Goal: Task Accomplishment & Management: Use online tool/utility

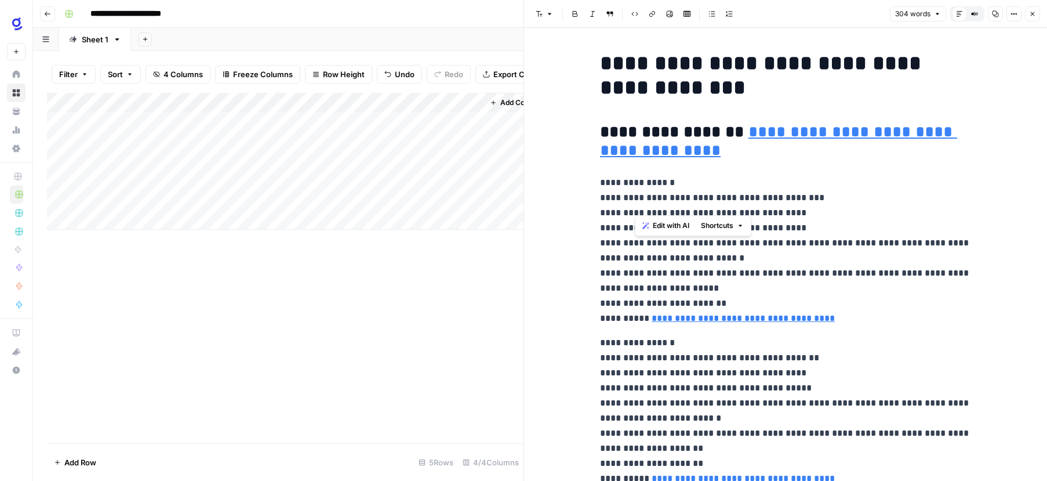
scroll to position [375, 0]
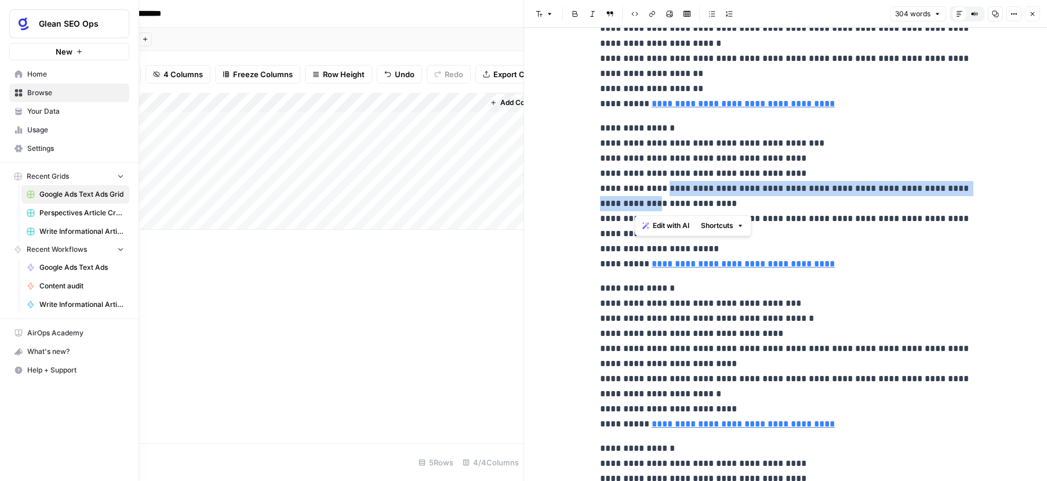
click at [22, 75] on icon at bounding box center [18, 74] width 8 height 8
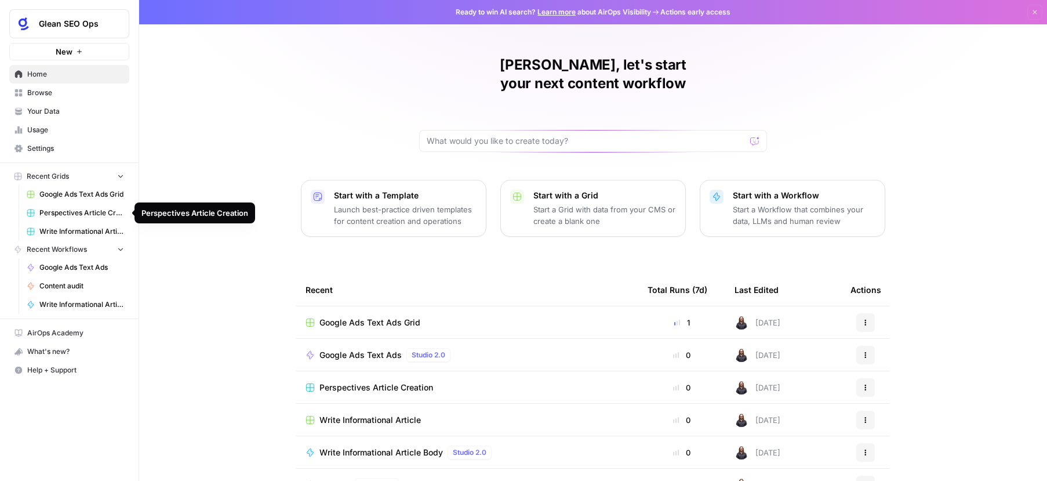
click at [95, 213] on span "Perspectives Article Creation" at bounding box center [81, 213] width 85 height 10
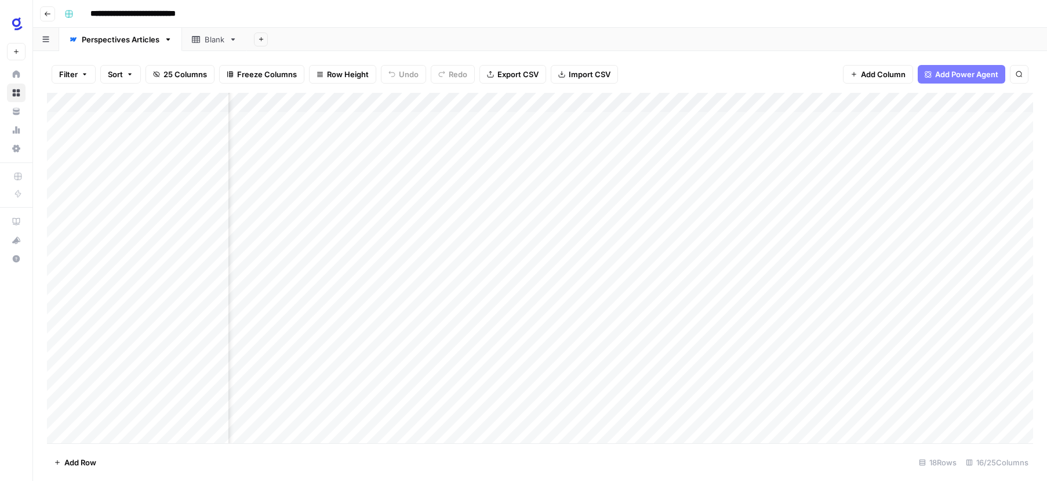
scroll to position [0, 100]
click at [125, 14] on input "**********" at bounding box center [147, 14] width 125 height 19
click at [169, 39] on icon "button" at bounding box center [168, 39] width 4 height 2
click at [418, 12] on div "**********" at bounding box center [548, 14] width 976 height 19
click at [49, 42] on icon "button" at bounding box center [45, 39] width 7 height 6
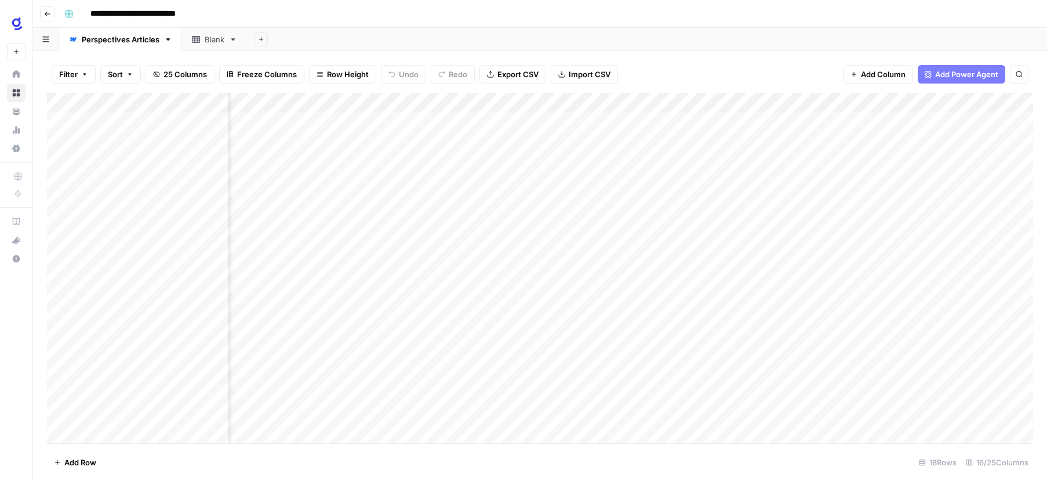
click at [333, 14] on div "**********" at bounding box center [548, 14] width 976 height 19
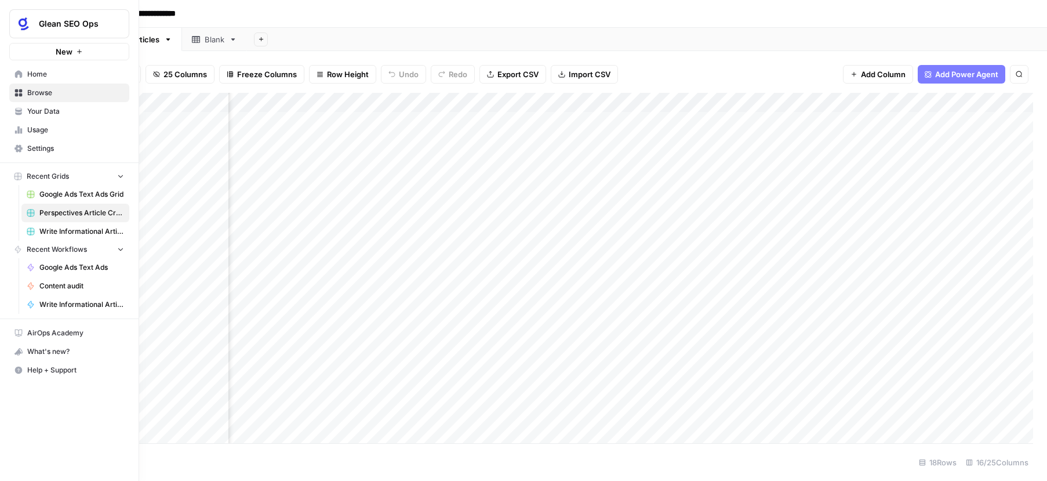
click at [55, 113] on span "Your Data" at bounding box center [75, 111] width 97 height 10
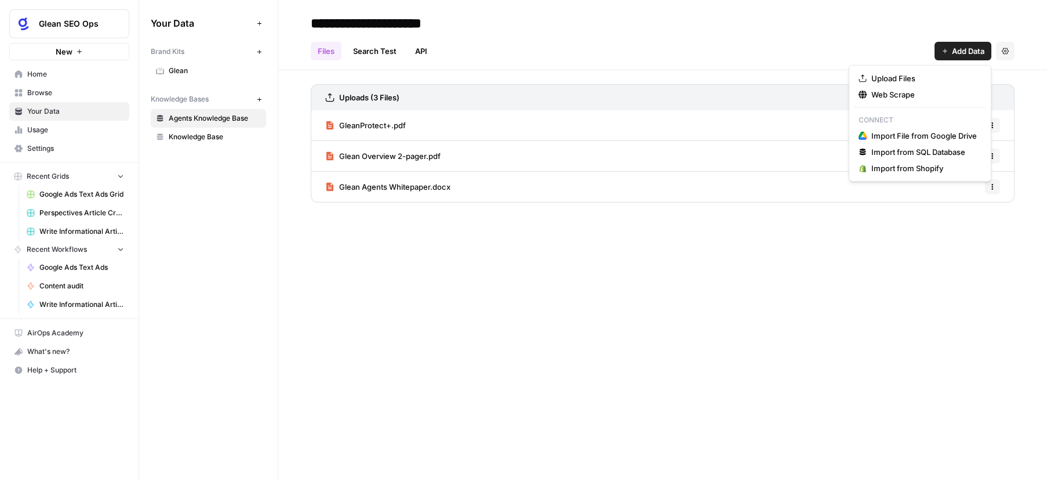
click at [960, 50] on span "Add Data" at bounding box center [968, 51] width 32 height 12
click at [888, 95] on span "Web Scrape" at bounding box center [924, 95] width 106 height 12
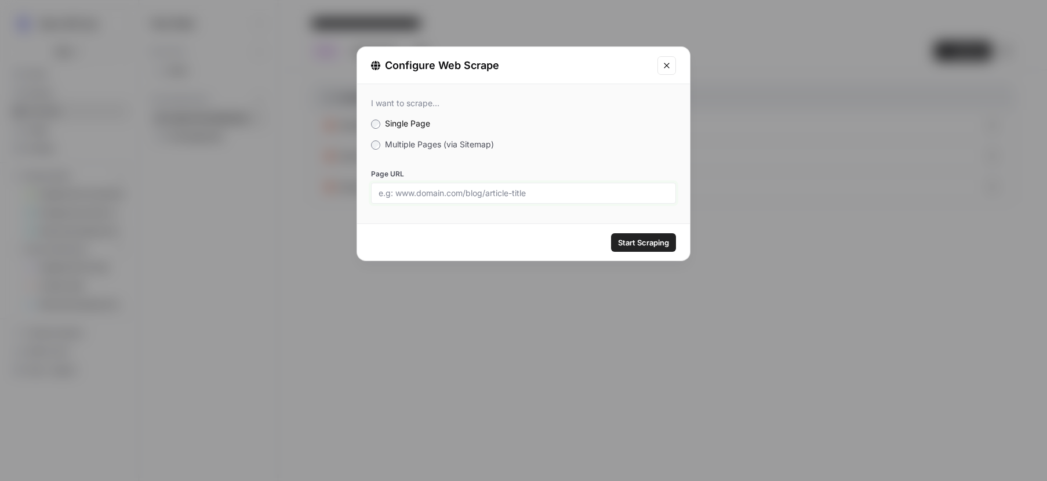
click at [434, 194] on input "Page URL" at bounding box center [524, 193] width 290 height 10
paste input "https://www.glean.com/blog/agentic-reasoning-future-ai"
type input "https://www.glean.com/blog/agentic-reasoning-future-ai"
click at [627, 242] on span "Start Scraping" at bounding box center [643, 243] width 51 height 12
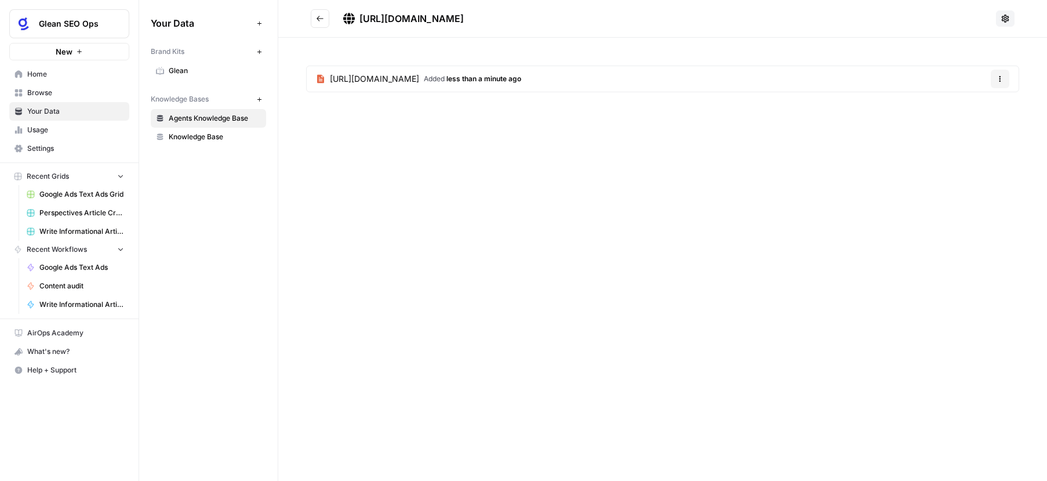
click at [326, 19] on button "Go back" at bounding box center [320, 18] width 19 height 19
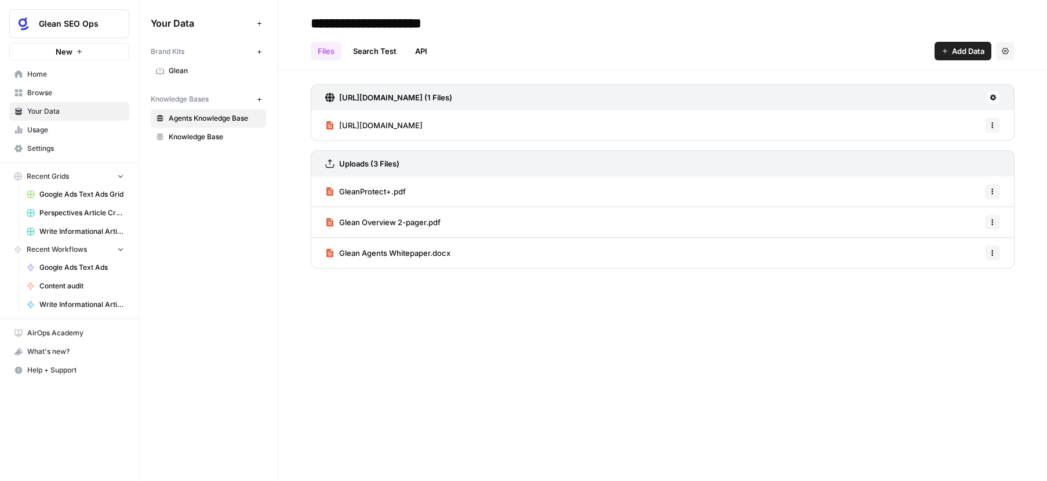
click at [961, 53] on span "Add Data" at bounding box center [968, 51] width 32 height 12
click at [909, 96] on span "Web Scrape" at bounding box center [924, 95] width 106 height 12
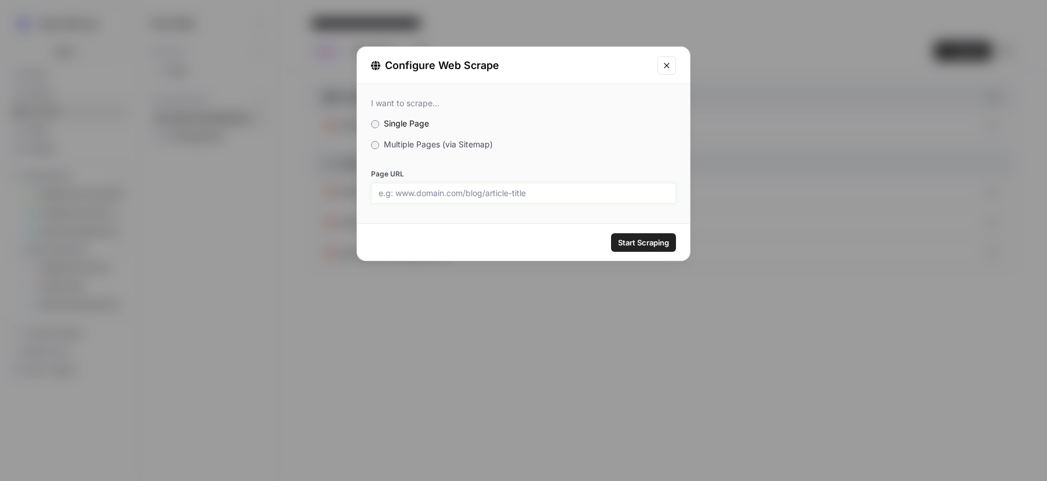
click at [482, 194] on input "Page URL" at bounding box center [524, 193] width 290 height 10
paste input "http://www.glean.com/blog/go-agents-launch"
type input "http://www.glean.com/blog/go-agents-launch"
click at [629, 245] on span "Start Scraping" at bounding box center [643, 243] width 51 height 12
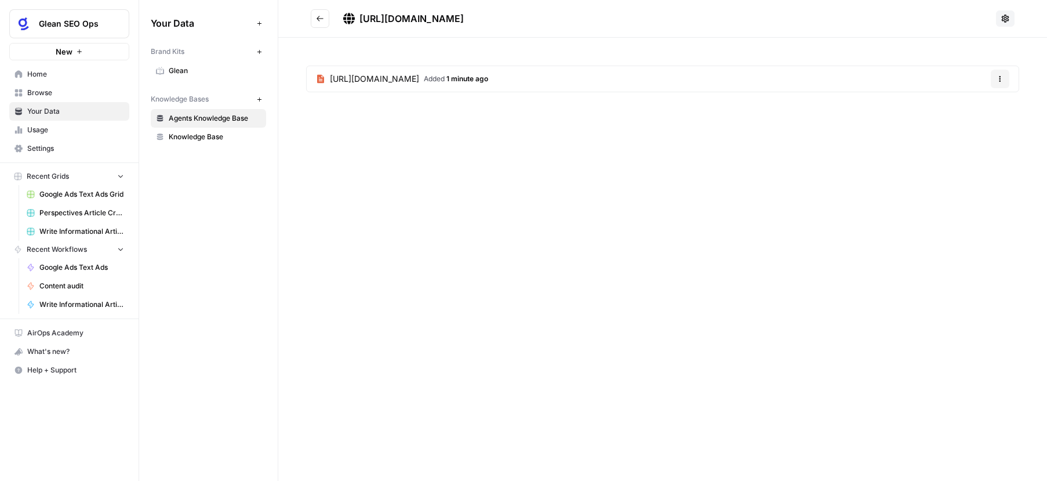
click at [324, 18] on button "Go back" at bounding box center [320, 18] width 19 height 19
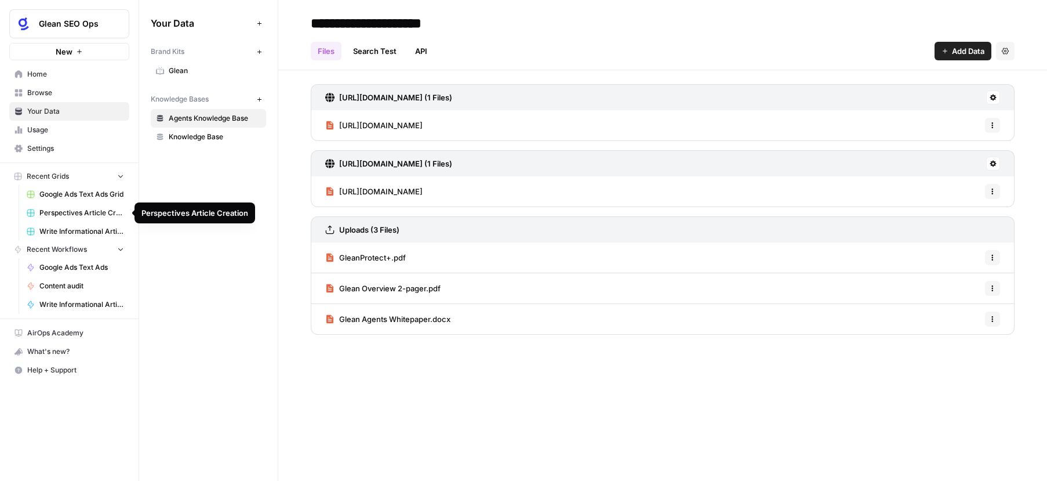
click at [81, 212] on span "Perspectives Article Creation" at bounding box center [81, 213] width 85 height 10
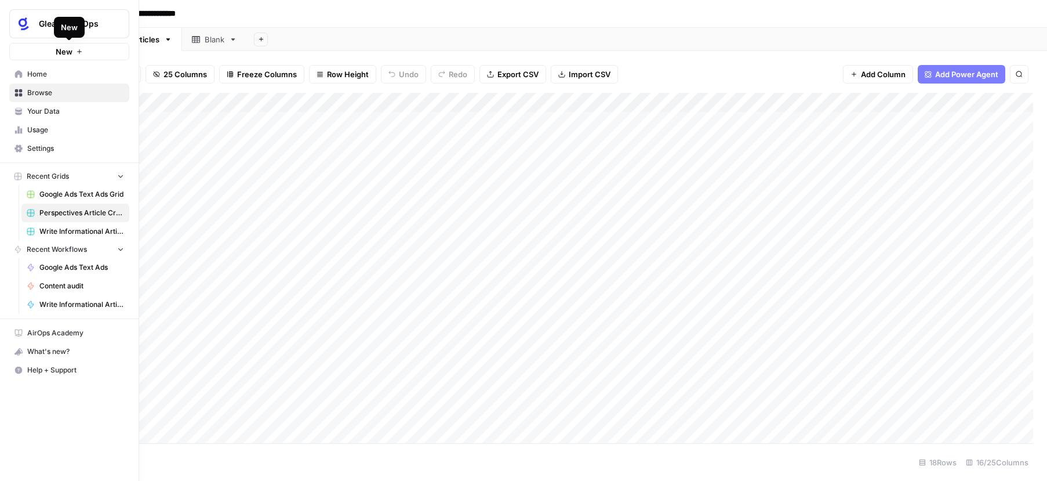
click at [76, 53] on icon "button" at bounding box center [79, 51] width 7 height 7
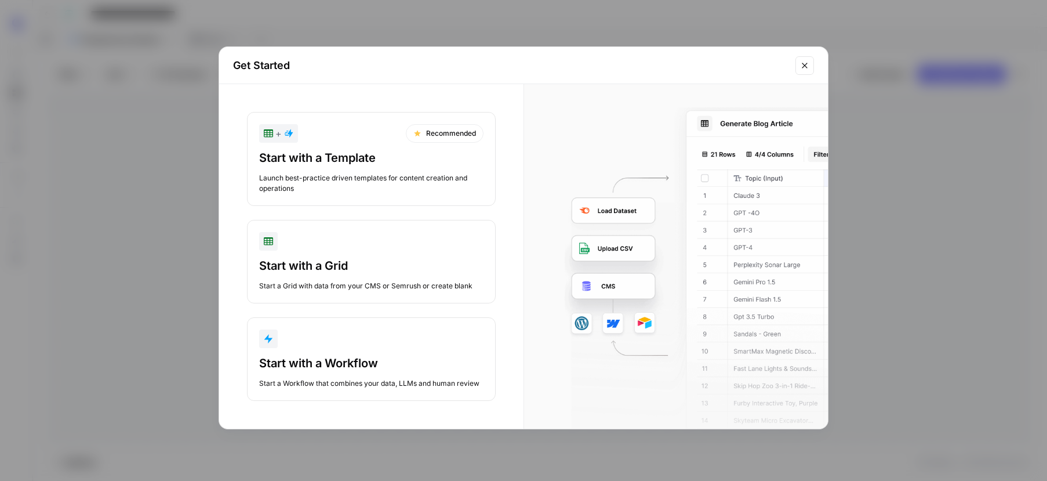
click at [366, 257] on div "Start with a Grid" at bounding box center [371, 265] width 224 height 16
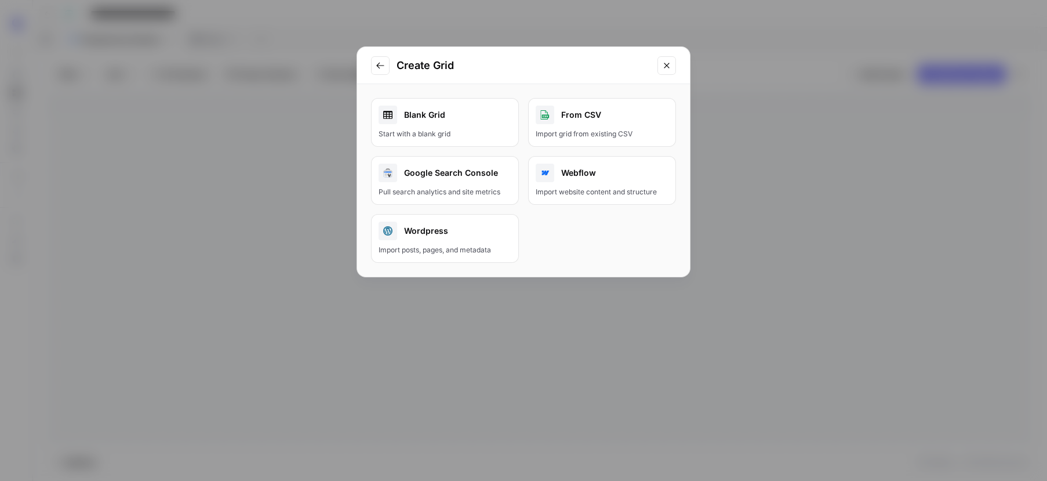
click at [667, 67] on icon "Close modal" at bounding box center [666, 65] width 9 height 9
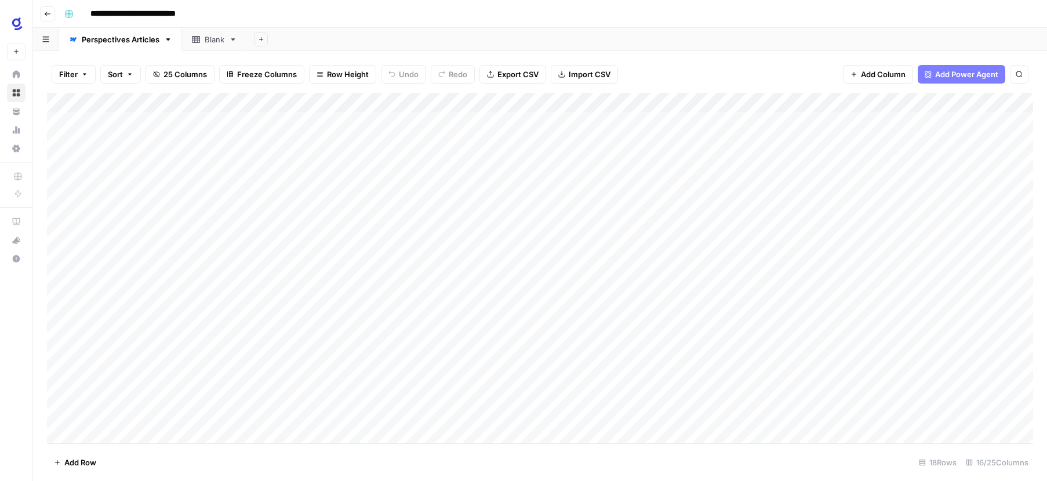
click at [168, 38] on icon "button" at bounding box center [168, 39] width 8 height 8
click at [740, 68] on div "Filter Sort 25 Columns Freeze Columns Row Height Undo Redo Export CSV Import CS…" at bounding box center [540, 74] width 986 height 37
click at [965, 75] on span "Add Power Agent" at bounding box center [966, 74] width 63 height 12
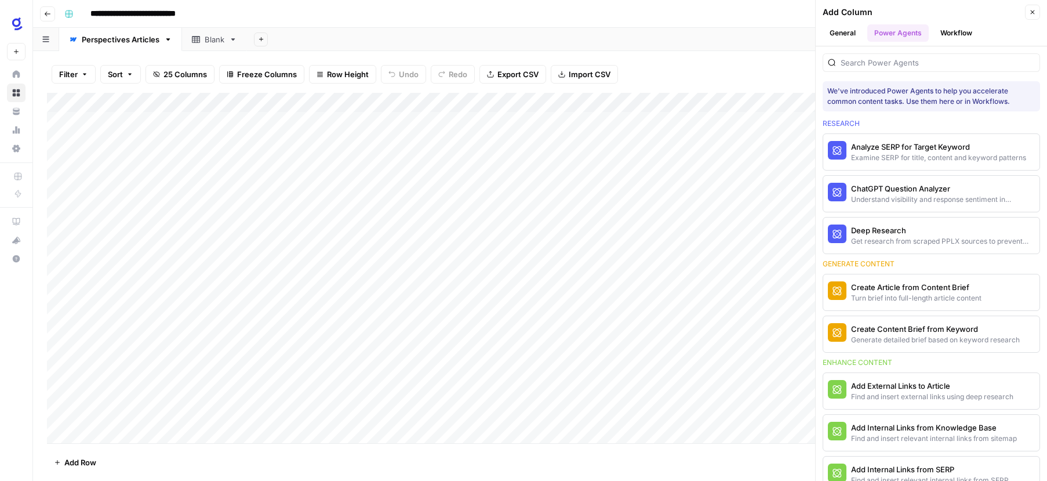
click at [953, 27] on button "Workflow" at bounding box center [957, 32] width 46 height 17
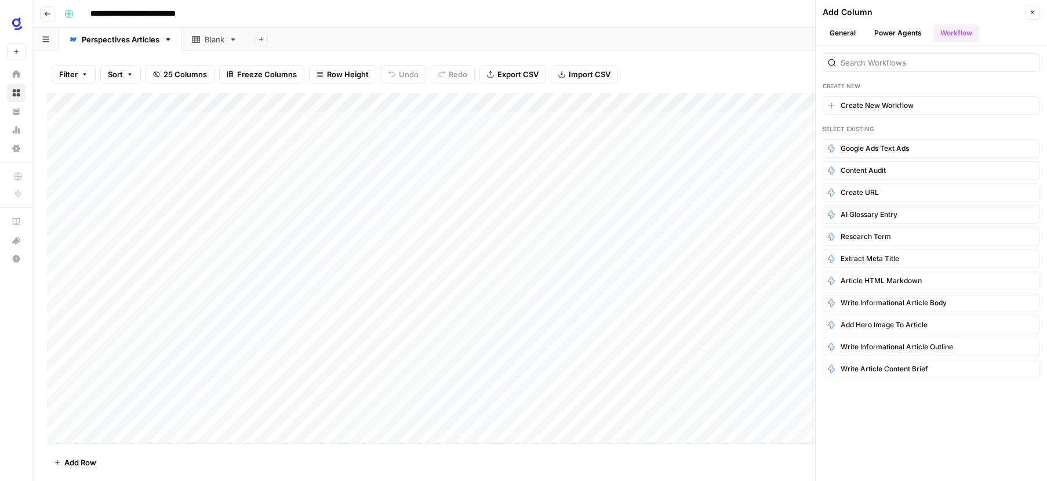
click at [907, 33] on button "Power Agents" at bounding box center [897, 32] width 61 height 17
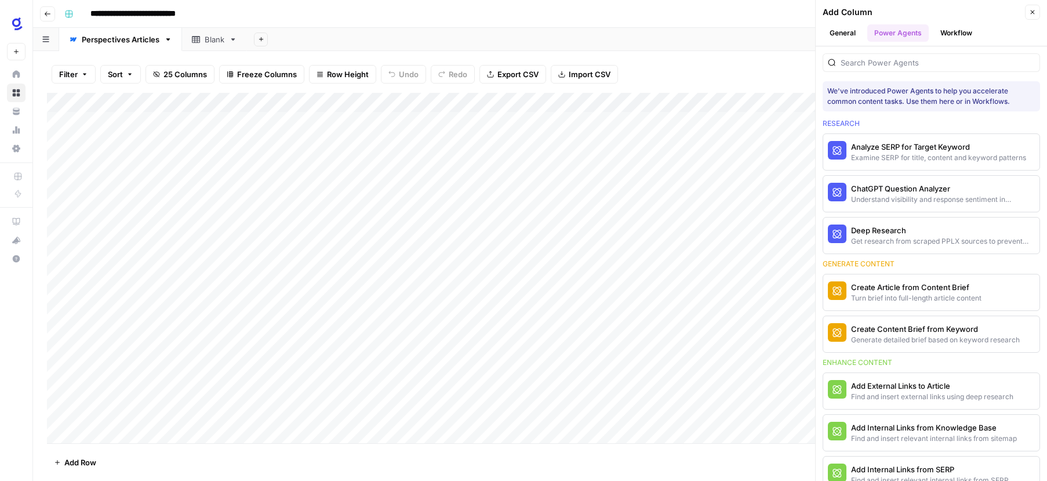
click at [844, 28] on button "General" at bounding box center [843, 32] width 40 height 17
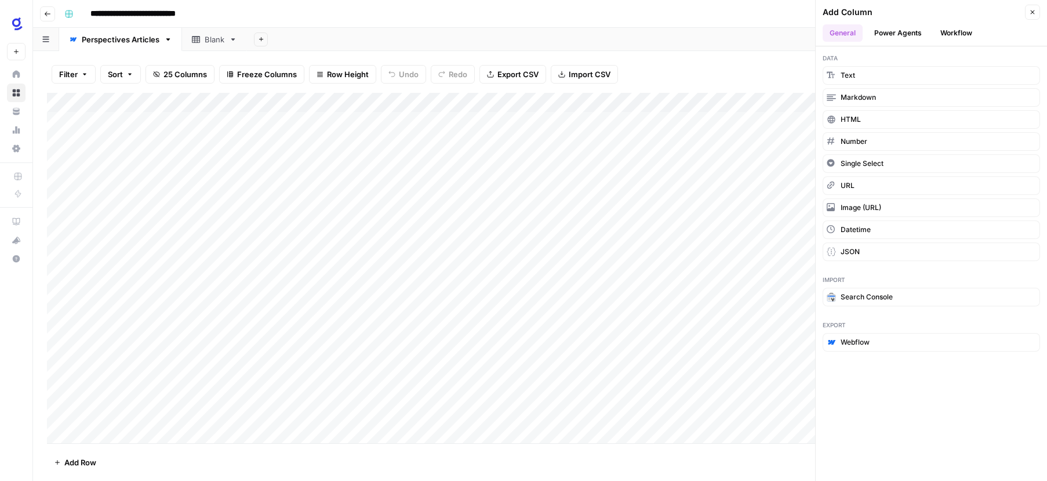
click at [877, 54] on span "Data" at bounding box center [931, 57] width 217 height 9
click at [1031, 12] on icon "button" at bounding box center [1032, 12] width 7 height 7
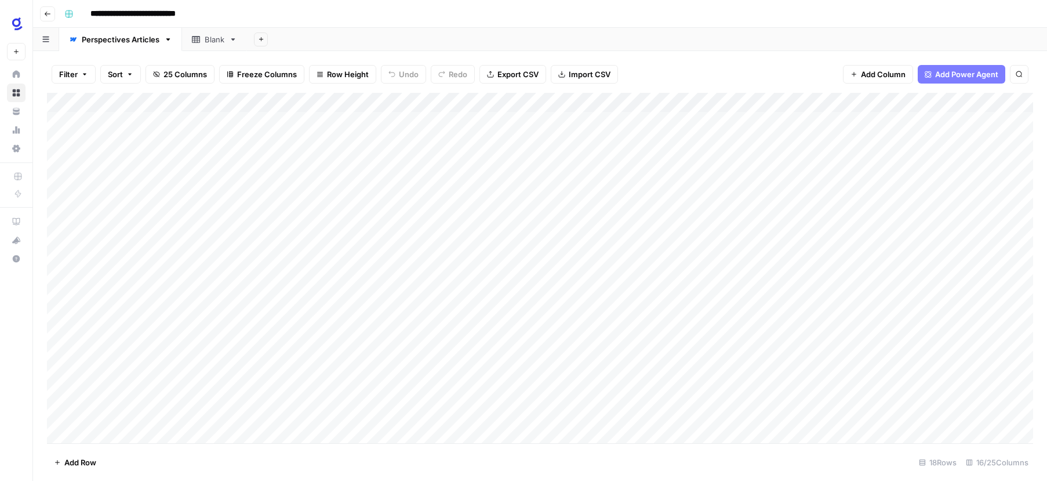
click at [966, 72] on span "Add Power Agent" at bounding box center [966, 74] width 63 height 12
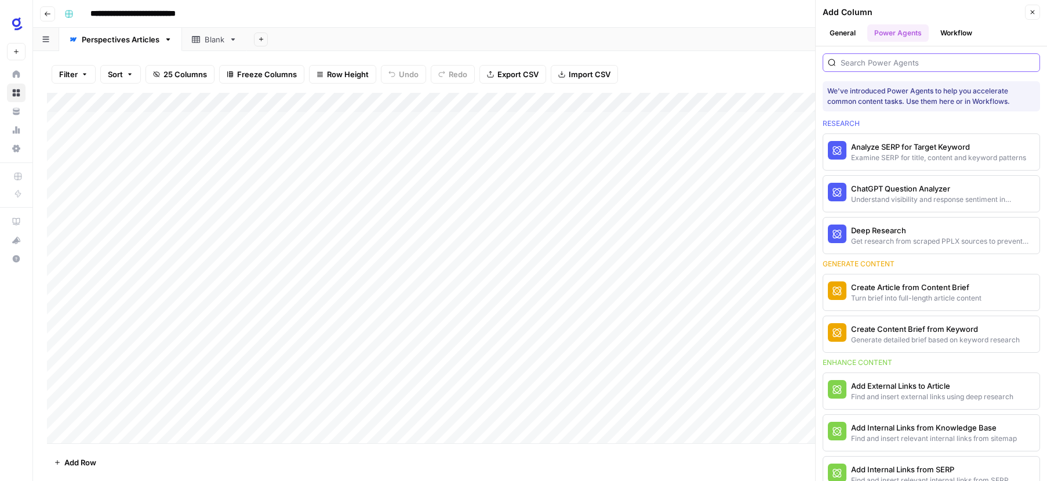
click at [948, 64] on input "search" at bounding box center [938, 63] width 194 height 12
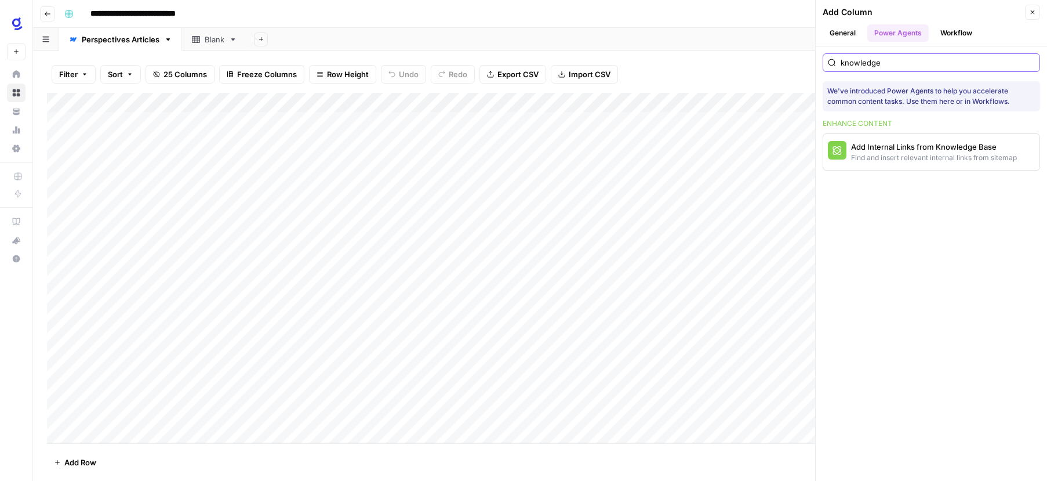
type input "knowledge"
click at [966, 34] on button "Workflow" at bounding box center [957, 32] width 46 height 17
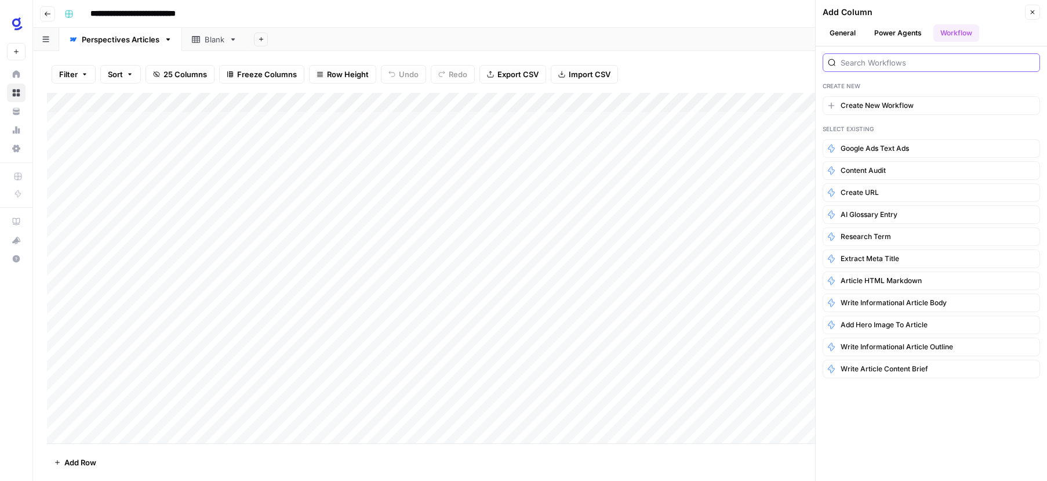
click at [922, 62] on input "search" at bounding box center [938, 63] width 194 height 12
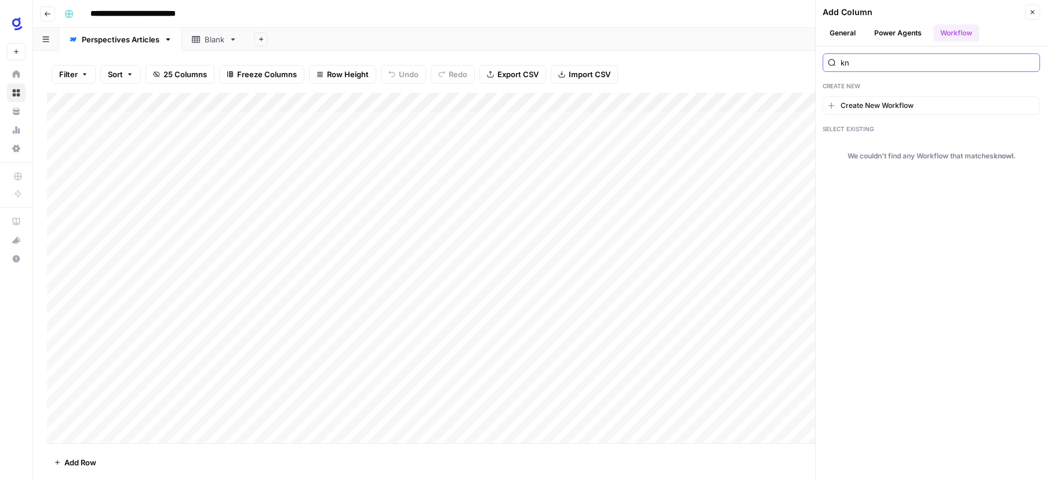
type input "k"
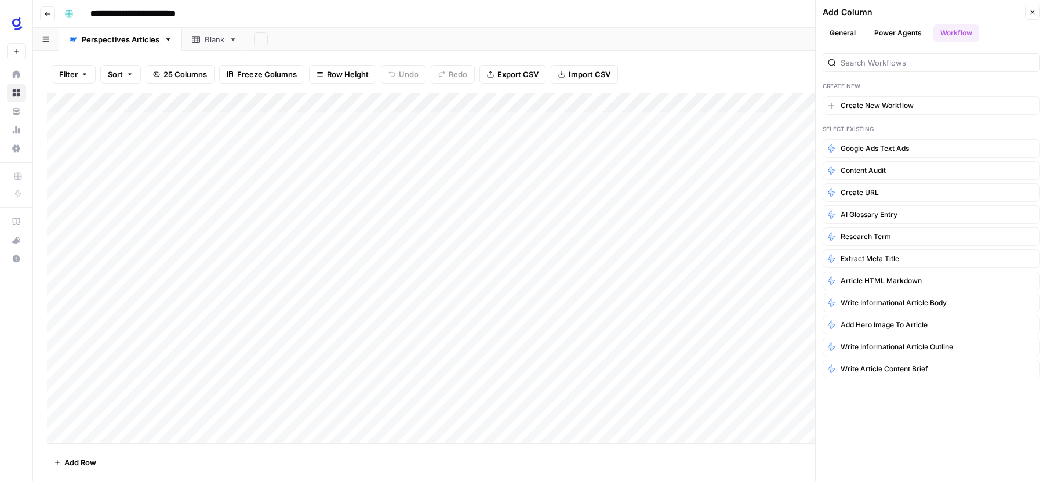
click at [600, 11] on div "**********" at bounding box center [548, 14] width 976 height 19
click at [50, 13] on span "Go back" at bounding box center [50, 13] width 1 height 1
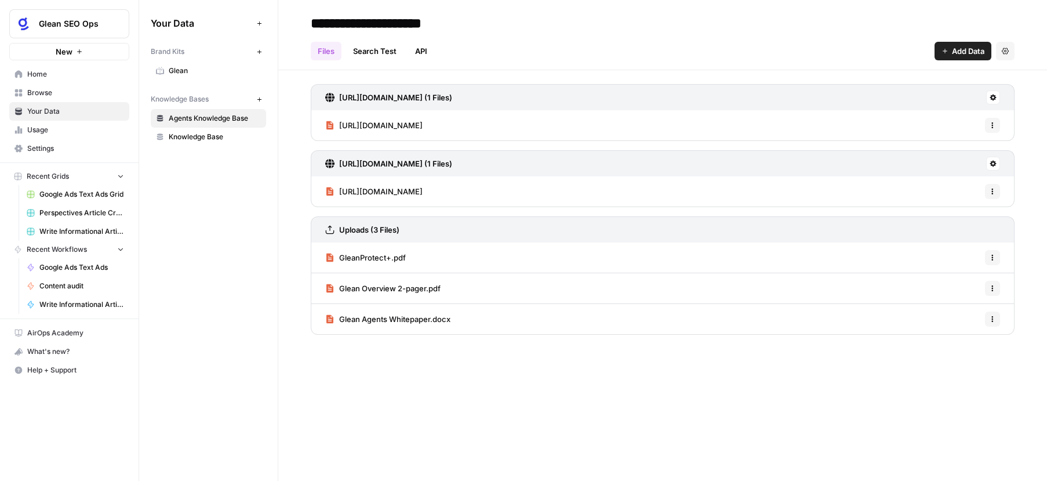
click at [63, 55] on span "New" at bounding box center [64, 52] width 17 height 12
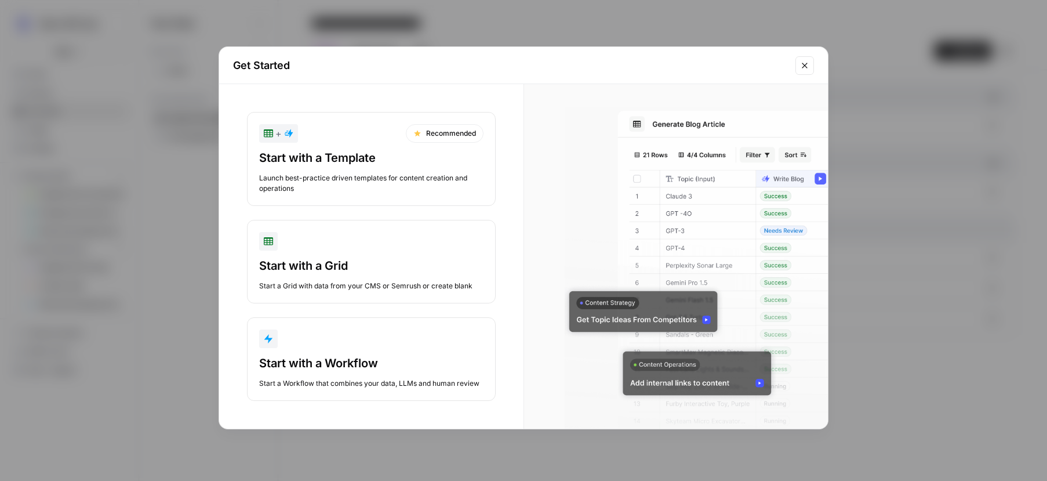
click at [387, 161] on div "Start with a Template" at bounding box center [371, 158] width 224 height 16
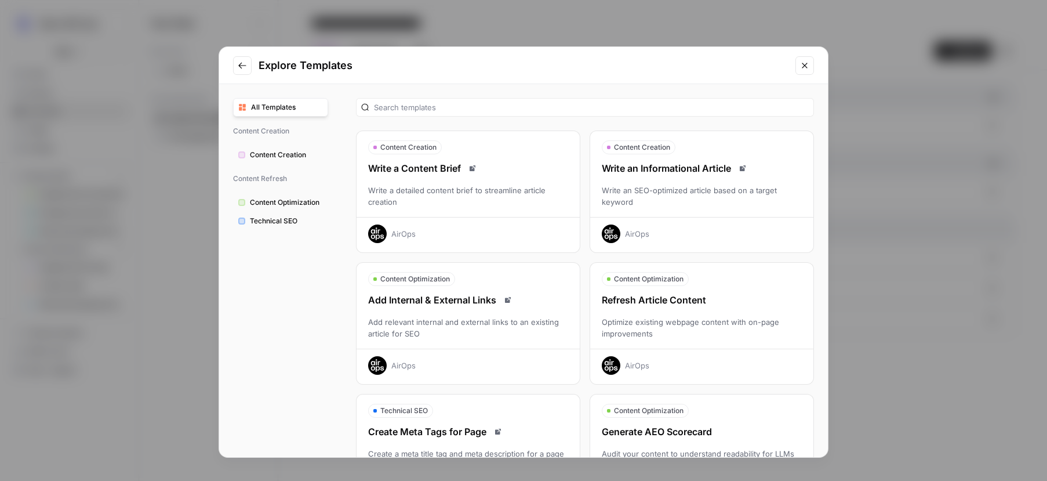
click at [278, 155] on span "Content Creation" at bounding box center [286, 155] width 73 height 10
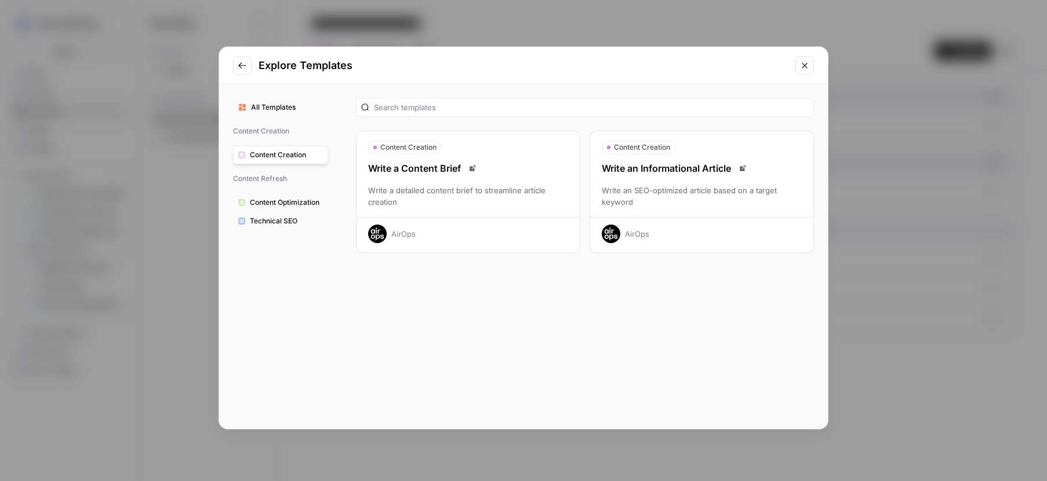
click at [694, 170] on div "Write an Informational Article" at bounding box center [701, 168] width 223 height 14
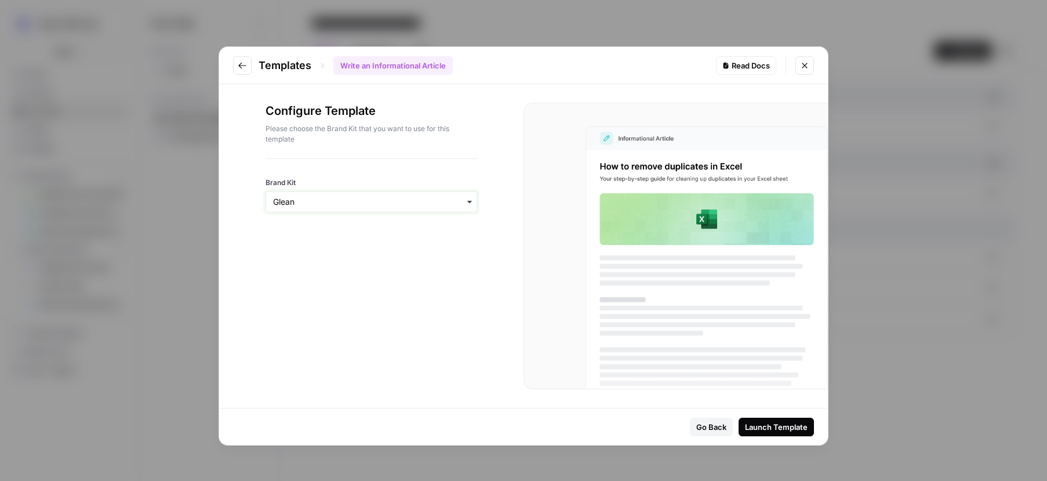
click at [455, 199] on input "Brand Kit" at bounding box center [371, 202] width 197 height 12
click at [445, 234] on div "Glean" at bounding box center [371, 233] width 210 height 22
click at [787, 423] on div "Launch Template" at bounding box center [776, 427] width 63 height 12
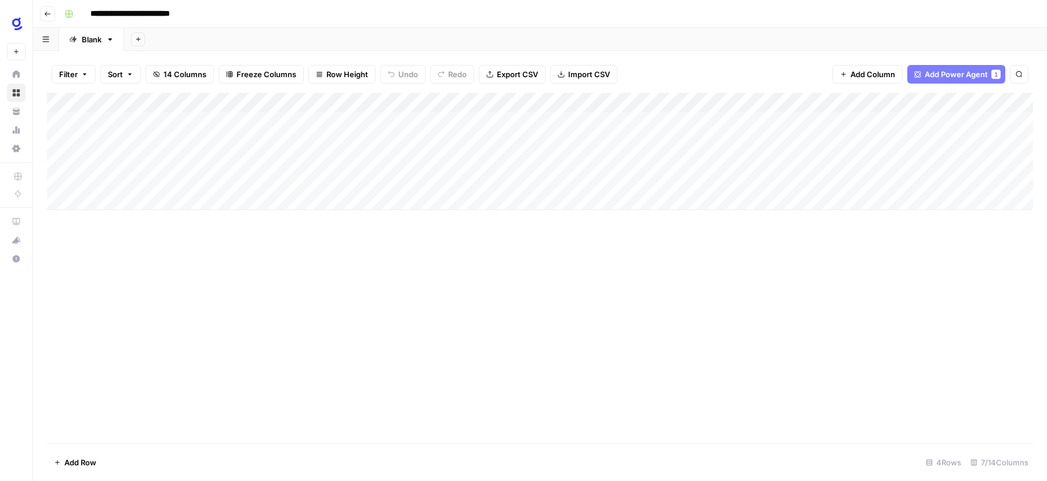
click at [111, 40] on icon "button" at bounding box center [110, 39] width 8 height 8
click at [186, 249] on div "Add Column" at bounding box center [540, 268] width 986 height 350
click at [882, 74] on span "Add Column" at bounding box center [873, 74] width 45 height 12
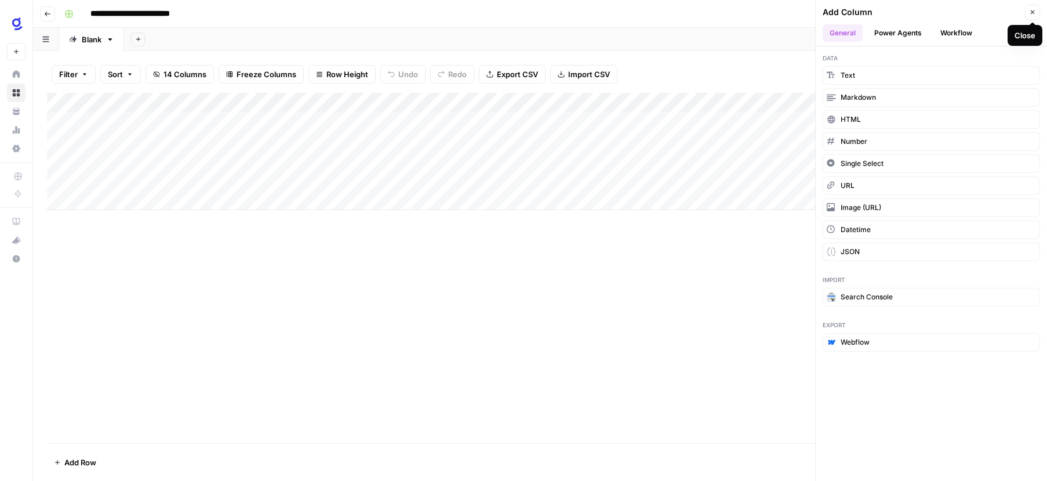
click at [1032, 14] on icon "button" at bounding box center [1032, 12] width 7 height 7
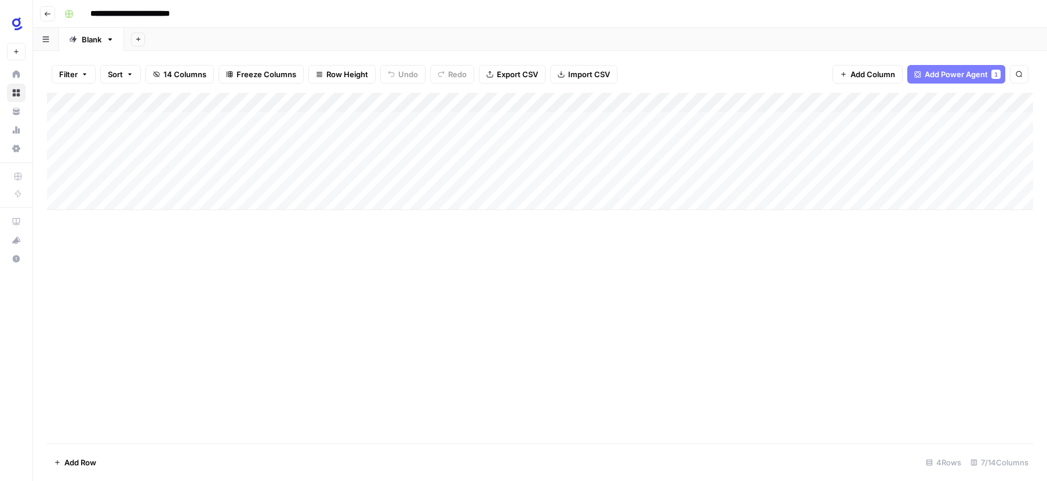
click at [43, 16] on button "Go back" at bounding box center [47, 13] width 15 height 15
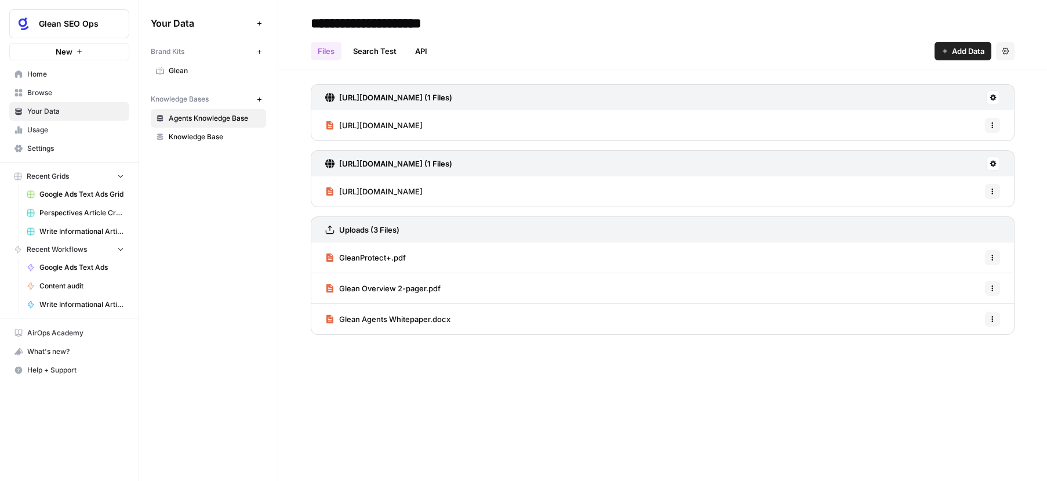
click at [81, 53] on icon "button" at bounding box center [79, 51] width 7 height 7
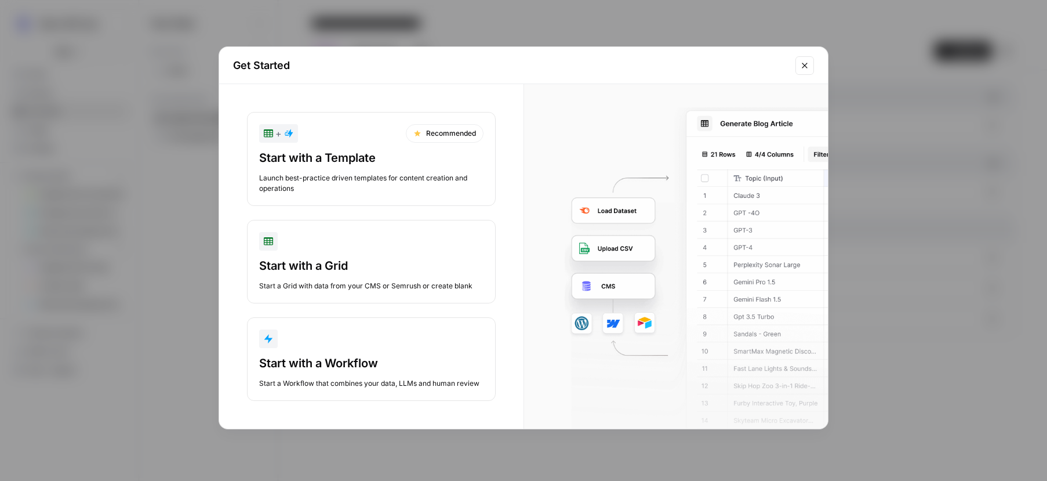
click at [350, 268] on div "Start with a Grid" at bounding box center [371, 265] width 224 height 16
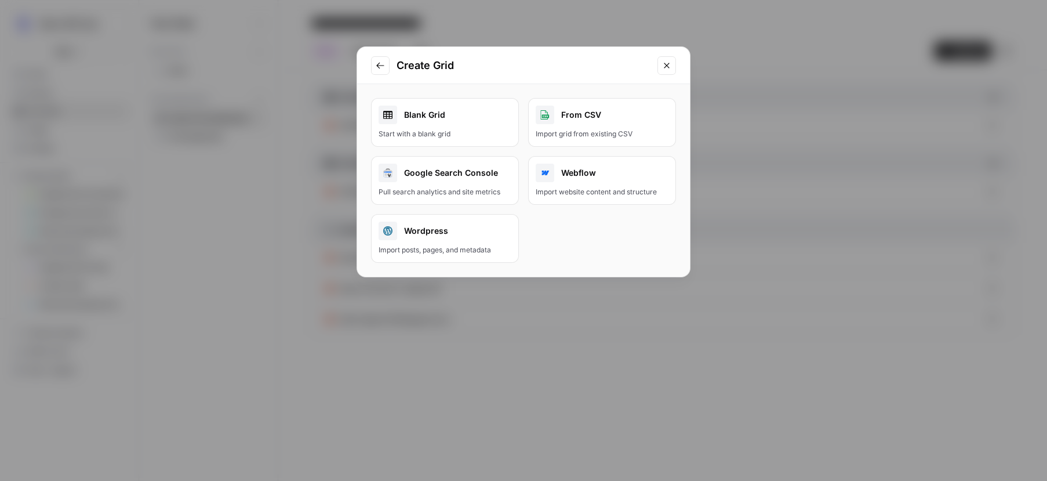
click at [463, 128] on link "Blank Grid Start with a blank grid" at bounding box center [445, 122] width 148 height 49
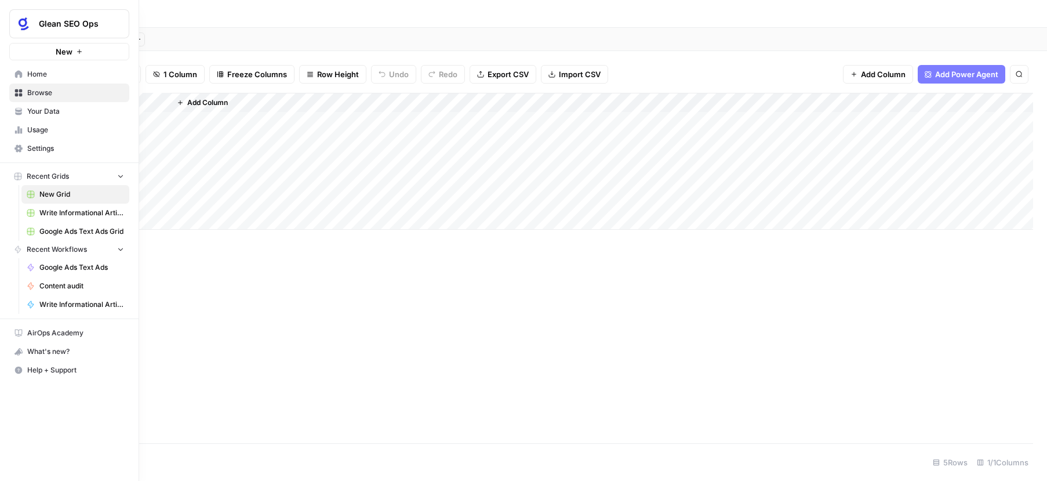
click at [50, 147] on span "Settings" at bounding box center [75, 148] width 97 height 10
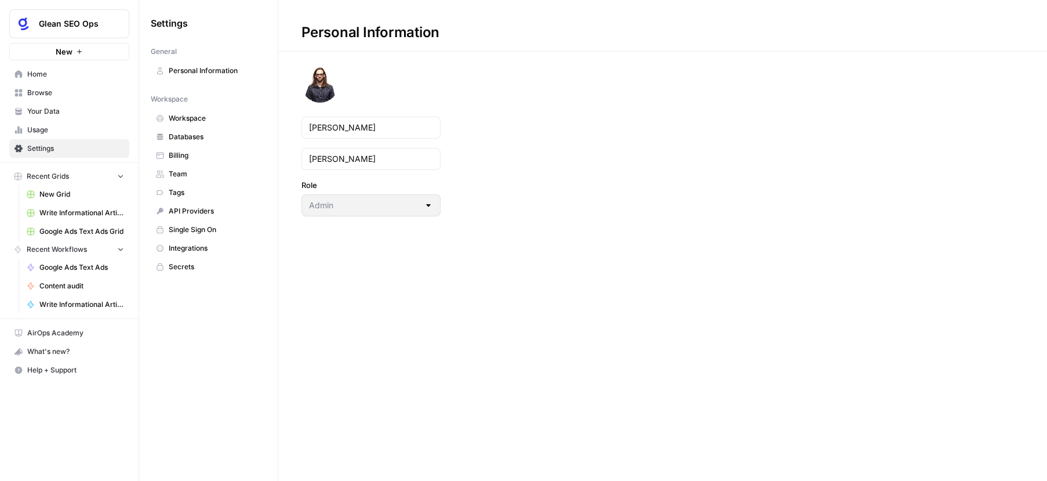
click at [67, 92] on span "Browse" at bounding box center [75, 93] width 97 height 10
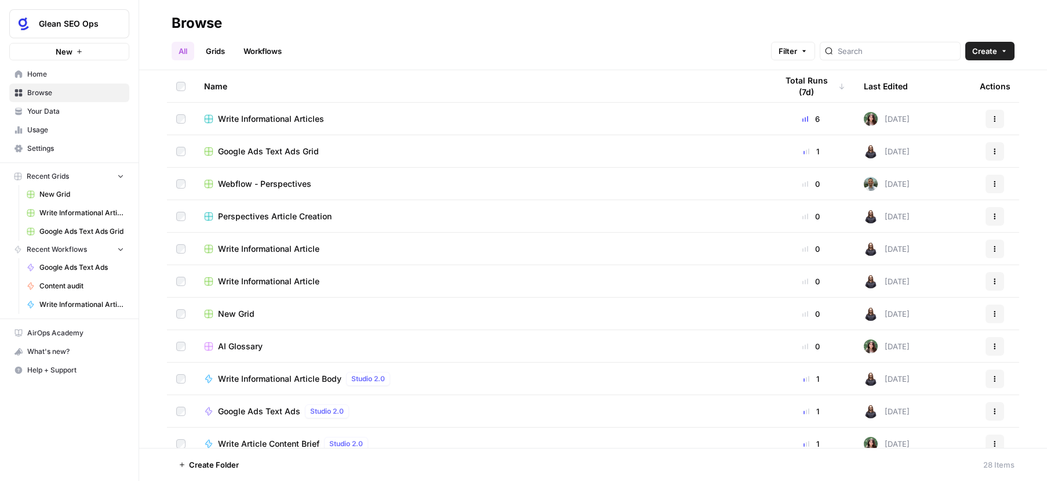
click at [995, 214] on icon "button" at bounding box center [994, 216] width 7 height 7
click at [331, 220] on div "Perspectives Article Creation" at bounding box center [481, 216] width 554 height 12
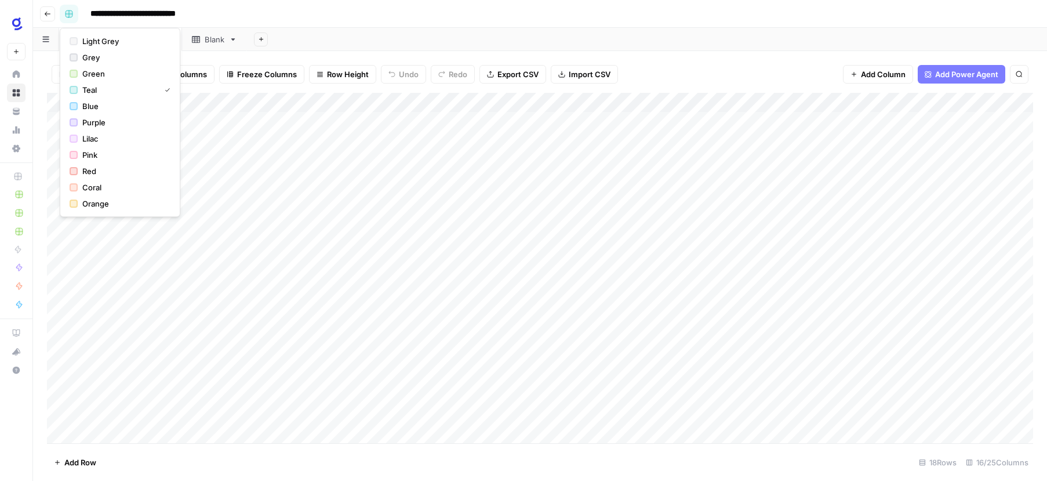
click at [71, 15] on rect "button" at bounding box center [69, 13] width 7 height 7
click at [72, 17] on icon "button" at bounding box center [69, 14] width 8 height 8
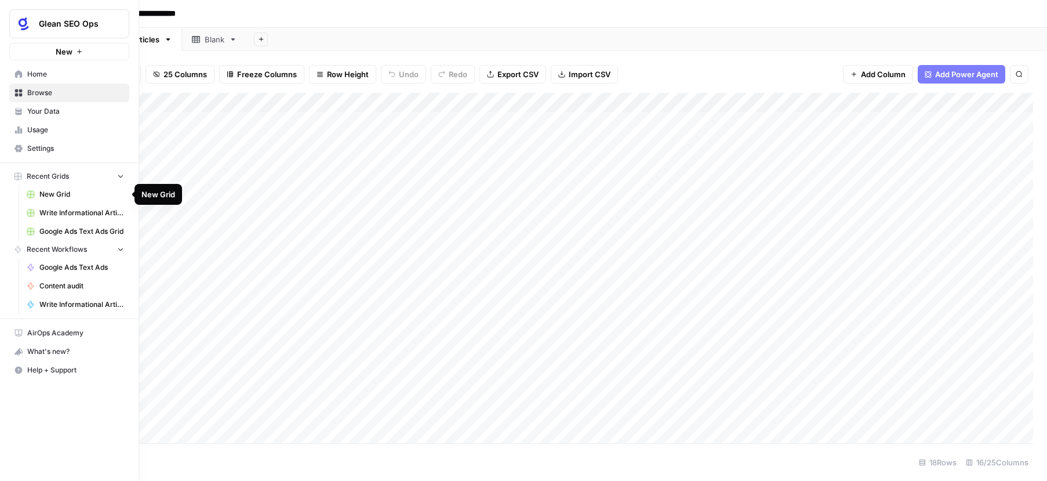
click at [63, 195] on span "New Grid" at bounding box center [81, 194] width 85 height 10
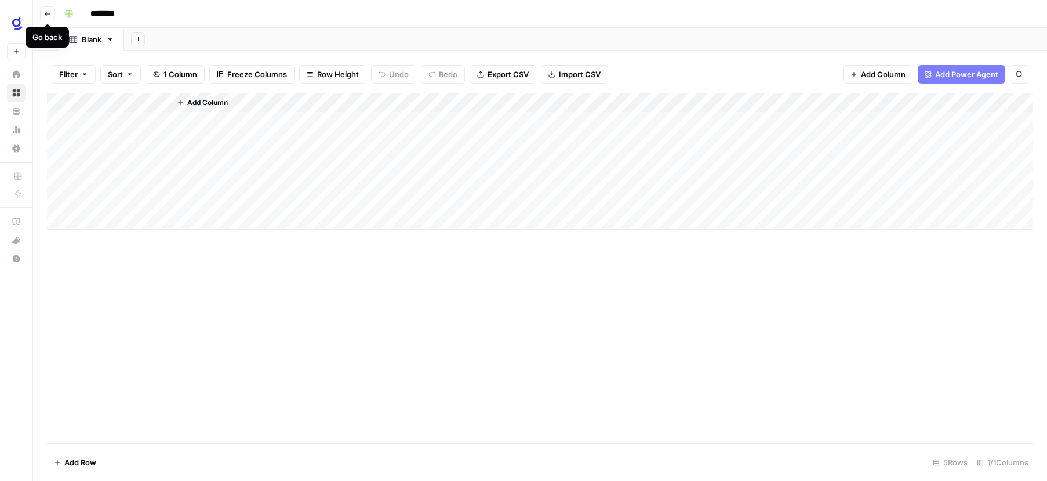
click at [46, 14] on icon "button" at bounding box center [47, 13] width 7 height 7
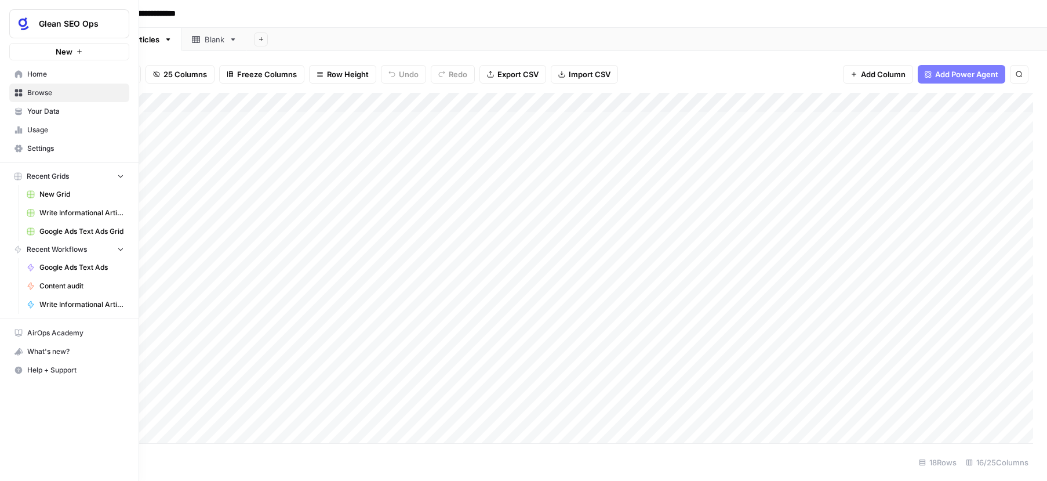
click at [54, 96] on span "Browse" at bounding box center [75, 93] width 97 height 10
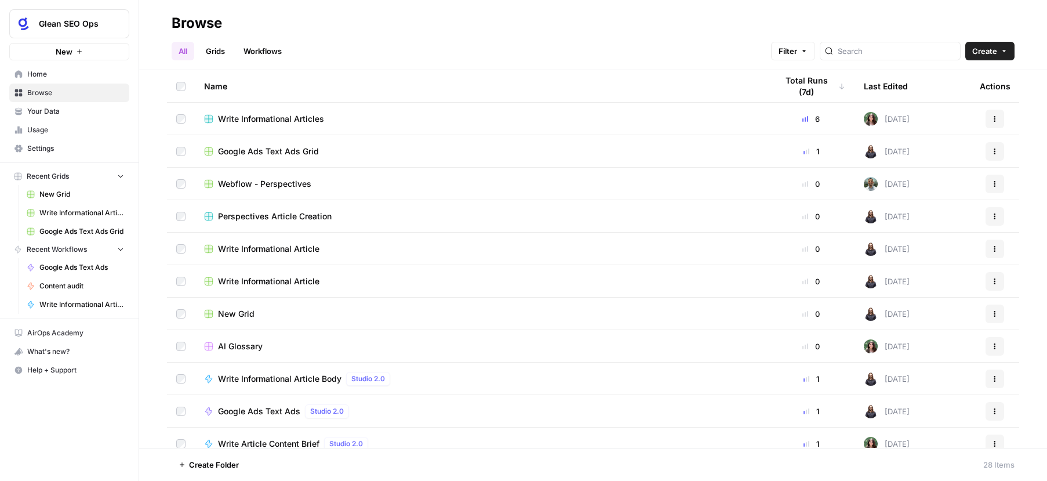
click at [221, 48] on link "Grids" at bounding box center [215, 51] width 33 height 19
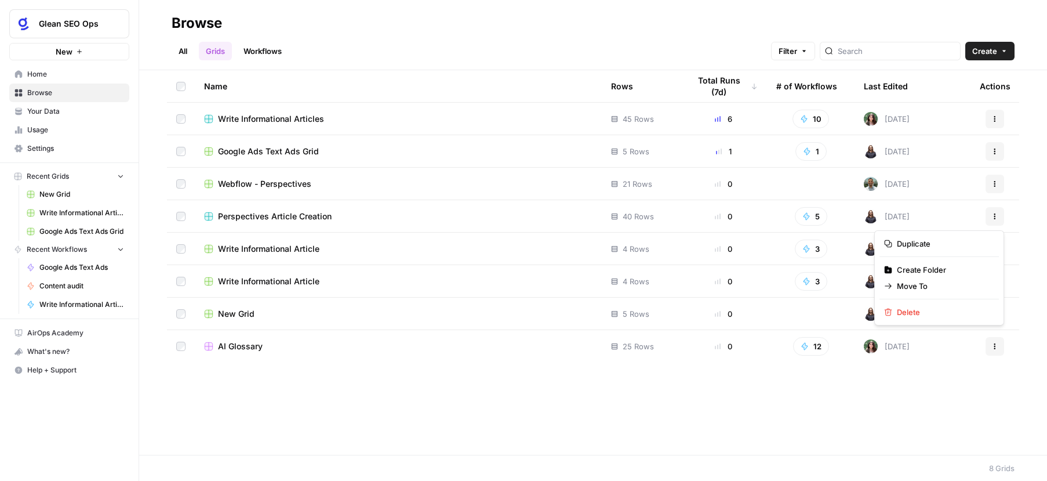
click at [995, 216] on icon "button" at bounding box center [995, 216] width 2 height 2
click at [812, 215] on button "5" at bounding box center [811, 216] width 32 height 19
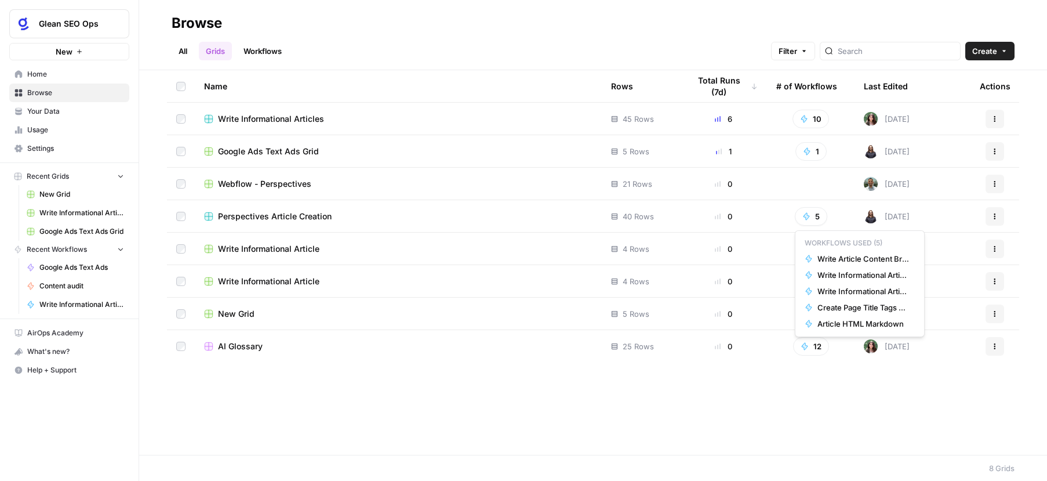
click at [812, 215] on button "5" at bounding box center [811, 216] width 32 height 19
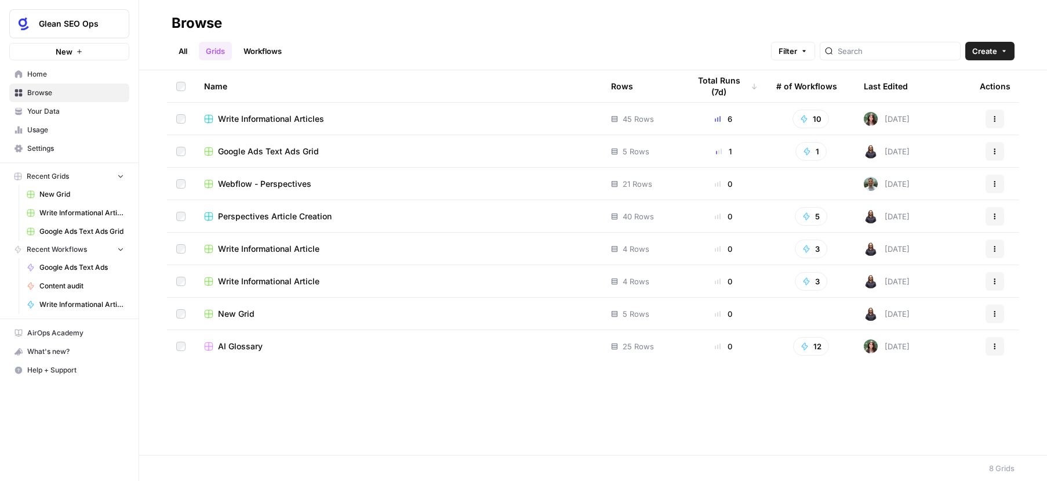
click at [812, 215] on button "5" at bounding box center [811, 216] width 32 height 19
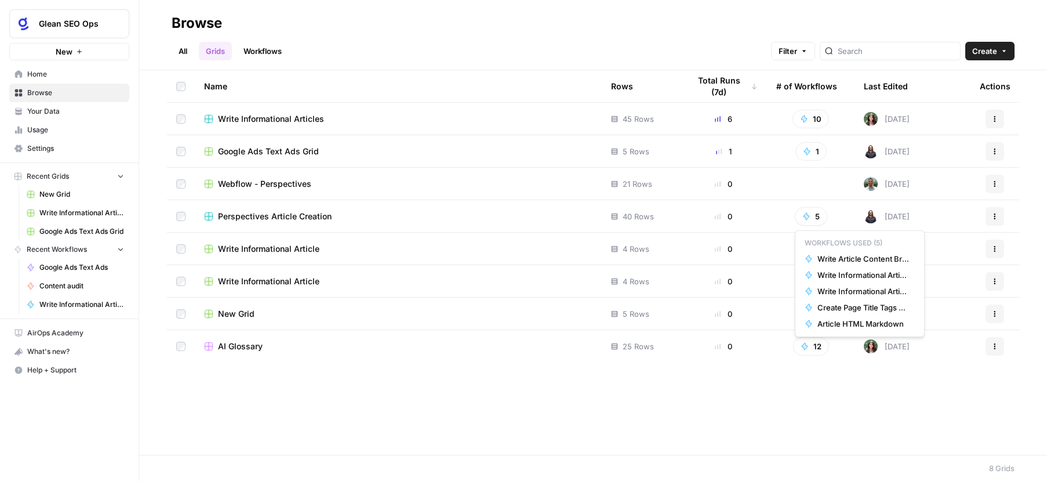
click at [812, 215] on button "5" at bounding box center [811, 216] width 32 height 19
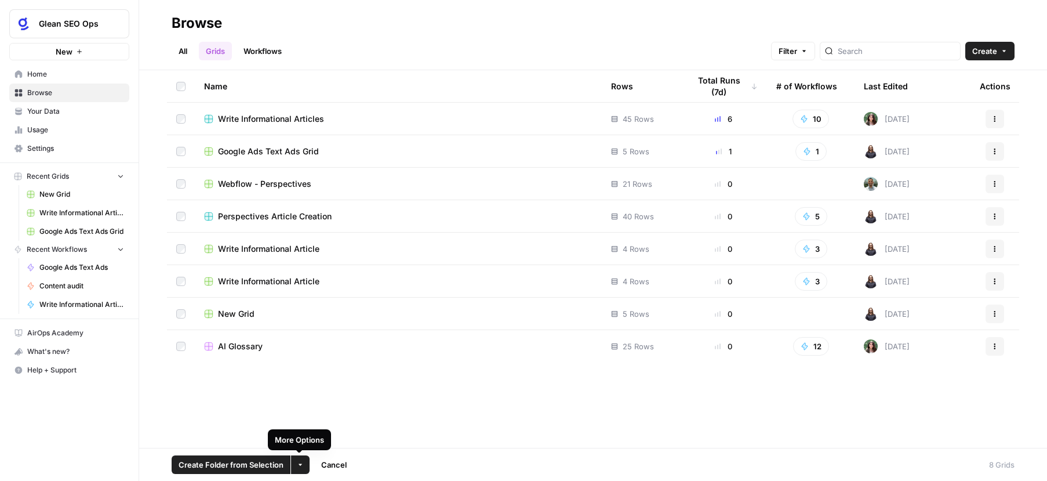
click at [299, 468] on button "More Options" at bounding box center [300, 464] width 19 height 19
click at [414, 412] on div "Name Rows Total Runs (7d) # of Workflows Last Edited Actions Write Informationa…" at bounding box center [593, 258] width 908 height 377
click at [254, 50] on link "Workflows" at bounding box center [263, 51] width 52 height 19
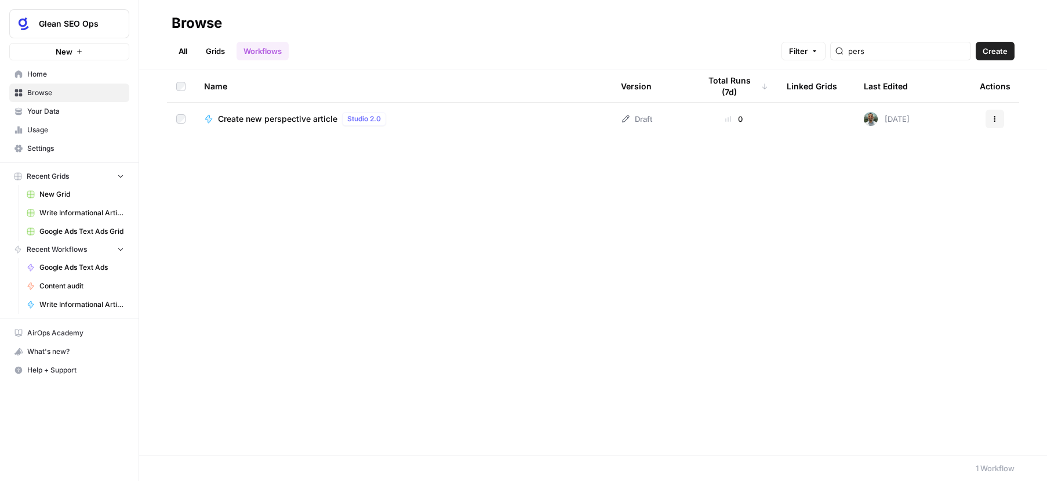
click at [321, 118] on span "Create new perspective article" at bounding box center [277, 119] width 119 height 12
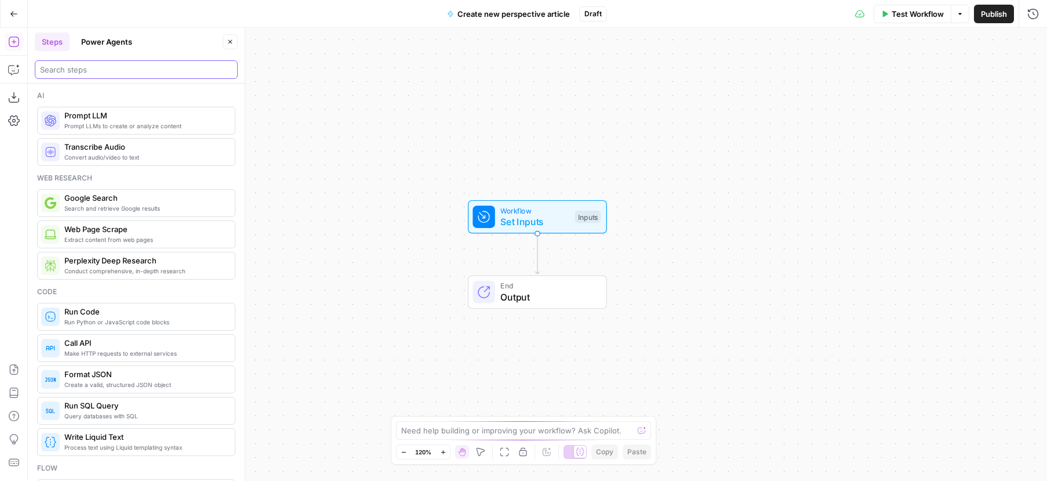
click at [108, 72] on input "search" at bounding box center [136, 70] width 192 height 12
click at [17, 67] on icon "button" at bounding box center [14, 70] width 12 height 12
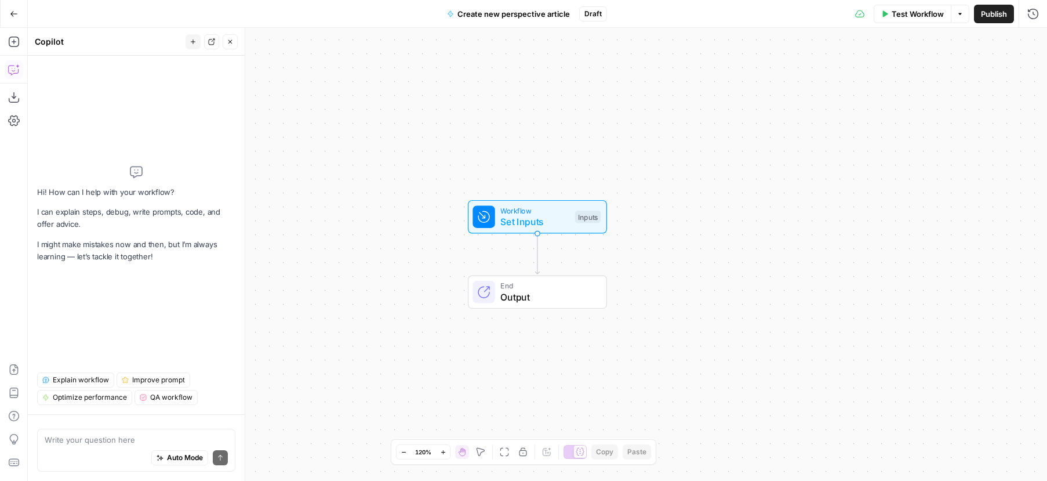
click at [118, 442] on textarea at bounding box center [136, 440] width 183 height 12
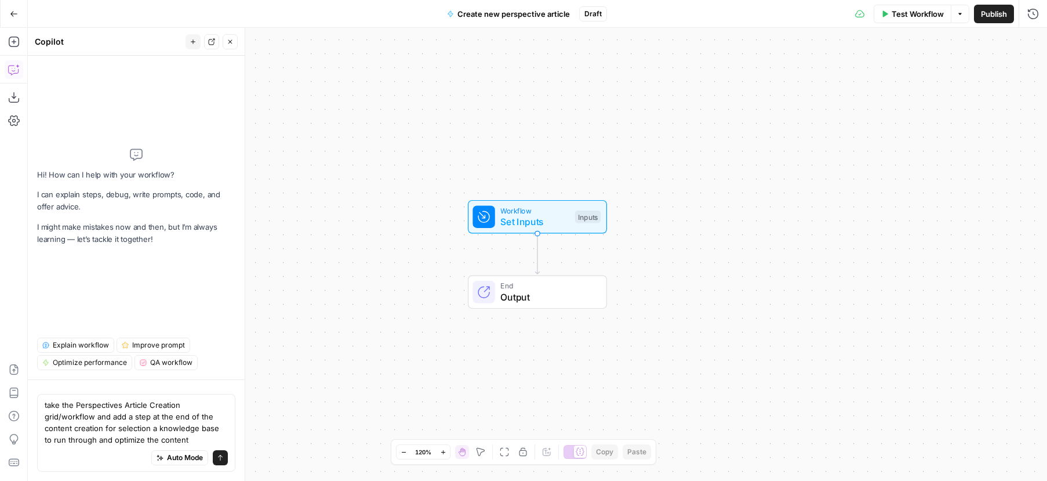
type textarea "take the Perspectives Article Creation grid/workflow and add a step at the end …"
click at [221, 457] on icon "submit" at bounding box center [220, 457] width 7 height 7
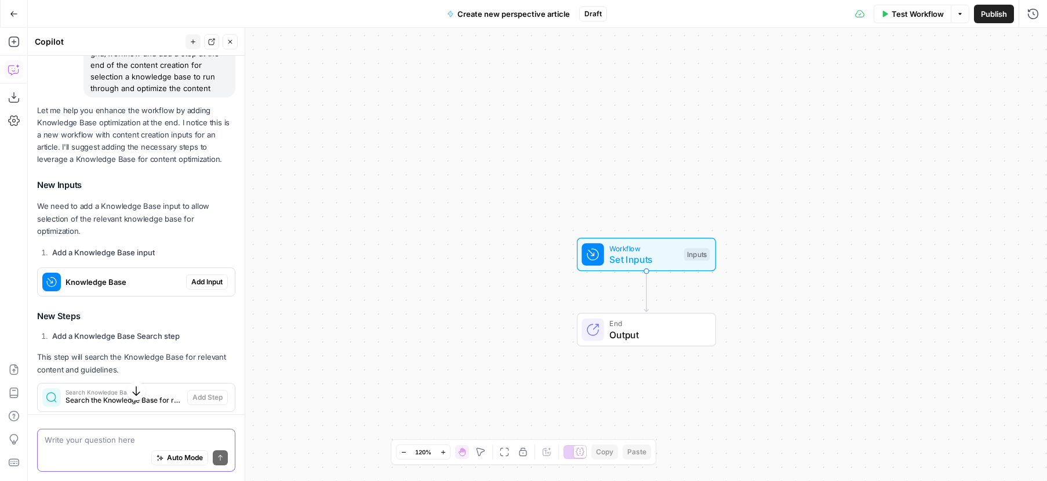
scroll to position [143, 0]
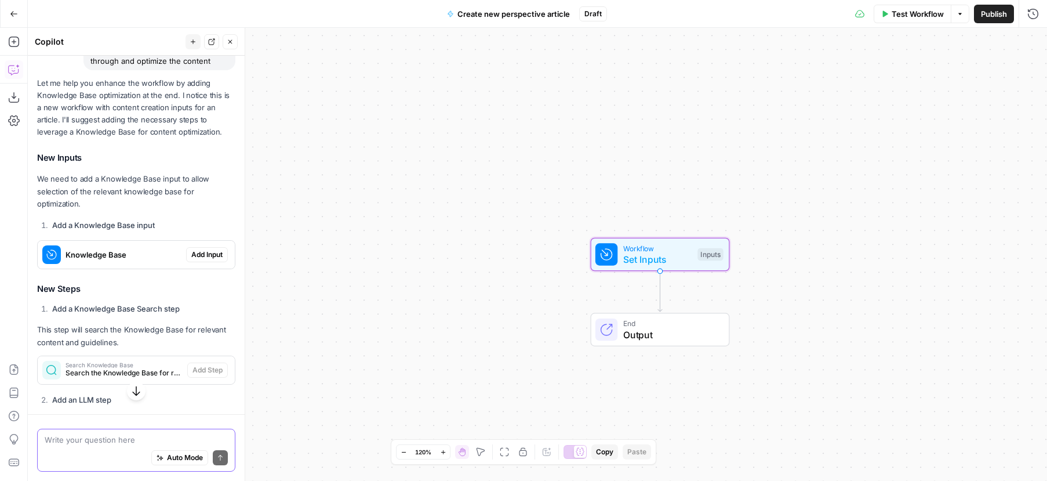
click at [213, 255] on span "Add Input" at bounding box center [206, 254] width 31 height 10
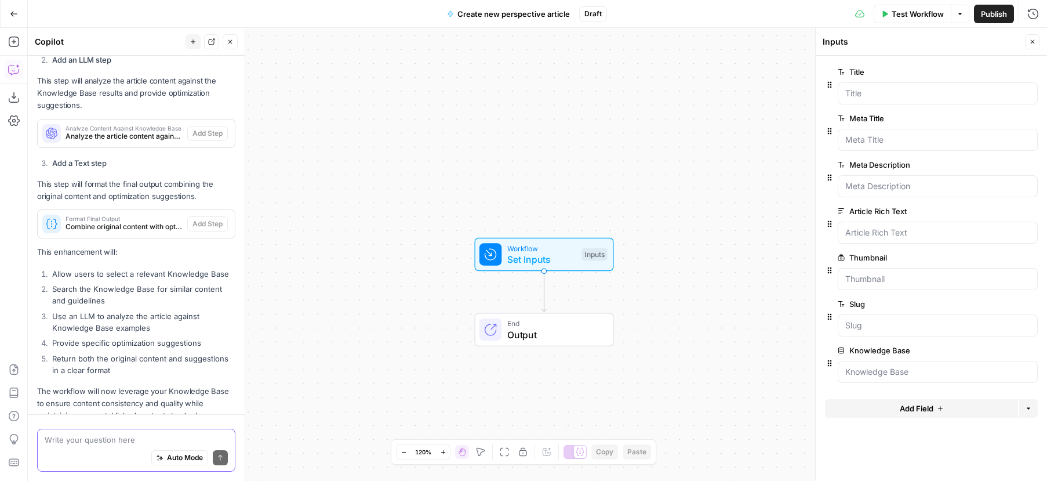
scroll to position [499, 0]
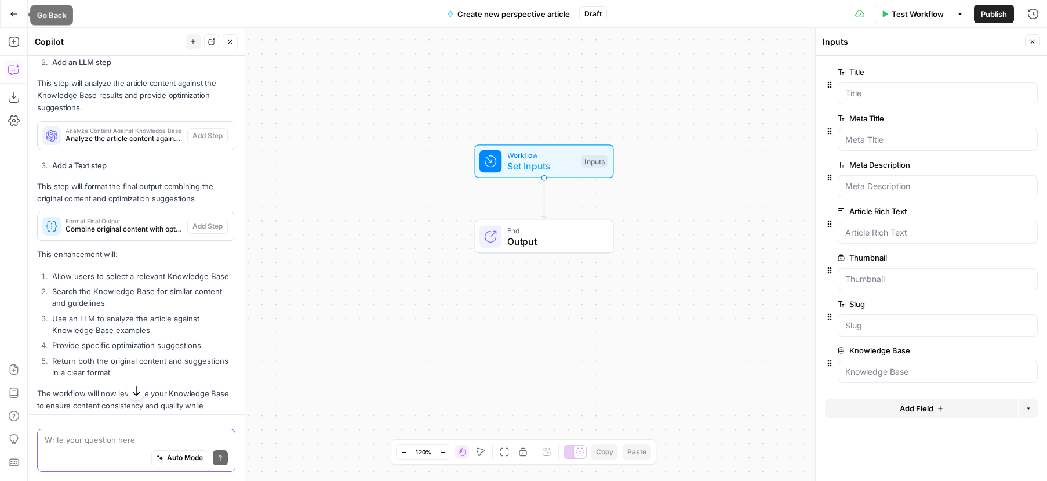
click at [10, 12] on icon "button" at bounding box center [14, 14] width 8 height 8
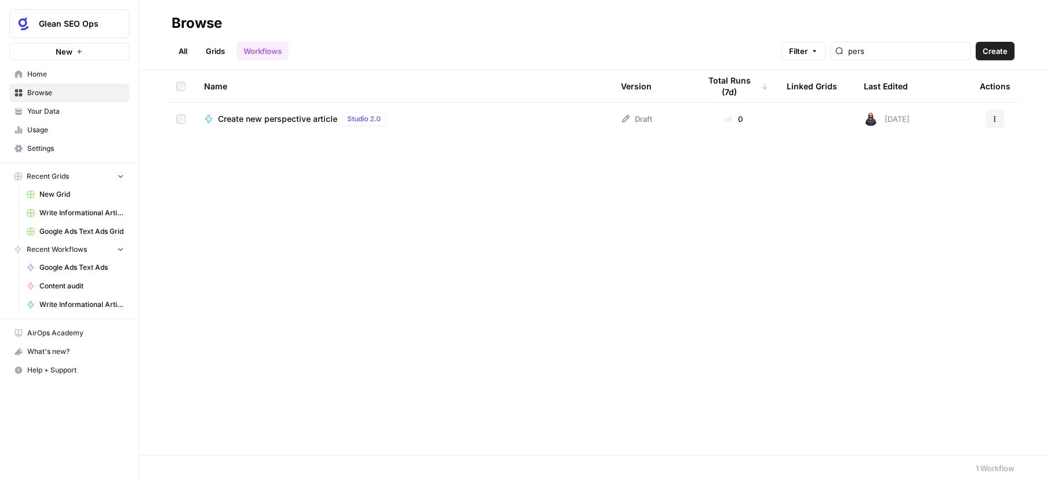
click at [216, 52] on link "Grids" at bounding box center [215, 51] width 33 height 19
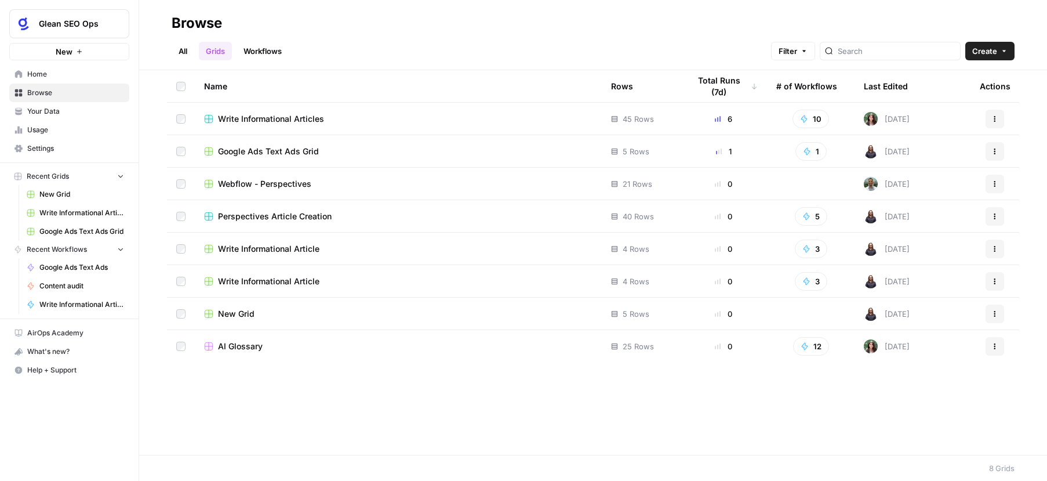
click at [328, 216] on span "Perspectives Article Creation" at bounding box center [275, 216] width 114 height 12
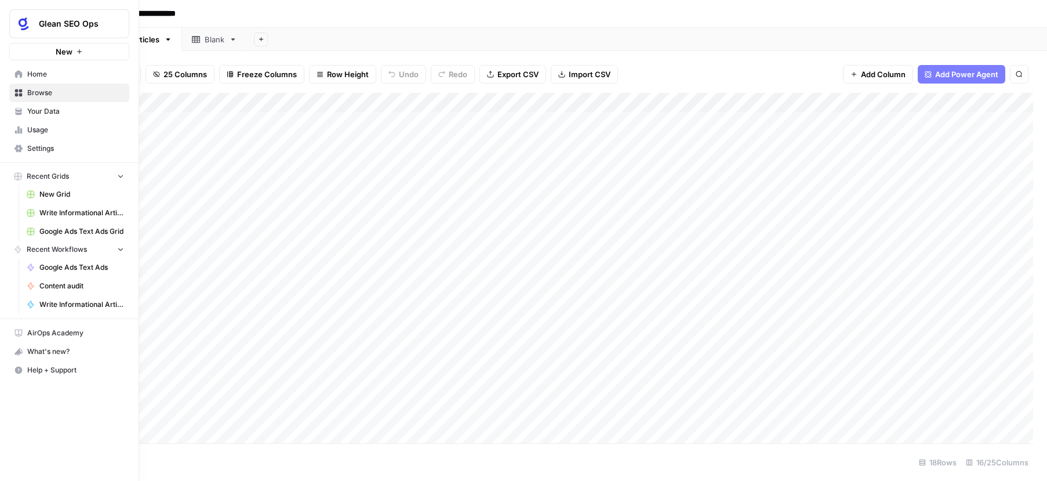
click at [49, 95] on span "Browse" at bounding box center [75, 93] width 97 height 10
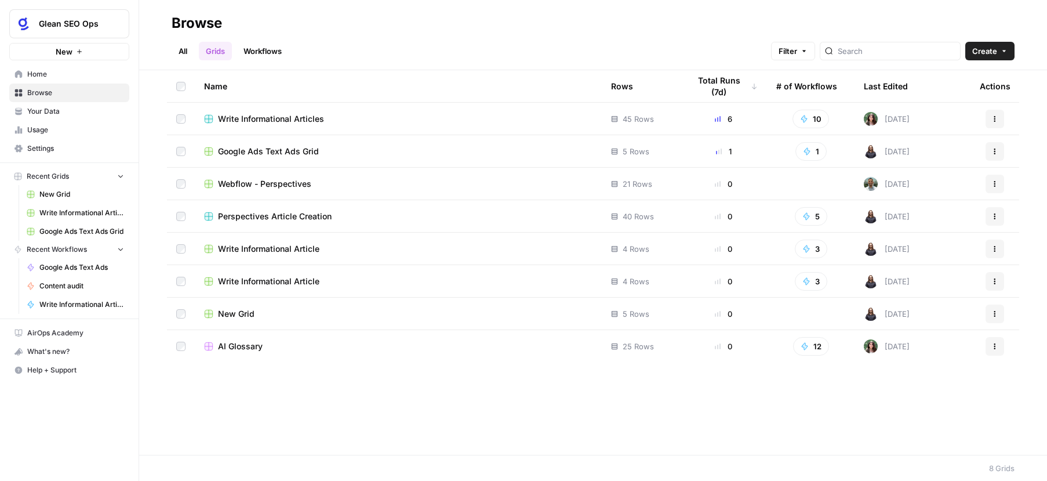
click at [52, 195] on span "New Grid" at bounding box center [81, 194] width 85 height 10
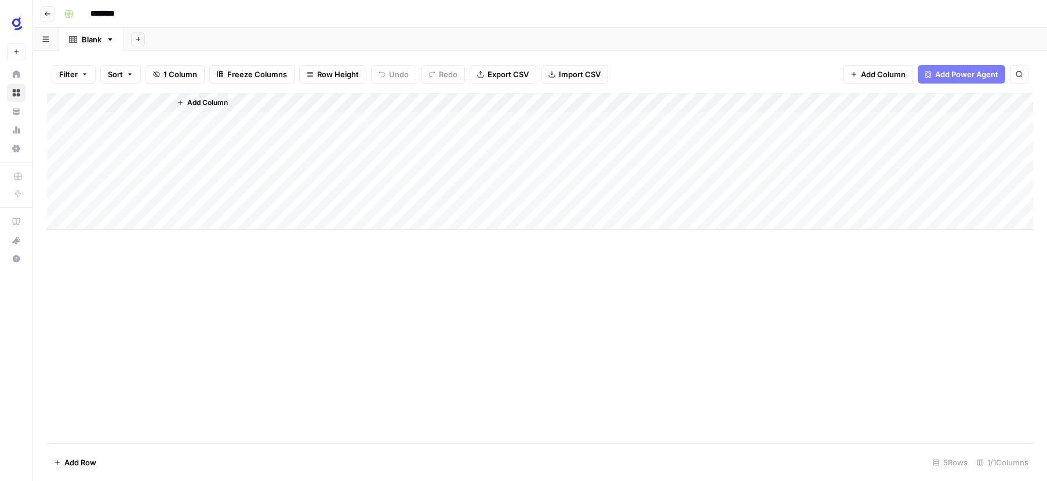
click at [111, 16] on input "********" at bounding box center [117, 14] width 65 height 19
click at [113, 39] on icon "button" at bounding box center [110, 39] width 8 height 8
click at [190, 319] on div "Add Column" at bounding box center [540, 268] width 986 height 350
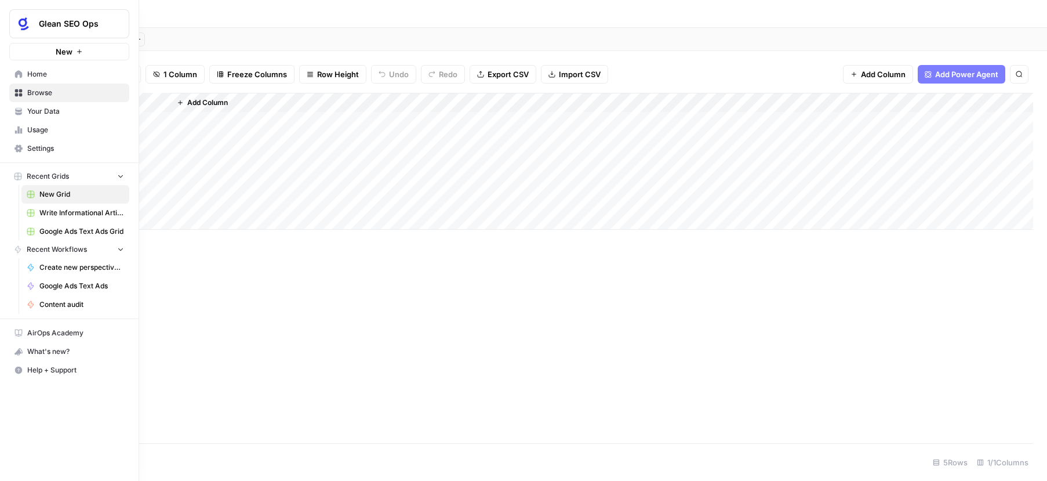
click at [27, 92] on span "Browse" at bounding box center [75, 93] width 97 height 10
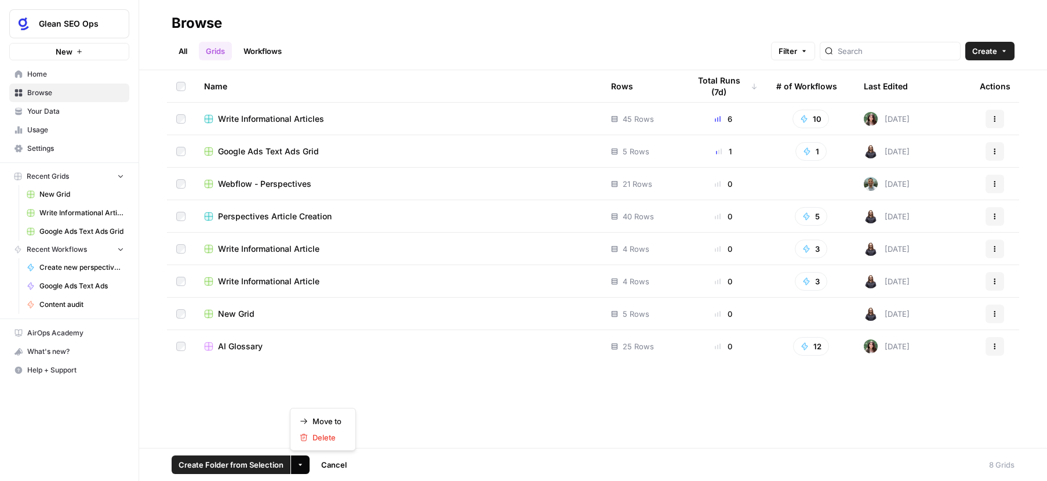
click at [302, 466] on icon "button" at bounding box center [300, 464] width 7 height 7
click at [344, 437] on div "Delete" at bounding box center [323, 437] width 46 height 12
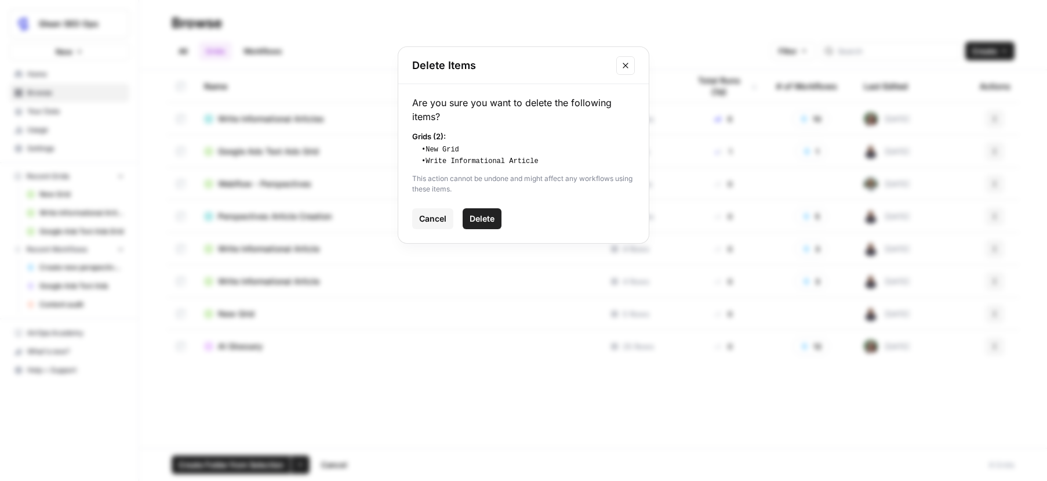
click at [486, 222] on span "Delete" at bounding box center [482, 219] width 25 height 12
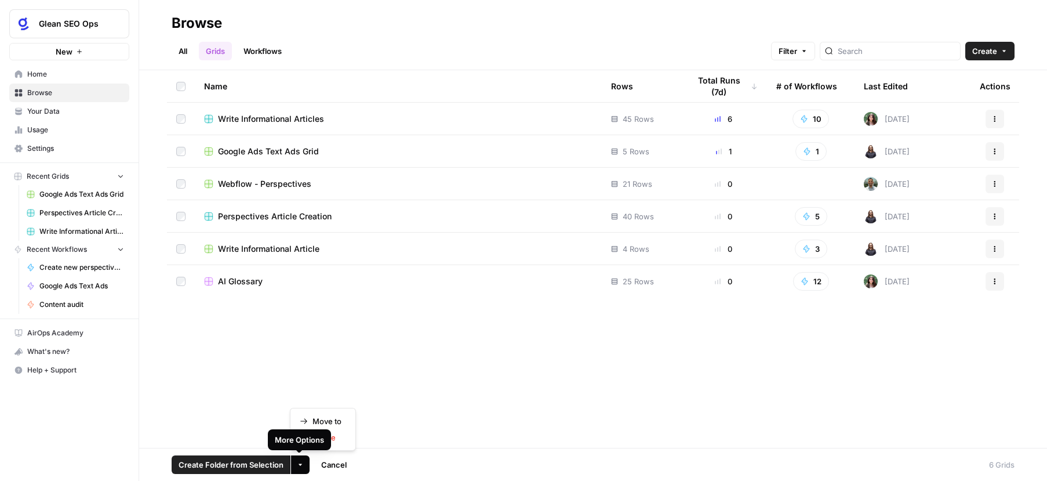
click at [300, 462] on icon "button" at bounding box center [300, 464] width 7 height 7
click at [996, 211] on button "Actions" at bounding box center [995, 216] width 19 height 19
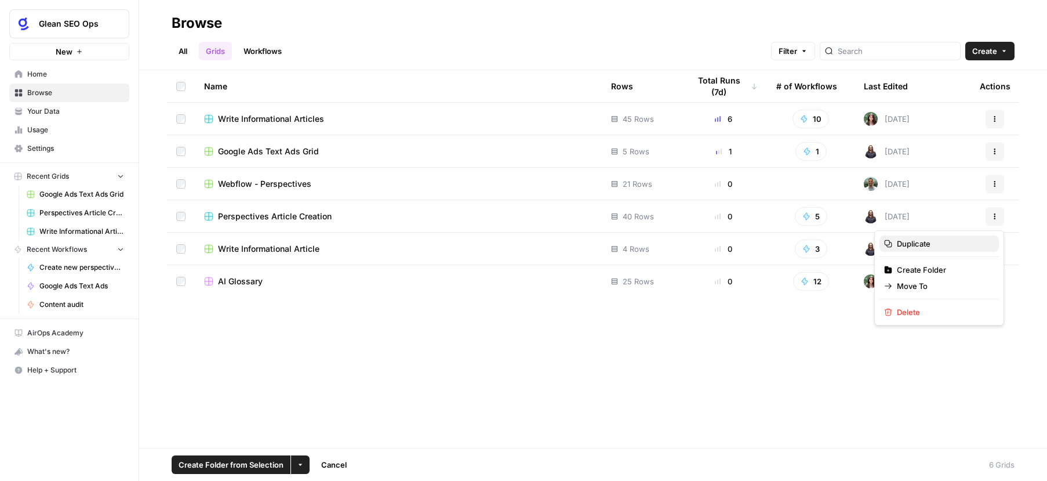
click at [937, 244] on span "Duplicate" at bounding box center [943, 244] width 93 height 12
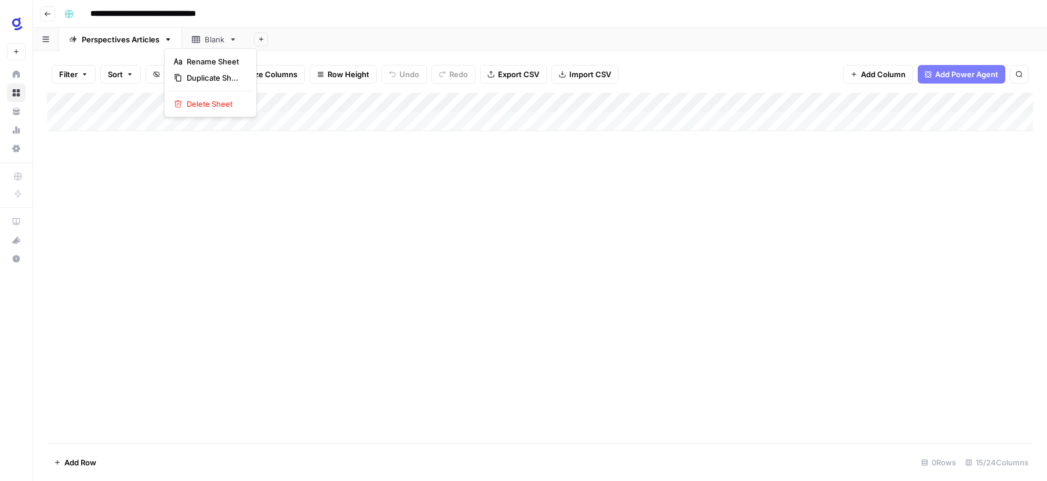
click at [172, 41] on icon "button" at bounding box center [168, 39] width 8 height 8
drag, startPoint x: 173, startPoint y: 179, endPoint x: 166, endPoint y: 191, distance: 13.7
click at [173, 179] on div "Add Column" at bounding box center [540, 268] width 986 height 350
click at [173, 43] on link "Perspectives Articles" at bounding box center [120, 39] width 123 height 23
click at [169, 40] on icon "button" at bounding box center [168, 39] width 8 height 8
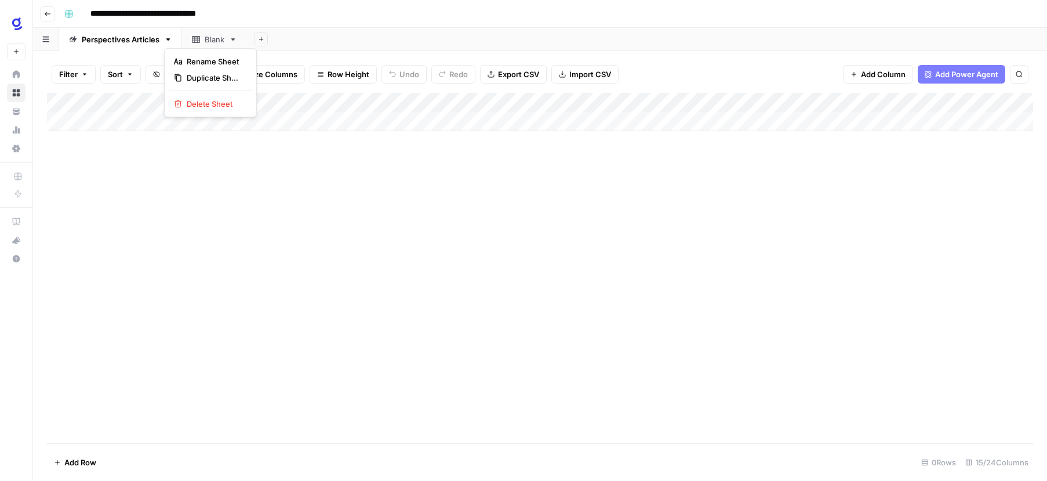
click at [212, 164] on div "Add Column" at bounding box center [540, 268] width 986 height 350
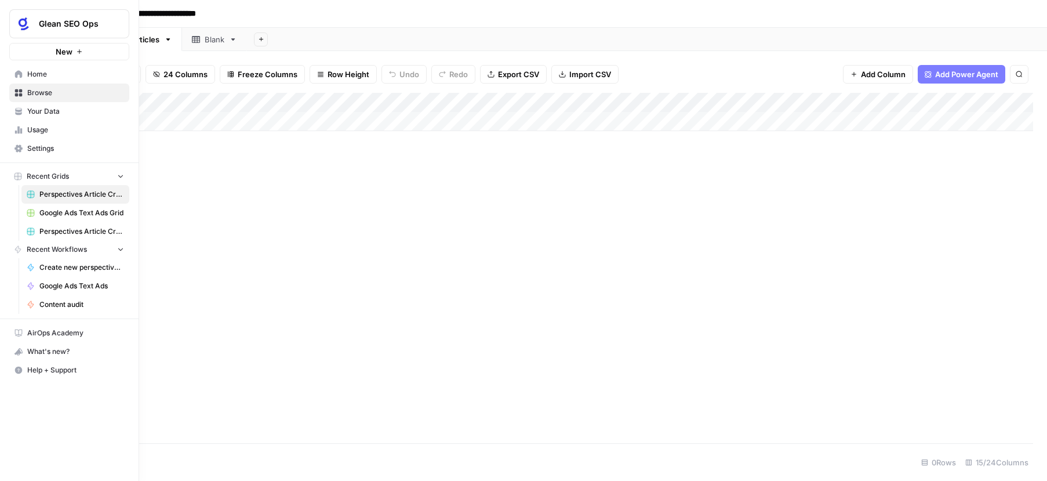
click at [25, 92] on link "Browse" at bounding box center [69, 92] width 120 height 19
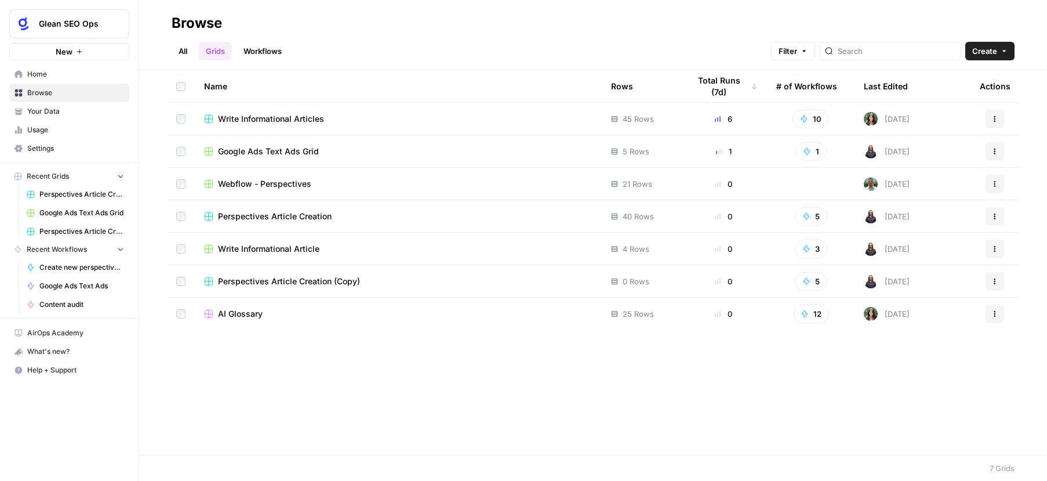
click at [811, 217] on button "5" at bounding box center [811, 216] width 32 height 19
click at [818, 216] on button "5" at bounding box center [811, 216] width 32 height 19
click at [273, 48] on link "Workflows" at bounding box center [263, 51] width 52 height 19
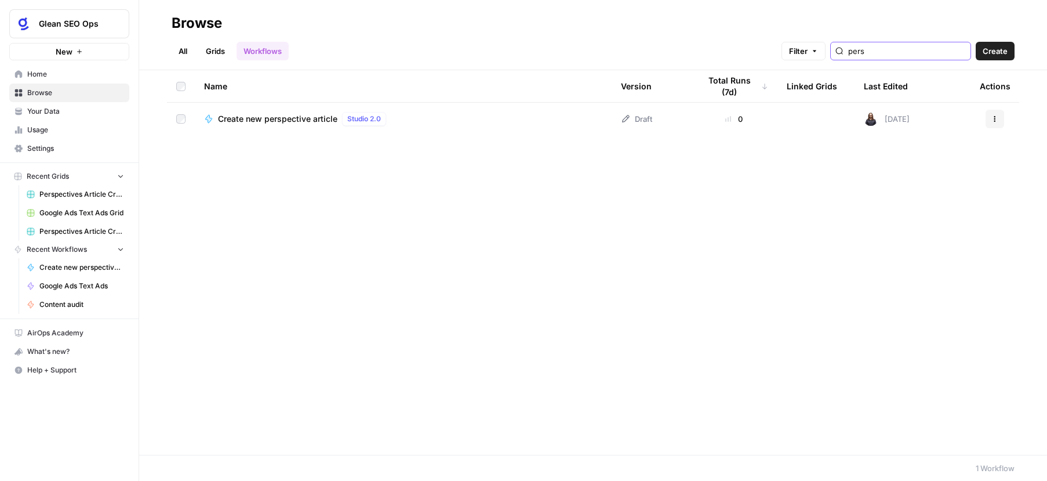
click at [933, 55] on input "pers" at bounding box center [907, 51] width 118 height 12
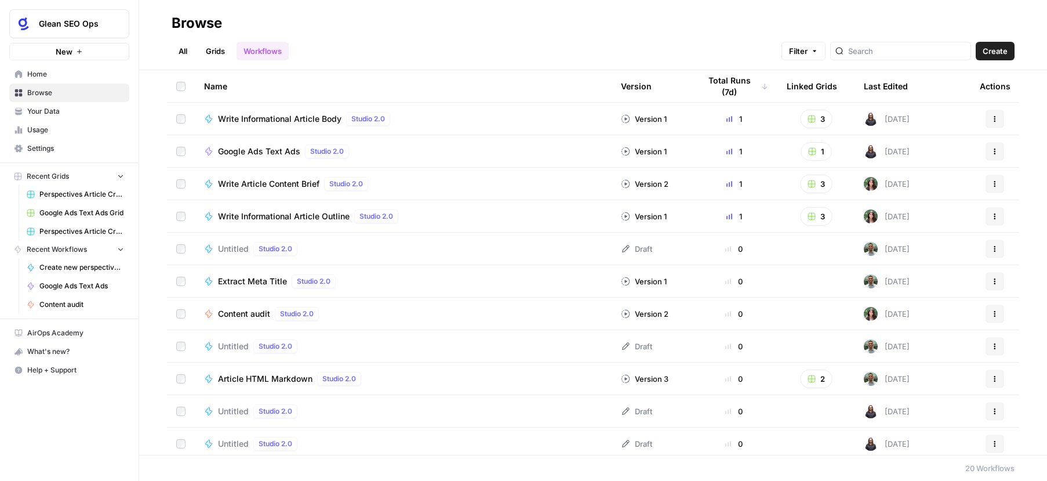
click at [77, 53] on icon "button" at bounding box center [79, 51] width 7 height 7
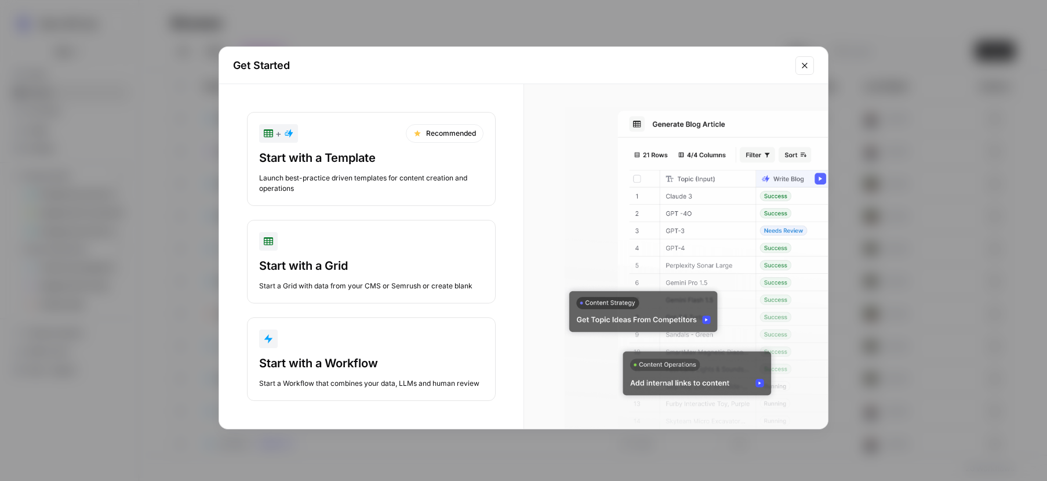
click at [383, 175] on div "Launch best-practice driven templates for content creation and operations" at bounding box center [371, 183] width 224 height 21
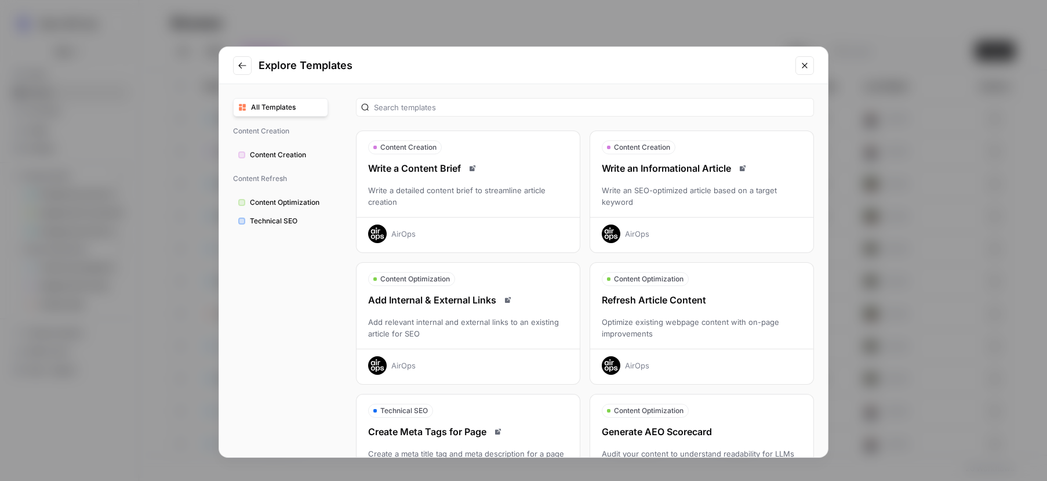
click at [646, 184] on div "Write an SEO-optimized article based on a target keyword" at bounding box center [701, 195] width 223 height 23
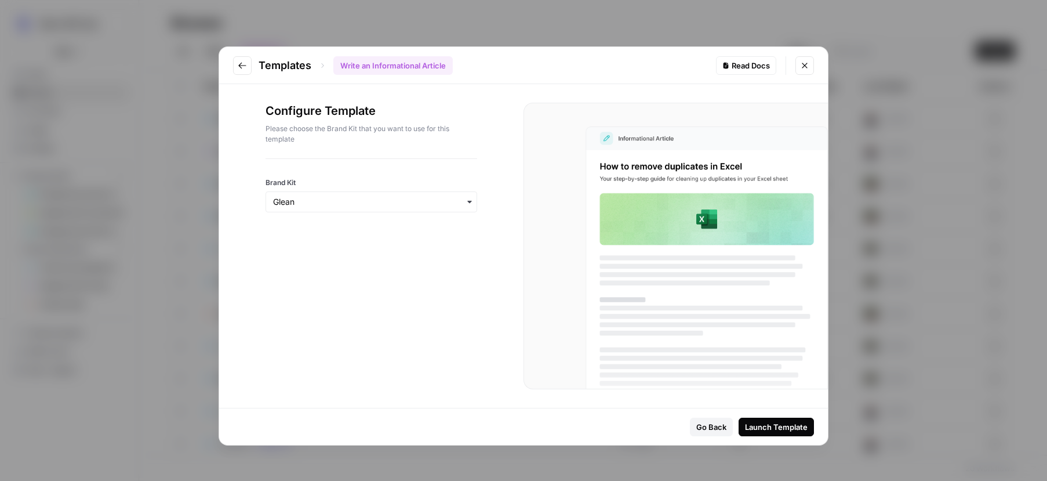
click at [758, 428] on div "Launch Template" at bounding box center [776, 427] width 63 height 12
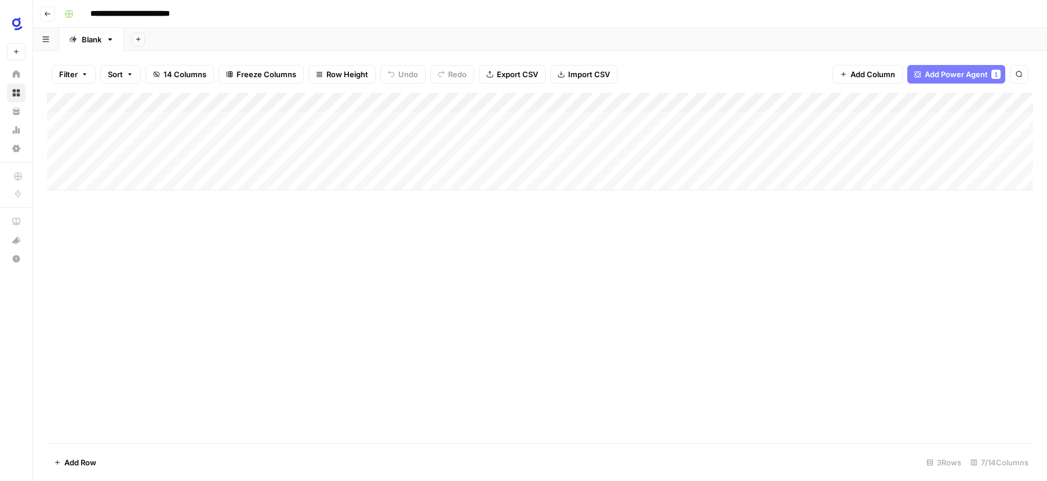
click at [170, 14] on input "**********" at bounding box center [142, 14] width 114 height 19
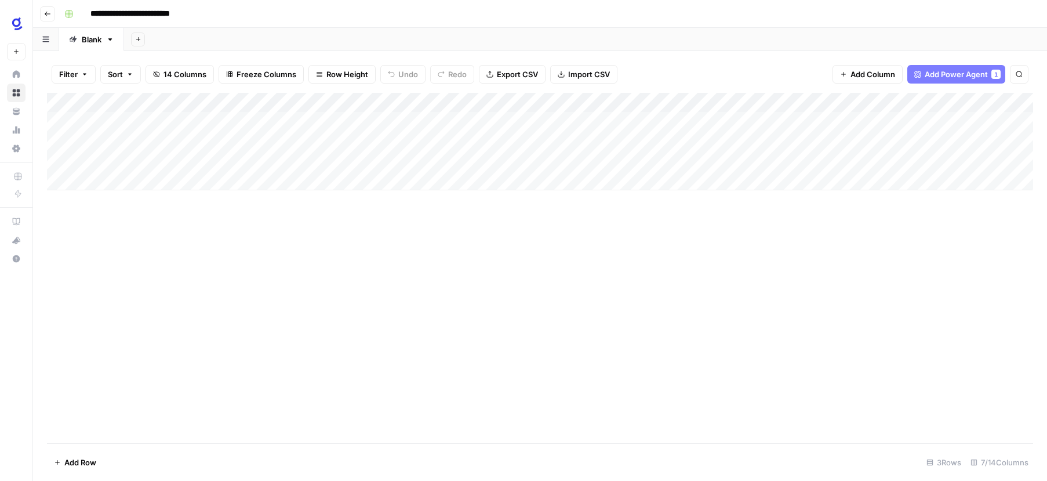
click at [170, 14] on input "**********" at bounding box center [142, 14] width 114 height 19
click at [70, 15] on rect "button" at bounding box center [69, 13] width 7 height 7
click at [257, 24] on header "**********" at bounding box center [540, 14] width 1014 height 28
click at [958, 70] on span "Add Power Agent" at bounding box center [956, 74] width 63 height 12
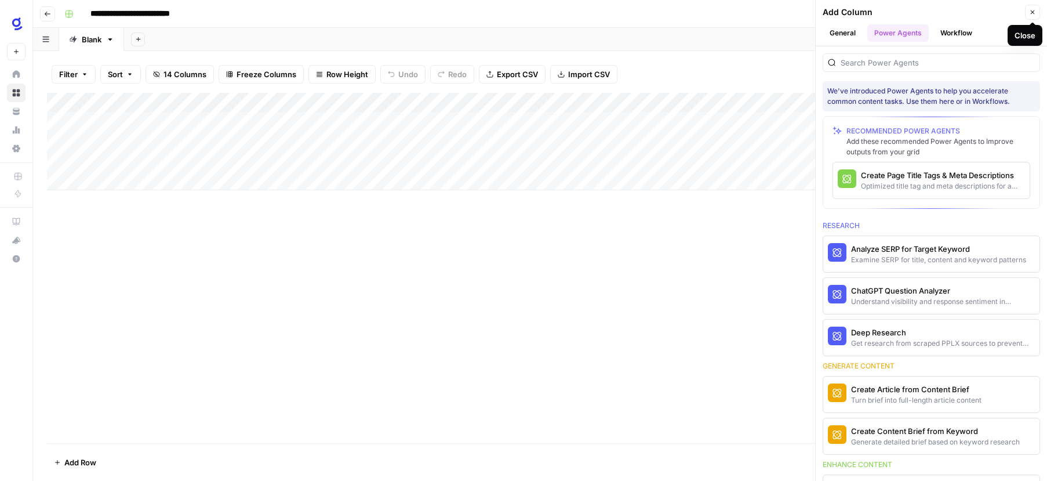
click at [1036, 15] on icon "button" at bounding box center [1032, 12] width 7 height 7
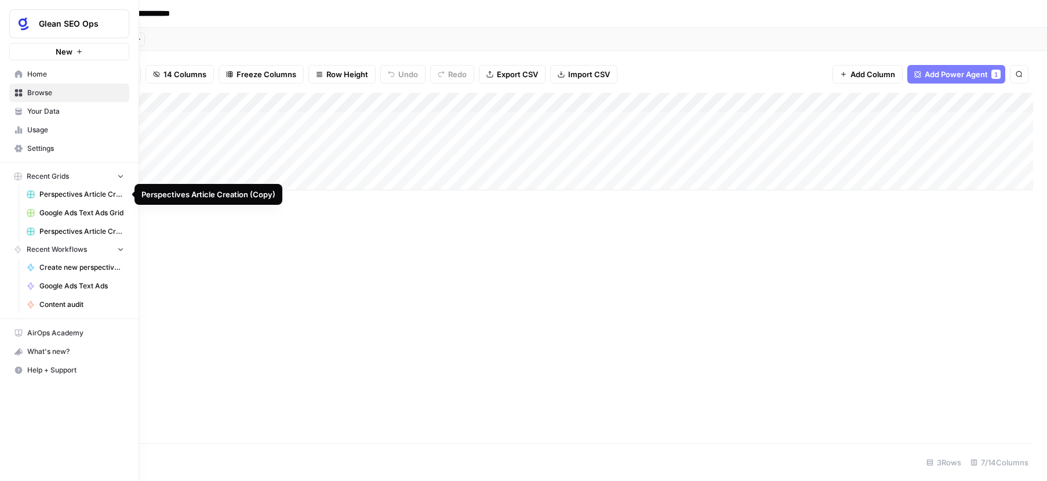
click at [86, 190] on span "Perspectives Article Creation (Copy)" at bounding box center [81, 194] width 85 height 10
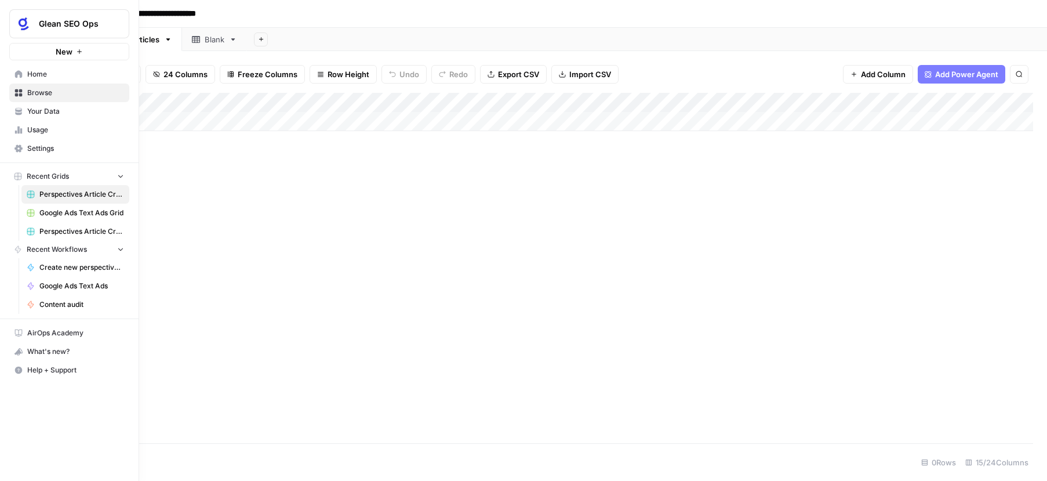
click at [42, 93] on span "Browse" at bounding box center [75, 93] width 97 height 10
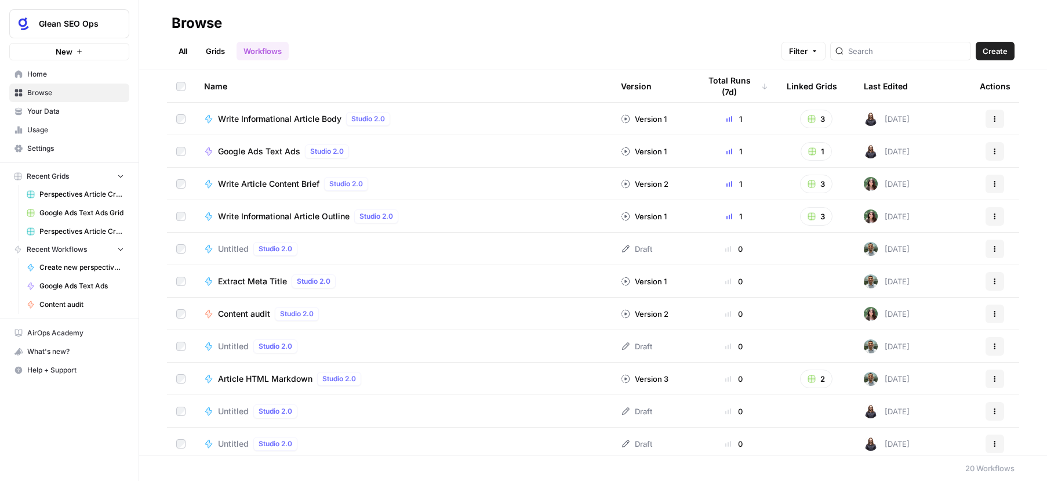
click at [914, 84] on th "Last Edited" at bounding box center [913, 86] width 116 height 32
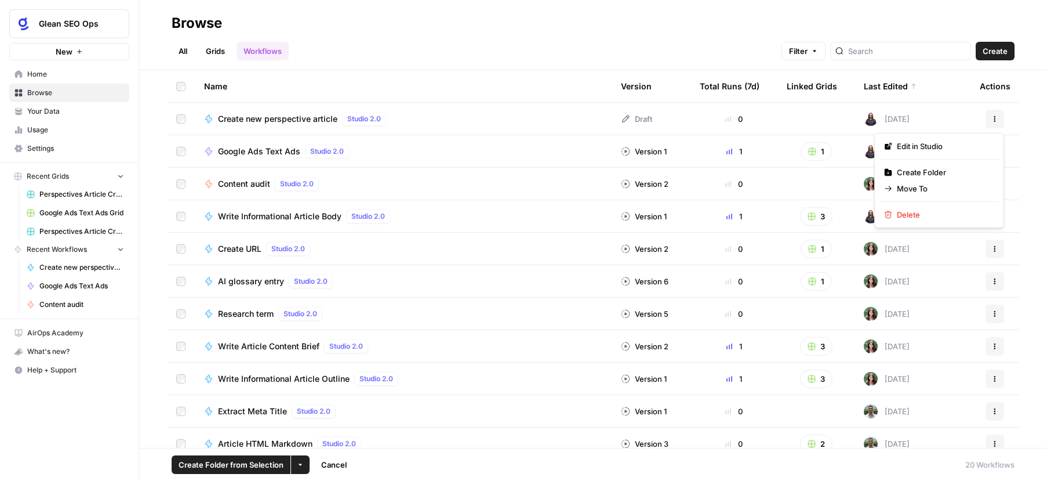
click at [993, 117] on icon "button" at bounding box center [994, 118] width 7 height 7
click at [915, 212] on span "Delete" at bounding box center [943, 215] width 93 height 12
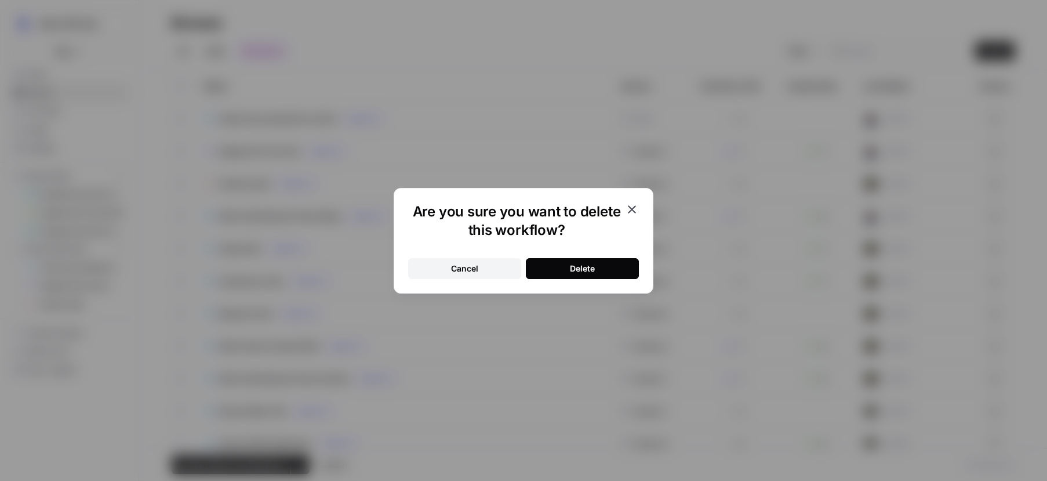
click at [586, 268] on div "Delete" at bounding box center [582, 269] width 25 height 12
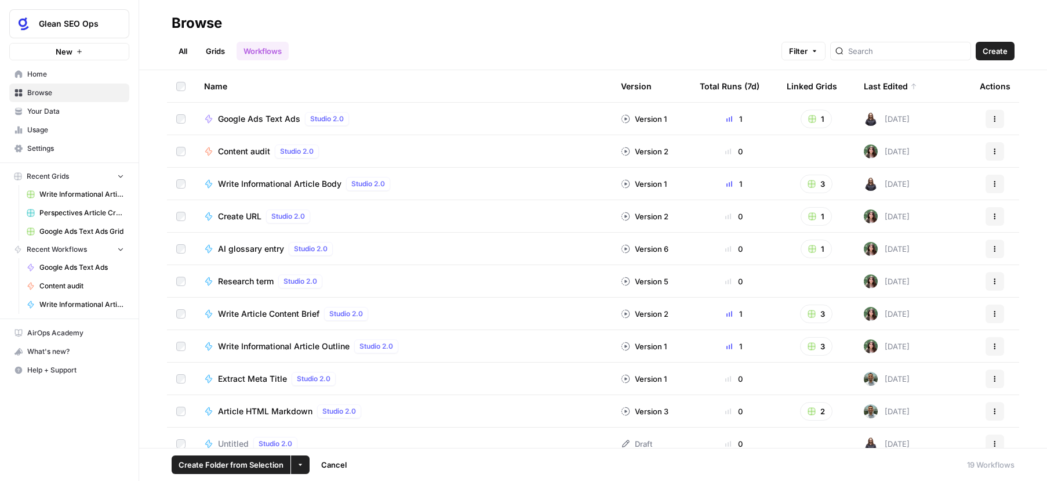
click at [742, 87] on div "Total Runs (7d)" at bounding box center [730, 86] width 60 height 32
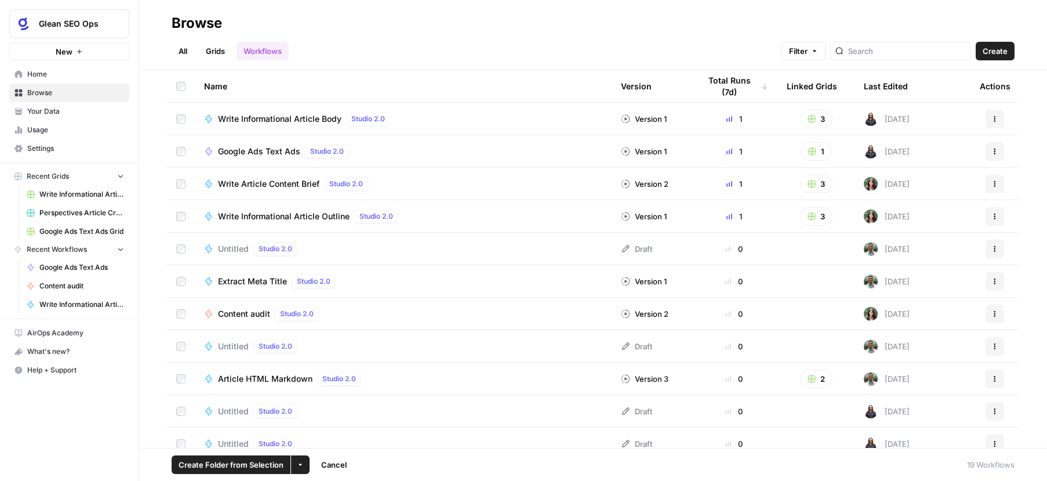
click at [819, 85] on div "Linked Grids" at bounding box center [812, 86] width 50 height 32
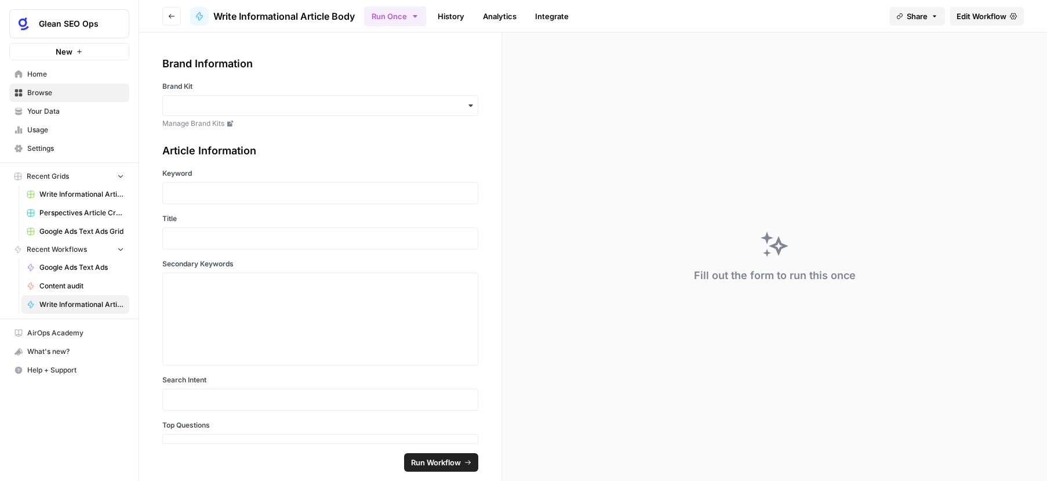
click at [500, 12] on link "Analytics" at bounding box center [500, 16] width 48 height 19
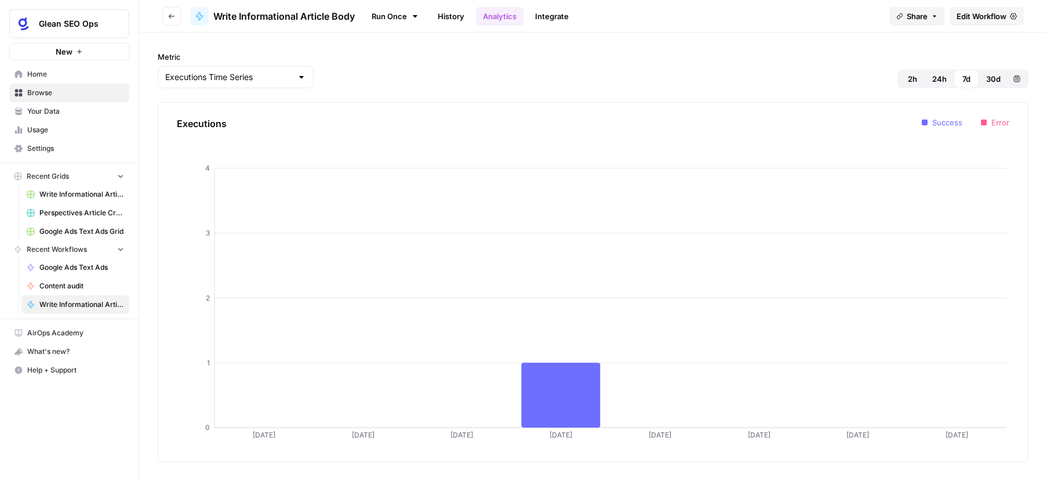
click at [997, 16] on span "Edit Workflow" at bounding box center [982, 16] width 50 height 12
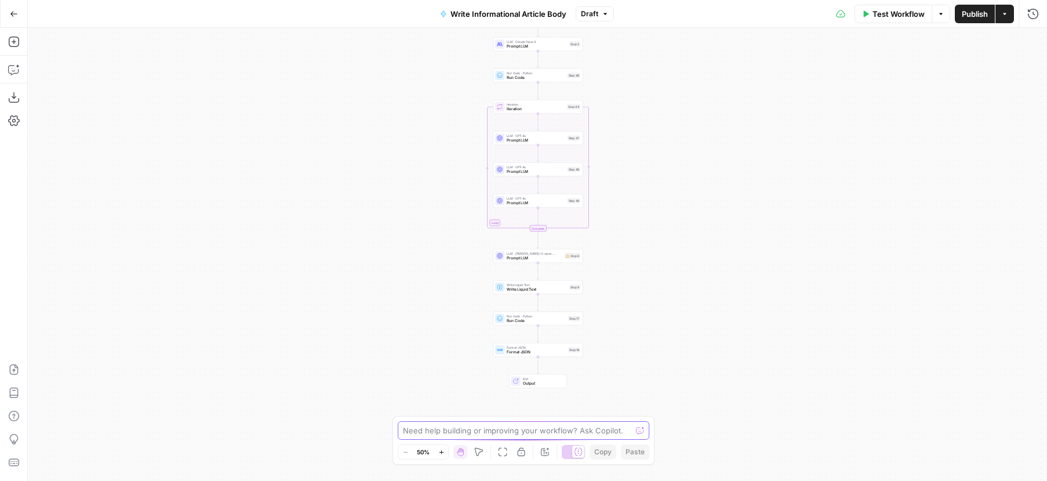
click at [517, 430] on textarea at bounding box center [517, 430] width 228 height 12
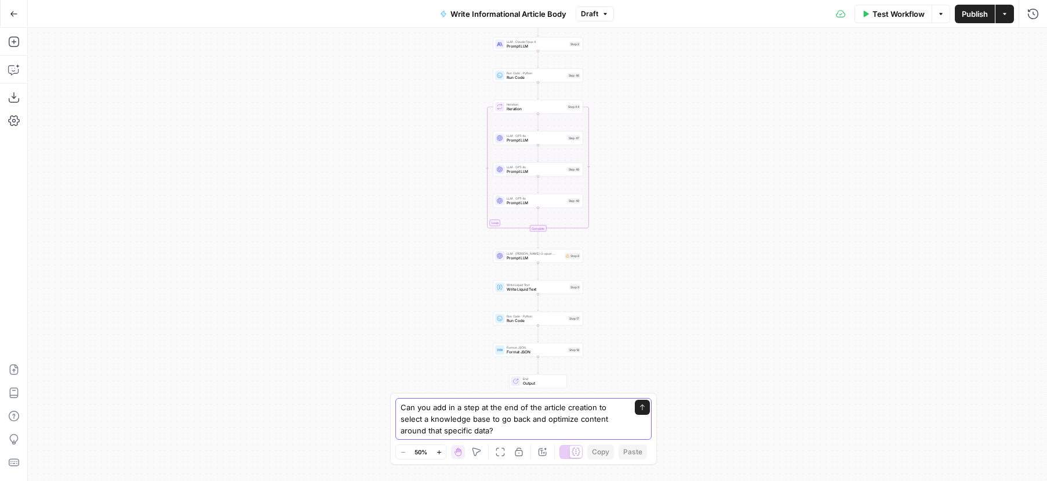
type textarea "Can you add in a step at the end of the article creation to select a knowledge …"
click at [642, 410] on icon "submit" at bounding box center [642, 407] width 7 height 7
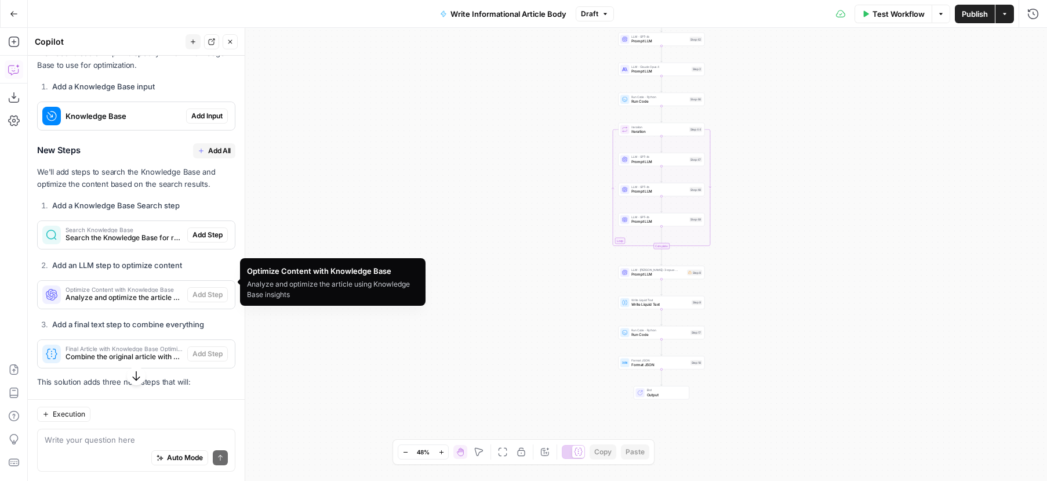
scroll to position [278, 0]
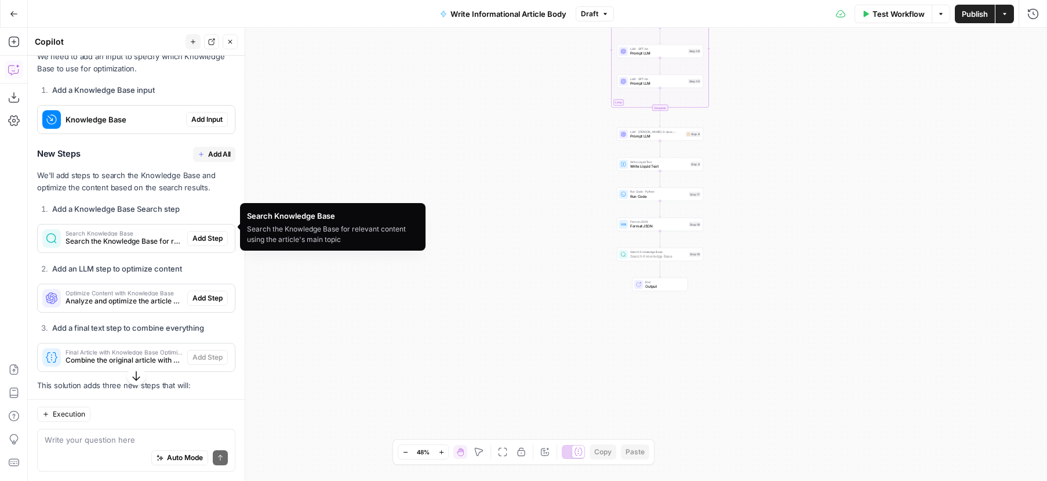
click at [203, 233] on span "Add Step" at bounding box center [207, 238] width 30 height 10
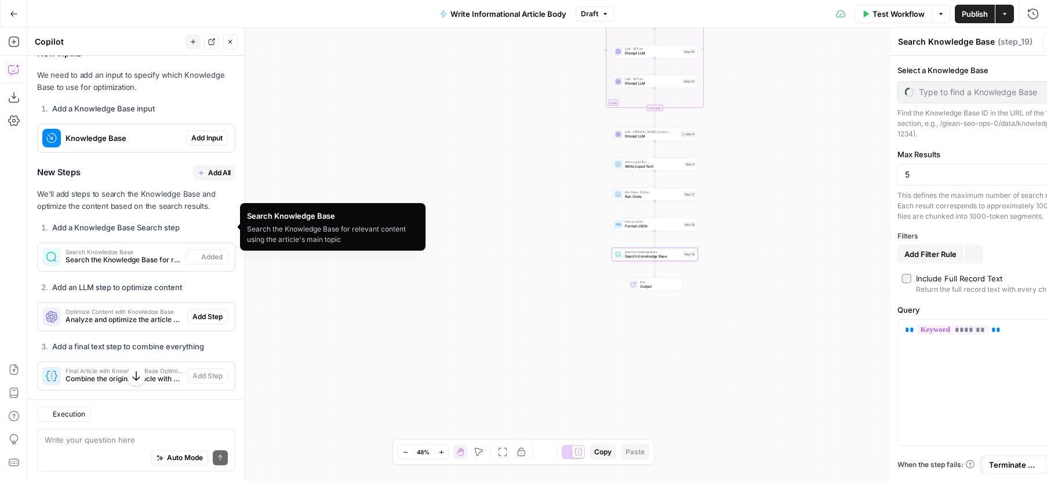
scroll to position [297, 0]
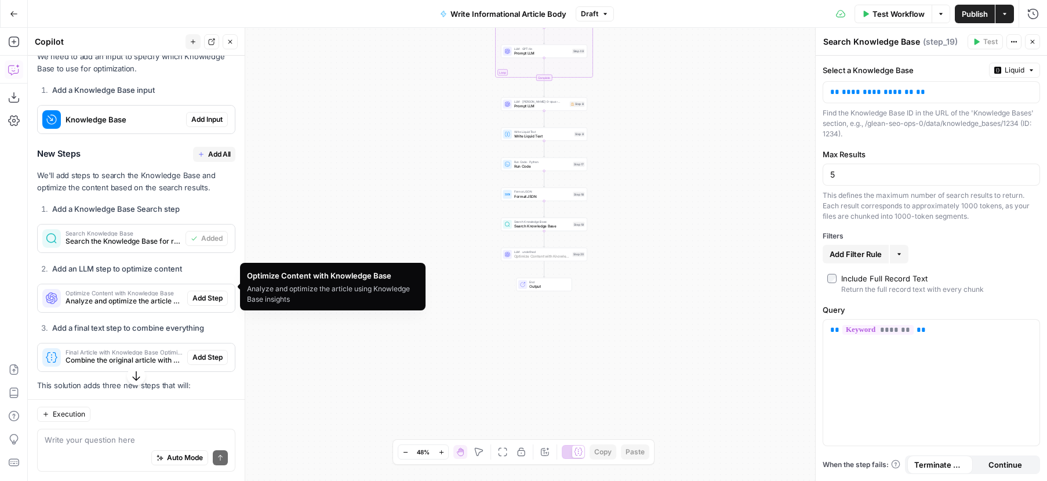
click at [218, 293] on span "Add Step" at bounding box center [207, 298] width 30 height 10
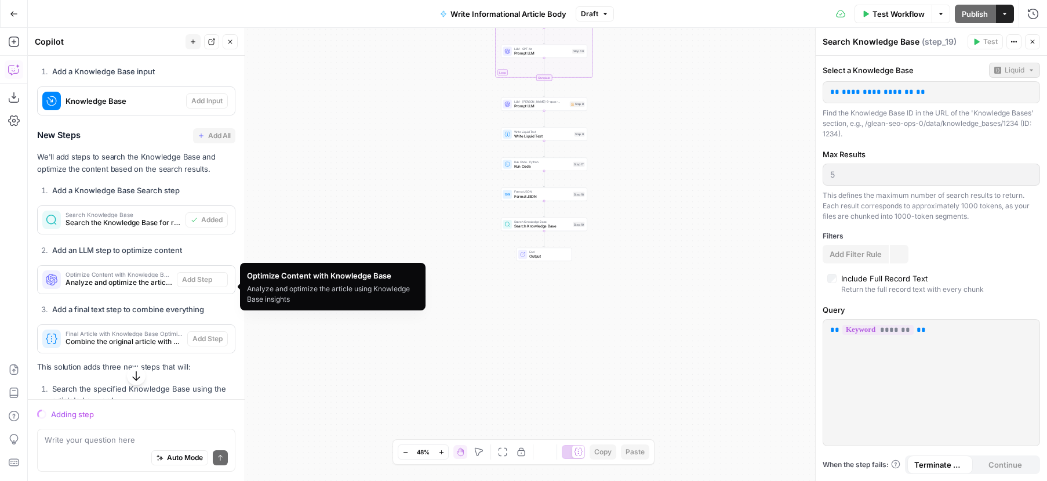
scroll to position [278, 0]
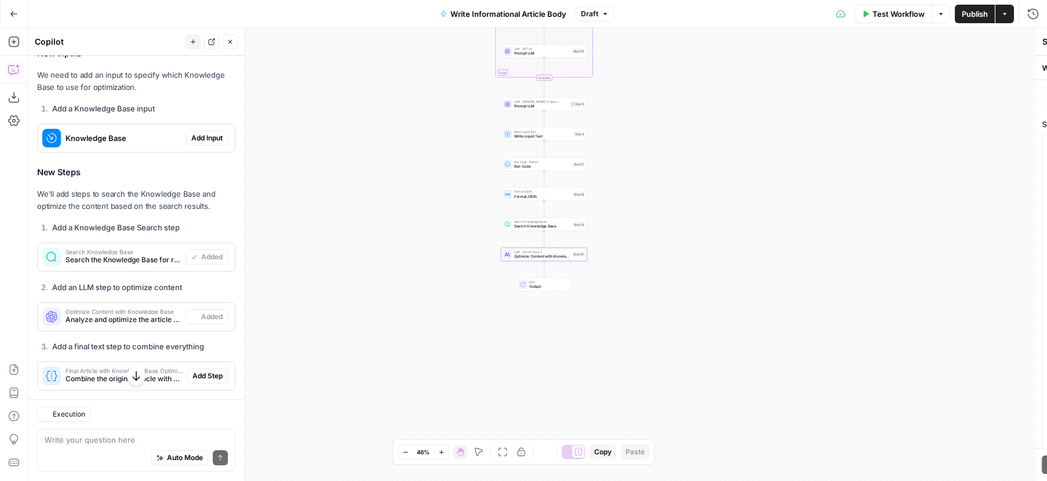
type textarea "Optimize Content with Knowledge Base"
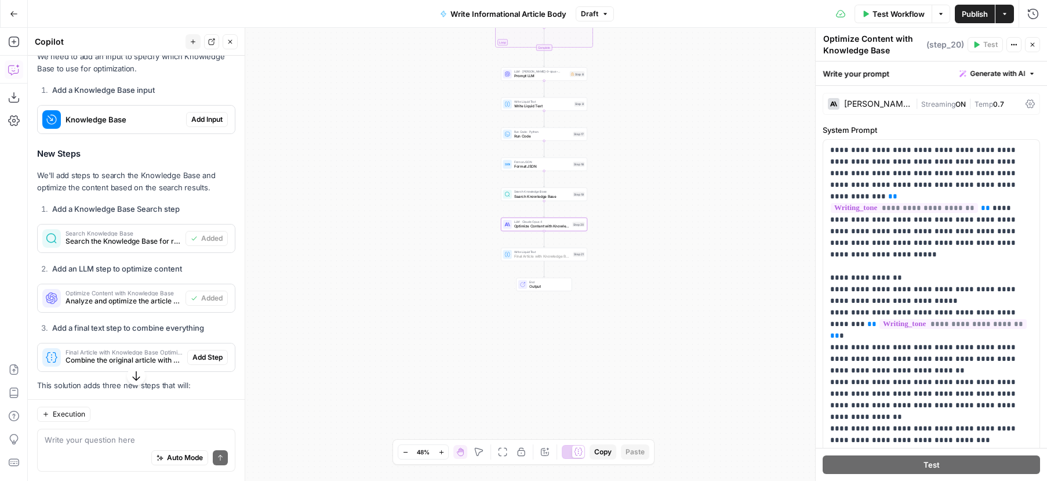
click at [210, 352] on span "Add Step" at bounding box center [207, 357] width 30 height 10
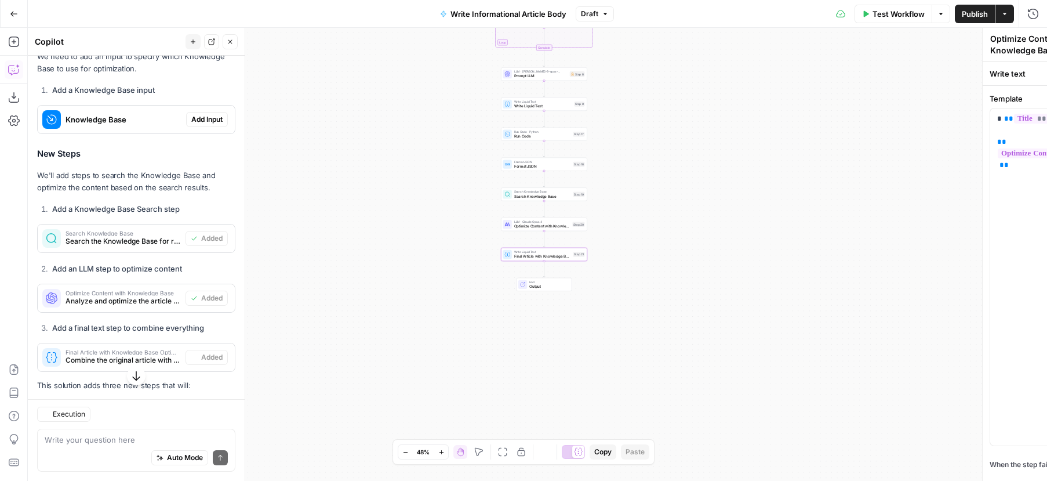
type textarea "Final Article with Knowledge Base Optimizations"
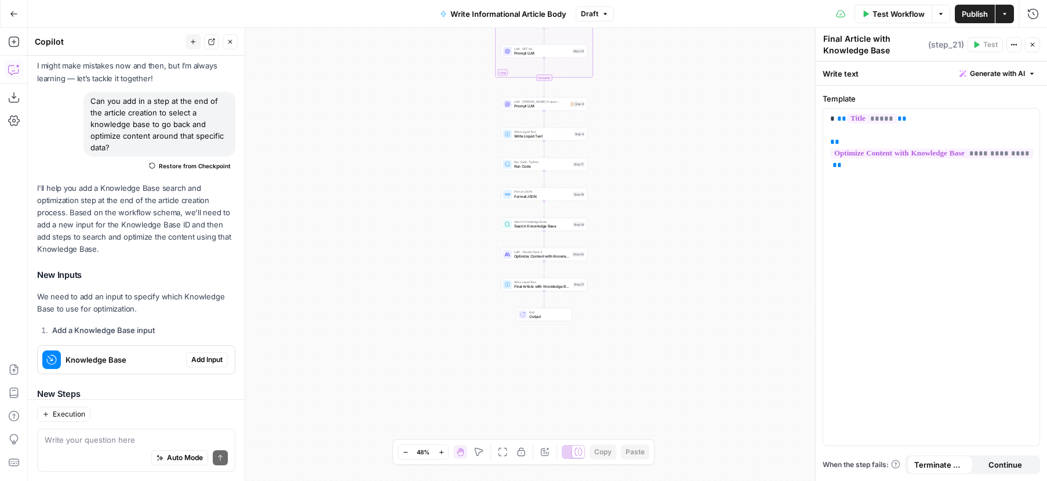
scroll to position [0, 0]
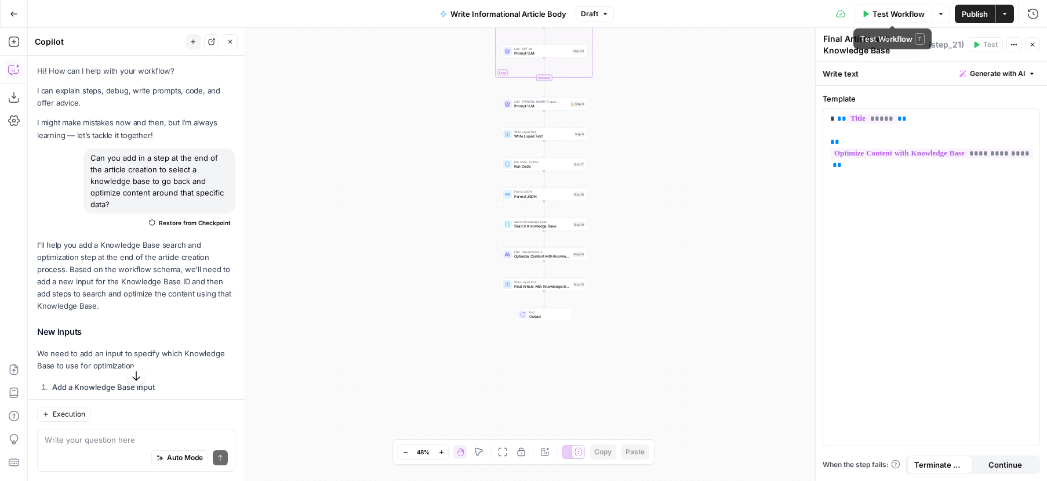
click at [895, 17] on span "Test Workflow" at bounding box center [899, 14] width 52 height 12
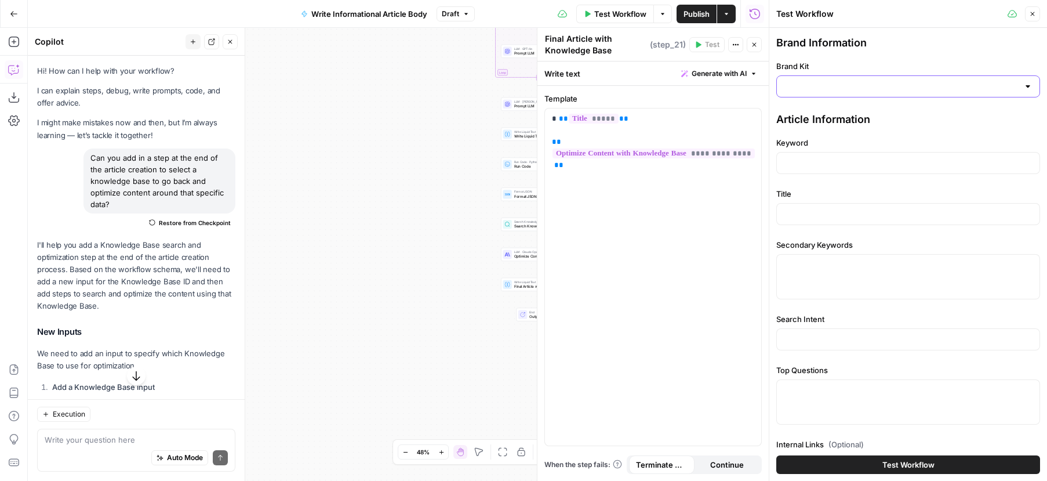
click at [853, 89] on input "Brand Kit" at bounding box center [901, 87] width 235 height 12
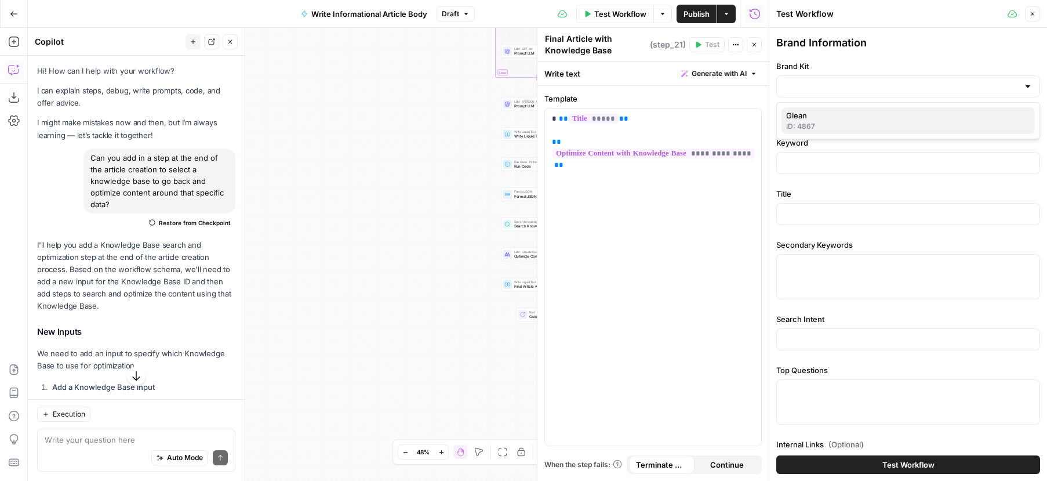
click at [838, 118] on span "Glean" at bounding box center [905, 116] width 239 height 12
type input "Glean"
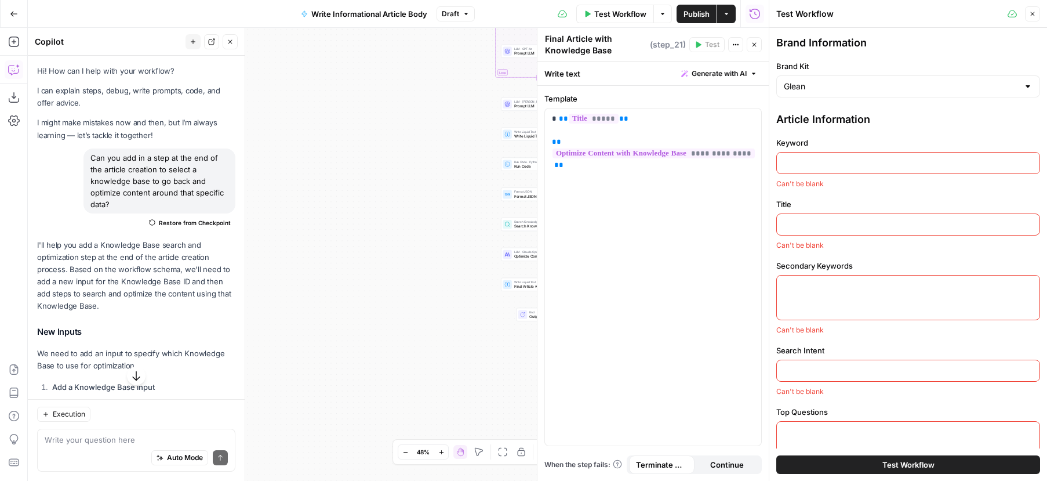
click at [828, 161] on input "Keyword" at bounding box center [908, 163] width 249 height 12
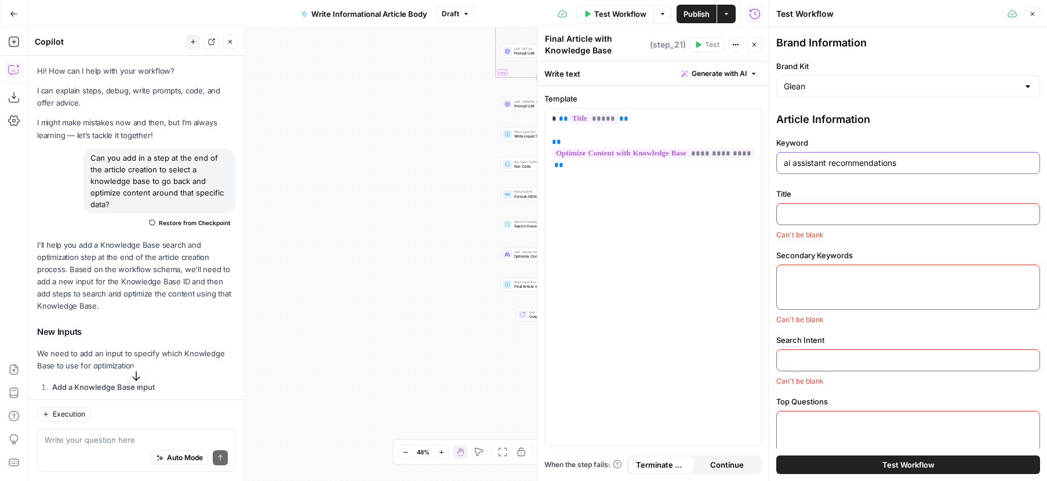
type input "ai assistant recommendations"
click at [921, 462] on span "Test Workflow" at bounding box center [908, 465] width 52 height 12
click at [867, 212] on input "Title" at bounding box center [908, 214] width 249 height 12
click at [1034, 11] on icon "button" at bounding box center [1032, 13] width 7 height 7
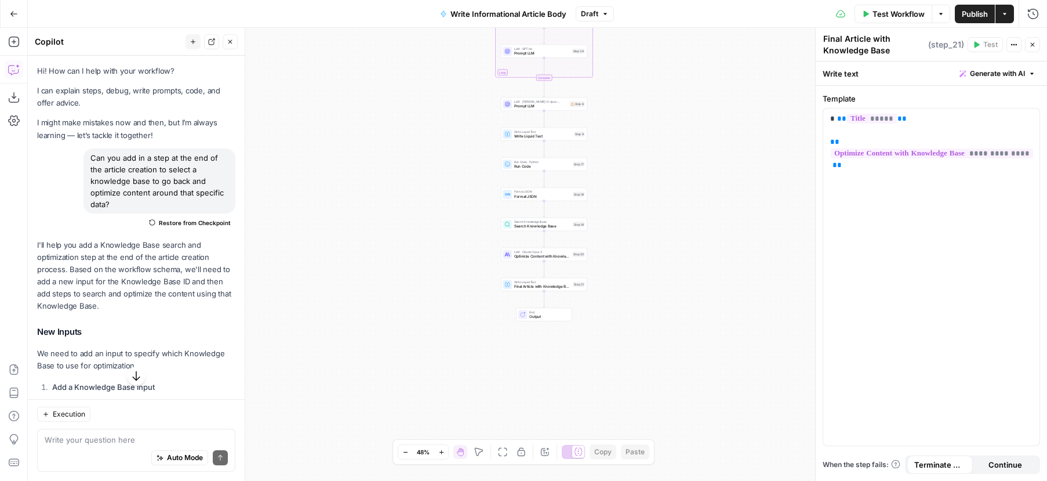
click at [558, 13] on span "Write Informational Article Body" at bounding box center [509, 14] width 116 height 12
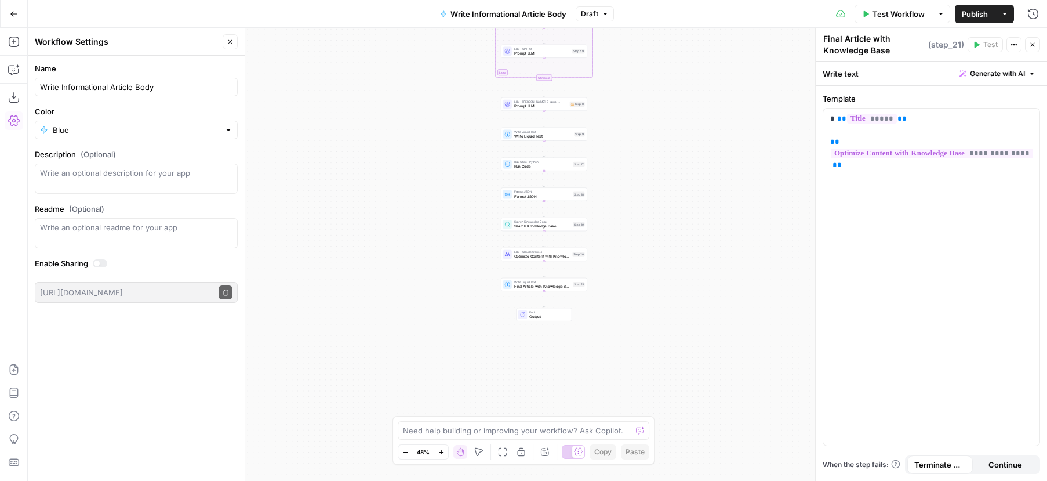
click at [560, 12] on span "Write Informational Article Body" at bounding box center [509, 14] width 116 height 12
click at [188, 83] on input "Write Informational Article Body" at bounding box center [136, 87] width 192 height 12
type input "Write Informational Article Body (v2)"
click at [983, 12] on span "Publish" at bounding box center [975, 14] width 26 height 12
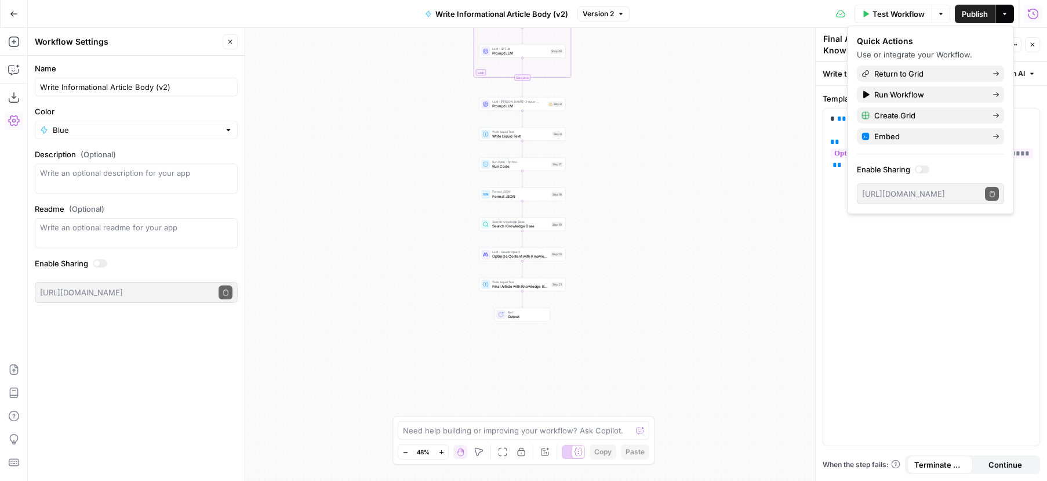
click at [16, 13] on icon "button" at bounding box center [14, 14] width 8 height 8
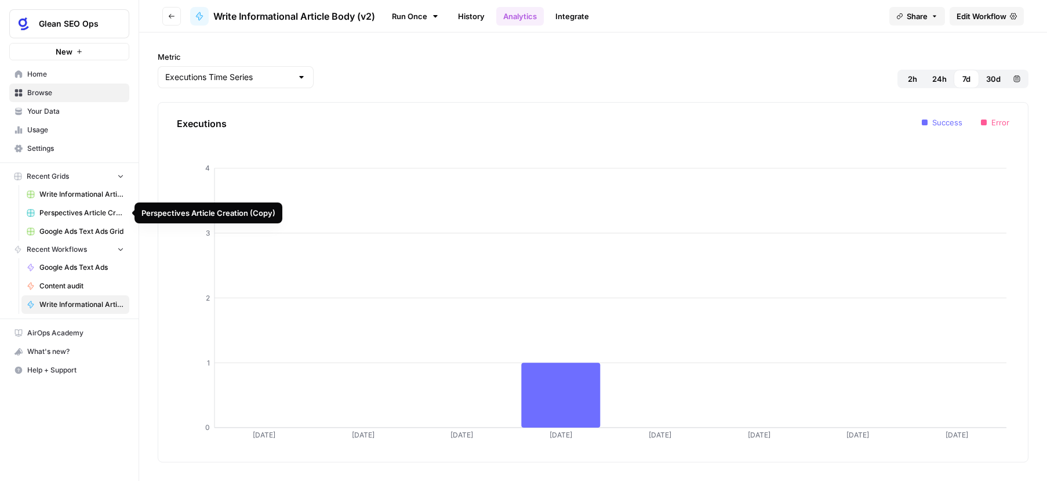
click at [83, 213] on span "Perspectives Article Creation (Copy)" at bounding box center [81, 213] width 85 height 10
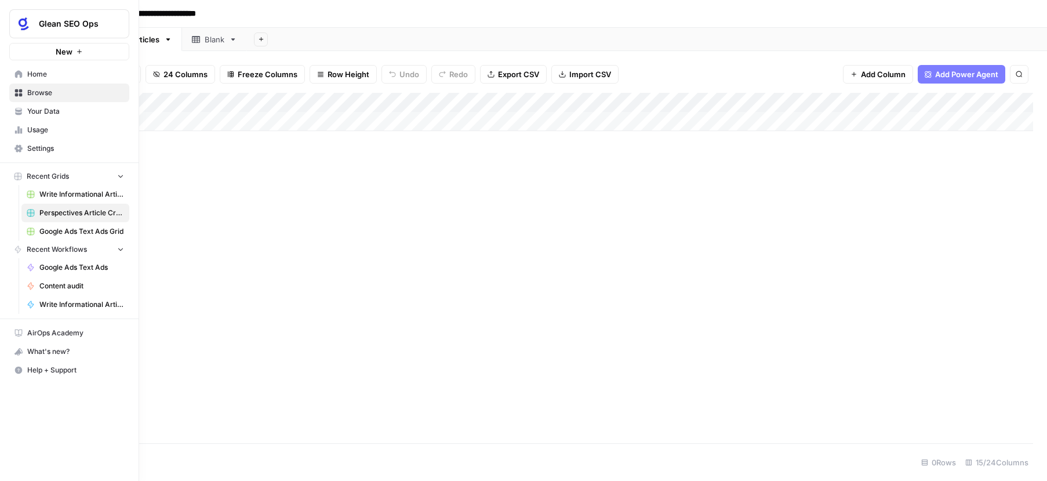
click at [37, 93] on span "Browse" at bounding box center [75, 93] width 97 height 10
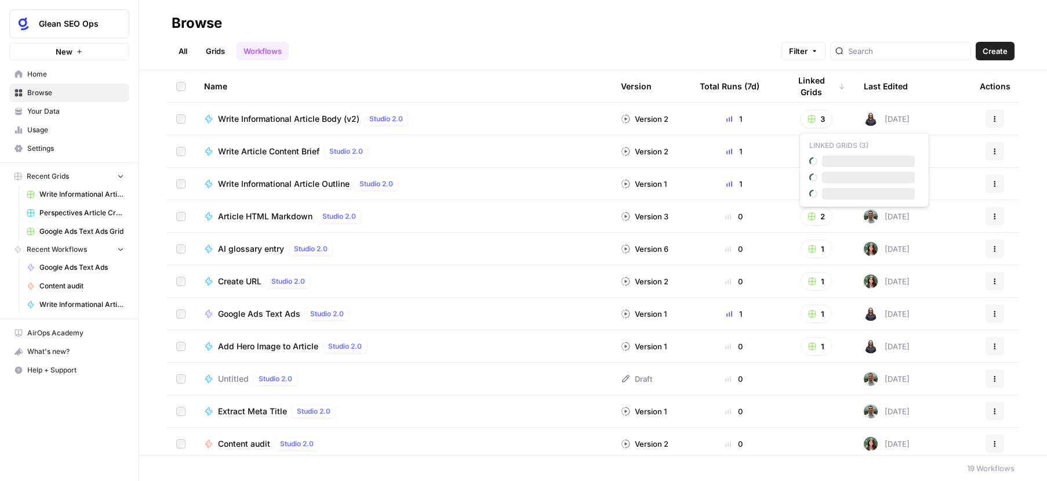
click at [818, 119] on button "3" at bounding box center [816, 119] width 32 height 19
click at [211, 49] on link "Grids" at bounding box center [215, 51] width 33 height 19
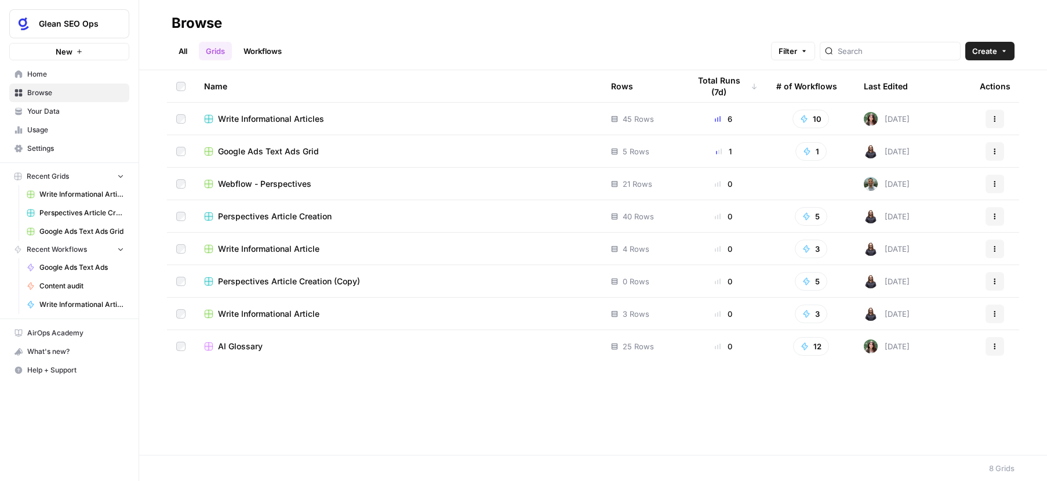
click at [988, 278] on button "Actions" at bounding box center [995, 281] width 19 height 19
click at [914, 379] on span "Delete" at bounding box center [943, 377] width 93 height 12
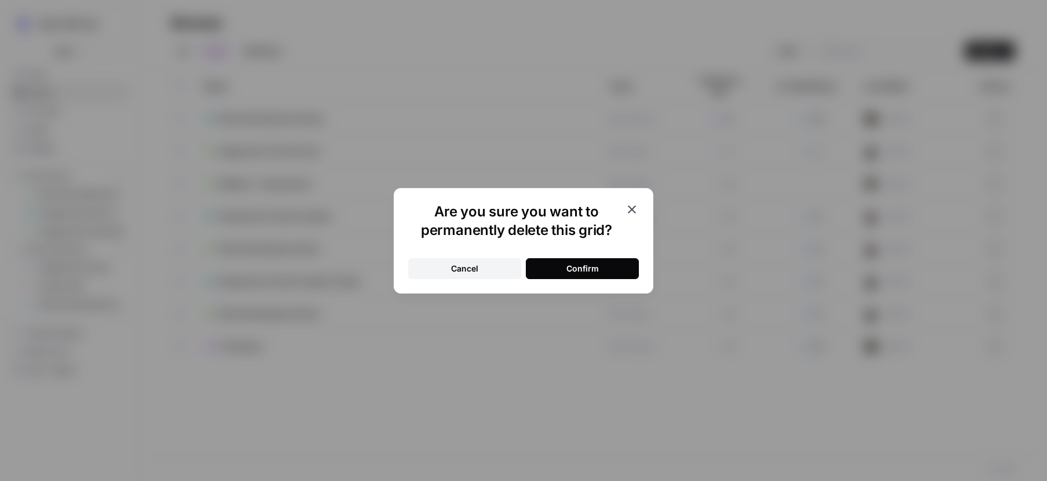
click at [600, 263] on button "Confirm" at bounding box center [582, 268] width 113 height 21
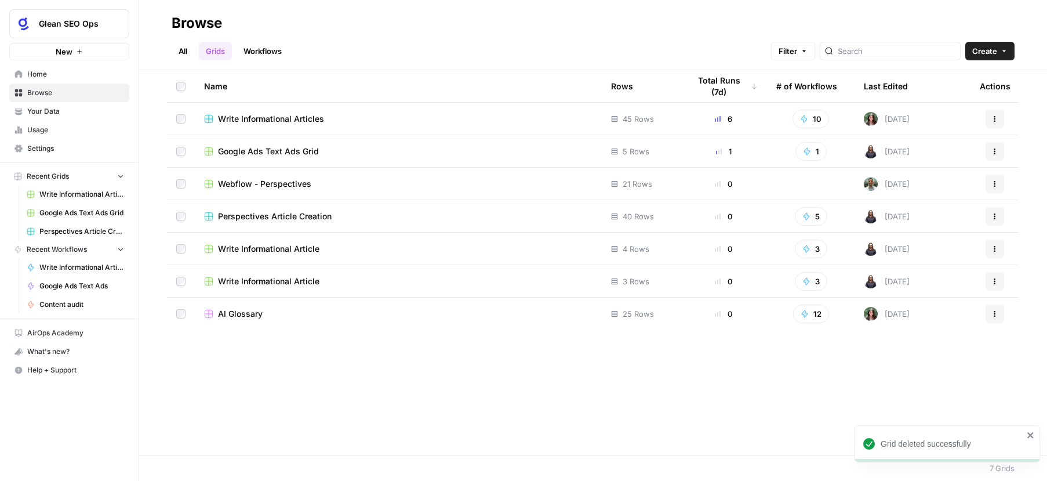
click at [304, 215] on span "Perspectives Article Creation" at bounding box center [275, 216] width 114 height 12
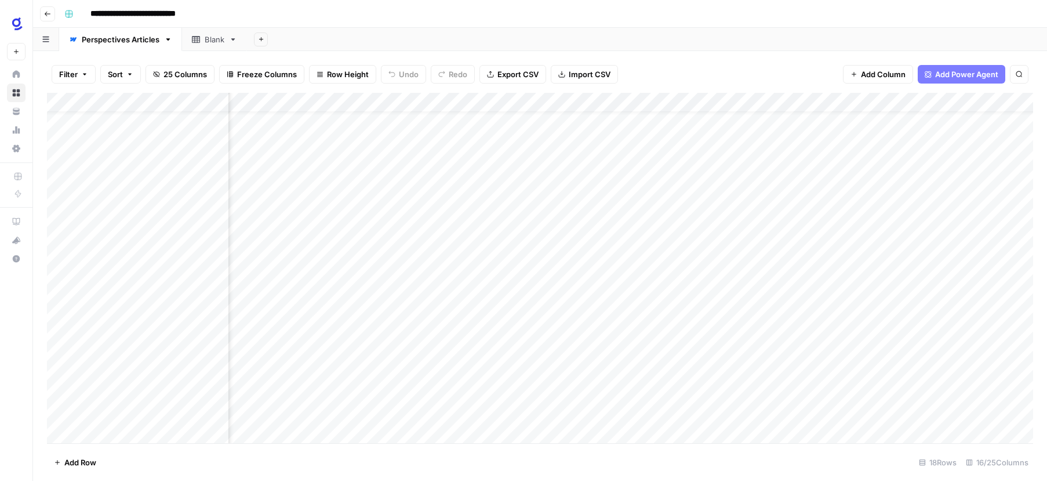
scroll to position [43, 168]
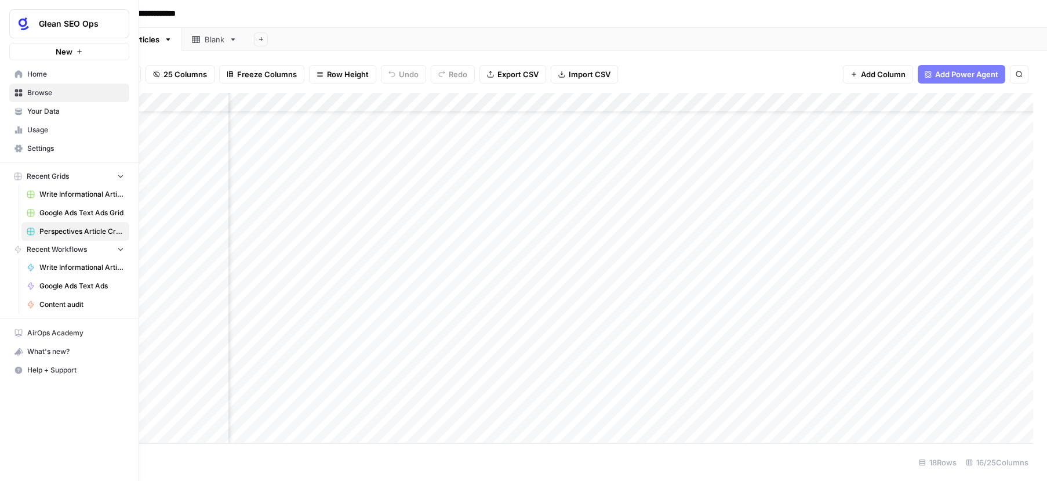
click at [24, 89] on link "Browse" at bounding box center [69, 92] width 120 height 19
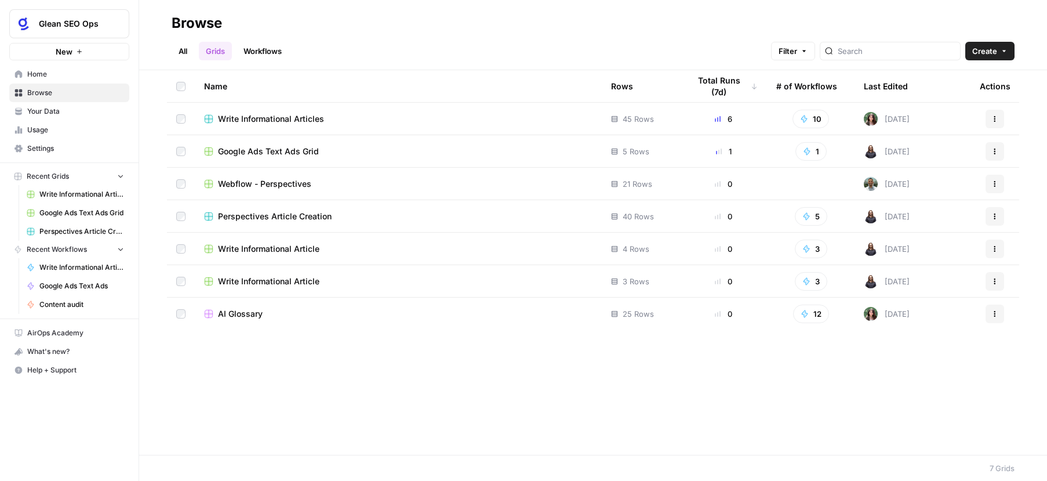
click at [275, 47] on link "Workflows" at bounding box center [263, 51] width 52 height 19
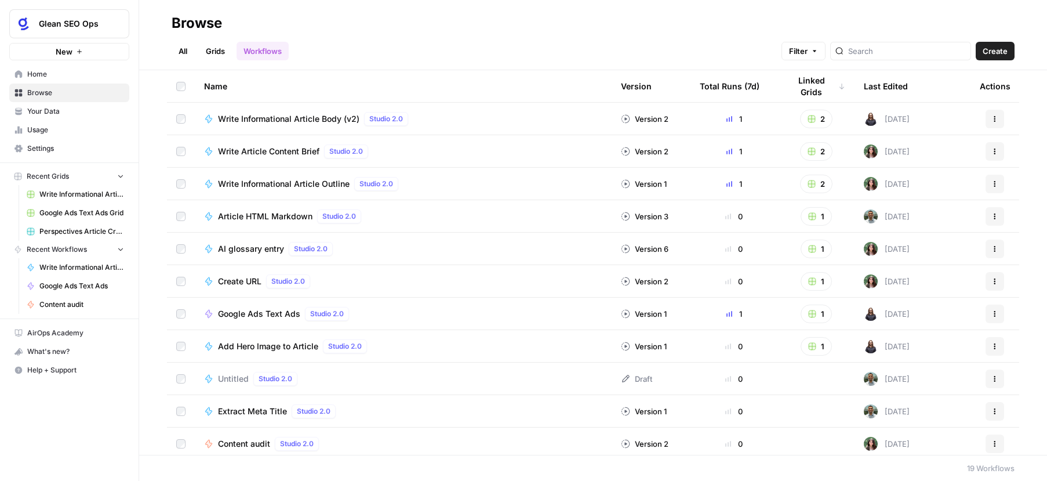
click at [216, 50] on link "Grids" at bounding box center [215, 51] width 33 height 19
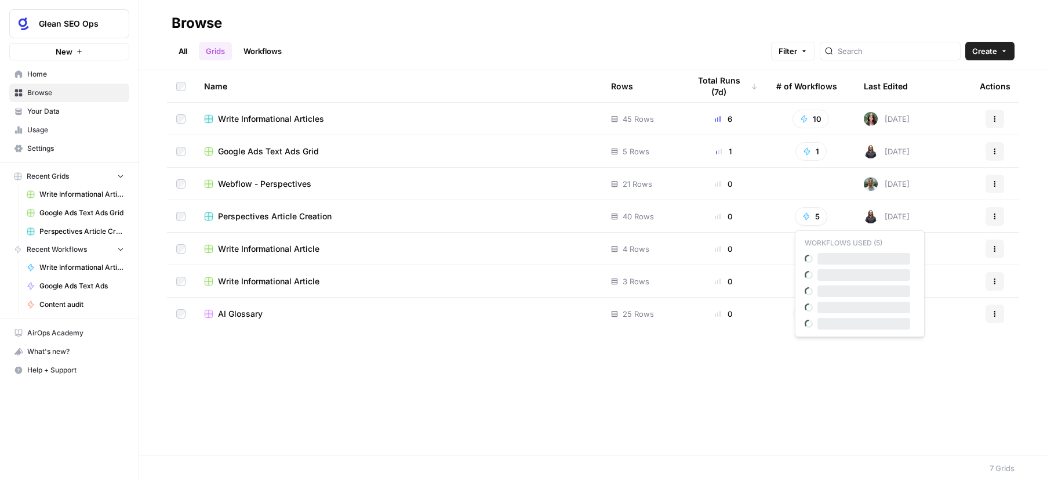
click at [805, 217] on icon "button" at bounding box center [806, 216] width 8 height 8
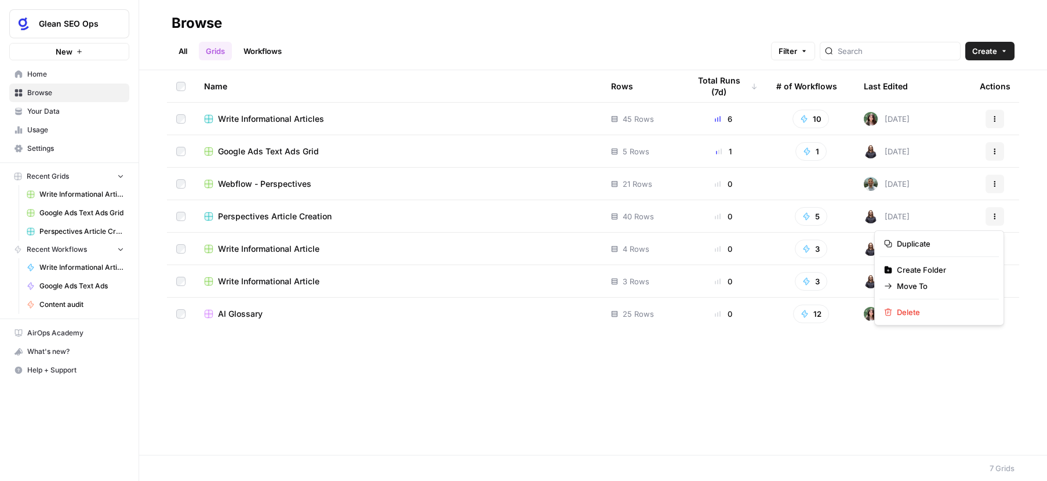
click at [997, 216] on icon "button" at bounding box center [994, 216] width 7 height 7
click at [935, 371] on div "Name Rows Total Runs (7d) # of Workflows Last Edited Actions Write Informationa…" at bounding box center [593, 262] width 908 height 384
click at [323, 214] on span "Perspectives Article Creation" at bounding box center [275, 216] width 114 height 12
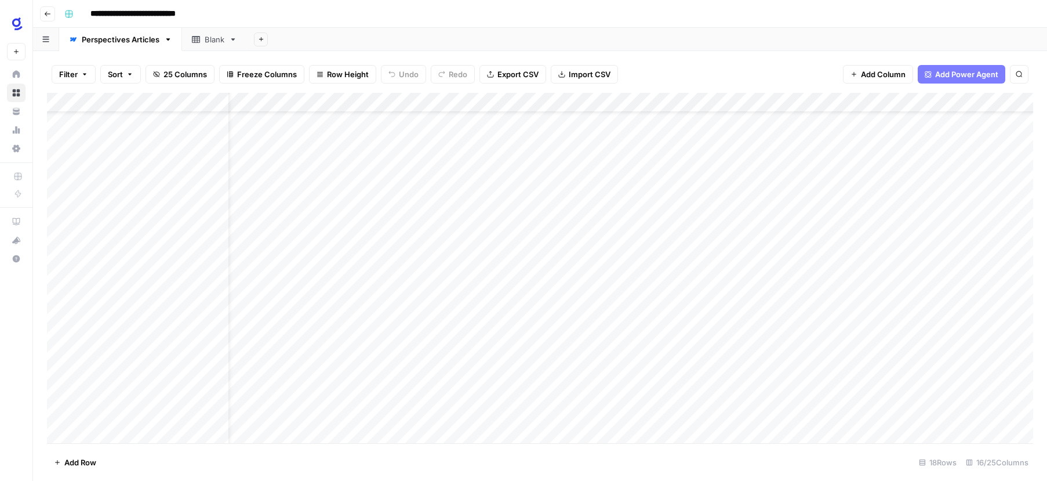
scroll to position [42, 0]
click at [340, 294] on div "Add Column" at bounding box center [540, 268] width 986 height 350
click at [500, 295] on div "Add Column" at bounding box center [540, 268] width 986 height 350
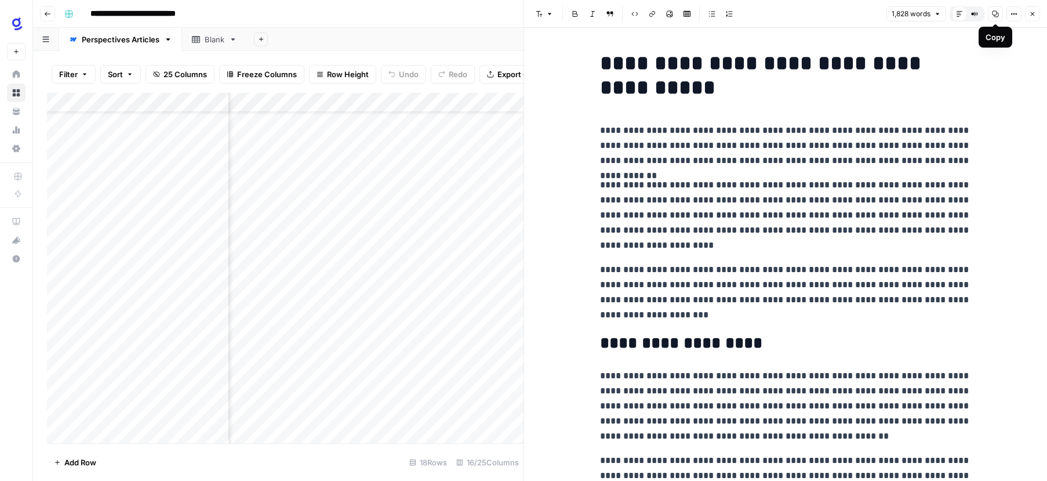
click at [996, 12] on icon "button" at bounding box center [996, 14] width 6 height 6
click at [1033, 17] on button "Close" at bounding box center [1032, 13] width 15 height 15
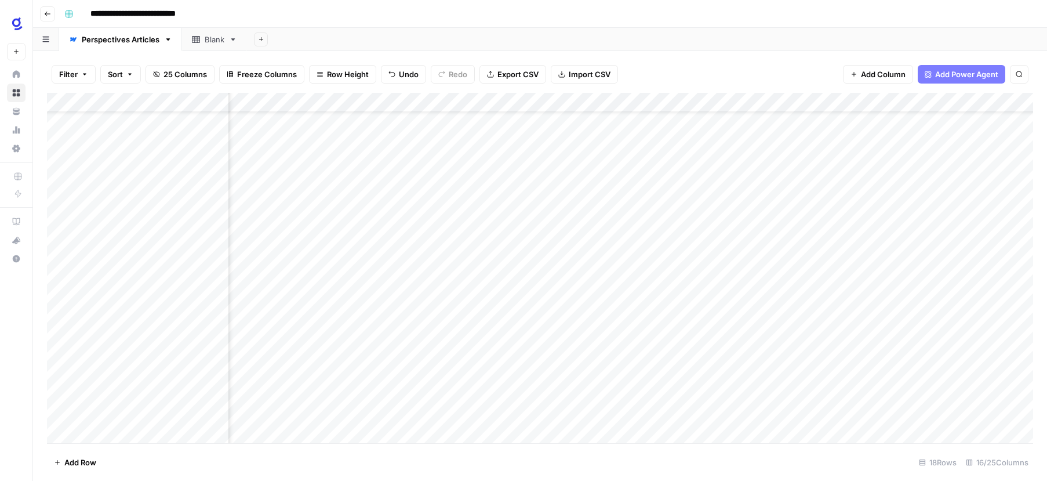
scroll to position [42, 0]
click at [334, 296] on div "Add Column" at bounding box center [540, 268] width 986 height 350
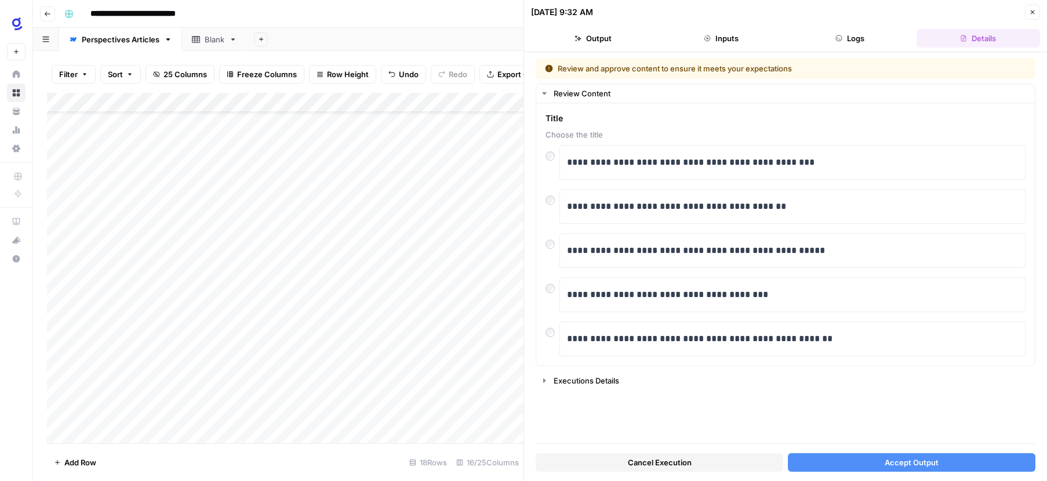
click at [882, 461] on button "Accept Output" at bounding box center [912, 462] width 248 height 19
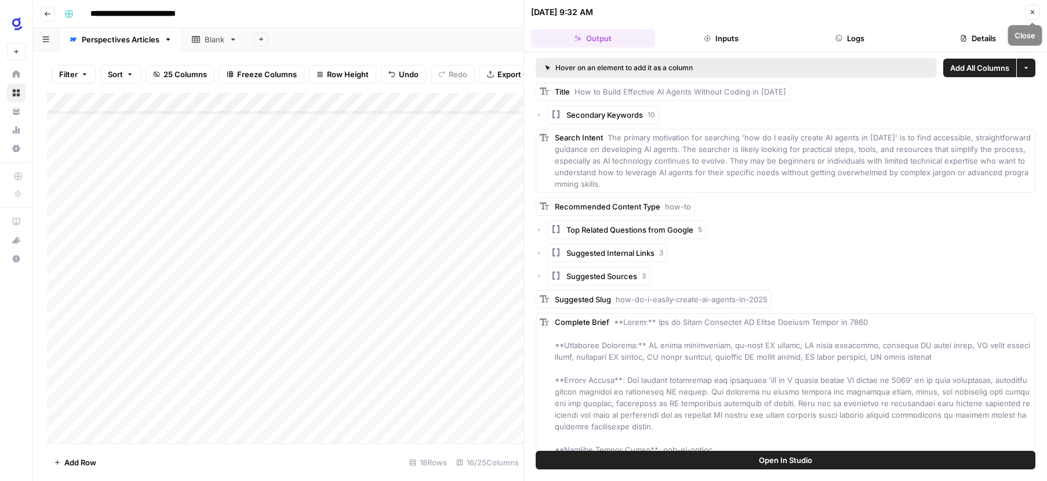
click at [1031, 14] on icon "button" at bounding box center [1032, 12] width 7 height 7
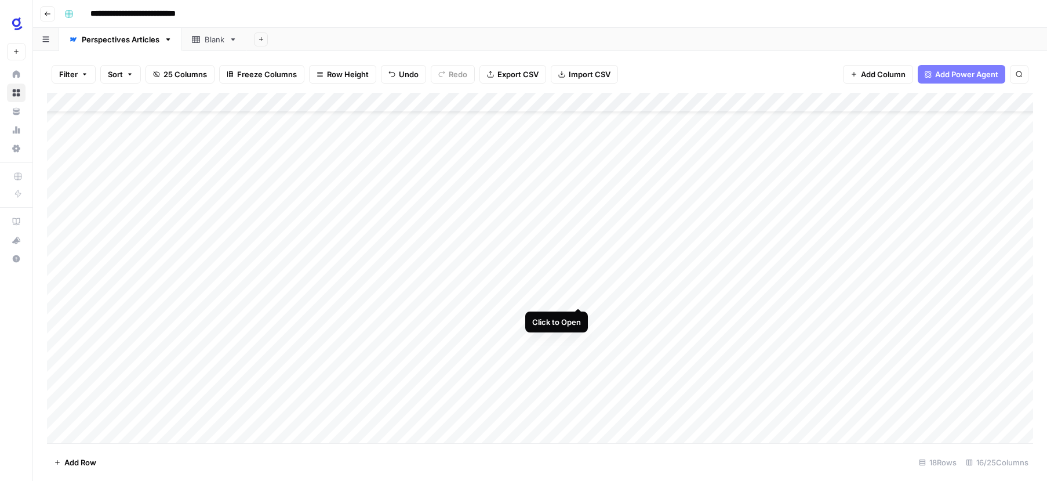
click at [577, 294] on div "Add Column" at bounding box center [540, 268] width 986 height 350
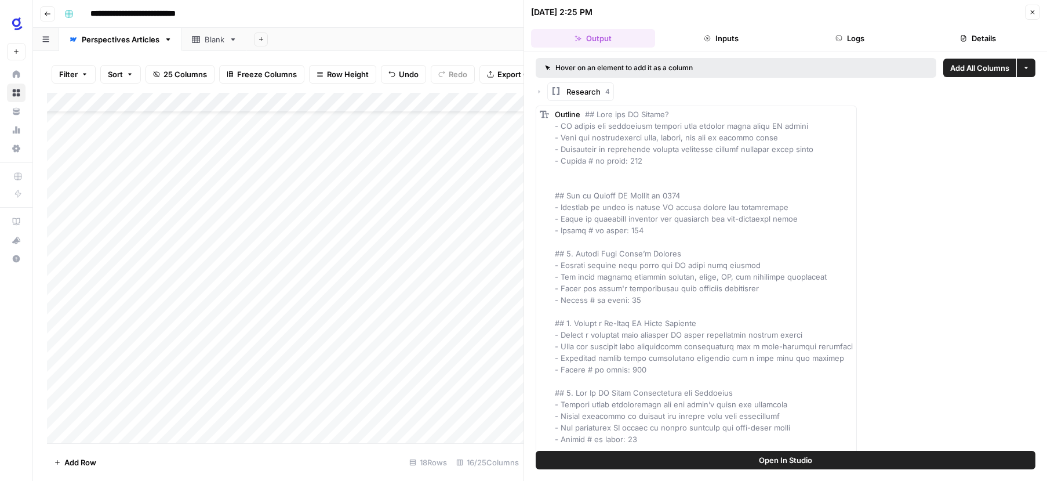
click at [1031, 12] on icon "button" at bounding box center [1032, 12] width 7 height 7
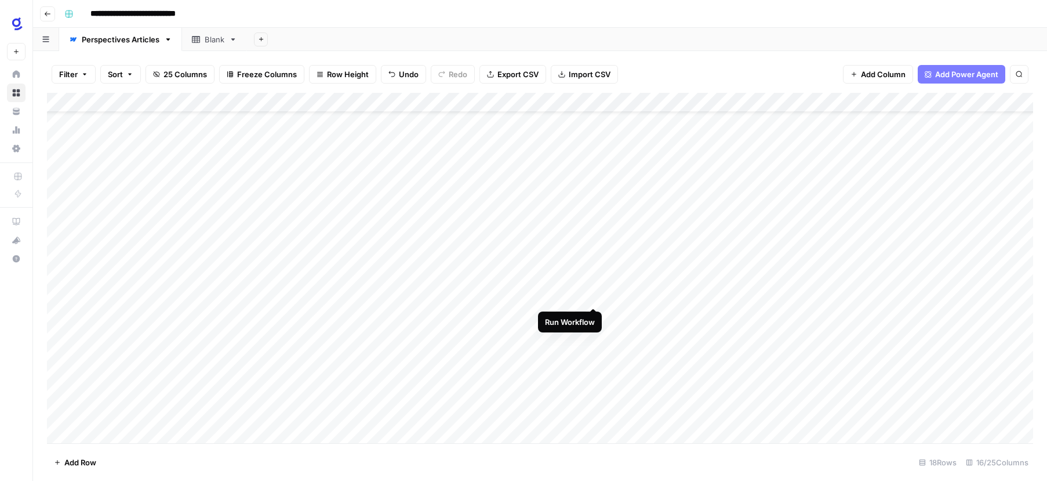
click at [591, 295] on div "Add Column" at bounding box center [540, 268] width 986 height 350
click at [939, 102] on div "Add Column" at bounding box center [540, 268] width 986 height 350
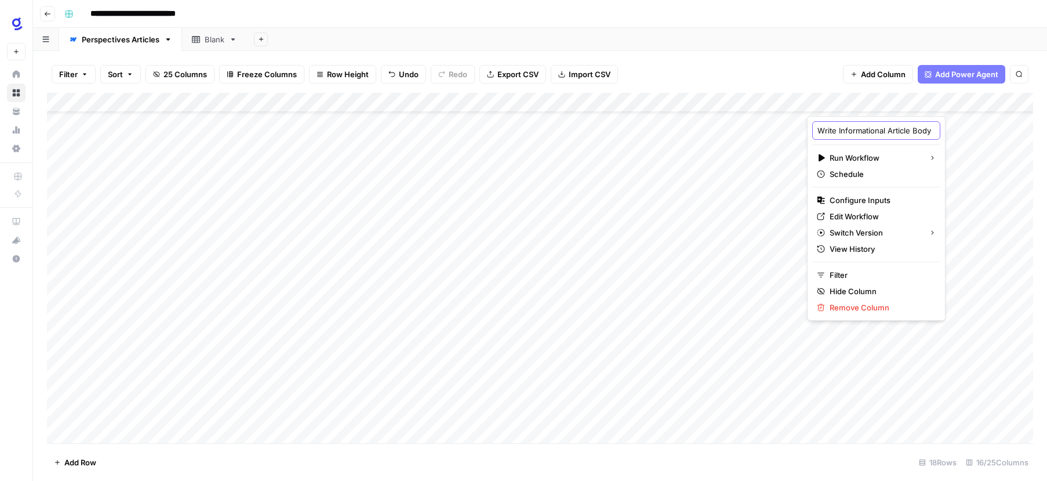
scroll to position [0, 27]
drag, startPoint x: 872, startPoint y: 131, endPoint x: 935, endPoint y: 132, distance: 62.6
click at [935, 132] on body "**********" at bounding box center [523, 240] width 1047 height 481
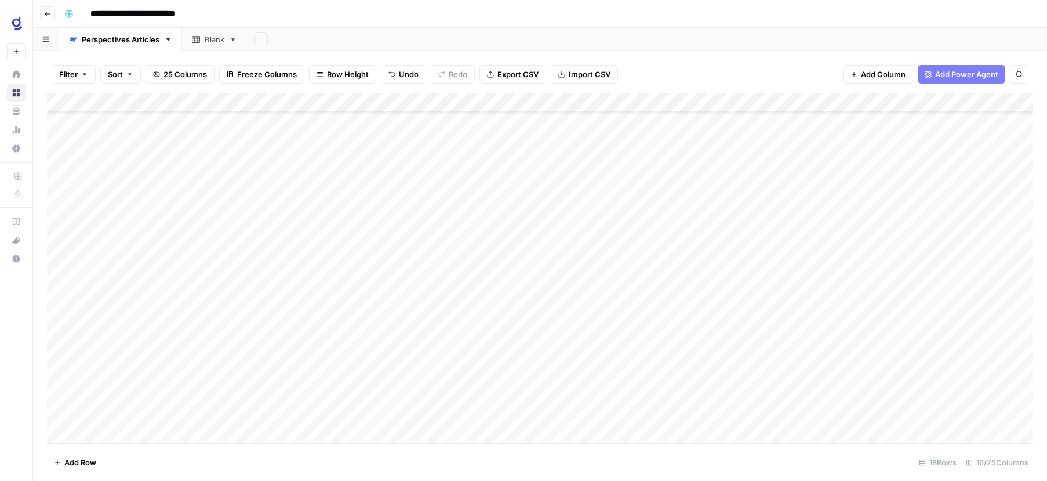
click at [943, 101] on div "Add Column" at bounding box center [540, 268] width 986 height 350
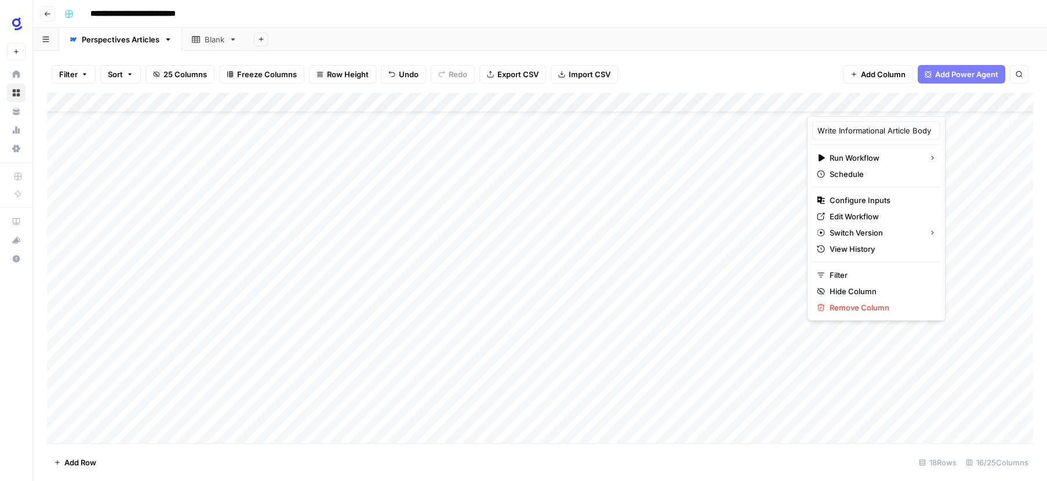
click at [767, 470] on footer "Add Row 18 Rows 16/25 Columns" at bounding box center [540, 462] width 986 height 38
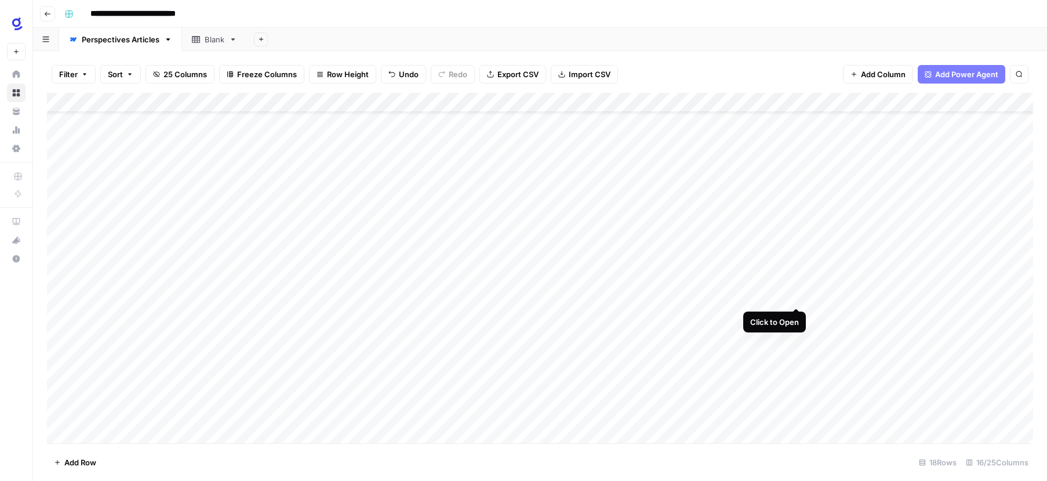
click at [795, 296] on div "Add Column" at bounding box center [540, 268] width 986 height 350
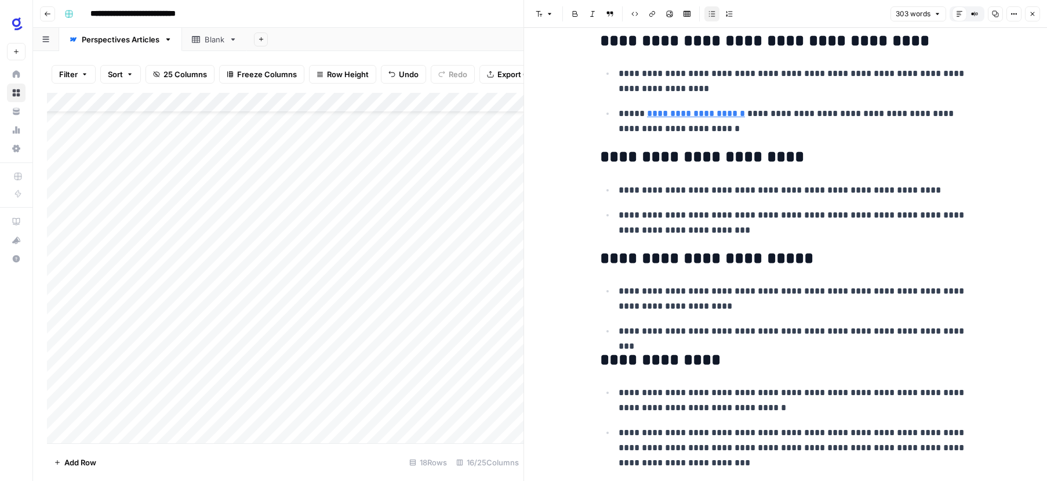
scroll to position [549, 0]
click at [1028, 14] on button "Close" at bounding box center [1032, 13] width 15 height 15
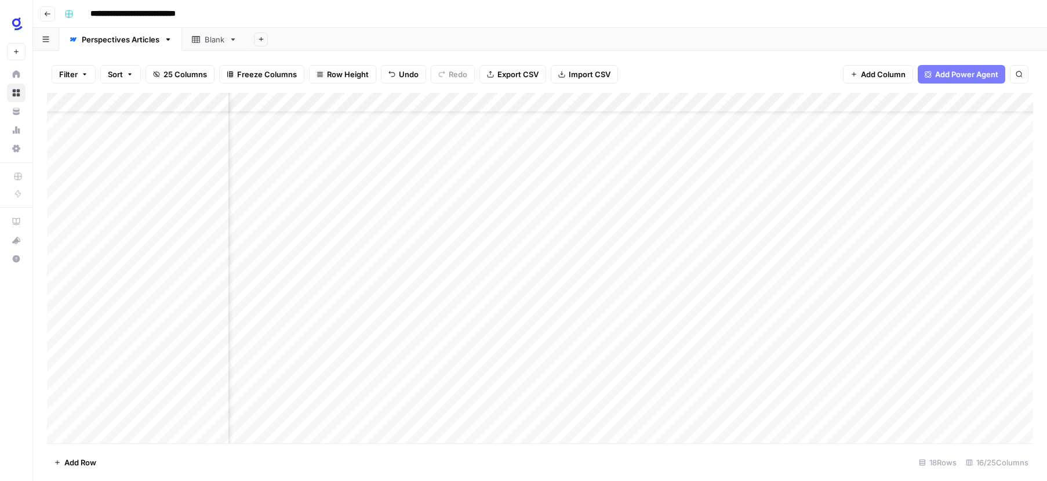
scroll to position [42, 158]
click at [796, 293] on div "Add Column" at bounding box center [540, 268] width 986 height 350
click at [608, 102] on div "Add Column" at bounding box center [540, 268] width 986 height 350
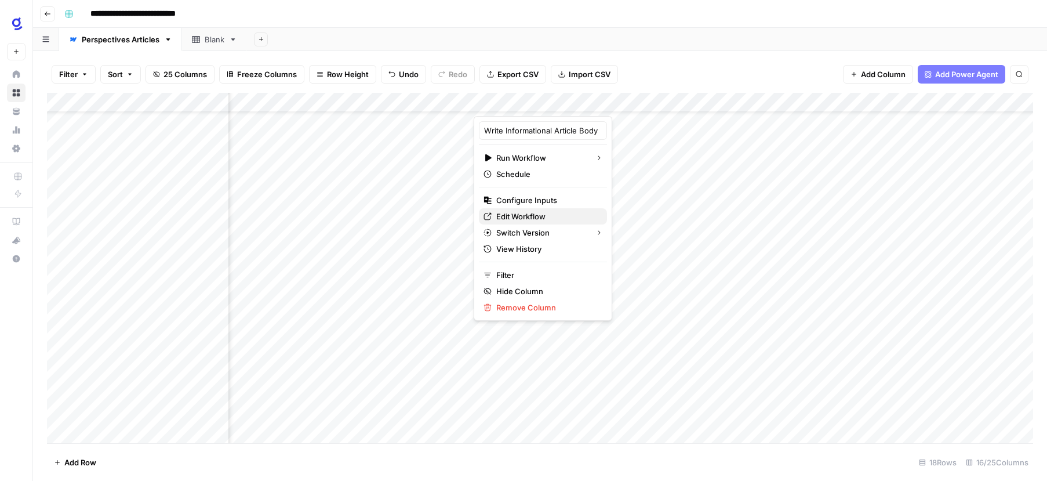
click at [542, 213] on span "Edit Workflow" at bounding box center [546, 216] width 101 height 12
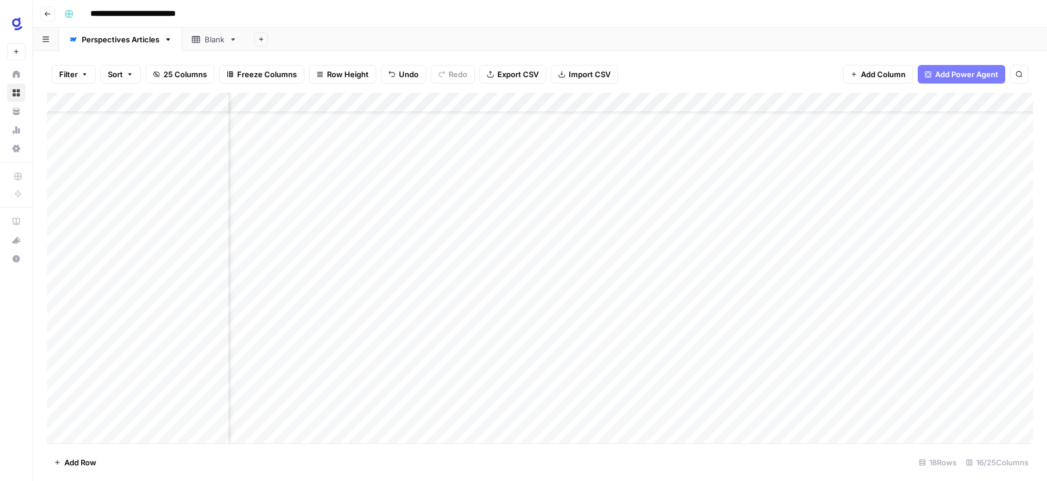
click at [687, 454] on footer "Add Row 18 Rows 16/25 Columns" at bounding box center [540, 462] width 986 height 38
click at [608, 293] on div "Add Column" at bounding box center [540, 268] width 986 height 350
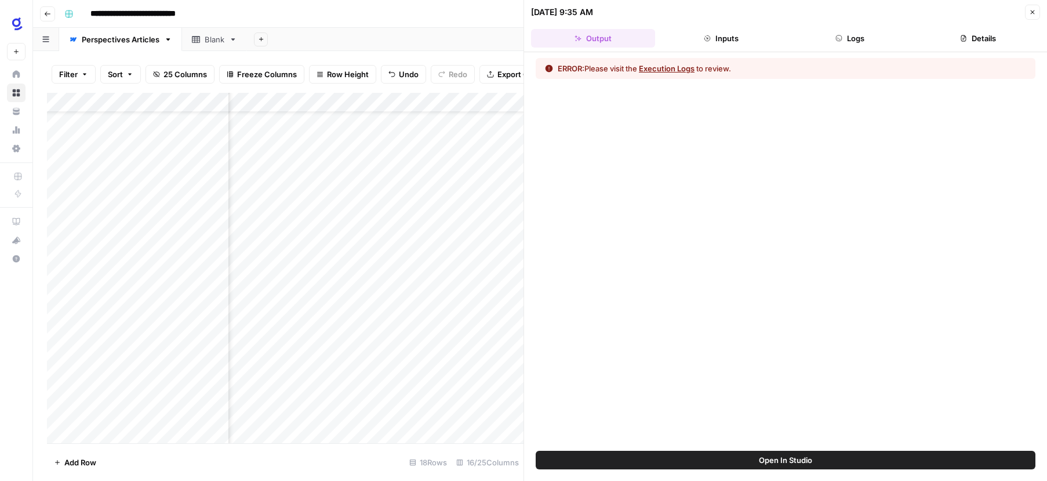
click at [668, 68] on button "Execution Logs" at bounding box center [667, 69] width 56 height 12
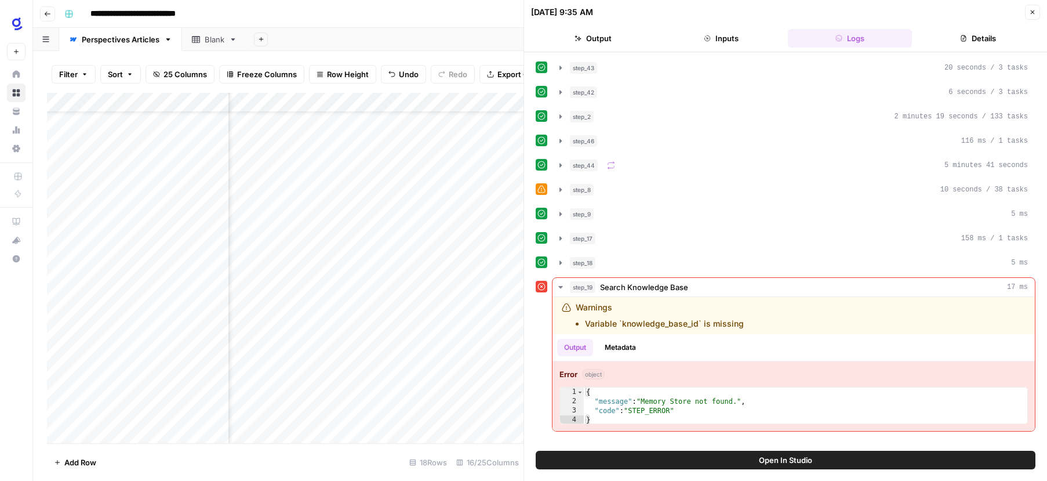
click at [794, 460] on span "Open In Studio" at bounding box center [785, 460] width 53 height 12
click at [1032, 11] on icon "button" at bounding box center [1032, 12] width 7 height 7
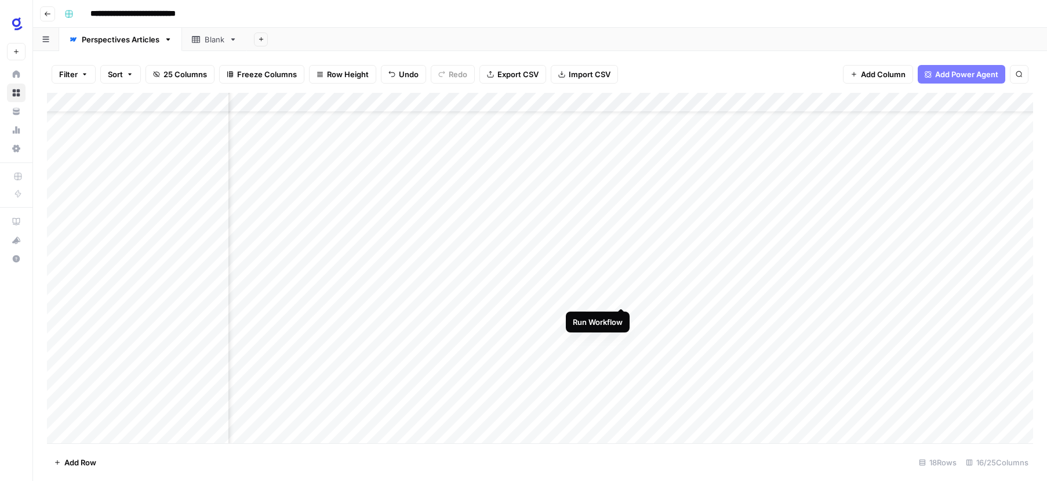
click at [622, 295] on div "Add Column" at bounding box center [540, 268] width 986 height 350
click at [656, 464] on footer "Add Row 18 Rows 16/25 Columns" at bounding box center [540, 462] width 986 height 38
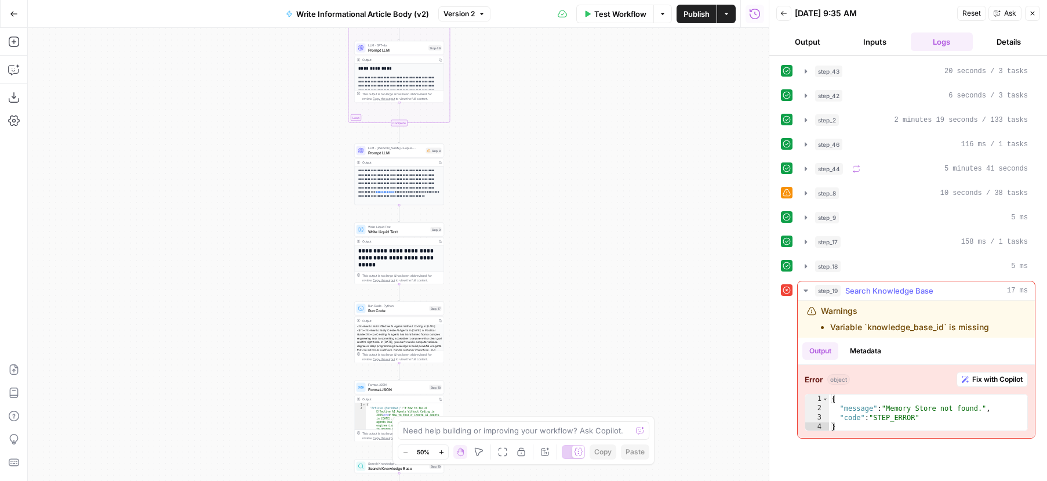
click at [1004, 379] on span "Fix with Copilot" at bounding box center [997, 379] width 50 height 10
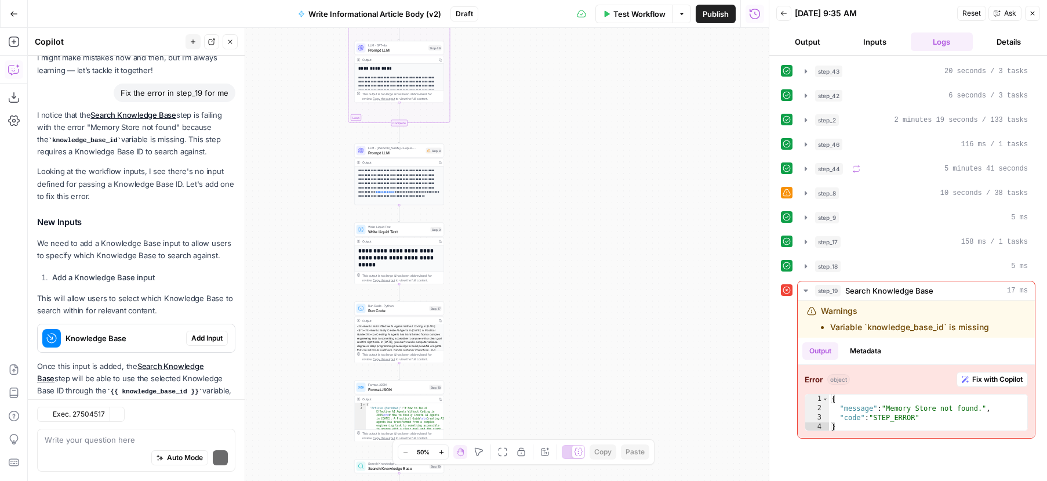
scroll to position [103, 0]
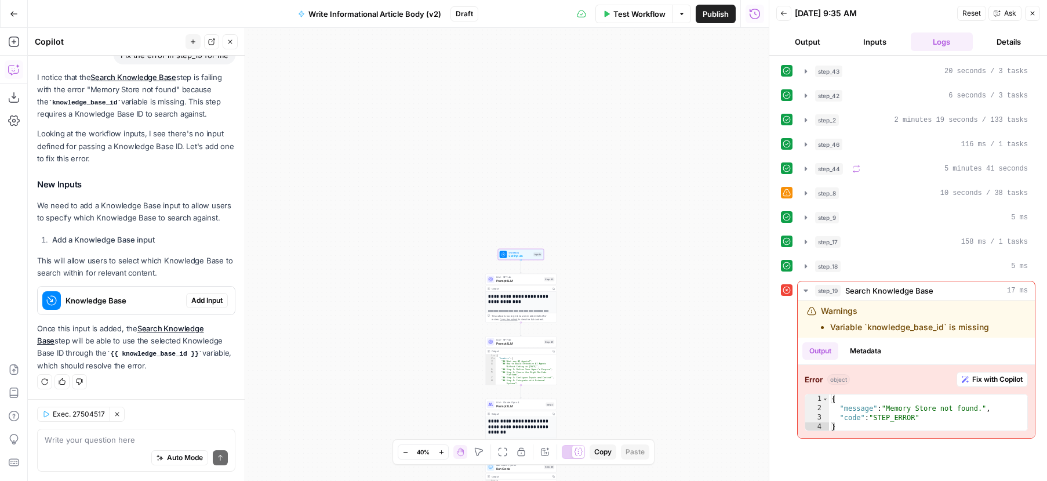
click at [199, 299] on span "Add Input" at bounding box center [206, 300] width 31 height 10
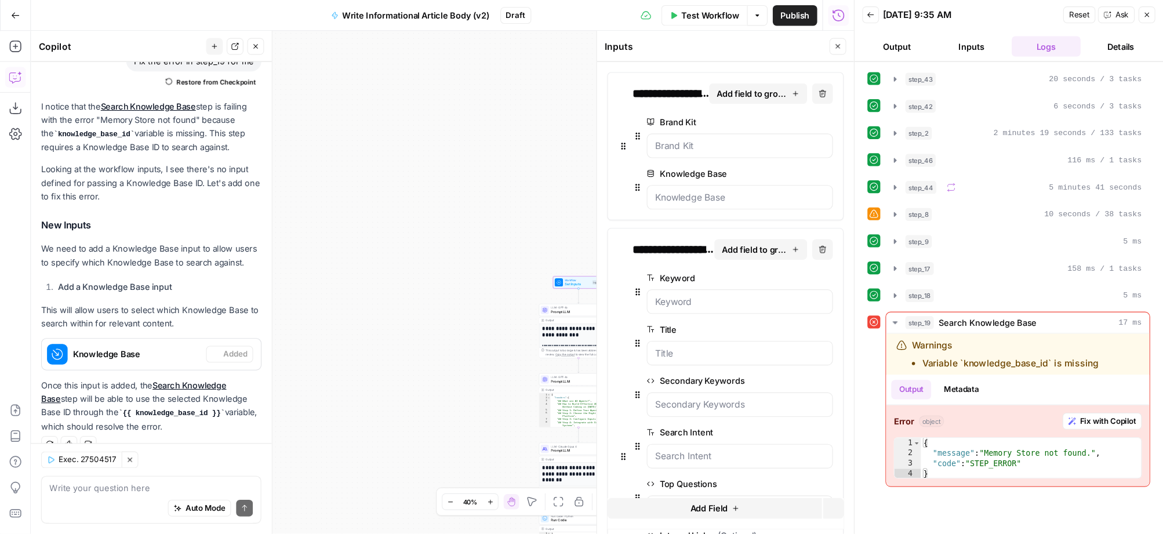
scroll to position [121, 0]
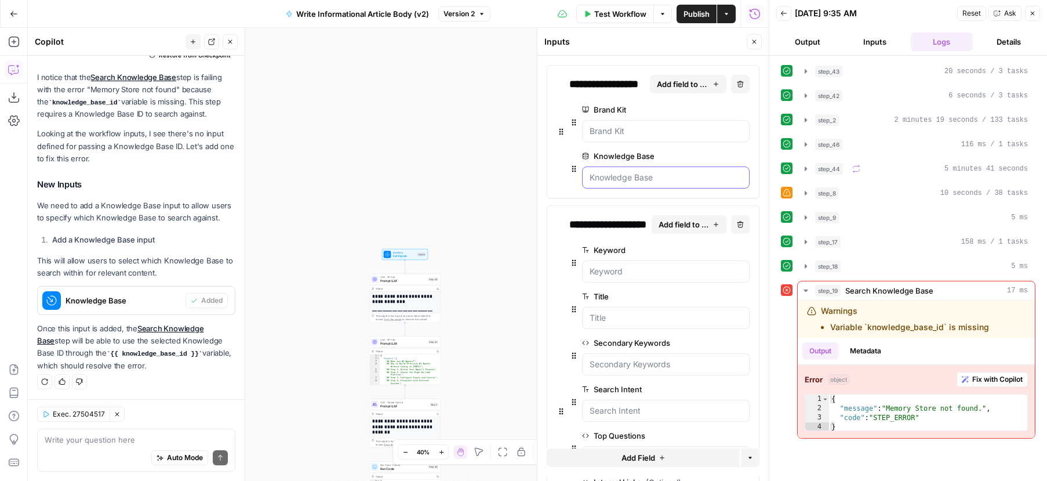
click at [640, 178] on Base "Knowledge Base" at bounding box center [666, 178] width 152 height 12
click at [663, 178] on Base "Knowledge Base" at bounding box center [666, 178] width 152 height 12
click at [629, 227] on div "**********" at bounding box center [610, 224] width 82 height 16
drag, startPoint x: 626, startPoint y: 224, endPoint x: 724, endPoint y: 224, distance: 97.4
click at [724, 224] on div "**********" at bounding box center [659, 224] width 180 height 19
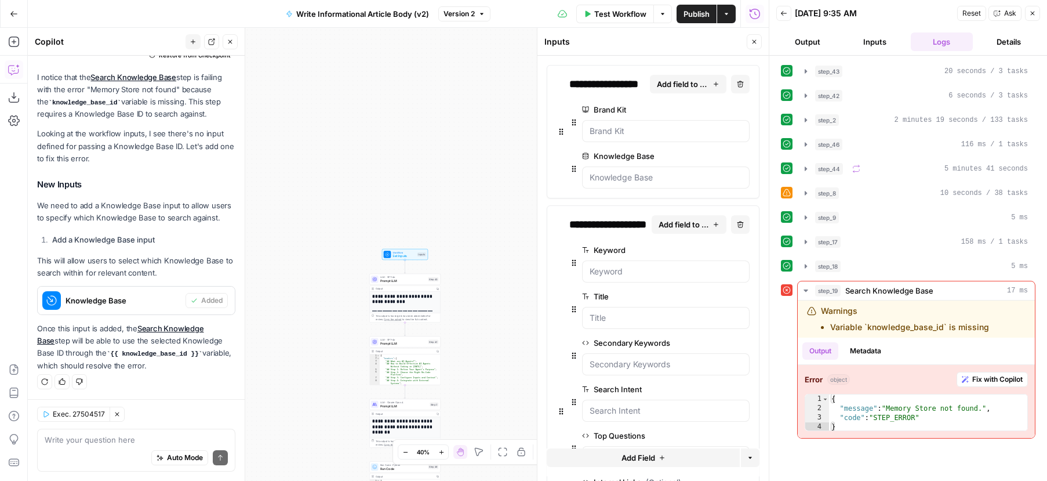
click at [568, 230] on div "**********" at bounding box center [653, 411] width 213 height 412
click at [586, 227] on div "**********" at bounding box center [610, 224] width 82 height 16
click at [716, 84] on icon "button" at bounding box center [716, 84] width 5 height 5
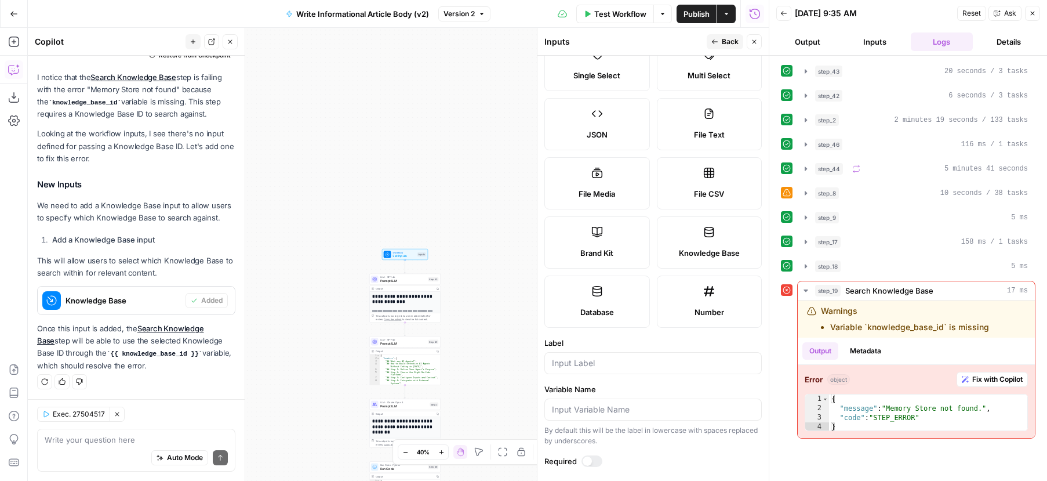
scroll to position [0, 0]
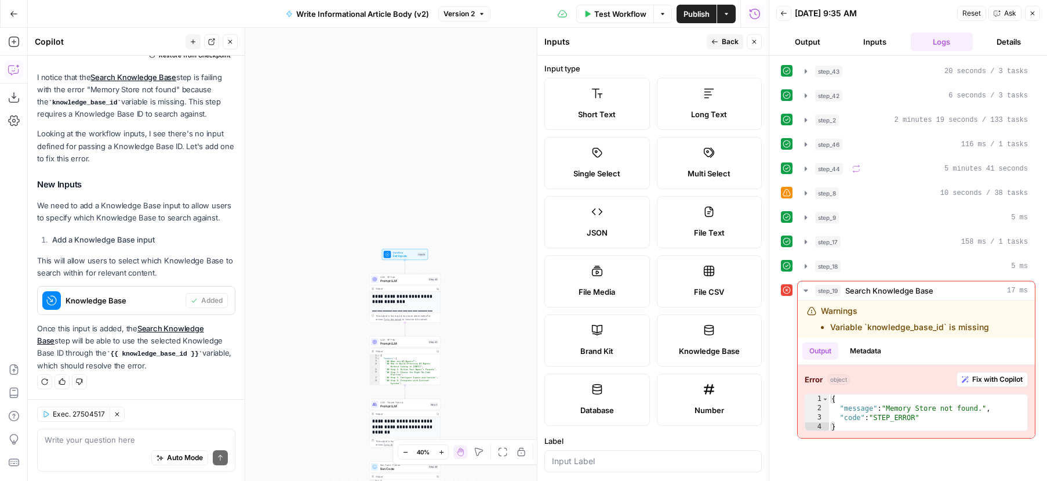
click at [720, 42] on button "Back" at bounding box center [725, 41] width 37 height 15
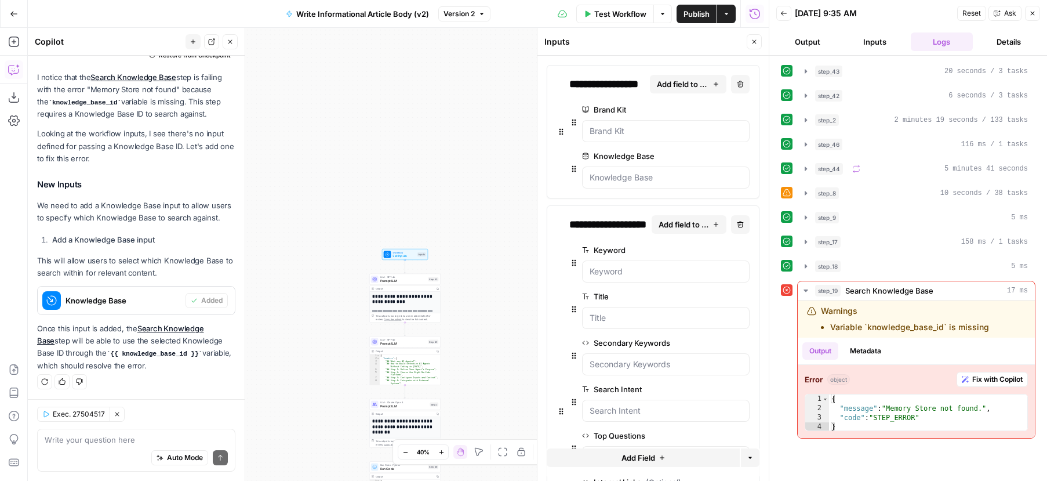
click at [629, 13] on span "Test Workflow" at bounding box center [620, 14] width 52 height 12
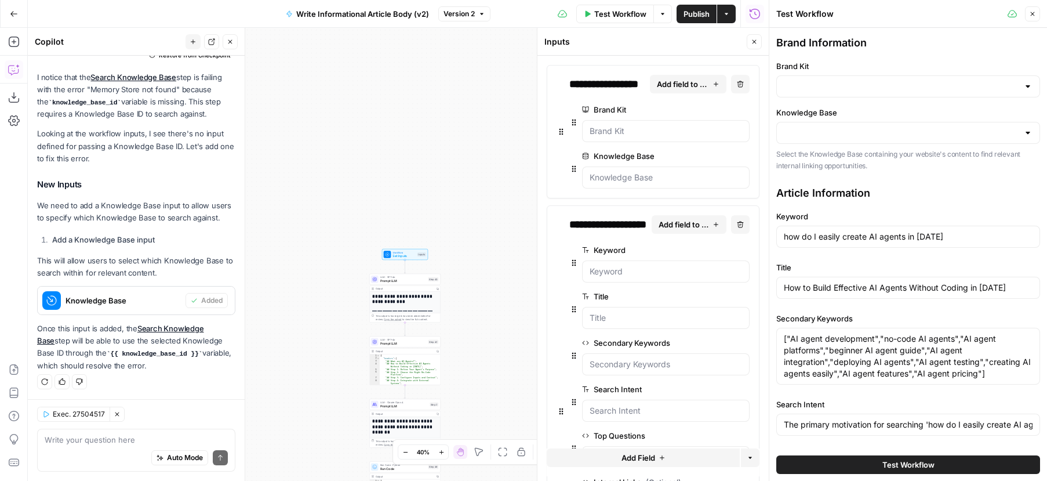
type input "Glean"
click at [860, 129] on input "Knowledge Base" at bounding box center [901, 133] width 235 height 12
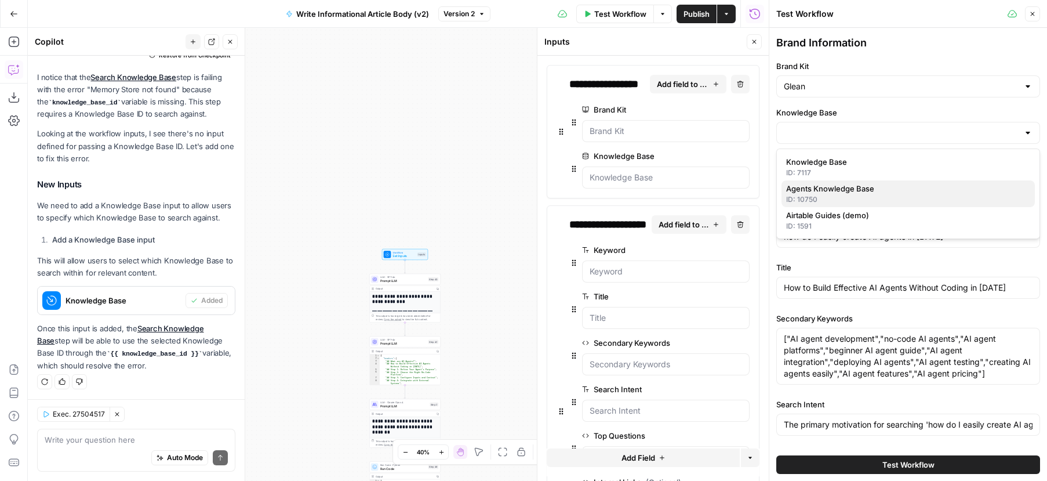
click at [852, 194] on span "Agents Knowledge Base" at bounding box center [905, 189] width 239 height 12
type input "Agents Knowledge Base"
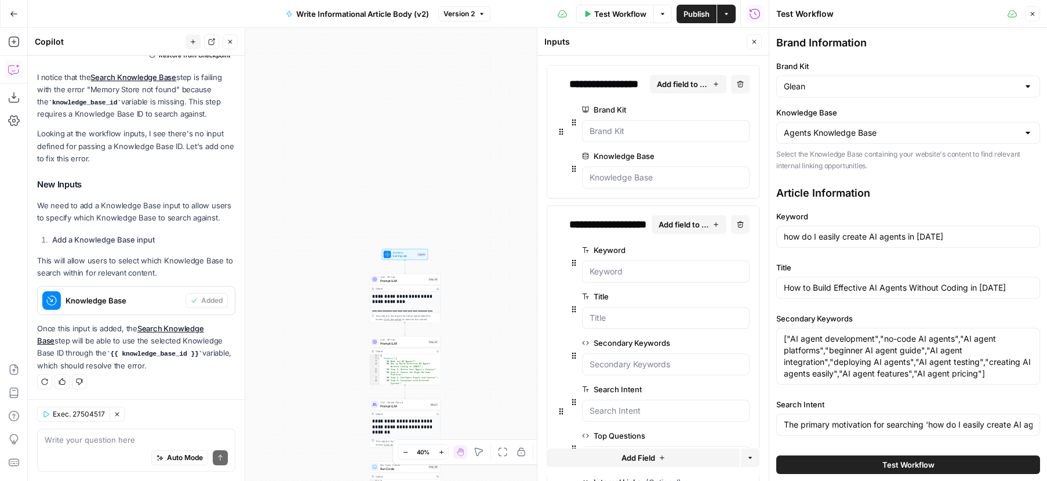
click at [922, 465] on span "Test Workflow" at bounding box center [908, 465] width 52 height 12
type input "## What are AI Agents?AI agents are software systems capable of autonomous deci…"
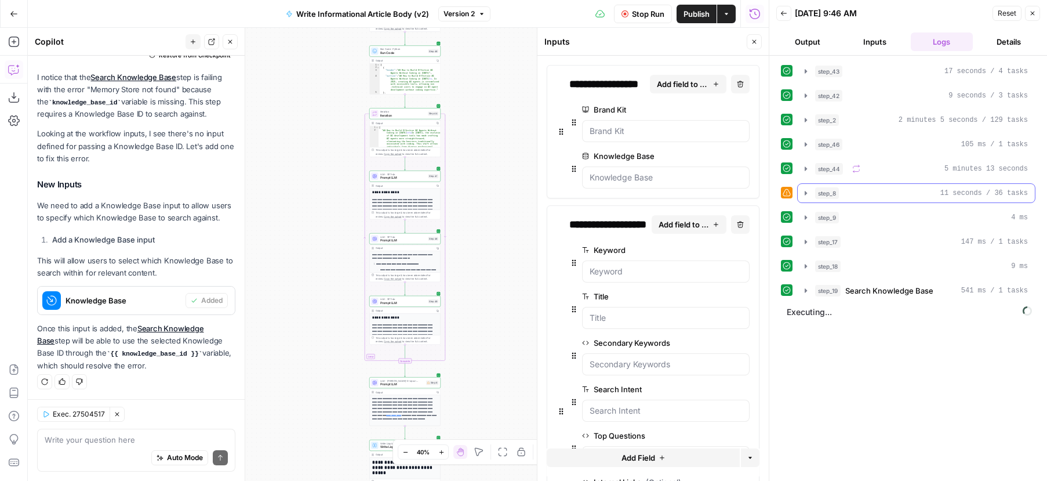
click at [807, 191] on icon "button" at bounding box center [805, 192] width 9 height 9
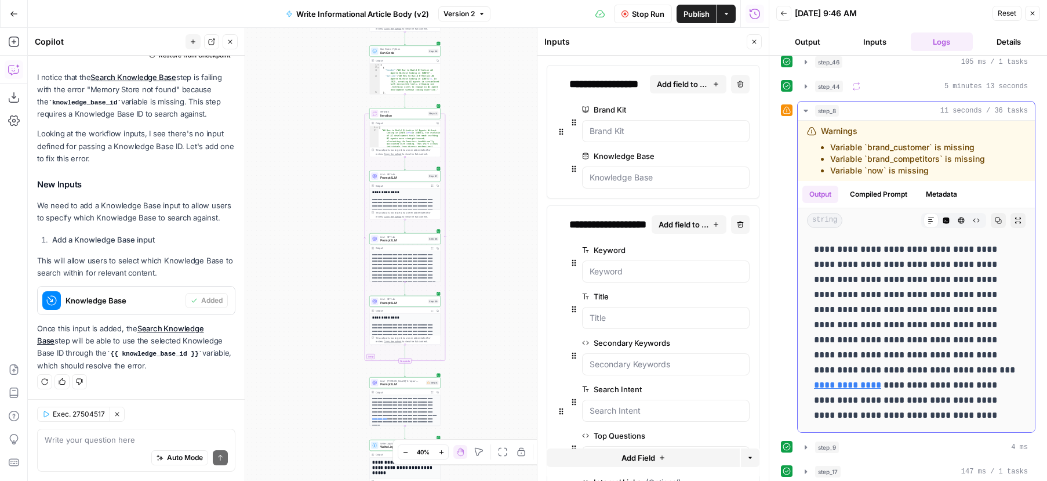
scroll to position [158, 0]
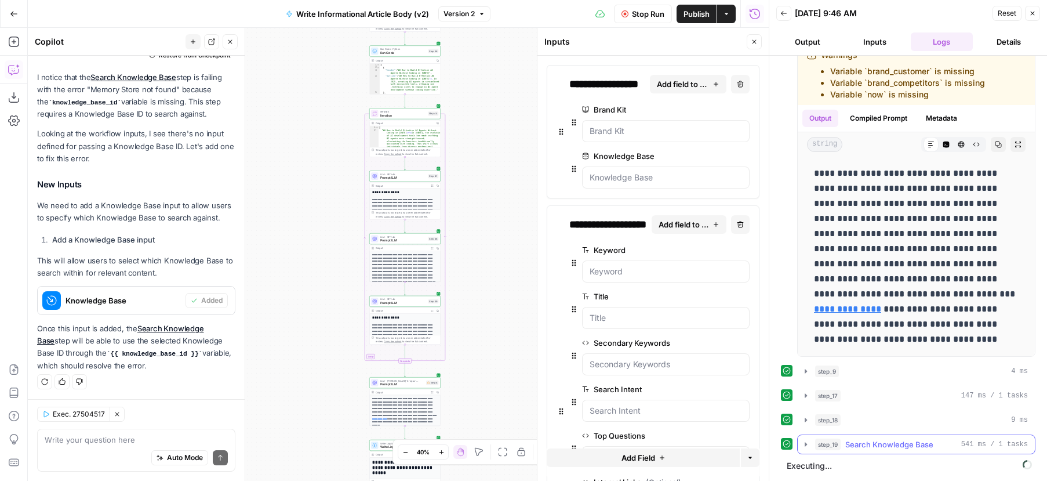
click at [807, 443] on icon "button" at bounding box center [805, 443] width 9 height 9
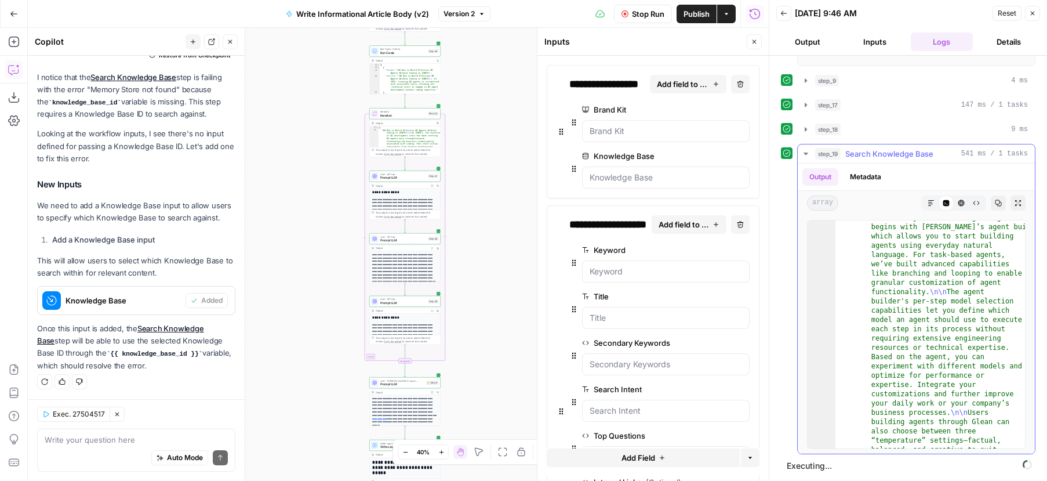
scroll to position [0, 0]
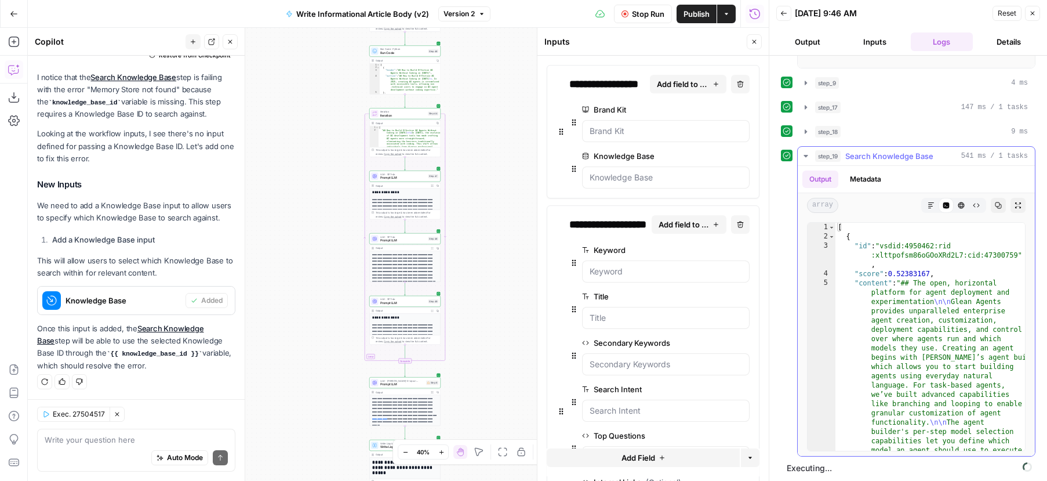
click at [808, 154] on icon "button" at bounding box center [805, 155] width 9 height 9
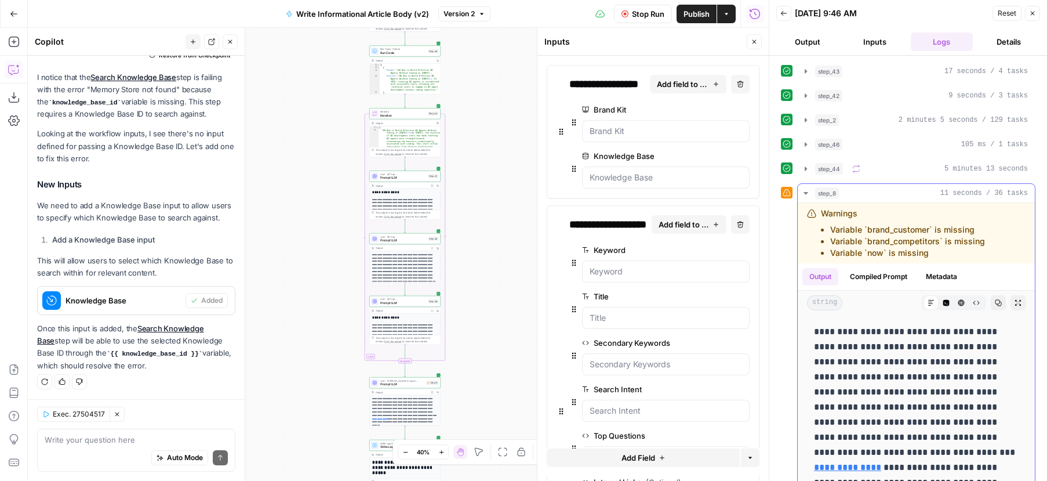
click at [885, 277] on button "Compiled Prompt" at bounding box center [878, 276] width 71 height 17
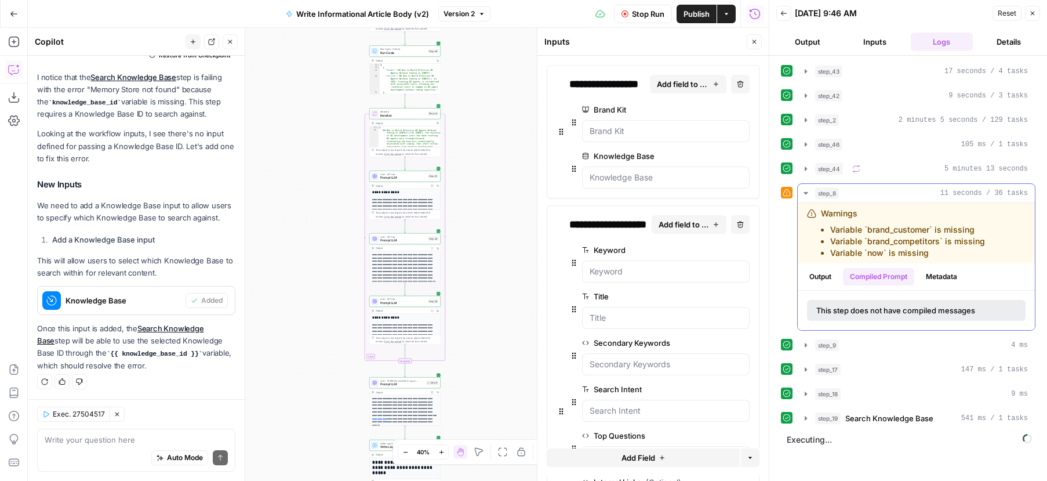
click at [930, 276] on button "Metadata" at bounding box center [941, 276] width 45 height 17
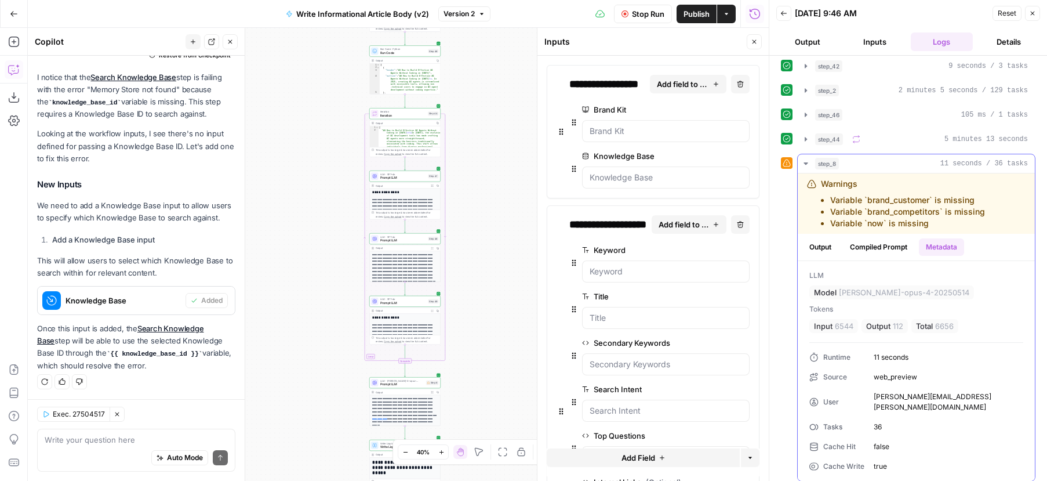
scroll to position [27, 0]
click at [823, 251] on button "Output" at bounding box center [820, 249] width 36 height 17
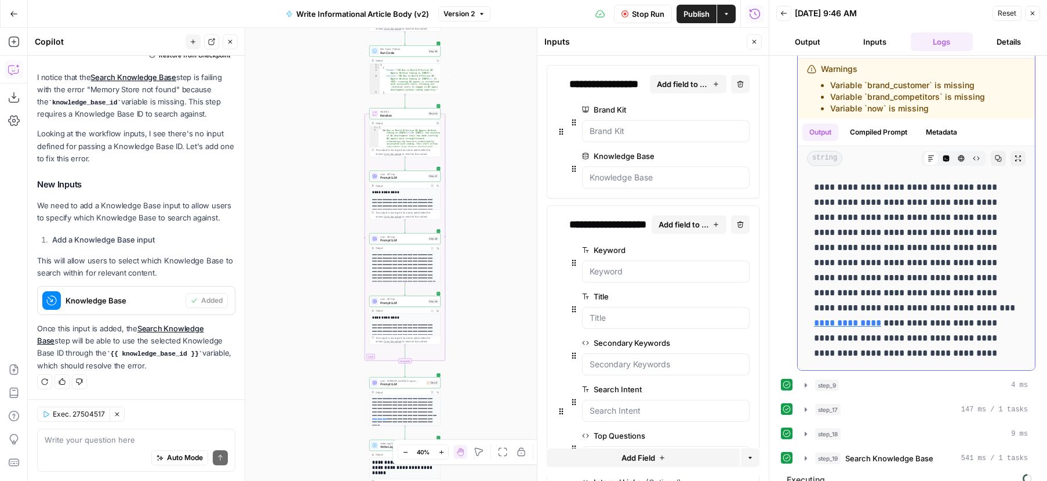
scroll to position [158, 0]
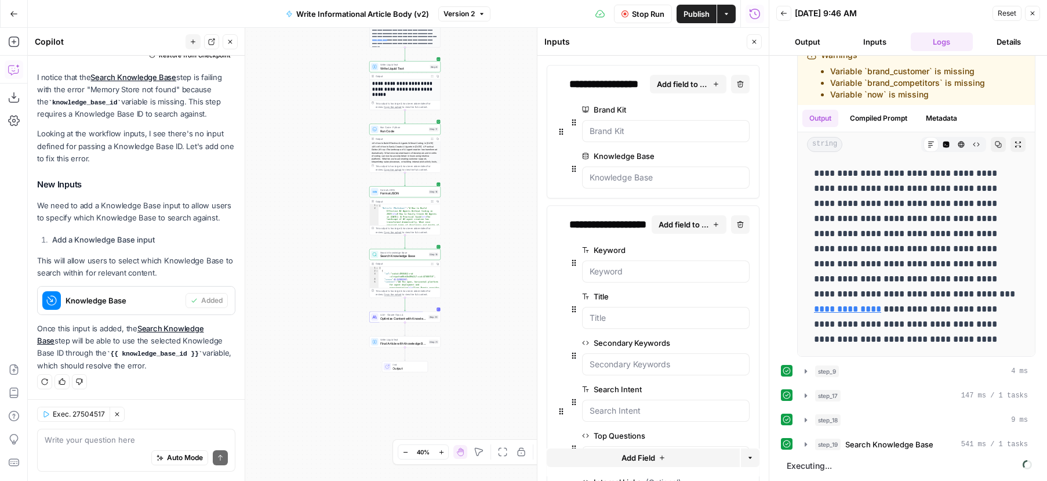
click at [184, 375] on div "Regenerate Helpful Not helpful" at bounding box center [136, 381] width 198 height 15
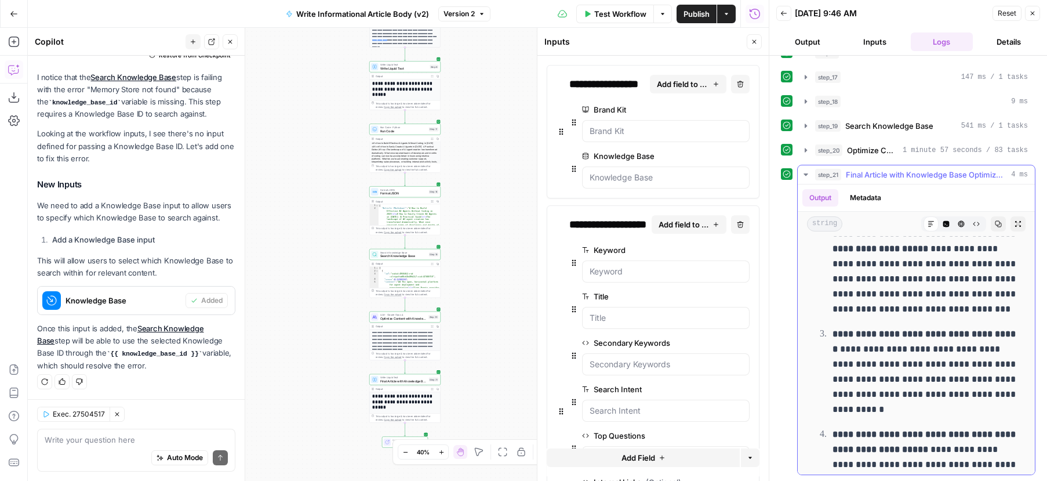
scroll to position [2323, 0]
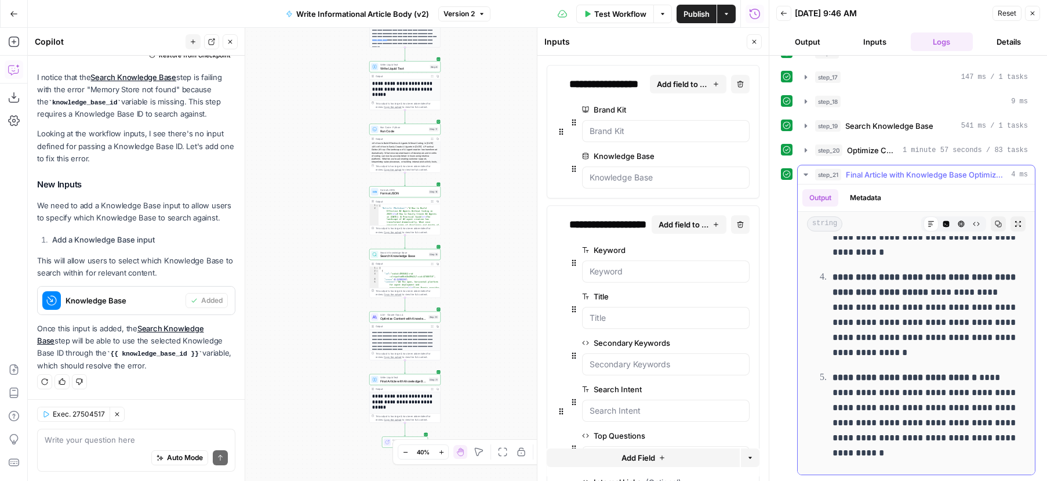
click at [809, 175] on icon "button" at bounding box center [805, 174] width 9 height 9
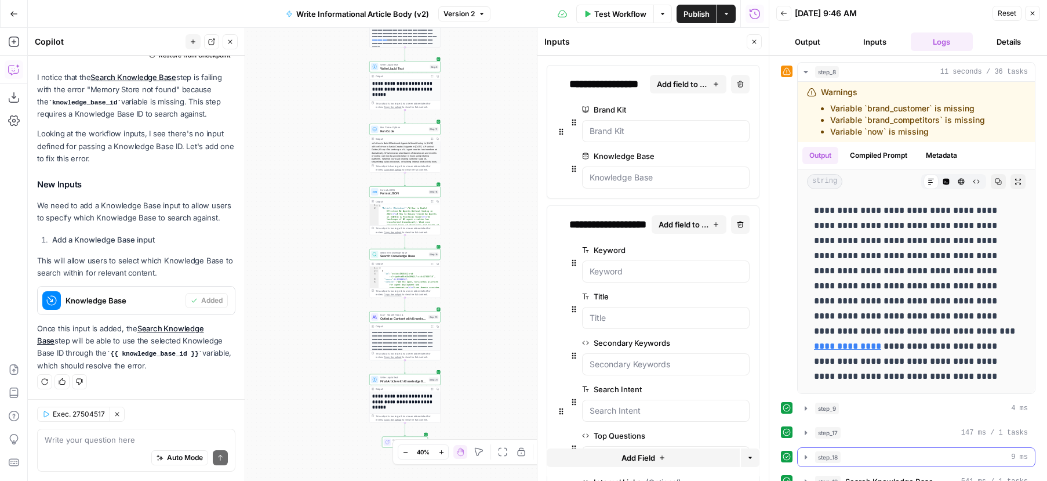
scroll to position [0, 0]
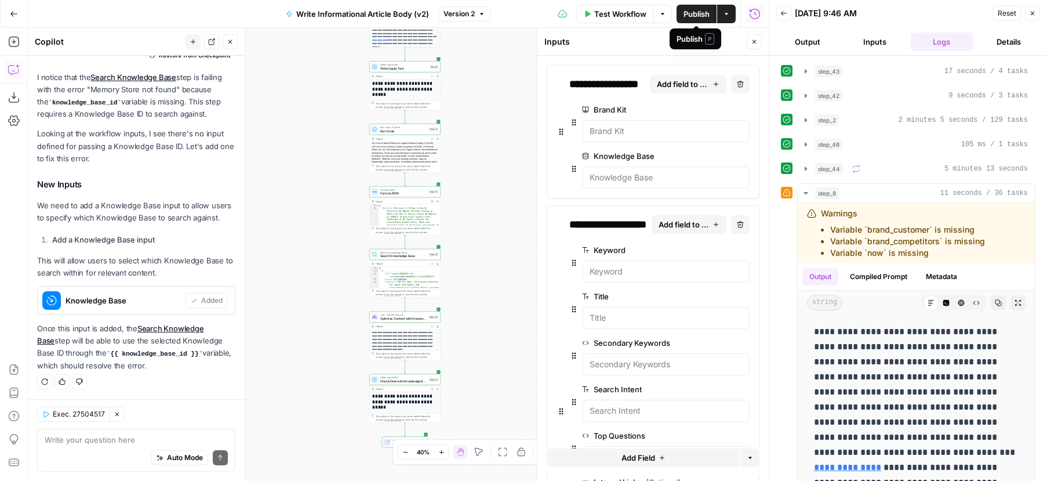
click at [693, 15] on span "Publish" at bounding box center [697, 14] width 26 height 12
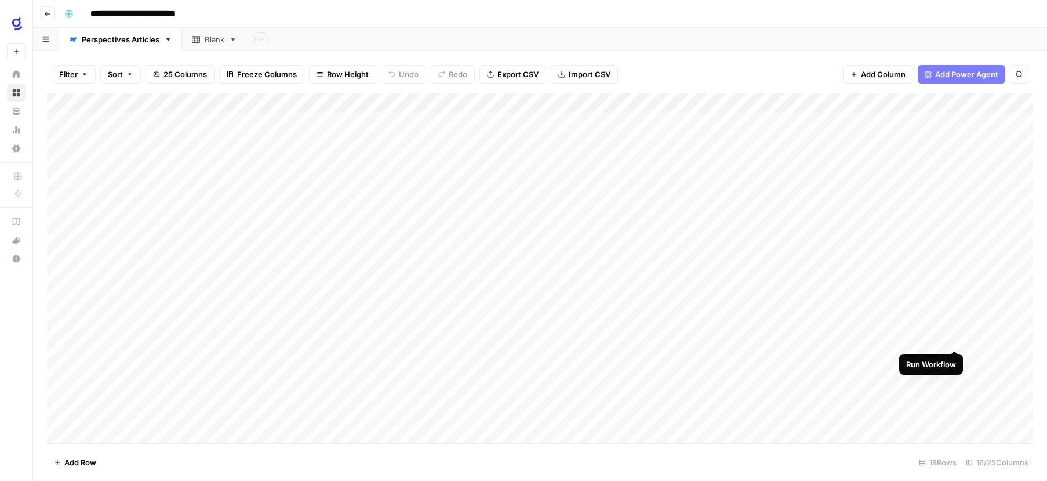
click at [954, 340] on div "Add Column" at bounding box center [540, 268] width 986 height 350
click at [884, 339] on div "Add Column" at bounding box center [540, 268] width 986 height 350
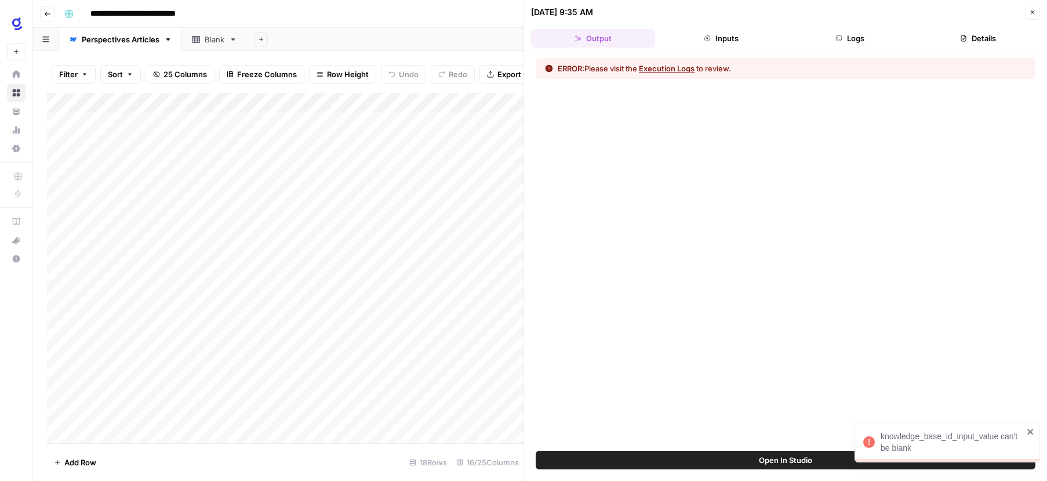
click at [683, 70] on button "Execution Logs" at bounding box center [667, 69] width 56 height 12
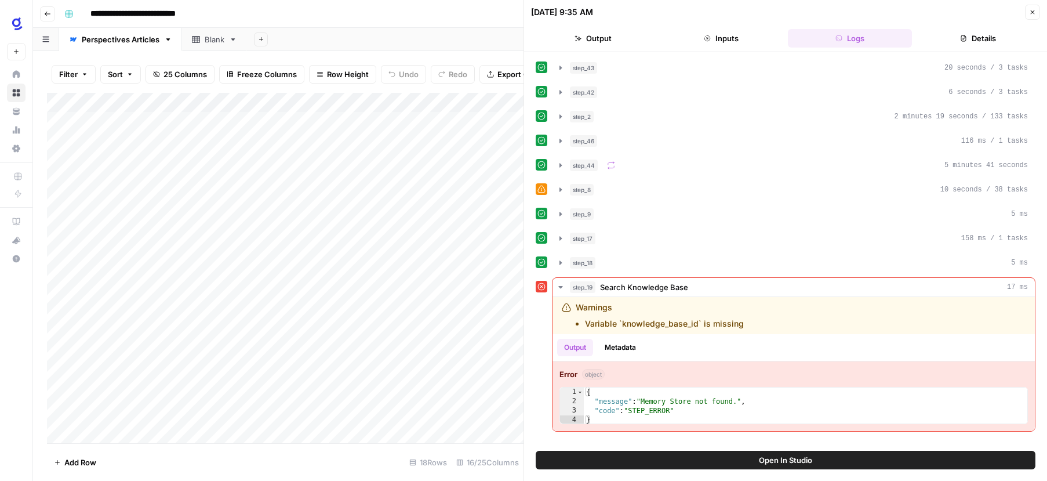
click at [776, 462] on span "Open In Studio" at bounding box center [785, 460] width 53 height 12
click at [1037, 13] on button "Close" at bounding box center [1032, 12] width 15 height 15
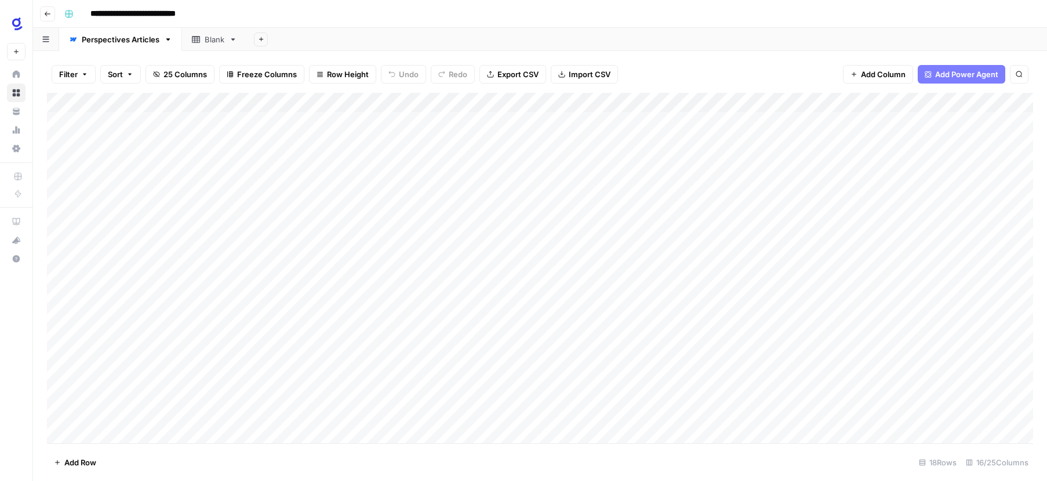
click at [119, 97] on div "Add Column" at bounding box center [540, 268] width 986 height 350
click at [872, 74] on span "Add Column" at bounding box center [883, 74] width 45 height 12
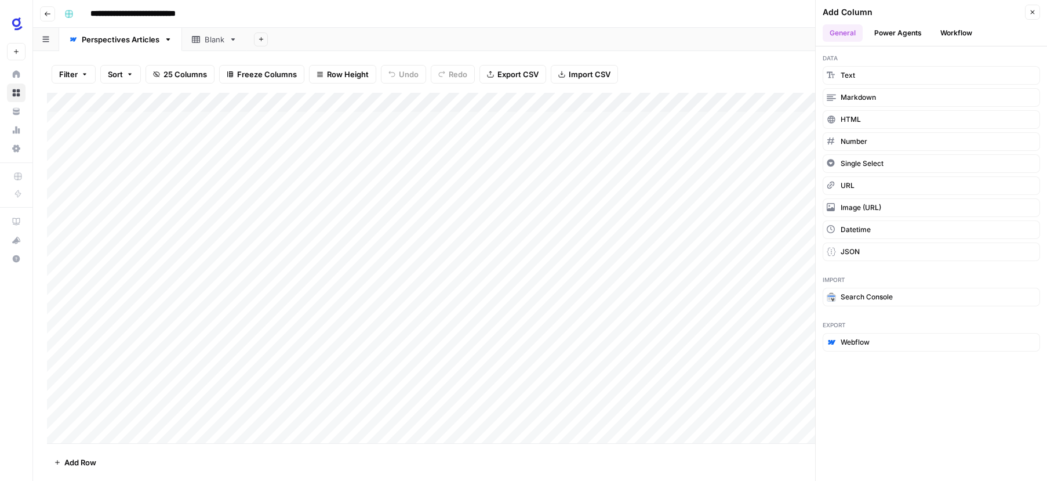
click at [942, 32] on button "Workflow" at bounding box center [957, 32] width 46 height 17
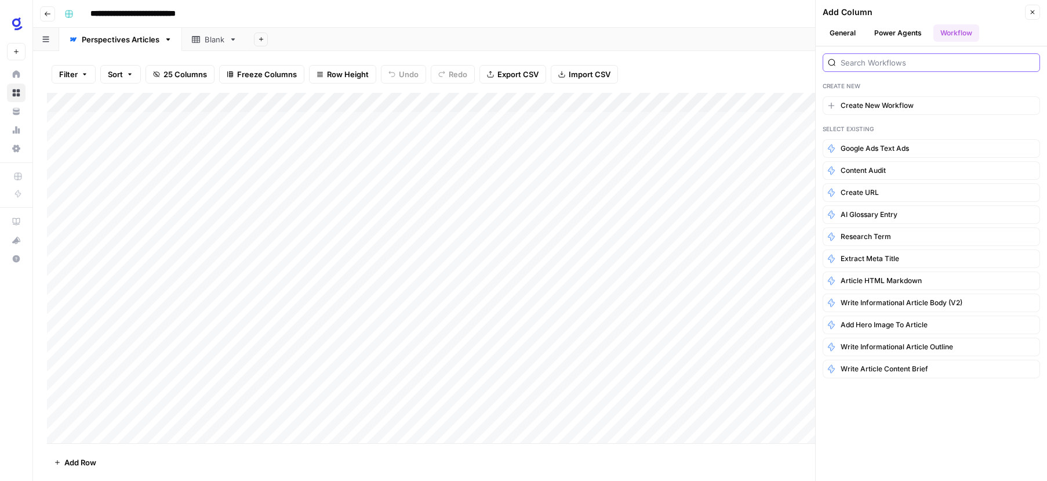
click at [887, 65] on input "search" at bounding box center [938, 63] width 194 height 12
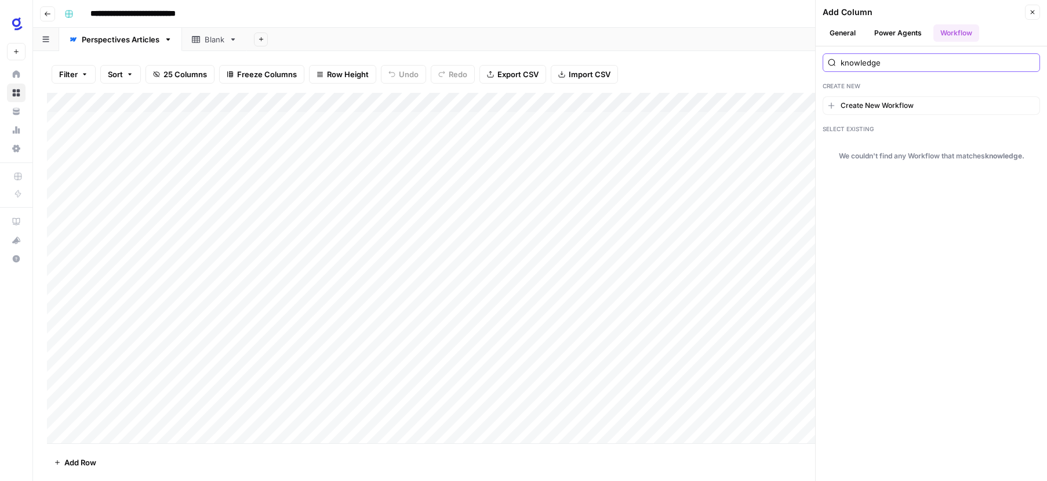
type input "knowledge"
click at [892, 32] on button "Power Agents" at bounding box center [897, 32] width 61 height 17
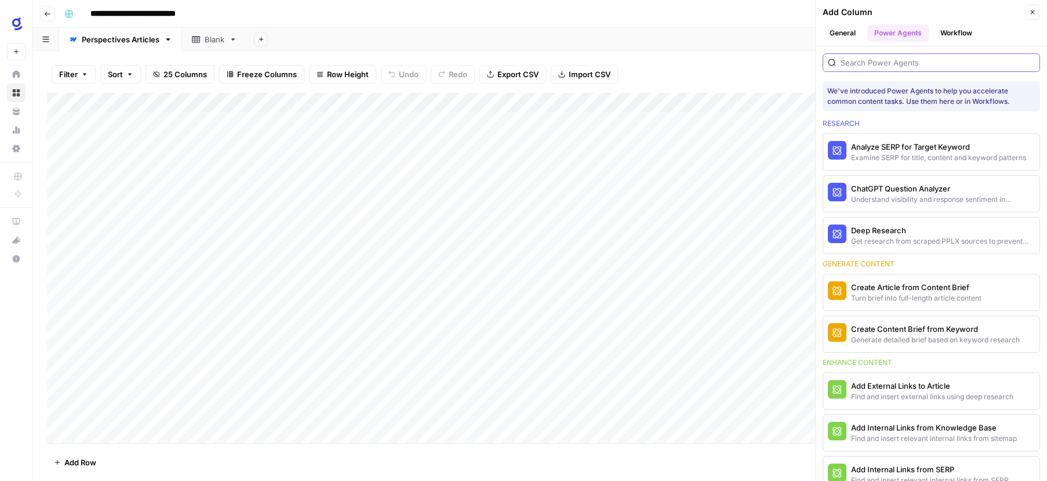
click at [882, 65] on input "search" at bounding box center [938, 63] width 194 height 12
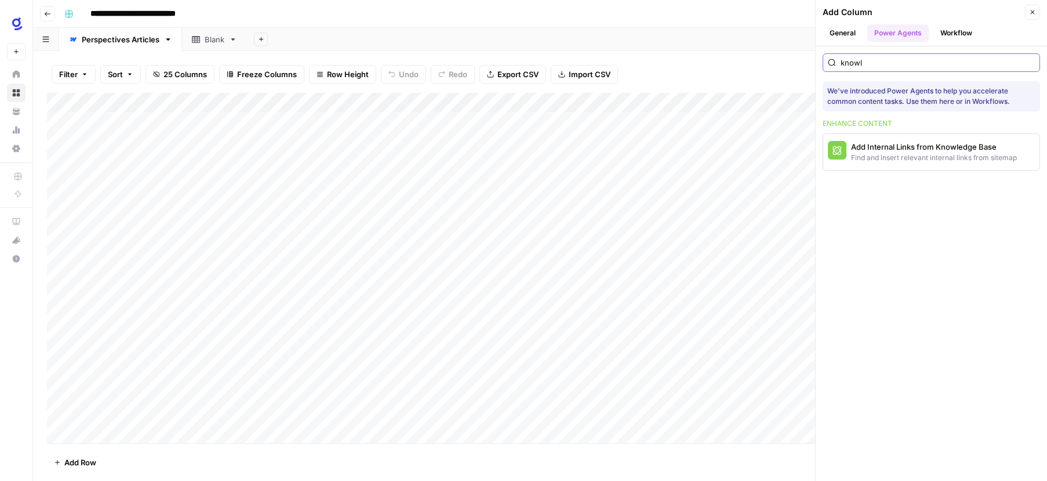
type input "knowle"
click at [835, 33] on button "General" at bounding box center [843, 32] width 40 height 17
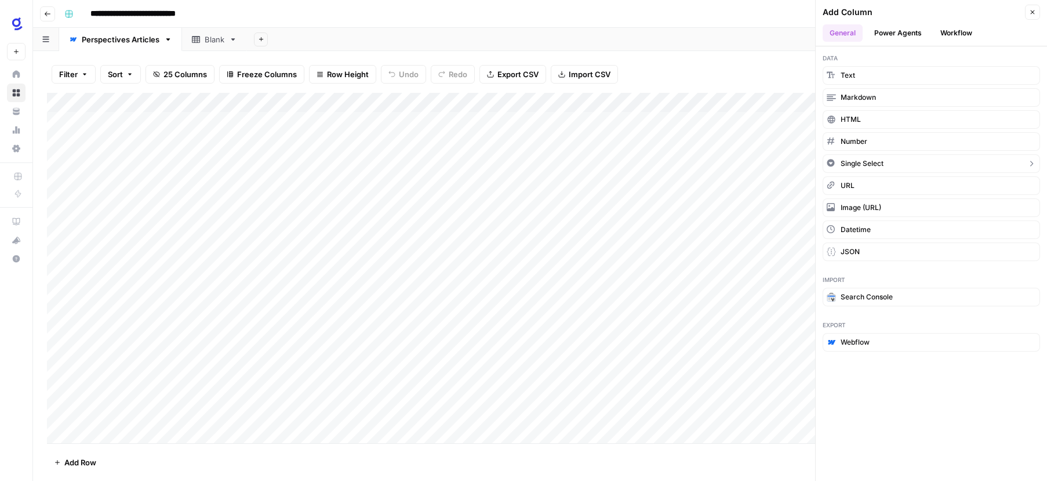
click at [888, 164] on button "Single Select" at bounding box center [931, 163] width 217 height 19
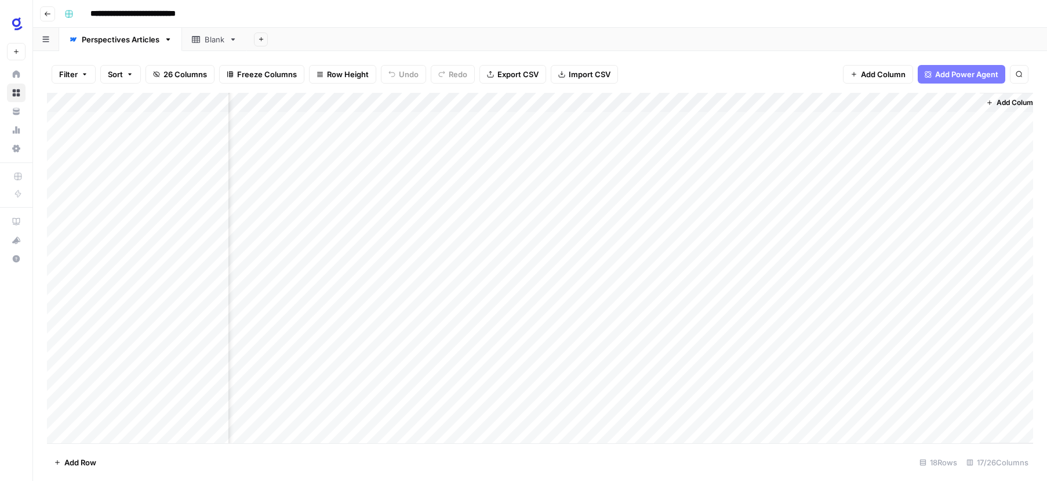
scroll to position [0, 1428]
click at [897, 124] on div "Add Column" at bounding box center [540, 268] width 986 height 350
click at [899, 124] on div "Add Column" at bounding box center [540, 268] width 986 height 350
click at [899, 124] on input "text" at bounding box center [928, 126] width 101 height 10
click at [914, 152] on p "Select option" at bounding box center [904, 147] width 68 height 14
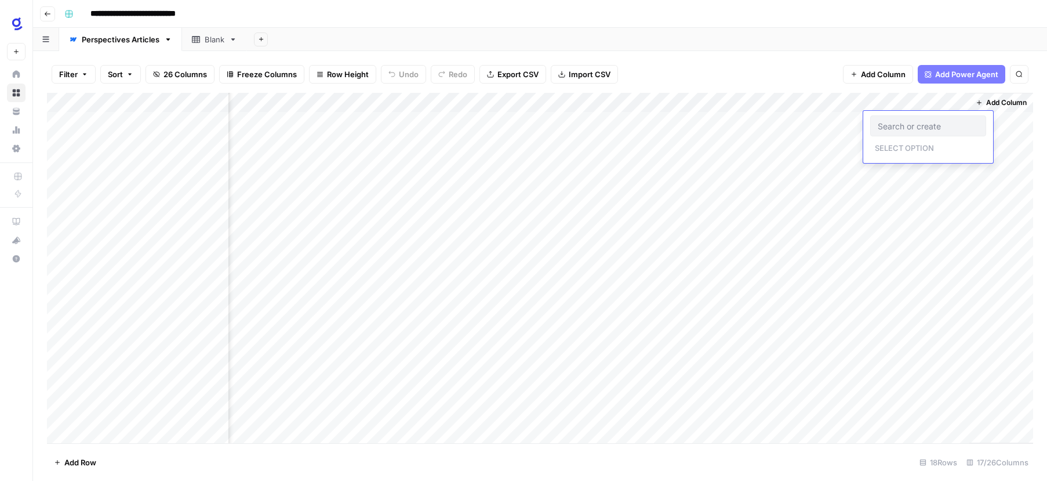
click at [969, 179] on div "Add Column" at bounding box center [1001, 268] width 64 height 350
click at [960, 100] on div "Add Column" at bounding box center [540, 268] width 986 height 350
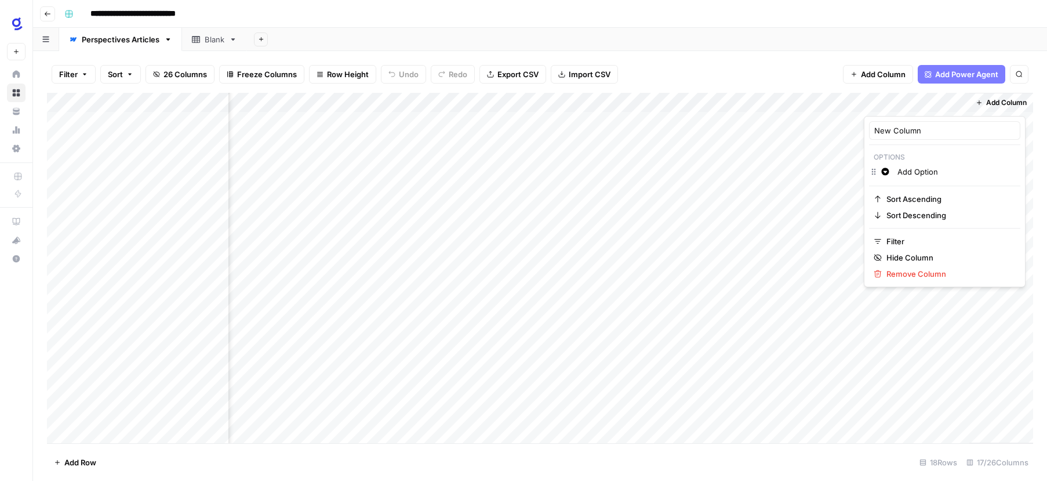
click at [914, 172] on input "Add Option" at bounding box center [957, 172] width 118 height 12
click at [914, 311] on div "Add Column" at bounding box center [540, 268] width 986 height 350
click at [921, 123] on div "Add Column" at bounding box center [540, 268] width 986 height 350
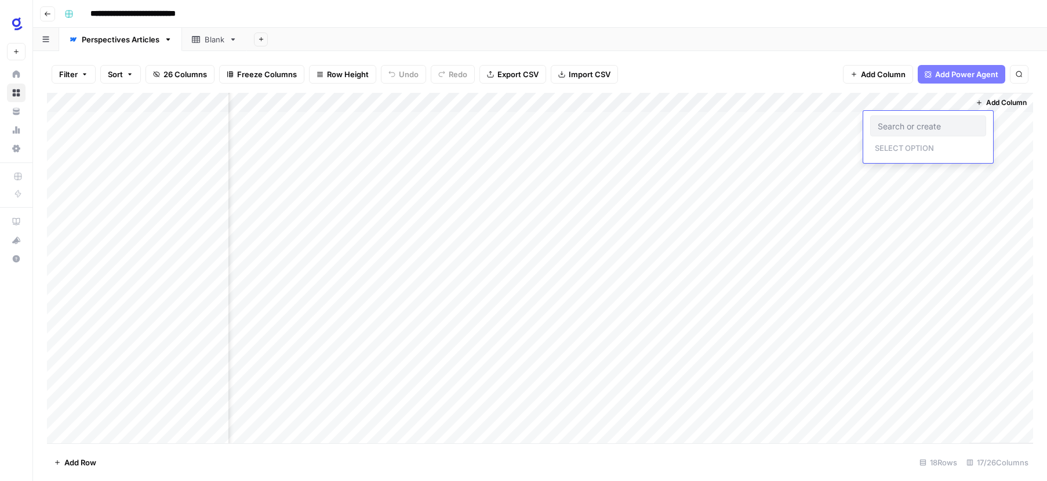
click at [921, 123] on input "text" at bounding box center [928, 126] width 101 height 10
click at [960, 101] on div "Add Column" at bounding box center [540, 268] width 986 height 350
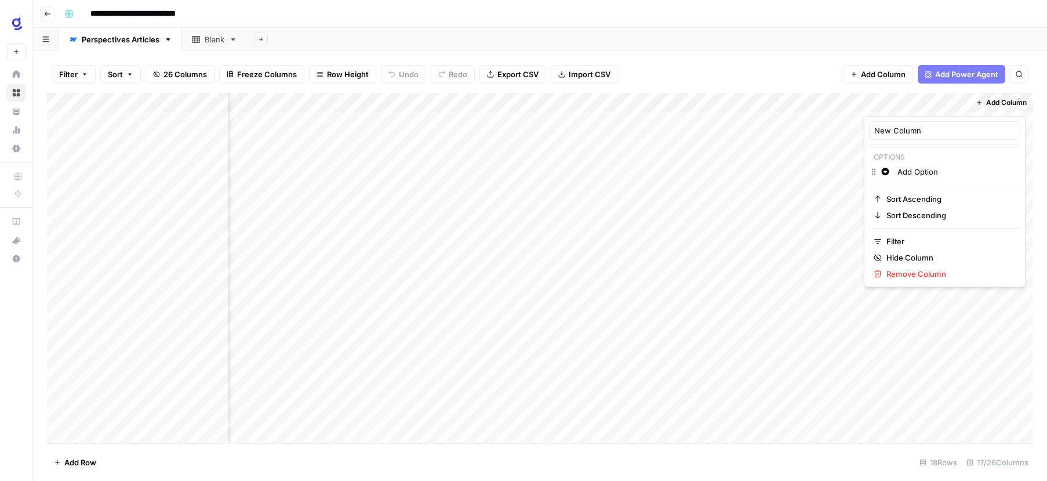
click at [914, 170] on input "Add Option" at bounding box center [957, 172] width 118 height 12
click at [917, 351] on div "Add Column" at bounding box center [540, 268] width 986 height 350
click at [960, 101] on div "Add Column" at bounding box center [540, 268] width 986 height 350
click at [927, 275] on span "Remove Column" at bounding box center [949, 274] width 125 height 12
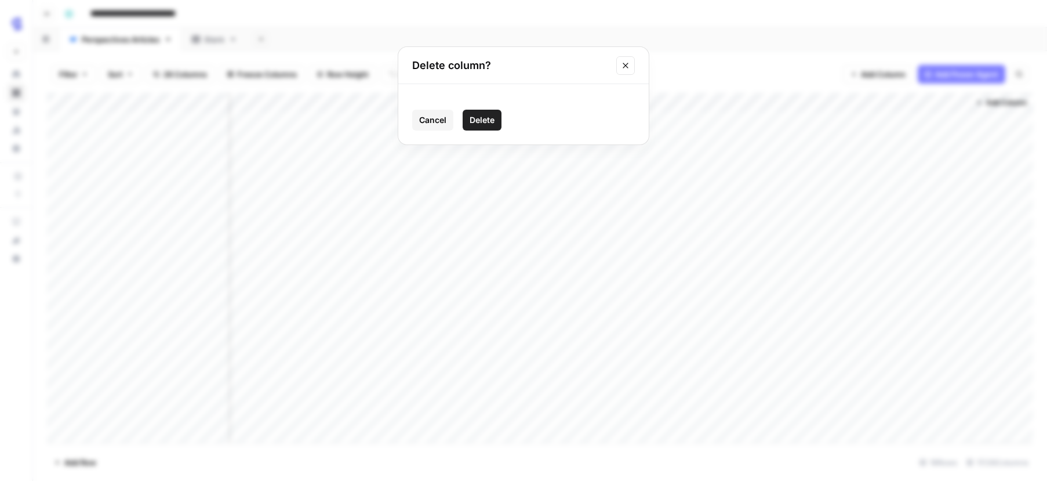
click at [497, 128] on button "Delete" at bounding box center [482, 120] width 39 height 21
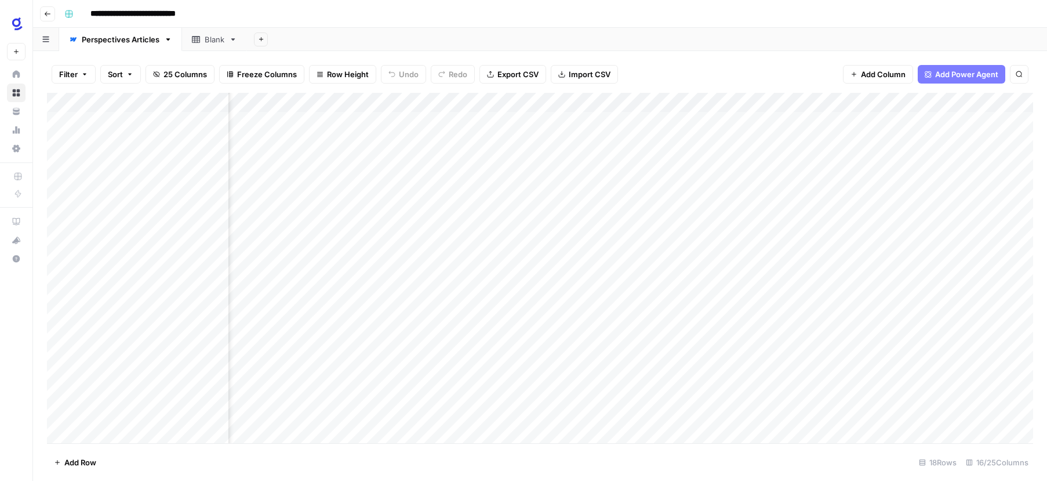
scroll to position [0, 67]
click at [887, 336] on div "Add Column" at bounding box center [540, 268] width 986 height 350
click at [874, 336] on div "Add Column" at bounding box center [540, 268] width 986 height 350
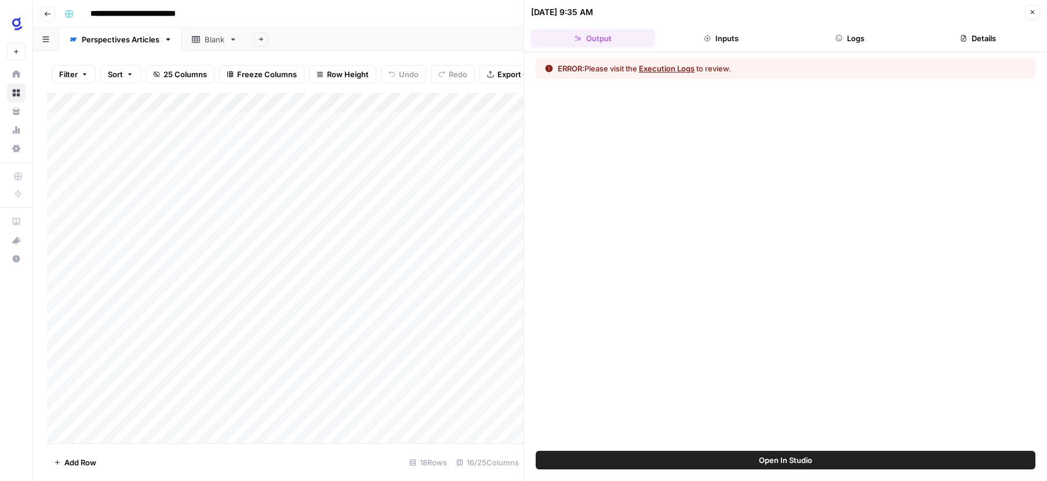
click at [659, 69] on button "Execution Logs" at bounding box center [667, 69] width 56 height 12
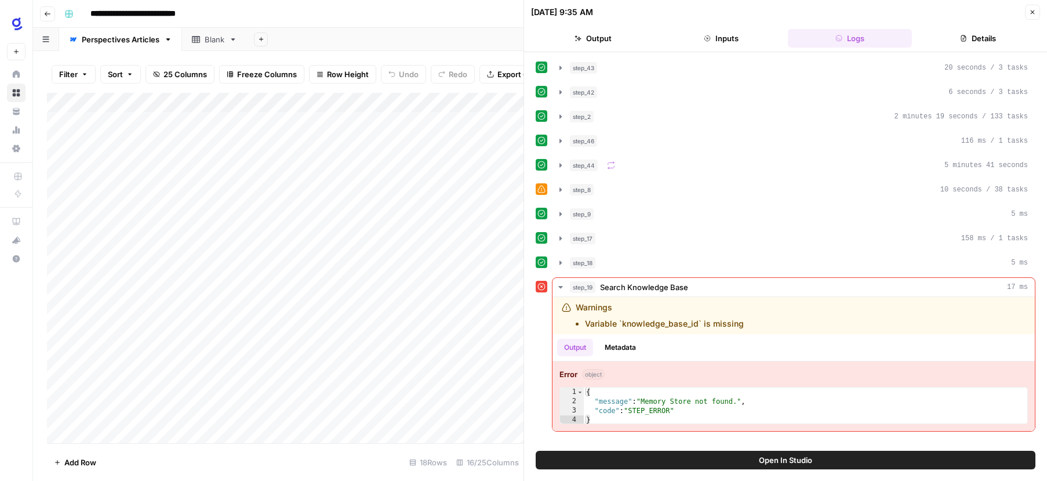
click at [772, 457] on span "Open In Studio" at bounding box center [785, 460] width 53 height 12
click at [1033, 9] on icon "button" at bounding box center [1032, 12] width 7 height 7
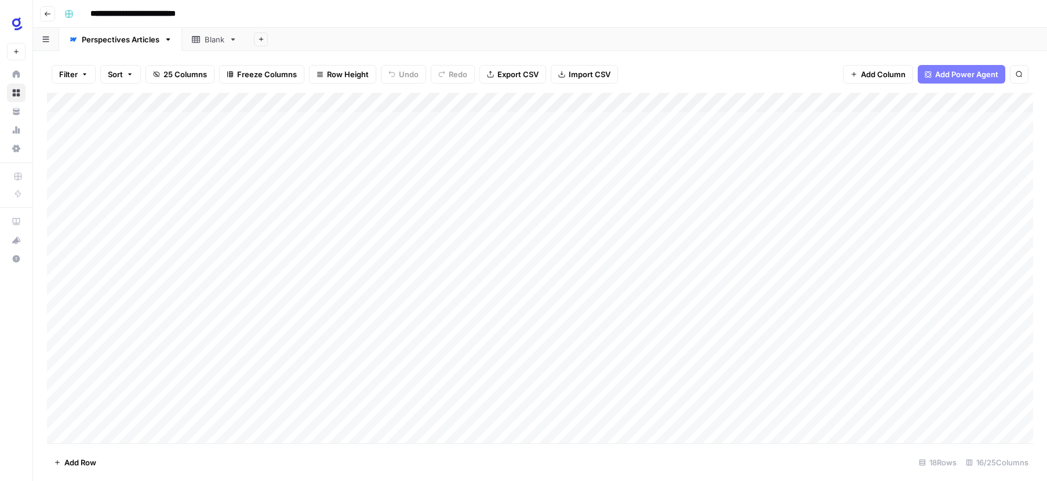
click at [651, 461] on footer "Add Row 18 Rows 16/25 Columns" at bounding box center [540, 462] width 986 height 38
click at [221, 102] on div "Add Column" at bounding box center [540, 268] width 986 height 350
click at [408, 471] on footer "Add Row 18 Rows 16/25 Columns" at bounding box center [540, 462] width 986 height 38
click at [896, 337] on div "Add Column" at bounding box center [540, 268] width 986 height 350
click at [953, 337] on div "Add Column" at bounding box center [540, 268] width 986 height 350
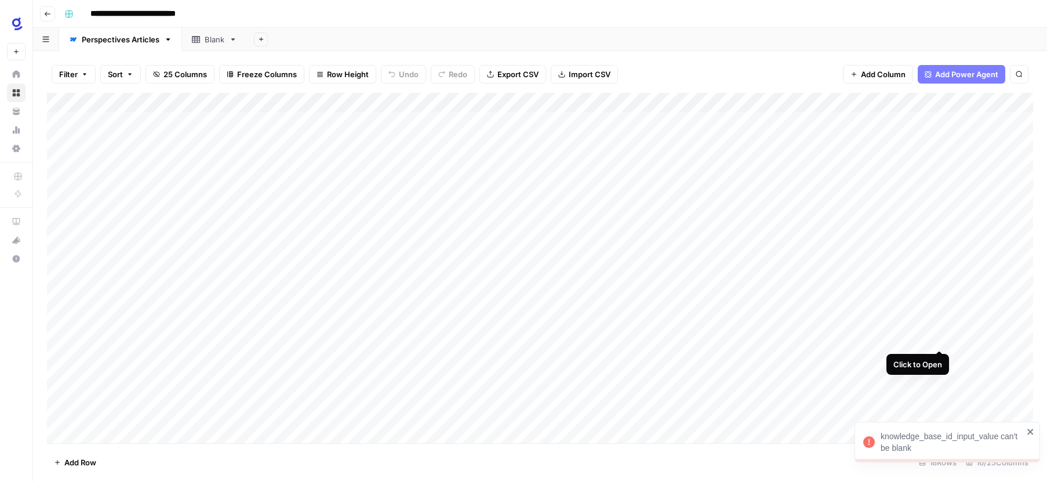
click at [942, 336] on div "Add Column" at bounding box center [540, 268] width 986 height 350
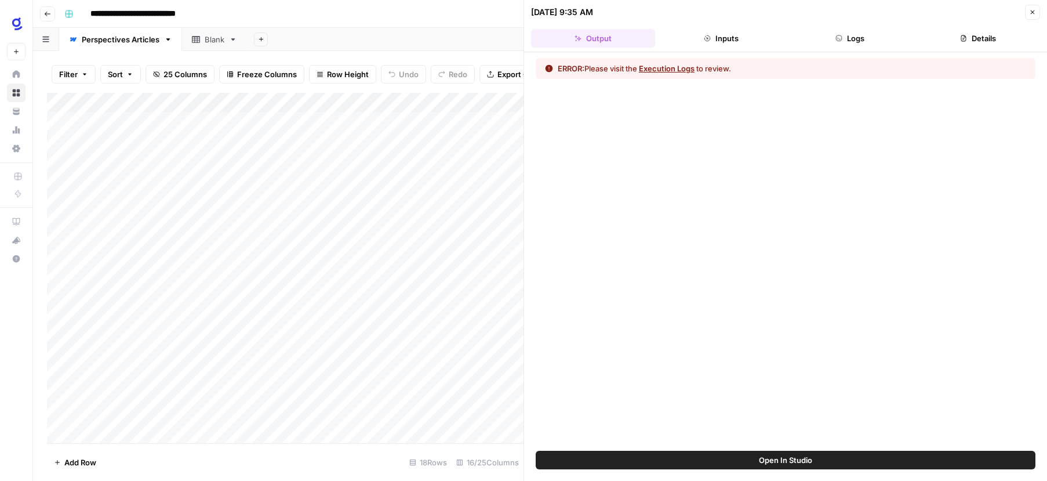
click at [678, 67] on button "Execution Logs" at bounding box center [667, 69] width 56 height 12
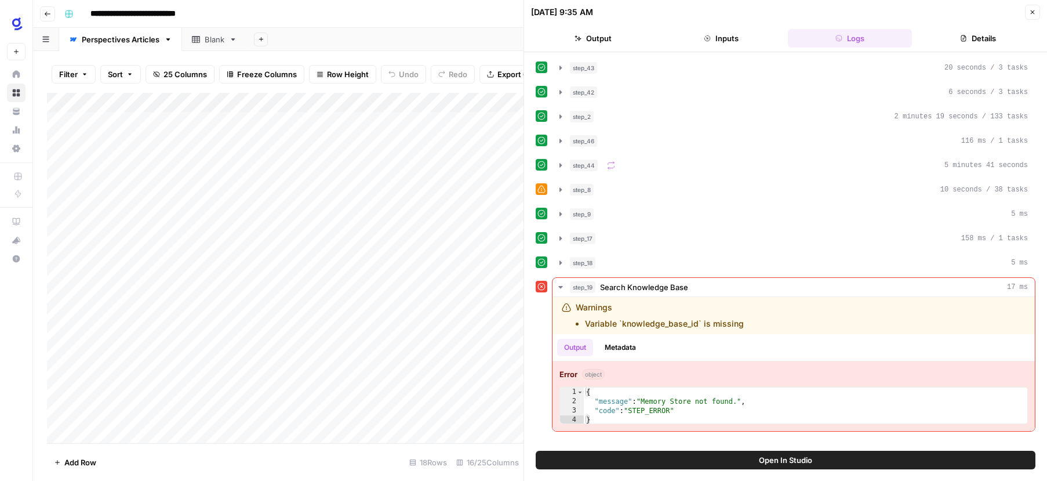
click at [772, 457] on span "Open In Studio" at bounding box center [785, 460] width 53 height 12
click at [1028, 11] on button "Close" at bounding box center [1032, 12] width 15 height 15
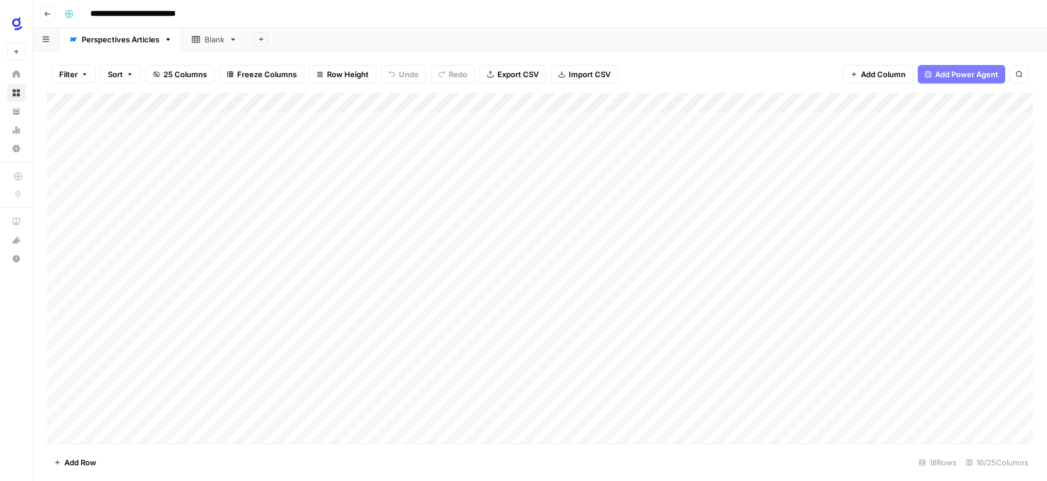
click at [663, 461] on footer "Add Row 18 Rows 16/25 Columns" at bounding box center [540, 462] width 986 height 38
click at [319, 337] on div "Add Column" at bounding box center [540, 268] width 986 height 350
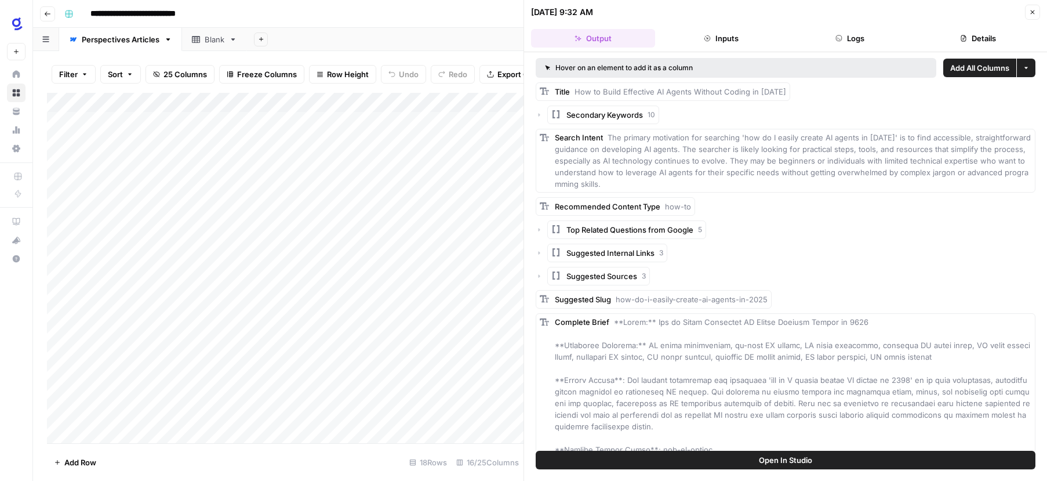
click at [736, 39] on button "Inputs" at bounding box center [722, 38] width 124 height 19
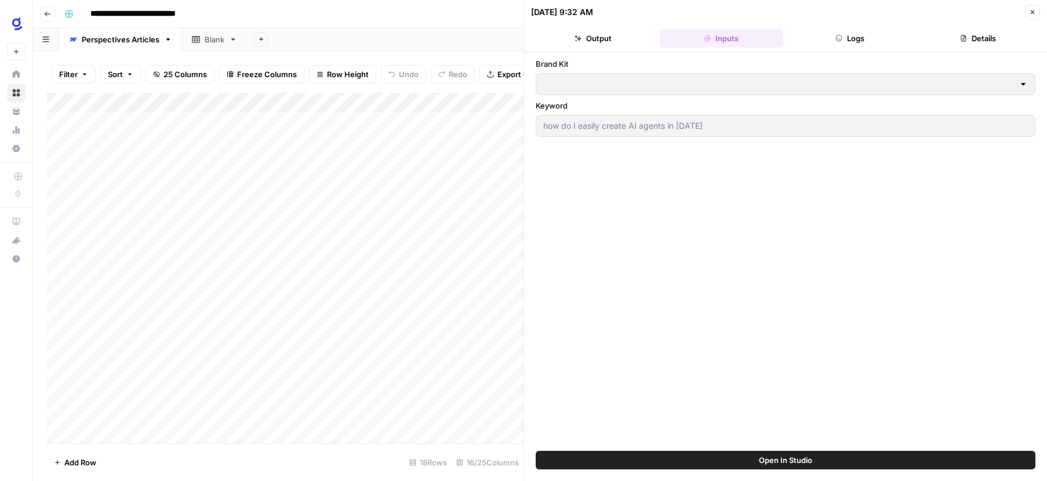
type input "Glean"
click at [768, 460] on span "Open In Studio" at bounding box center [785, 460] width 53 height 12
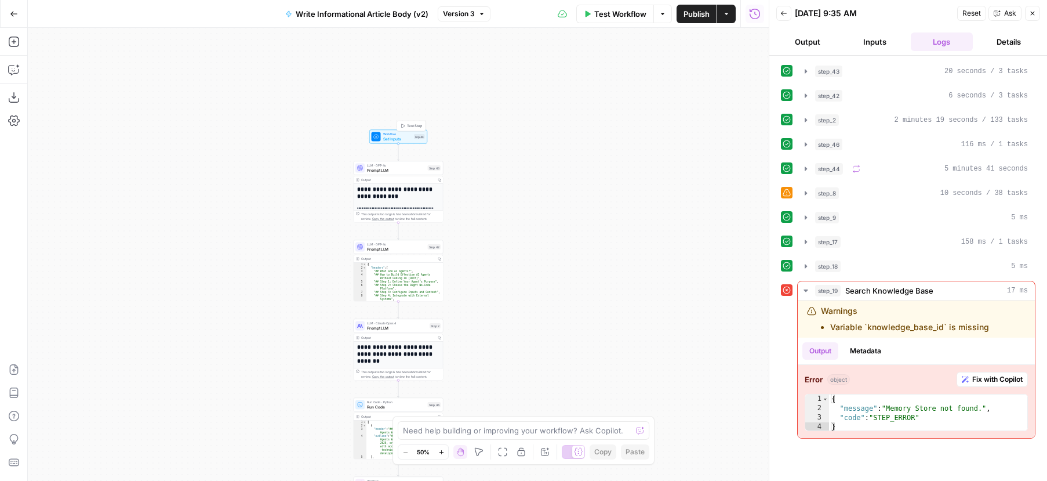
click at [402, 137] on span "Set Inputs" at bounding box center [397, 139] width 29 height 6
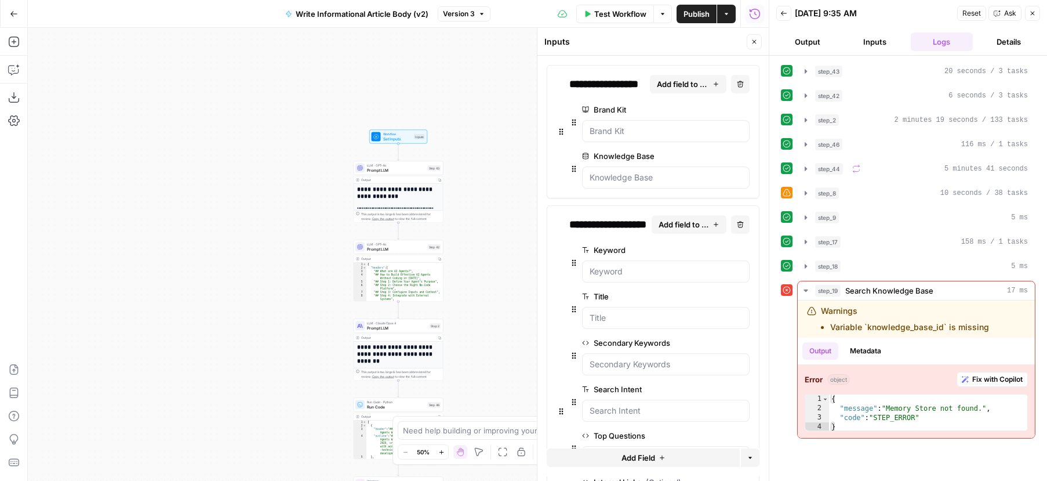
click at [610, 84] on div "**********" at bounding box center [609, 84] width 81 height 16
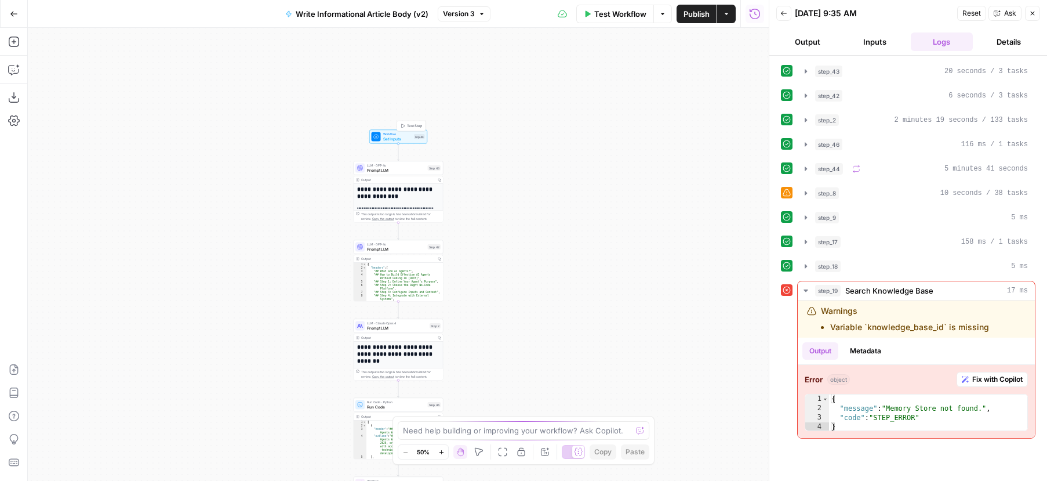
click at [402, 134] on span "Workflow" at bounding box center [397, 134] width 29 height 5
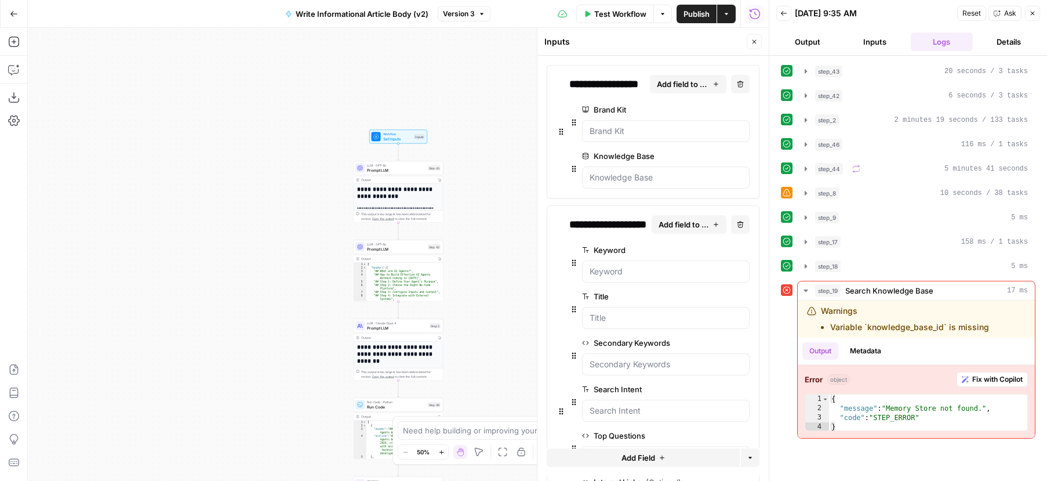
click at [715, 82] on icon "button" at bounding box center [716, 84] width 7 height 7
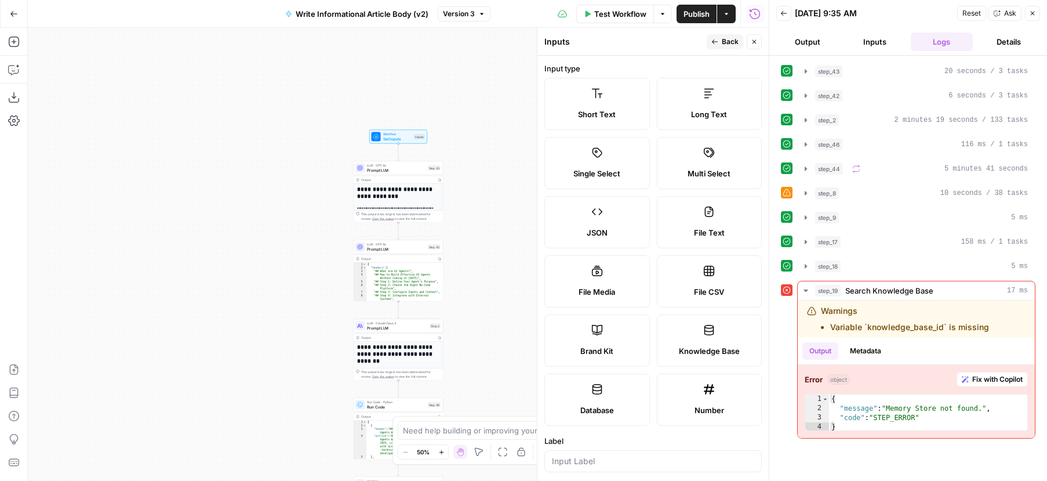
click at [693, 339] on label "Knowledge Base" at bounding box center [710, 340] width 106 height 52
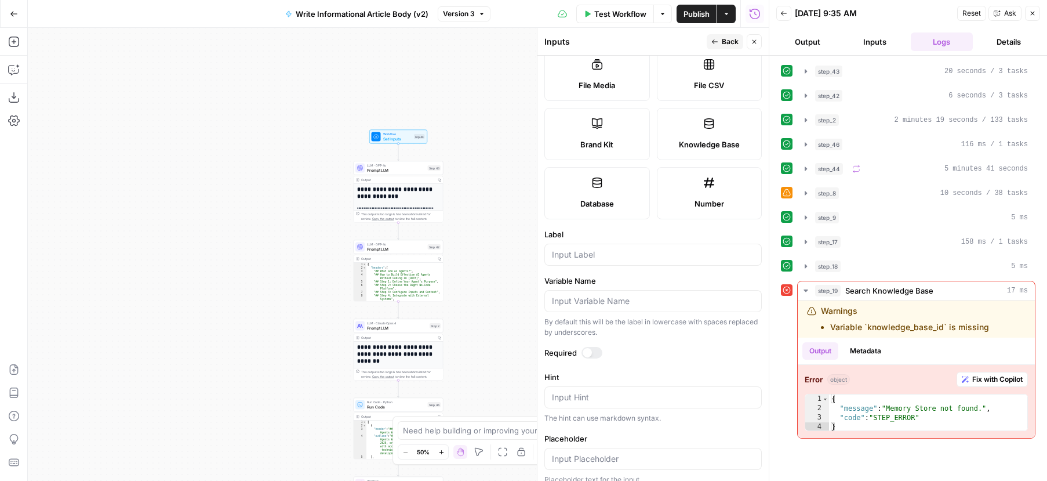
scroll to position [217, 0]
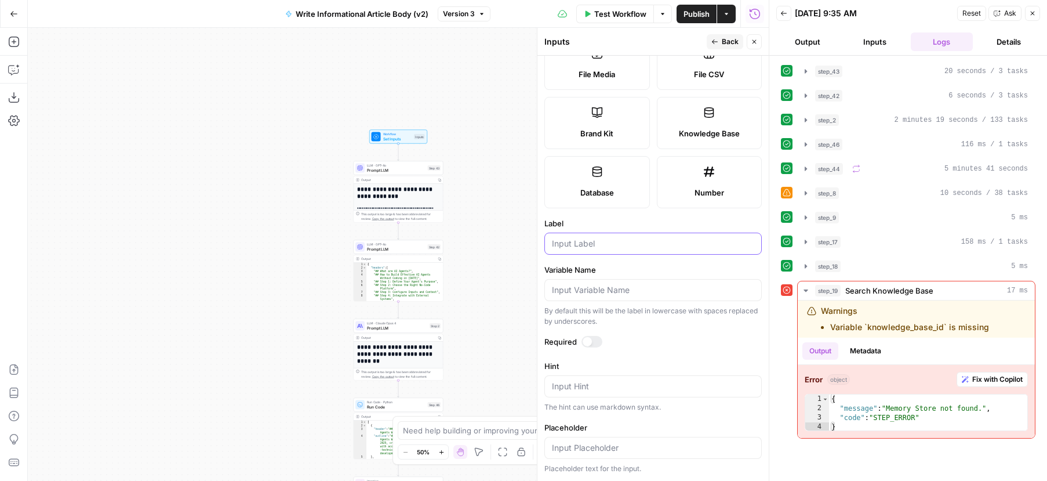
click at [612, 245] on input "Label" at bounding box center [653, 244] width 202 height 12
click at [603, 241] on input "Label" at bounding box center [653, 244] width 202 height 12
click at [591, 340] on div at bounding box center [592, 342] width 21 height 12
click at [592, 340] on div at bounding box center [596, 341] width 9 height 9
click at [605, 245] on input "Label" at bounding box center [653, 244] width 202 height 12
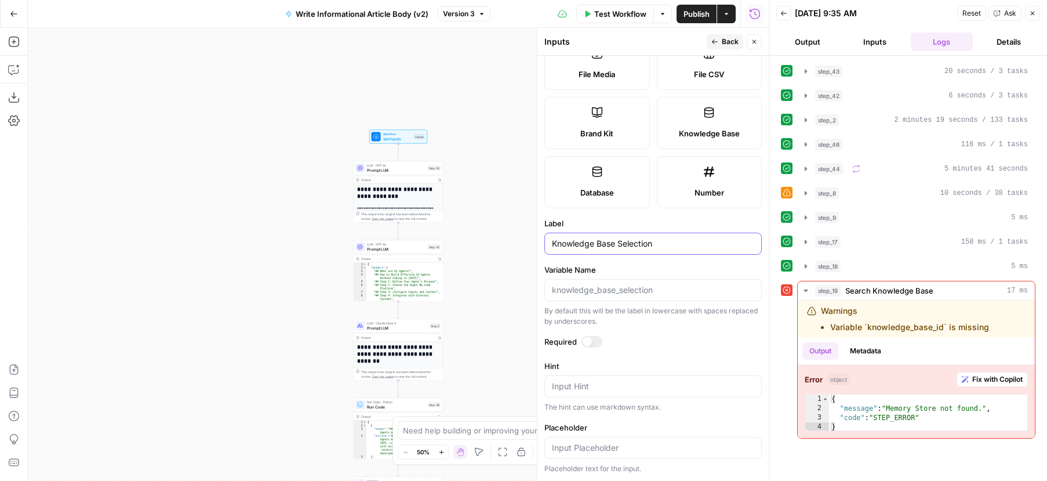
type input "Knowledge Base Selection"
click at [637, 293] on input "Variable Name" at bounding box center [653, 290] width 202 height 12
click at [721, 42] on button "Back" at bounding box center [725, 41] width 37 height 15
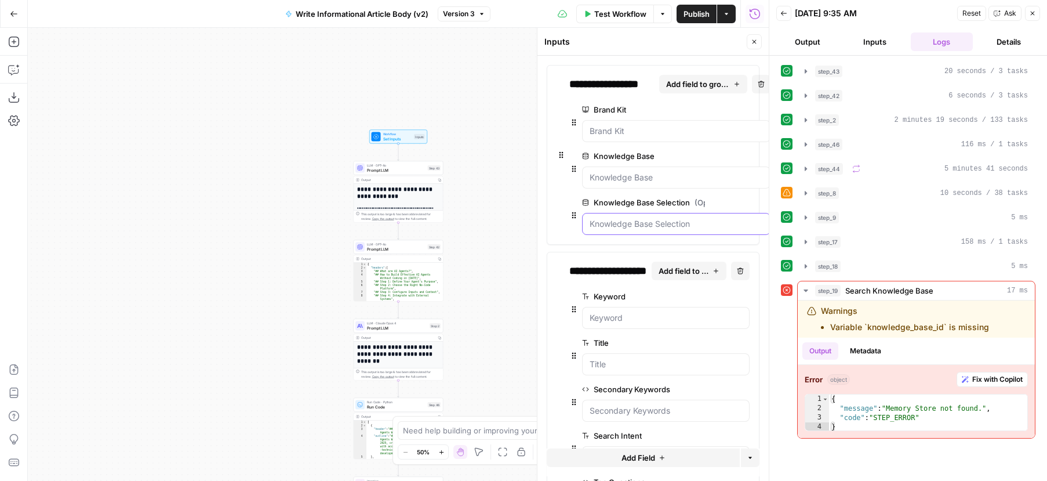
click at [676, 226] on Selection "Knowledge Base Selection (Optional)" at bounding box center [676, 224] width 173 height 12
click at [681, 184] on div at bounding box center [676, 177] width 188 height 22
click at [670, 176] on Base "Knowledge Base" at bounding box center [676, 178] width 173 height 12
click at [762, 204] on icon "button" at bounding box center [764, 202] width 6 height 6
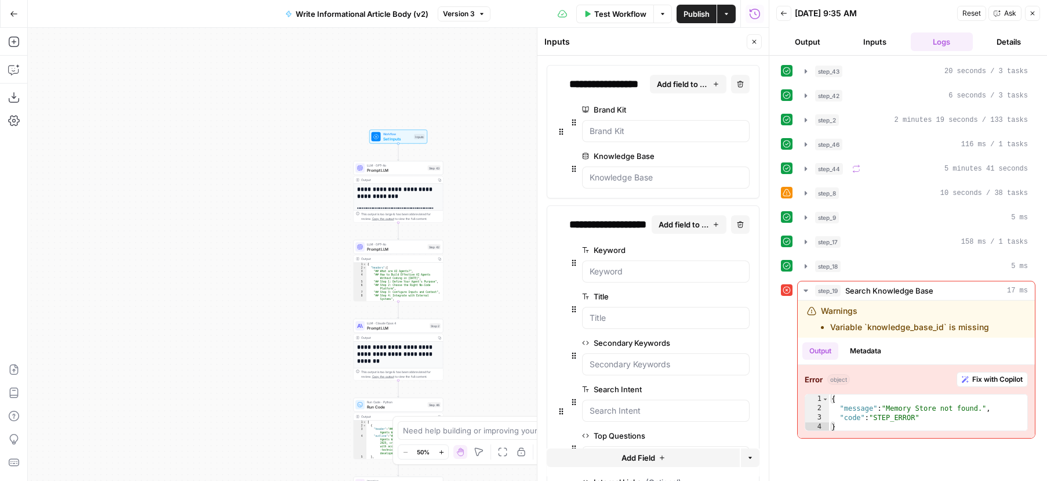
click at [629, 85] on div "**********" at bounding box center [609, 84] width 81 height 16
copy div "**********"
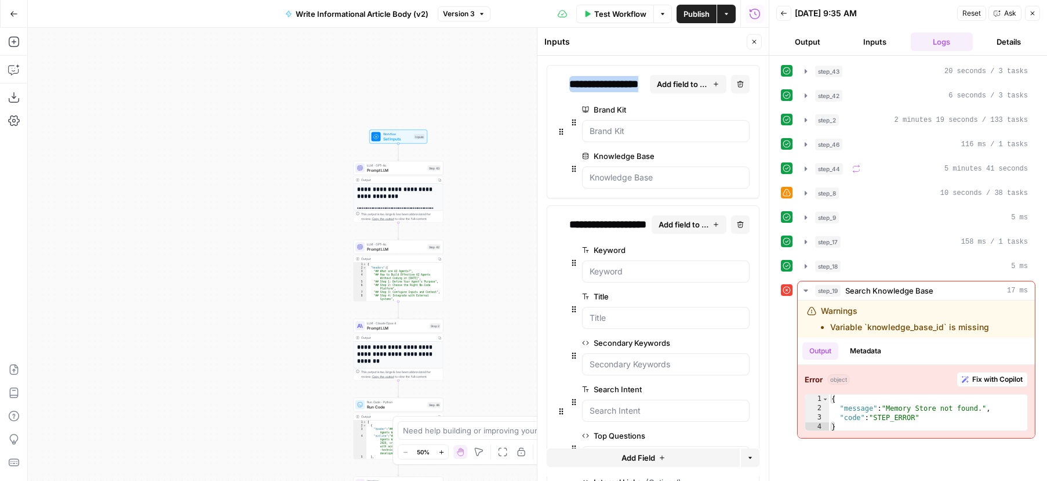
click at [501, 55] on div "**********" at bounding box center [398, 254] width 741 height 453
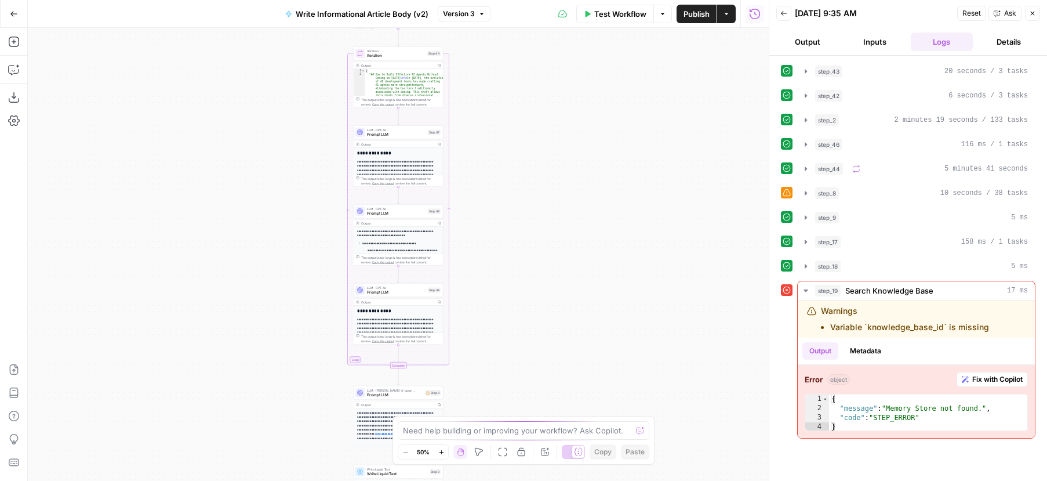
click at [507, 160] on div "**********" at bounding box center [398, 254] width 741 height 453
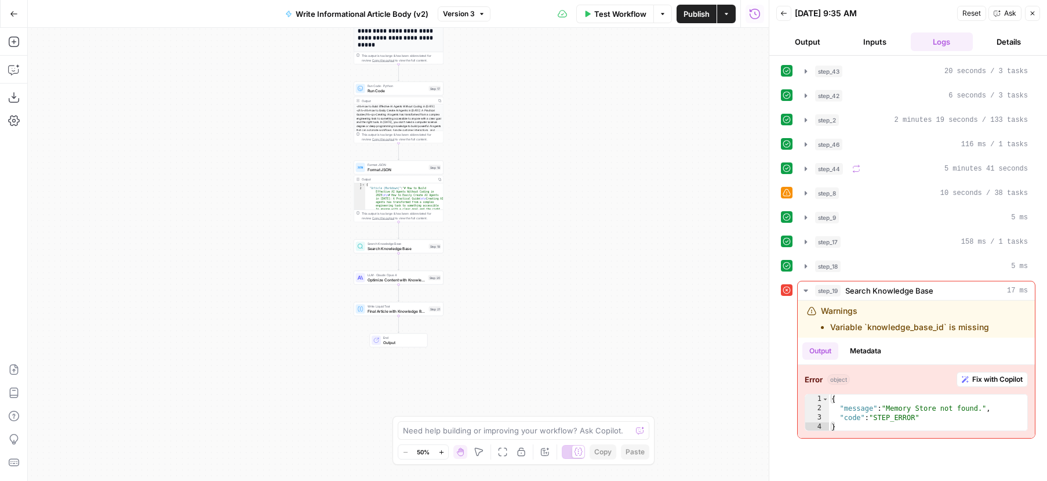
click at [489, 289] on div "**********" at bounding box center [398, 254] width 741 height 453
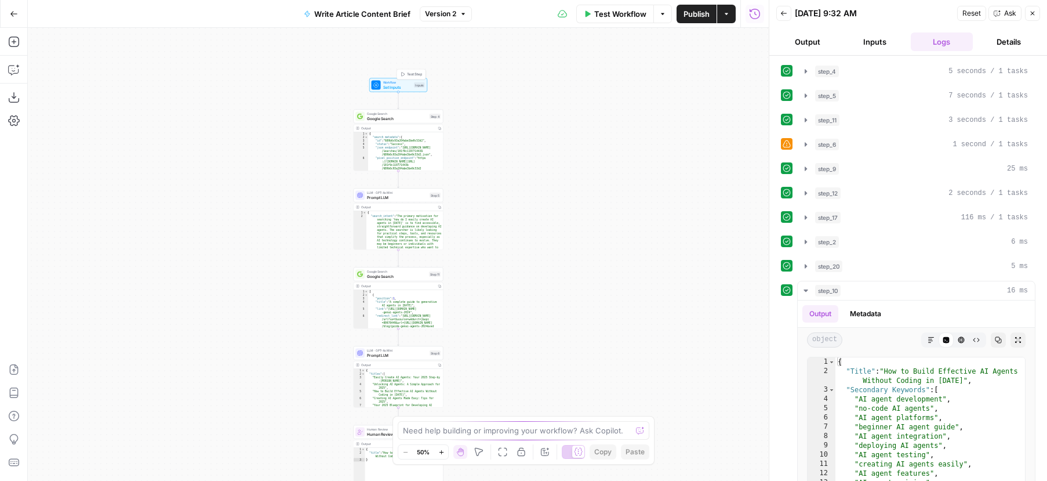
click at [404, 85] on span "Set Inputs" at bounding box center [397, 87] width 29 height 6
click at [665, 175] on icon "button" at bounding box center [662, 176] width 7 height 7
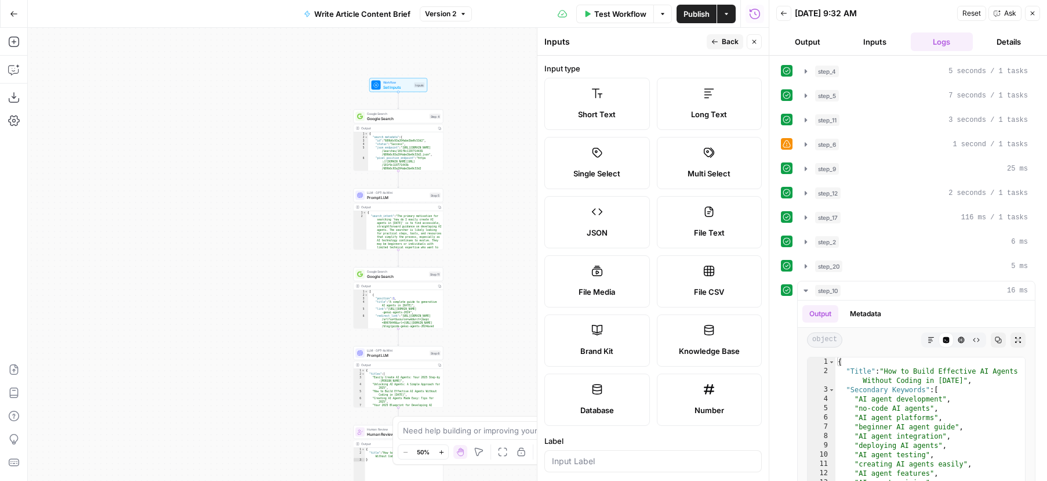
click at [700, 334] on label "Knowledge Base" at bounding box center [710, 340] width 106 height 52
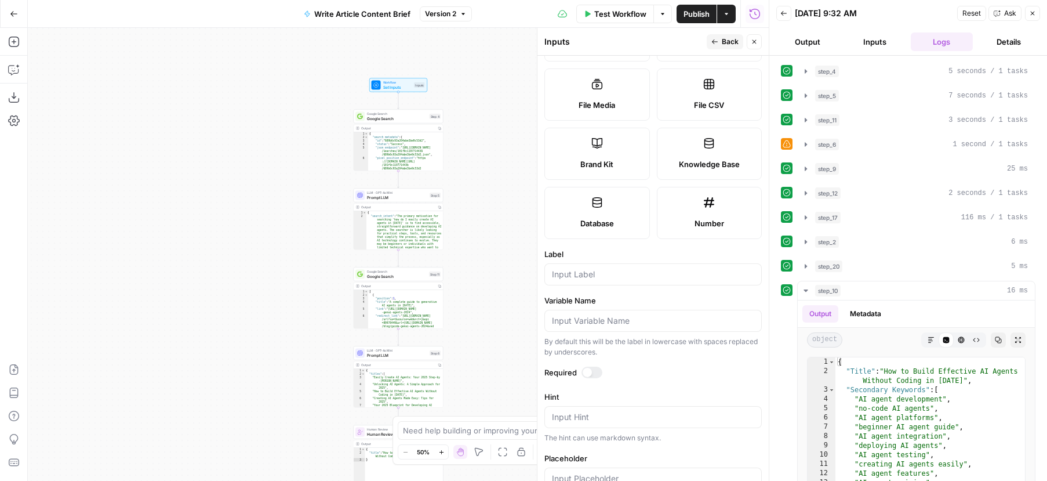
scroll to position [217, 0]
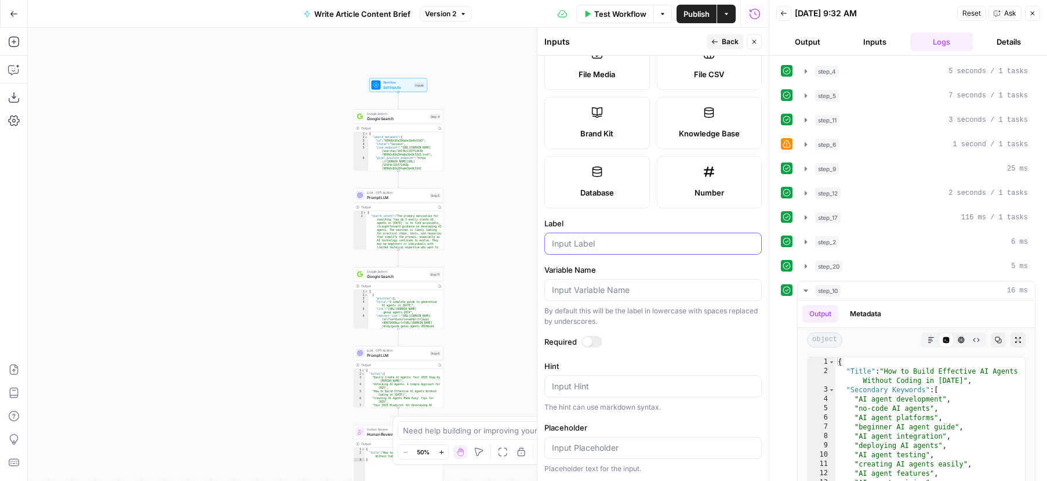
click at [591, 241] on input "Label" at bounding box center [653, 244] width 202 height 12
type input "Knowledge Base Selection"
click at [661, 267] on label "Variable Name" at bounding box center [652, 270] width 217 height 12
click at [661, 284] on input "Variable Name" at bounding box center [653, 290] width 202 height 12
click at [617, 290] on input "Variable Name" at bounding box center [653, 290] width 202 height 12
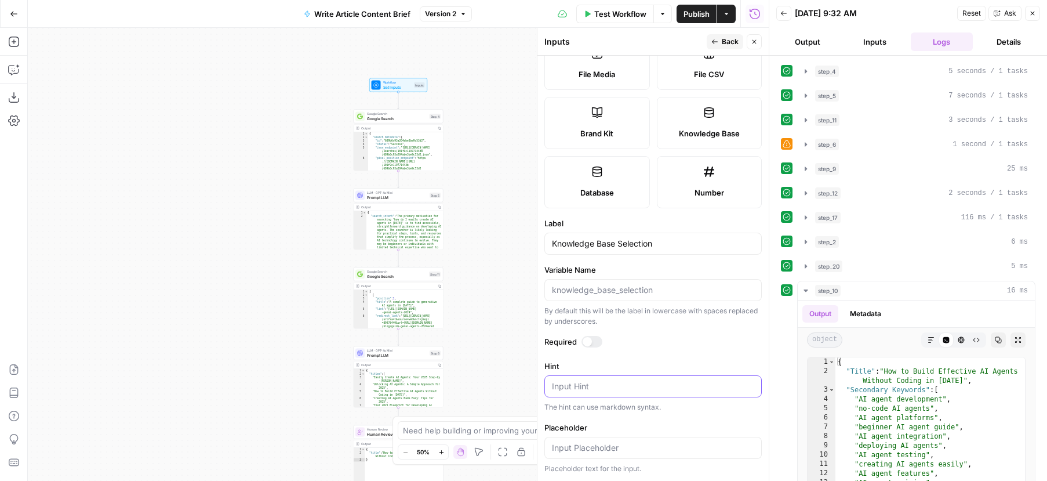
click at [593, 388] on textarea "Hint" at bounding box center [653, 386] width 202 height 12
click at [629, 12] on span "Test Workflow" at bounding box center [620, 14] width 52 height 12
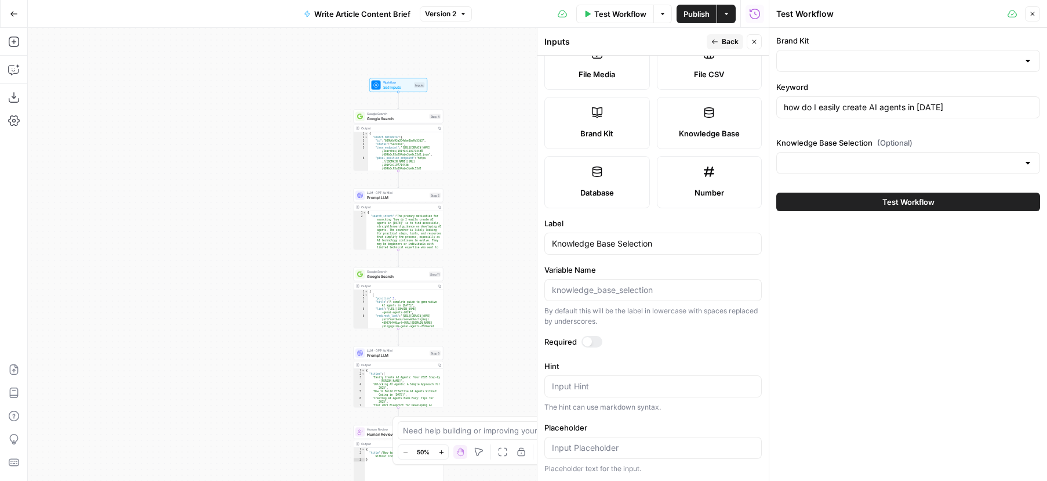
type input "Glean"
click at [1029, 163] on div at bounding box center [1027, 163] width 9 height 12
click at [862, 322] on div "Brand Kit Glean Keyword how do I easily create AI agents in [DATE] Knowledge Ba…" at bounding box center [908, 254] width 278 height 453
click at [702, 16] on span "Publish" at bounding box center [697, 14] width 26 height 12
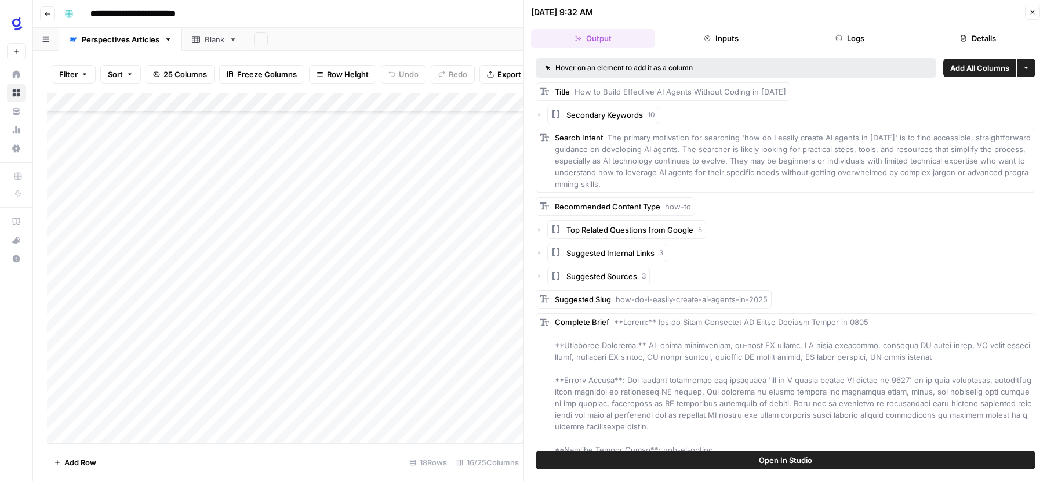
click at [736, 32] on button "Inputs" at bounding box center [722, 38] width 124 height 19
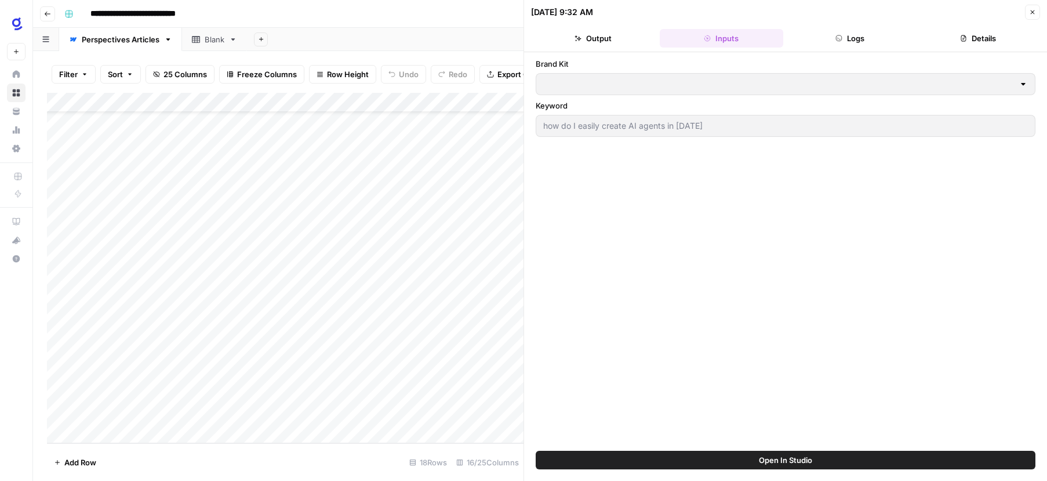
type input "Glean"
click at [591, 40] on button "Output" at bounding box center [593, 38] width 124 height 19
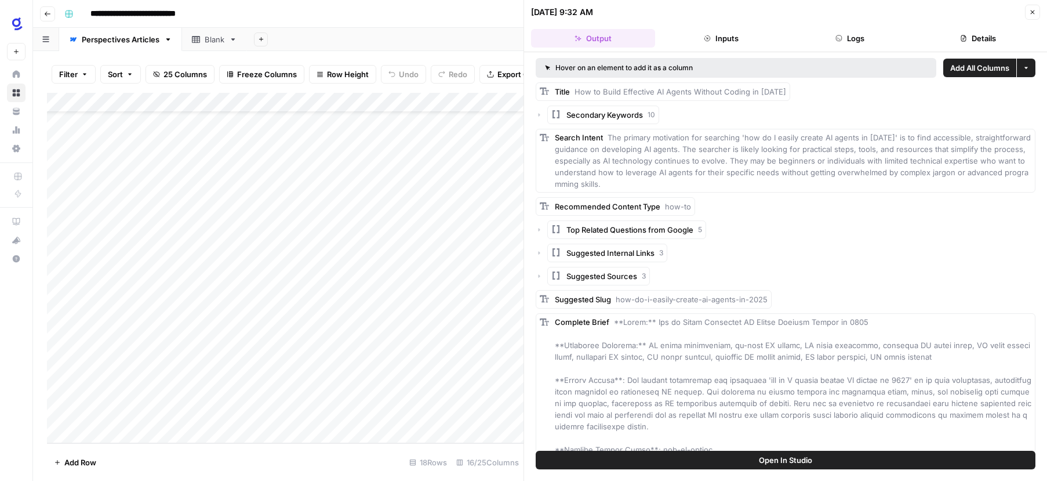
click at [727, 35] on button "Inputs" at bounding box center [722, 38] width 124 height 19
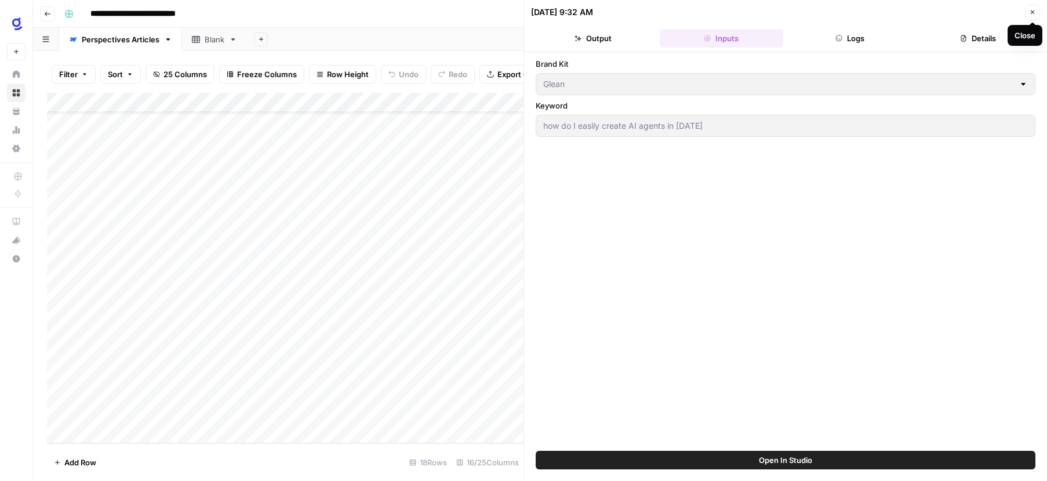
click at [1034, 11] on icon "button" at bounding box center [1032, 12] width 7 height 7
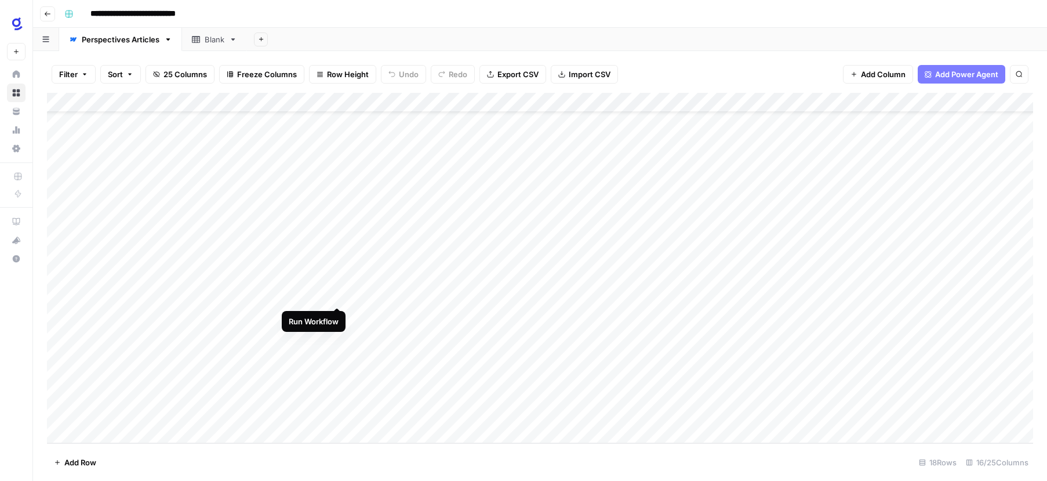
click at [339, 295] on div "Add Column" at bounding box center [540, 268] width 986 height 350
click at [333, 294] on div "Add Column" at bounding box center [540, 268] width 986 height 350
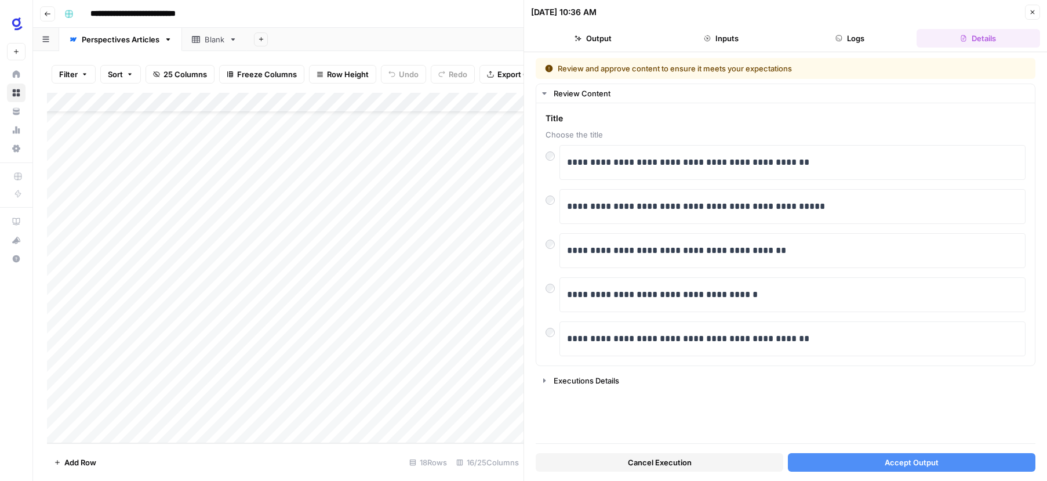
click at [747, 32] on button "Inputs" at bounding box center [722, 38] width 124 height 19
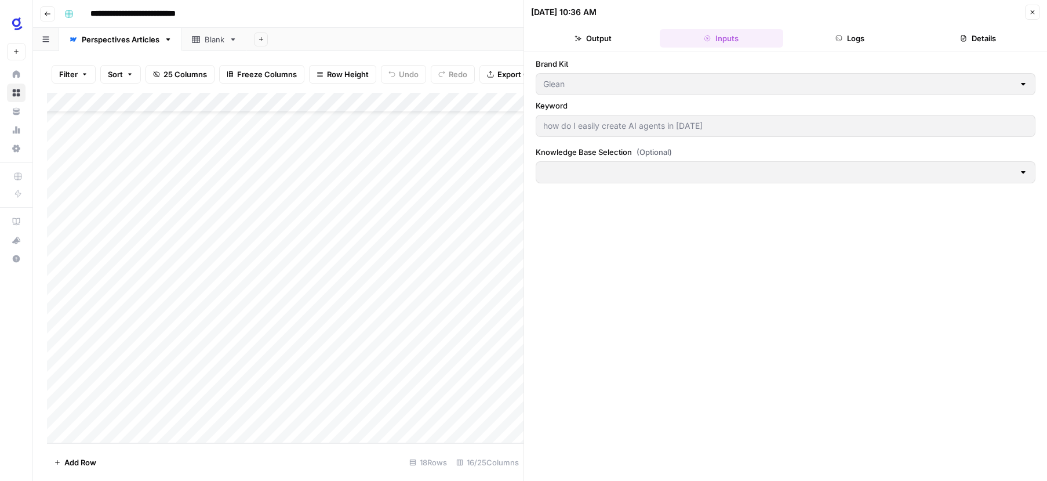
click at [969, 39] on button "Details" at bounding box center [979, 38] width 124 height 19
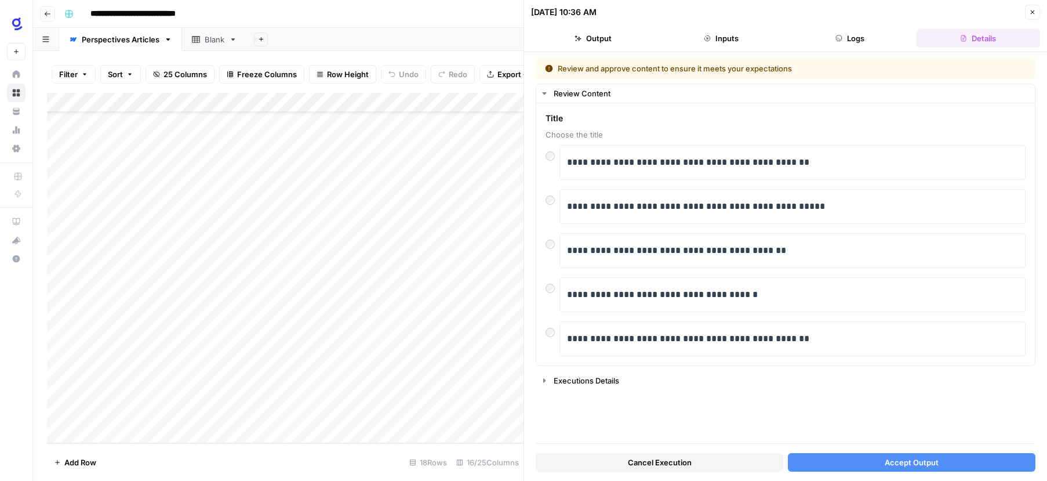
click at [687, 463] on span "Cancel Execution" at bounding box center [660, 462] width 64 height 12
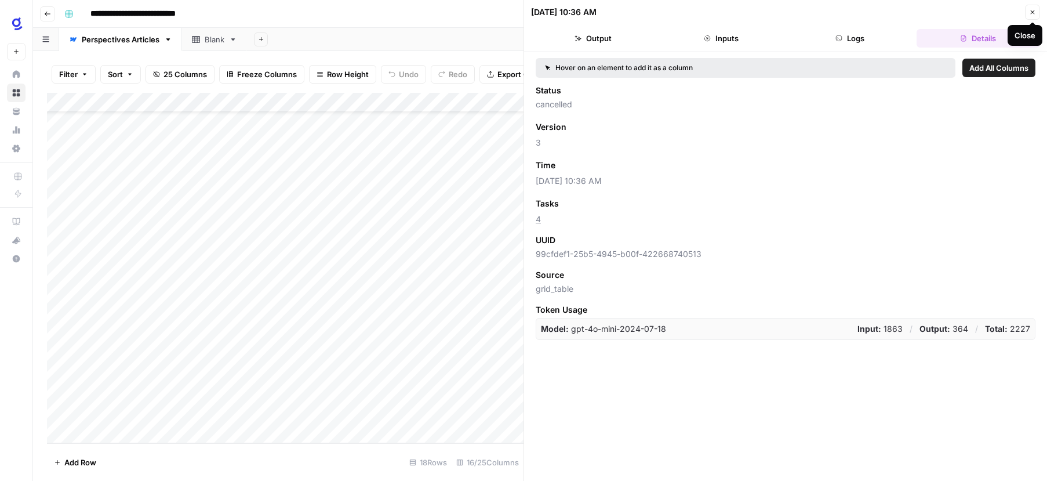
click at [1029, 9] on icon "button" at bounding box center [1032, 12] width 7 height 7
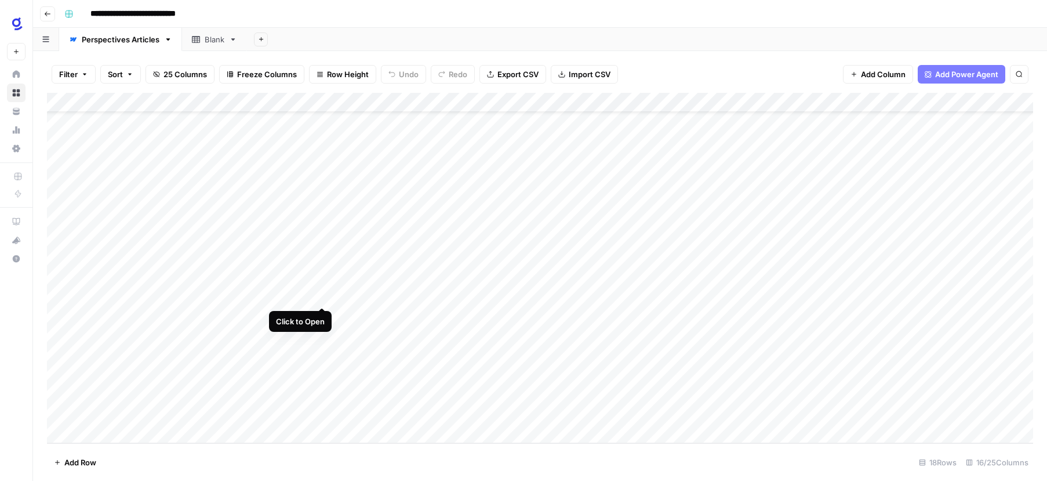
click at [324, 295] on div "Add Column" at bounding box center [540, 268] width 986 height 350
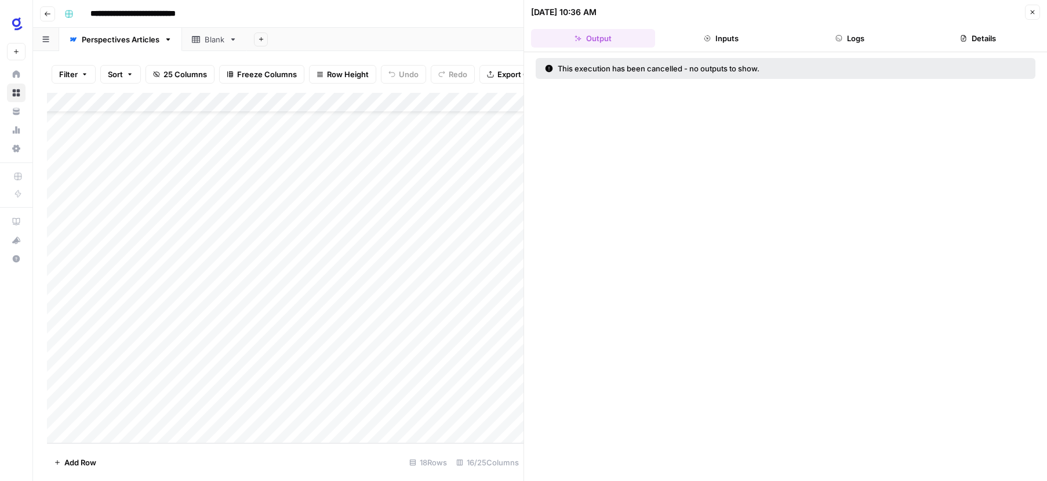
click at [724, 40] on button "Inputs" at bounding box center [722, 38] width 124 height 19
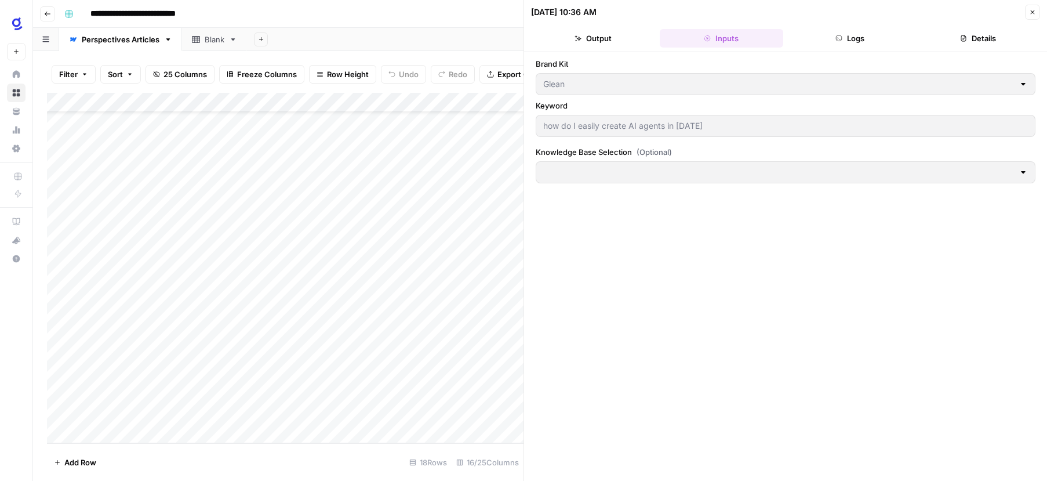
click at [1019, 170] on div at bounding box center [1023, 172] width 9 height 12
click at [322, 100] on div "Add Column" at bounding box center [285, 268] width 477 height 350
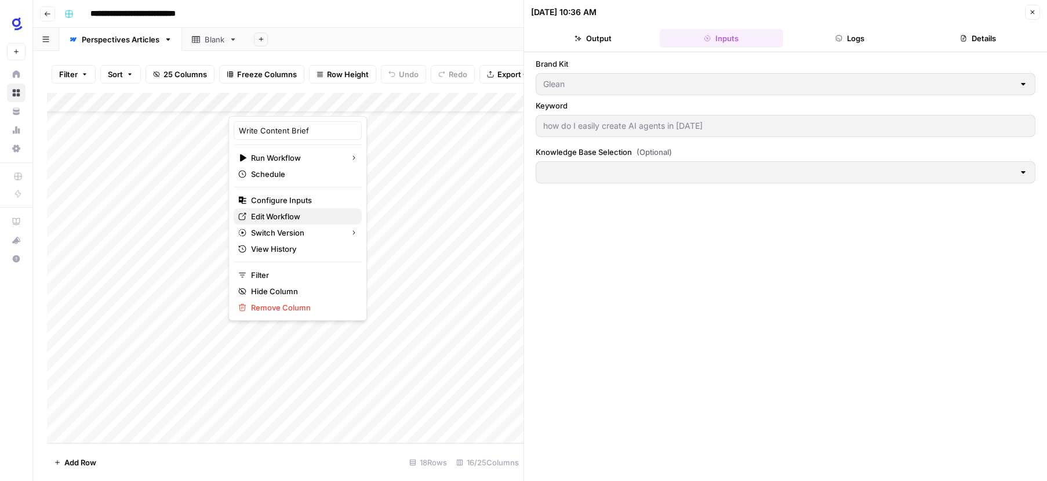
click at [290, 213] on span "Edit Workflow" at bounding box center [301, 216] width 101 height 12
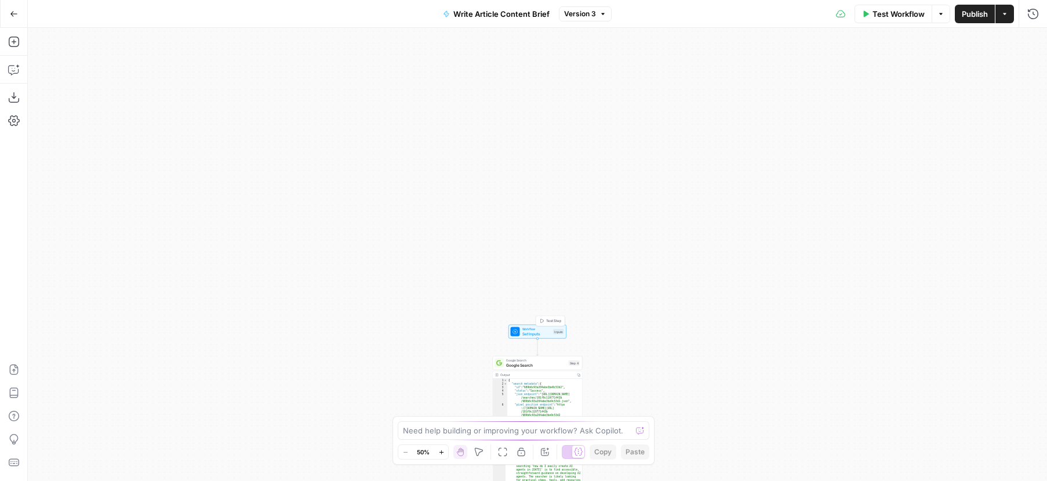
click at [553, 330] on div "Inputs" at bounding box center [558, 331] width 11 height 5
click at [1004, 163] on span "edit field" at bounding box center [995, 164] width 26 height 9
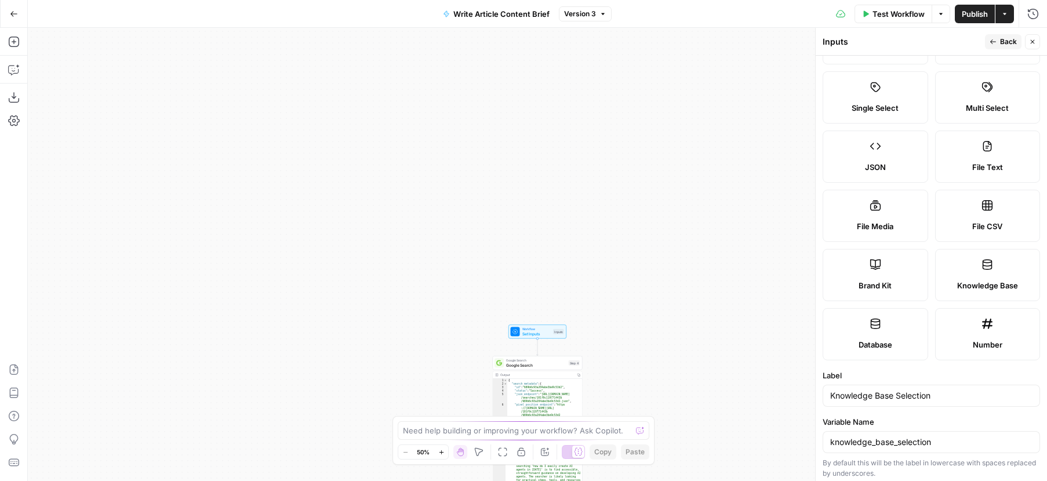
scroll to position [217, 0]
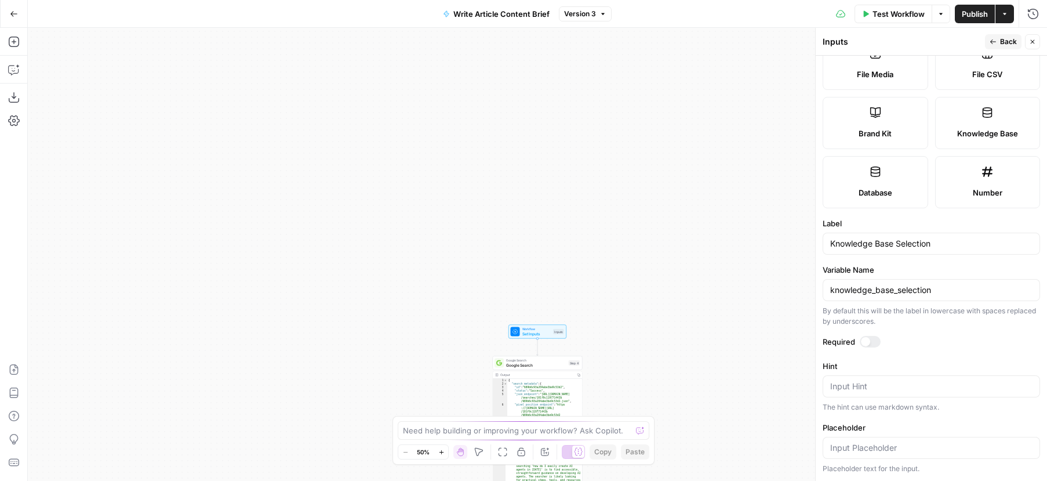
click at [866, 339] on div at bounding box center [865, 341] width 9 height 9
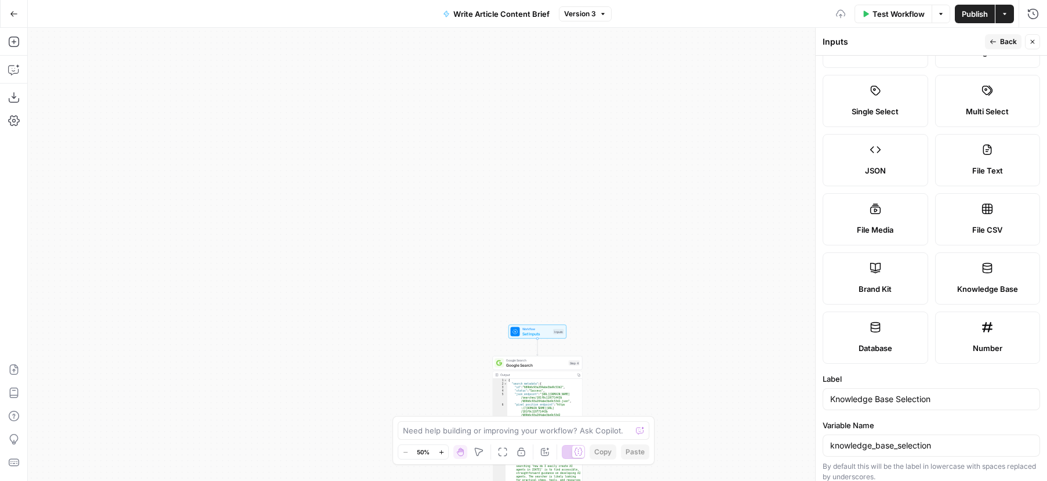
scroll to position [0, 0]
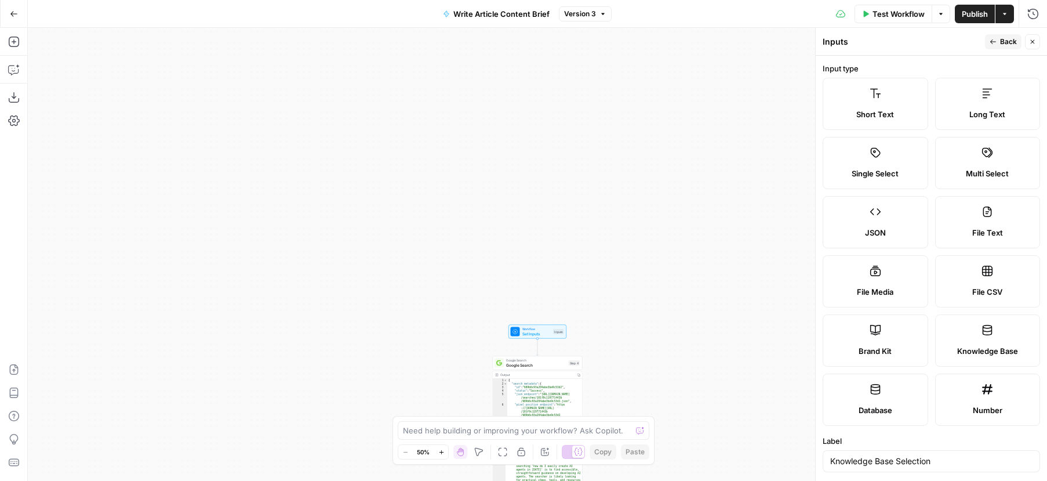
click at [974, 14] on span "Publish" at bounding box center [975, 14] width 26 height 12
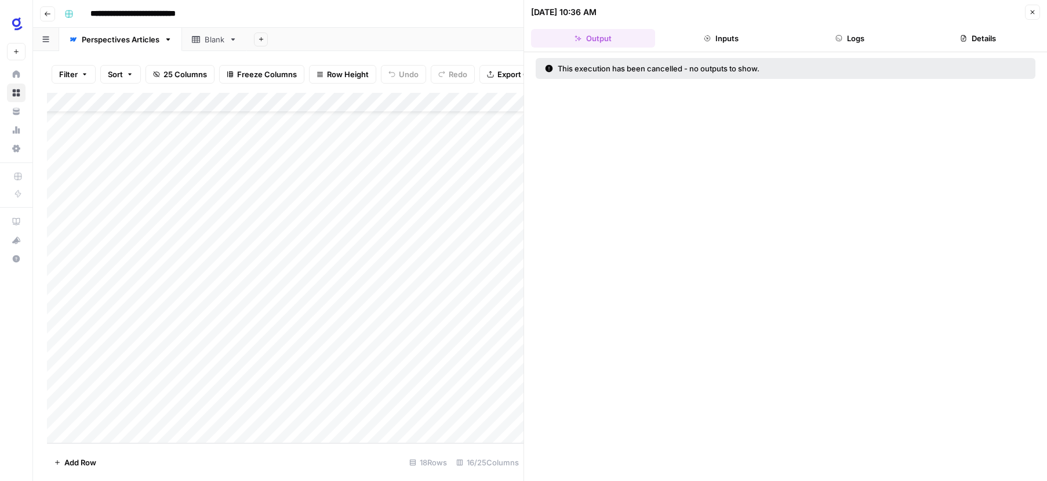
click at [730, 39] on button "Inputs" at bounding box center [722, 38] width 124 height 19
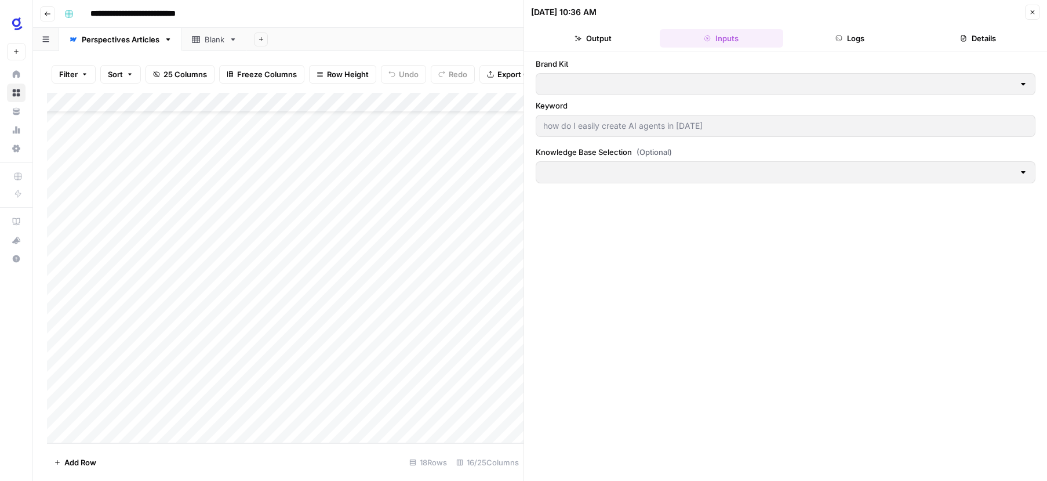
type input "Glean"
click at [1023, 174] on div at bounding box center [1023, 172] width 9 height 12
click at [1024, 170] on div at bounding box center [1023, 172] width 9 height 12
click at [1034, 12] on icon "button" at bounding box center [1032, 12] width 7 height 7
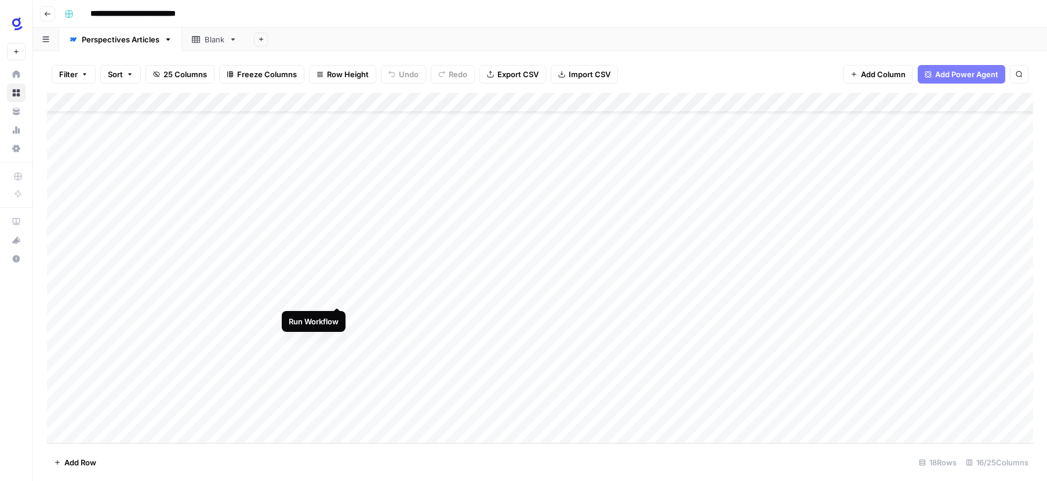
click at [335, 293] on div "Add Column" at bounding box center [540, 268] width 986 height 350
click at [324, 296] on div "Add Column" at bounding box center [540, 268] width 986 height 350
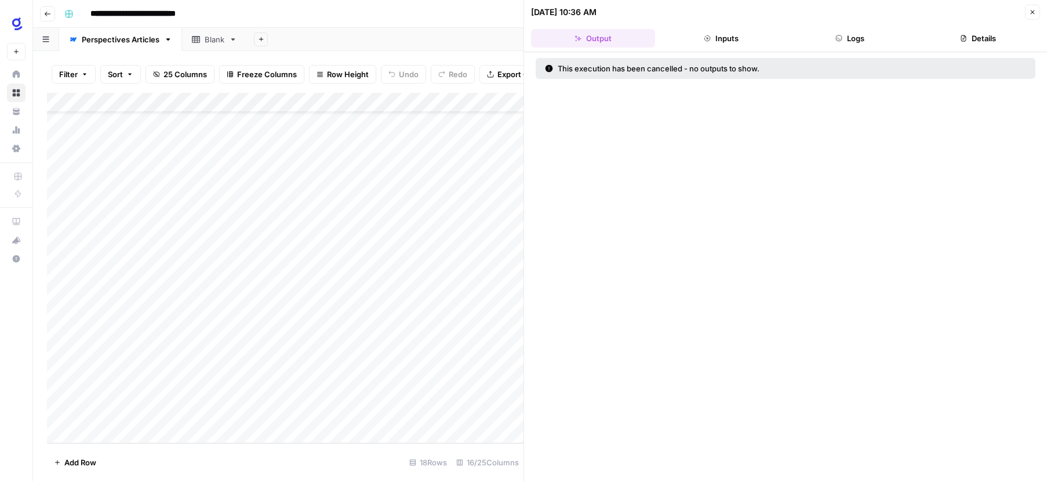
click at [743, 42] on button "Inputs" at bounding box center [722, 38] width 124 height 19
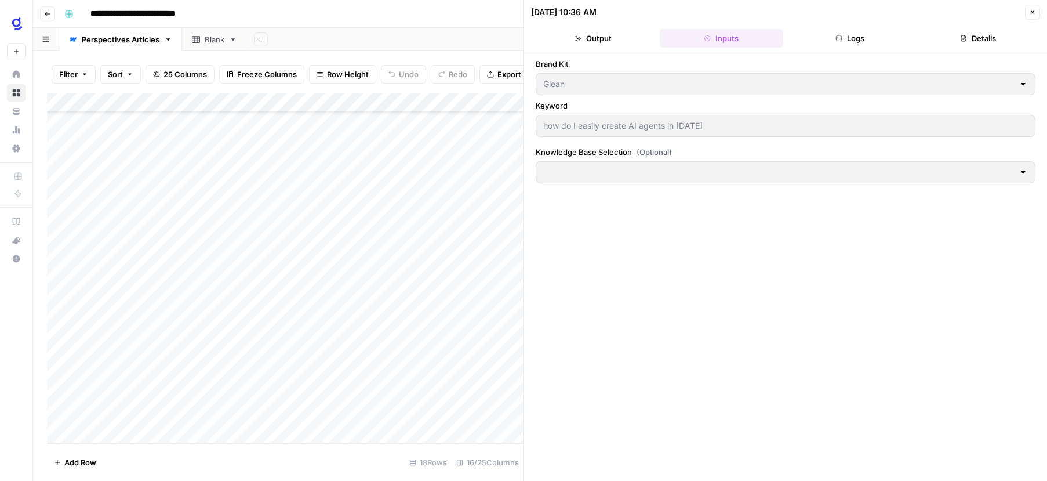
click at [1023, 173] on div at bounding box center [1023, 172] width 9 height 12
click at [1023, 172] on div at bounding box center [1023, 172] width 9 height 12
click at [1019, 84] on div at bounding box center [1023, 84] width 9 height 12
click at [1030, 9] on icon "button" at bounding box center [1032, 12] width 7 height 7
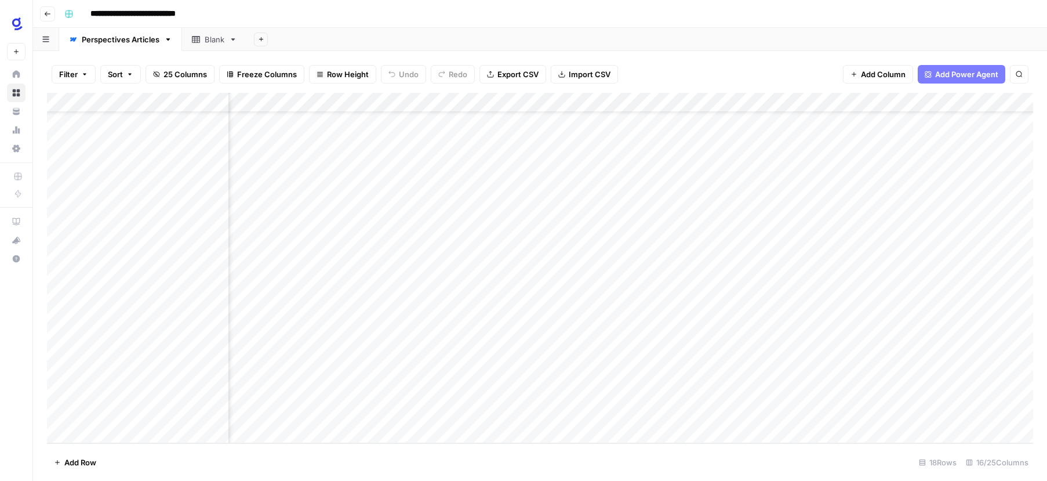
scroll to position [43, 0]
click at [137, 292] on div "Add Column" at bounding box center [540, 268] width 986 height 350
click at [135, 292] on div "Add Column" at bounding box center [540, 268] width 986 height 350
click at [135, 292] on textarea "**********" at bounding box center [158, 296] width 186 height 16
click at [143, 319] on div "Add Column" at bounding box center [540, 268] width 986 height 350
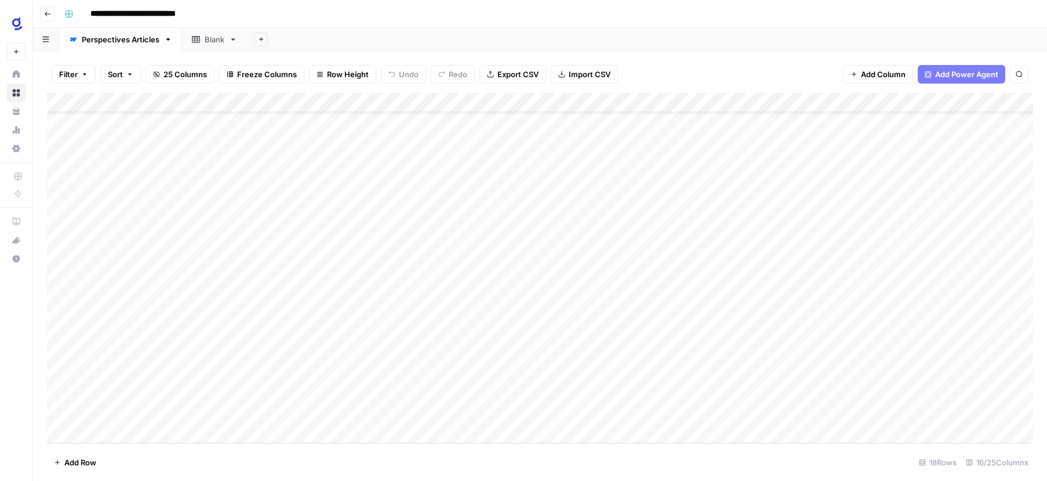
click at [223, 99] on div "Add Column" at bounding box center [540, 268] width 986 height 350
click at [204, 294] on div "Add Column" at bounding box center [540, 268] width 986 height 350
click at [215, 294] on div "Add Column" at bounding box center [540, 268] width 986 height 350
click at [215, 294] on textarea "**********" at bounding box center [158, 296] width 186 height 16
click at [165, 97] on div "Add Column" at bounding box center [540, 268] width 986 height 350
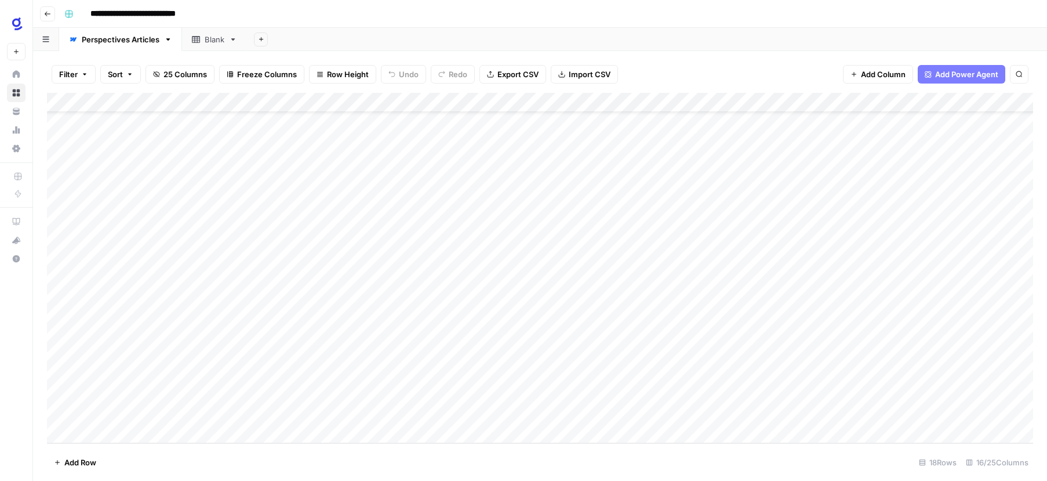
click at [867, 71] on span "Add Column" at bounding box center [883, 74] width 45 height 12
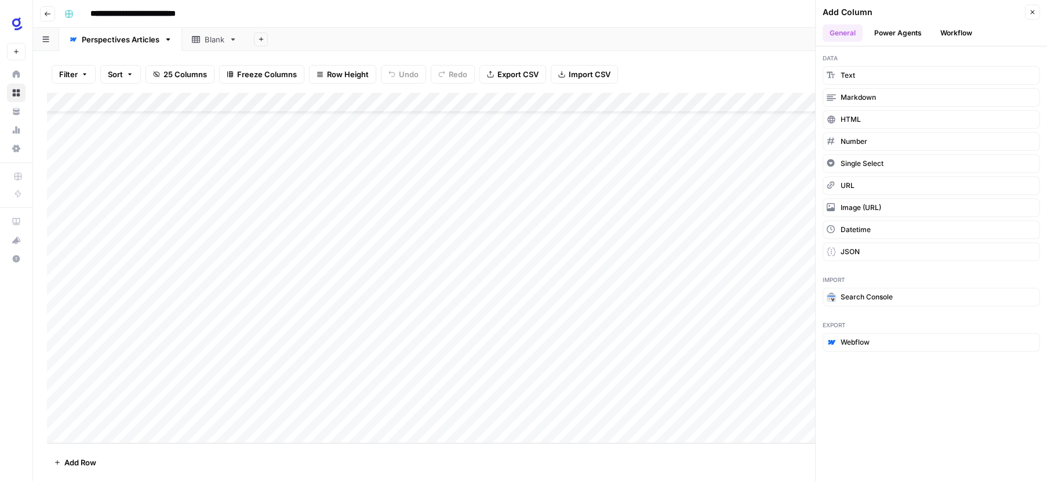
click at [954, 36] on button "Workflow" at bounding box center [957, 32] width 46 height 17
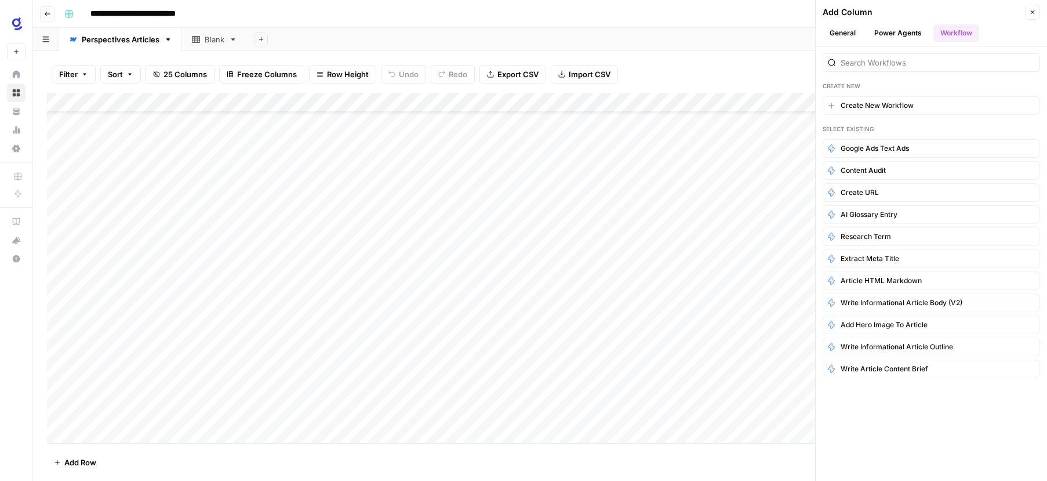
click at [900, 31] on button "Power Agents" at bounding box center [897, 32] width 61 height 17
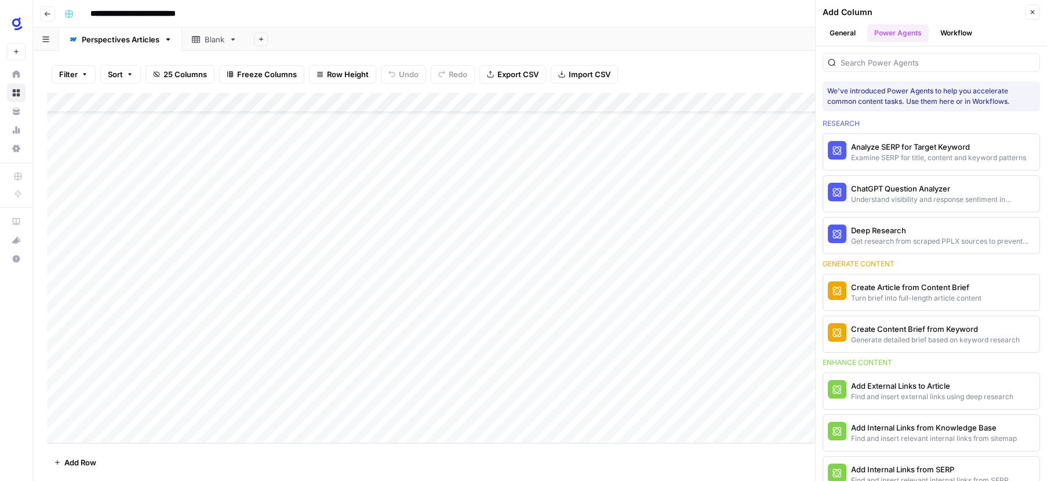
click at [848, 32] on button "General" at bounding box center [843, 32] width 40 height 17
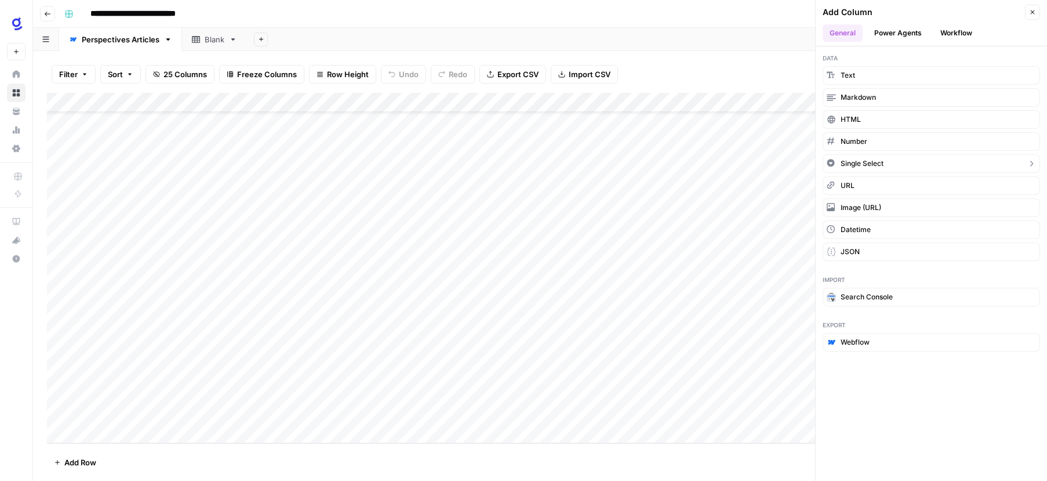
click at [876, 161] on span "Single Select" at bounding box center [862, 163] width 43 height 10
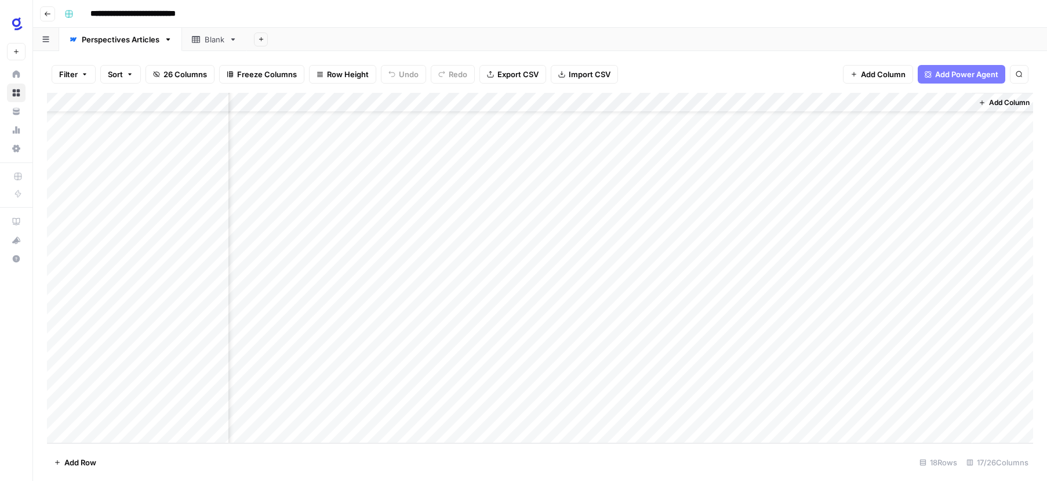
scroll to position [43, 1428]
click at [939, 101] on div "Add Column" at bounding box center [540, 268] width 986 height 350
click at [910, 173] on input "Add Option" at bounding box center [957, 172] width 118 height 12
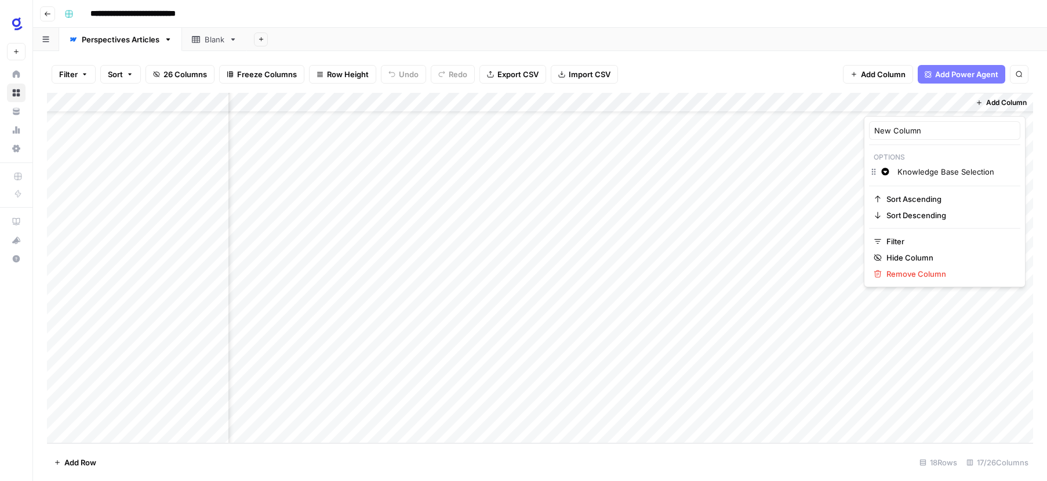
scroll to position [0, 9]
type input "Knowledge Base Selection"
click at [1030, 200] on div "Add Column" at bounding box center [1001, 268] width 64 height 350
click at [924, 120] on div "Add Column" at bounding box center [540, 268] width 986 height 350
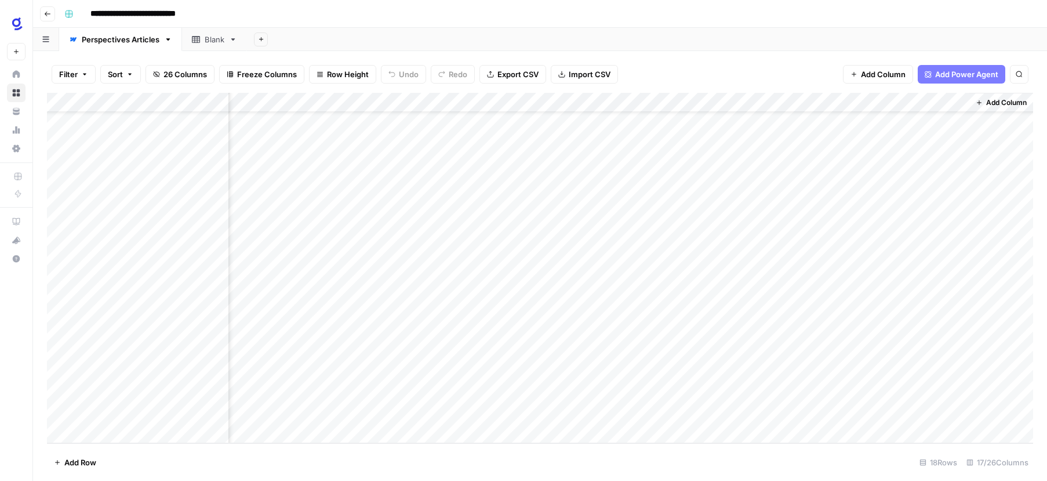
click at [924, 120] on div "Add Column" at bounding box center [540, 268] width 986 height 350
click at [924, 120] on input "text" at bounding box center [928, 122] width 101 height 10
click at [941, 165] on button "Knowledge Base Selection" at bounding box center [935, 163] width 106 height 14
click at [958, 101] on div "Add Column" at bounding box center [540, 268] width 986 height 350
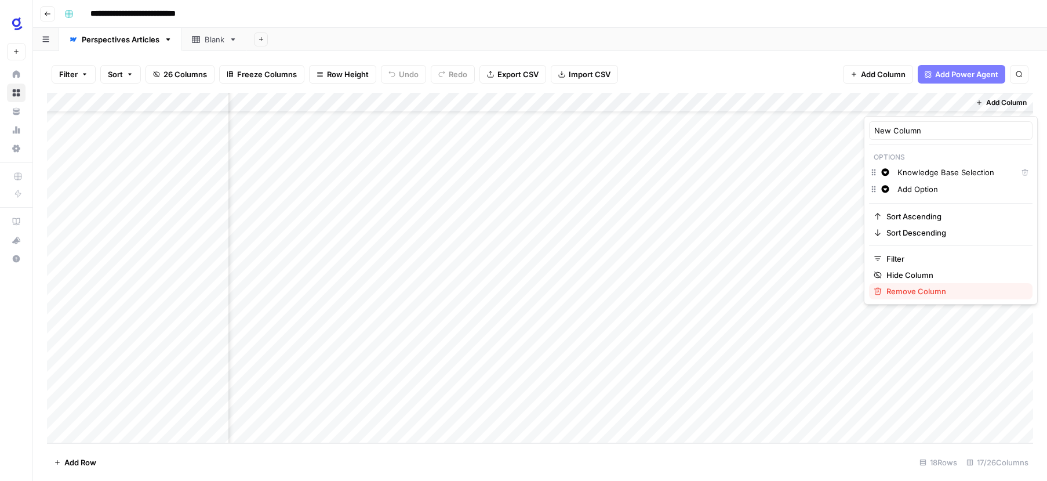
click at [916, 294] on span "Remove Column" at bounding box center [955, 291] width 137 height 12
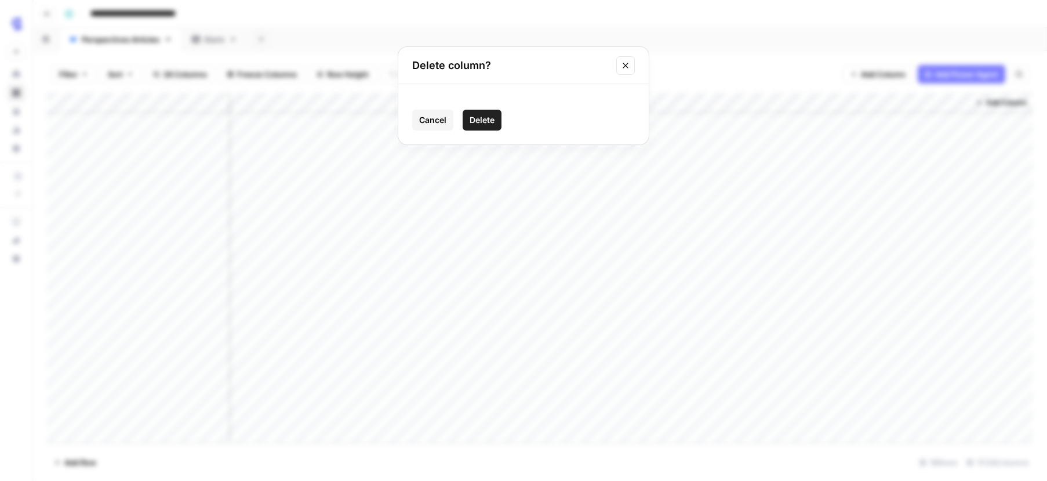
click at [482, 114] on span "Delete" at bounding box center [482, 120] width 25 height 12
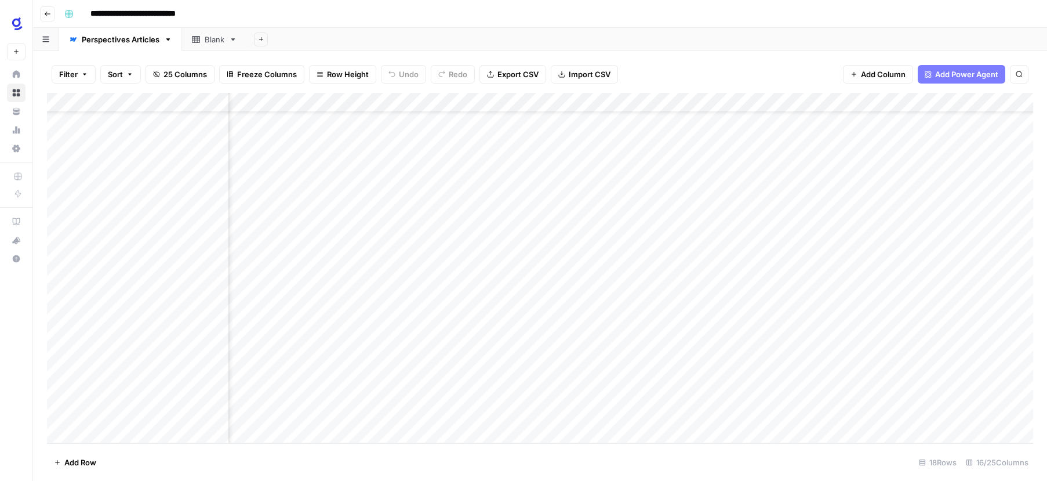
scroll to position [43, 0]
click at [135, 295] on div "Add Column" at bounding box center [540, 268] width 986 height 350
click at [83, 74] on icon "button" at bounding box center [84, 75] width 3 height 2
click at [283, 467] on footer "Add Row 18 Rows 16/25 Columns" at bounding box center [540, 462] width 986 height 38
click at [458, 296] on div "Add Column" at bounding box center [540, 268] width 986 height 350
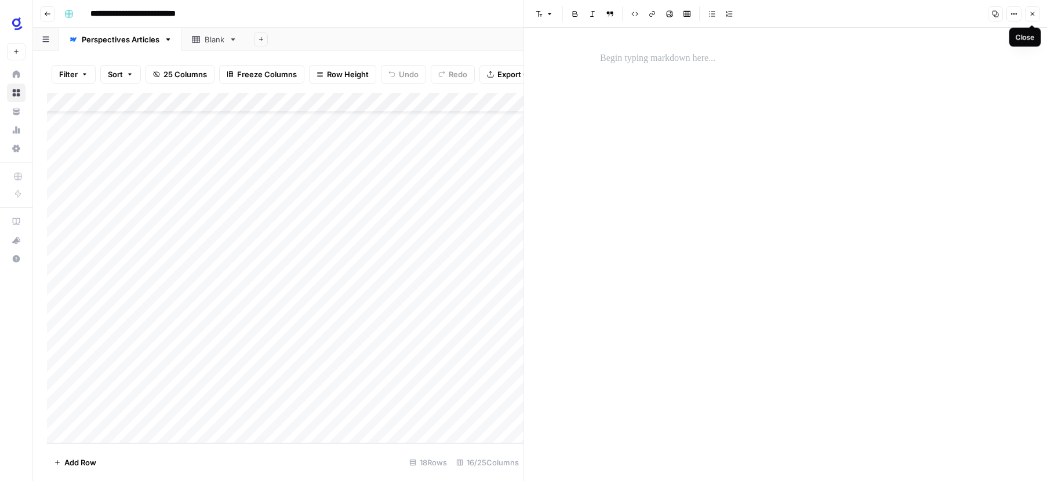
click at [1036, 17] on button "Close" at bounding box center [1032, 13] width 15 height 15
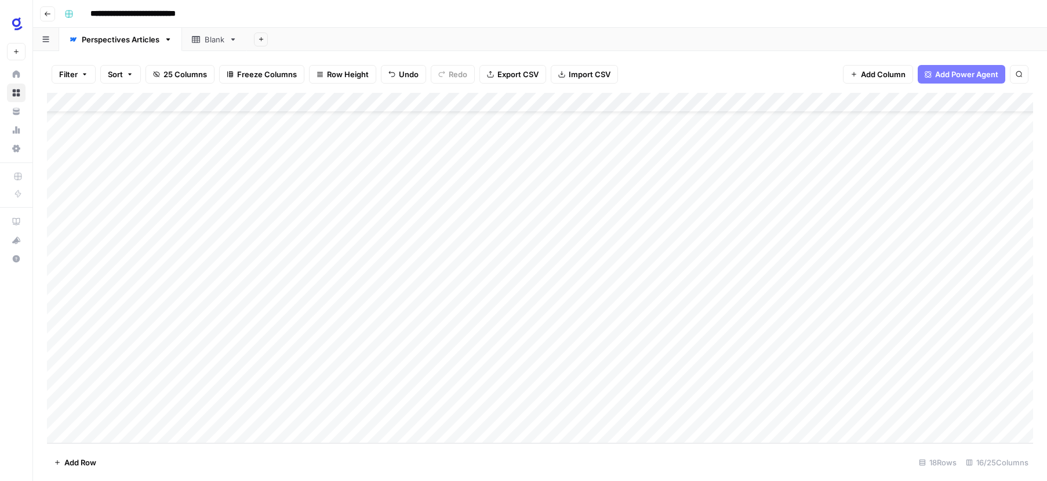
click at [204, 295] on div "Add Column" at bounding box center [540, 268] width 986 height 350
click at [462, 101] on div "Add Column" at bounding box center [540, 268] width 986 height 350
click at [403, 294] on div "Add Column" at bounding box center [540, 268] width 986 height 350
click at [324, 102] on div "Add Column" at bounding box center [540, 268] width 986 height 350
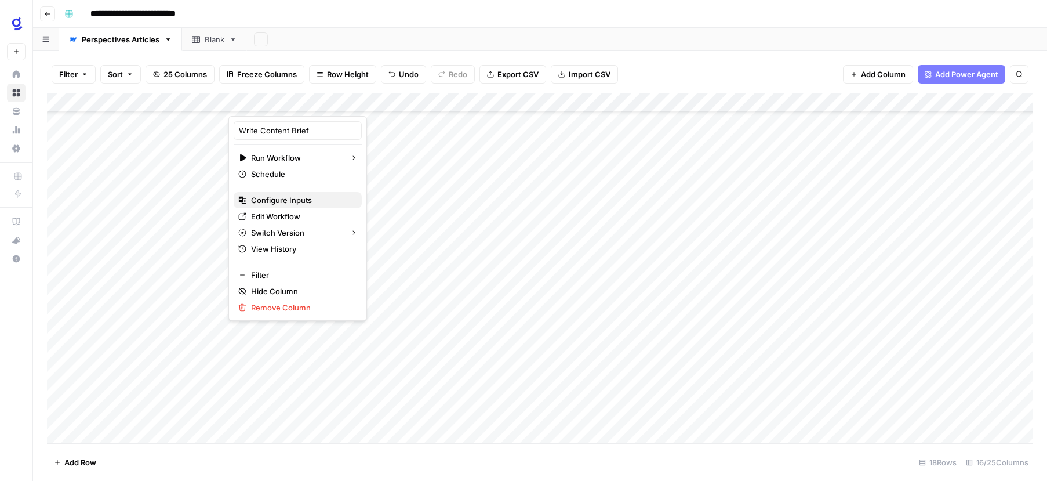
click at [297, 201] on span "Configure Inputs" at bounding box center [301, 200] width 101 height 12
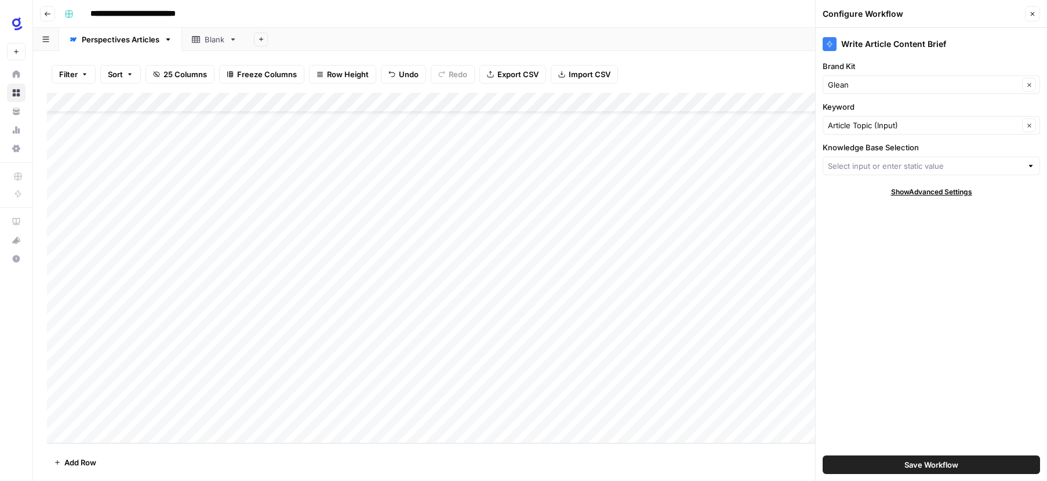
click at [1031, 168] on div at bounding box center [1031, 166] width 8 height 12
click at [911, 213] on span "Agents Knowledge Base" at bounding box center [929, 210] width 193 height 12
type input "Agents Knowledge Base"
click at [908, 148] on label "Knowledge Base Selection" at bounding box center [931, 147] width 217 height 12
click at [908, 160] on input "Agents Knowledge Base" at bounding box center [923, 166] width 191 height 12
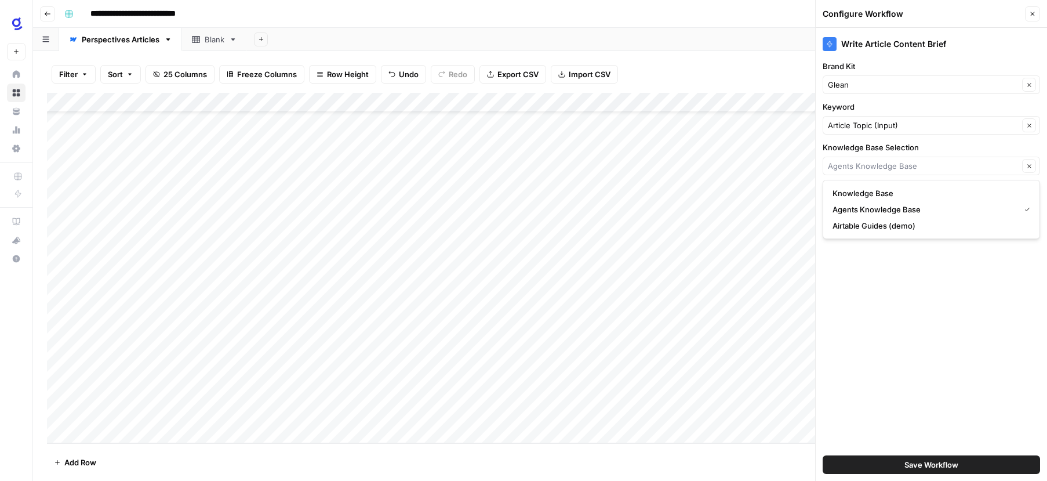
type input "Agents Knowledge Base"
click at [941, 314] on div "Write Article Content Brief Brand Kit Glean Clear Keyword Article Topic (Input)…" at bounding box center [931, 254] width 231 height 453
click at [940, 192] on span "Show Advanced Settings" at bounding box center [931, 192] width 81 height 10
click at [984, 227] on input "Version" at bounding box center [925, 226] width 194 height 12
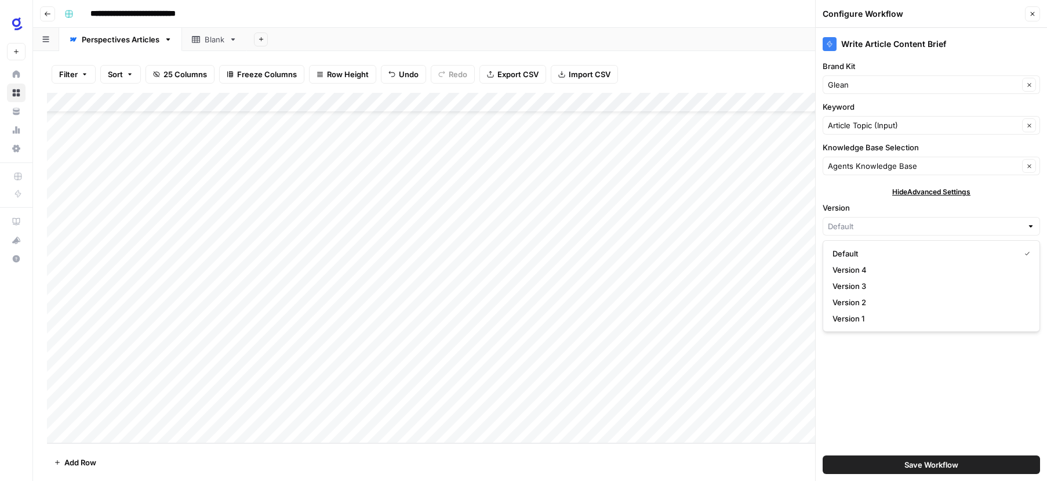
type input "Default"
click at [938, 383] on div "Write Article Content Brief Brand Kit Glean Clear Keyword Article Topic (Input)…" at bounding box center [931, 254] width 231 height 453
click at [954, 265] on div "Write Article Content Brief Brand Kit Glean Clear Keyword Article Topic (Input)…" at bounding box center [931, 254] width 231 height 453
click at [858, 146] on label "Knowledge Base Selection" at bounding box center [931, 147] width 217 height 12
click at [858, 160] on input "Agents Knowledge Base" at bounding box center [923, 166] width 191 height 12
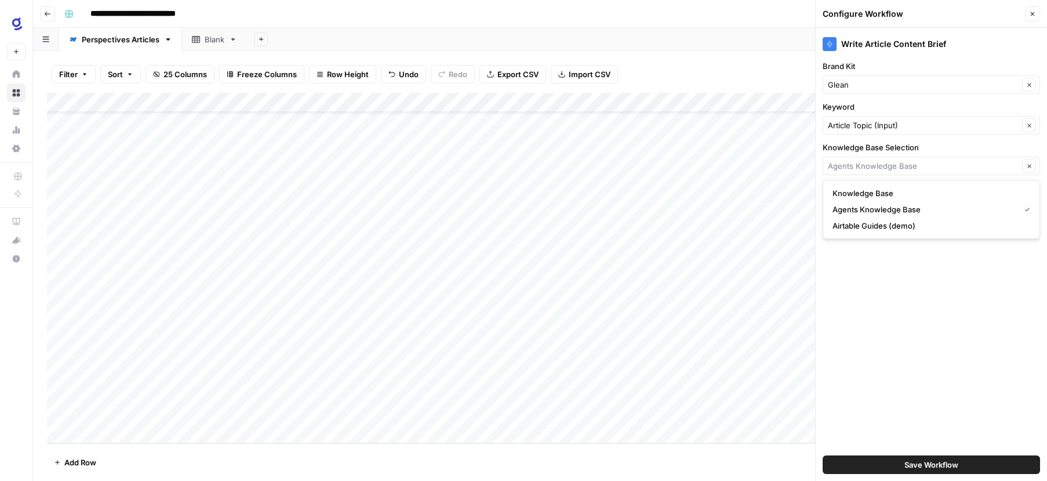
type input "Agents Knowledge Base"
click at [928, 321] on div "Write Article Content Brief Brand Kit Glean Clear Keyword Article Topic (Input)…" at bounding box center [931, 254] width 231 height 453
click at [424, 471] on footer "Add Row 18 Rows 16/25 Columns" at bounding box center [540, 462] width 986 height 38
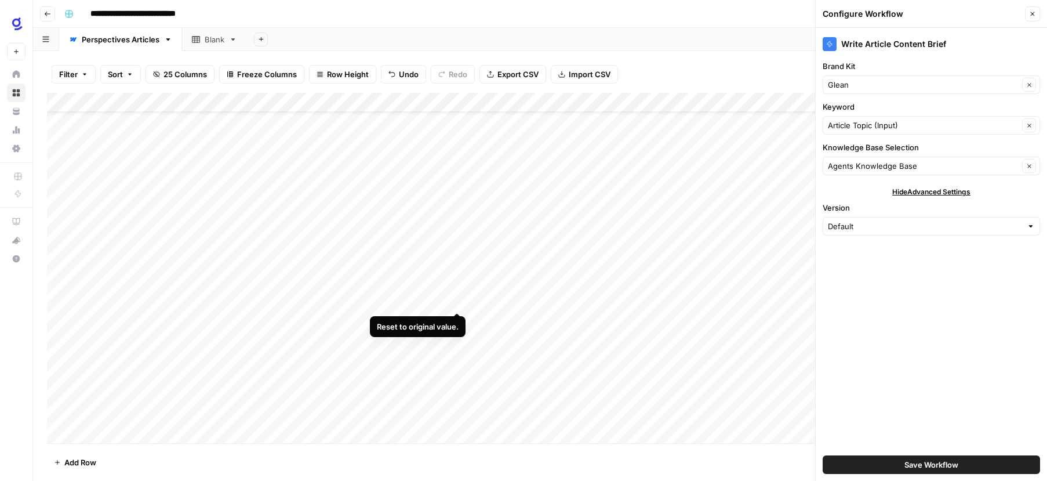
click at [457, 300] on div "Add Column" at bounding box center [540, 268] width 986 height 350
click at [336, 298] on div "Add Column" at bounding box center [540, 268] width 986 height 350
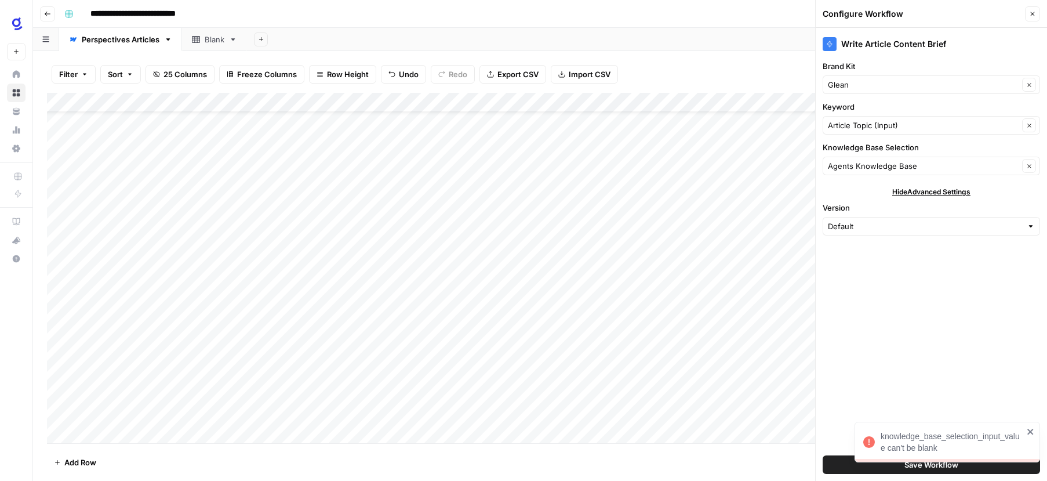
click at [691, 466] on footer "Add Row 18 Rows 16/25 Columns" at bounding box center [540, 462] width 986 height 38
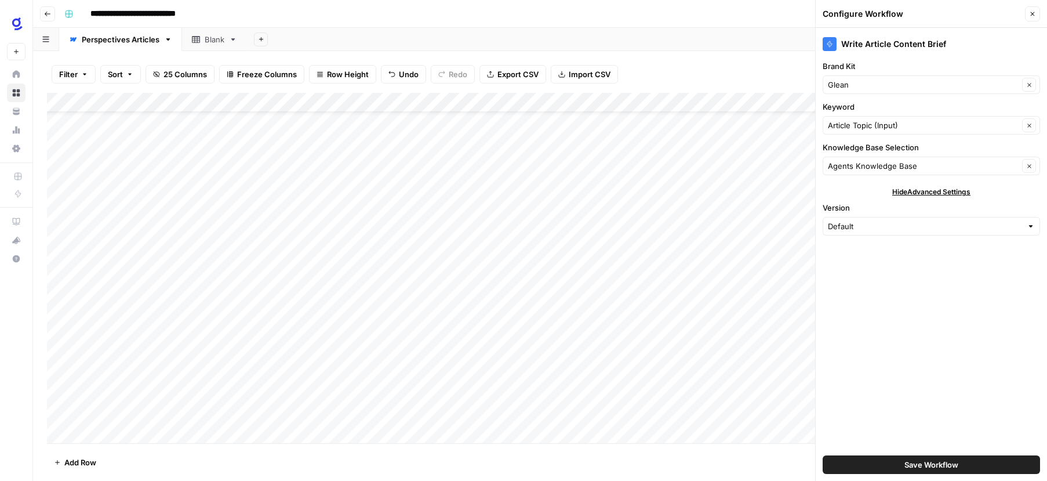
click at [1033, 13] on icon "button" at bounding box center [1032, 13] width 7 height 7
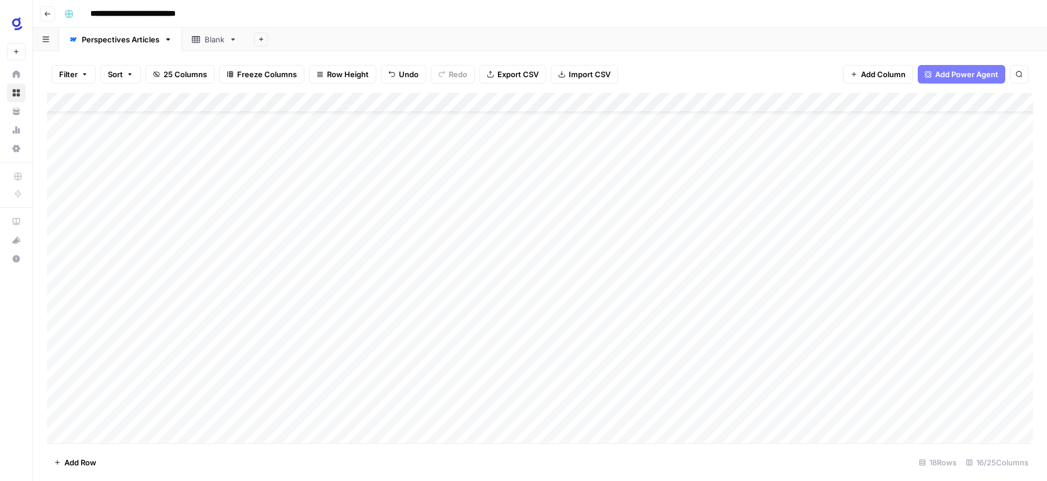
click at [330, 459] on footer "Add Row 18 Rows 16/25 Columns" at bounding box center [540, 462] width 986 height 38
click at [320, 300] on div "Add Column" at bounding box center [540, 268] width 986 height 350
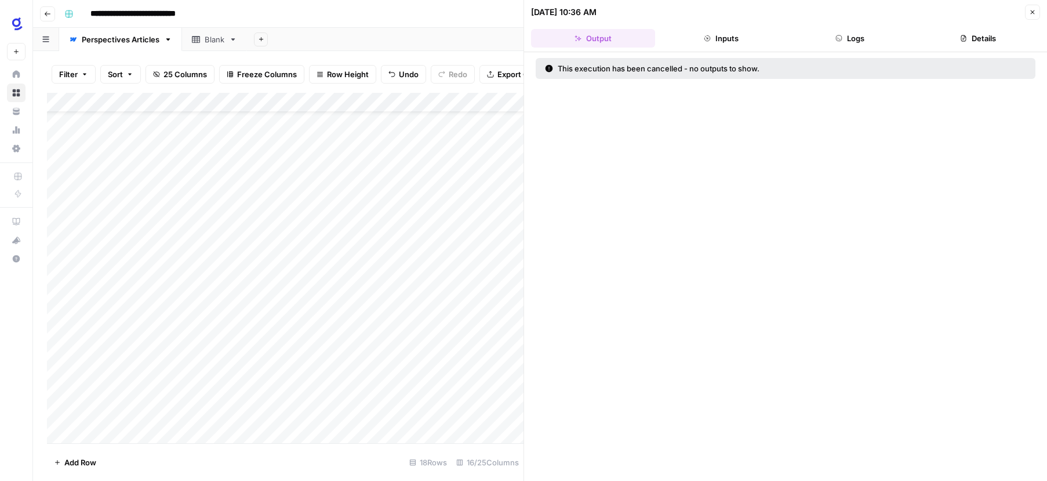
click at [728, 41] on button "Inputs" at bounding box center [722, 38] width 124 height 19
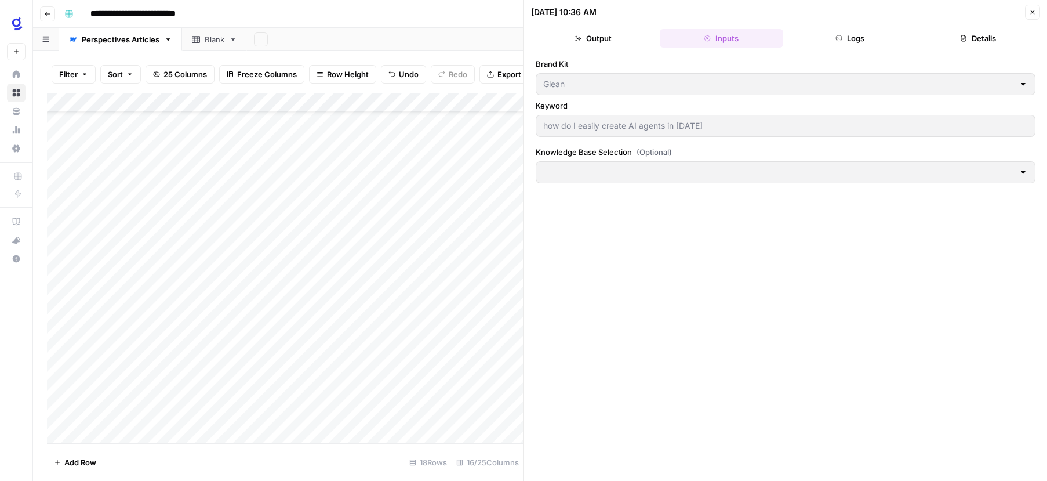
click at [1027, 170] on div at bounding box center [1023, 172] width 9 height 12
click at [1033, 13] on icon "button" at bounding box center [1032, 12] width 7 height 7
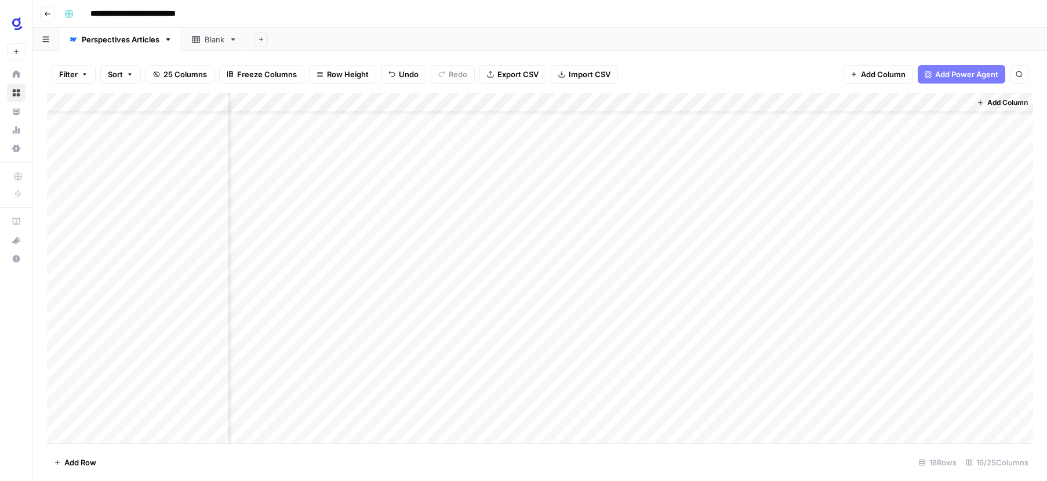
scroll to position [38, 1324]
click at [878, 76] on span "Add Column" at bounding box center [883, 74] width 45 height 12
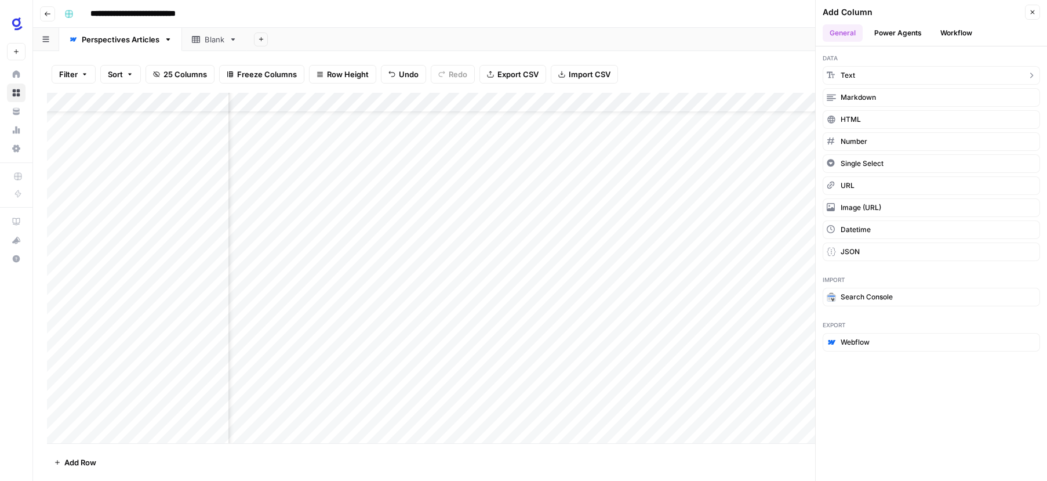
click at [880, 70] on button "Text" at bounding box center [931, 75] width 217 height 19
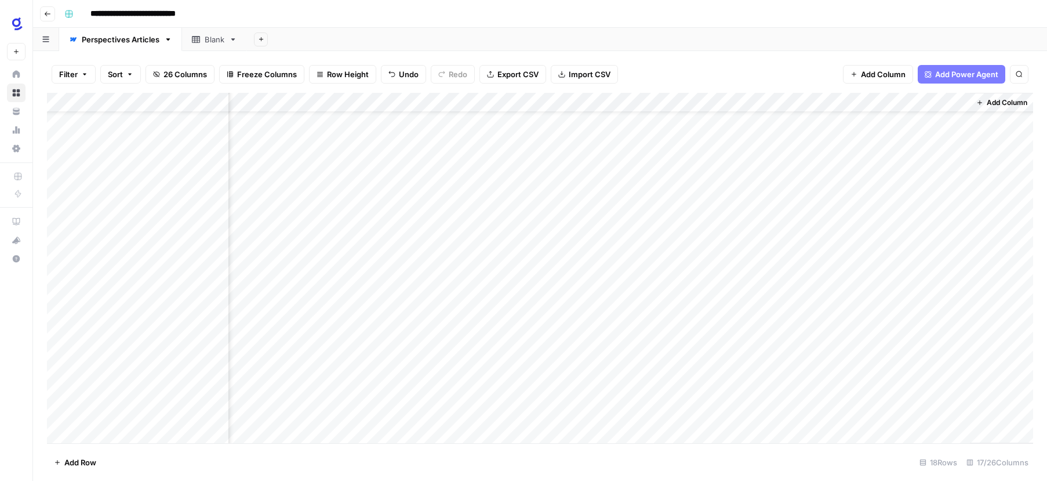
scroll to position [38, 1428]
click at [907, 103] on div "Add Column" at bounding box center [540, 268] width 986 height 350
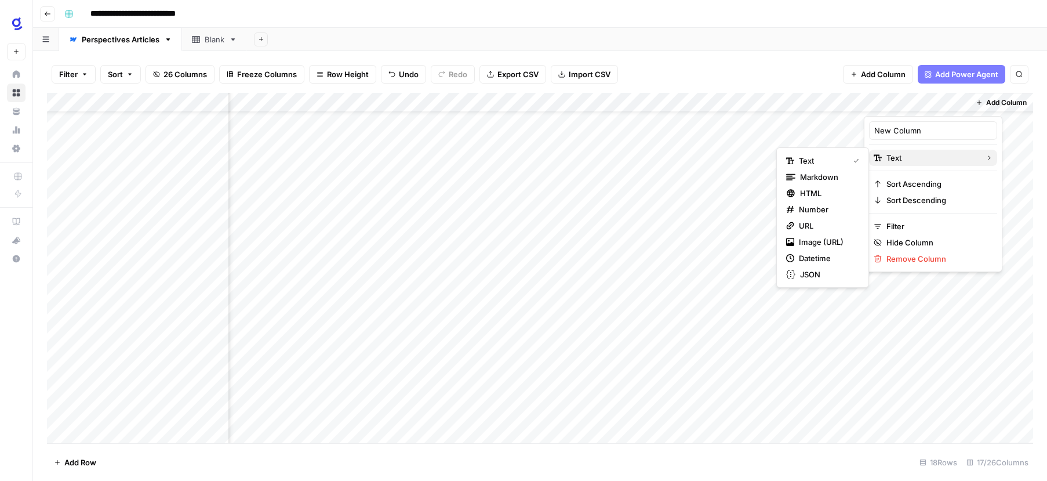
click at [907, 158] on span "Text" at bounding box center [932, 158] width 90 height 12
click at [898, 295] on div "Add Column" at bounding box center [540, 268] width 986 height 350
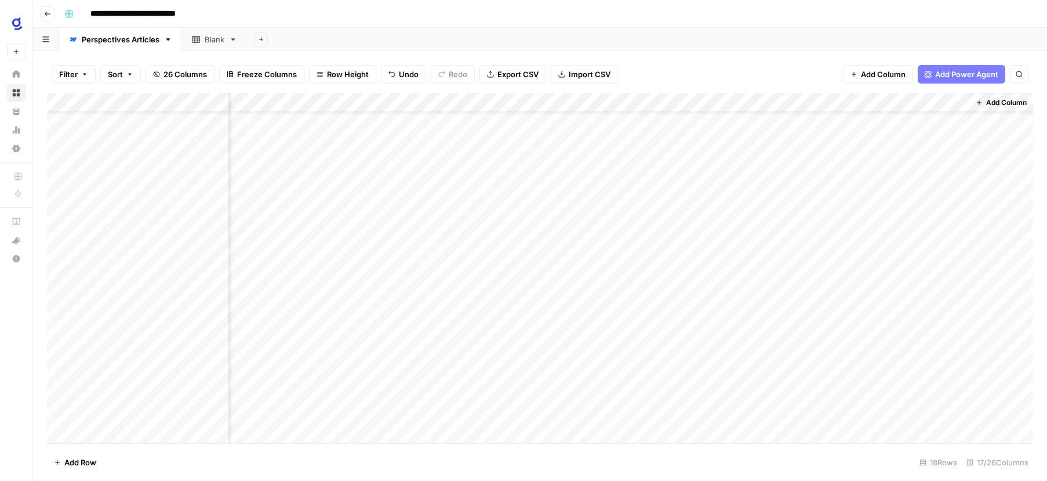
click at [961, 103] on div "Add Column" at bounding box center [540, 268] width 986 height 350
click at [940, 309] on div "Add Column" at bounding box center [540, 268] width 986 height 350
click at [892, 71] on span "Add Column" at bounding box center [883, 74] width 45 height 12
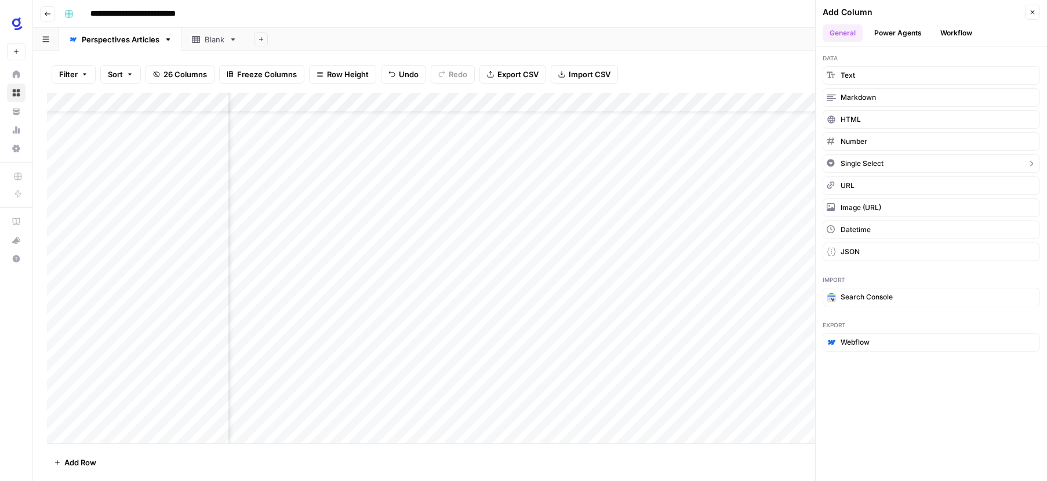
click at [886, 162] on button "Single Select" at bounding box center [931, 163] width 217 height 19
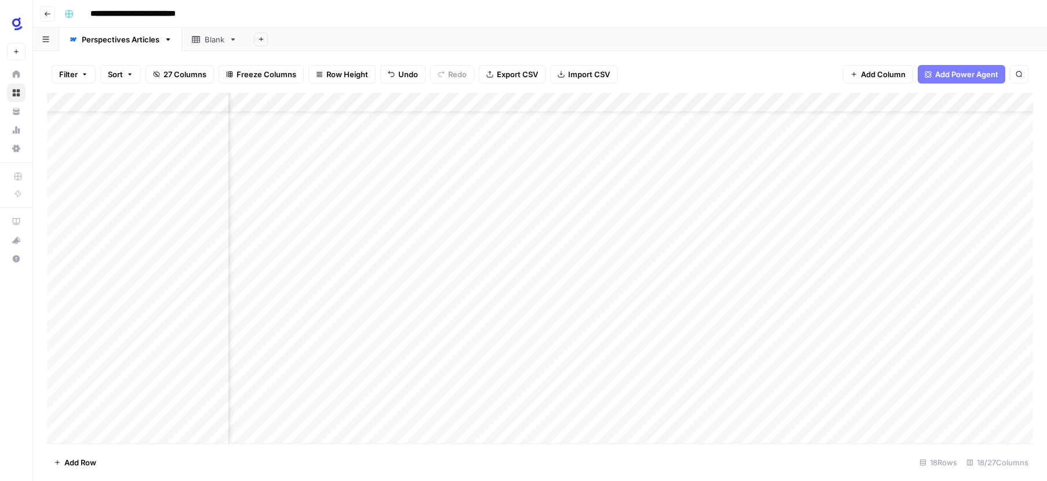
scroll to position [38, 1532]
click at [907, 124] on div "Add Column" at bounding box center [540, 268] width 986 height 350
click at [905, 152] on p "Select option" at bounding box center [904, 148] width 68 height 14
click at [902, 174] on div "Add Column" at bounding box center [540, 268] width 986 height 350
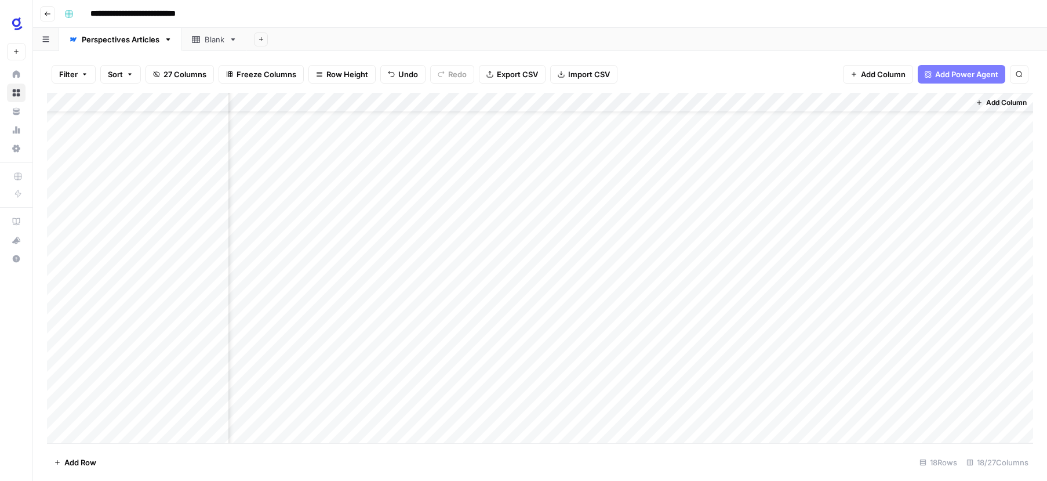
click at [907, 122] on div "Add Column" at bounding box center [540, 268] width 986 height 350
click at [959, 105] on div "Add Column" at bounding box center [540, 268] width 986 height 350
click at [928, 273] on span "Remove Column" at bounding box center [949, 274] width 125 height 12
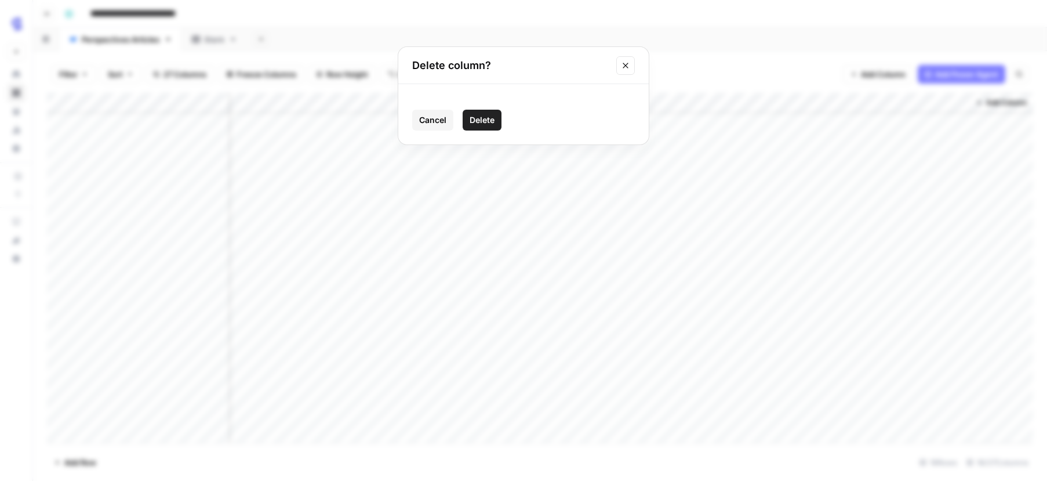
click at [482, 115] on span "Delete" at bounding box center [482, 120] width 25 height 12
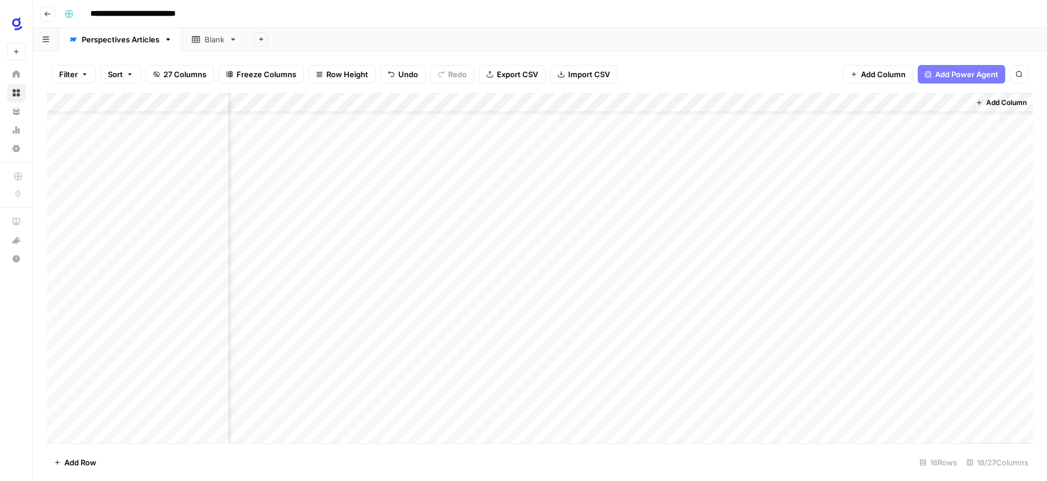
scroll to position [38, 1428]
click at [961, 101] on div "Add Column" at bounding box center [540, 268] width 986 height 350
click at [918, 262] on span "Remove Column" at bounding box center [937, 259] width 101 height 12
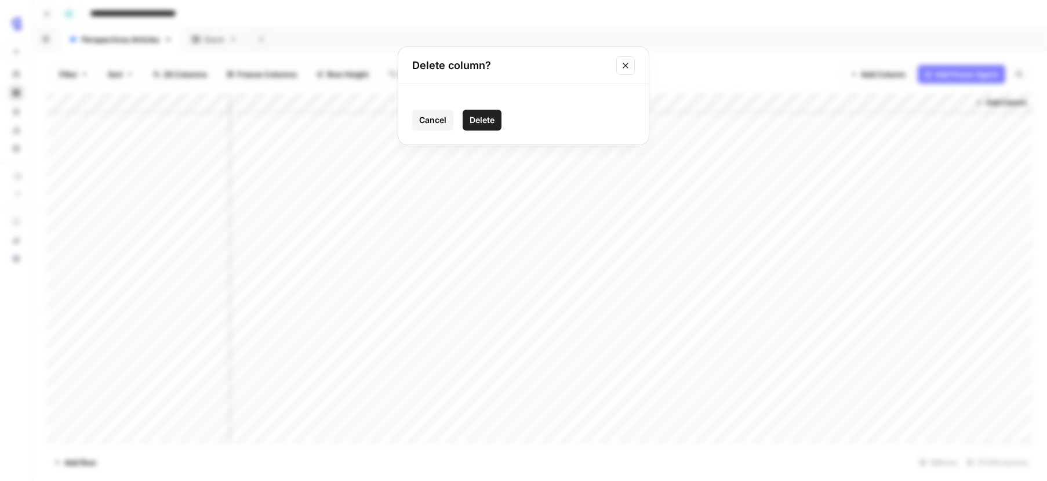
click at [493, 124] on span "Delete" at bounding box center [482, 120] width 25 height 12
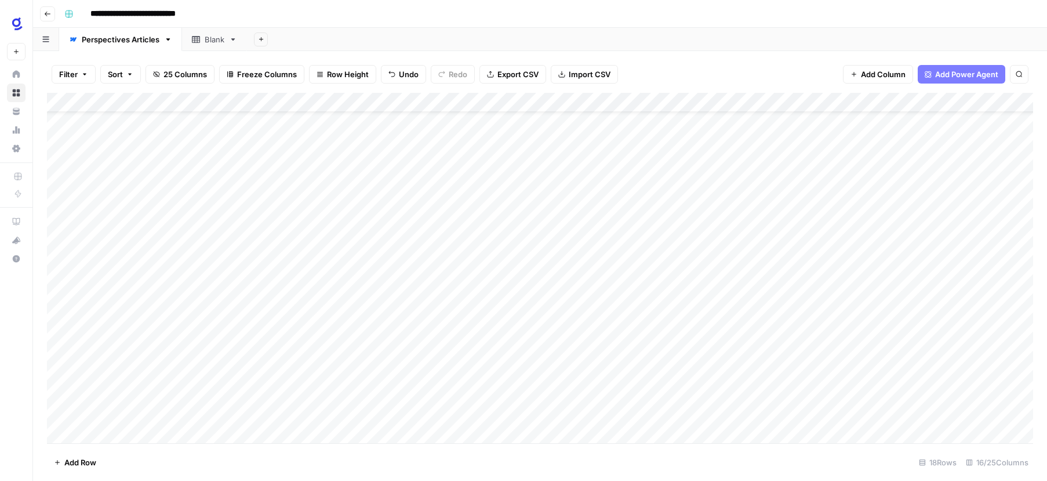
scroll to position [24, 0]
click at [323, 314] on div "Add Column" at bounding box center [540, 268] width 986 height 350
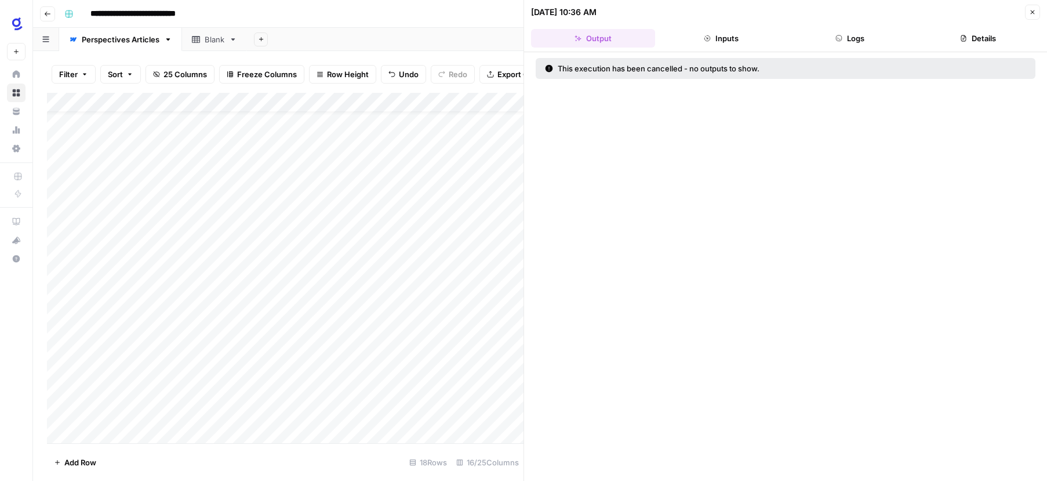
click at [718, 35] on button "Inputs" at bounding box center [722, 38] width 124 height 19
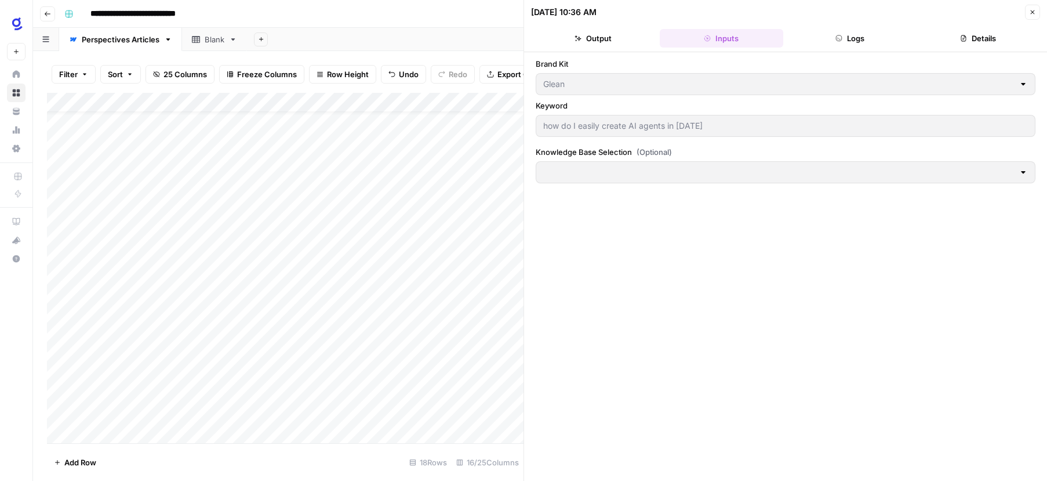
click at [660, 151] on span "(Optional)" at bounding box center [654, 152] width 35 height 12
click at [660, 150] on span "(Optional)" at bounding box center [654, 152] width 35 height 12
click at [1021, 172] on div at bounding box center [1023, 172] width 9 height 12
click at [1031, 14] on icon "button" at bounding box center [1032, 12] width 7 height 7
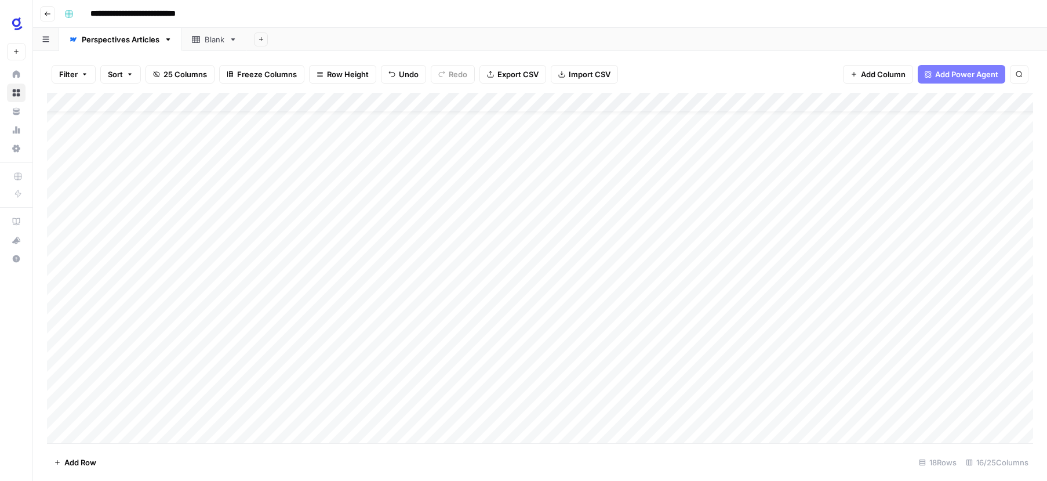
click at [324, 101] on div "Add Column" at bounding box center [540, 268] width 986 height 350
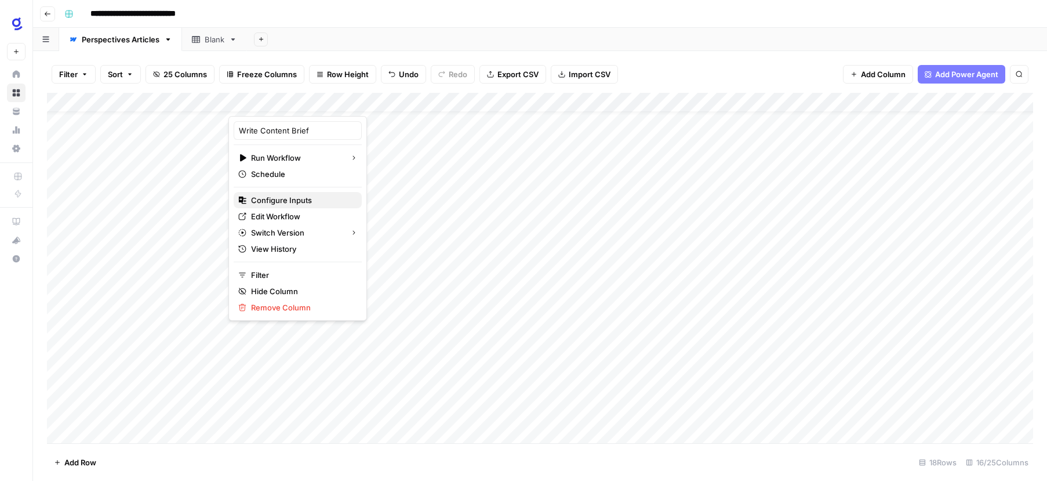
click at [294, 201] on span "Configure Inputs" at bounding box center [301, 200] width 101 height 12
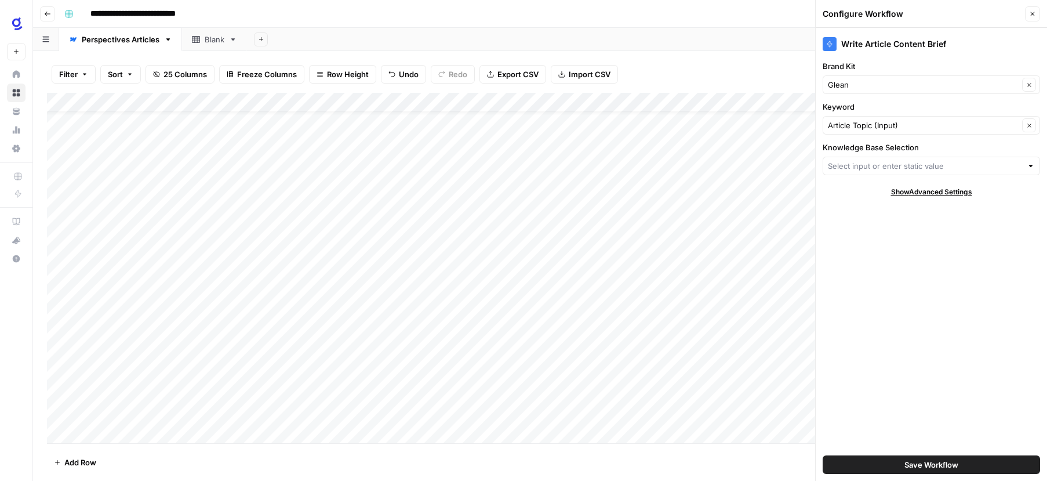
click at [951, 191] on span "Show Advanced Settings" at bounding box center [931, 192] width 81 height 10
click at [1031, 166] on div at bounding box center [1031, 166] width 8 height 12
click at [912, 297] on div "Write Article Content Brief Brand Kit Glean Clear Keyword Article Topic (Input)…" at bounding box center [931, 254] width 231 height 453
click at [932, 272] on div "Write Article Content Brief Brand Kit Glean Clear Keyword Article Topic (Input)…" at bounding box center [931, 254] width 231 height 453
click at [938, 43] on div "Write Article Content Brief" at bounding box center [931, 44] width 217 height 14
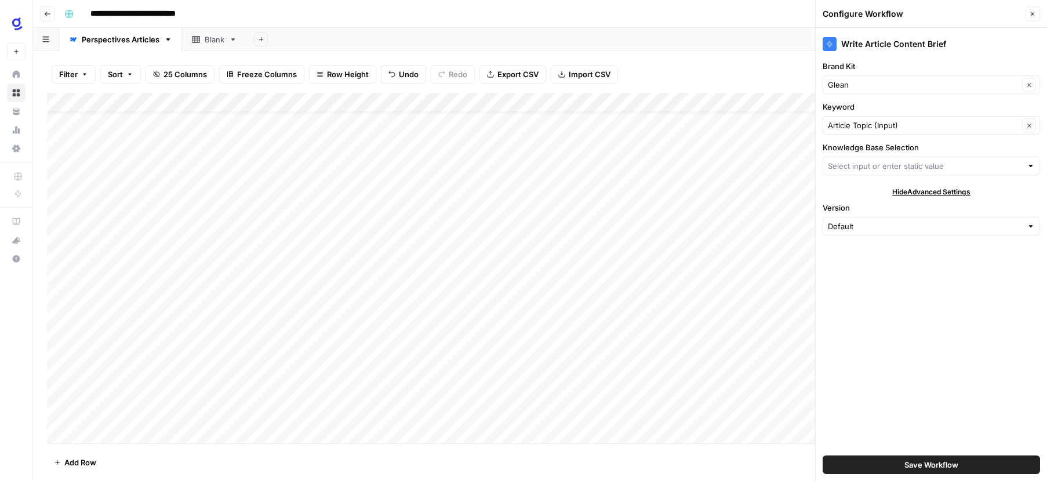
click at [946, 42] on div "Write Article Content Brief" at bounding box center [931, 44] width 217 height 14
click at [1036, 12] on icon "button" at bounding box center [1032, 13] width 7 height 7
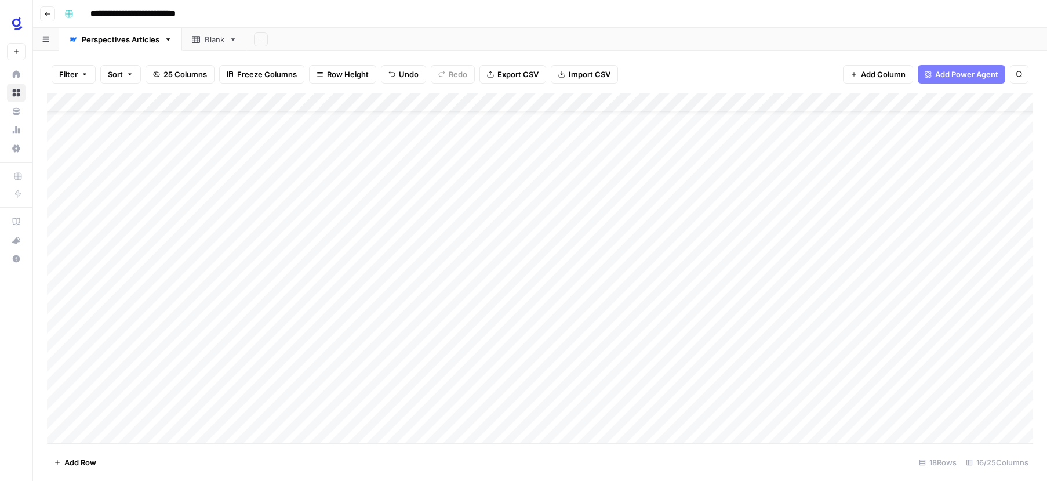
click at [322, 103] on div "Add Column" at bounding box center [540, 268] width 986 height 350
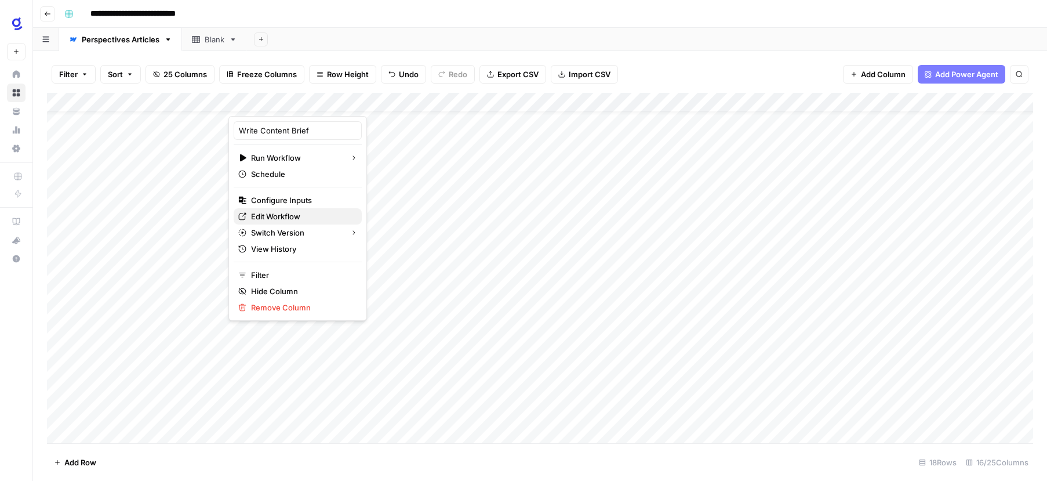
click at [296, 216] on span "Edit Workflow" at bounding box center [301, 216] width 101 height 12
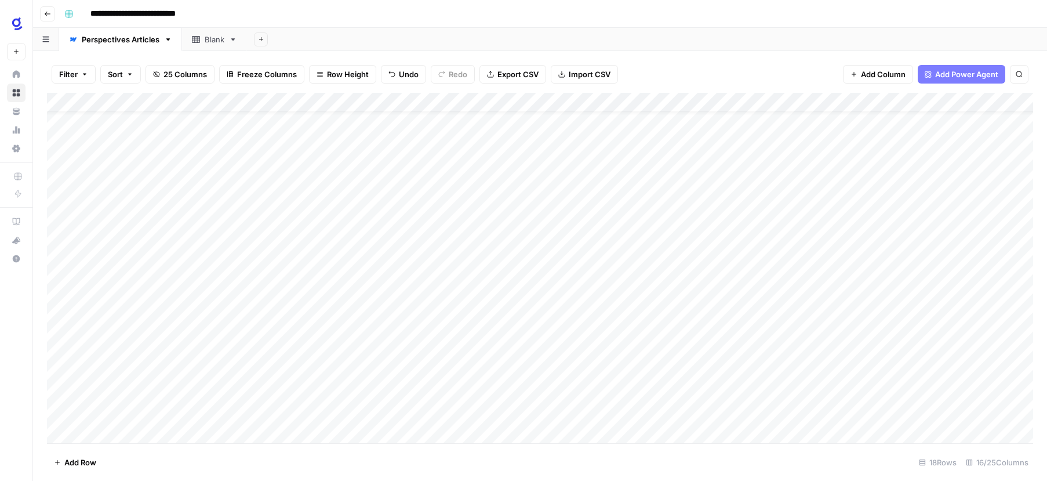
click at [175, 312] on div "Add Column" at bounding box center [540, 268] width 986 height 350
click at [175, 313] on textarea "**********" at bounding box center [158, 315] width 186 height 16
click at [175, 312] on textarea "**********" at bounding box center [158, 315] width 186 height 16
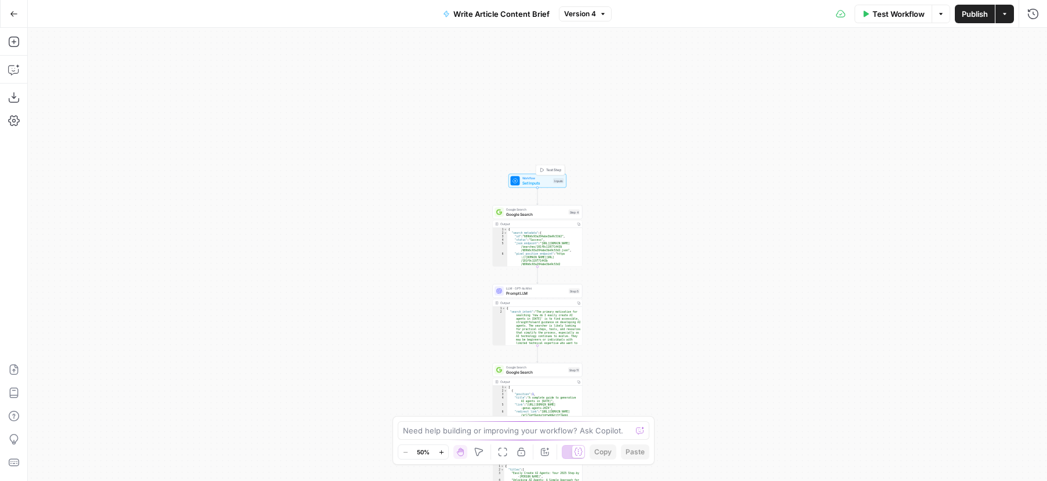
click at [544, 180] on span "Set Inputs" at bounding box center [536, 183] width 29 height 6
click at [903, 185] on Selection "Knowledge Base Selection" at bounding box center [937, 186] width 185 height 12
click at [936, 191] on Selection "Knowledge Base Selection" at bounding box center [937, 186] width 185 height 12
click at [1015, 164] on icon "button" at bounding box center [1014, 165] width 6 height 6
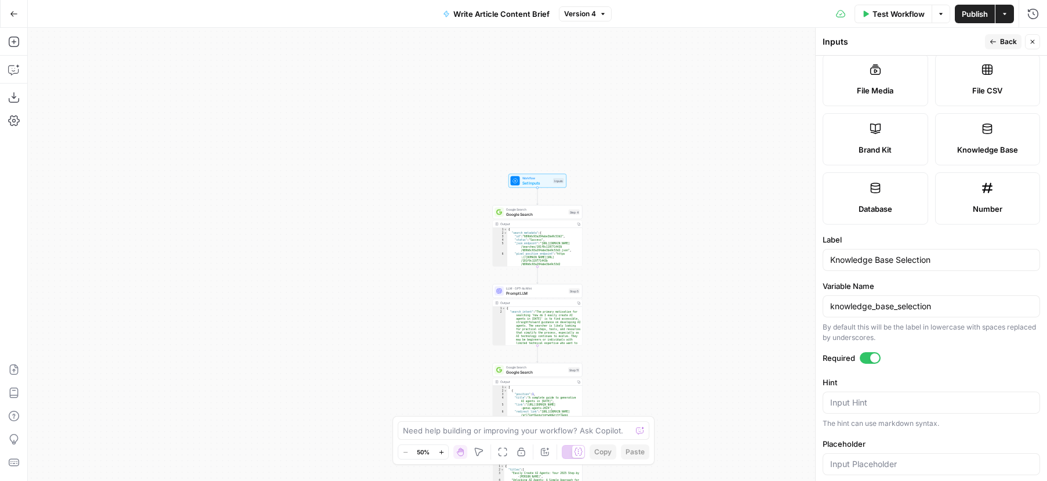
scroll to position [217, 0]
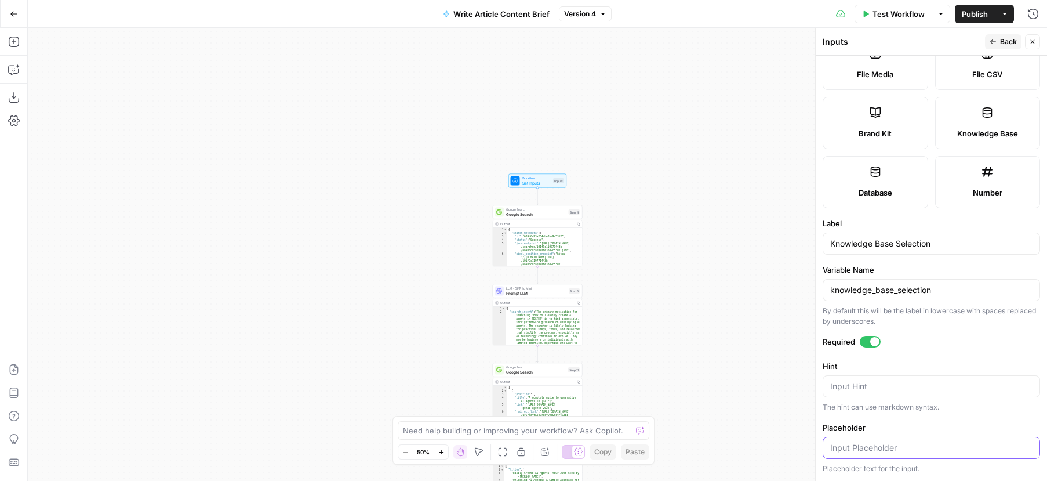
click at [885, 449] on input "Placeholder" at bounding box center [931, 448] width 202 height 12
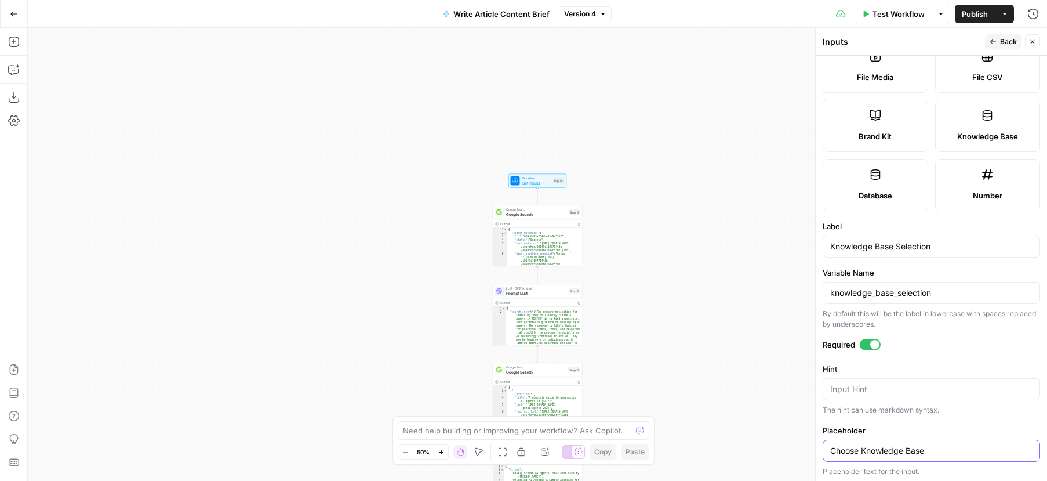
type input "Choose Knowledge Base"
click at [901, 10] on span "Test Workflow" at bounding box center [899, 14] width 52 height 12
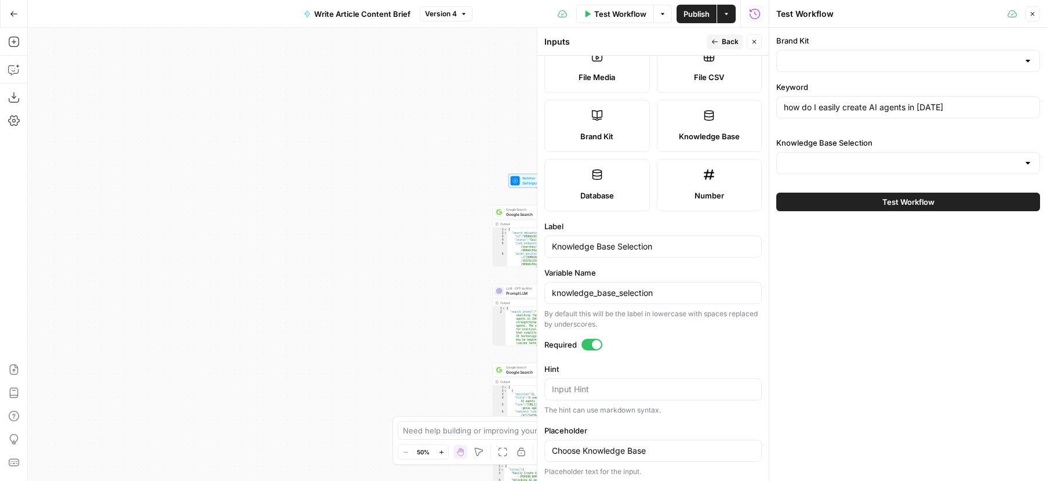
type input "Glean"
click at [949, 162] on input "Knowledge Base Selection" at bounding box center [901, 163] width 235 height 12
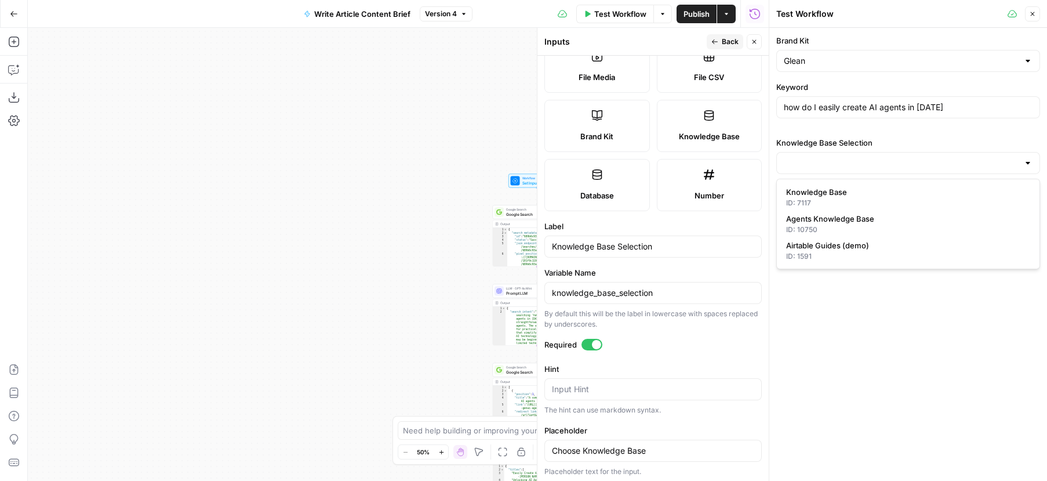
click at [921, 294] on div "Brand Kit Glean Keyword how do I easily create AI agents in [DATE] Knowledge Ba…" at bounding box center [908, 254] width 278 height 453
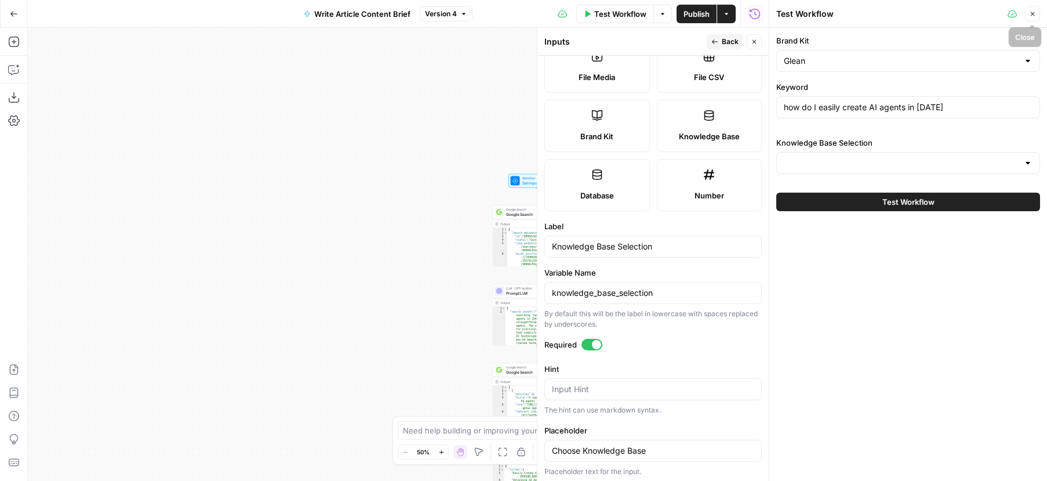
click at [1035, 12] on icon "button" at bounding box center [1032, 13] width 7 height 7
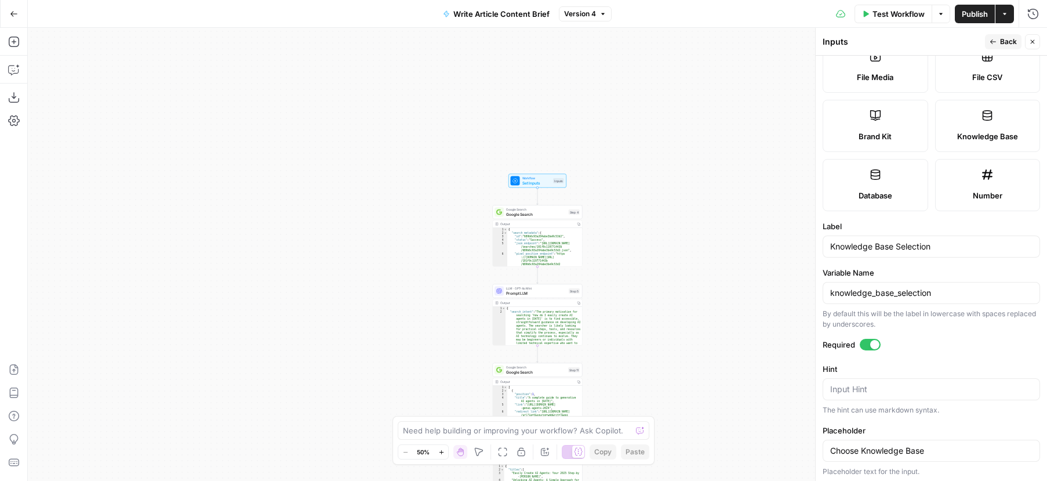
click at [1006, 14] on icon "button" at bounding box center [1004, 13] width 7 height 7
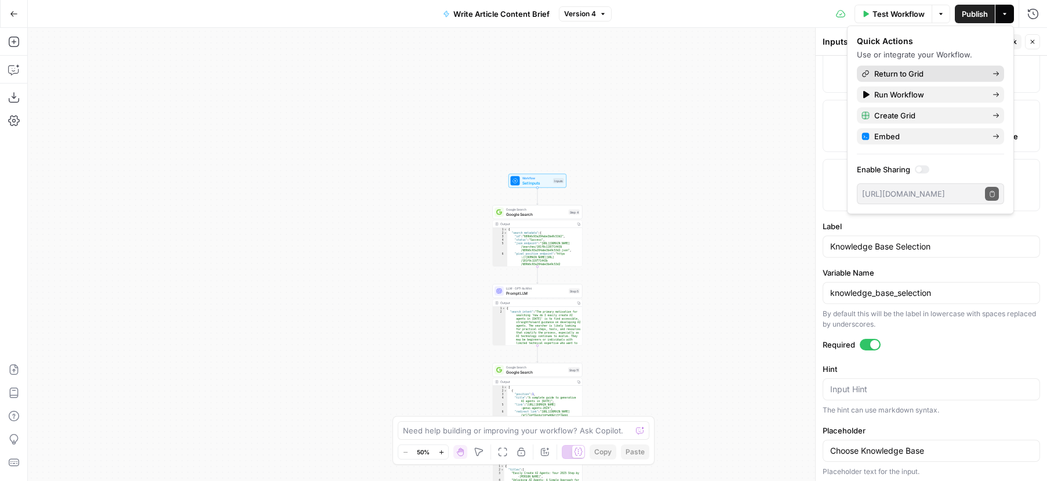
click at [916, 74] on span "Return to Grid" at bounding box center [928, 74] width 109 height 12
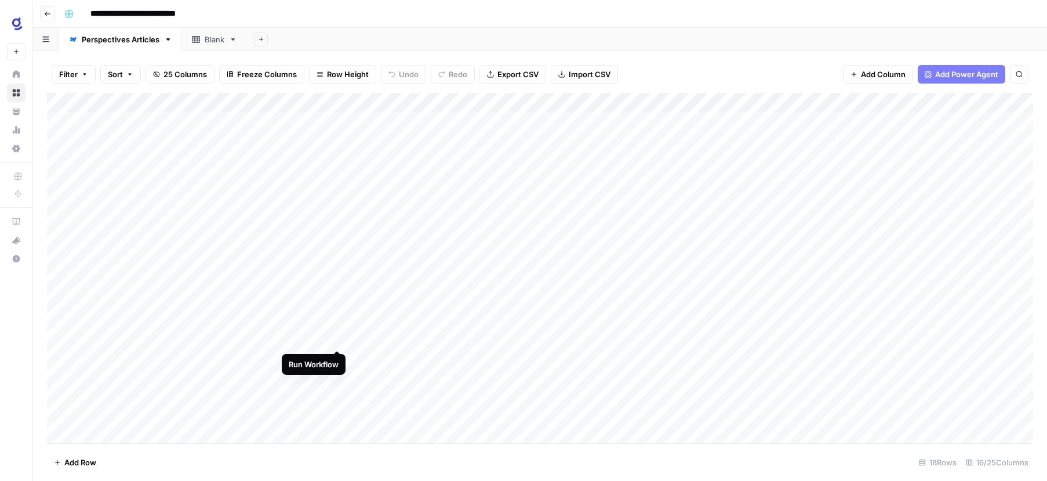
click at [336, 337] on div "Add Column" at bounding box center [540, 268] width 986 height 350
click at [141, 337] on div "Add Column" at bounding box center [540, 268] width 986 height 350
click at [141, 337] on body "**********" at bounding box center [523, 240] width 1047 height 481
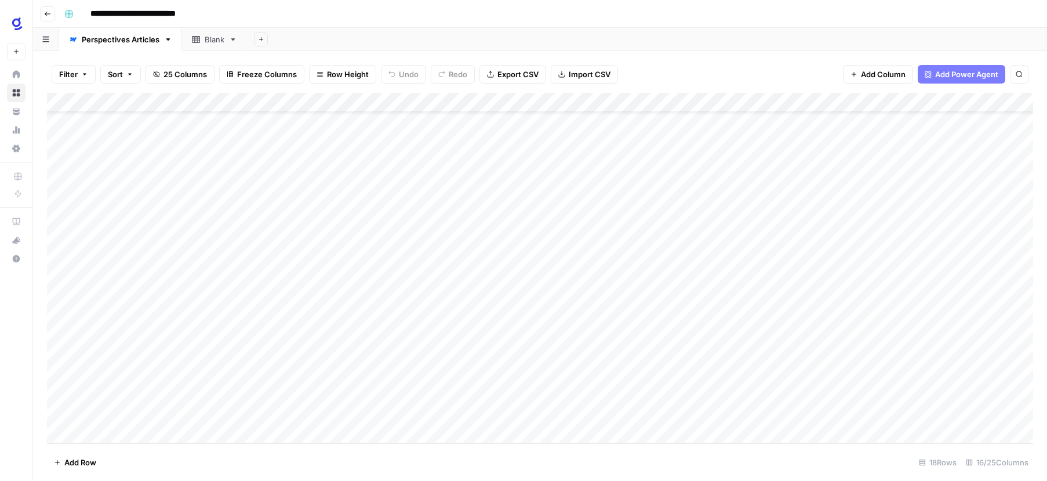
click at [186, 411] on div "Add Column" at bounding box center [540, 268] width 986 height 350
type textarea "**********"
click at [235, 452] on footer "Add Row 18 Rows 16/25 Columns" at bounding box center [540, 462] width 986 height 38
click at [286, 411] on div "Add Column" at bounding box center [540, 268] width 986 height 350
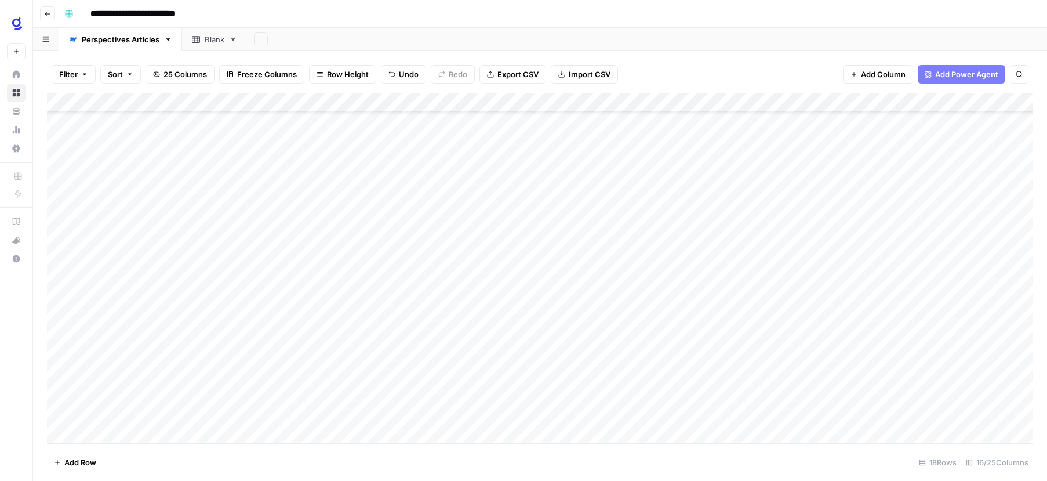
click at [322, 100] on div "Add Column" at bounding box center [540, 268] width 986 height 350
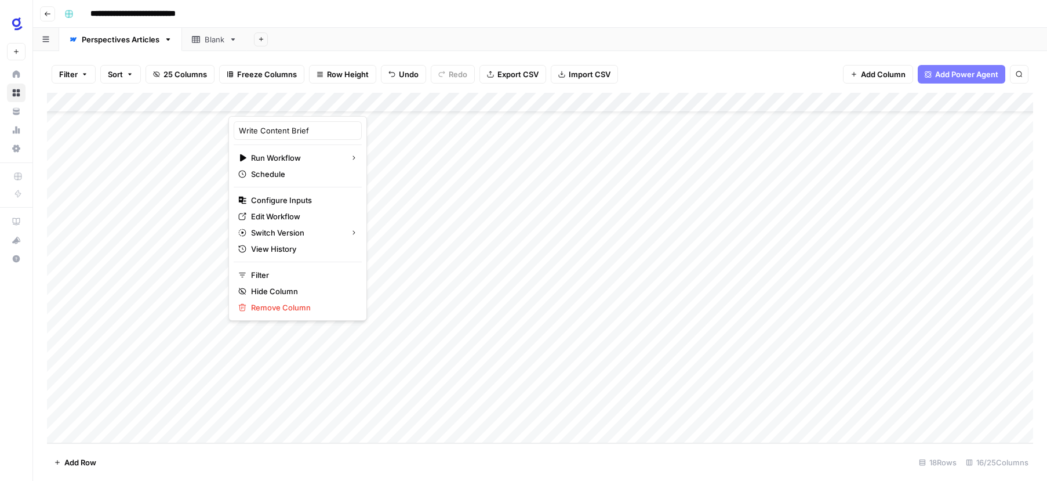
click at [342, 453] on footer "Add Row 18 Rows 16/25 Columns" at bounding box center [540, 462] width 986 height 38
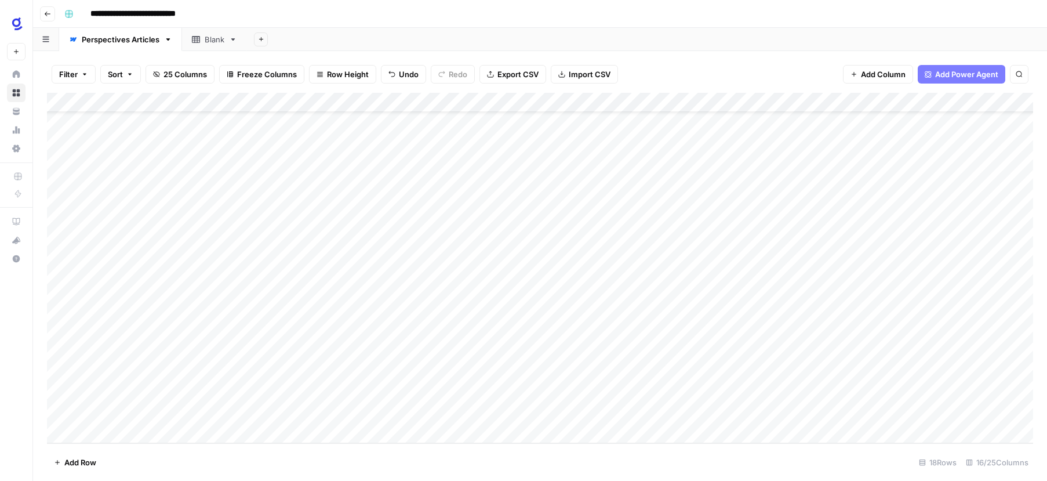
click at [323, 100] on div "Add Column" at bounding box center [540, 268] width 986 height 350
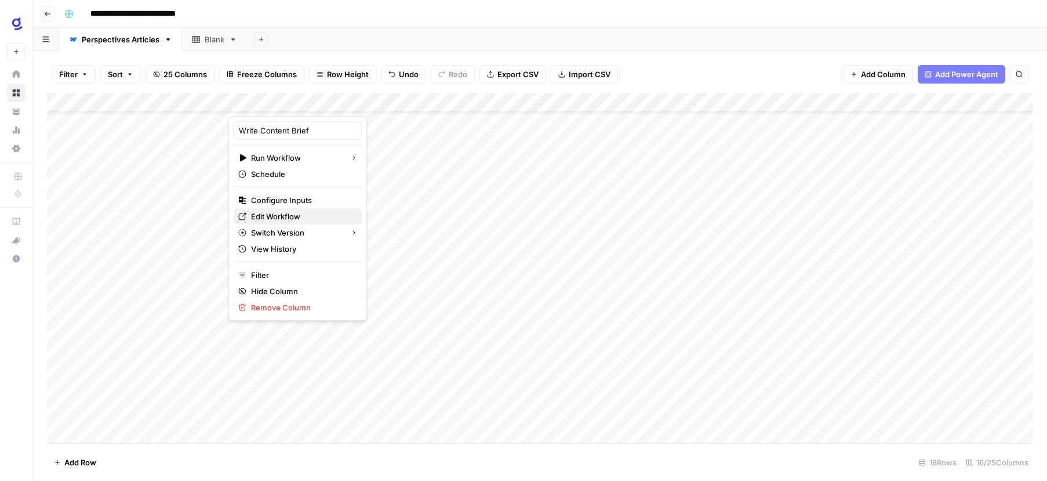
click at [283, 215] on span "Edit Workflow" at bounding box center [301, 216] width 101 height 12
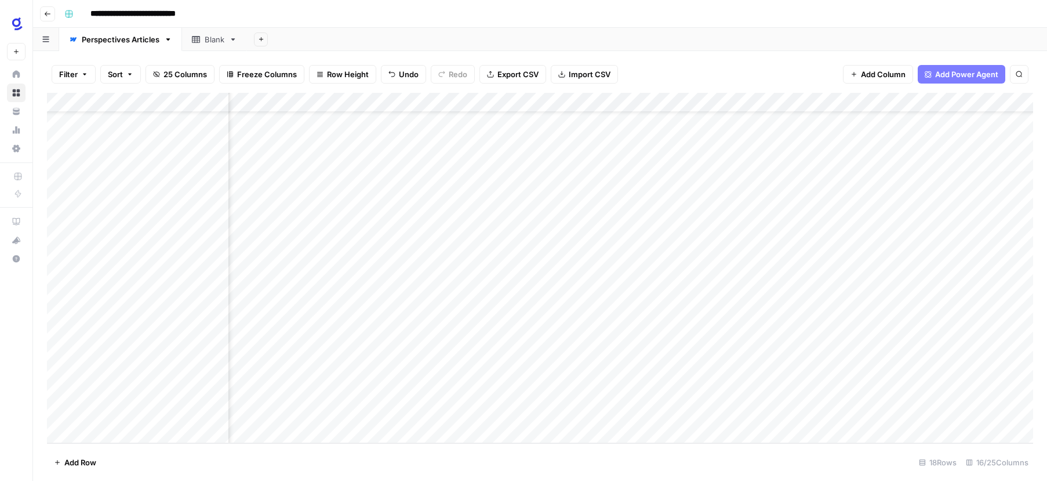
scroll to position [43, 350]
click at [590, 294] on div "Add Column" at bounding box center [540, 268] width 986 height 350
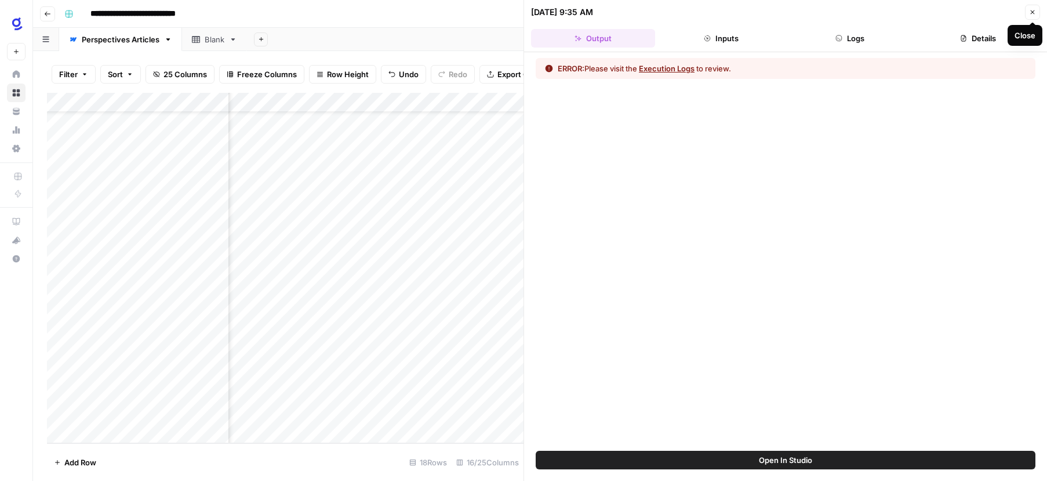
click at [1035, 14] on icon "button" at bounding box center [1032, 12] width 7 height 7
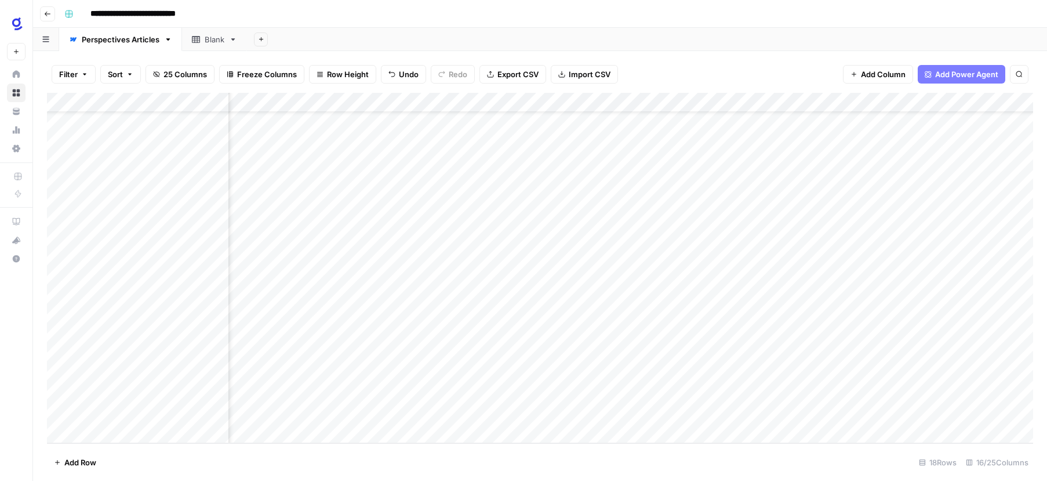
scroll to position [43, 0]
click at [324, 293] on div "Add Column" at bounding box center [540, 268] width 986 height 350
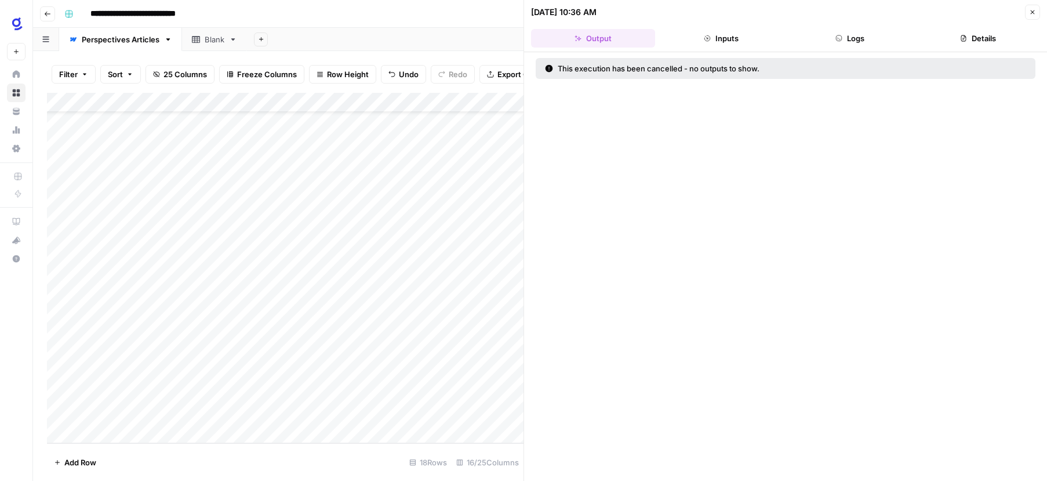
click at [742, 31] on button "Inputs" at bounding box center [722, 38] width 124 height 19
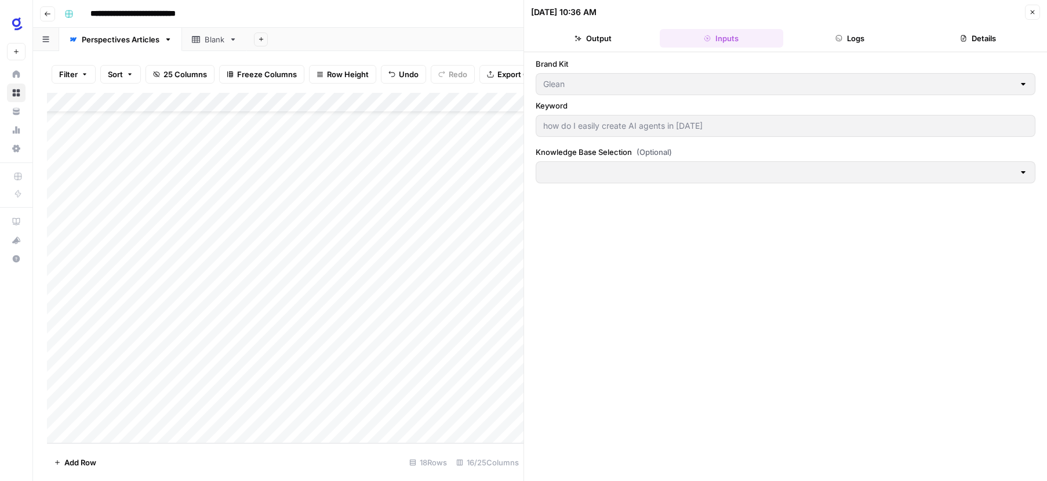
click at [1023, 170] on div at bounding box center [1023, 172] width 9 height 12
click at [1029, 8] on button "Close" at bounding box center [1032, 12] width 15 height 15
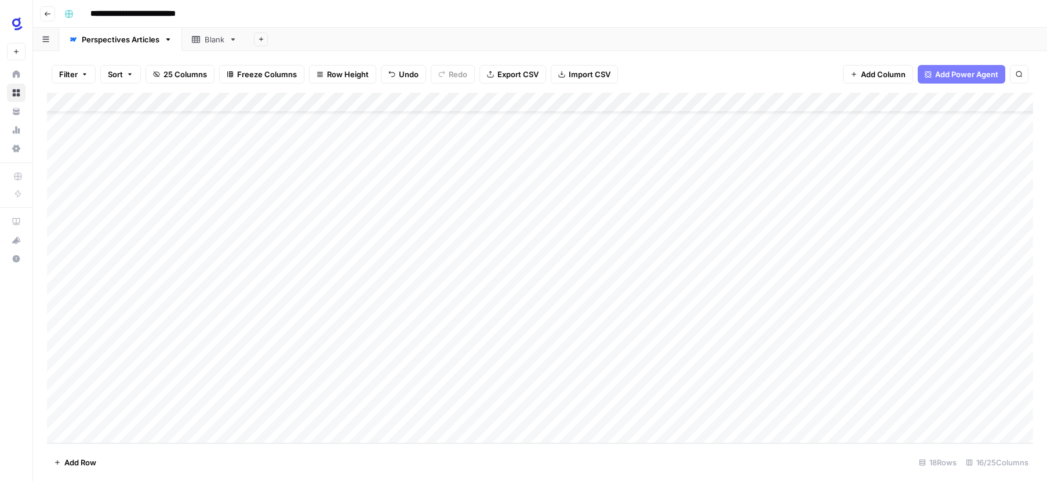
click at [210, 292] on div "Add Column" at bounding box center [540, 268] width 986 height 350
click at [335, 295] on div "Add Column" at bounding box center [540, 268] width 986 height 350
click at [322, 317] on div "Add Column" at bounding box center [540, 268] width 986 height 350
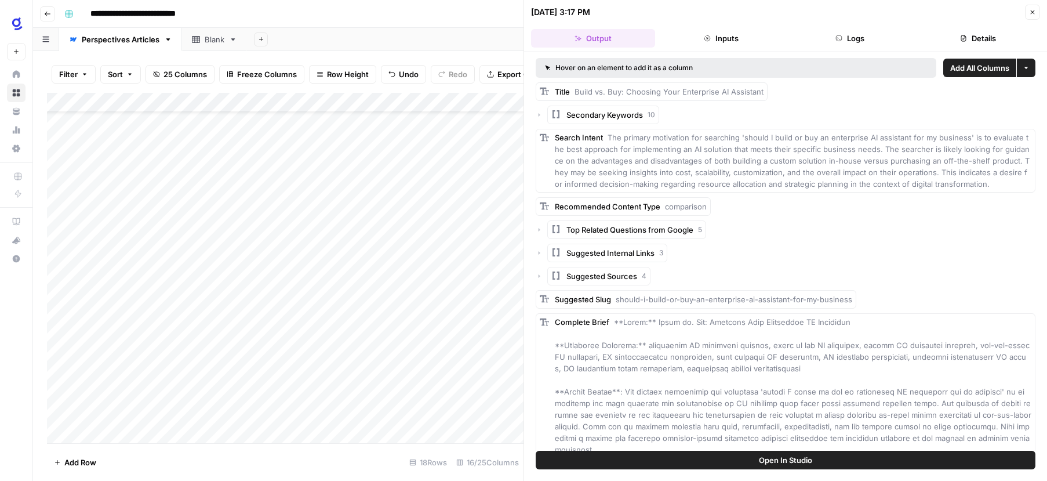
click at [750, 39] on button "Inputs" at bounding box center [722, 38] width 124 height 19
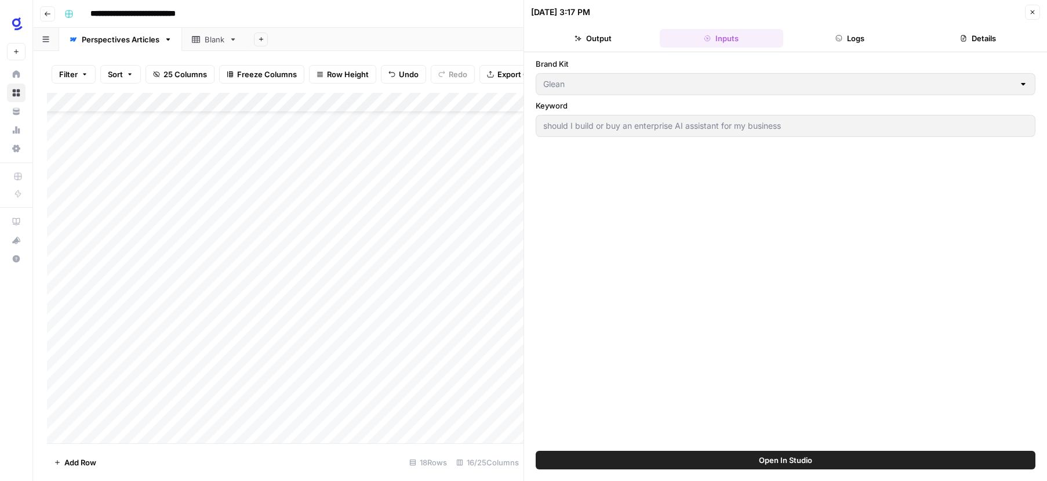
click at [230, 473] on footer "Add Row 18 Rows 16/25 Columns" at bounding box center [285, 462] width 477 height 38
click at [287, 414] on div "Add Column" at bounding box center [285, 268] width 477 height 350
click at [1033, 13] on icon "button" at bounding box center [1032, 12] width 7 height 7
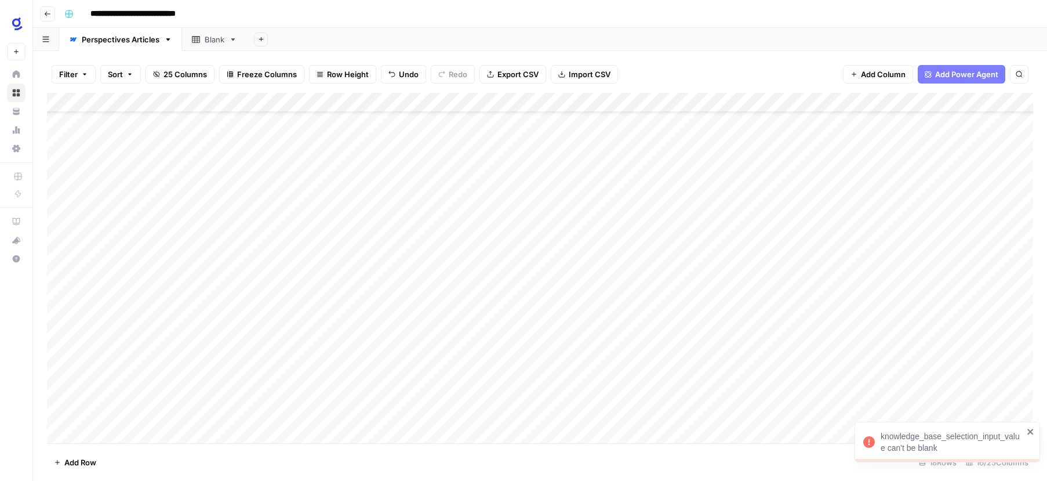
scroll to position [43, 0]
click at [322, 101] on div "Add Column" at bounding box center [540, 268] width 986 height 350
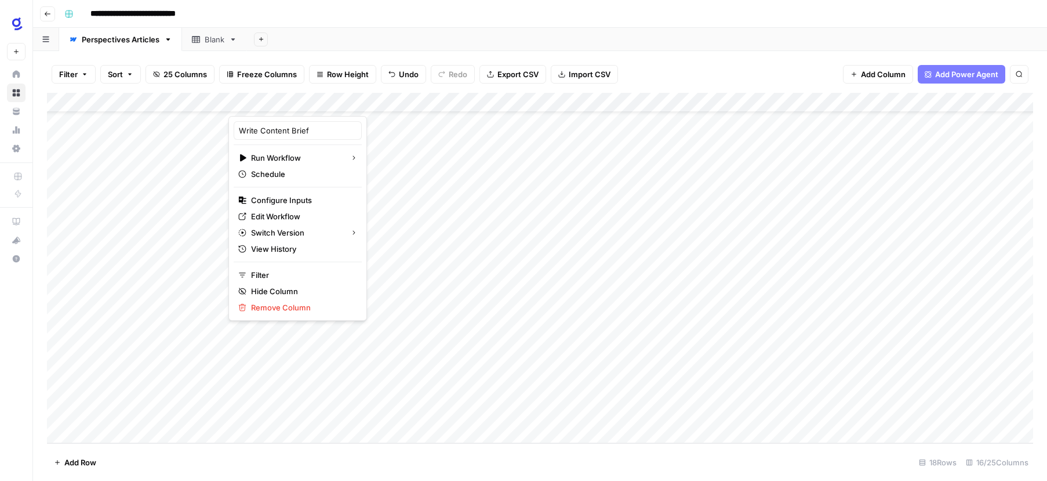
click at [384, 454] on footer "Add Row 18 Rows 16/25 Columns" at bounding box center [540, 462] width 986 height 38
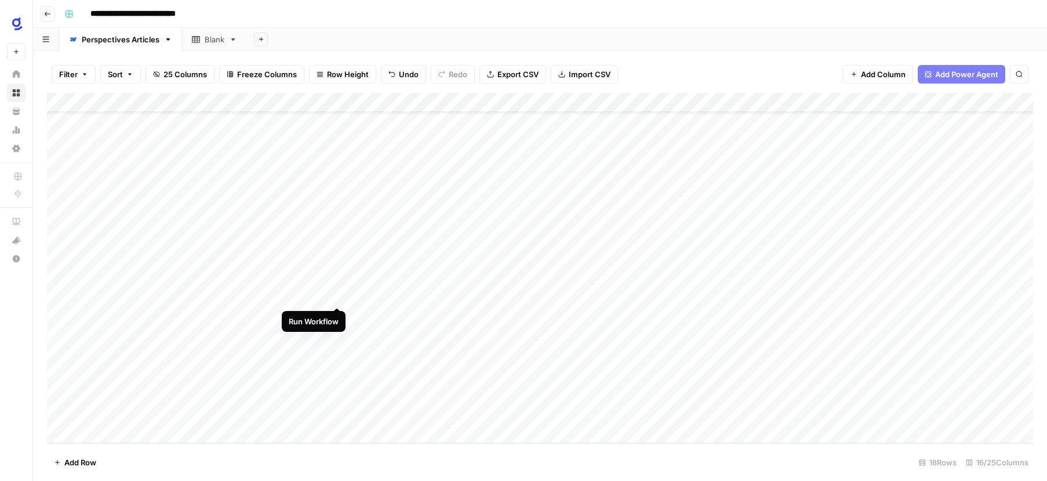
click at [336, 295] on div "Add Column" at bounding box center [540, 268] width 986 height 350
click at [326, 101] on div "Add Column" at bounding box center [540, 268] width 986 height 350
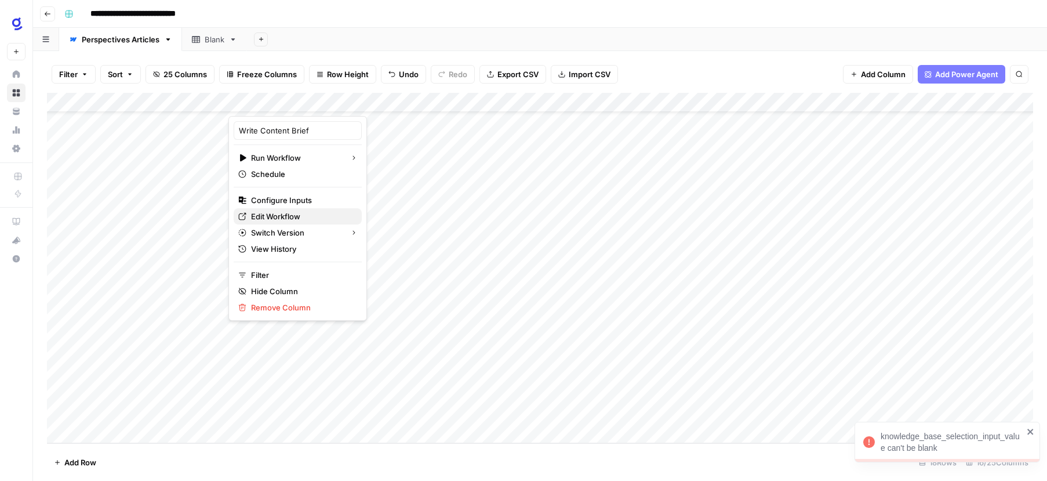
click at [286, 216] on span "Edit Workflow" at bounding box center [301, 216] width 101 height 12
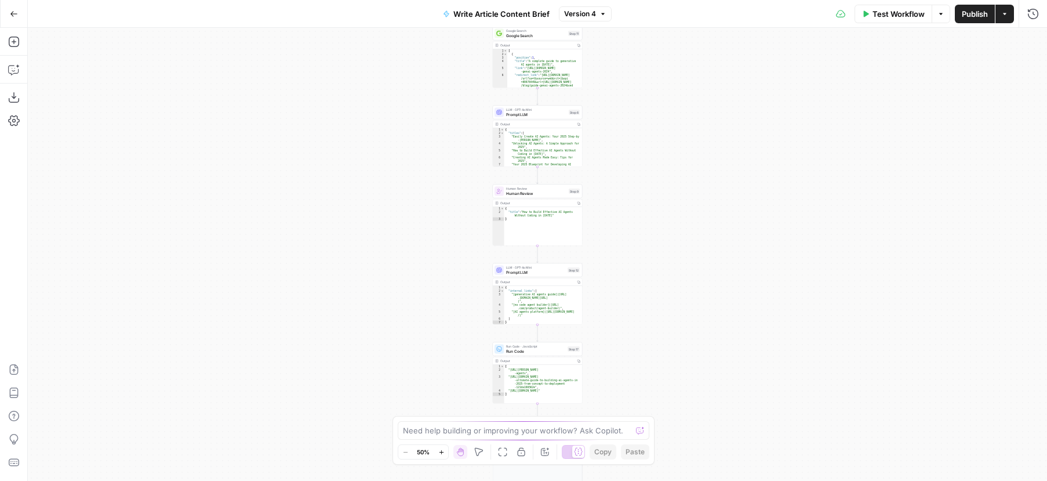
click at [1012, 13] on button "Actions" at bounding box center [1005, 14] width 19 height 19
click at [805, 101] on div "Workflow Set Inputs Inputs Google Search Google Search Step 4 Output Copy 1 2 3…" at bounding box center [537, 254] width 1019 height 453
click at [939, 14] on icon "button" at bounding box center [941, 13] width 7 height 7
click at [869, 162] on div "Workflow Set Inputs Inputs Google Search Google Search Step 4 Output Copy 1 2 3…" at bounding box center [537, 254] width 1019 height 453
click at [14, 117] on icon "button" at bounding box center [14, 121] width 12 height 12
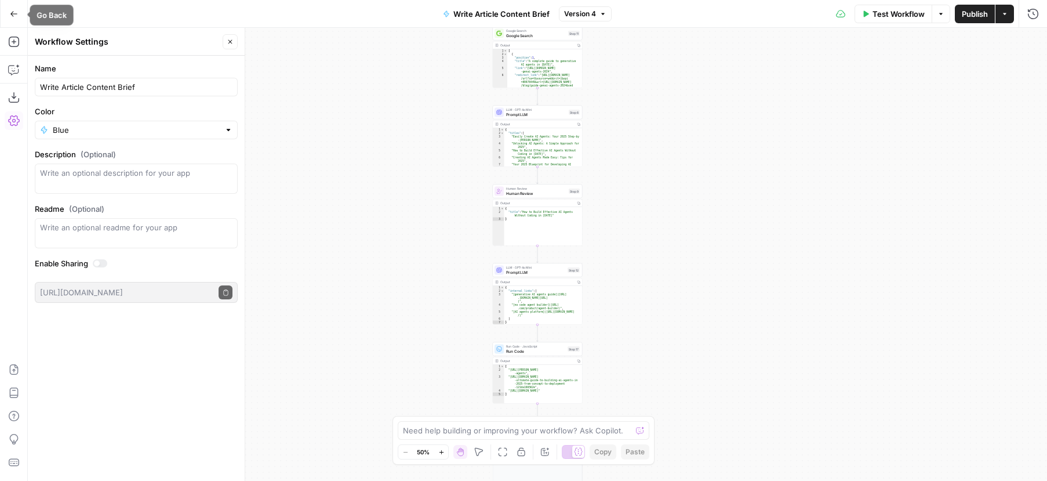
click at [5, 14] on button "Go Back" at bounding box center [13, 13] width 21 height 21
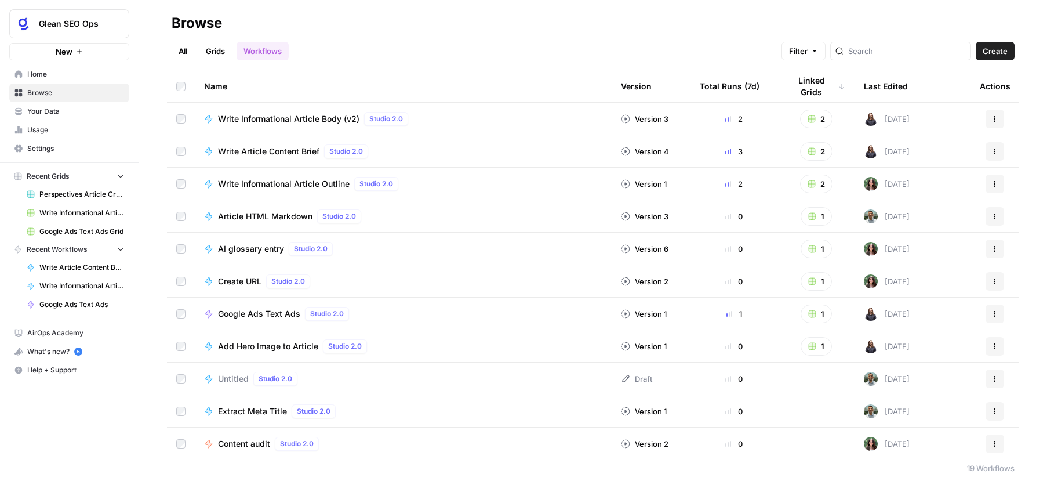
click at [993, 148] on icon "button" at bounding box center [994, 151] width 7 height 7
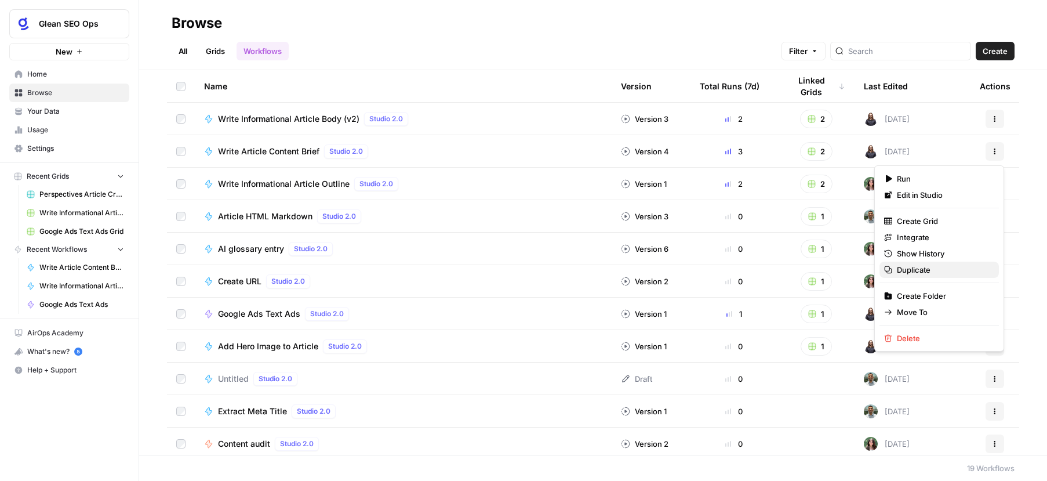
click at [924, 271] on span "Duplicate" at bounding box center [943, 270] width 93 height 12
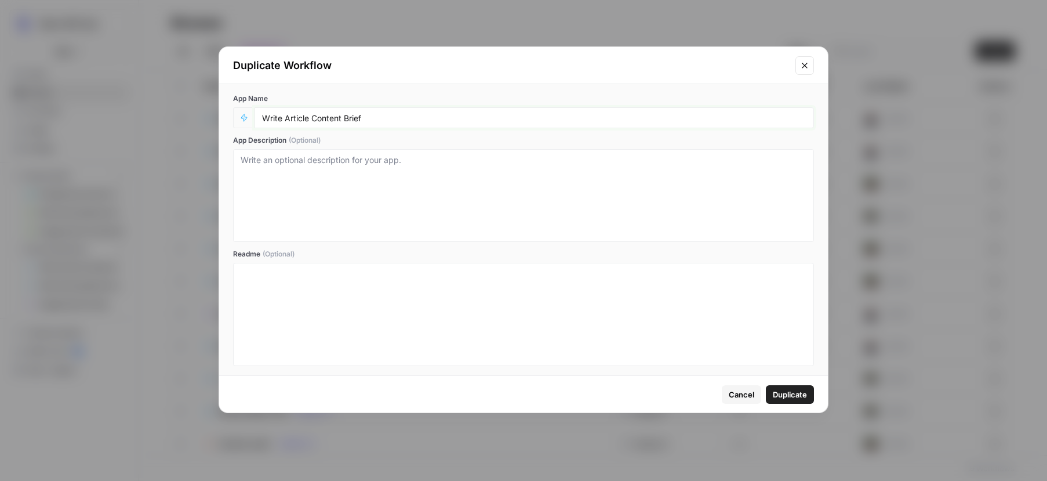
click at [370, 118] on input "Write Article Content Brief" at bounding box center [534, 117] width 544 height 10
type input "Write Article Content Brief (Agents)"
click at [801, 394] on span "Duplicate" at bounding box center [790, 394] width 34 height 12
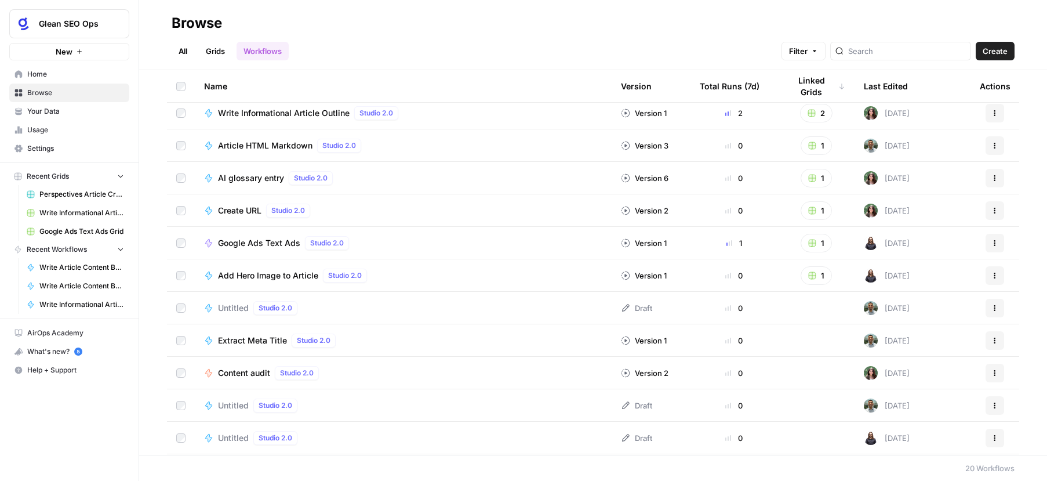
scroll to position [297, 0]
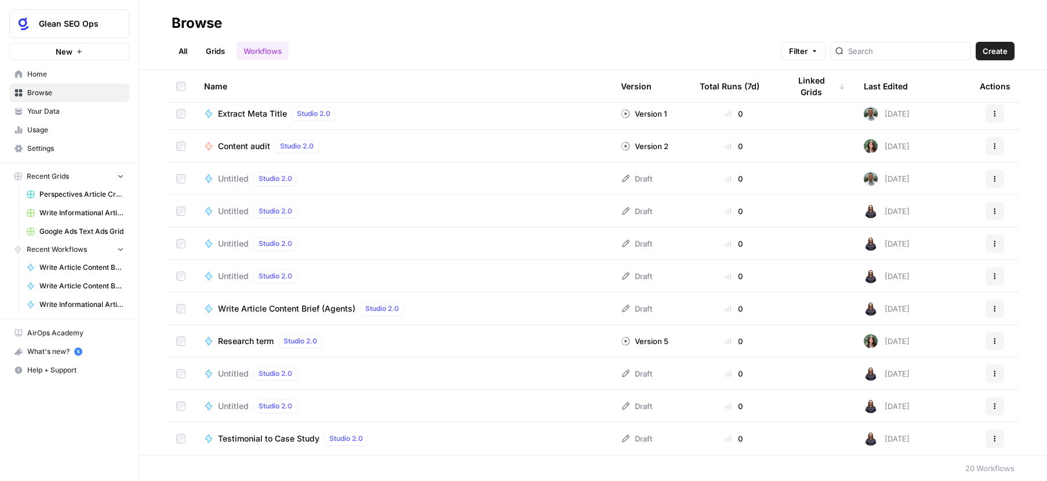
click at [319, 307] on span "Write Article Content Brief (Agents)" at bounding box center [286, 309] width 137 height 12
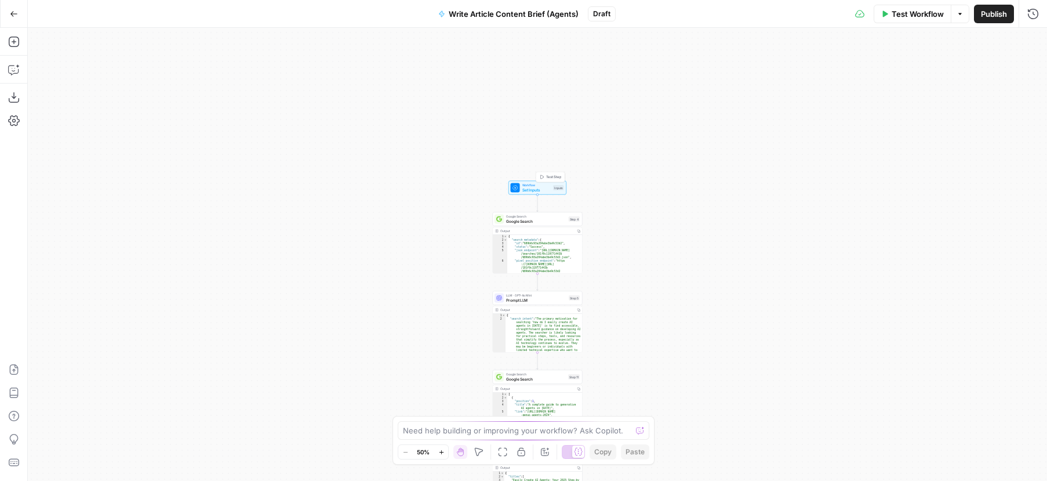
click at [537, 187] on span "Set Inputs" at bounding box center [536, 190] width 29 height 6
click at [991, 188] on Selection "Knowledge Base Selection" at bounding box center [937, 186] width 185 height 12
click at [994, 183] on Selection "Knowledge Base Selection" at bounding box center [937, 186] width 185 height 12
click at [1012, 165] on icon "button" at bounding box center [1014, 165] width 6 height 6
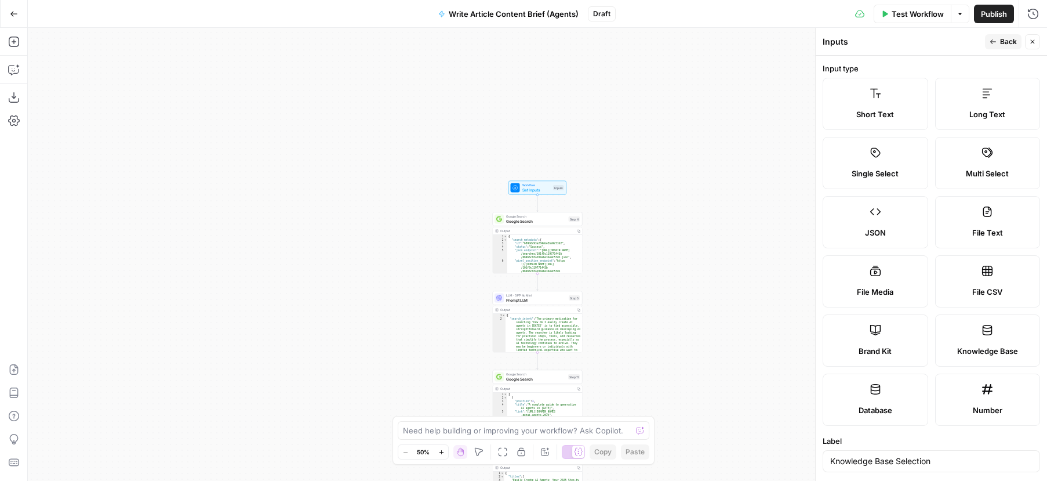
click at [1004, 343] on label "Knowledge Base" at bounding box center [988, 340] width 106 height 52
click at [1011, 43] on div "Run History E" at bounding box center [1009, 39] width 54 height 12
click at [991, 41] on icon "button" at bounding box center [993, 41] width 6 height 5
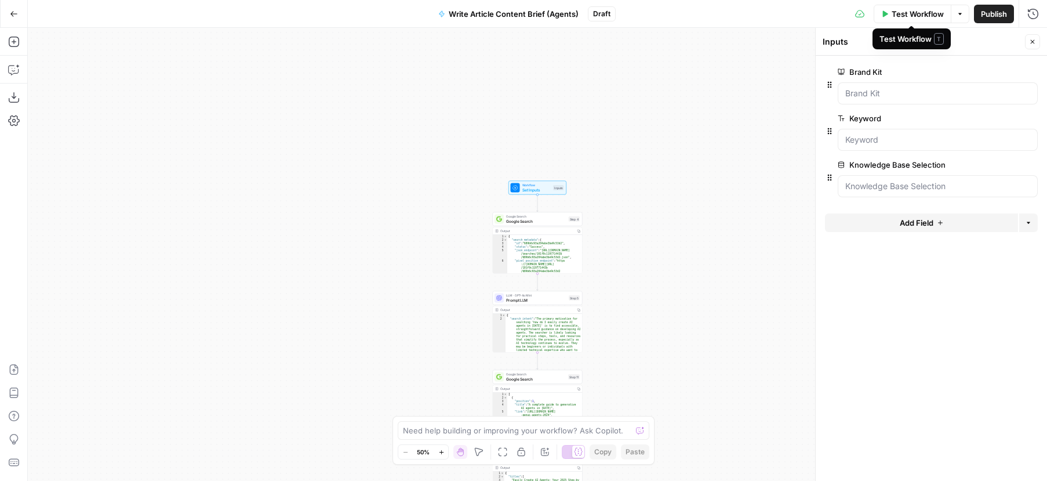
click at [921, 13] on span "Test Workflow" at bounding box center [918, 14] width 52 height 12
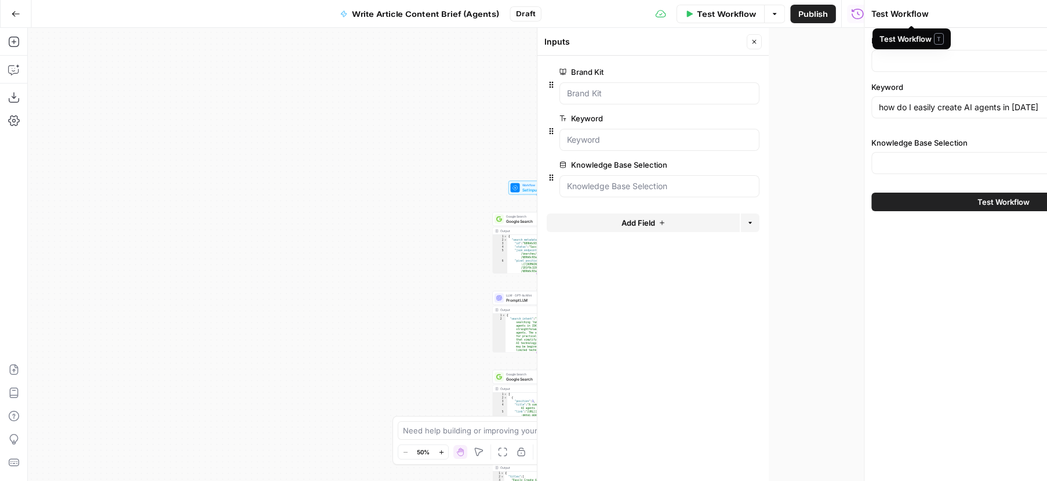
type input "Glean"
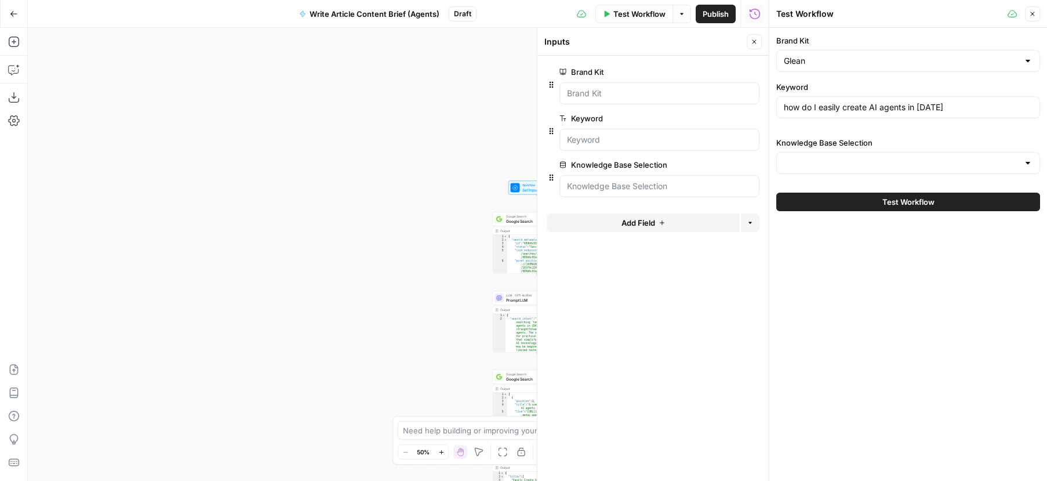
click at [1031, 162] on div at bounding box center [1027, 163] width 9 height 12
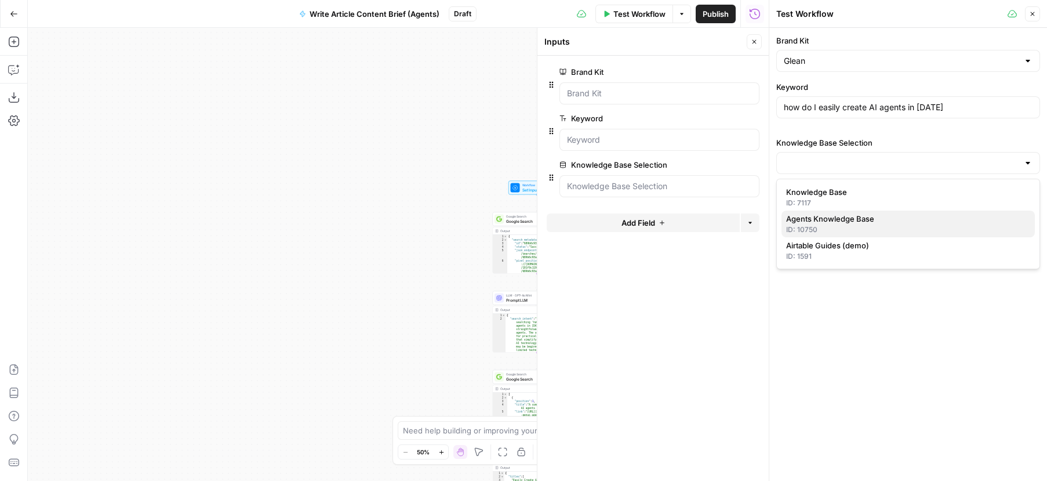
click at [856, 221] on span "Agents Knowledge Base" at bounding box center [905, 219] width 239 height 12
type input "Agents Knowledge Base"
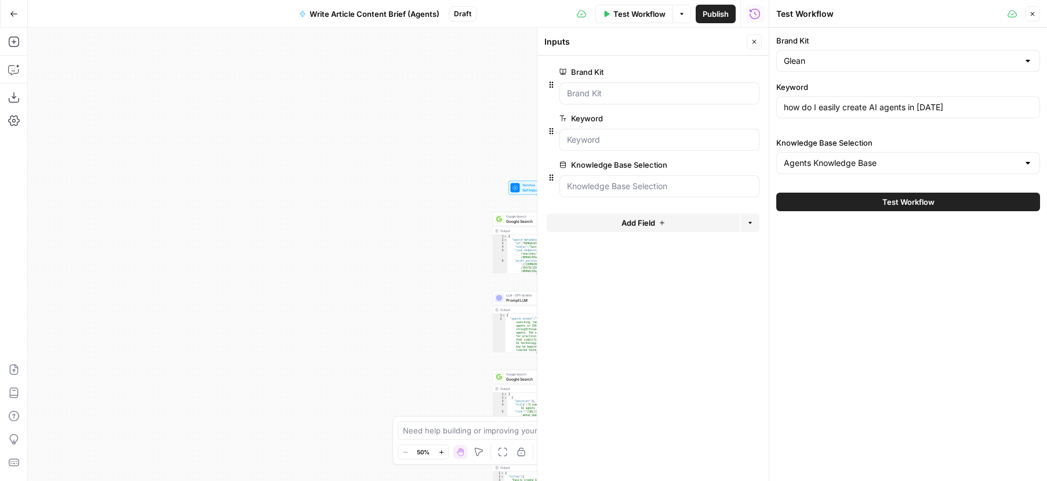
click at [909, 201] on span "Test Workflow" at bounding box center [908, 202] width 52 height 12
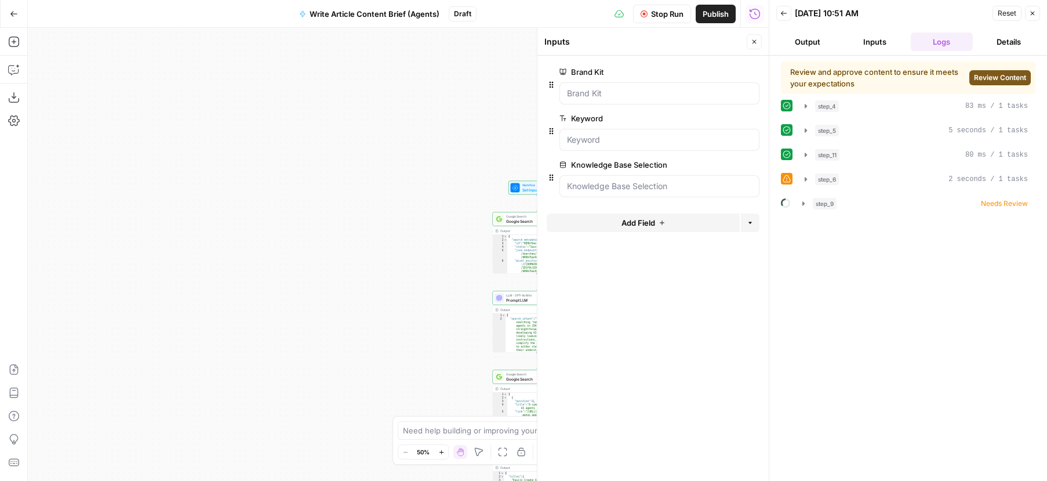
click at [993, 81] on span "Review Content" at bounding box center [1000, 77] width 52 height 10
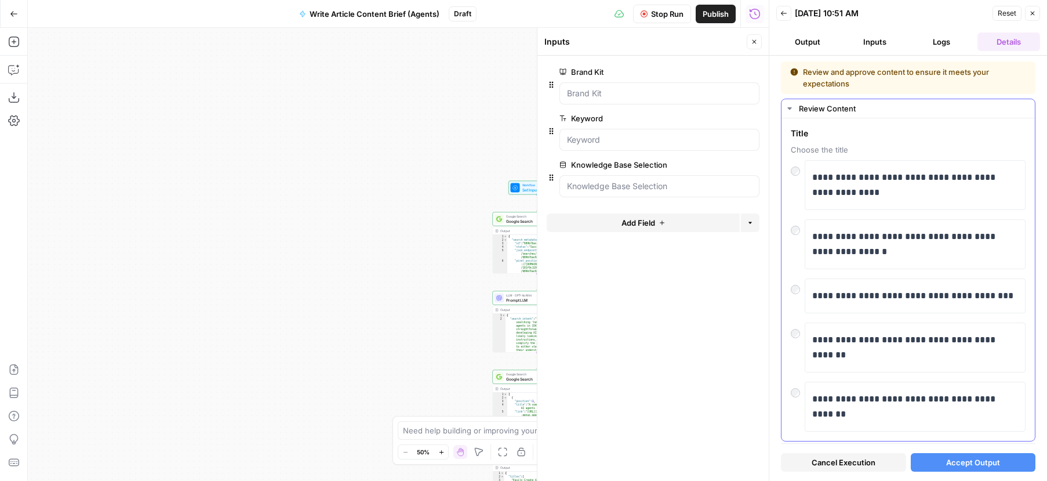
scroll to position [23, 0]
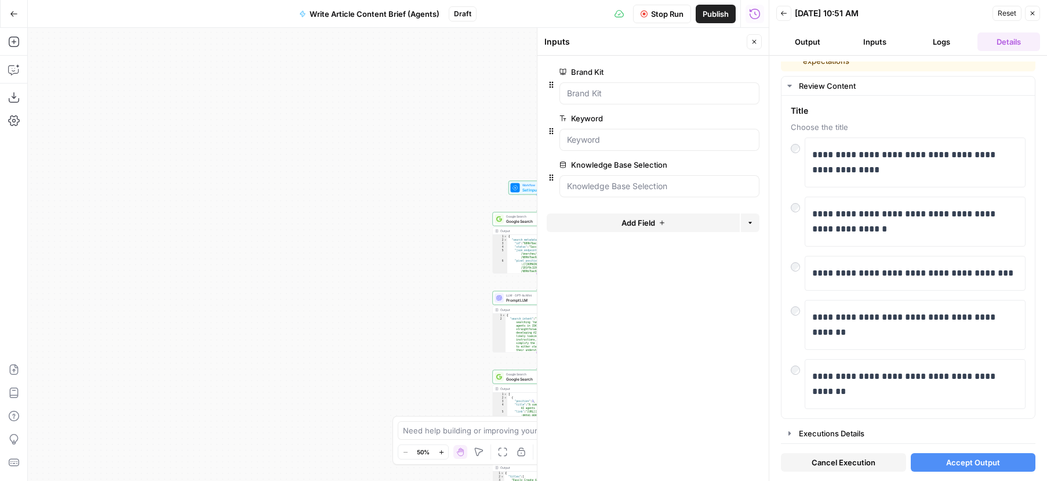
click at [847, 461] on span "Cancel Execution" at bounding box center [844, 462] width 64 height 12
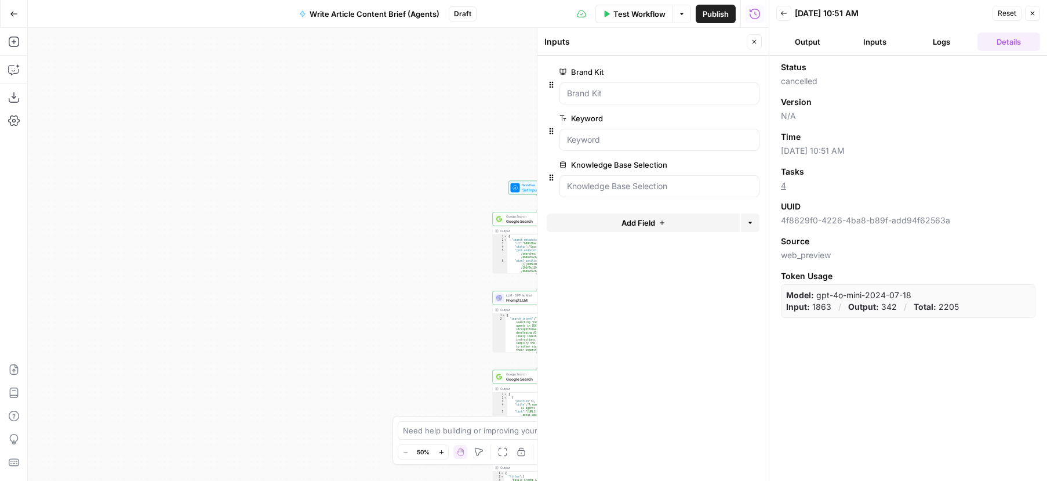
click at [1032, 13] on icon "button" at bounding box center [1033, 14] width 4 height 4
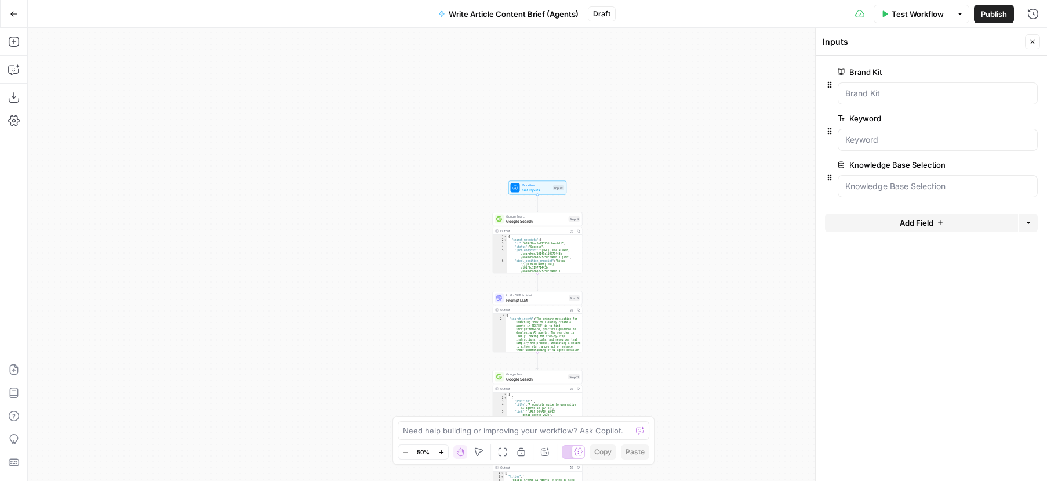
click at [20, 13] on button "Go Back" at bounding box center [13, 13] width 21 height 21
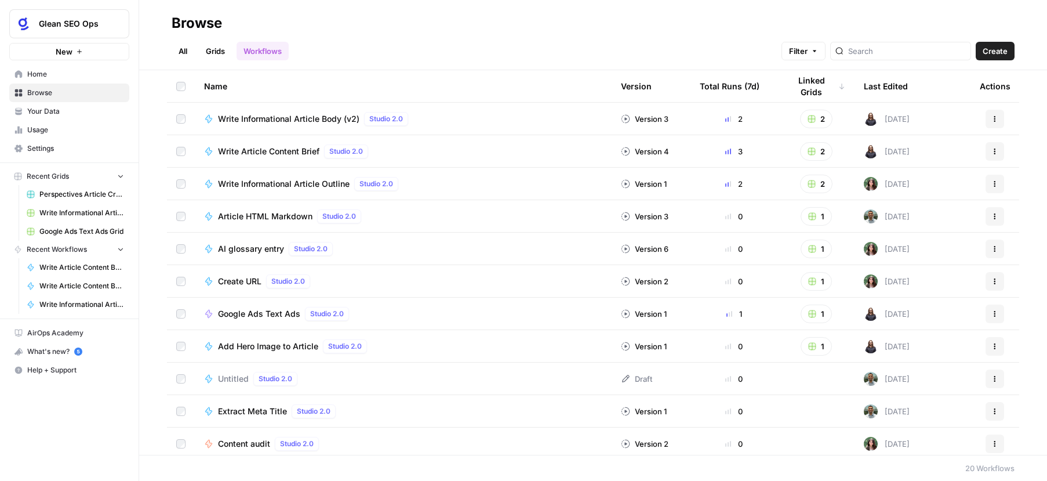
click at [224, 52] on link "Grids" at bounding box center [215, 51] width 33 height 19
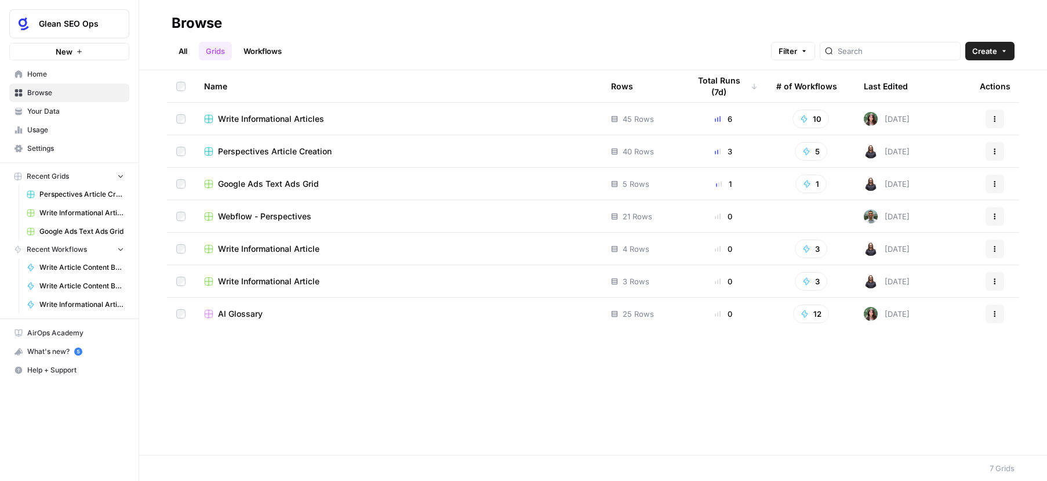
click at [993, 148] on icon "button" at bounding box center [994, 151] width 7 height 7
click at [912, 182] on span "Duplicate" at bounding box center [943, 179] width 93 height 12
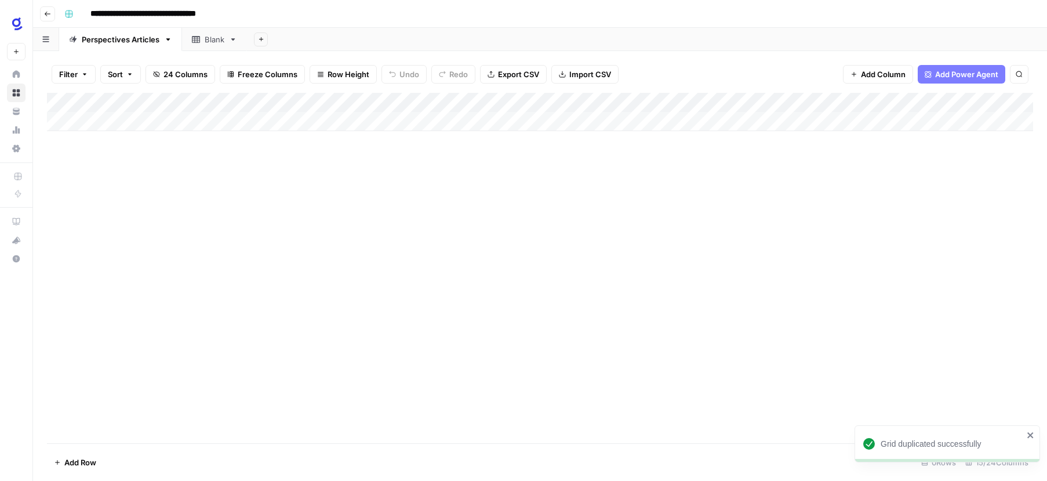
click at [324, 103] on div "Add Column" at bounding box center [540, 112] width 986 height 38
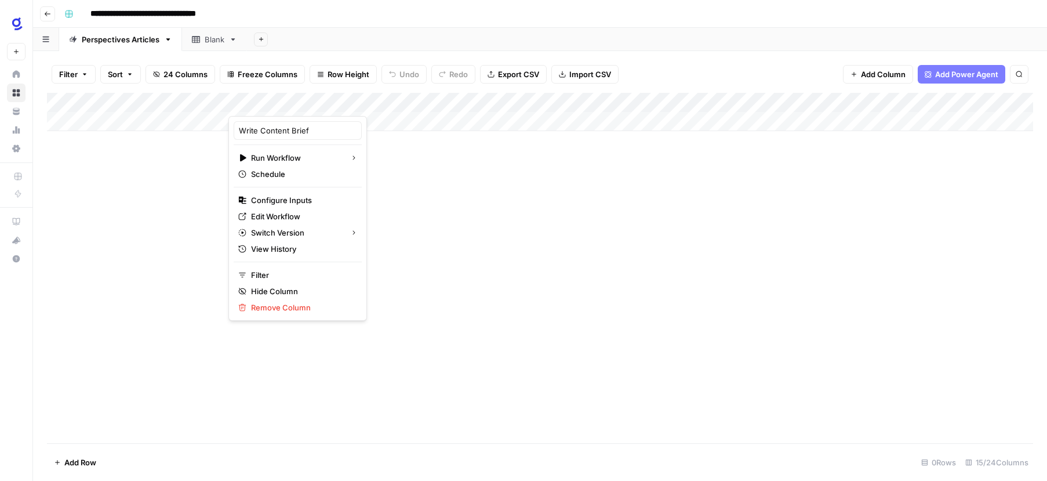
click at [526, 235] on div "Add Column" at bounding box center [540, 268] width 986 height 350
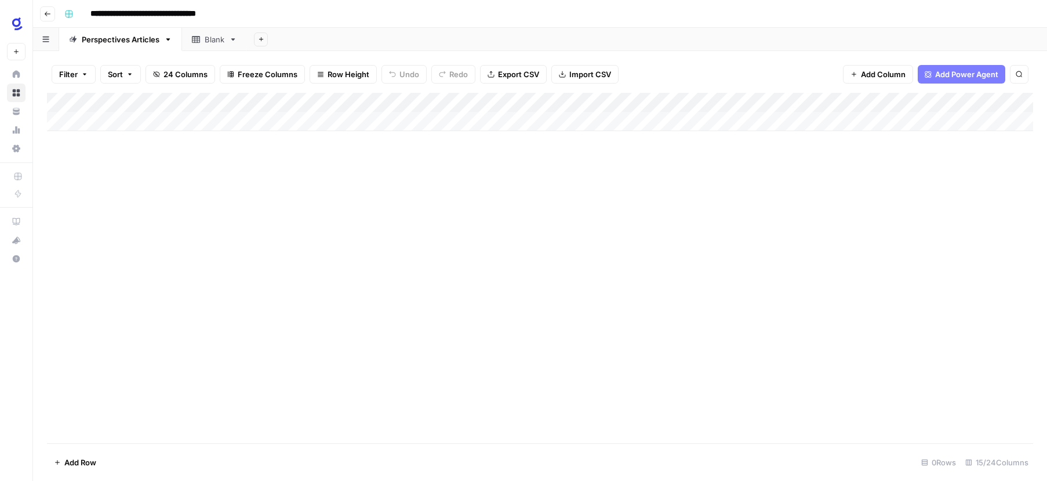
click at [958, 74] on span "Add Power Agent" at bounding box center [966, 74] width 63 height 12
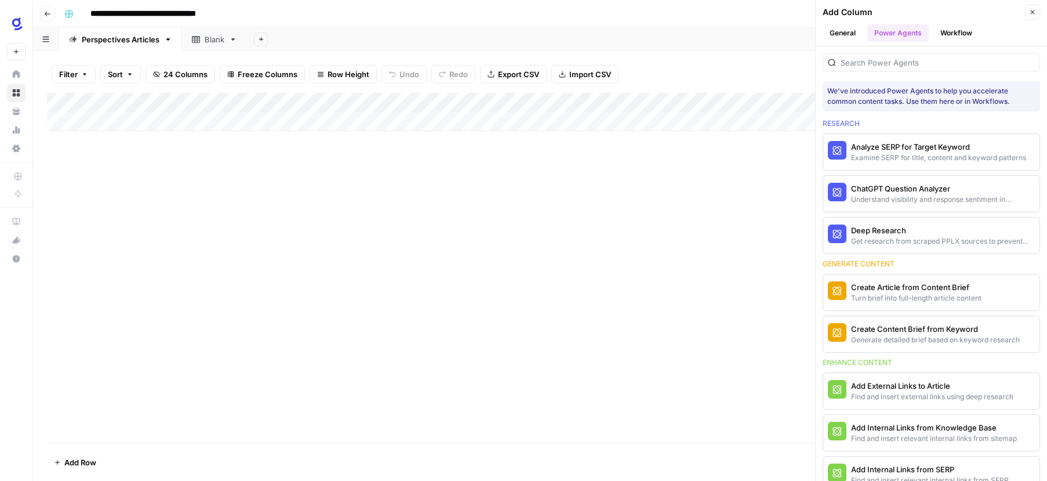
click at [953, 28] on button "Workflow" at bounding box center [957, 32] width 46 height 17
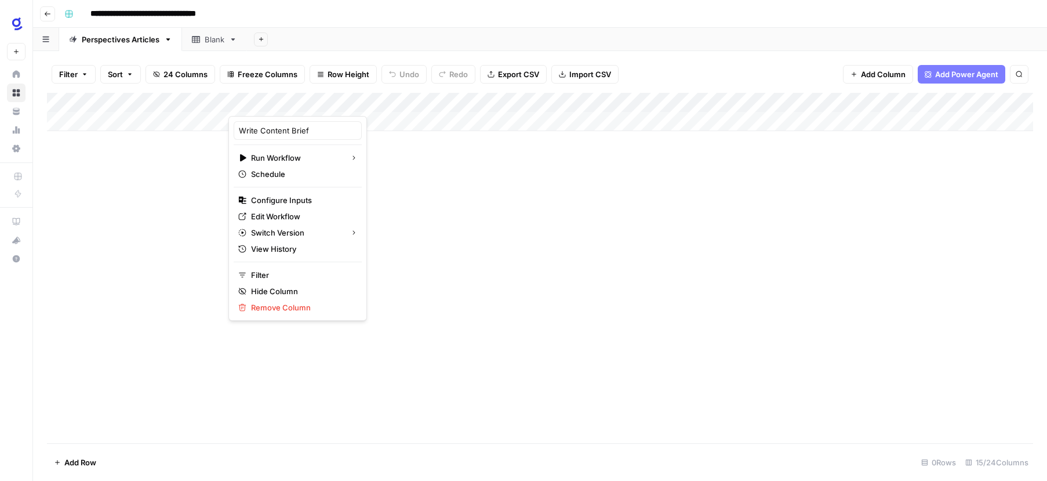
drag, startPoint x: 483, startPoint y: 199, endPoint x: 477, endPoint y: 197, distance: 6.2
click at [483, 199] on div "Add Column" at bounding box center [540, 268] width 986 height 350
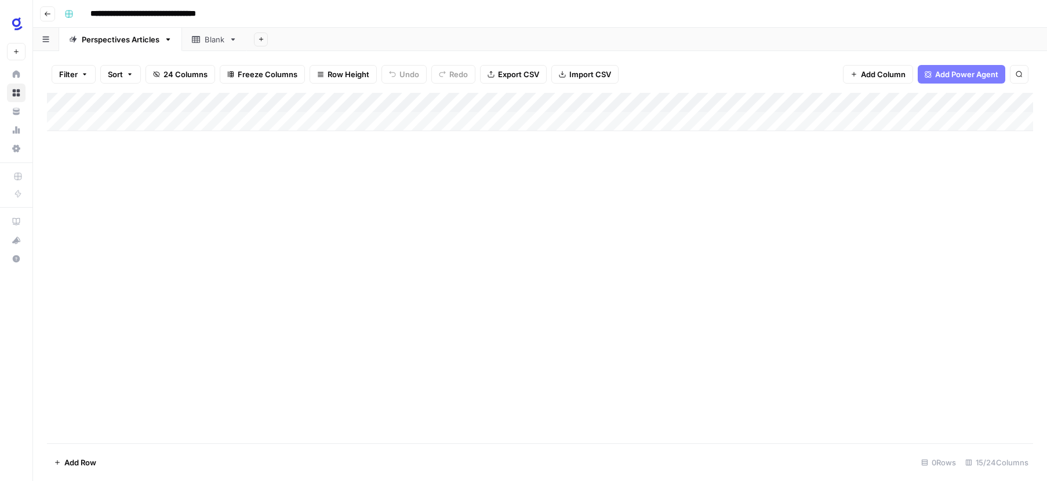
click at [973, 71] on span "Add Power Agent" at bounding box center [966, 74] width 63 height 12
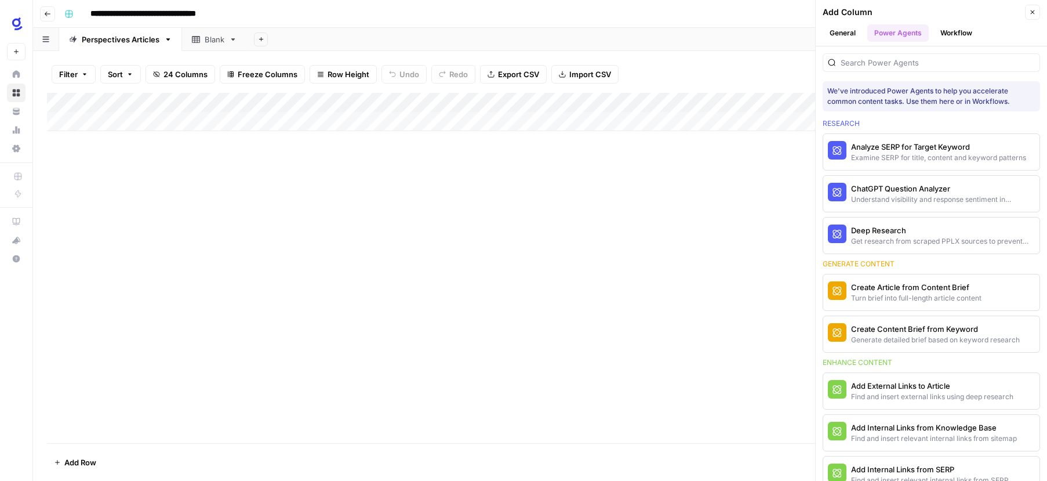
click at [954, 31] on button "Workflow" at bounding box center [957, 32] width 46 height 17
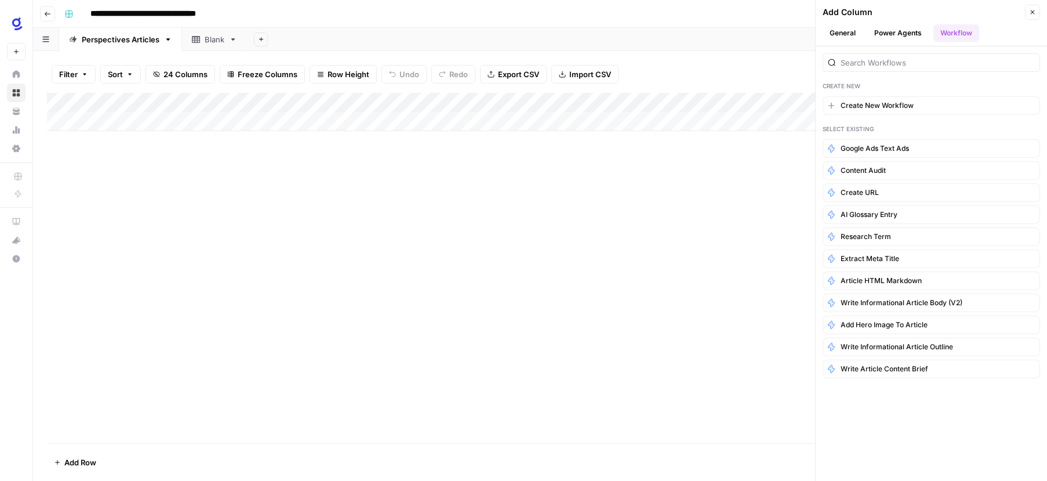
click at [542, 191] on div "Add Column" at bounding box center [540, 268] width 986 height 350
click at [1037, 9] on button "Close" at bounding box center [1032, 12] width 15 height 15
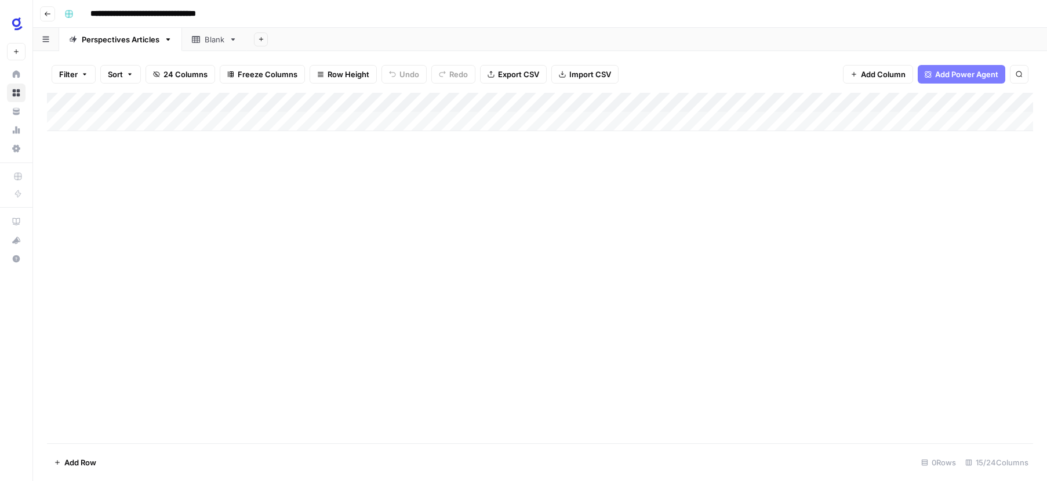
click at [463, 102] on div "Add Column" at bounding box center [540, 112] width 986 height 38
click at [432, 132] on input "Article Content Brief (Output)" at bounding box center [417, 131] width 118 height 12
drag, startPoint x: 426, startPoint y: 130, endPoint x: 463, endPoint y: 130, distance: 37.1
click at [463, 130] on body "**********" at bounding box center [523, 240] width 1047 height 481
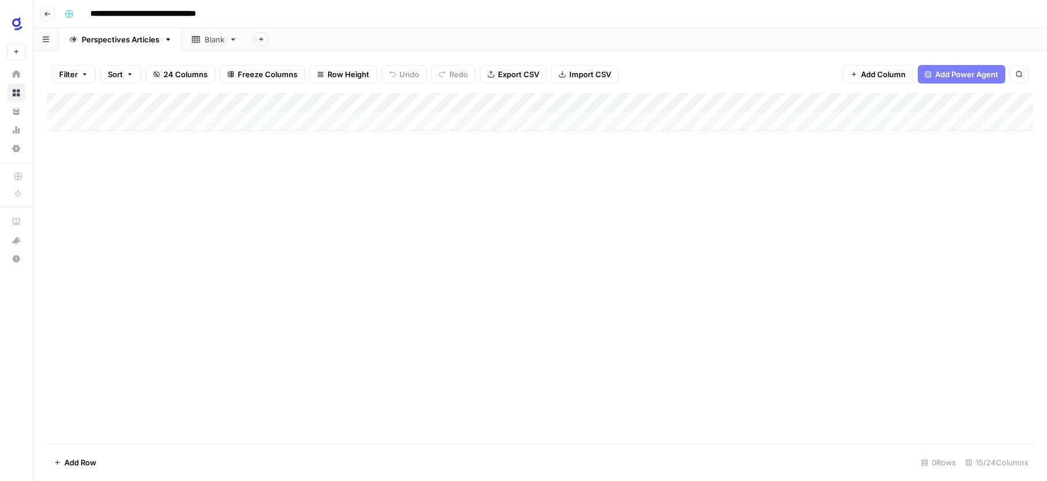
click at [528, 205] on div "Add Column" at bounding box center [540, 268] width 986 height 350
click at [296, 101] on div "Add Column" at bounding box center [540, 112] width 986 height 38
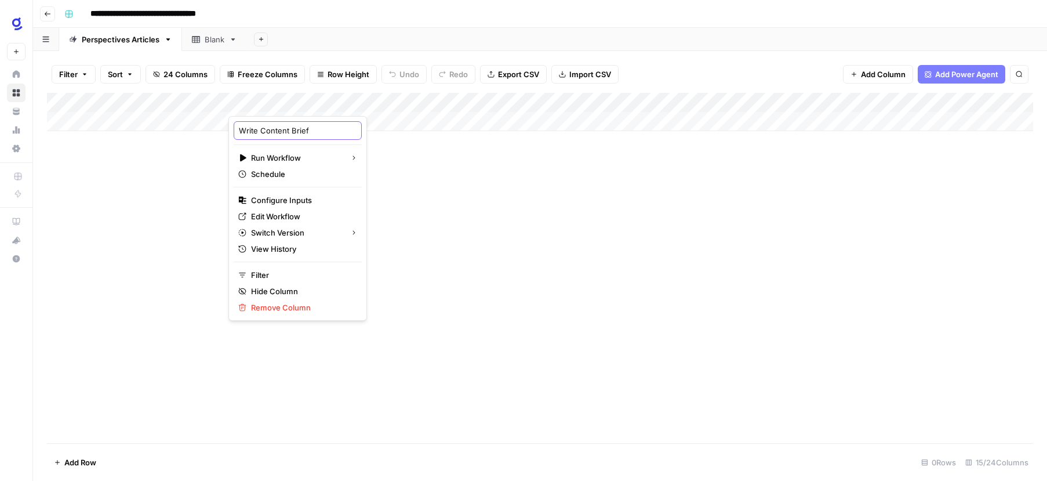
click at [290, 133] on input "Write Content Brief" at bounding box center [298, 131] width 118 height 12
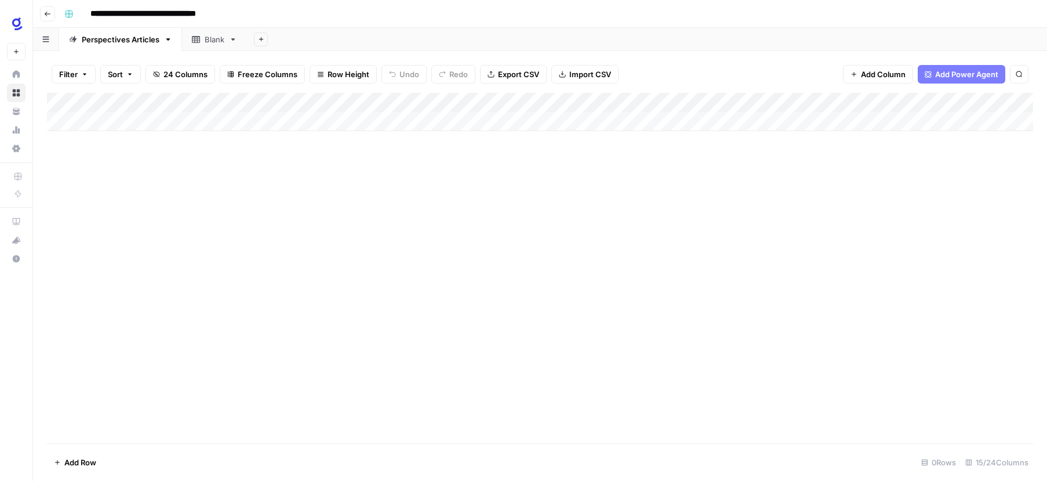
click at [328, 99] on div "Add Column" at bounding box center [540, 112] width 986 height 38
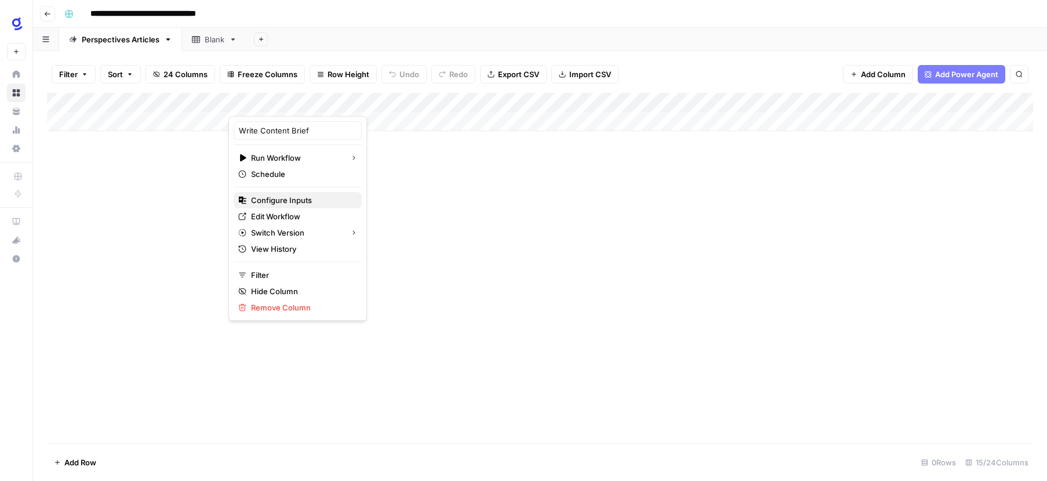
click at [292, 197] on span "Configure Inputs" at bounding box center [301, 200] width 101 height 12
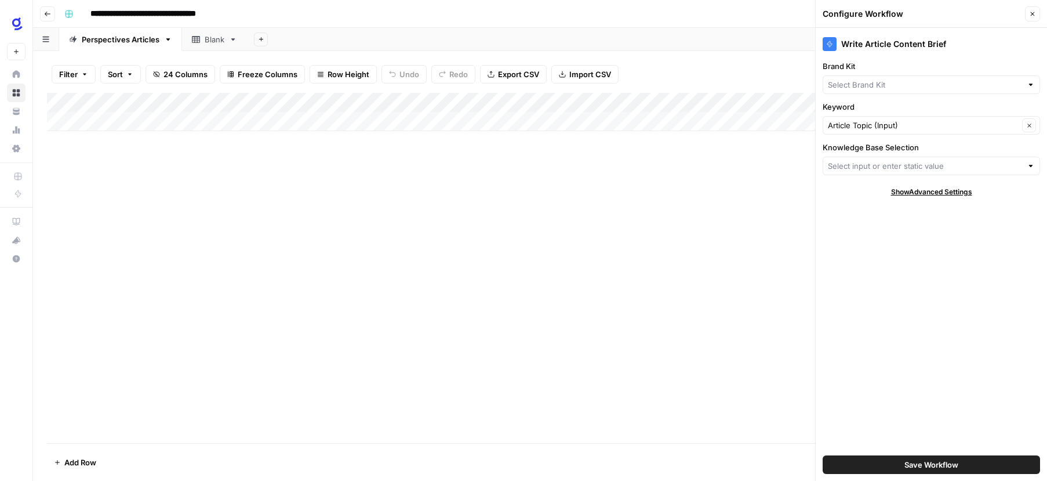
type input "Glean"
click at [1031, 166] on div at bounding box center [1031, 166] width 8 height 12
click at [867, 208] on span "Agents Knowledge Base" at bounding box center [929, 210] width 193 height 12
type input "Agents Knowledge Base"
click at [912, 41] on div "Write Article Content Brief" at bounding box center [931, 44] width 217 height 14
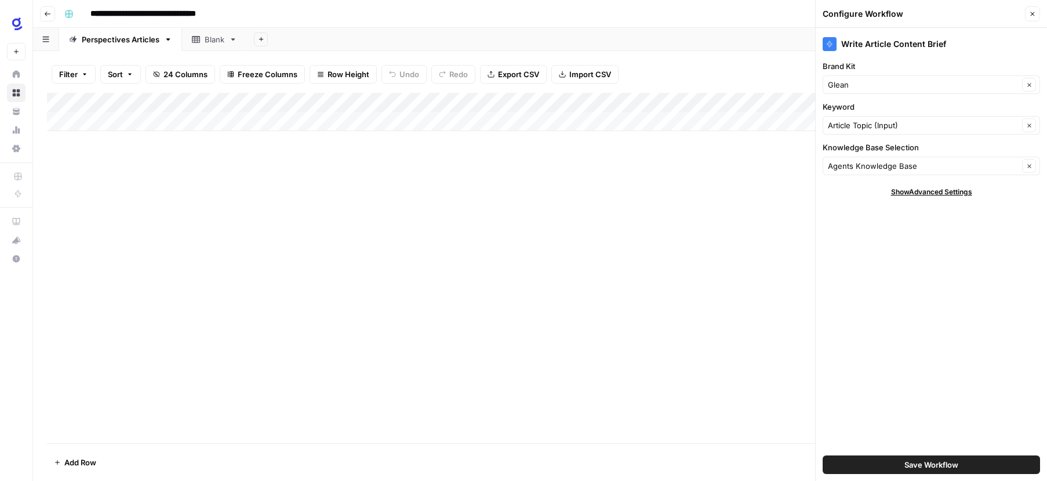
click at [1030, 16] on icon "button" at bounding box center [1032, 13] width 7 height 7
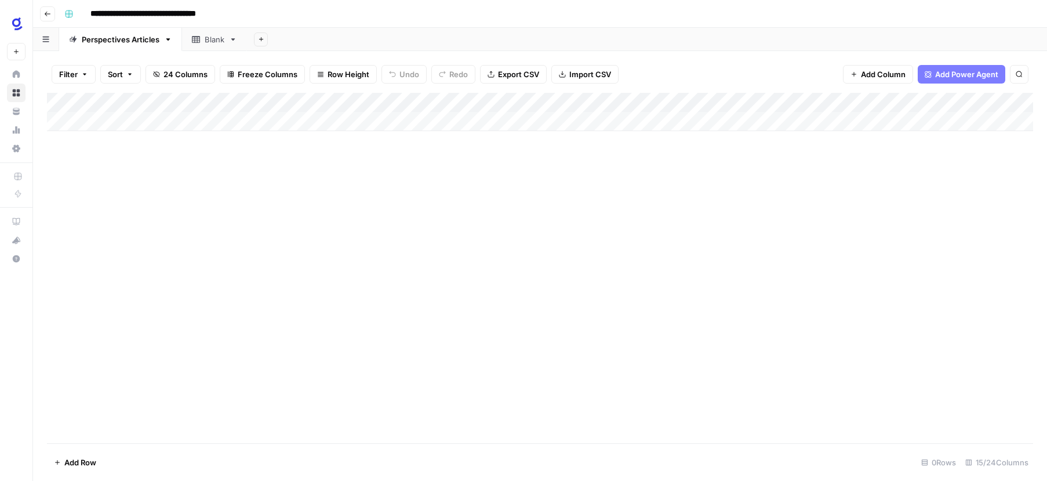
click at [949, 72] on span "Add Power Agent" at bounding box center [966, 74] width 63 height 12
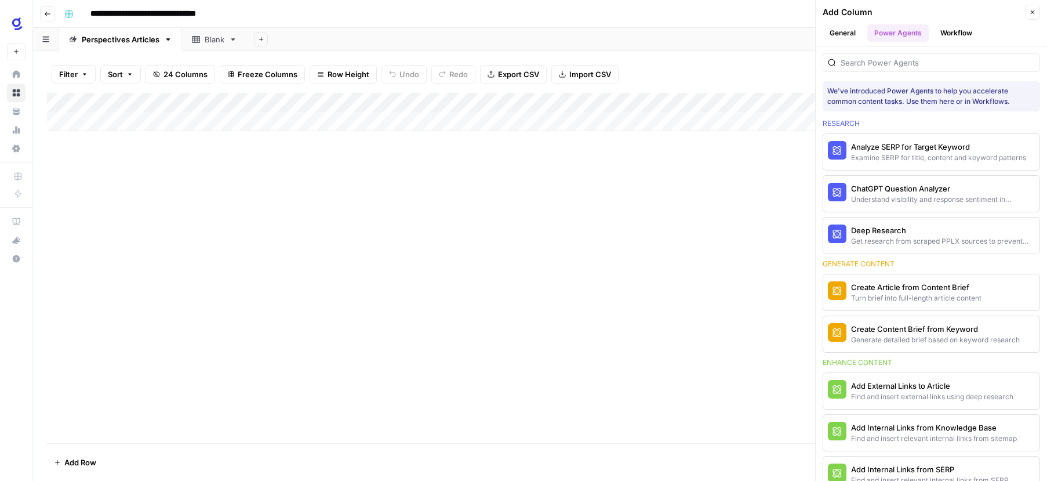
click at [838, 29] on button "General" at bounding box center [843, 32] width 40 height 17
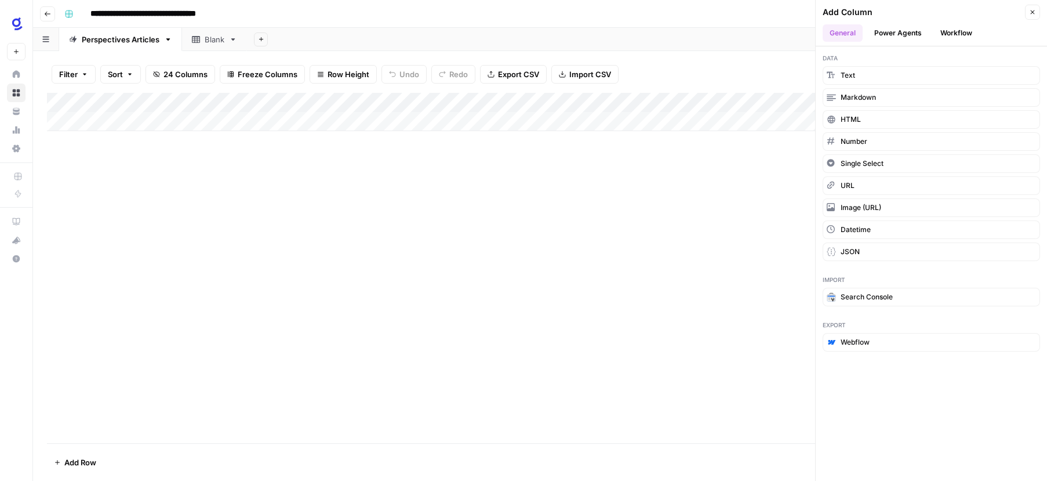
click at [947, 28] on button "Workflow" at bounding box center [957, 32] width 46 height 17
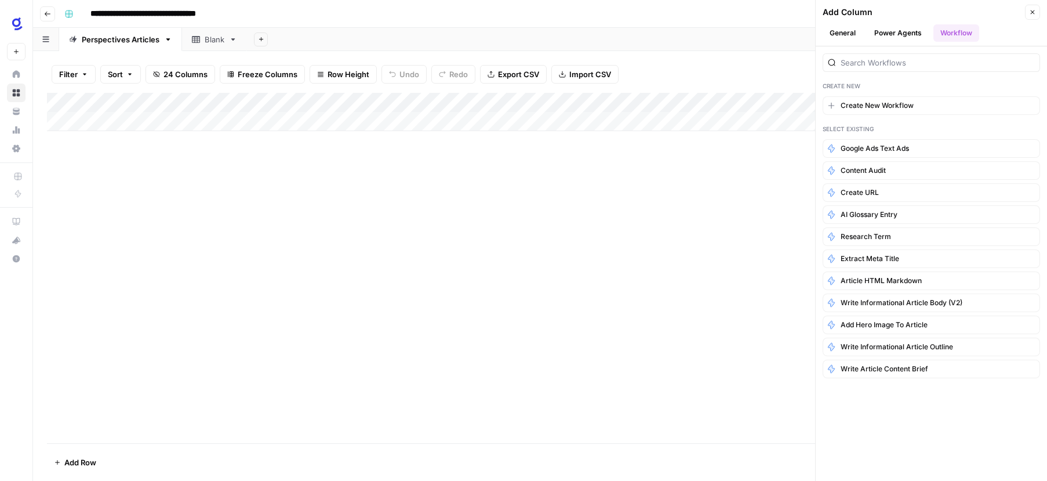
click at [720, 312] on div "Add Column" at bounding box center [540, 268] width 986 height 350
click at [1030, 14] on icon "button" at bounding box center [1032, 12] width 7 height 7
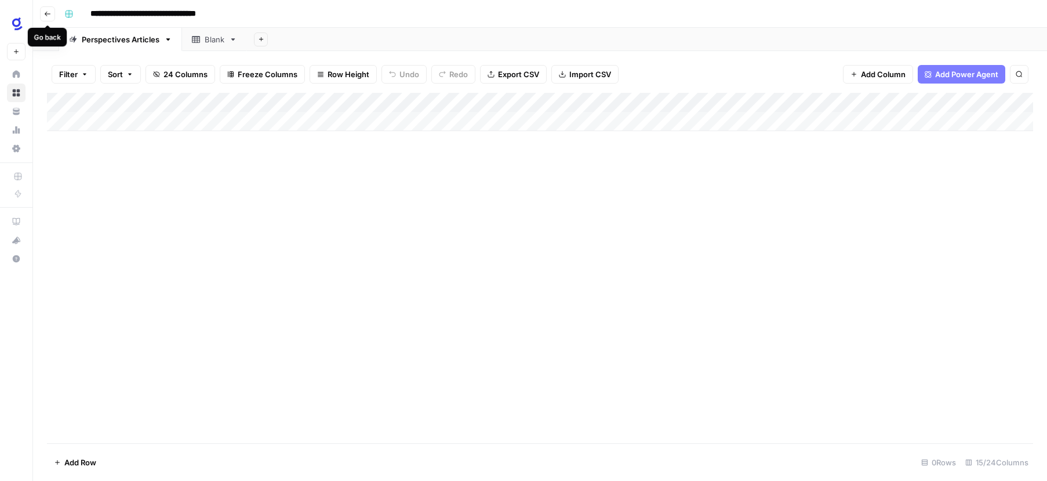
click at [48, 16] on icon "button" at bounding box center [47, 13] width 7 height 7
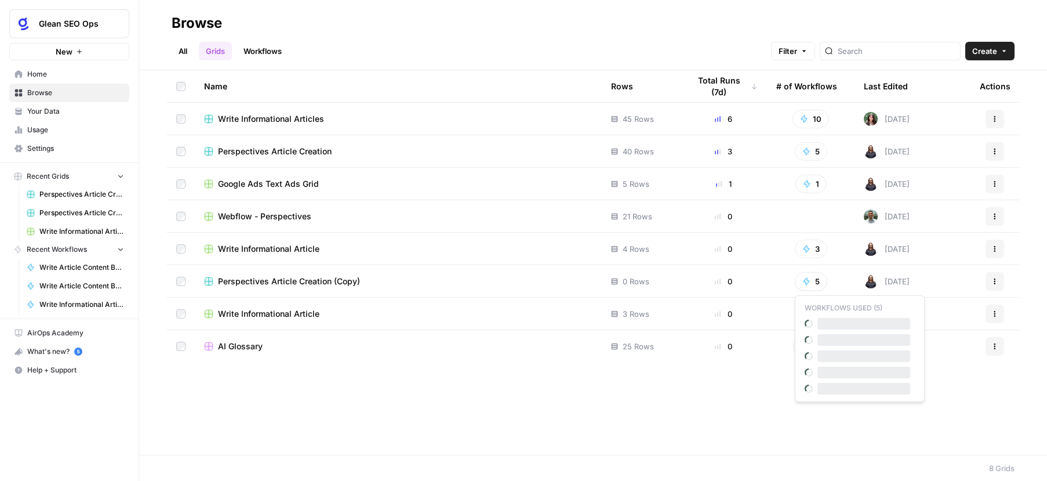
click at [816, 281] on button "5" at bounding box center [811, 281] width 32 height 19
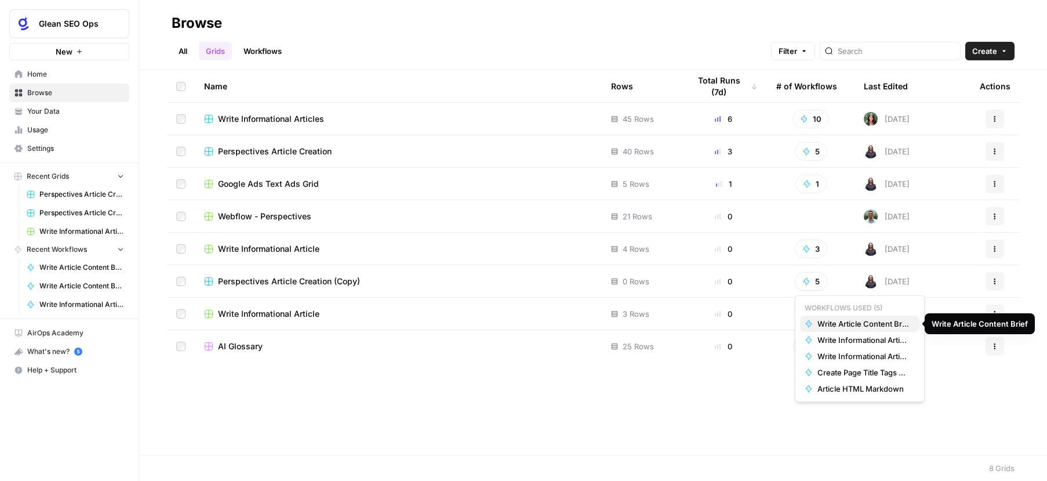
click at [844, 325] on span "Write Article Content Brief" at bounding box center [864, 324] width 93 height 12
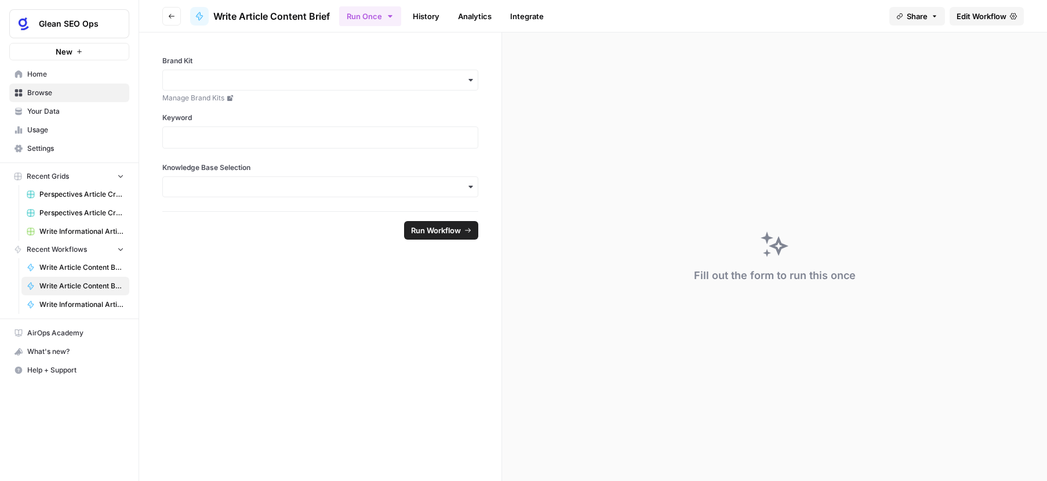
click at [471, 186] on icon "button" at bounding box center [471, 187] width 4 height 2
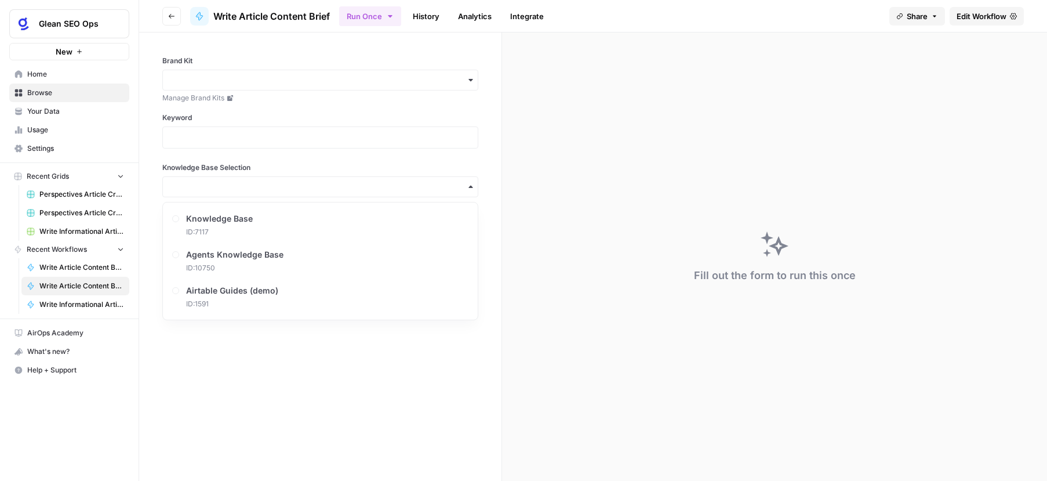
click at [278, 342] on form "Brand Kit Manage Brand Kits Keyword Knowledge Base Selection Run Workflow" at bounding box center [320, 256] width 363 height 448
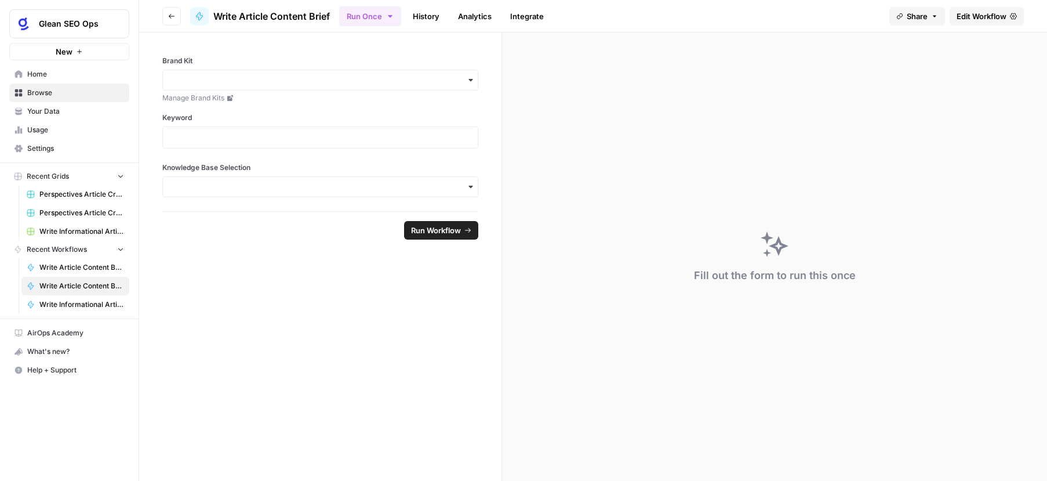
click at [169, 16] on icon "button" at bounding box center [172, 16] width 6 height 5
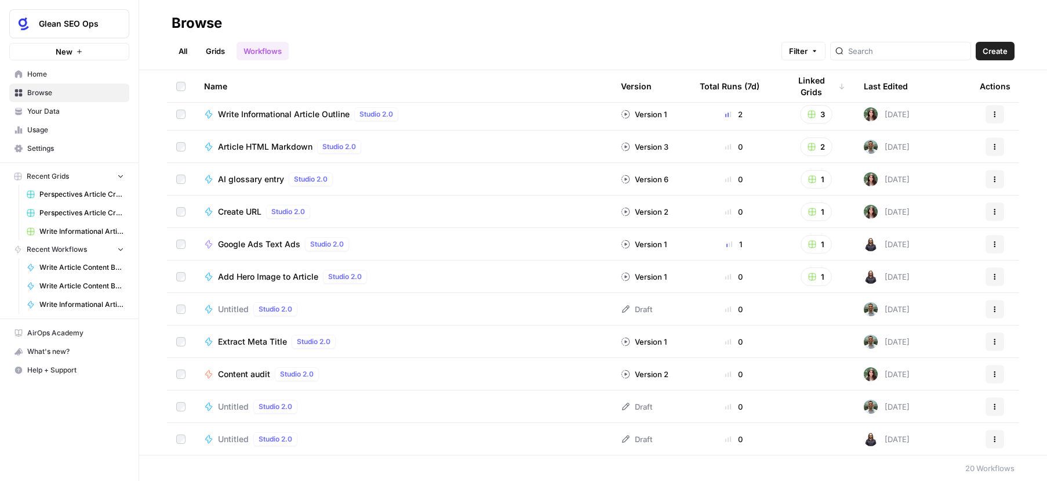
scroll to position [89, 0]
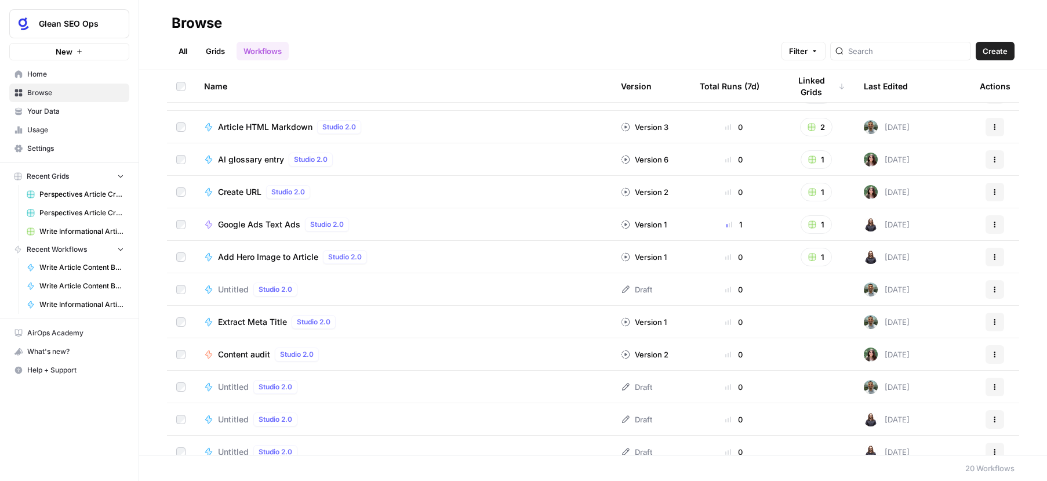
click at [210, 55] on link "Grids" at bounding box center [215, 51] width 33 height 19
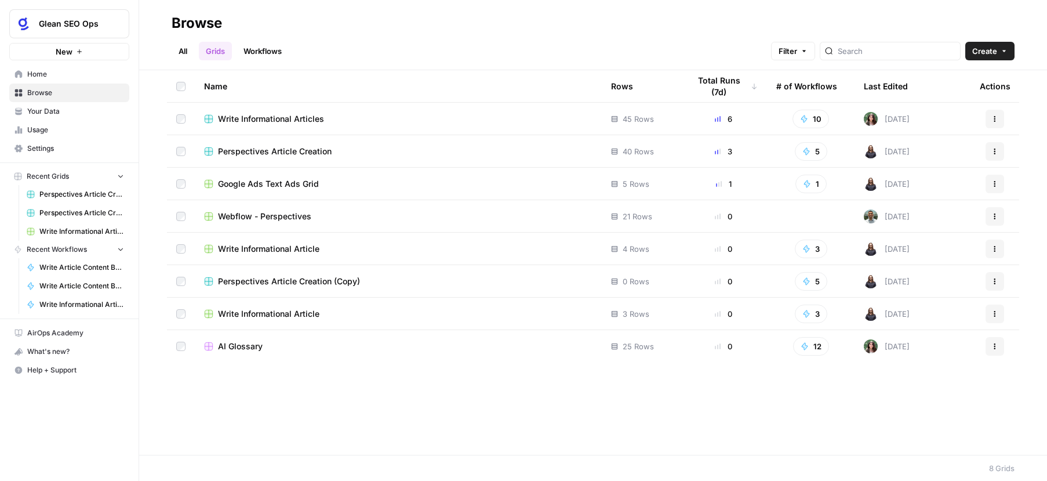
click at [383, 281] on div "Perspectives Article Creation (Copy)" at bounding box center [398, 281] width 388 height 12
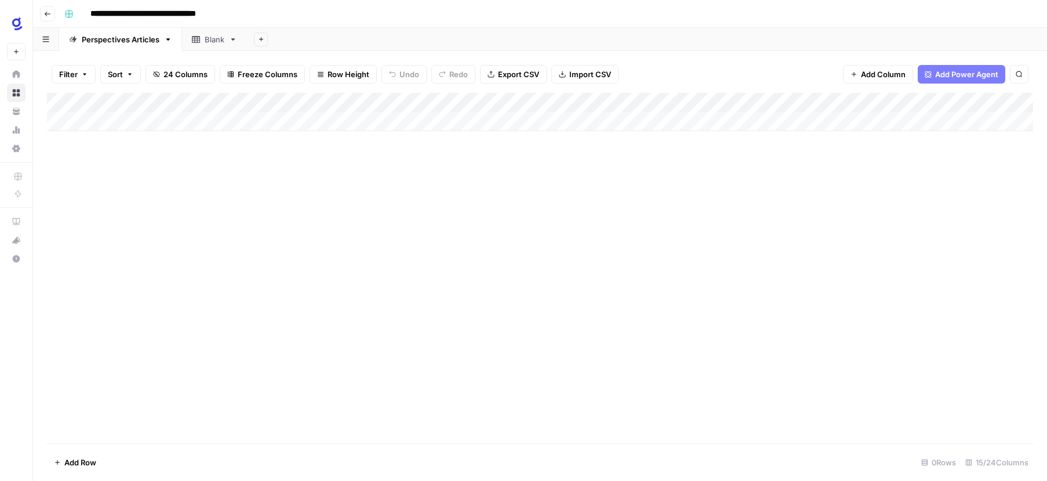
click at [945, 74] on span "Add Power Agent" at bounding box center [966, 74] width 63 height 12
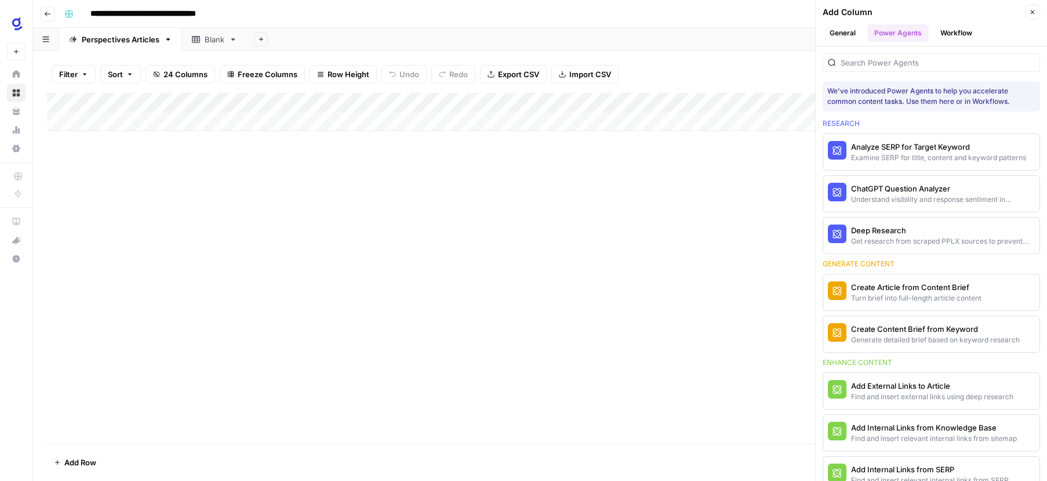
click at [955, 35] on button "Workflow" at bounding box center [957, 32] width 46 height 17
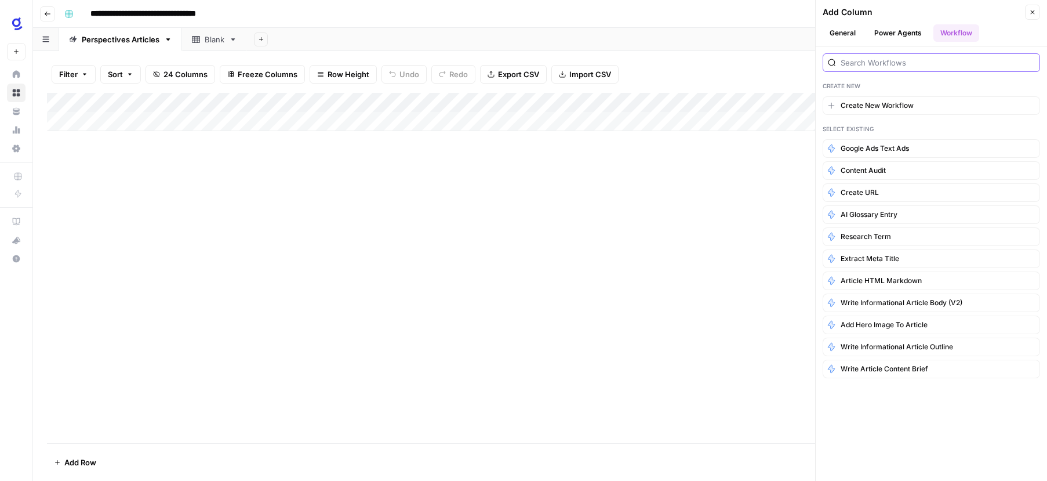
click at [891, 66] on input "search" at bounding box center [938, 63] width 194 height 12
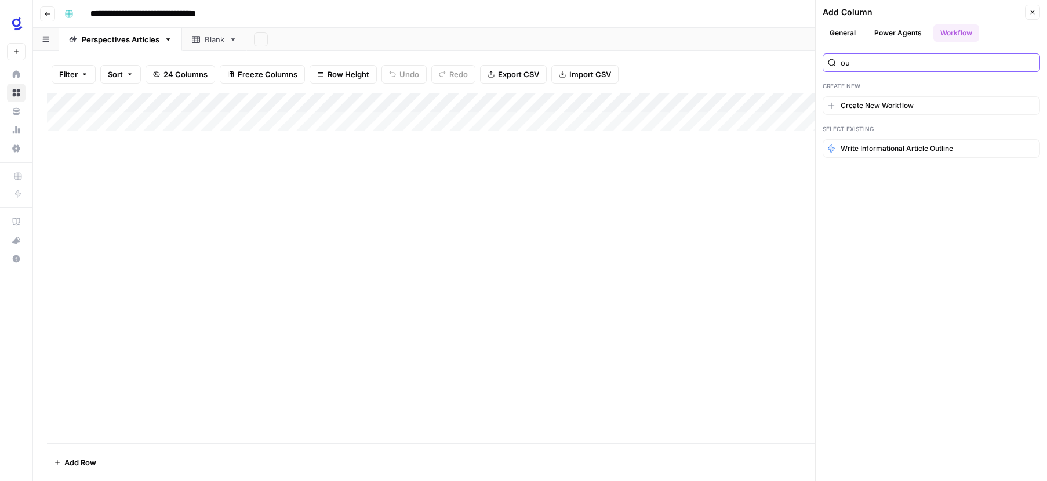
type input "o"
type input "b"
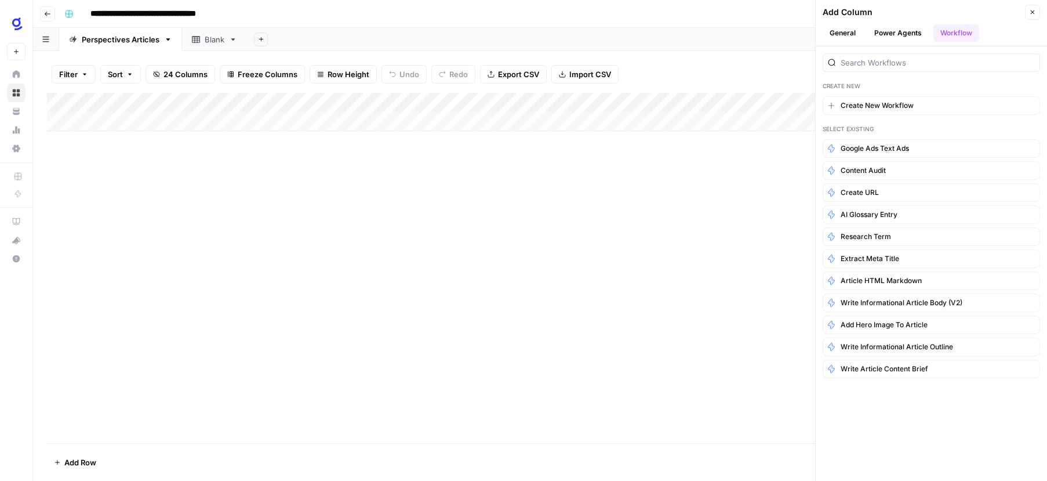
click at [907, 30] on button "Power Agents" at bounding box center [897, 32] width 61 height 17
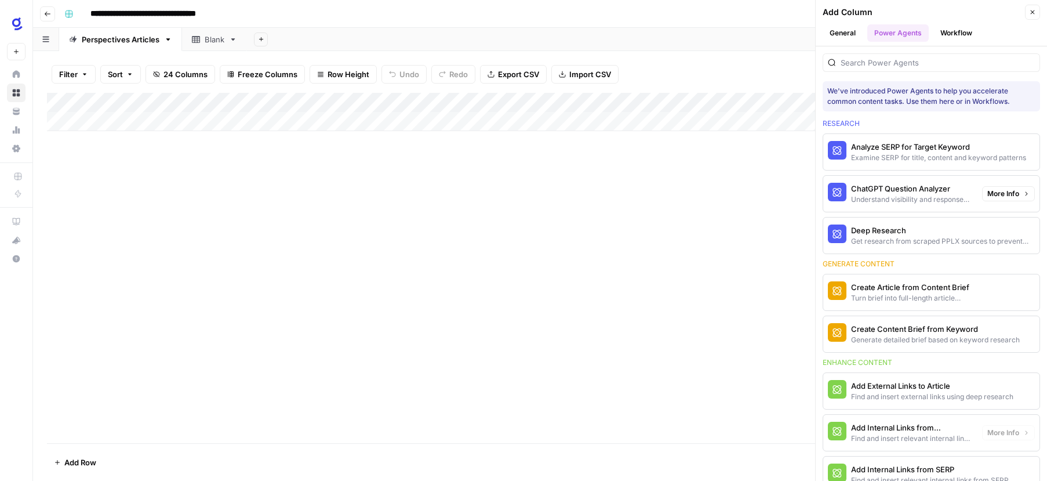
scroll to position [1, 0]
click at [1031, 10] on icon "button" at bounding box center [1033, 12] width 4 height 4
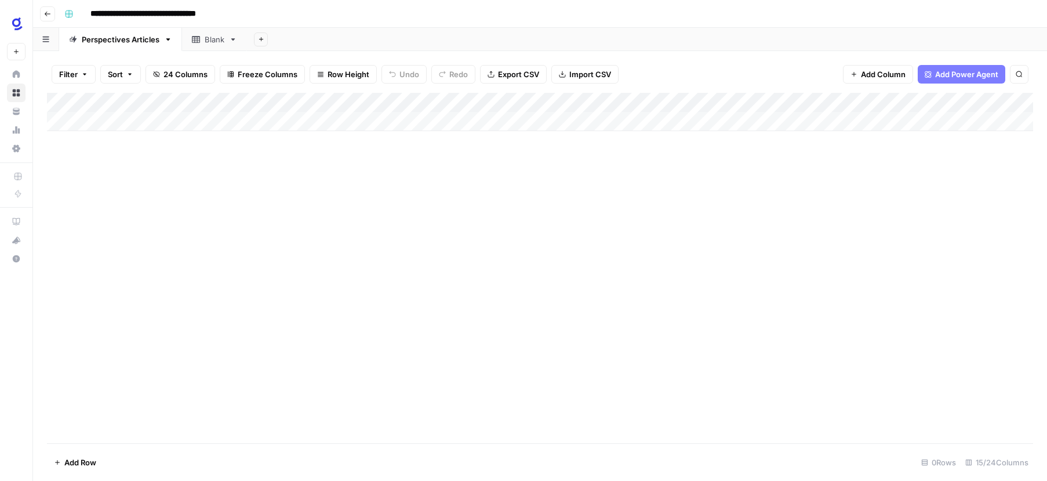
click at [48, 16] on icon "button" at bounding box center [47, 13] width 7 height 7
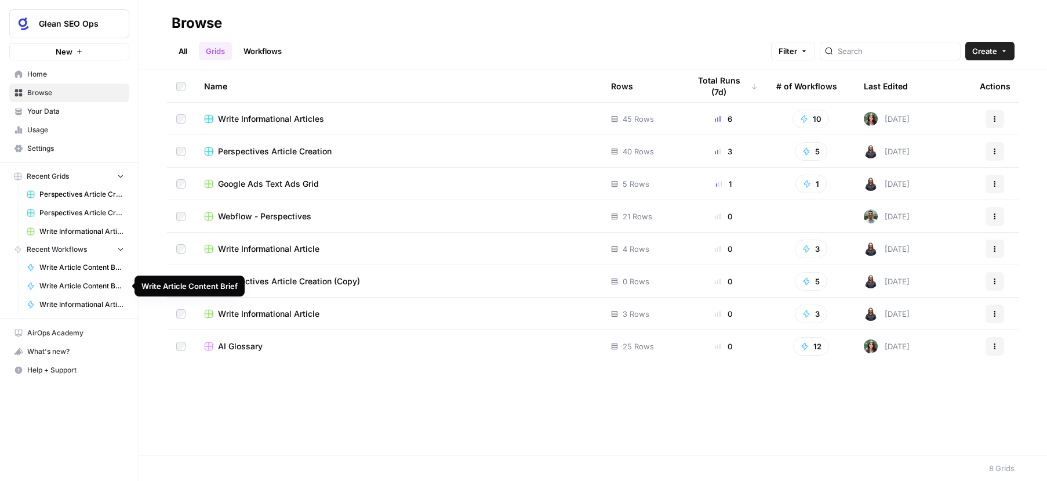
click at [92, 270] on span "Write Article Content Brief (Agents)" at bounding box center [81, 267] width 85 height 10
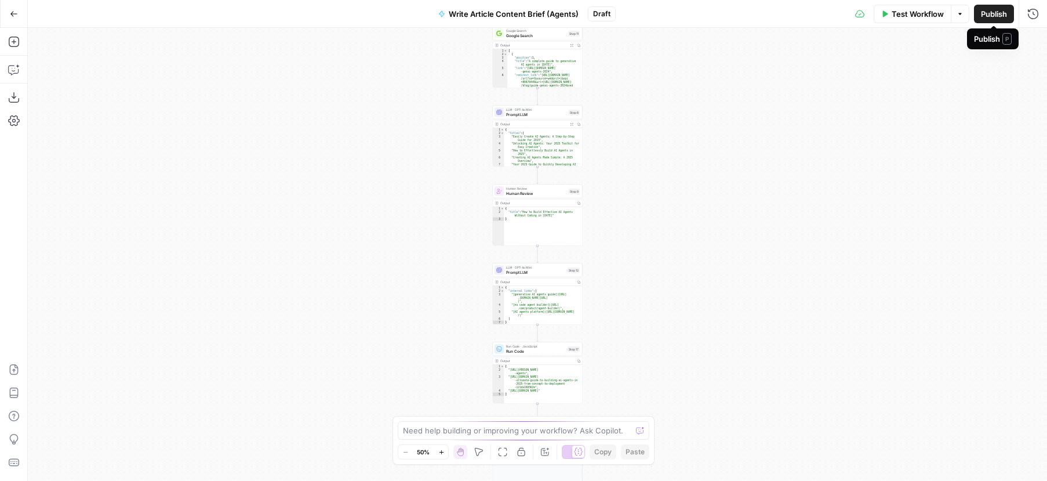
click at [993, 13] on span "Publish" at bounding box center [994, 14] width 26 height 12
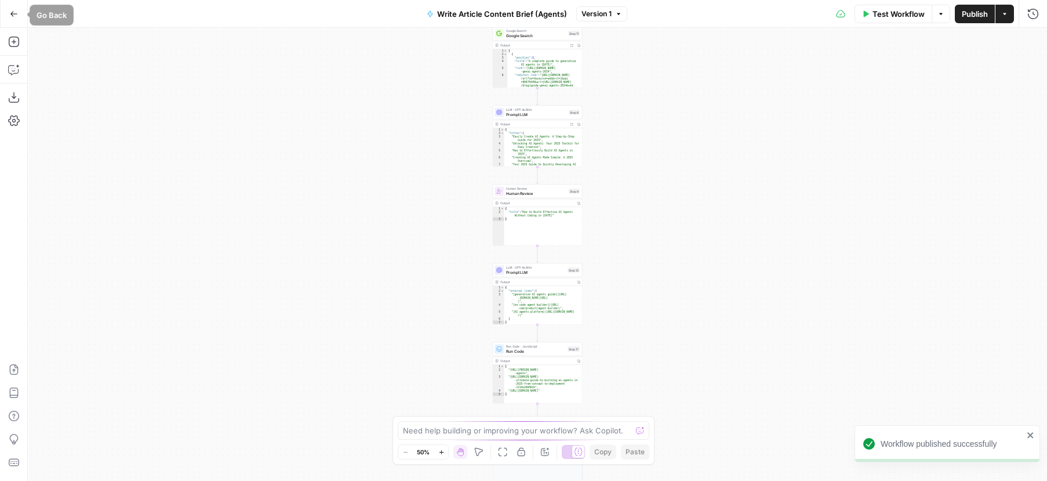
click at [20, 11] on button "Go Back" at bounding box center [13, 13] width 21 height 21
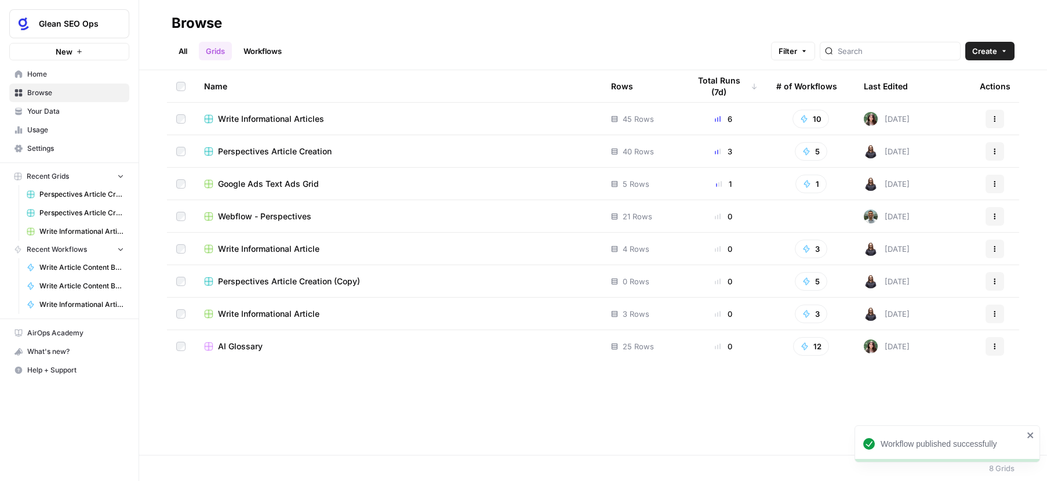
click at [359, 280] on span "Perspectives Article Creation (Copy)" at bounding box center [289, 281] width 142 height 12
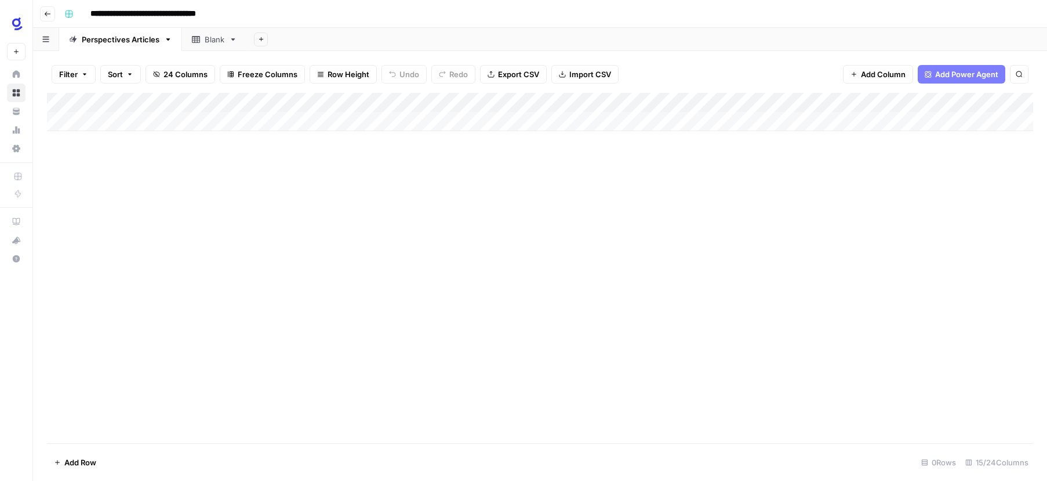
click at [961, 75] on span "Add Power Agent" at bounding box center [966, 74] width 63 height 12
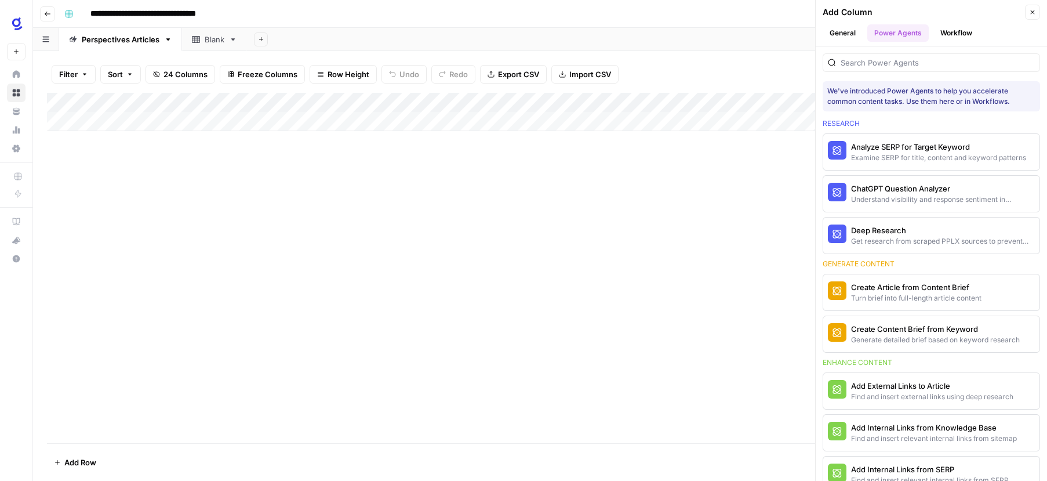
click at [960, 35] on button "Workflow" at bounding box center [957, 32] width 46 height 17
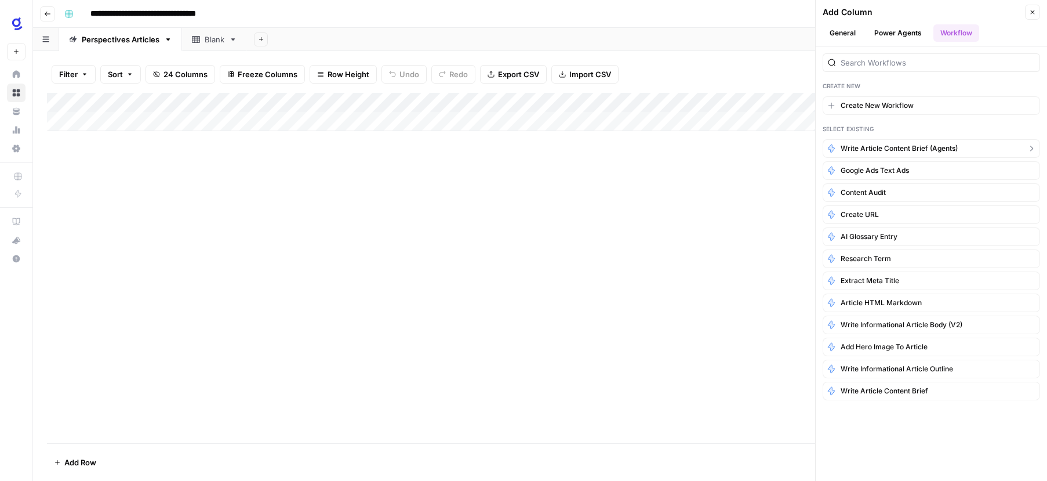
click at [942, 152] on span "Write Article Content Brief (Agents)" at bounding box center [899, 148] width 117 height 10
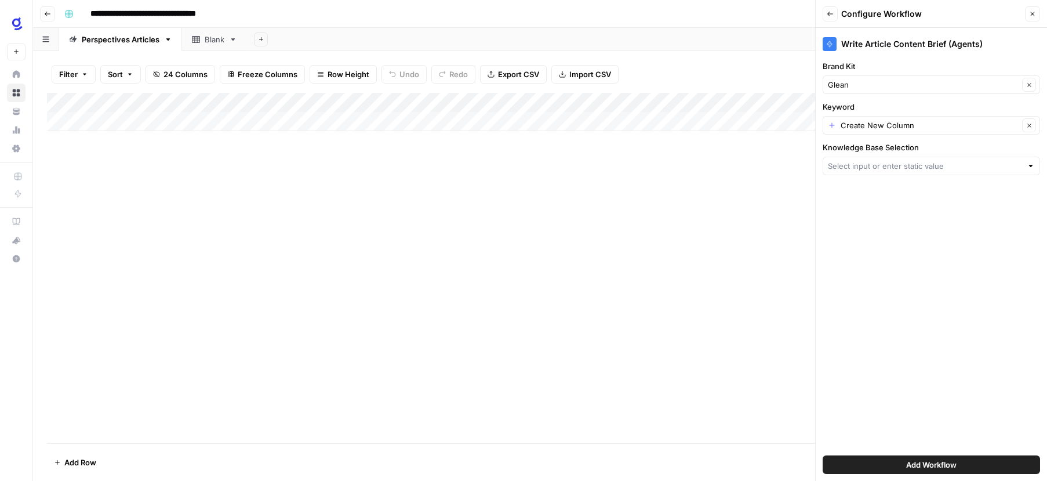
click at [1031, 165] on div at bounding box center [1031, 166] width 8 height 12
click at [905, 211] on span "Agents Knowledge Base" at bounding box center [929, 210] width 193 height 12
type input "Agents Knowledge Base"
click at [918, 462] on span "Add Workflow" at bounding box center [931, 465] width 50 height 12
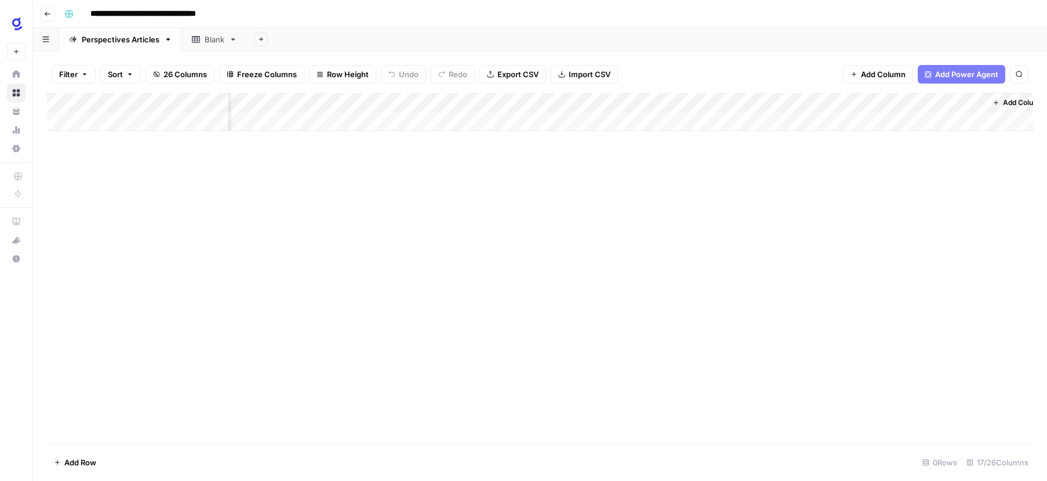
scroll to position [0, 1428]
click at [924, 100] on div "Add Column" at bounding box center [540, 112] width 986 height 38
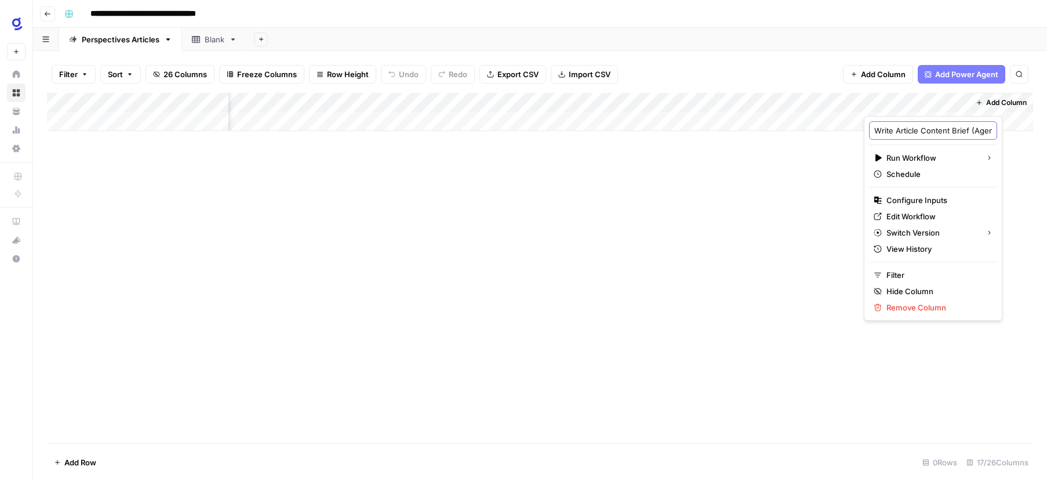
drag, startPoint x: 936, startPoint y: 133, endPoint x: 987, endPoint y: 132, distance: 51.6
click at [987, 132] on body "**********" at bounding box center [523, 240] width 1047 height 481
drag, startPoint x: 936, startPoint y: 130, endPoint x: 983, endPoint y: 128, distance: 47.6
click at [983, 128] on body "**********" at bounding box center [523, 240] width 1047 height 481
click at [957, 128] on input "Write Article Content Brief (Agents)" at bounding box center [933, 131] width 118 height 12
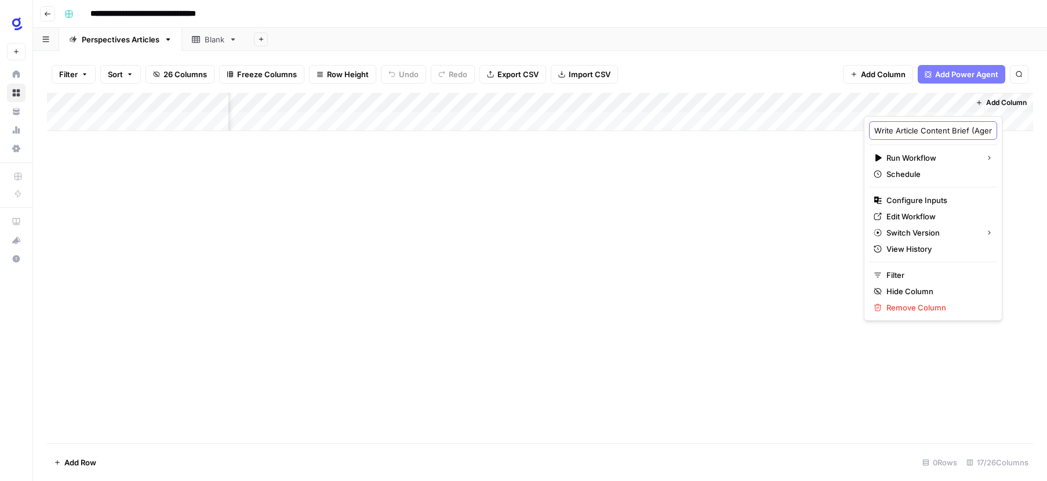
scroll to position [0, 40]
click at [997, 164] on div "Add Column" at bounding box center [540, 268] width 986 height 350
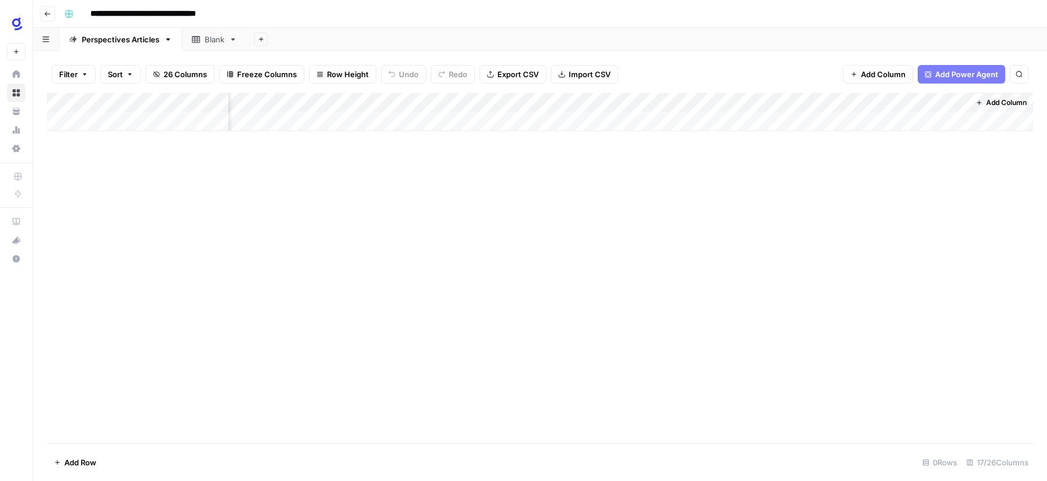
drag, startPoint x: 928, startPoint y: 97, endPoint x: 265, endPoint y: 122, distance: 663.8
click at [265, 122] on div "Add Column" at bounding box center [540, 112] width 986 height 38
click at [376, 202] on div "Add Column" at bounding box center [540, 268] width 986 height 350
drag, startPoint x: 677, startPoint y: 96, endPoint x: 333, endPoint y: 106, distance: 344.0
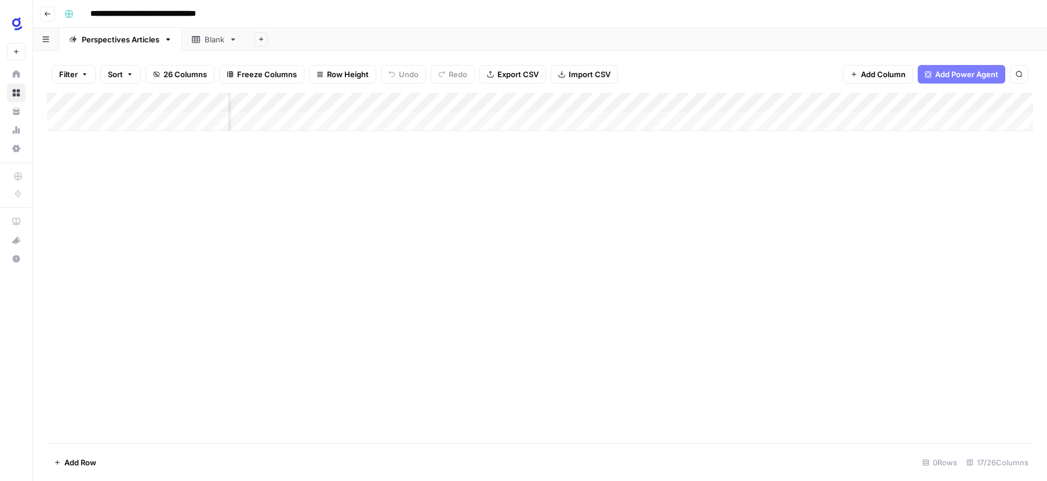
click at [333, 106] on div "Add Column" at bounding box center [540, 112] width 986 height 38
drag, startPoint x: 745, startPoint y: 97, endPoint x: 315, endPoint y: 100, distance: 429.7
click at [316, 100] on div "Add Column" at bounding box center [540, 112] width 986 height 38
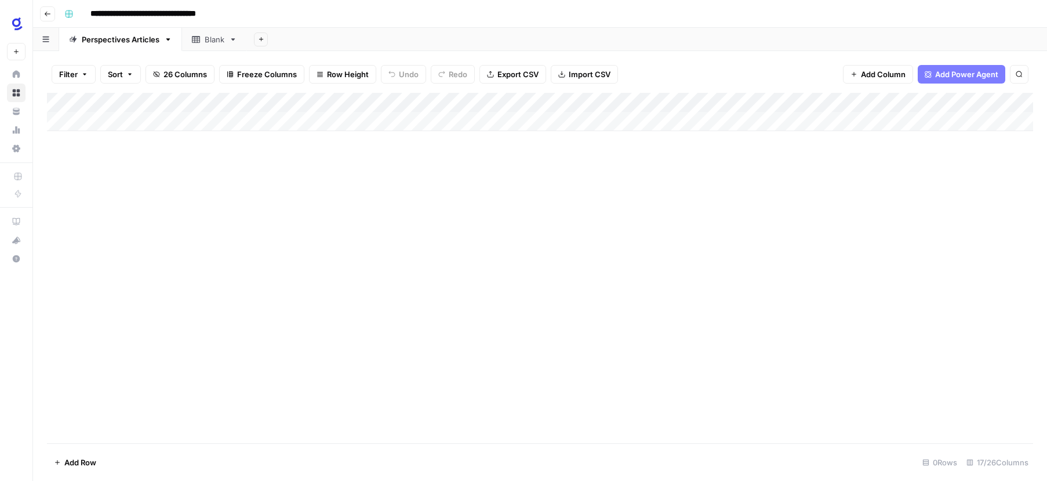
drag, startPoint x: 873, startPoint y: 96, endPoint x: 322, endPoint y: 107, distance: 550.4
click at [322, 107] on div "Add Column" at bounding box center [540, 112] width 986 height 38
click at [428, 102] on div "Add Column" at bounding box center [540, 112] width 986 height 38
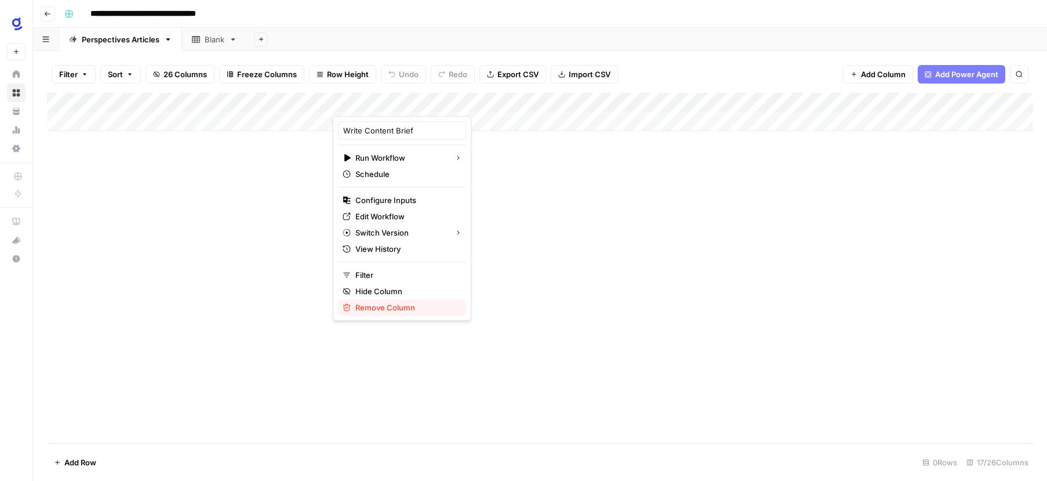
click at [395, 308] on span "Remove Column" at bounding box center [405, 308] width 101 height 12
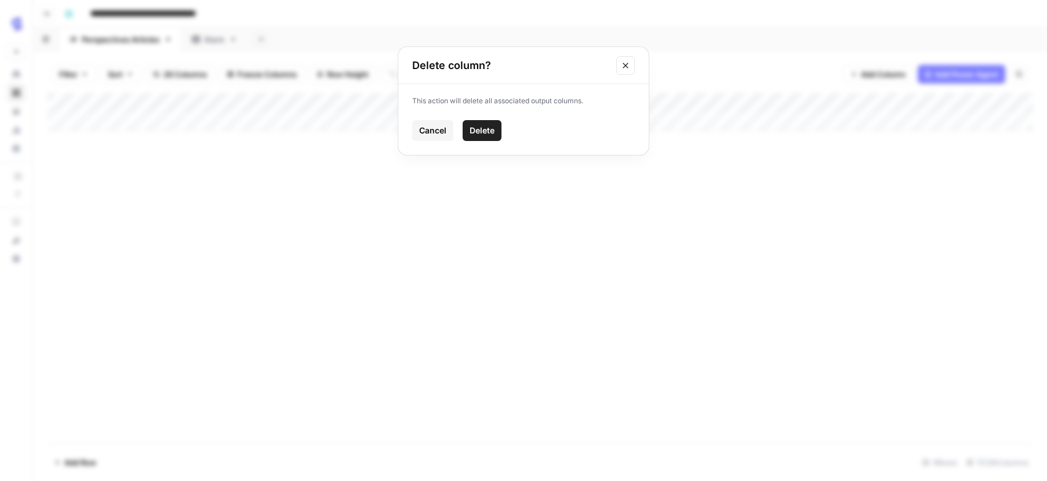
click at [493, 126] on span "Delete" at bounding box center [482, 131] width 25 height 12
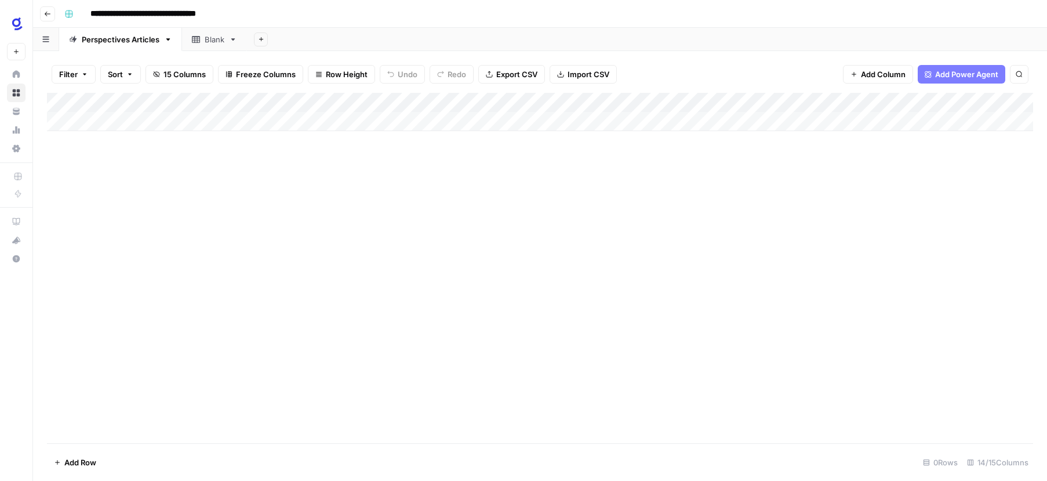
click at [133, 122] on div "Add Column" at bounding box center [540, 112] width 986 height 38
click at [215, 211] on div "Add Column" at bounding box center [540, 268] width 986 height 350
click at [104, 160] on div "Add Column" at bounding box center [540, 132] width 986 height 78
click at [117, 182] on div "Add Column" at bounding box center [540, 141] width 986 height 97
click at [324, 237] on div "Add Column" at bounding box center [540, 268] width 986 height 350
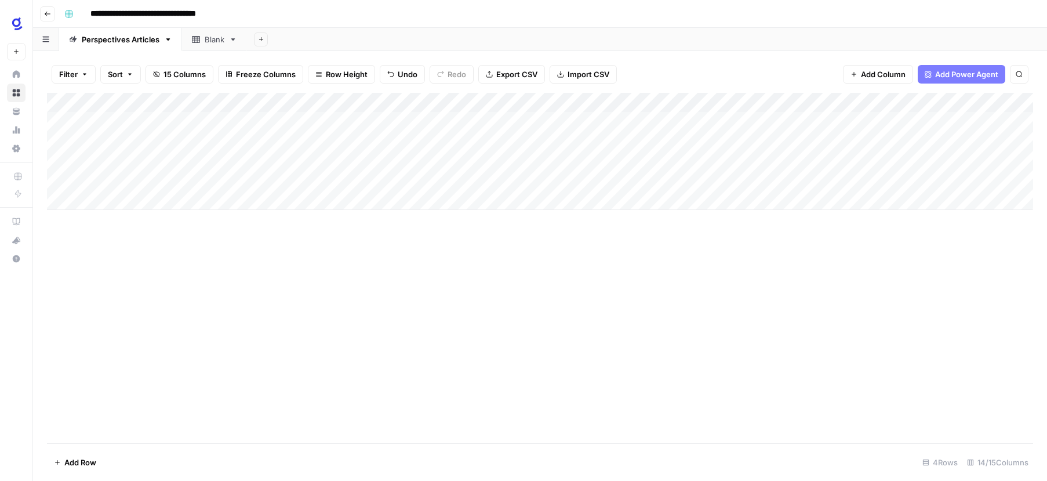
click at [311, 101] on div "Add Column" at bounding box center [540, 151] width 986 height 117
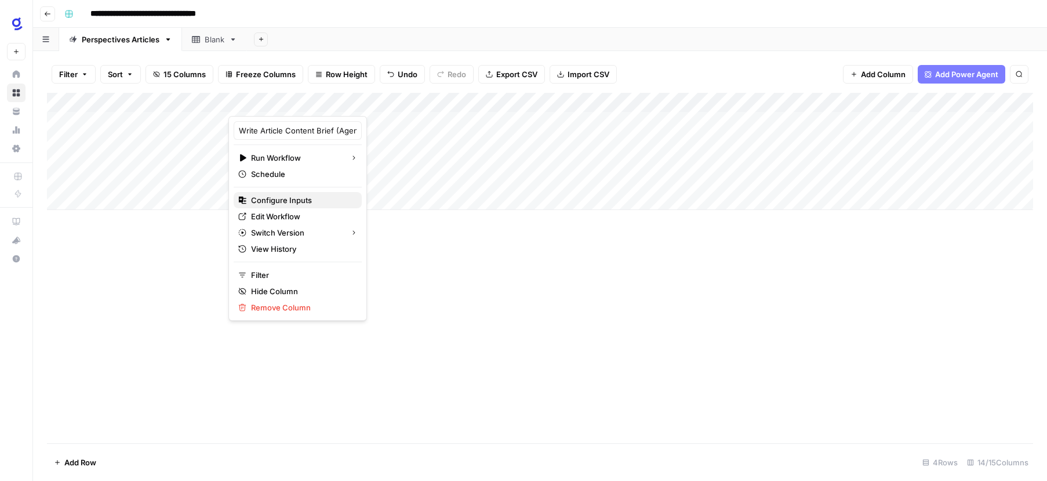
click at [297, 202] on span "Configure Inputs" at bounding box center [301, 200] width 101 height 12
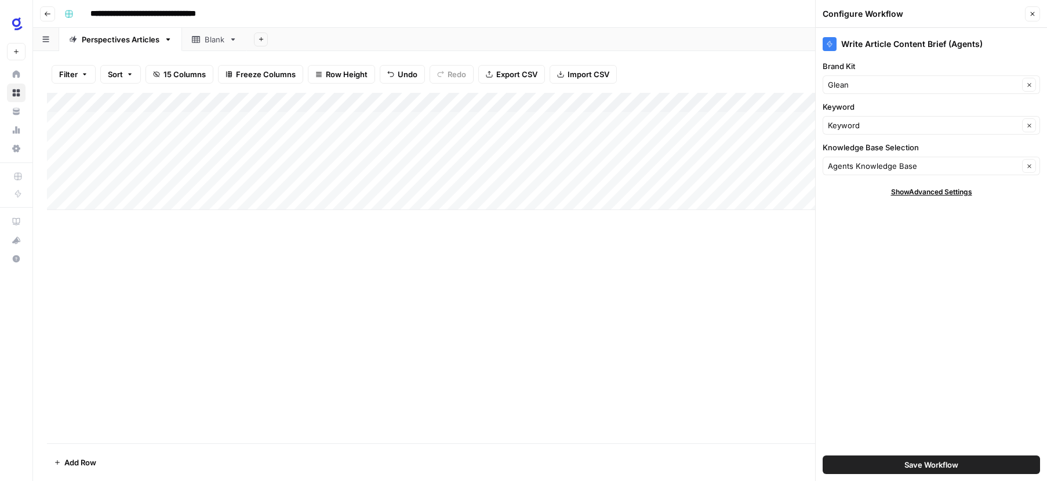
click at [1032, 16] on icon "button" at bounding box center [1032, 13] width 7 height 7
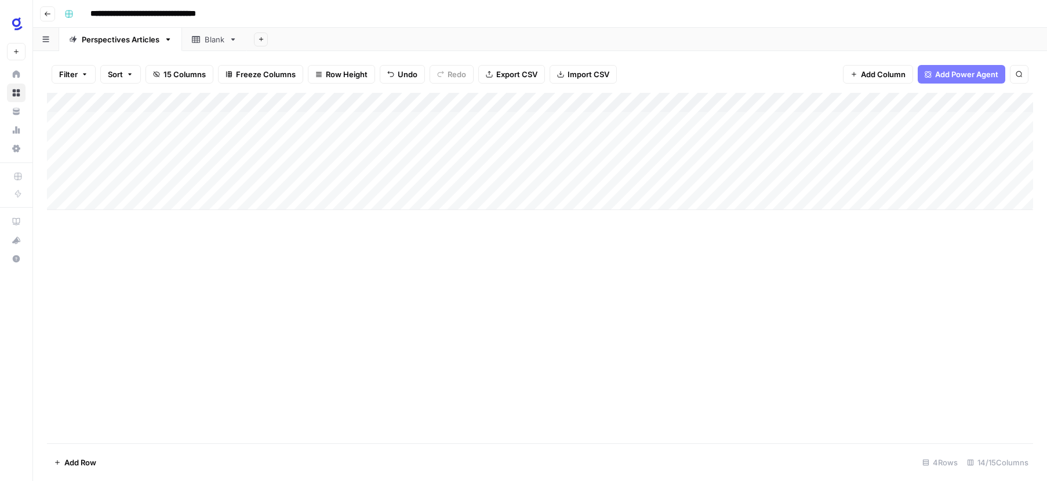
click at [190, 120] on div "Add Column" at bounding box center [540, 151] width 986 height 117
click at [177, 123] on div "Add Column" at bounding box center [540, 151] width 986 height 117
click at [177, 123] on textarea at bounding box center [158, 122] width 186 height 16
type textarea "**********"
click at [200, 238] on div "Add Column" at bounding box center [540, 268] width 986 height 350
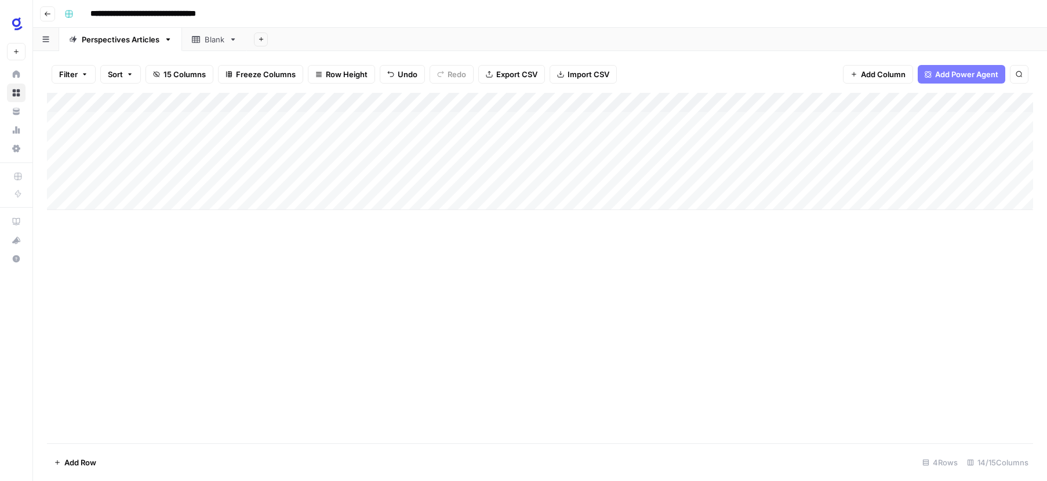
click at [281, 121] on div "Add Column" at bounding box center [540, 151] width 986 height 117
click at [215, 257] on div "Add Column" at bounding box center [540, 268] width 986 height 350
click at [309, 104] on div "Add Column" at bounding box center [540, 151] width 986 height 117
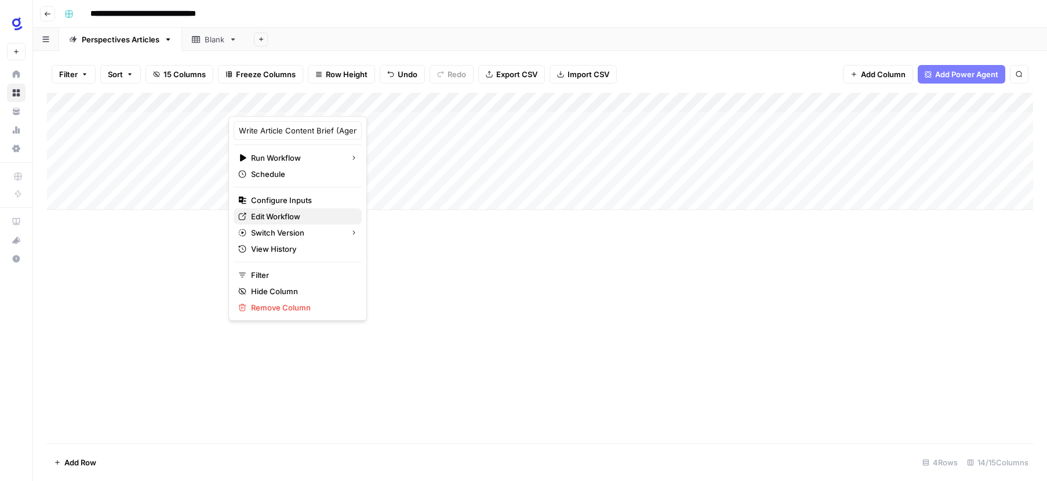
click at [288, 217] on span "Edit Workflow" at bounding box center [301, 216] width 101 height 12
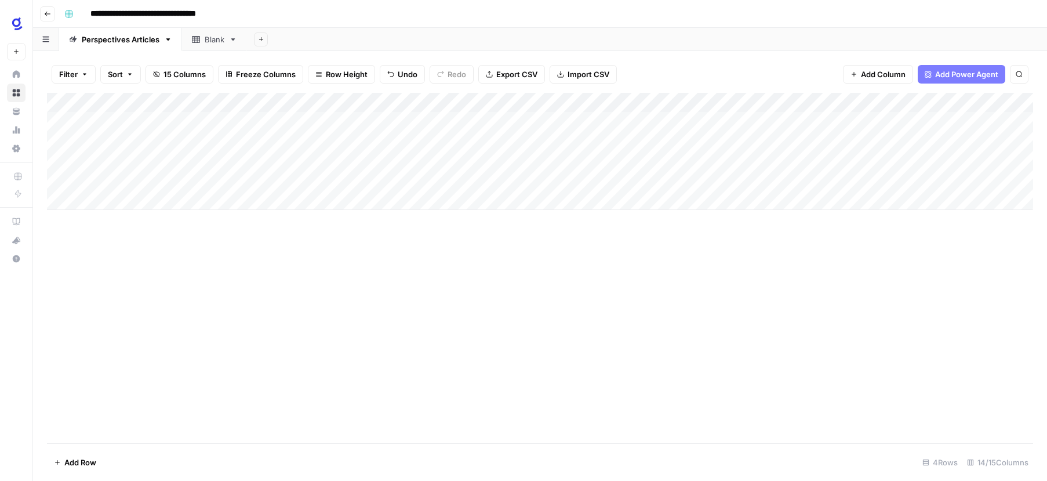
click at [524, 306] on div "Add Column" at bounding box center [540, 268] width 986 height 350
click at [191, 122] on div "Add Column" at bounding box center [540, 151] width 986 height 117
click at [280, 121] on div "Add Column" at bounding box center [540, 151] width 986 height 117
click at [934, 442] on div "keyword_input_value can't be blank" at bounding box center [952, 444] width 143 height 12
click at [311, 101] on div "Add Column" at bounding box center [540, 151] width 986 height 117
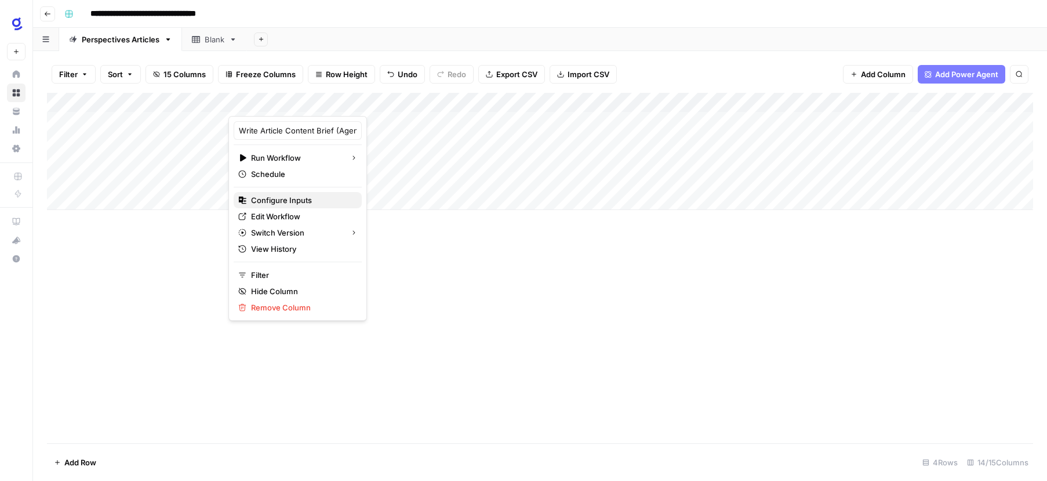
click at [289, 202] on span "Configure Inputs" at bounding box center [301, 200] width 101 height 12
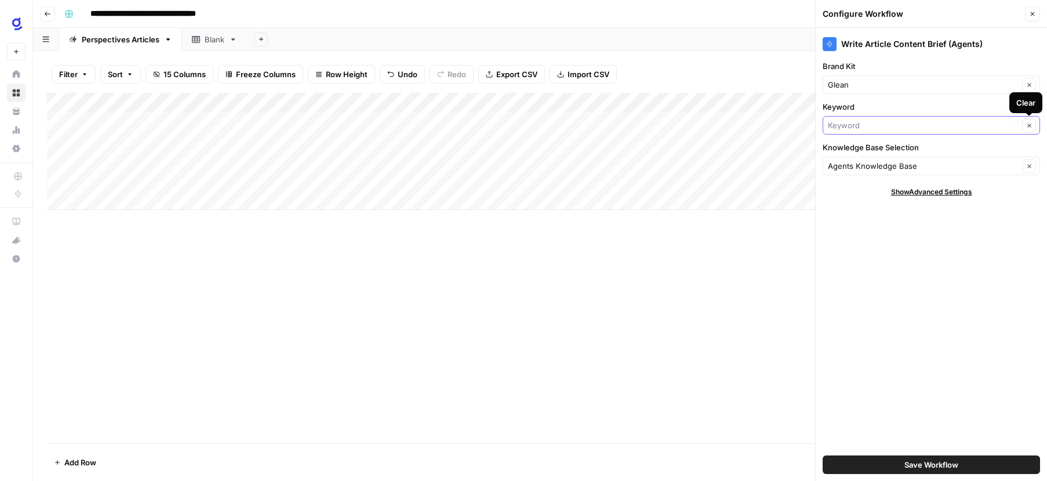
click at [968, 124] on input "Keyword" at bounding box center [923, 125] width 191 height 12
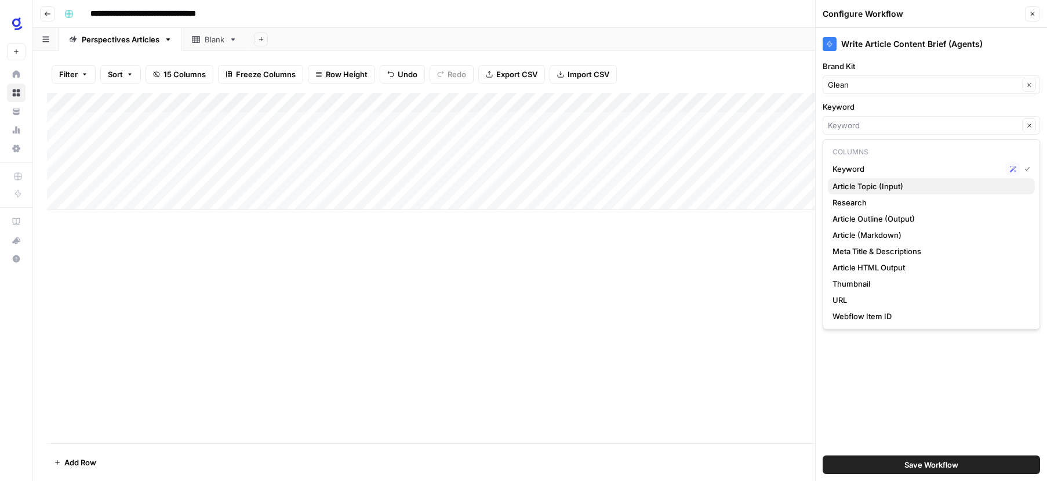
click at [905, 186] on span "Article Topic (Input)" at bounding box center [929, 186] width 193 height 12
type input "Article Topic (Input)"
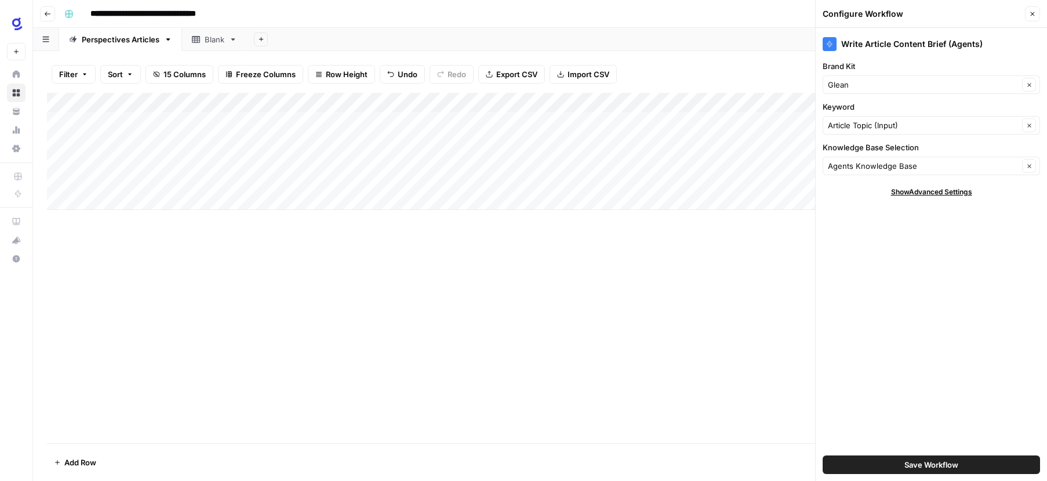
click at [931, 465] on span "Save Workflow" at bounding box center [932, 465] width 54 height 12
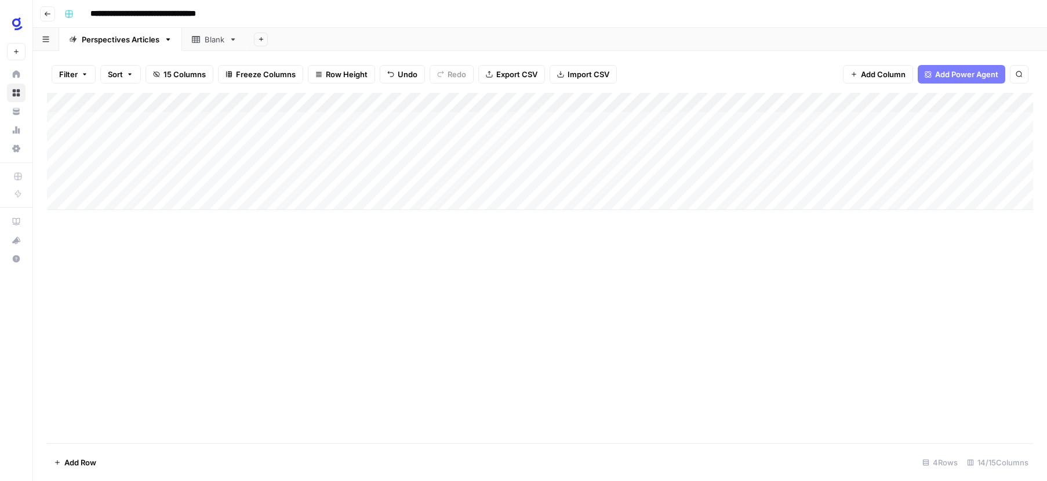
click at [278, 119] on div "Add Column" at bounding box center [540, 151] width 986 height 117
click at [323, 122] on div "Add Column" at bounding box center [540, 151] width 986 height 117
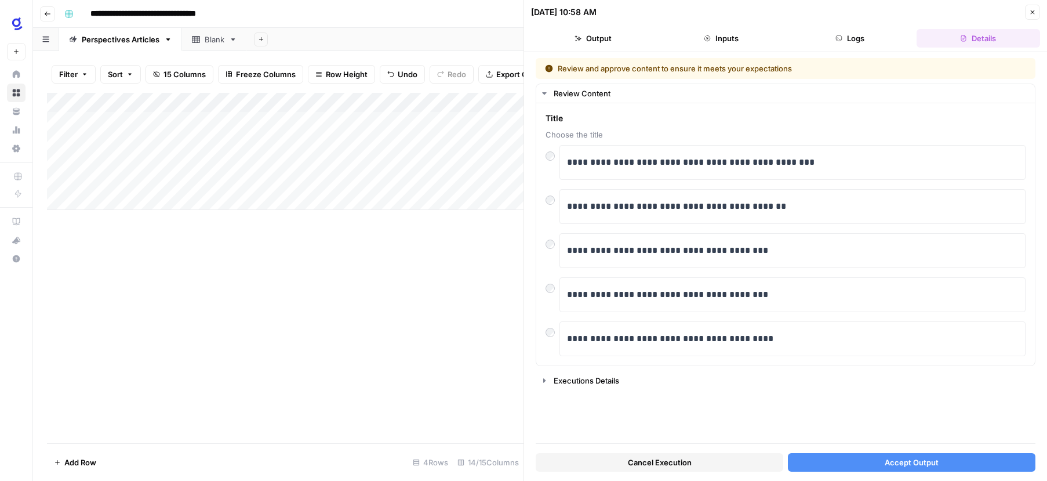
click at [887, 461] on span "Accept Output" at bounding box center [912, 462] width 54 height 12
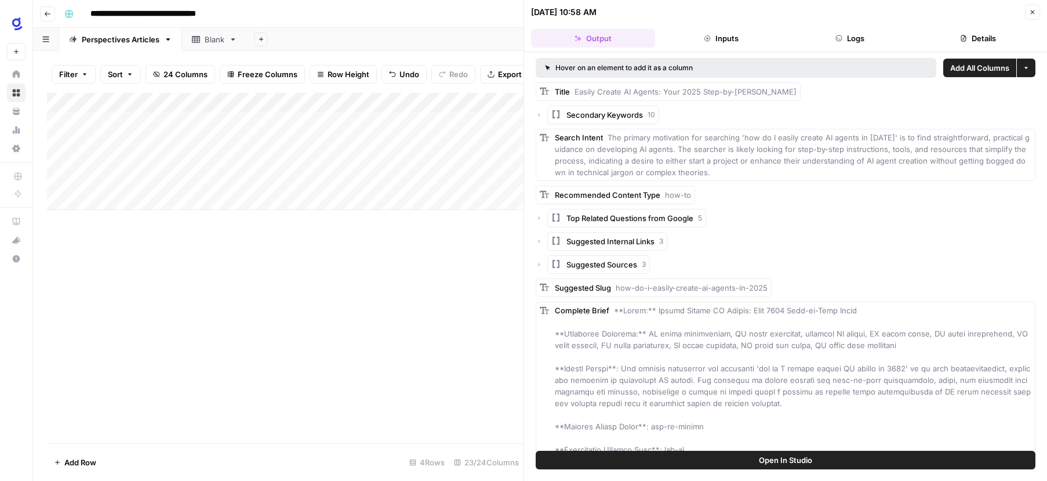
click at [723, 38] on button "Inputs" at bounding box center [722, 38] width 124 height 19
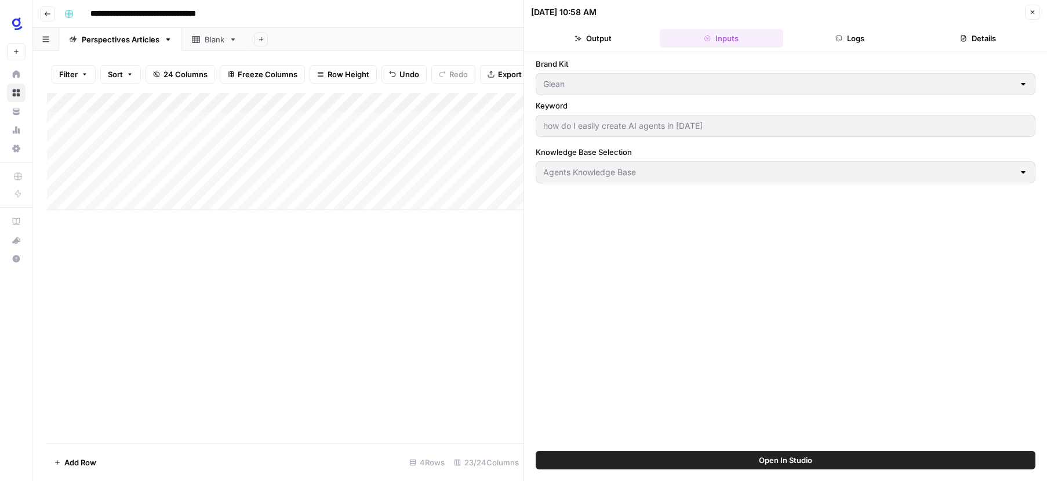
drag, startPoint x: 1030, startPoint y: 11, endPoint x: 1018, endPoint y: 16, distance: 13.0
click at [1030, 11] on icon "button" at bounding box center [1032, 12] width 7 height 7
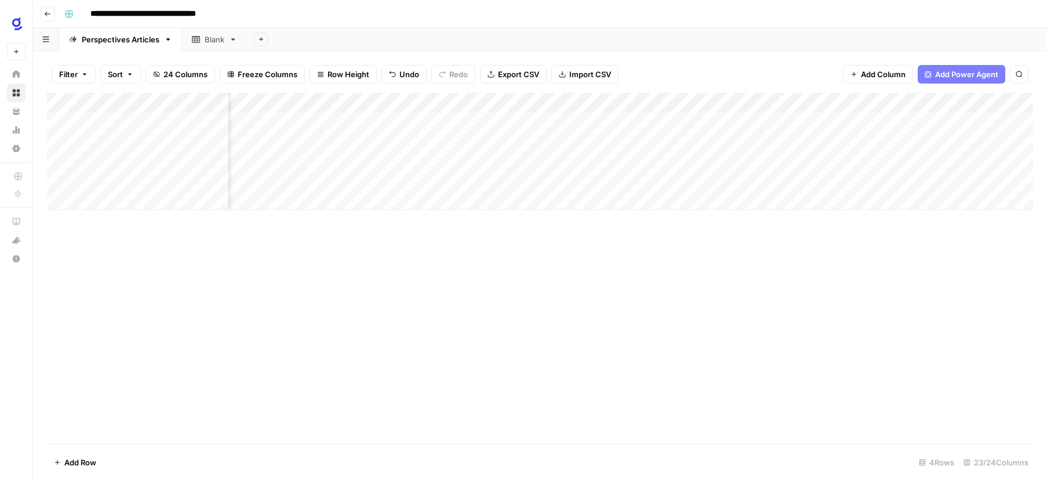
scroll to position [0, 366]
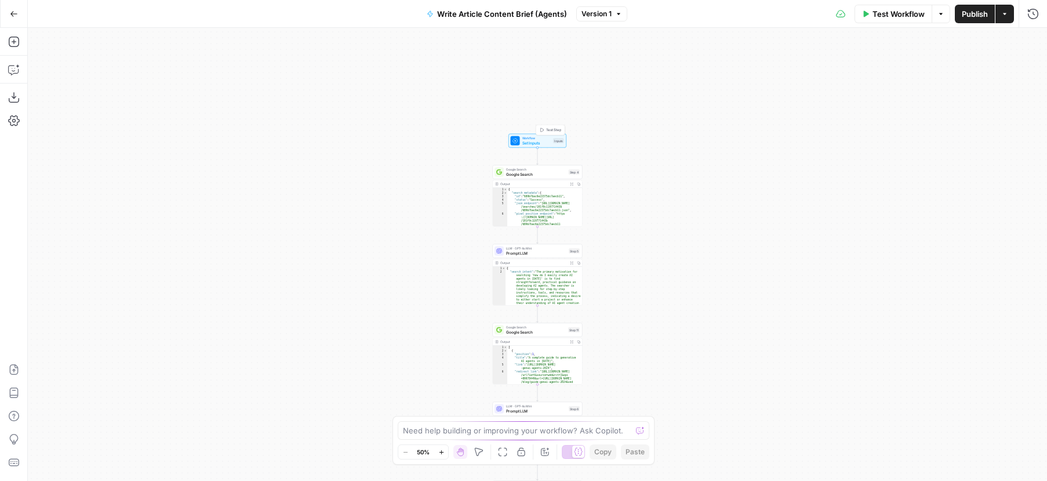
click at [547, 141] on span "Set Inputs" at bounding box center [536, 143] width 29 height 6
click at [907, 137] on input "Keyword" at bounding box center [937, 140] width 185 height 12
click at [892, 113] on label "Keyword" at bounding box center [905, 118] width 135 height 12
click at [892, 134] on input "Keyword" at bounding box center [937, 140] width 185 height 12
click at [876, 142] on input "Keyword" at bounding box center [937, 140] width 185 height 12
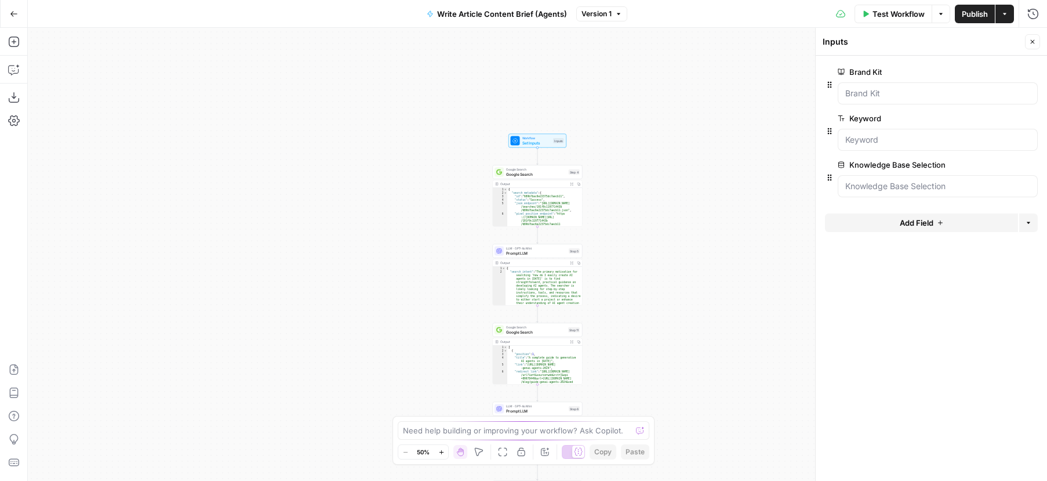
click at [1000, 119] on span "edit field" at bounding box center [995, 118] width 26 height 9
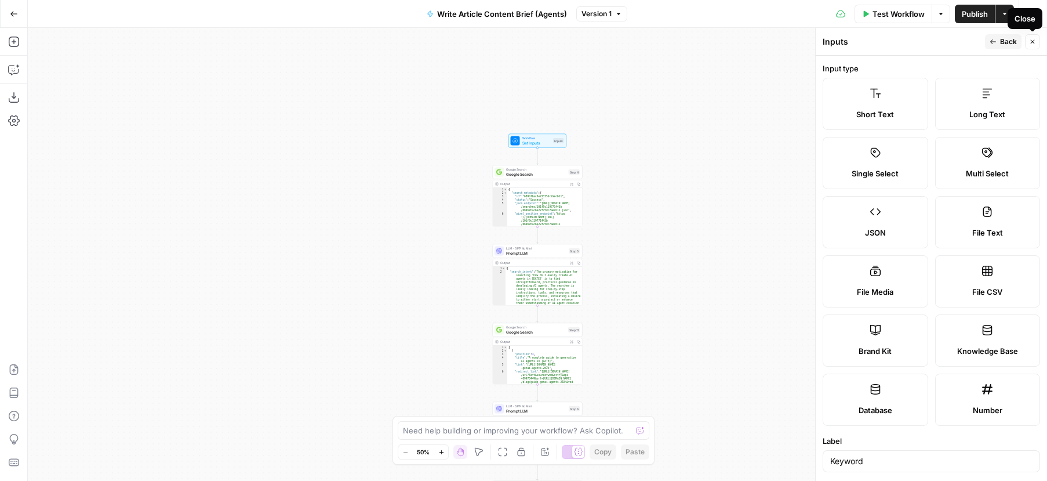
click at [1031, 38] on icon "button" at bounding box center [1032, 41] width 7 height 7
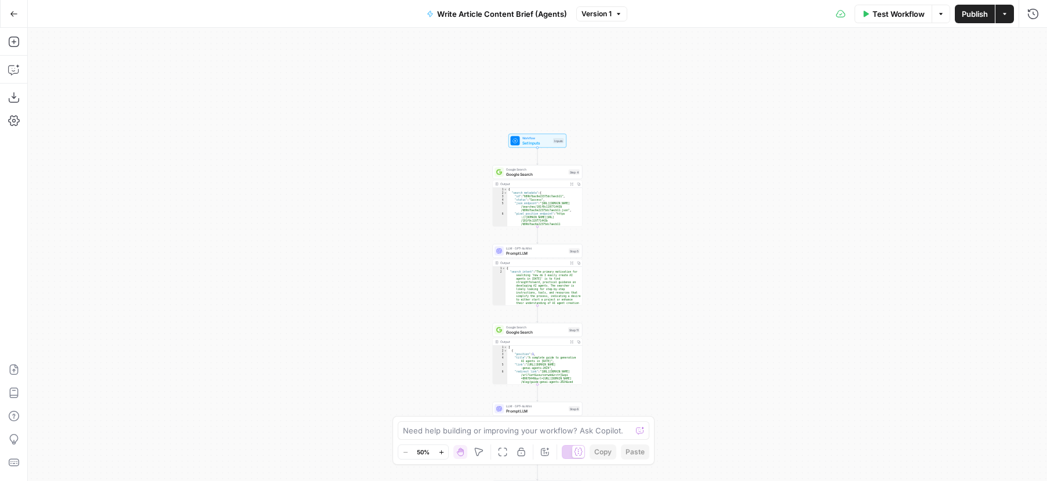
click at [805, 277] on div "Workflow Set Inputs Inputs Google Search Google Search Step 4 Output Expand Out…" at bounding box center [537, 254] width 1019 height 453
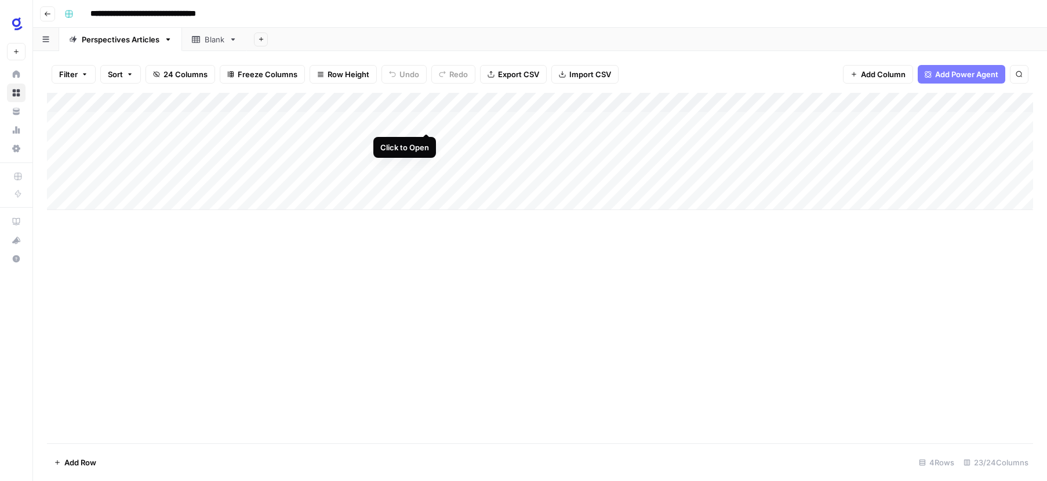
click at [424, 121] on div "Add Column" at bounding box center [540, 151] width 986 height 117
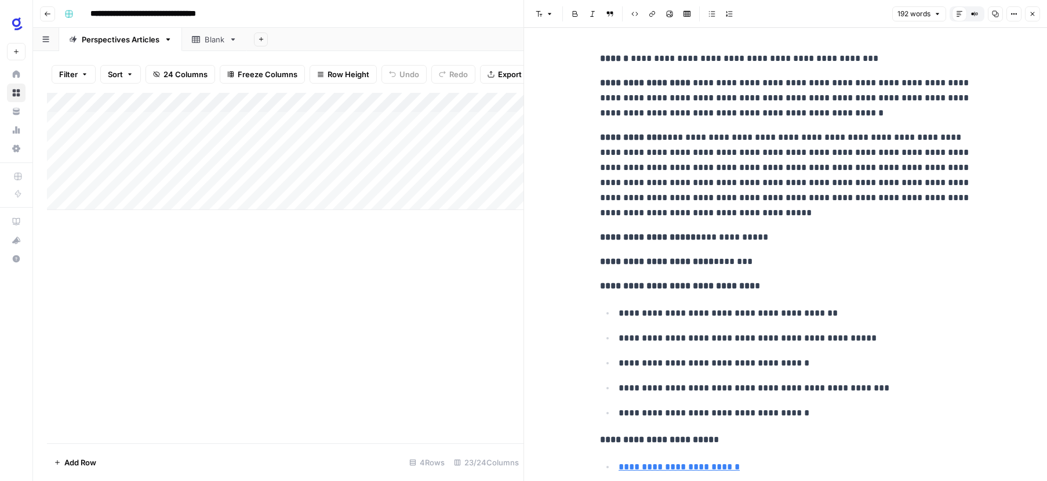
click at [1034, 16] on icon "button" at bounding box center [1032, 13] width 7 height 7
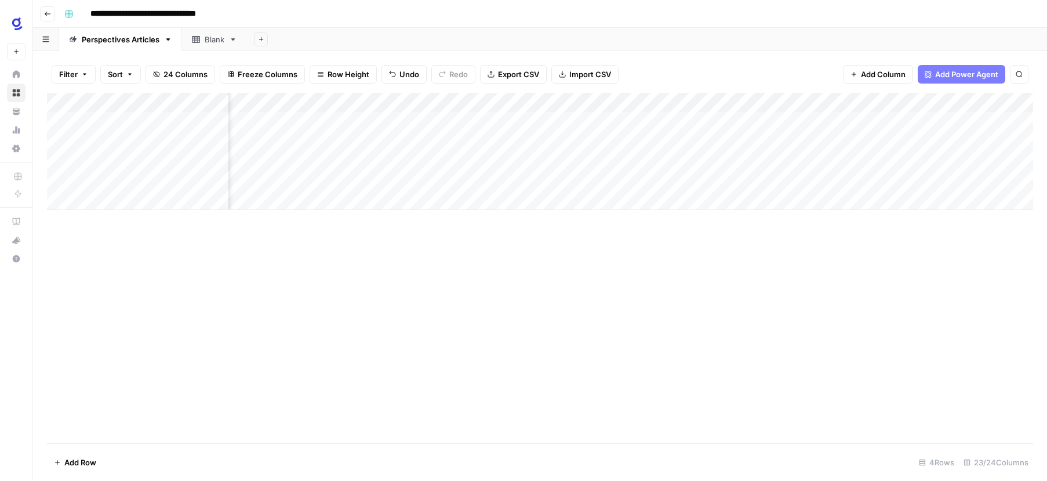
scroll to position [0, 449]
drag, startPoint x: 768, startPoint y: 100, endPoint x: 984, endPoint y: 103, distance: 216.3
click at [984, 103] on div "Add Column" at bounding box center [540, 151] width 986 height 117
drag, startPoint x: 511, startPoint y: 100, endPoint x: 776, endPoint y: 106, distance: 265.0
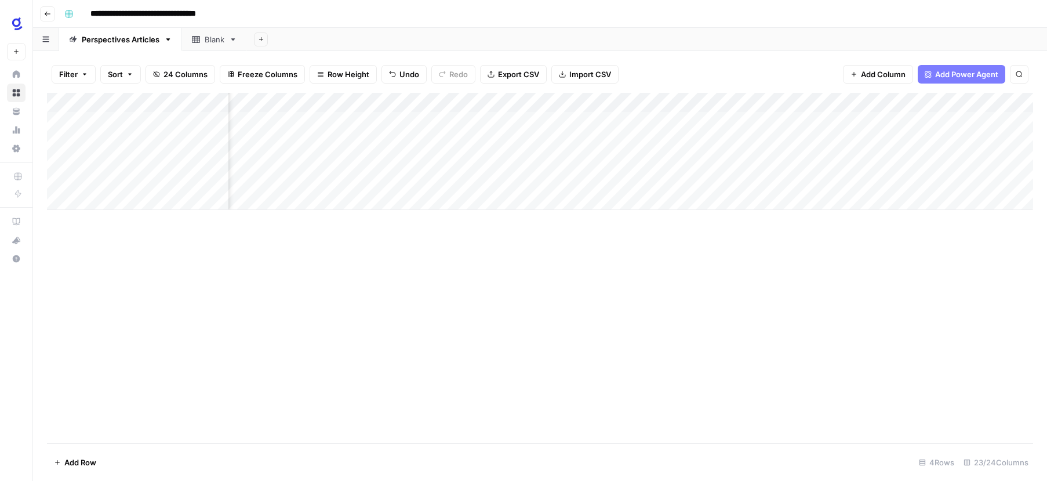
click at [776, 106] on div "Add Column" at bounding box center [540, 151] width 986 height 117
drag, startPoint x: 759, startPoint y: 99, endPoint x: 735, endPoint y: 106, distance: 25.5
click at [735, 106] on div "Add Column" at bounding box center [540, 151] width 986 height 117
click at [768, 245] on div "Add Column" at bounding box center [540, 268] width 986 height 350
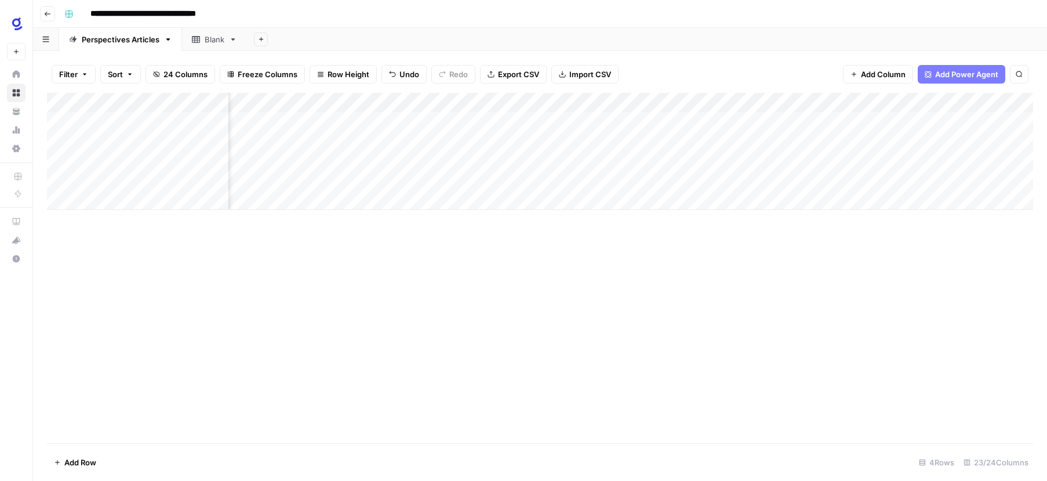
drag, startPoint x: 802, startPoint y: 98, endPoint x: 753, endPoint y: 100, distance: 48.7
click at [753, 100] on div "Add Column" at bounding box center [540, 151] width 986 height 117
click at [782, 198] on span "Hide Column" at bounding box center [793, 200] width 101 height 12
click at [710, 99] on div "Add Column" at bounding box center [540, 151] width 986 height 117
click at [675, 201] on span "Hide Column" at bounding box center [689, 200] width 101 height 12
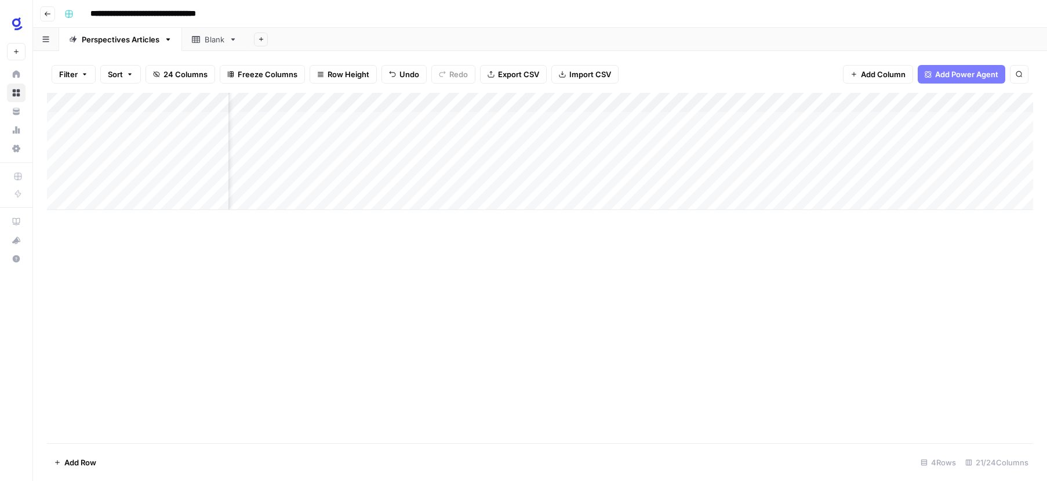
click at [604, 102] on div "Add Column" at bounding box center [540, 151] width 986 height 117
click at [579, 199] on span "Hide Column" at bounding box center [585, 200] width 101 height 12
click at [502, 104] on div "Add Column" at bounding box center [540, 151] width 986 height 117
click at [466, 196] on span "Hide Column" at bounding box center [480, 200] width 101 height 12
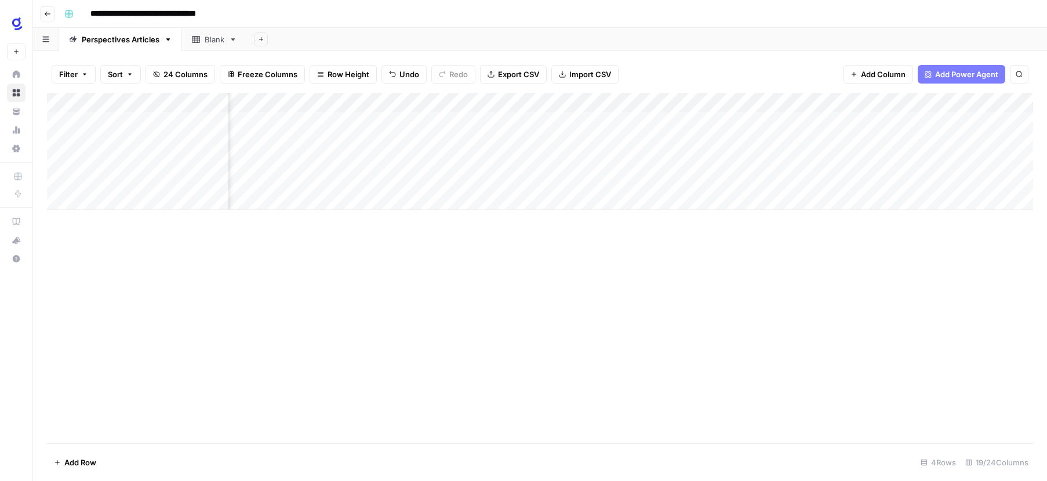
click at [594, 99] on div "Add Column" at bounding box center [540, 151] width 986 height 117
click at [560, 202] on span "Hide Column" at bounding box center [571, 200] width 101 height 12
click at [491, 101] on div "Add Column" at bounding box center [540, 151] width 986 height 117
click at [463, 202] on span "Hide Column" at bounding box center [462, 200] width 101 height 12
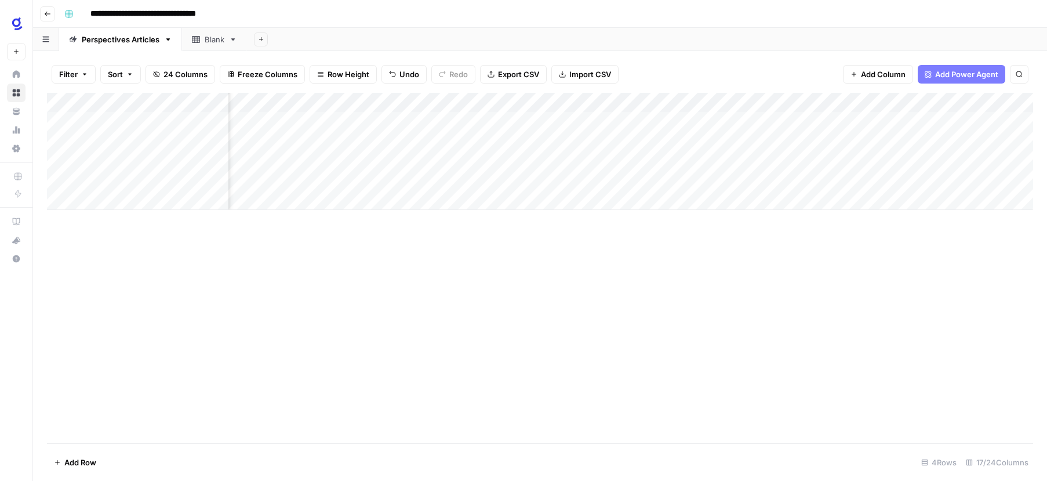
scroll to position [0, 0]
click at [609, 123] on div "Add Column" at bounding box center [540, 151] width 986 height 117
click at [609, 122] on div "Add Column" at bounding box center [540, 151] width 986 height 117
click at [630, 279] on div "Add Column" at bounding box center [540, 268] width 986 height 350
click at [609, 121] on div "Add Column" at bounding box center [540, 151] width 986 height 117
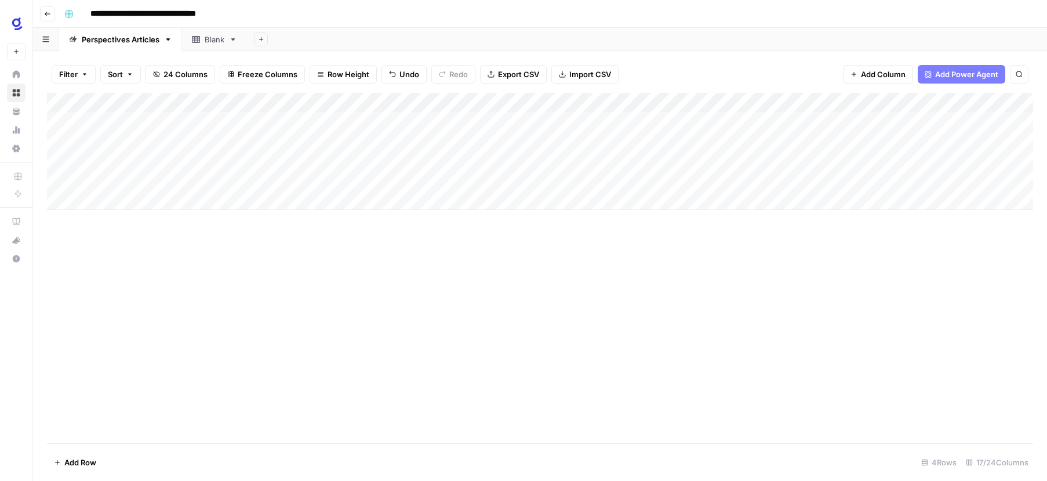
click at [551, 100] on div "Add Column" at bounding box center [540, 151] width 986 height 117
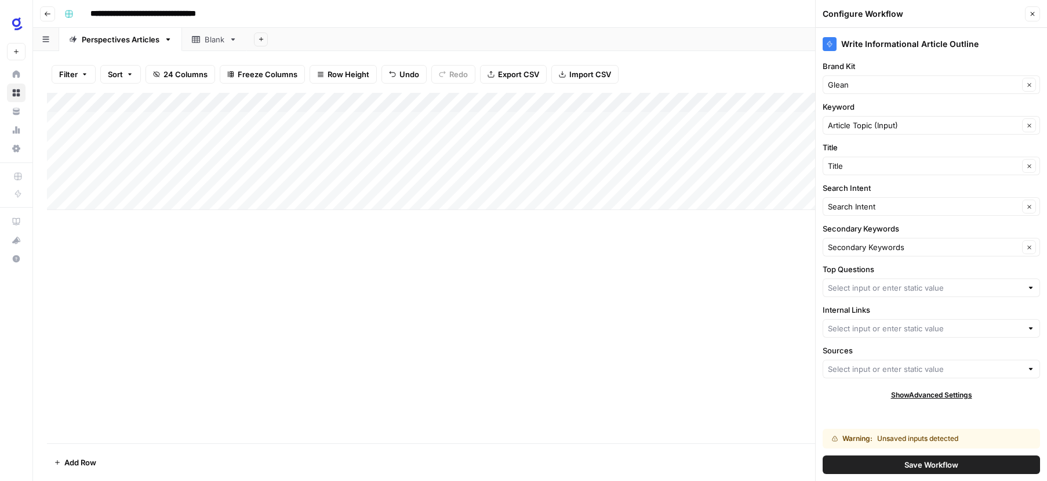
click at [924, 440] on div "Warning: Unsaved inputs detected" at bounding box center [913, 438] width 163 height 10
click at [1029, 370] on div at bounding box center [1031, 369] width 8 height 12
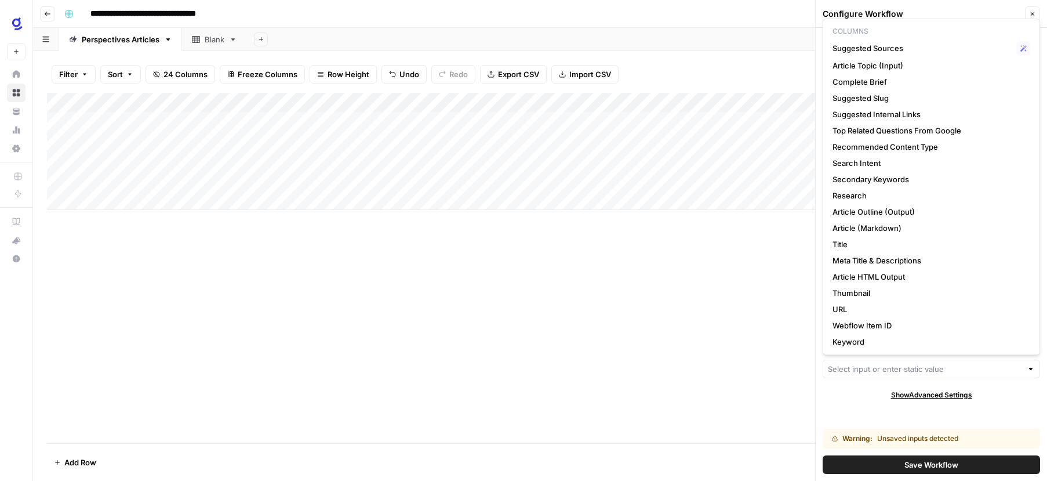
click at [998, 411] on div "Write Informational Article Outline Brand Kit Glean Clear Keyword Article Topic…" at bounding box center [931, 254] width 231 height 453
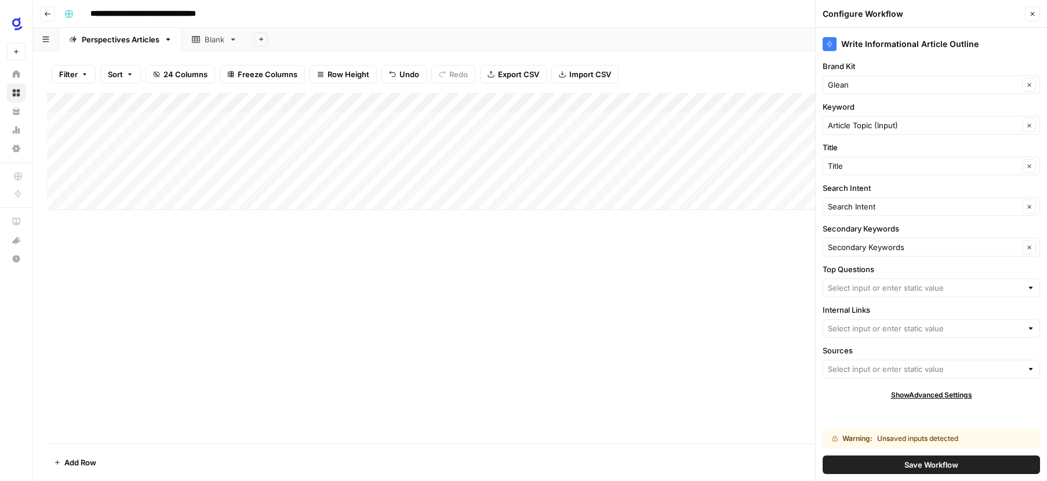
click at [653, 101] on div "Add Column" at bounding box center [540, 151] width 986 height 117
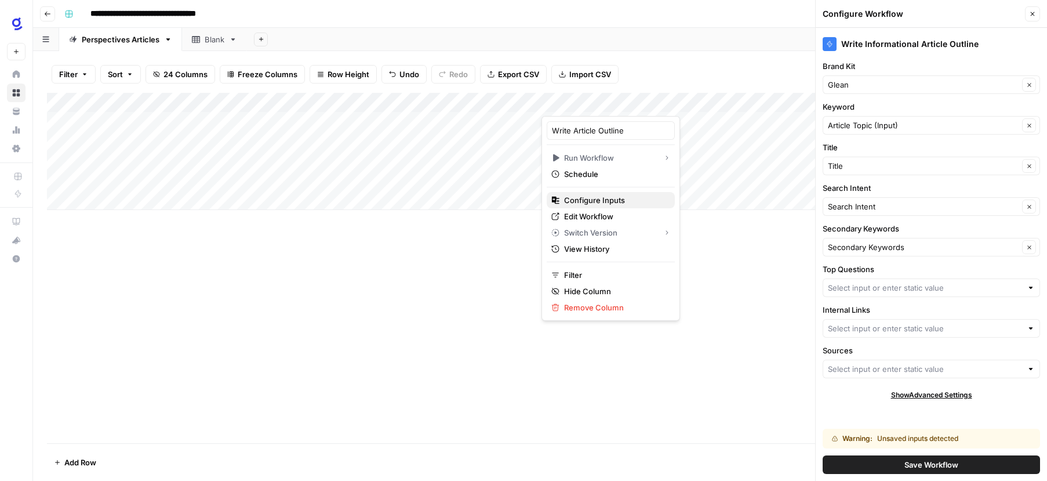
click at [618, 201] on span "Configure Inputs" at bounding box center [614, 200] width 101 height 12
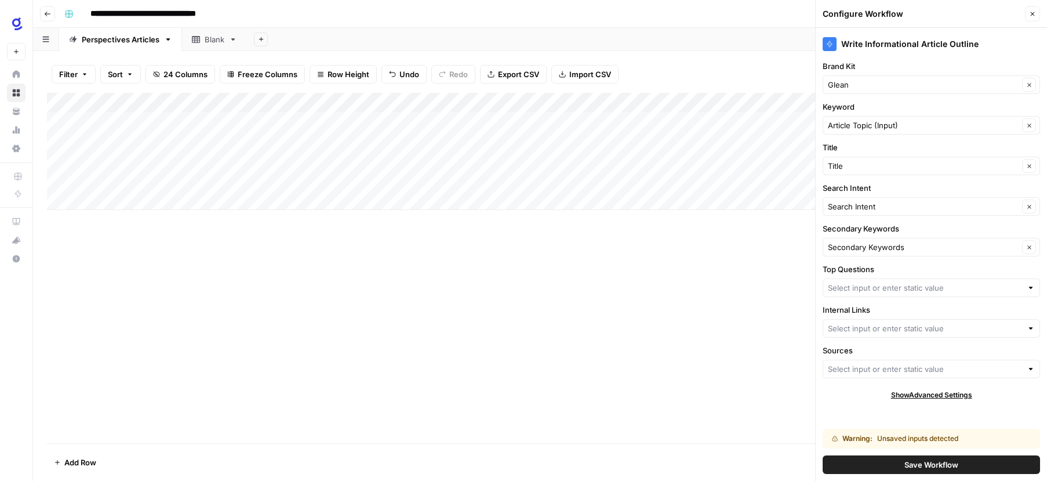
click at [1028, 326] on div at bounding box center [1031, 328] width 8 height 12
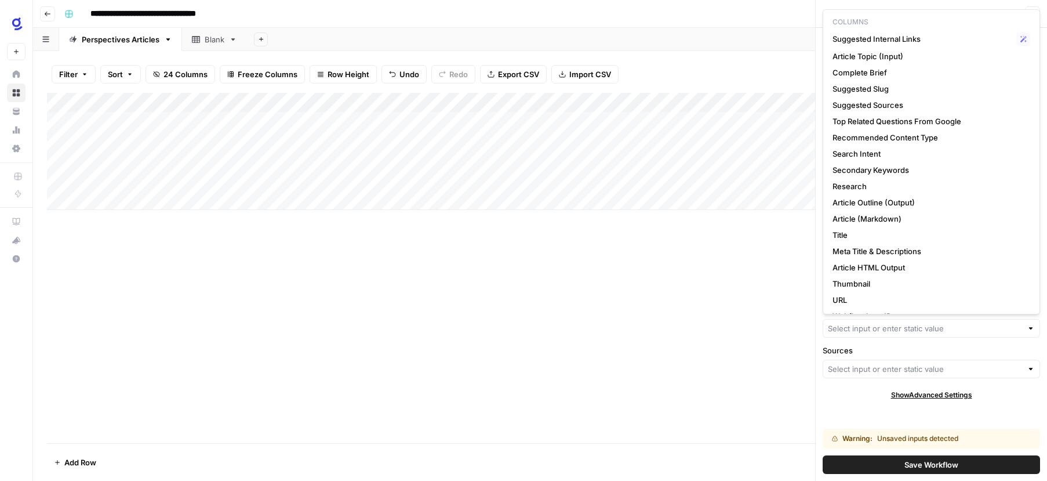
click at [761, 313] on div "Add Column" at bounding box center [540, 268] width 986 height 350
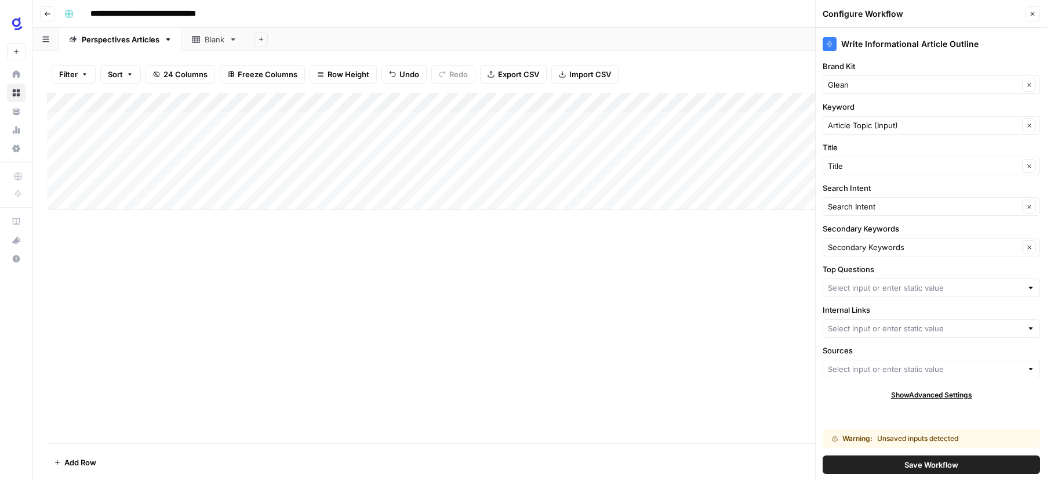
click at [1031, 289] on div at bounding box center [1031, 288] width 8 height 12
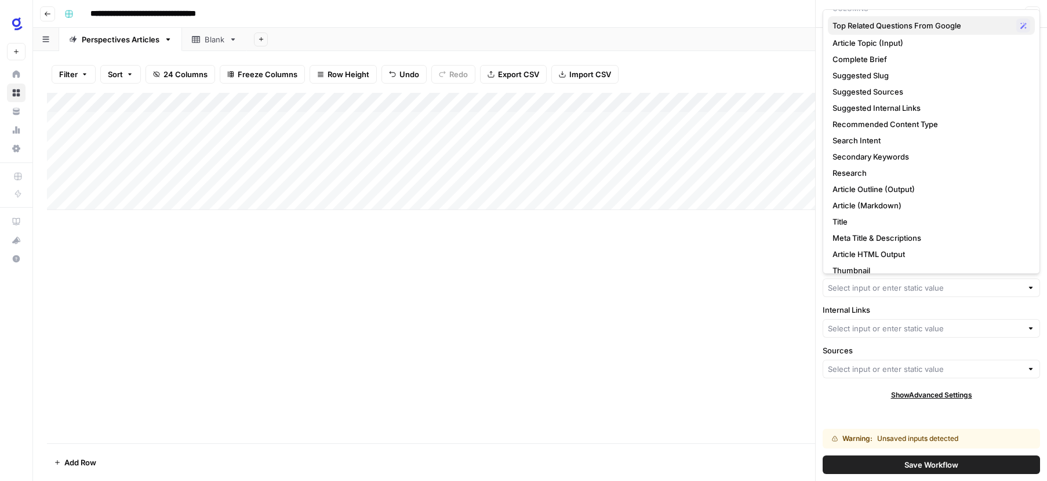
scroll to position [12, 0]
click at [949, 28] on span "Top Related Questions From Google" at bounding box center [922, 27] width 179 height 12
type input "Top Related Questions From Google"
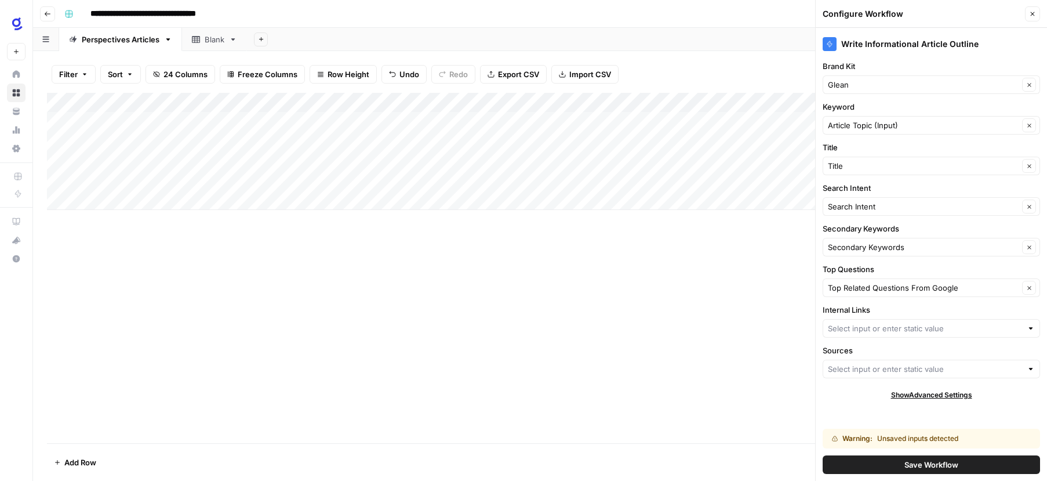
click at [1030, 329] on div at bounding box center [1031, 328] width 8 height 12
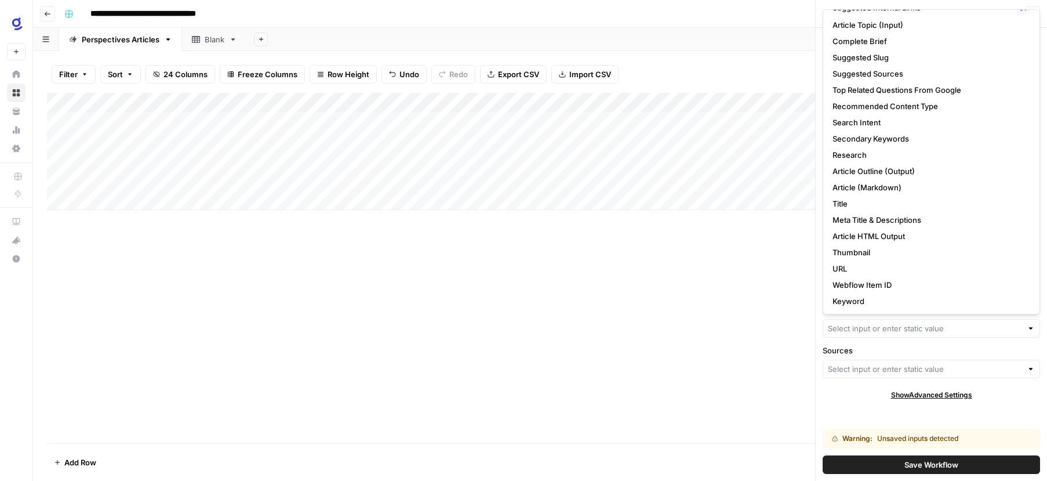
scroll to position [0, 0]
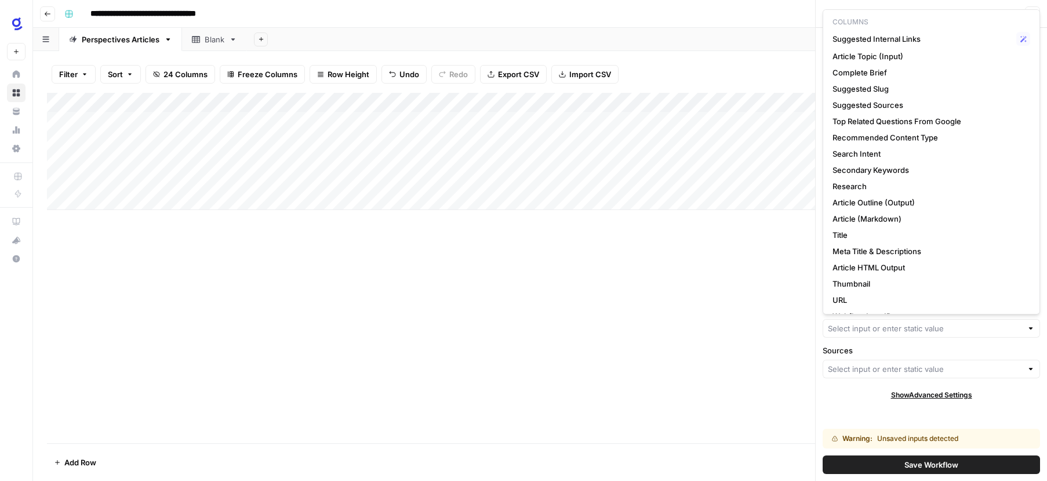
click at [753, 281] on div "Add Column" at bounding box center [540, 268] width 986 height 350
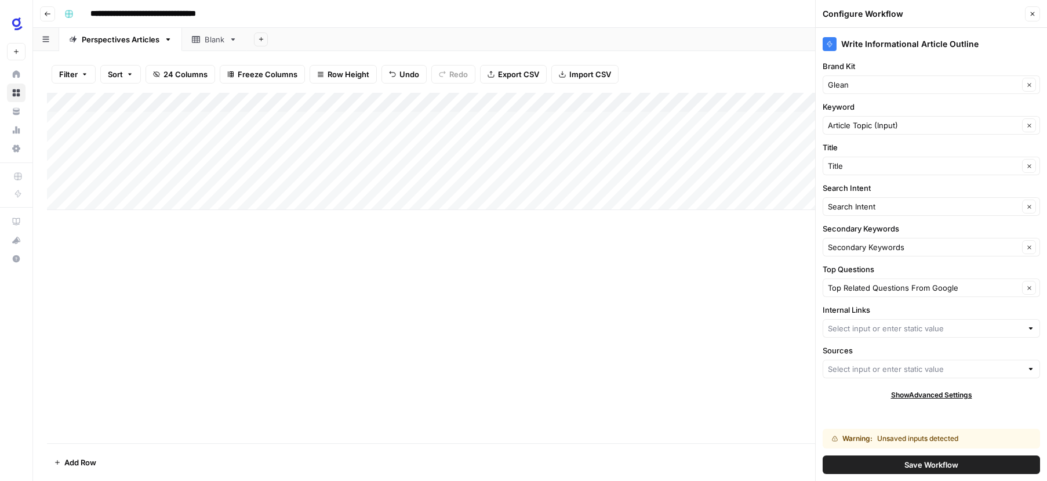
click at [946, 393] on span "Show Advanced Settings" at bounding box center [931, 395] width 81 height 10
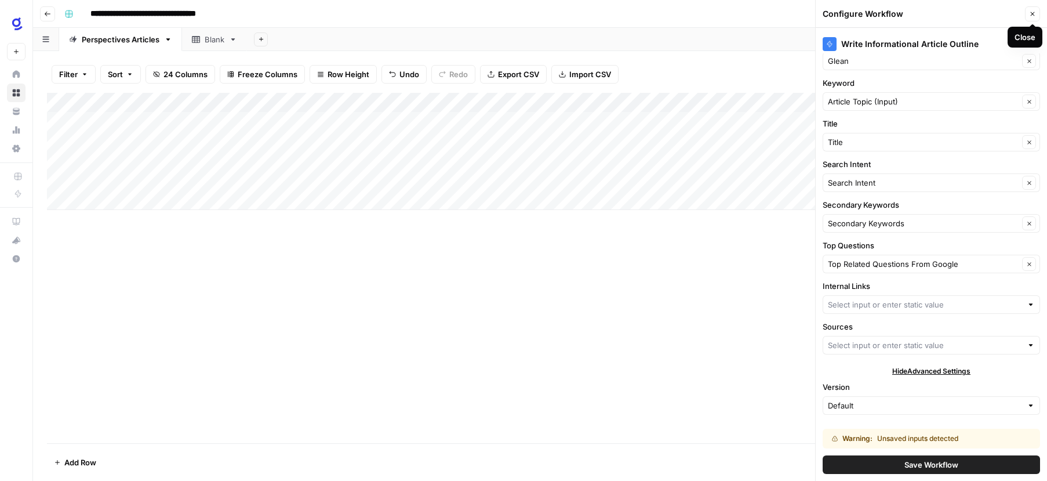
click at [1028, 16] on button "Close" at bounding box center [1032, 13] width 15 height 15
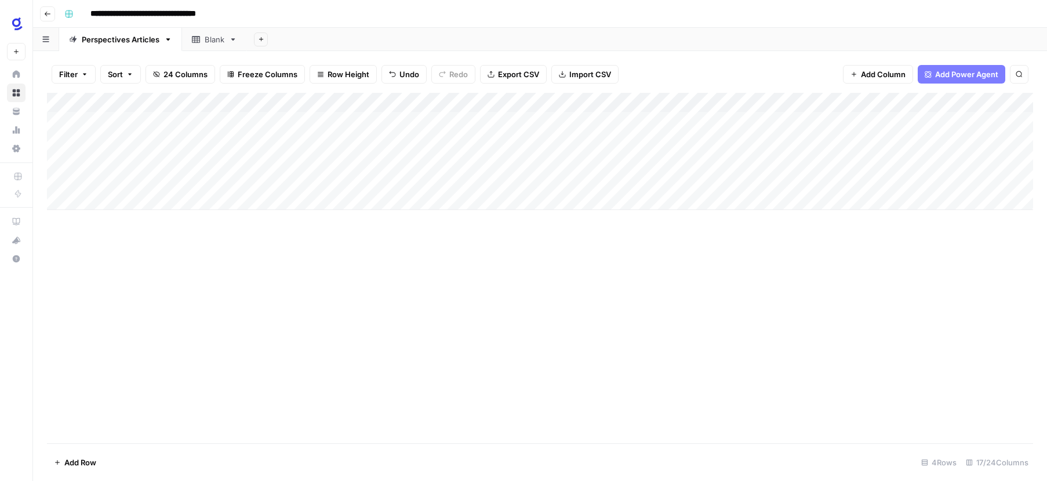
click at [307, 101] on div "Add Column" at bounding box center [540, 151] width 986 height 117
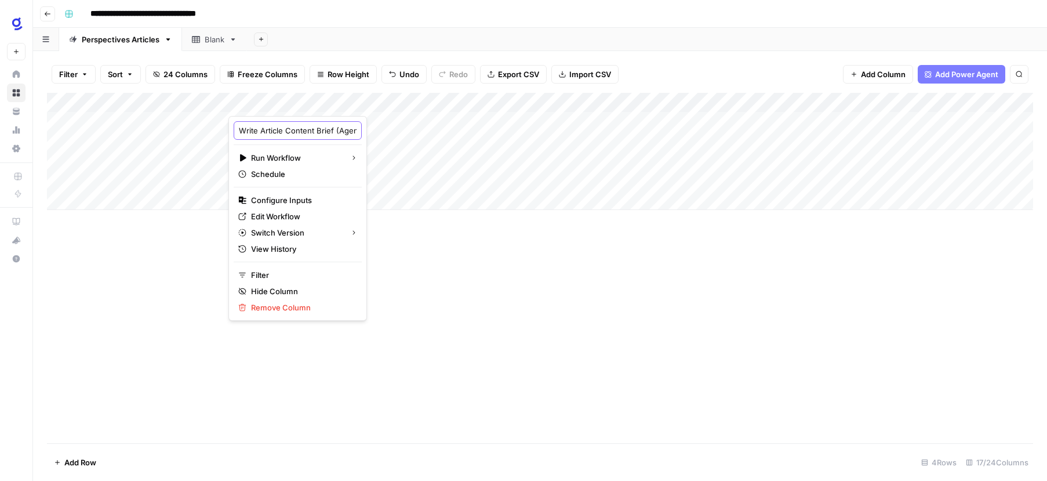
click at [307, 130] on input "Write Article Content Brief (Agents)" at bounding box center [298, 131] width 118 height 12
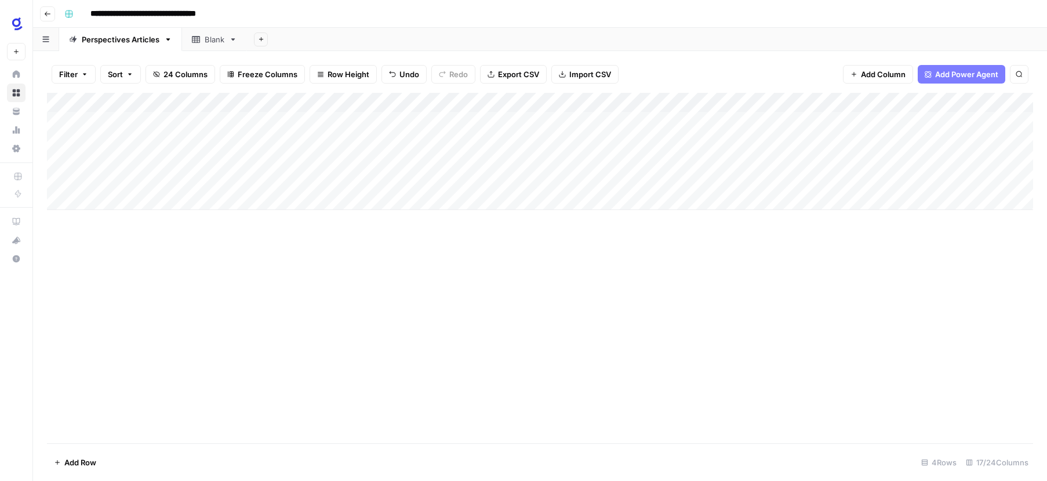
click at [606, 120] on div "Add Column" at bounding box center [540, 151] width 986 height 117
click at [655, 101] on div "Add Column" at bounding box center [540, 151] width 986 height 117
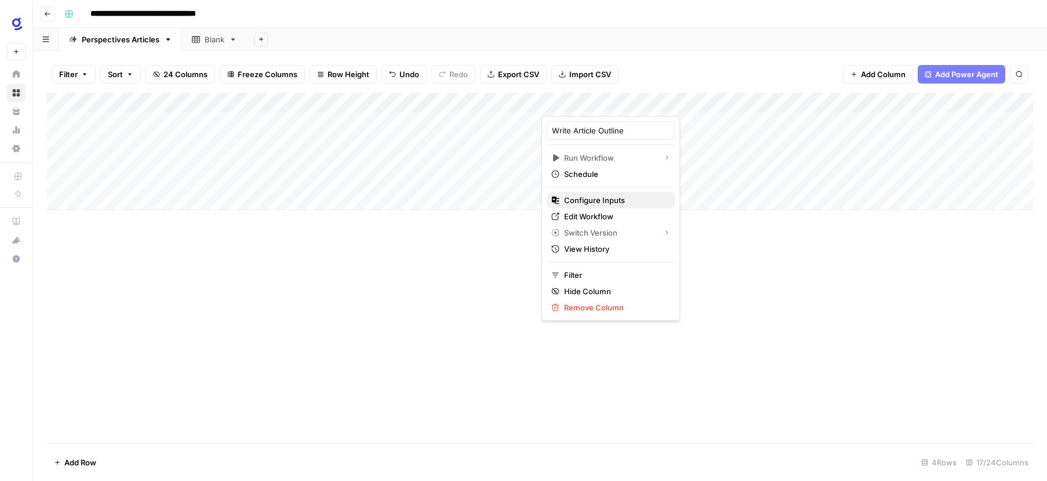
click at [614, 202] on span "Configure Inputs" at bounding box center [614, 200] width 101 height 12
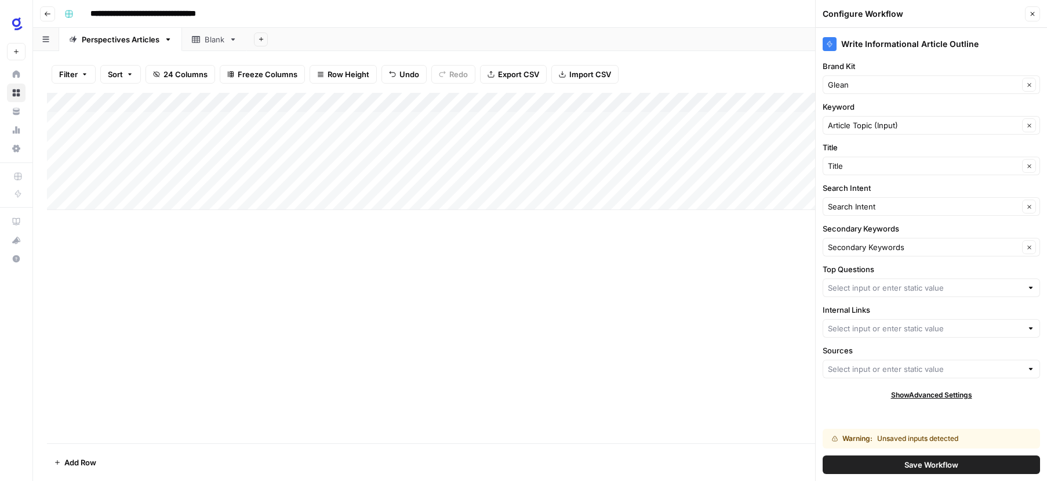
click at [1030, 288] on div at bounding box center [1031, 288] width 8 height 12
click at [936, 304] on label "Internal Links" at bounding box center [931, 310] width 217 height 12
click at [936, 322] on input "Internal Links" at bounding box center [925, 328] width 194 height 12
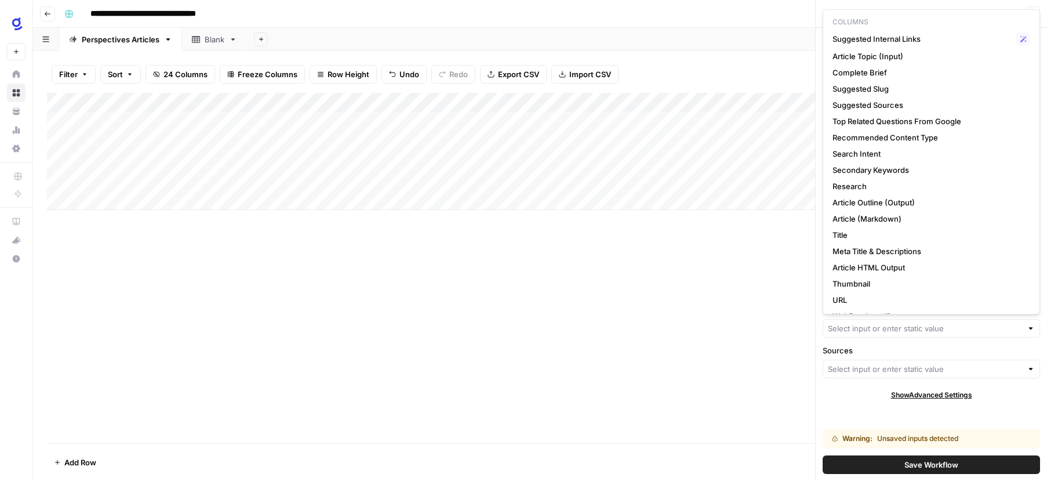
click at [1029, 368] on div at bounding box center [1031, 369] width 8 height 12
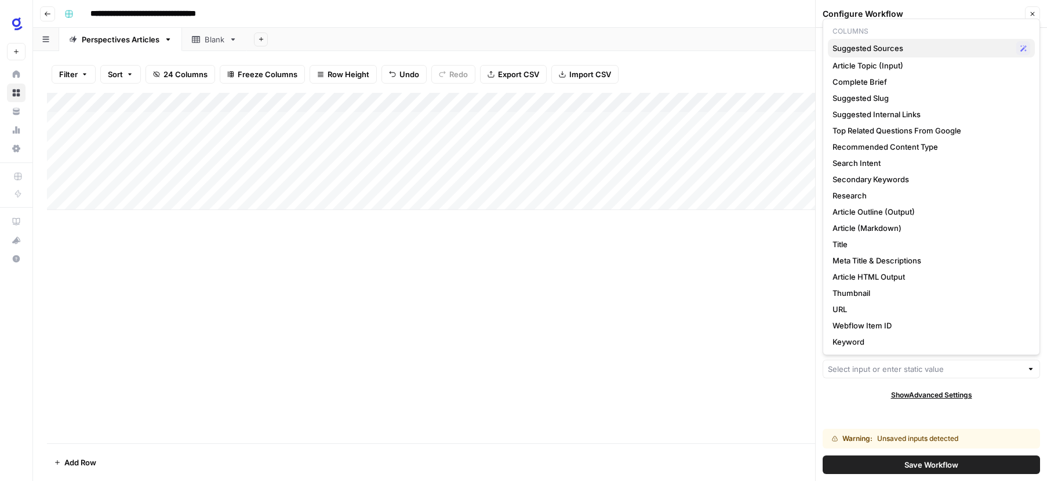
click at [903, 44] on span "Suggested Sources" at bounding box center [922, 48] width 179 height 12
type input "Suggested Sources"
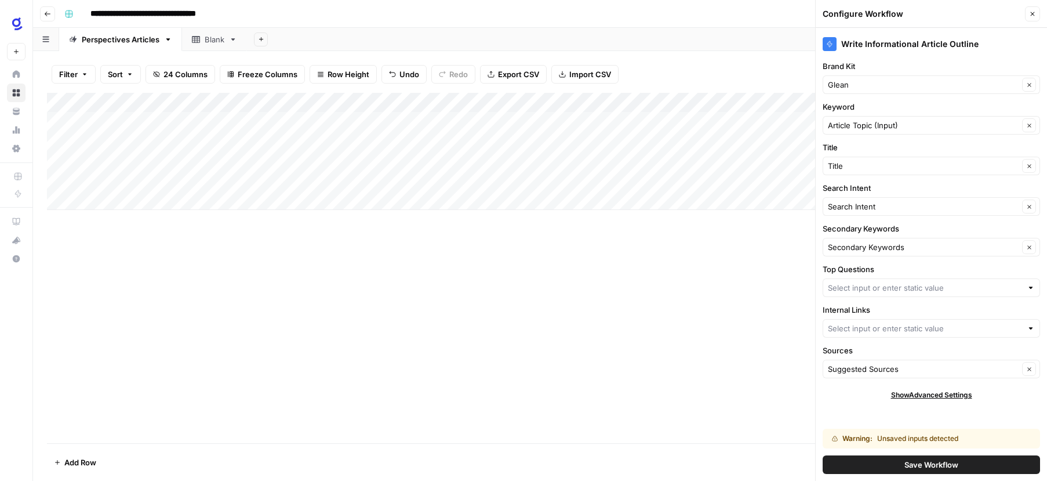
click at [1033, 328] on div at bounding box center [1031, 328] width 8 height 12
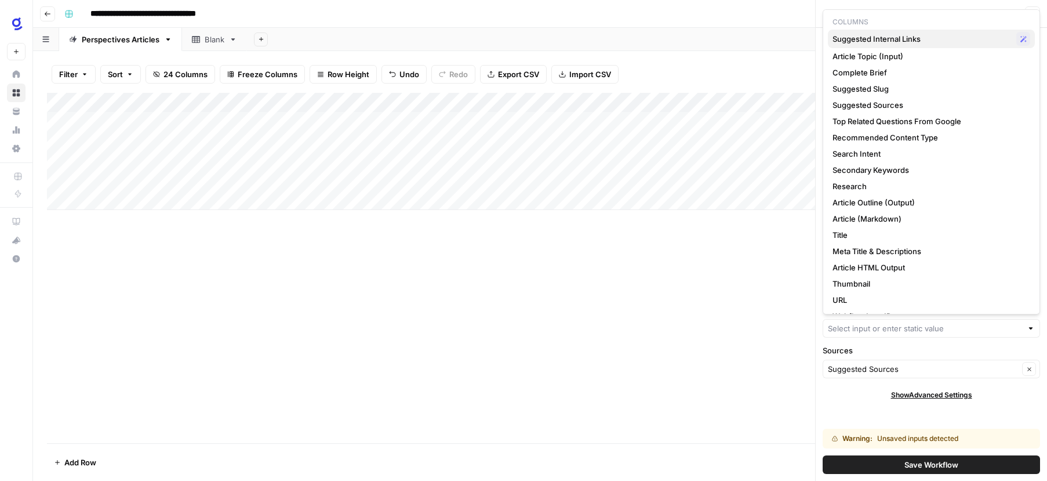
click at [971, 37] on span "Suggested Internal Links" at bounding box center [922, 39] width 179 height 12
type input "Suggested Internal Links"
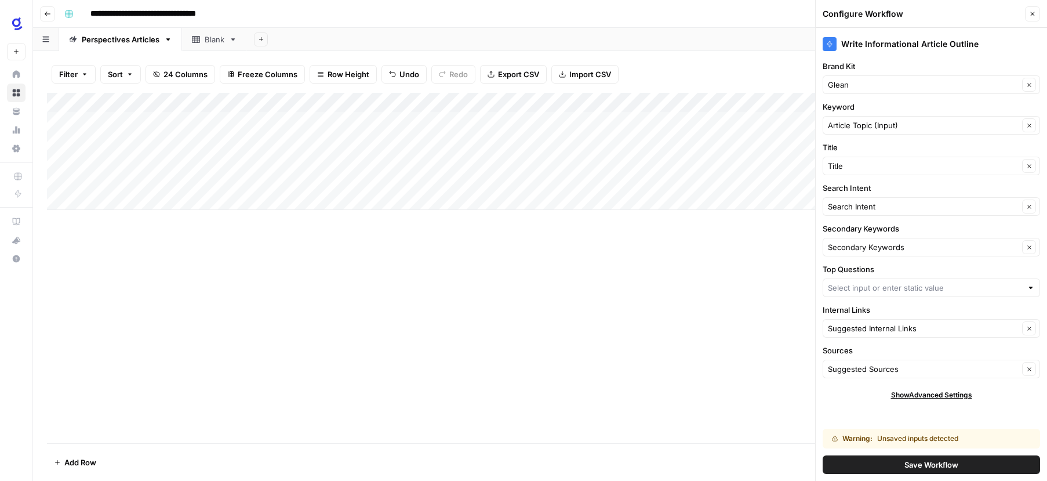
click at [1030, 286] on div at bounding box center [1031, 288] width 8 height 12
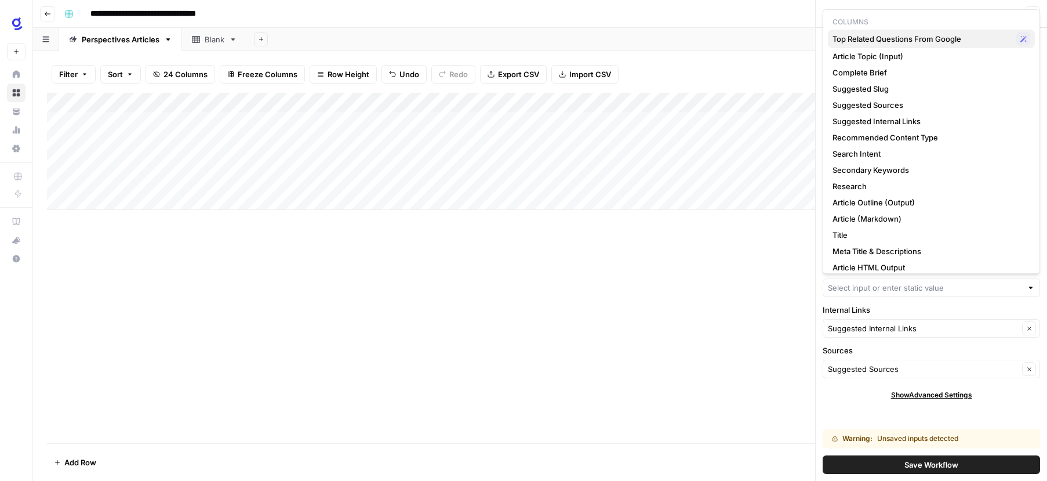
click at [1000, 41] on span "Top Related Questions From Google" at bounding box center [922, 39] width 179 height 12
type input "Top Related Questions From Google"
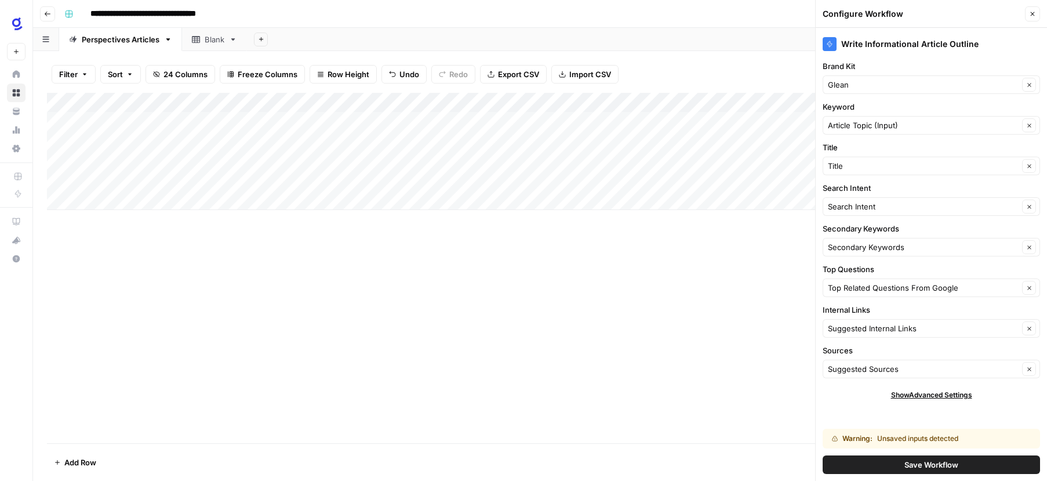
click at [957, 462] on span "Save Workflow" at bounding box center [932, 465] width 54 height 12
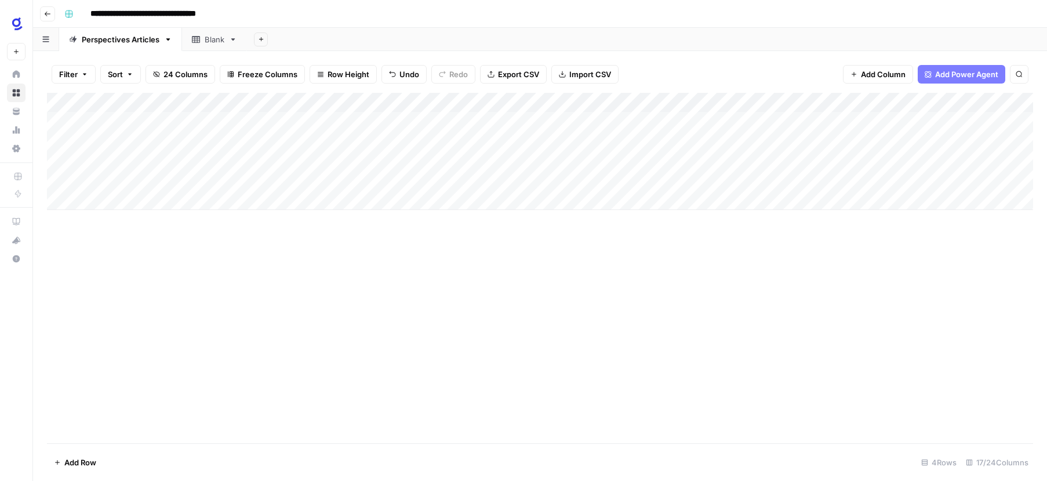
click at [608, 119] on div "Add Column" at bounding box center [540, 151] width 986 height 117
click at [224, 13] on input "**********" at bounding box center [162, 14] width 154 height 19
click at [226, 13] on input "**********" at bounding box center [162, 14] width 154 height 19
drag, startPoint x: 230, startPoint y: 12, endPoint x: 212, endPoint y: 12, distance: 18.0
click at [212, 12] on input "**********" at bounding box center [162, 14] width 154 height 19
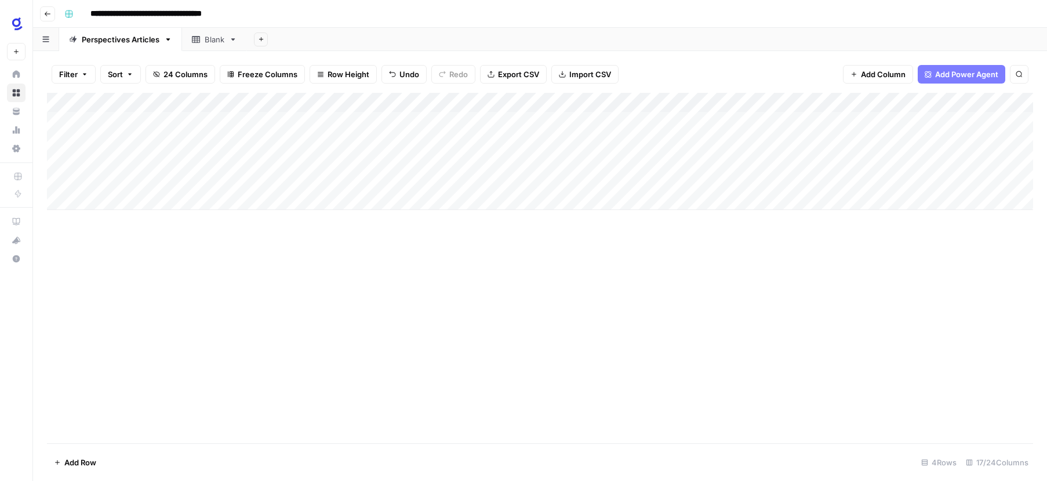
type input "**********"
click at [308, 246] on div "Add Column" at bounding box center [540, 268] width 986 height 350
click at [707, 103] on div "Add Column" at bounding box center [540, 151] width 986 height 117
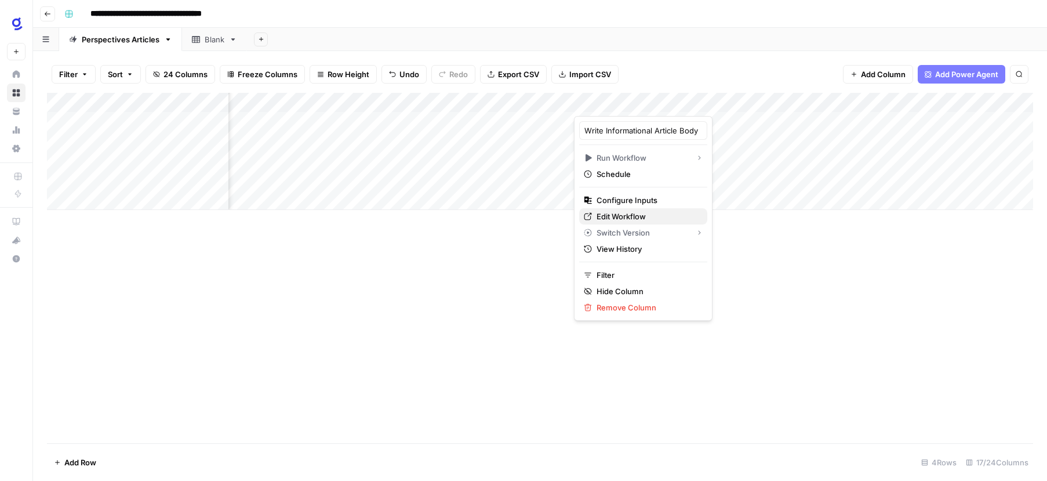
click at [637, 212] on span "Edit Workflow" at bounding box center [647, 216] width 101 height 12
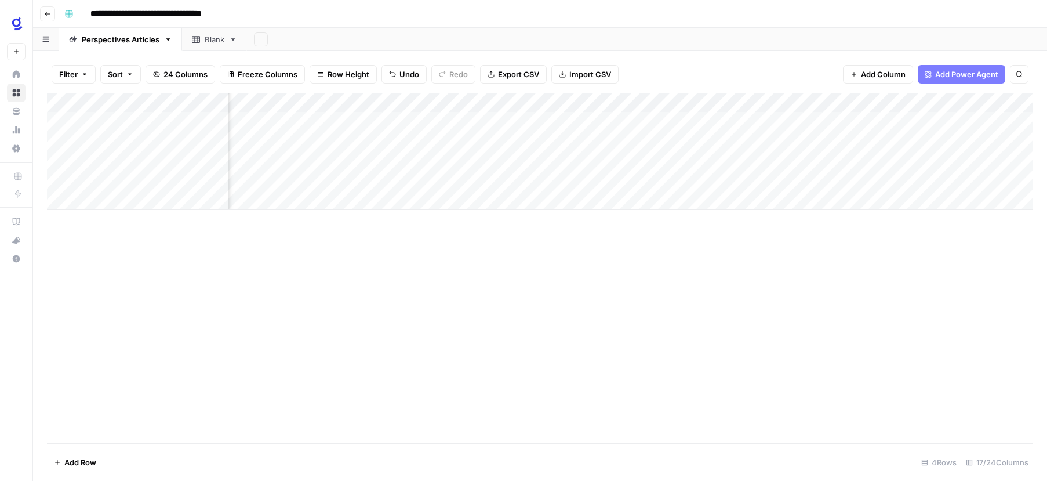
click at [709, 100] on div "Add Column" at bounding box center [540, 151] width 986 height 117
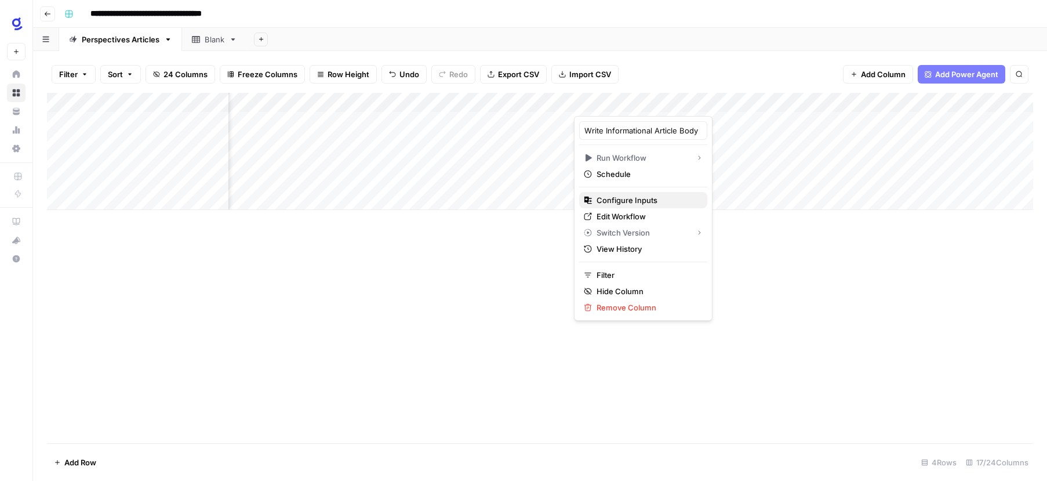
click at [637, 199] on span "Configure Inputs" at bounding box center [647, 200] width 101 height 12
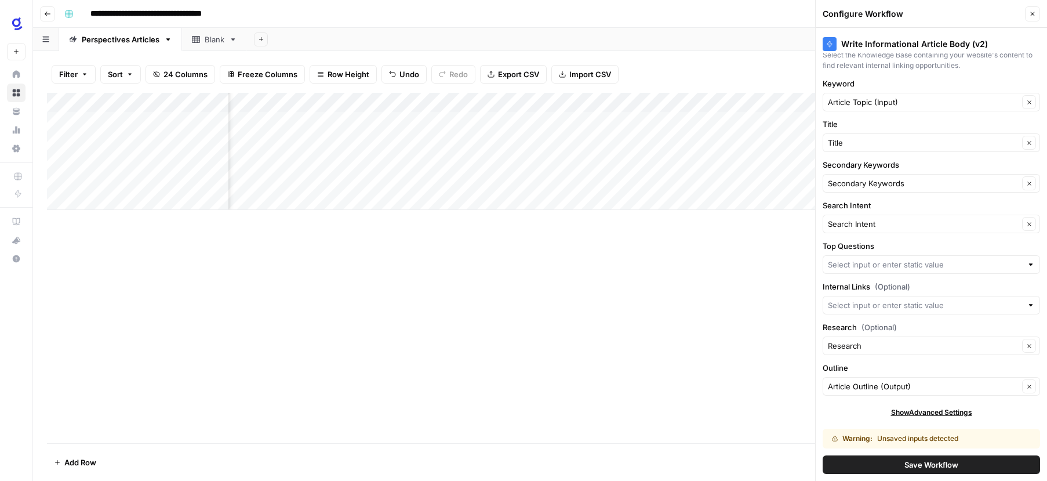
scroll to position [90, 0]
click at [1030, 265] on div at bounding box center [1031, 264] width 8 height 12
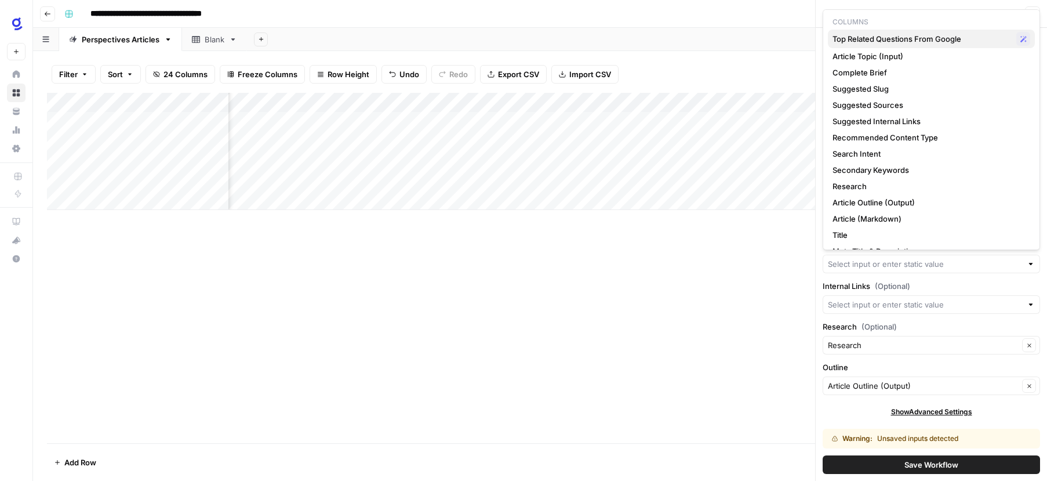
click at [983, 37] on span "Top Related Questions From Google" at bounding box center [922, 39] width 179 height 12
type input "Top Related Questions From Google"
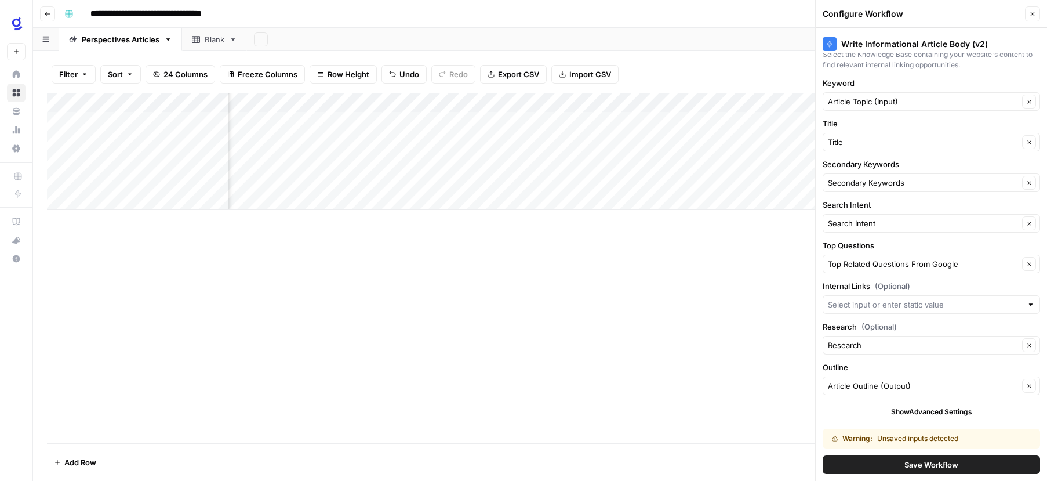
click at [1029, 304] on div at bounding box center [1031, 305] width 8 height 12
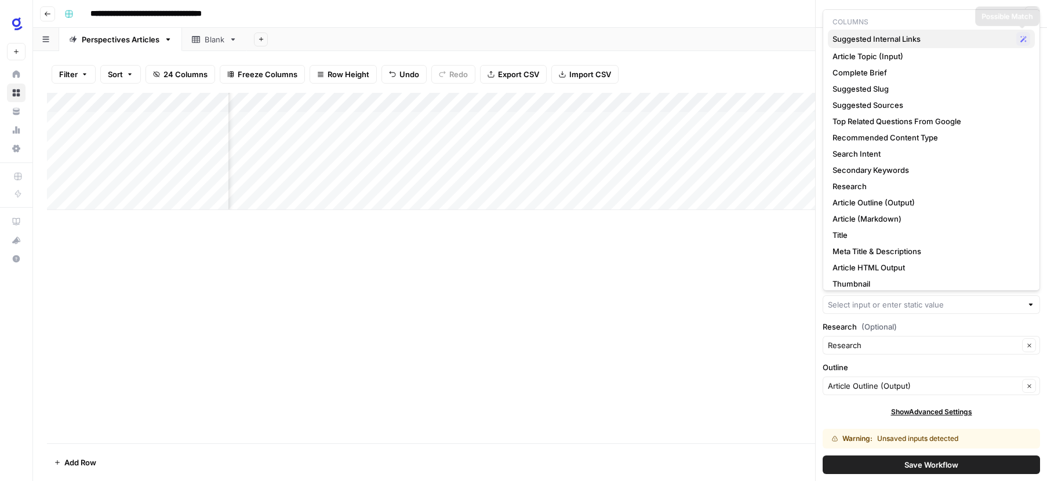
click at [1022, 41] on icon "button" at bounding box center [1023, 39] width 6 height 6
type input "Suggested Internal Links"
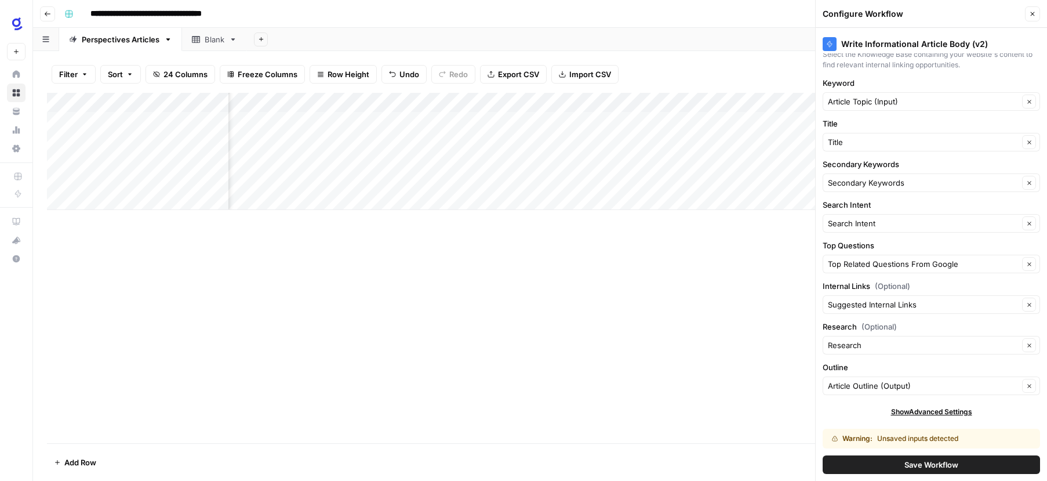
click at [928, 464] on span "Save Workflow" at bounding box center [932, 465] width 54 height 12
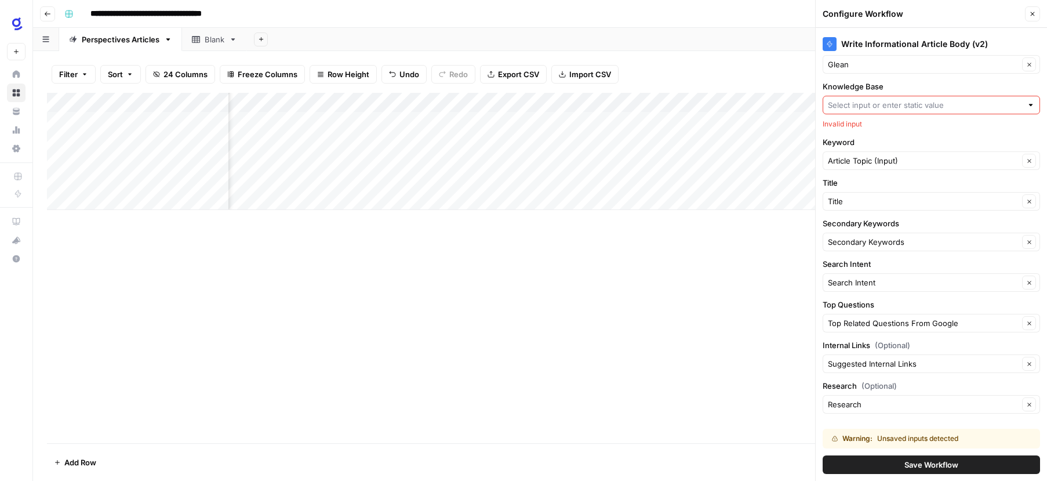
scroll to position [0, 0]
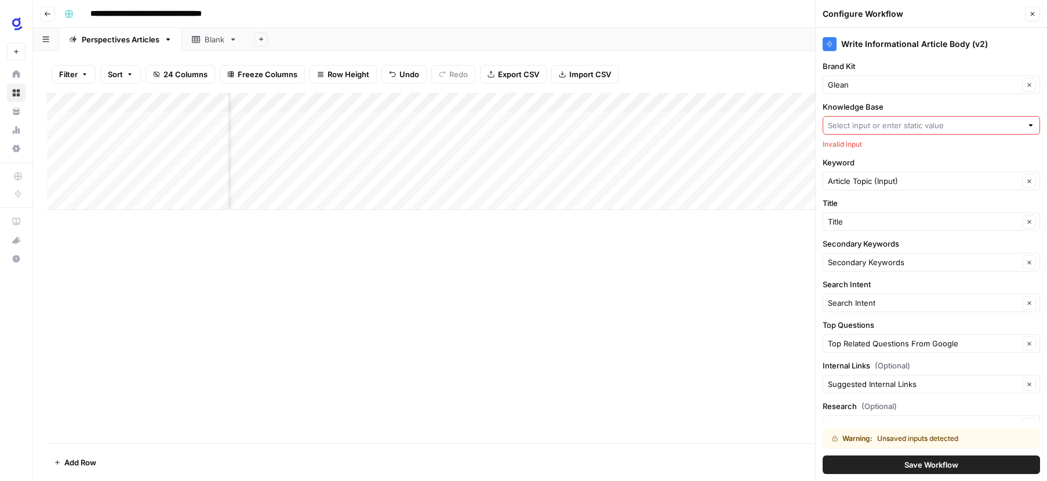
click at [1032, 126] on div at bounding box center [1031, 125] width 8 height 12
click at [908, 170] on span "Agents Knowledge Base" at bounding box center [929, 169] width 193 height 12
type input "Agents Knowledge Base"
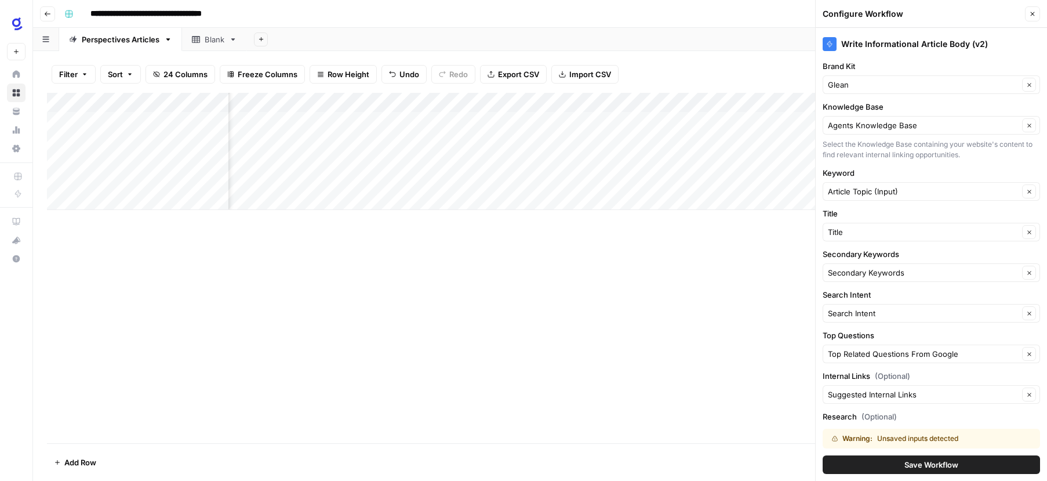
click at [921, 464] on span "Save Workflow" at bounding box center [932, 465] width 54 height 12
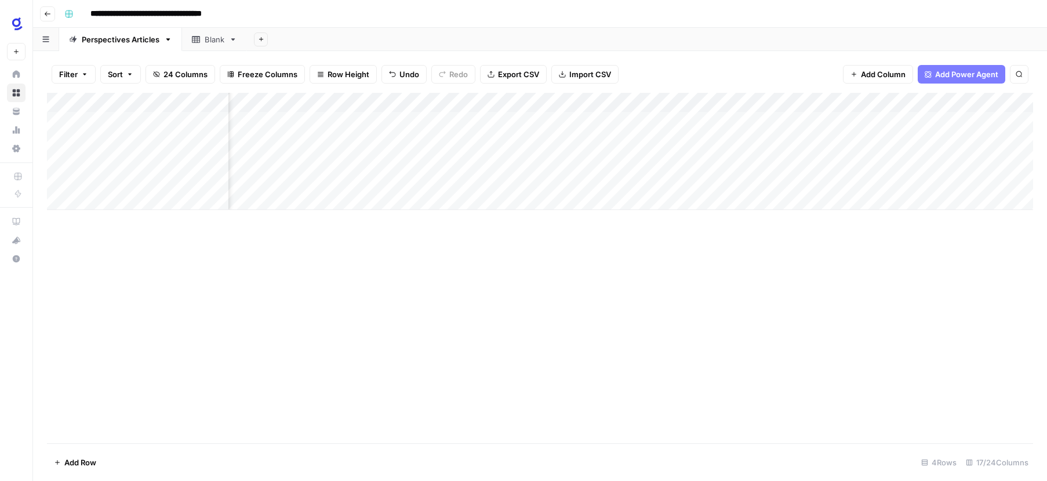
click at [654, 122] on div "Add Column" at bounding box center [540, 151] width 986 height 117
click at [908, 234] on div "Add Column" at bounding box center [540, 268] width 986 height 350
click at [916, 101] on div "Add Column" at bounding box center [540, 151] width 986 height 117
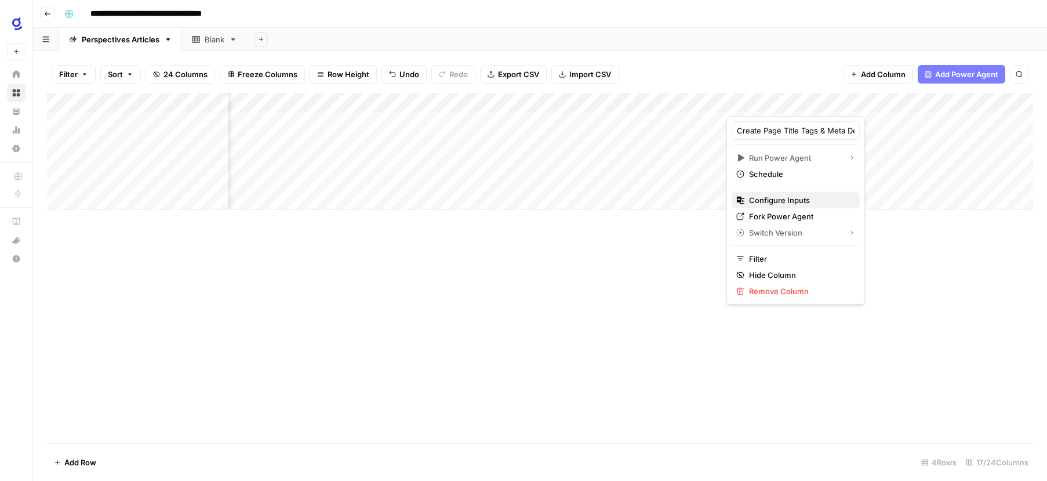
click at [787, 199] on span "Configure Inputs" at bounding box center [799, 200] width 101 height 12
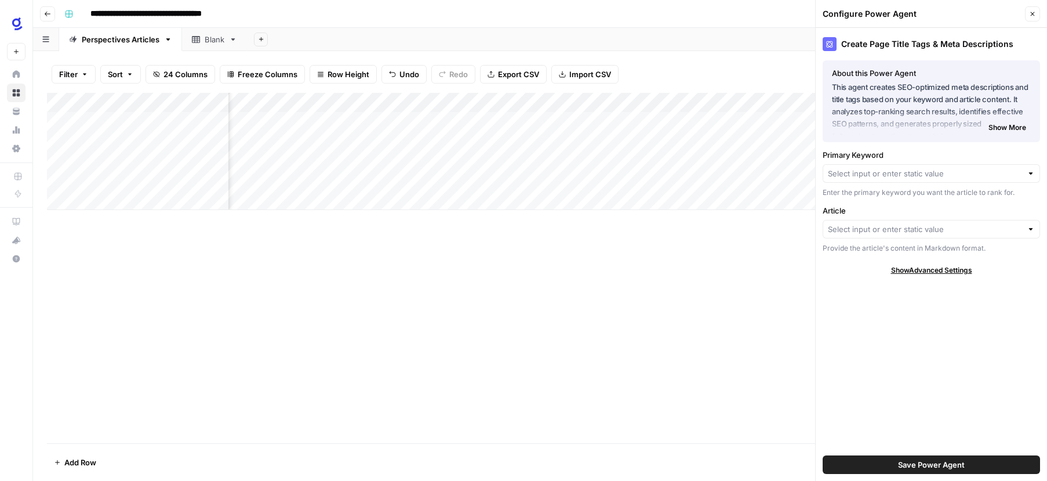
click at [1029, 173] on div at bounding box center [1031, 174] width 8 height 12
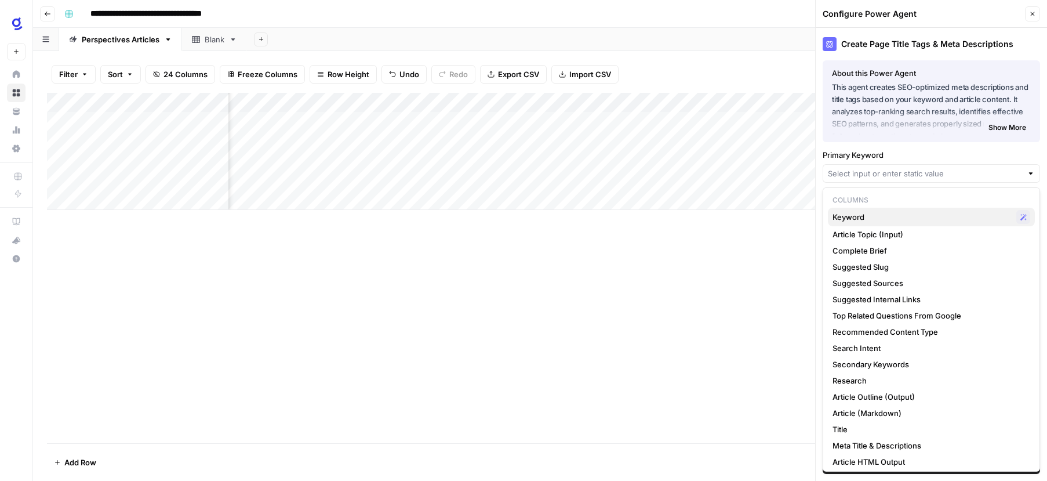
click at [1004, 220] on span "Keyword" at bounding box center [922, 217] width 179 height 12
type input "Keyword"
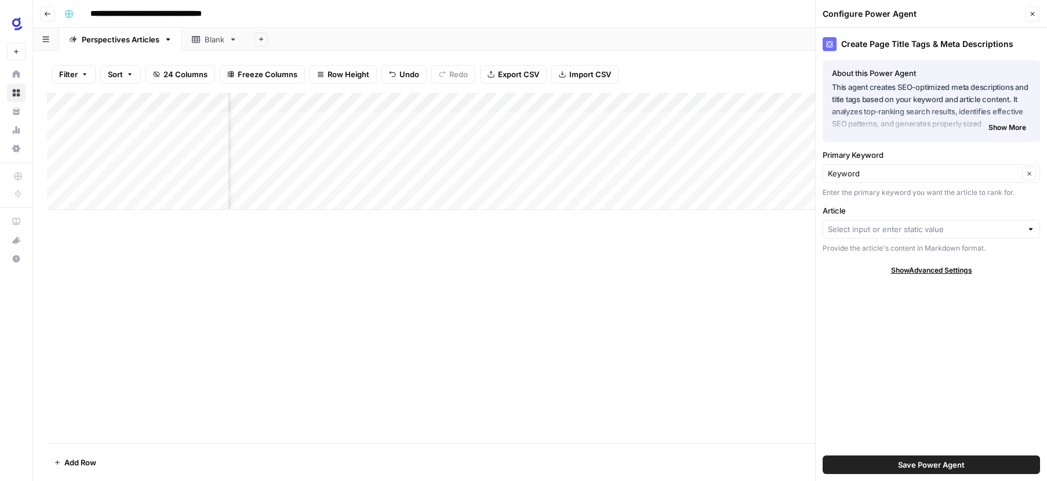
click at [1028, 231] on div at bounding box center [1031, 229] width 8 height 12
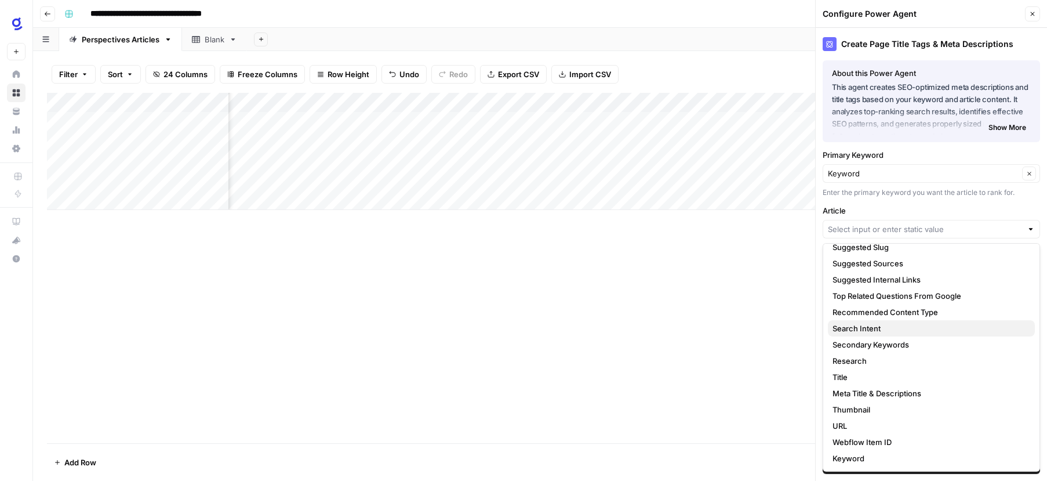
scroll to position [0, 0]
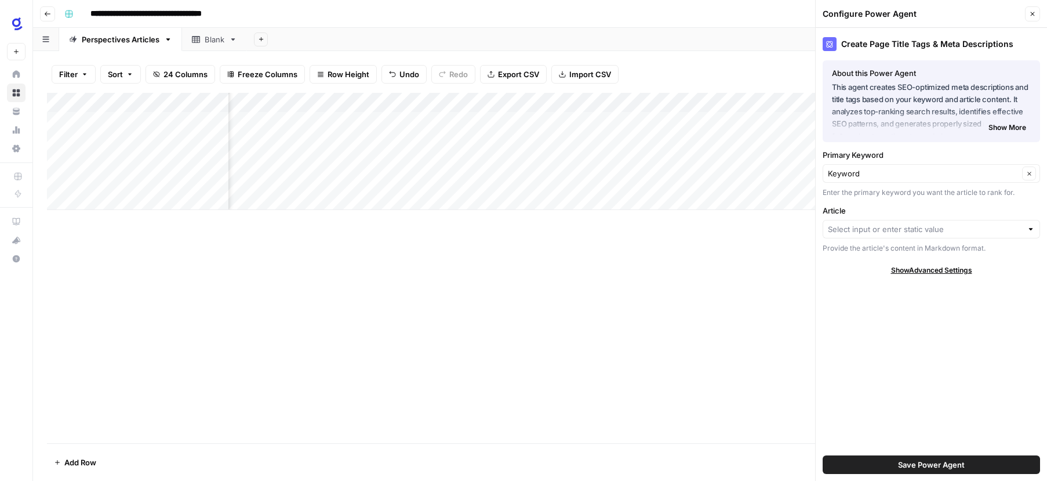
click at [738, 294] on div "Add Column" at bounding box center [540, 268] width 986 height 350
click at [1032, 229] on div at bounding box center [1031, 229] width 8 height 12
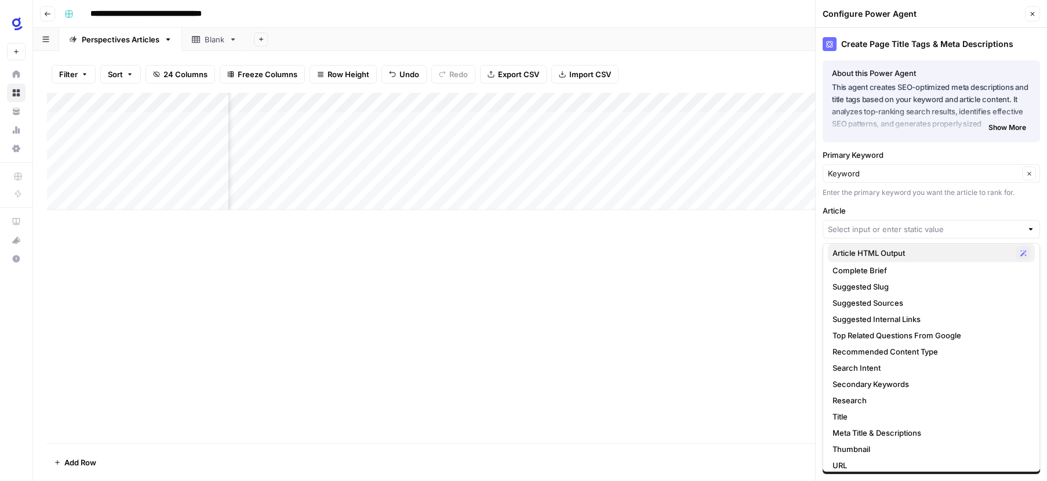
scroll to position [115, 0]
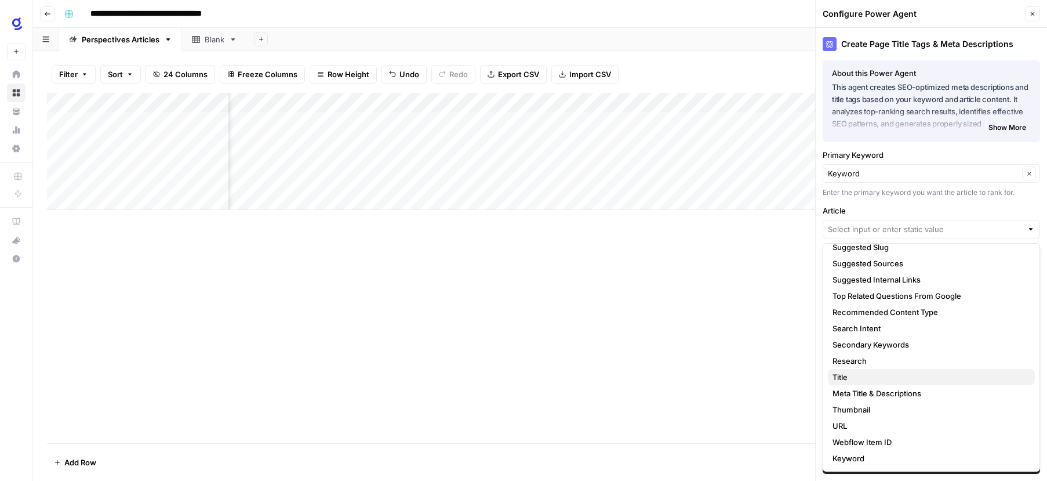
click at [856, 376] on span "Title" at bounding box center [929, 377] width 193 height 12
type input "Title"
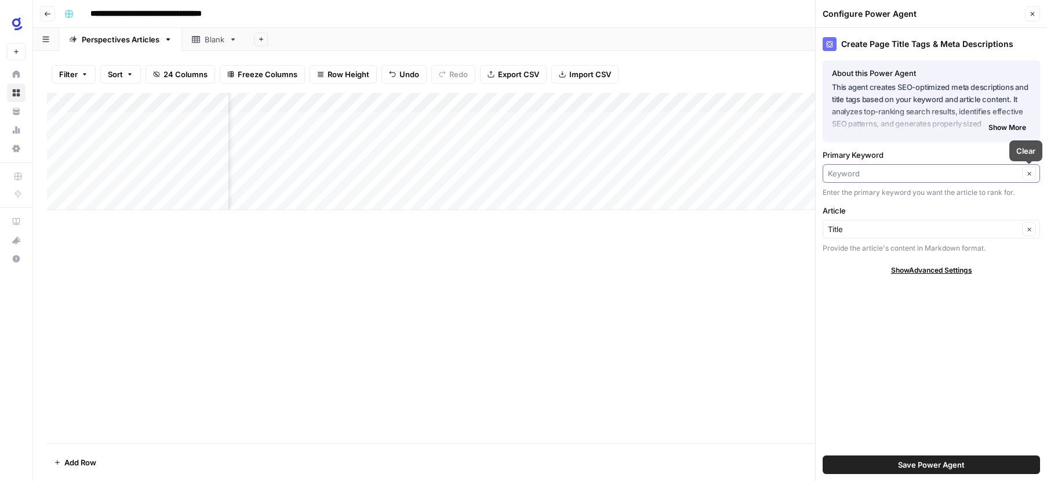
click at [1008, 172] on input "Primary Keyword" at bounding box center [923, 174] width 191 height 12
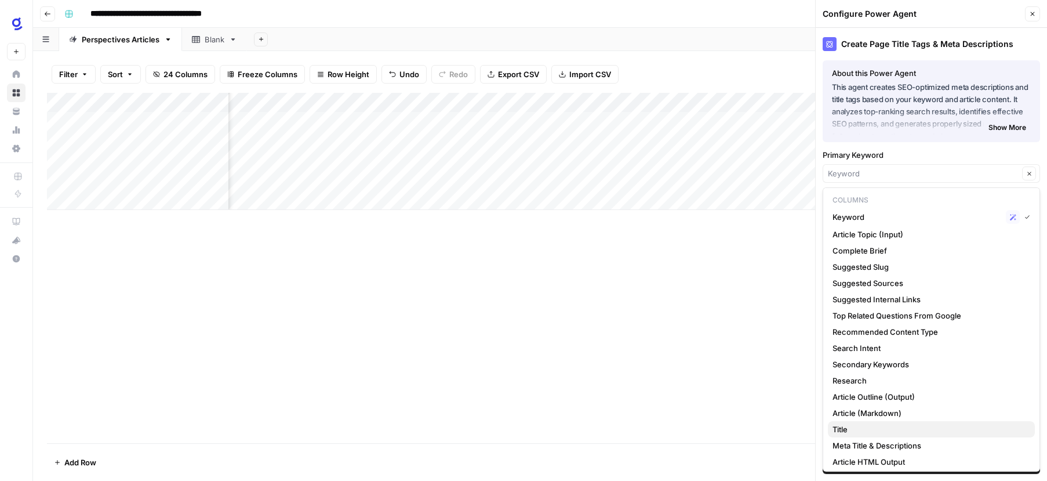
click at [853, 428] on span "Title" at bounding box center [929, 429] width 193 height 12
type input "Title"
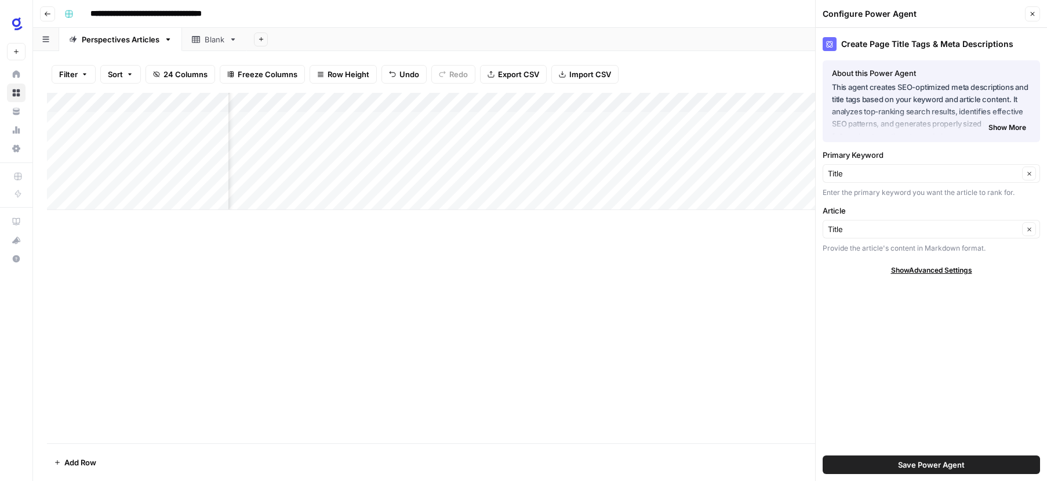
click at [911, 466] on span "Save Power Agent" at bounding box center [931, 465] width 67 height 12
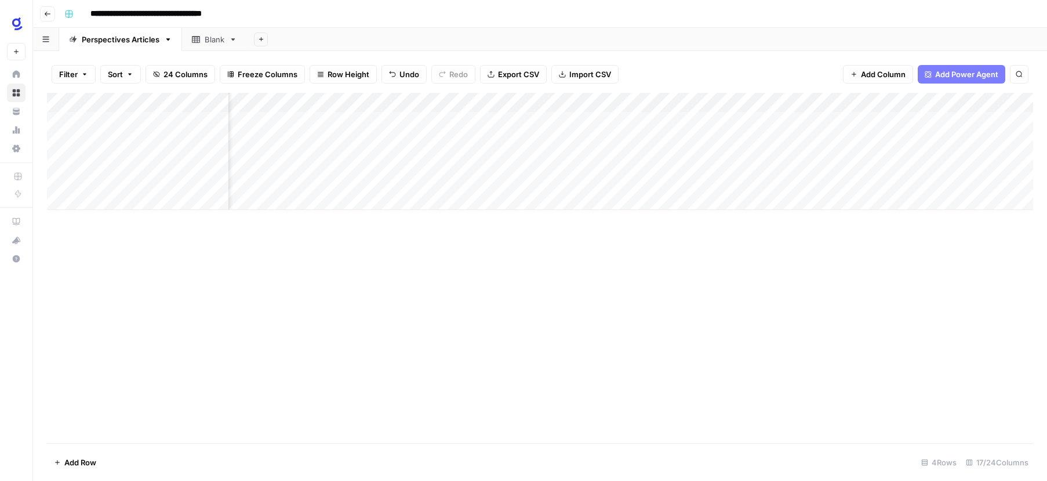
scroll to position [0, 372]
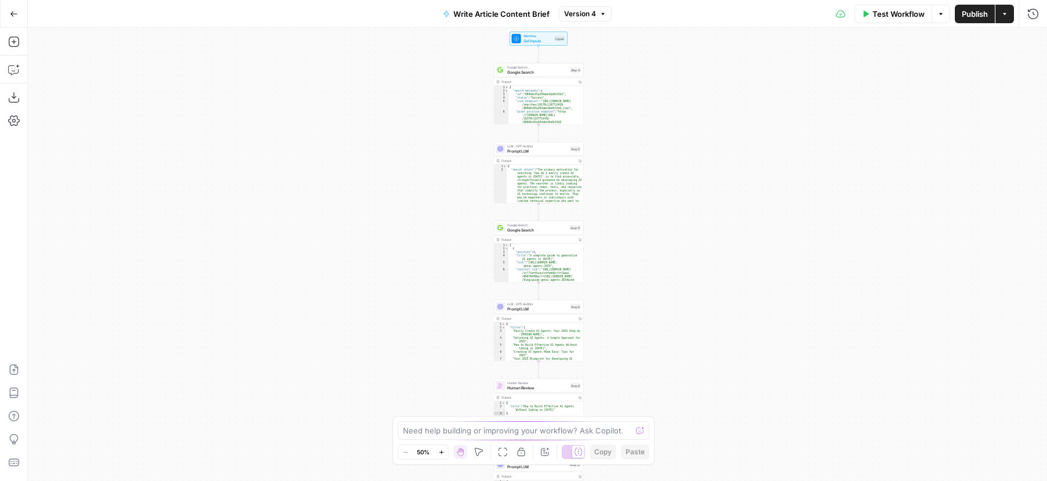
drag, startPoint x: 594, startPoint y: 153, endPoint x: 597, endPoint y: 321, distance: 167.6
click at [597, 321] on div "Workflow Set Inputs Inputs Google Search Google Search Step 4 Output Copy 1 2 3…" at bounding box center [537, 254] width 1019 height 453
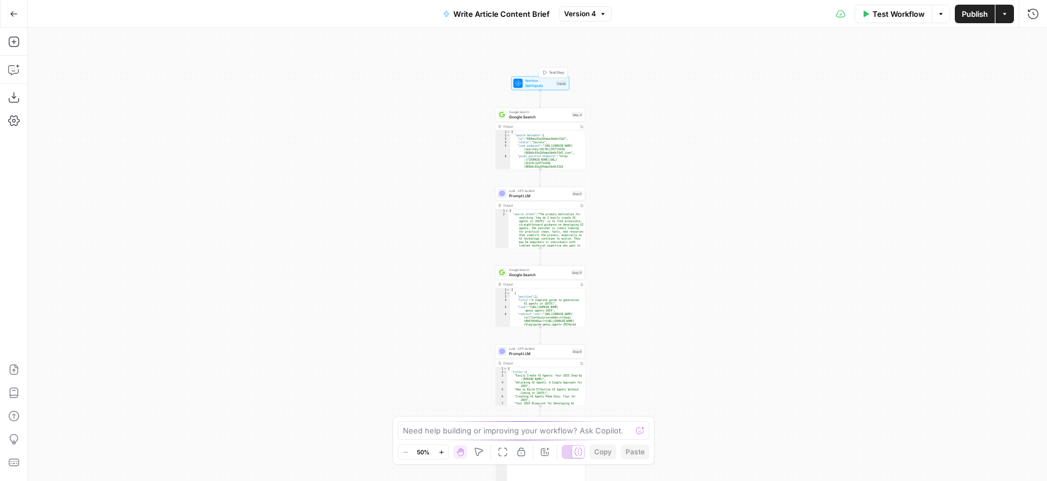
click at [554, 82] on div "Workflow Set Inputs Inputs Test Step" at bounding box center [540, 83] width 53 height 10
click at [971, 186] on Selection "Knowledge Base Selection" at bounding box center [937, 186] width 185 height 12
click at [1012, 164] on icon "button" at bounding box center [1014, 165] width 6 height 6
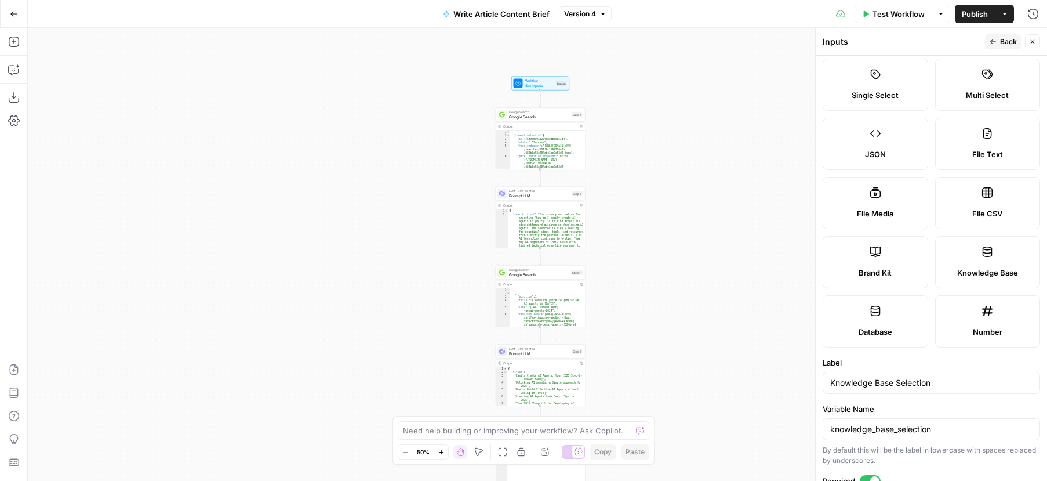
scroll to position [217, 0]
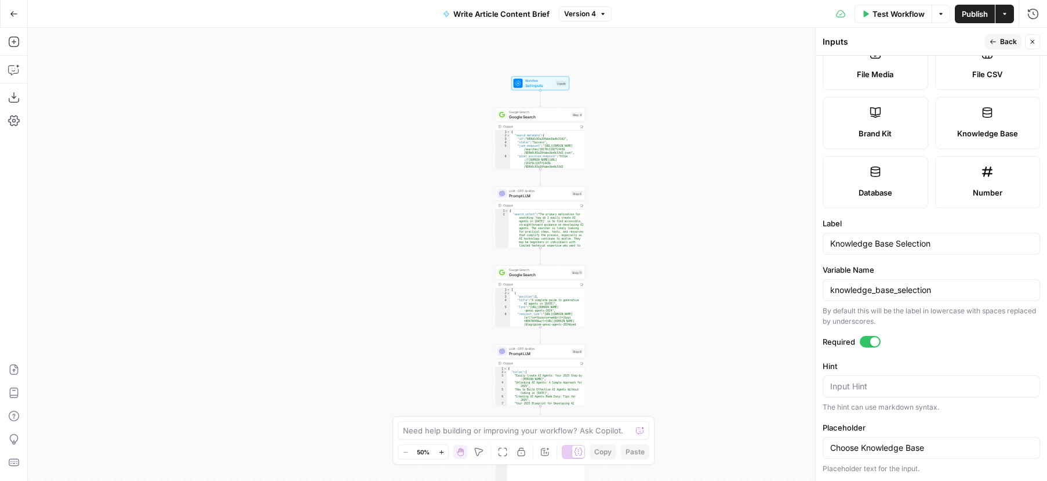
click at [874, 340] on div at bounding box center [874, 341] width 9 height 9
click at [975, 12] on span "Publish" at bounding box center [975, 14] width 26 height 12
click at [13, 16] on icon "button" at bounding box center [14, 14] width 8 height 8
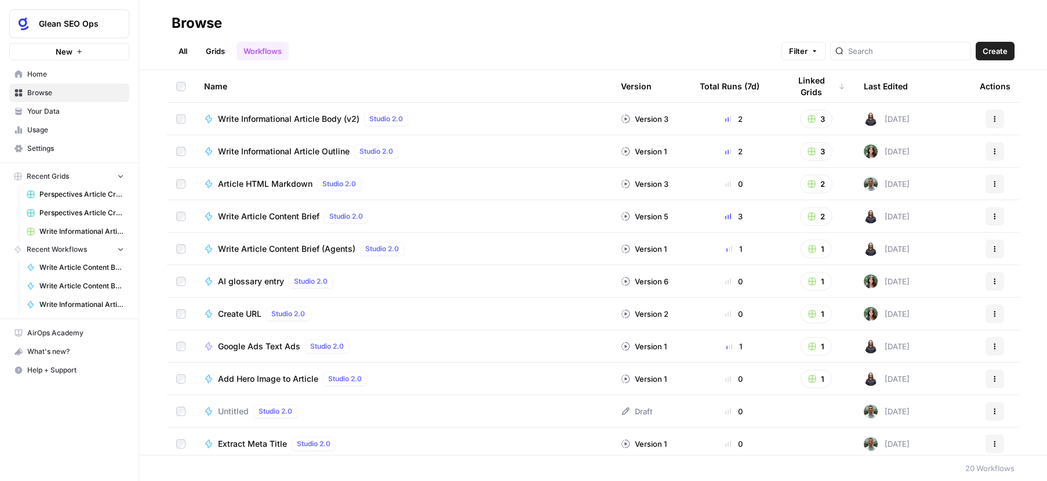
click at [211, 51] on link "Grids" at bounding box center [215, 51] width 33 height 19
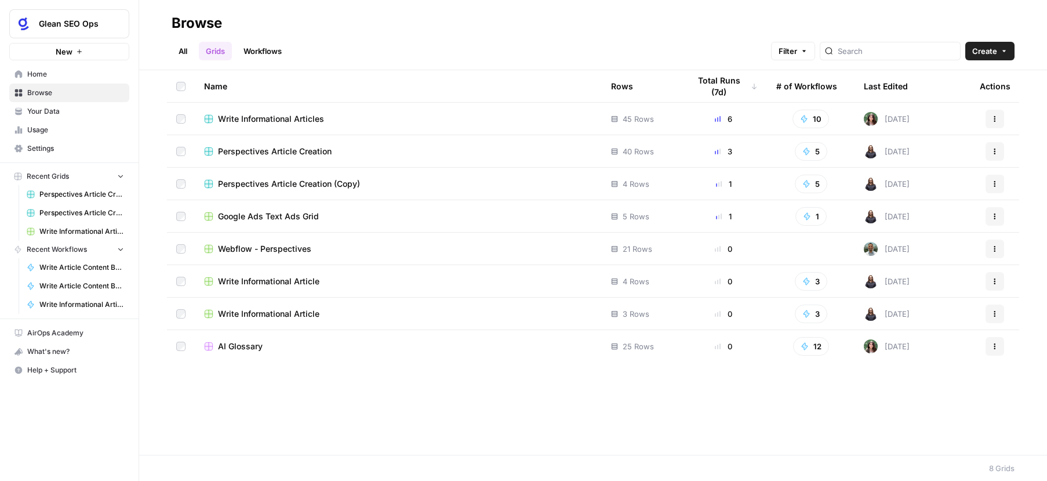
click at [376, 148] on div "Perspectives Article Creation" at bounding box center [398, 152] width 388 height 12
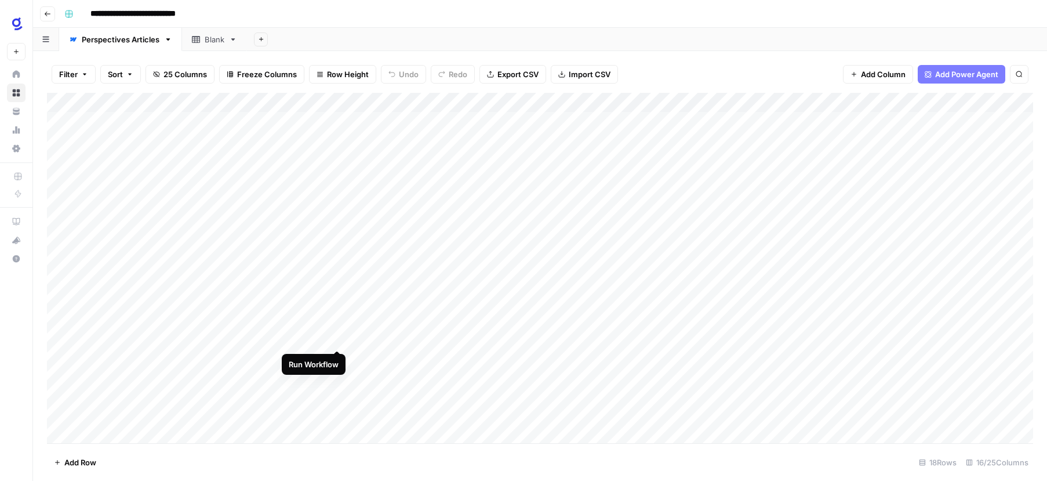
click at [337, 337] on div "Add Column" at bounding box center [540, 268] width 986 height 350
click at [336, 338] on div "Add Column" at bounding box center [540, 268] width 986 height 350
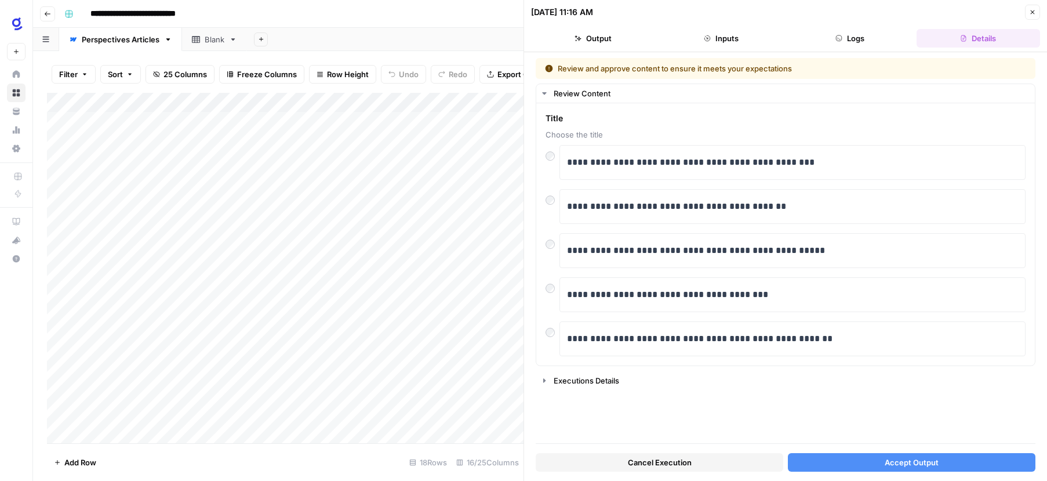
click at [733, 42] on button "Inputs" at bounding box center [722, 38] width 124 height 19
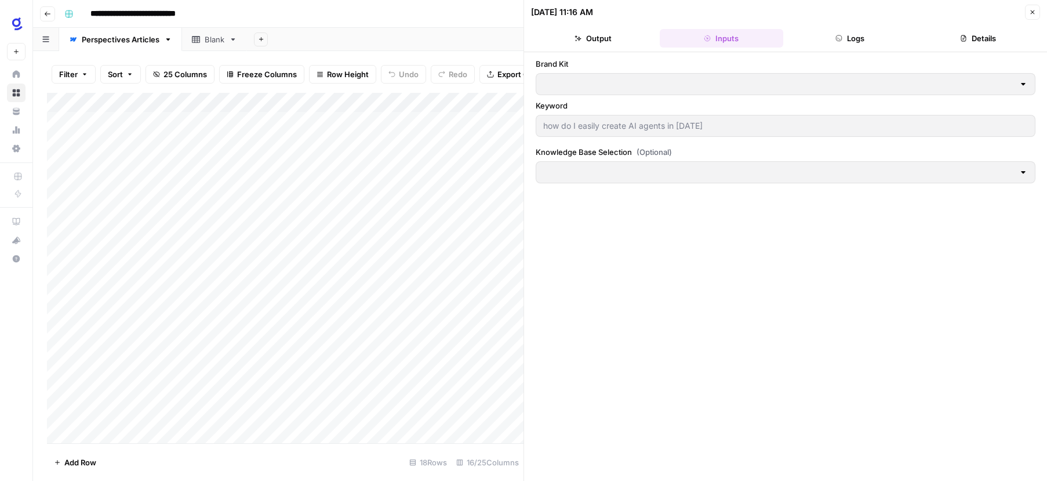
type input "Glean"
click at [1034, 13] on icon "button" at bounding box center [1032, 12] width 7 height 7
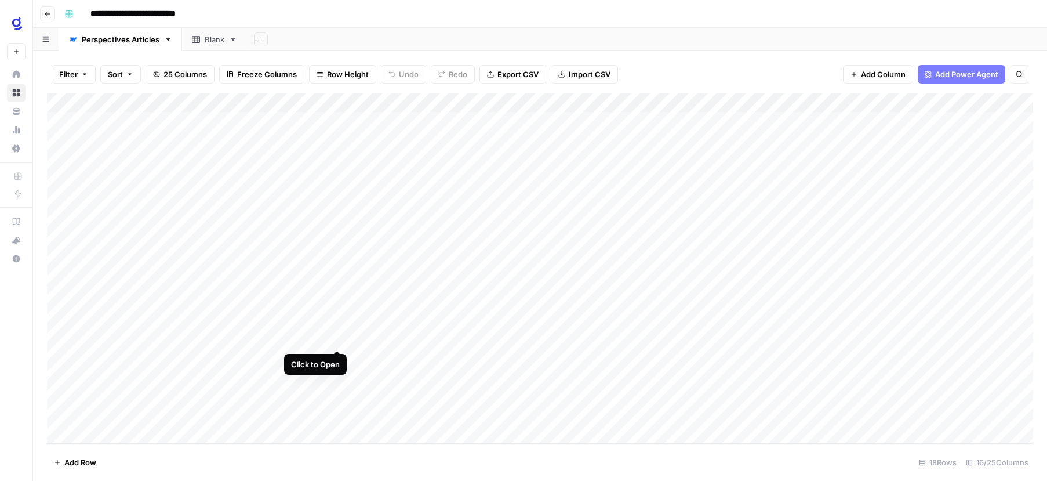
click at [338, 337] on div "Add Column" at bounding box center [540, 268] width 986 height 350
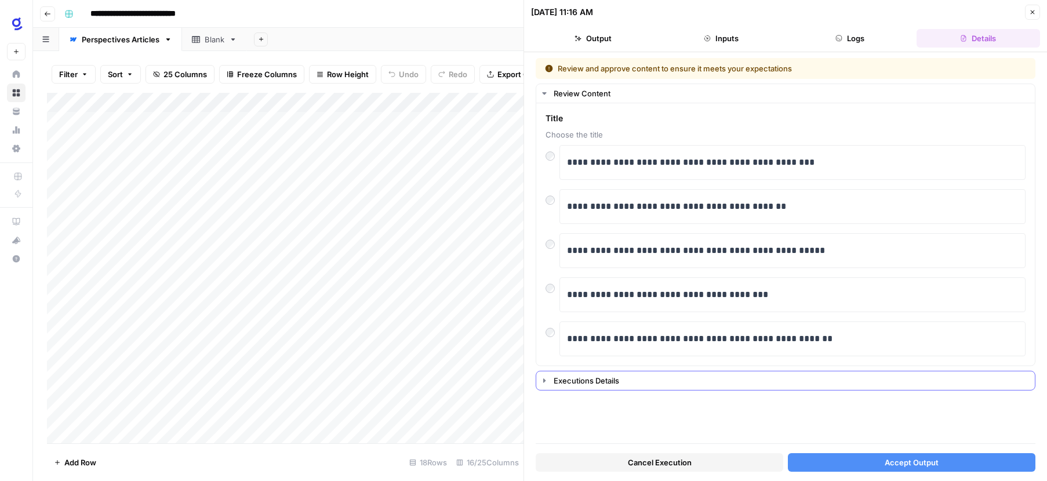
click at [617, 377] on div "Executions Details" at bounding box center [791, 381] width 474 height 12
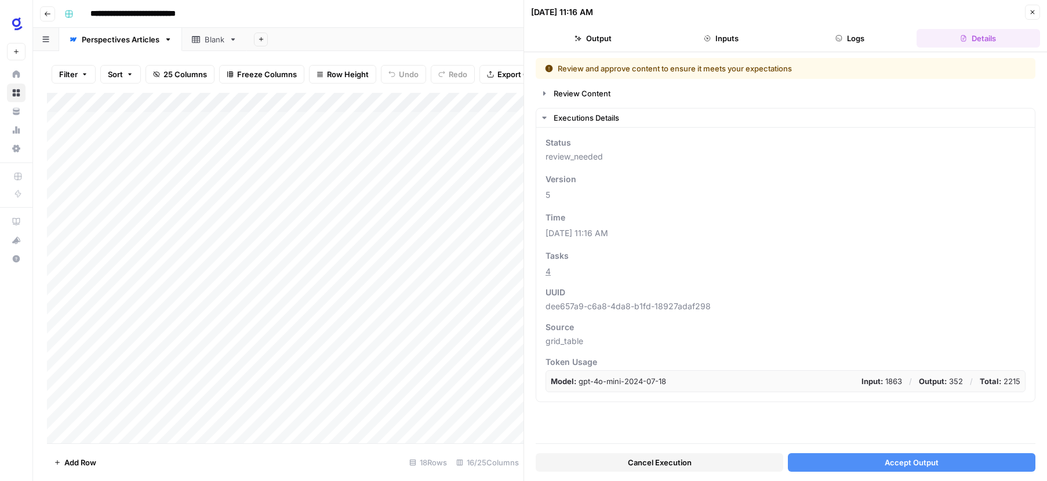
click at [725, 40] on button "Inputs" at bounding box center [722, 38] width 124 height 19
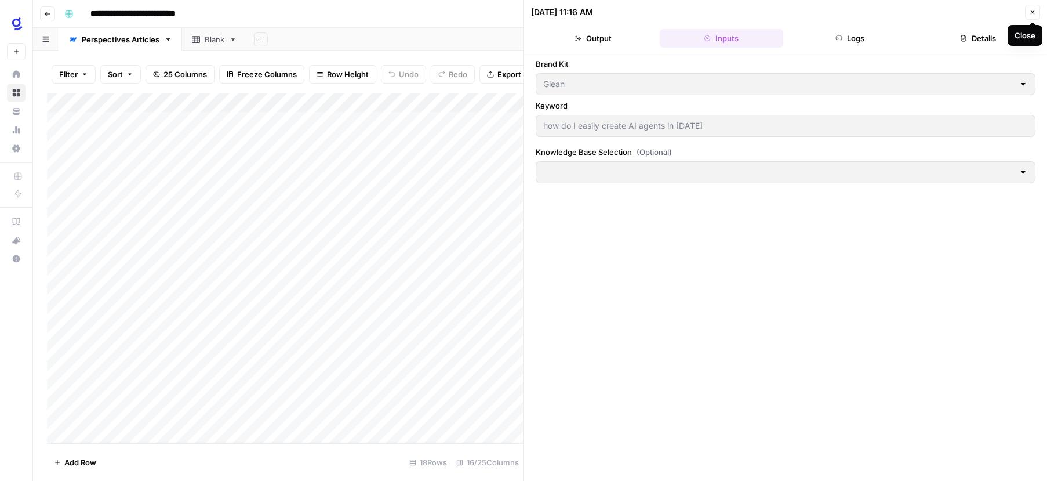
click at [1029, 10] on icon "button" at bounding box center [1032, 12] width 7 height 7
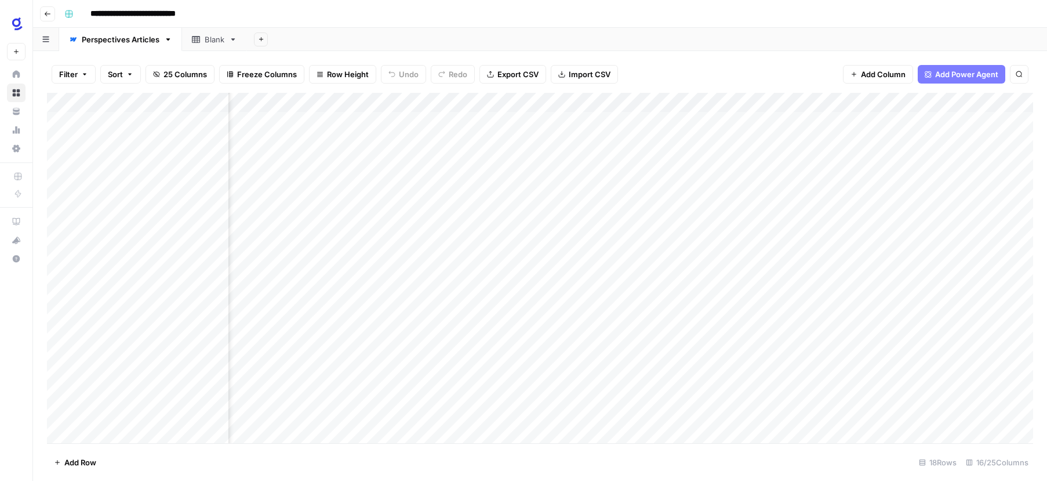
scroll to position [0, 538]
click at [929, 101] on div "Add Column" at bounding box center [540, 268] width 986 height 350
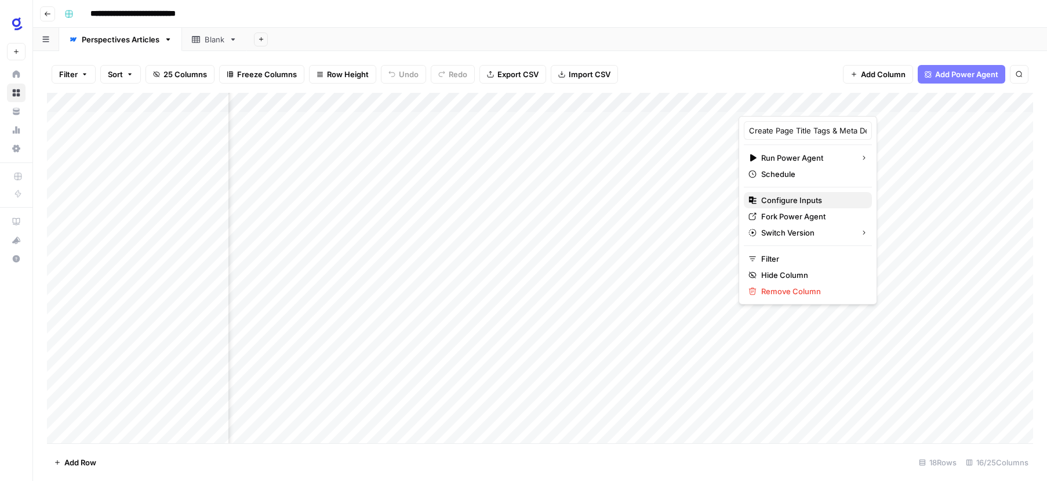
click at [816, 199] on span "Configure Inputs" at bounding box center [811, 200] width 101 height 12
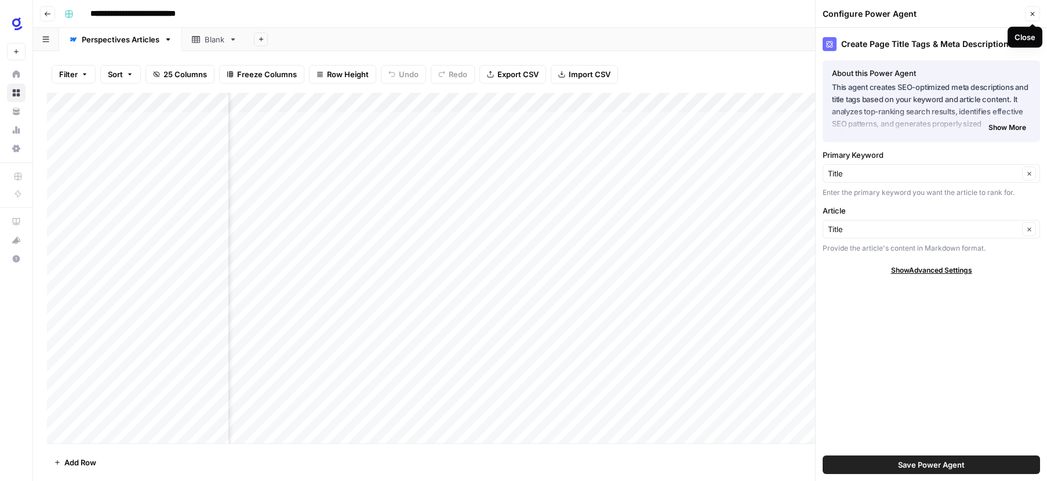
click at [1029, 14] on icon "button" at bounding box center [1032, 13] width 7 height 7
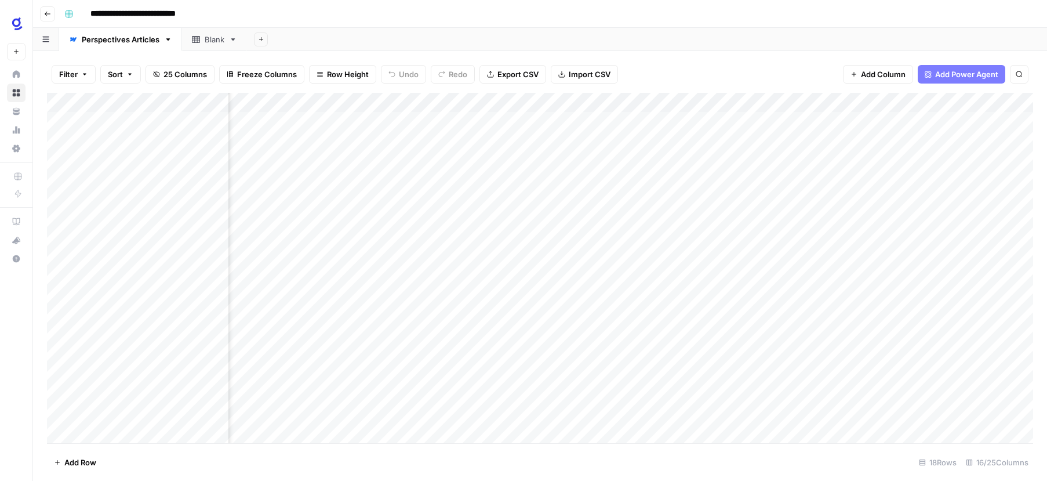
scroll to position [0, 1324]
click at [878, 73] on span "Add Column" at bounding box center [883, 74] width 45 height 12
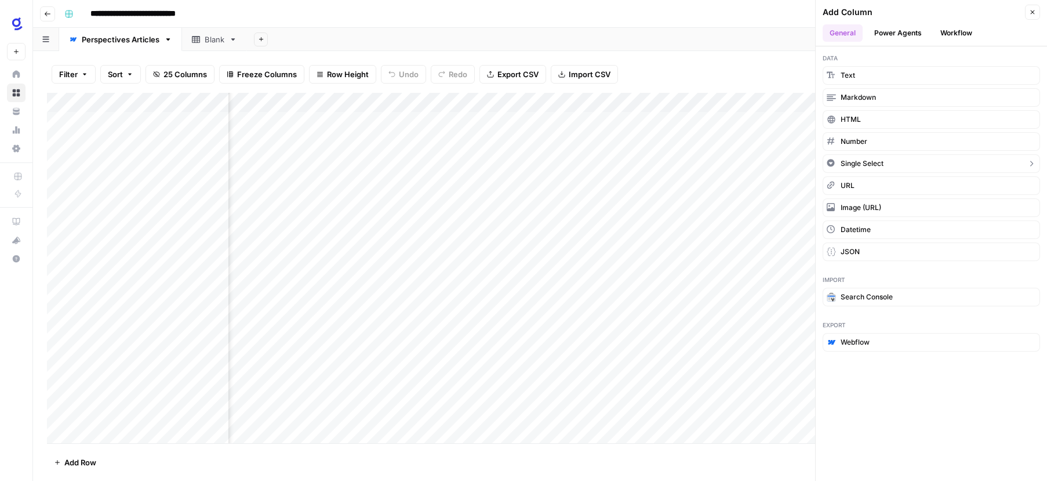
click at [874, 162] on span "Single Select" at bounding box center [862, 163] width 43 height 10
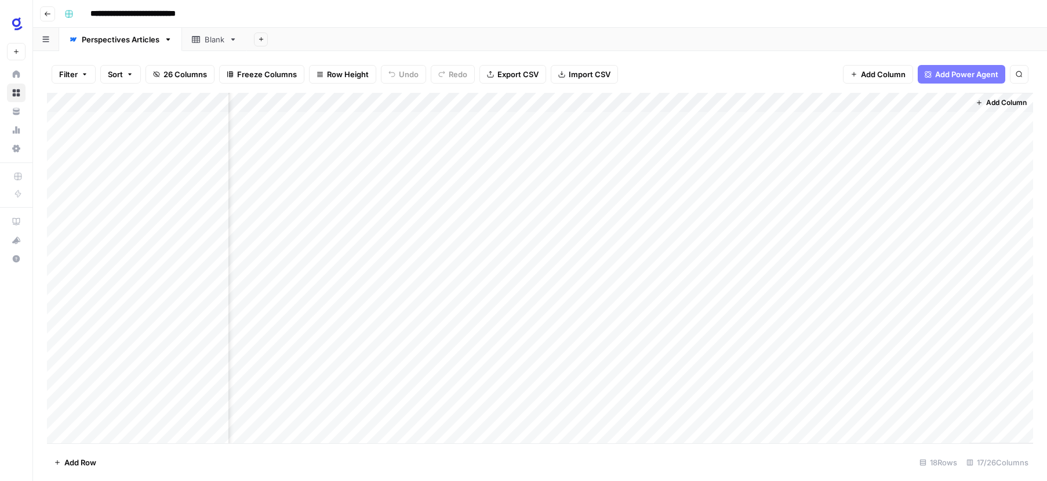
scroll to position [0, 1428]
click at [911, 103] on div "Add Column" at bounding box center [540, 268] width 986 height 350
click at [921, 131] on input "New Column" at bounding box center [944, 131] width 141 height 12
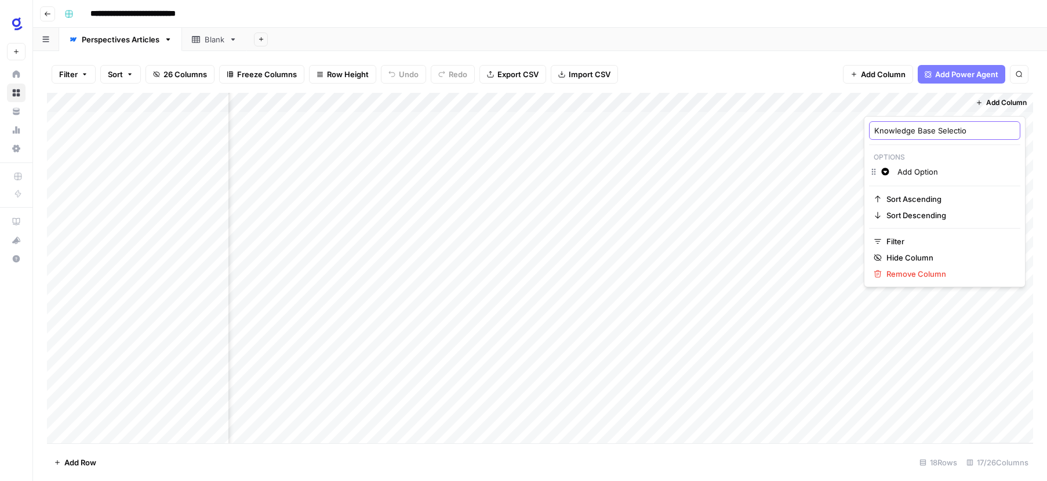
type input "Knowledge Base Selection"
click at [927, 124] on div "Add Column" at bounding box center [540, 268] width 986 height 350
click at [927, 124] on body "**********" at bounding box center [523, 240] width 1047 height 481
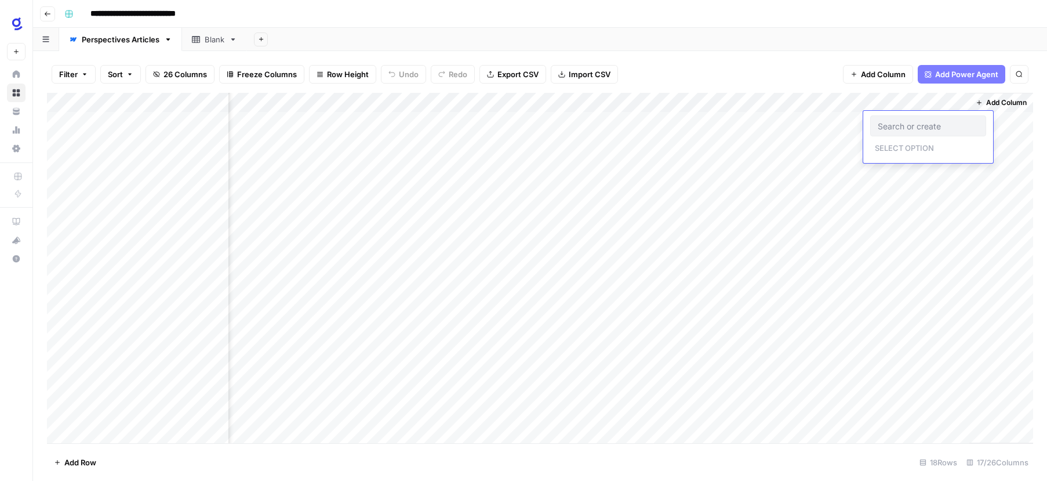
click at [958, 101] on div "Add Column" at bounding box center [540, 268] width 986 height 350
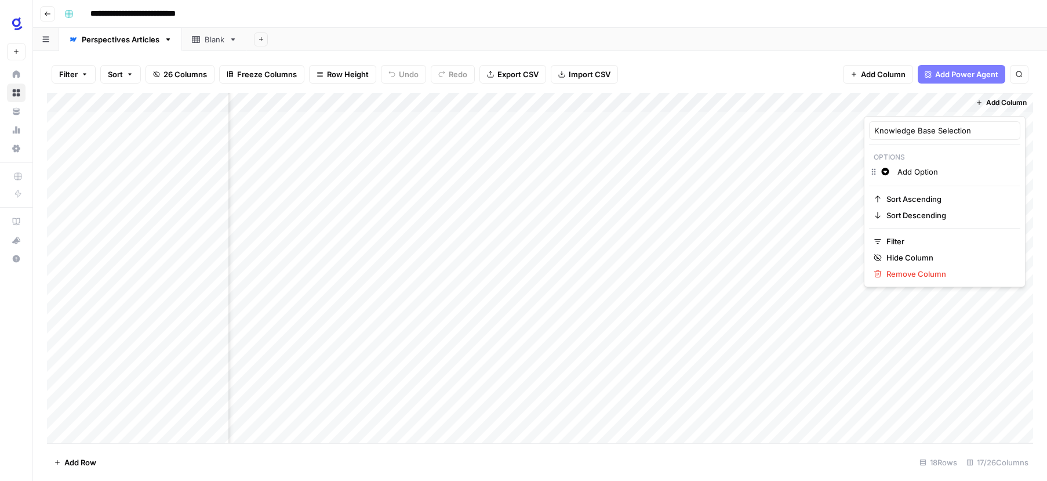
click at [928, 170] on input "Add Option" at bounding box center [957, 172] width 118 height 12
click at [926, 172] on input "Add Option" at bounding box center [957, 172] width 118 height 12
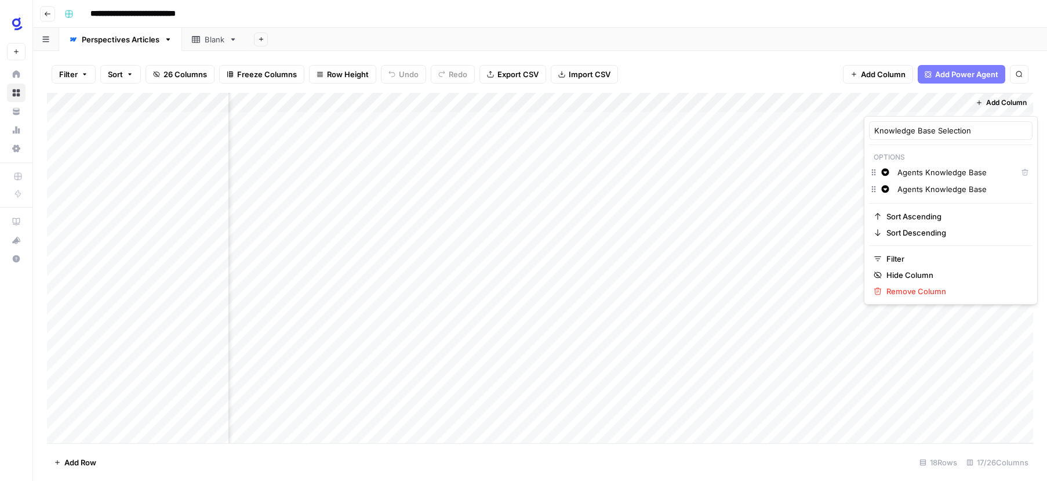
drag, startPoint x: 921, startPoint y: 191, endPoint x: 894, endPoint y: 191, distance: 27.3
click at [895, 191] on div "Agents Knowledge Base" at bounding box center [963, 189] width 136 height 13
drag, startPoint x: 922, startPoint y: 207, endPoint x: 895, endPoint y: 207, distance: 27.8
click at [895, 207] on div "Search Knowledge Base" at bounding box center [963, 206] width 136 height 13
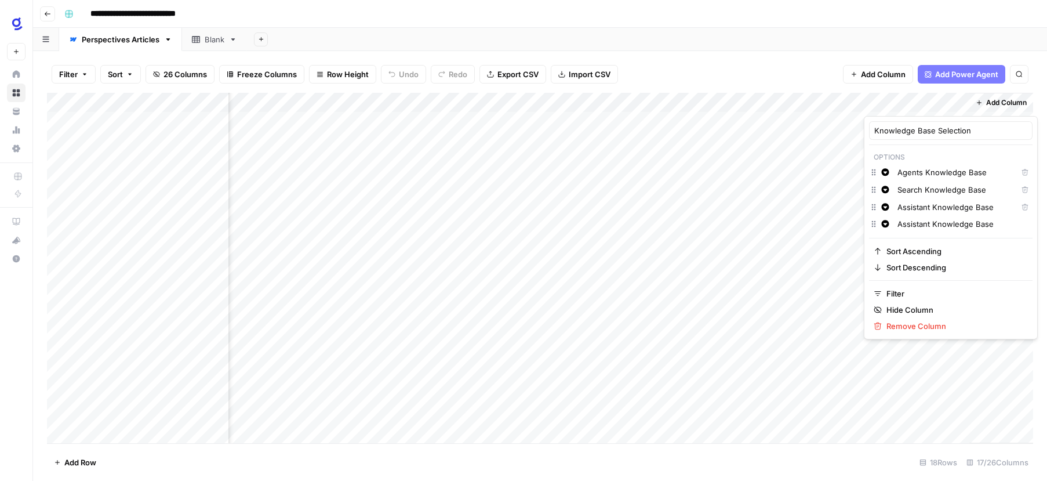
click at [994, 222] on input "Assistant Knowledge Base" at bounding box center [963, 224] width 130 height 12
click at [1018, 206] on button "Delete" at bounding box center [1025, 206] width 15 height 15
click at [986, 218] on div "Knowledge Base Selection Options Change color Agents Knowledge Base Delete Chan…" at bounding box center [951, 219] width 174 height 206
click at [915, 189] on input "Search Knowledge Base" at bounding box center [955, 190] width 115 height 12
click at [928, 203] on input "Assistant Knowledge Base" at bounding box center [963, 207] width 130 height 12
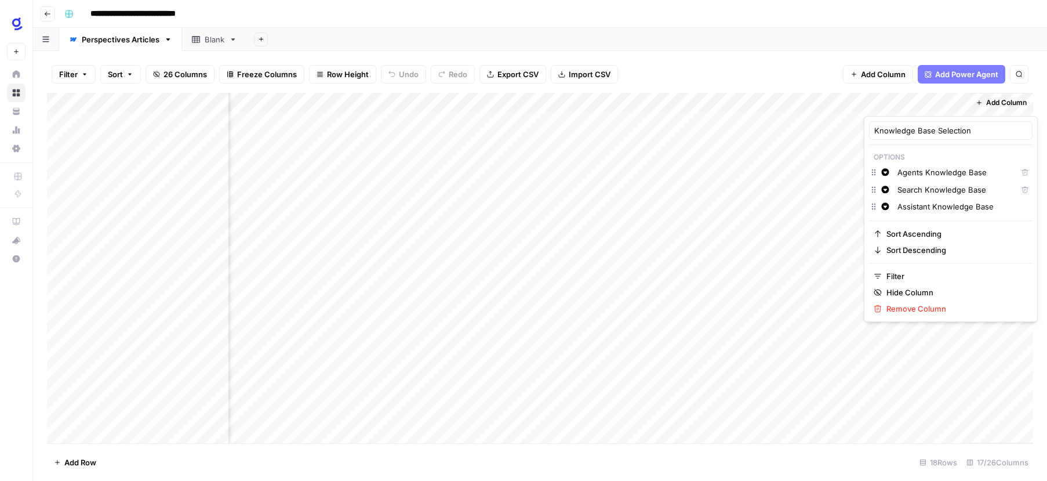
click at [997, 208] on input "Assistant Knowledge Base" at bounding box center [963, 207] width 130 height 12
type input "Assistant Knowledge Base"
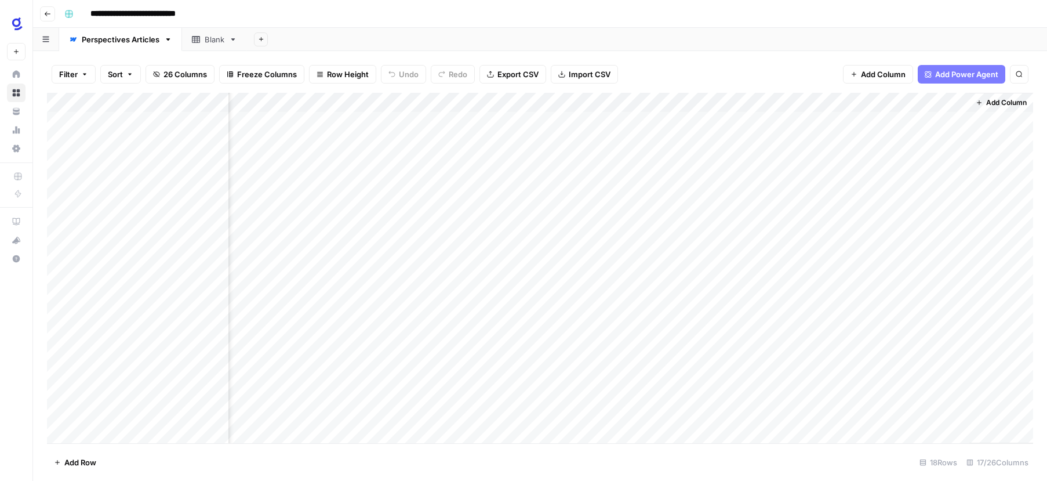
click at [866, 379] on div "Add Column" at bounding box center [540, 268] width 986 height 350
click at [938, 121] on div "Add Column" at bounding box center [540, 268] width 986 height 350
click at [939, 123] on div "Add Column" at bounding box center [540, 268] width 986 height 350
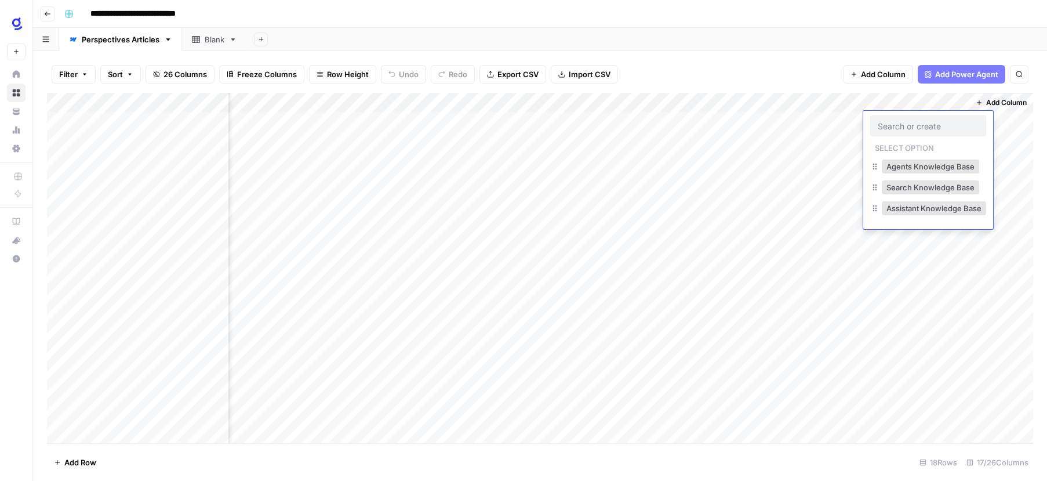
click at [939, 123] on input "text" at bounding box center [928, 126] width 101 height 10
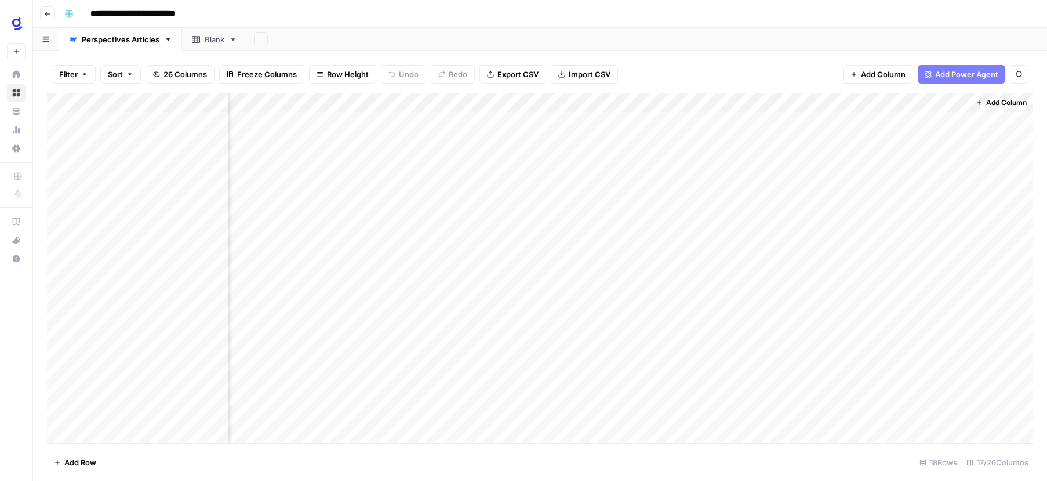
click at [942, 253] on div "Add Column" at bounding box center [540, 268] width 986 height 350
drag, startPoint x: 934, startPoint y: 95, endPoint x: 255, endPoint y: 108, distance: 679.7
click at [255, 108] on div "Add Column" at bounding box center [540, 268] width 986 height 350
drag, startPoint x: 675, startPoint y: 101, endPoint x: 269, endPoint y: 106, distance: 406.5
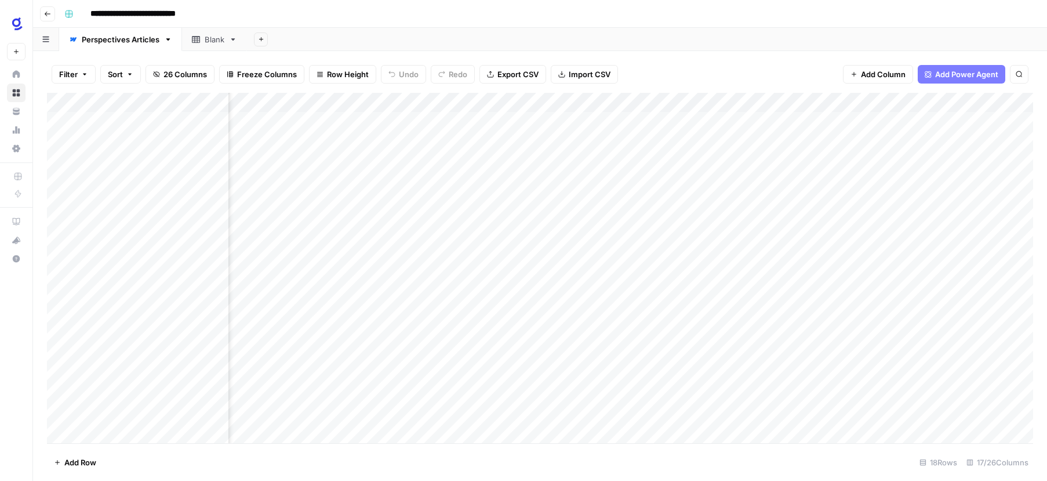
click at [269, 106] on div "Add Column" at bounding box center [540, 268] width 986 height 350
drag, startPoint x: 732, startPoint y: 98, endPoint x: 282, endPoint y: 99, distance: 450.5
click at [282, 99] on div "Add Column" at bounding box center [540, 268] width 986 height 350
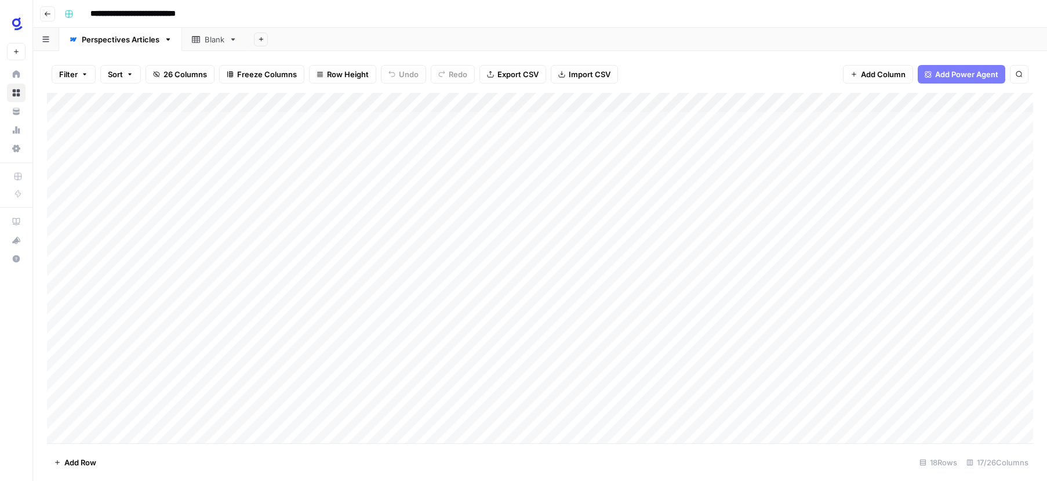
drag, startPoint x: 681, startPoint y: 98, endPoint x: 192, endPoint y: 112, distance: 489.0
click at [192, 112] on div "Add Column" at bounding box center [540, 268] width 986 height 350
click at [137, 291] on div "Add Column" at bounding box center [540, 268] width 986 height 350
click at [139, 291] on div "Add Column" at bounding box center [540, 268] width 986 height 350
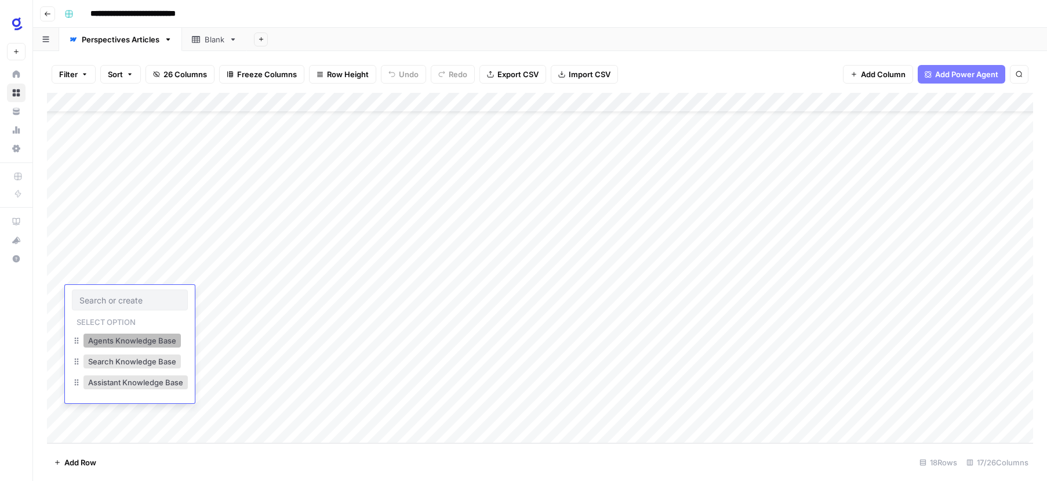
click at [155, 337] on button "Agents Knowledge Base" at bounding box center [131, 340] width 97 height 14
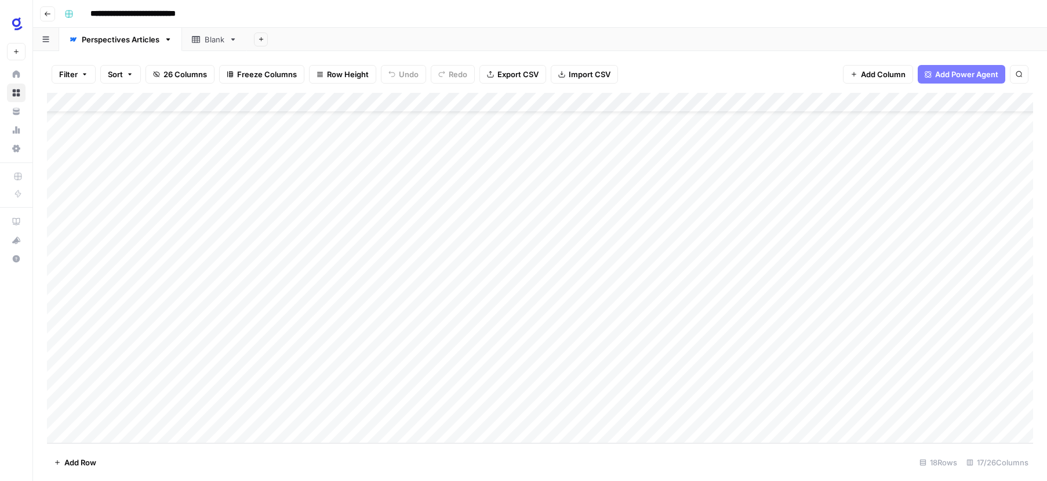
click at [430, 103] on div "Add Column" at bounding box center [540, 268] width 986 height 350
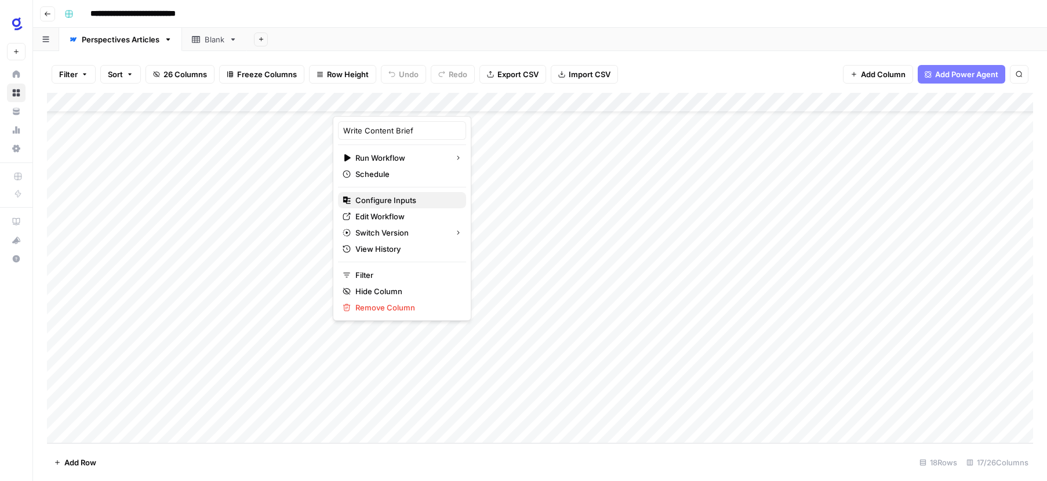
click at [408, 200] on span "Configure Inputs" at bounding box center [405, 200] width 101 height 12
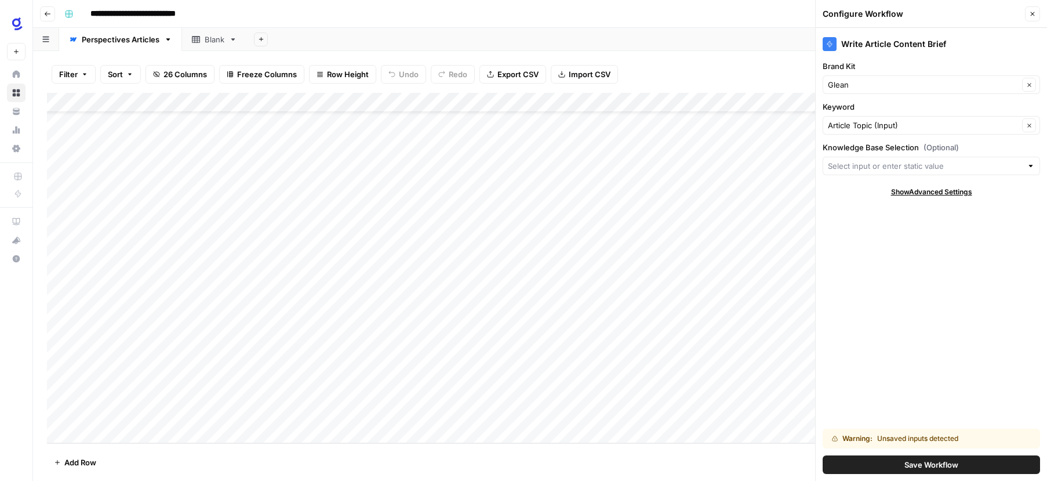
click at [897, 147] on label "Knowledge Base Selection (Optional)" at bounding box center [931, 147] width 217 height 12
click at [897, 160] on input "Knowledge Base Selection (Optional)" at bounding box center [925, 166] width 194 height 12
click at [897, 147] on label "Knowledge Base Selection (Optional)" at bounding box center [931, 147] width 217 height 12
click at [897, 160] on input "Knowledge Base Selection (Optional)" at bounding box center [925, 166] width 194 height 12
click at [913, 300] on div "Write Article Content Brief Brand Kit Glean Clear Keyword Article Topic (Input)…" at bounding box center [931, 254] width 231 height 453
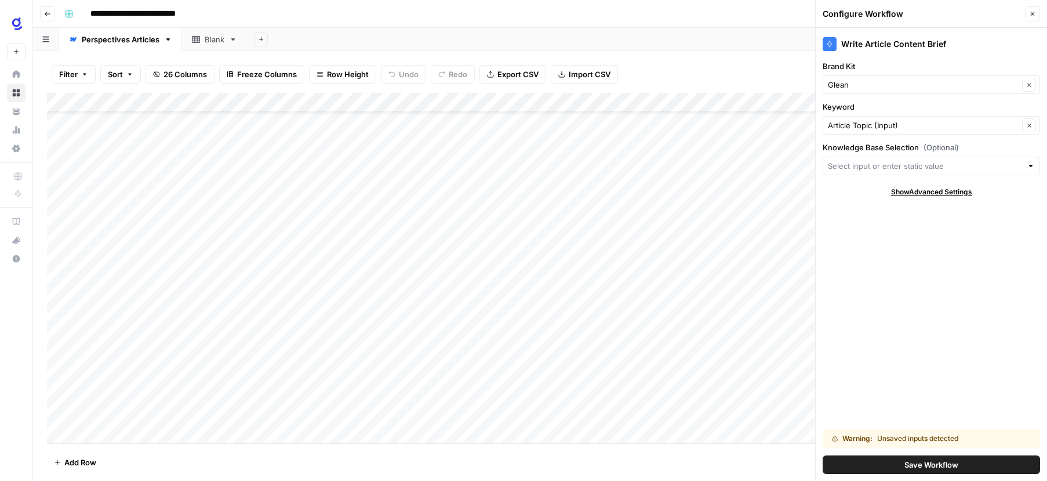
click at [428, 103] on div "Add Column" at bounding box center [540, 268] width 986 height 350
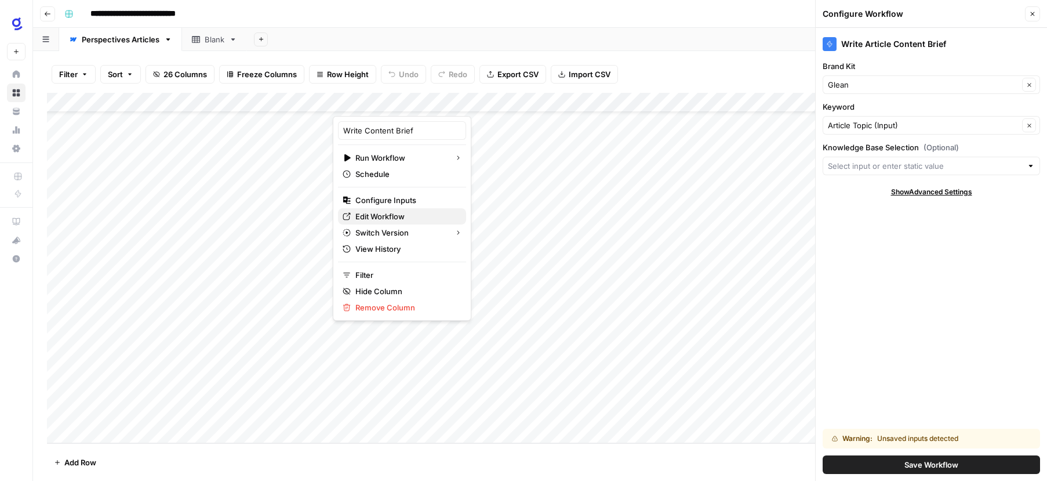
click at [390, 215] on span "Edit Workflow" at bounding box center [405, 216] width 101 height 12
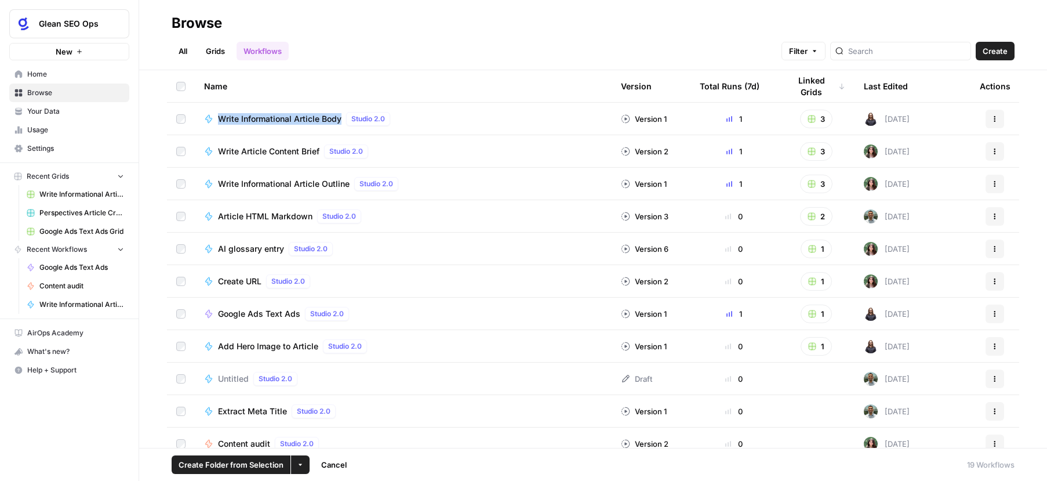
click at [63, 110] on span "Your Data" at bounding box center [75, 111] width 97 height 10
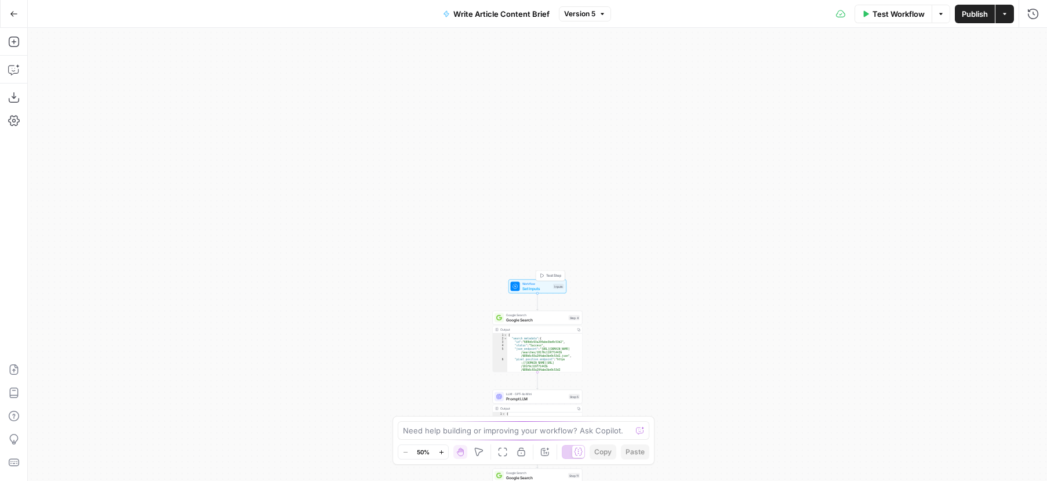
click at [541, 285] on span "Set Inputs" at bounding box center [536, 288] width 29 height 6
click at [997, 165] on span "edit field" at bounding box center [995, 164] width 26 height 9
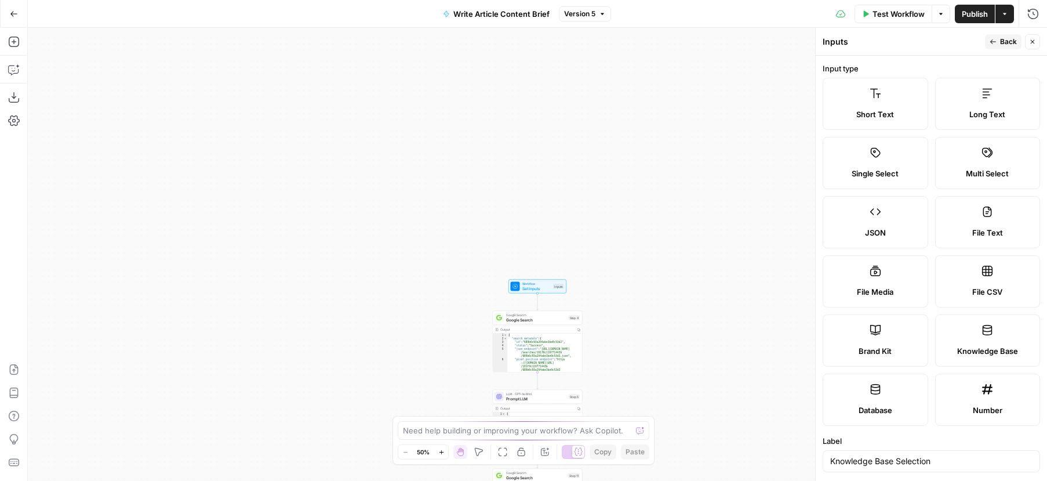
click at [854, 103] on label "Short Text" at bounding box center [876, 104] width 106 height 52
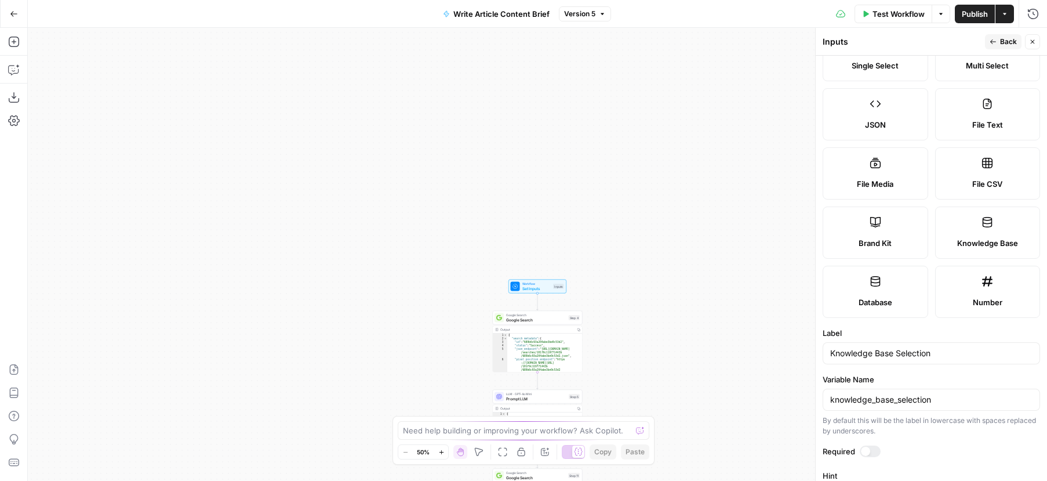
scroll to position [135, 0]
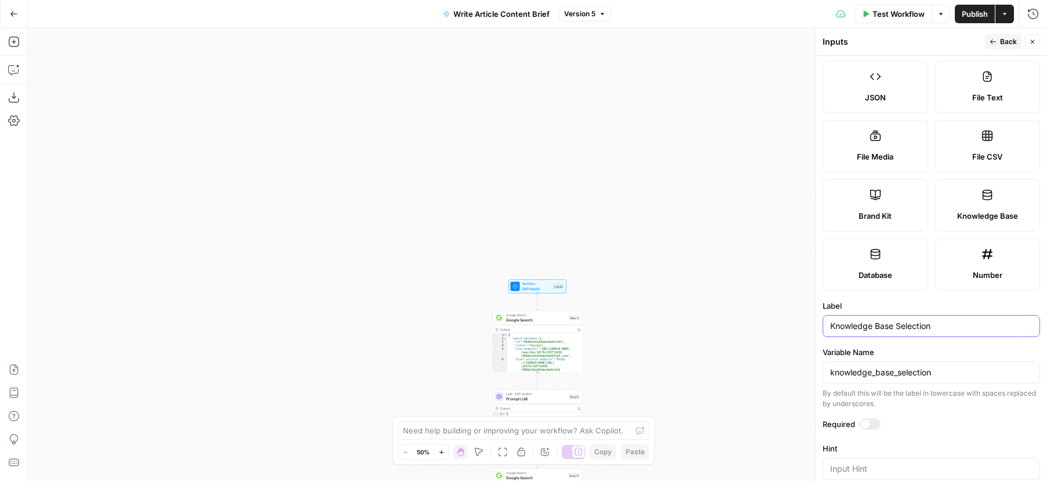
click at [900, 322] on input "Knowledge Base Selection" at bounding box center [931, 326] width 202 height 12
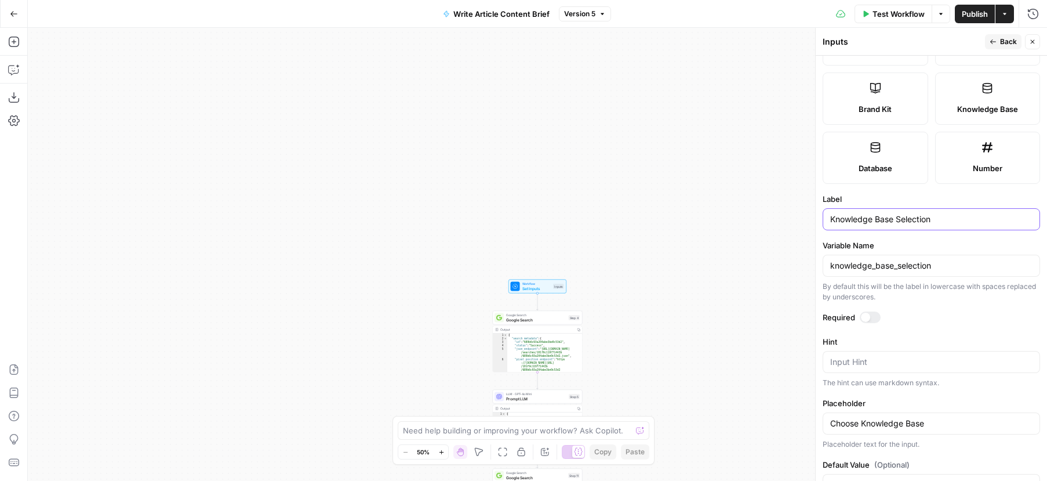
scroll to position [230, 0]
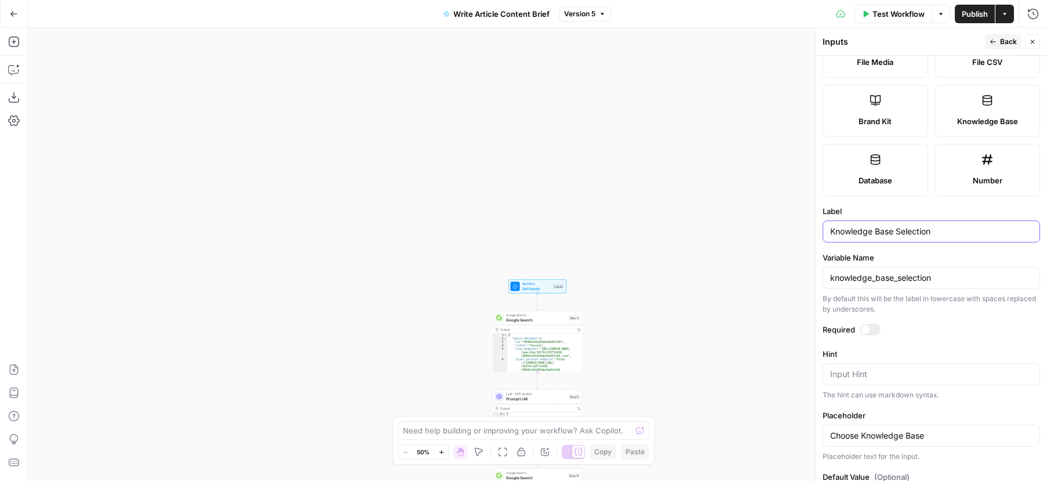
drag, startPoint x: 934, startPoint y: 233, endPoint x: 898, endPoint y: 231, distance: 36.0
click at [898, 231] on input "Knowledge Base Selection" at bounding box center [931, 232] width 202 height 12
click at [993, 118] on span "Knowledge Base" at bounding box center [987, 121] width 61 height 12
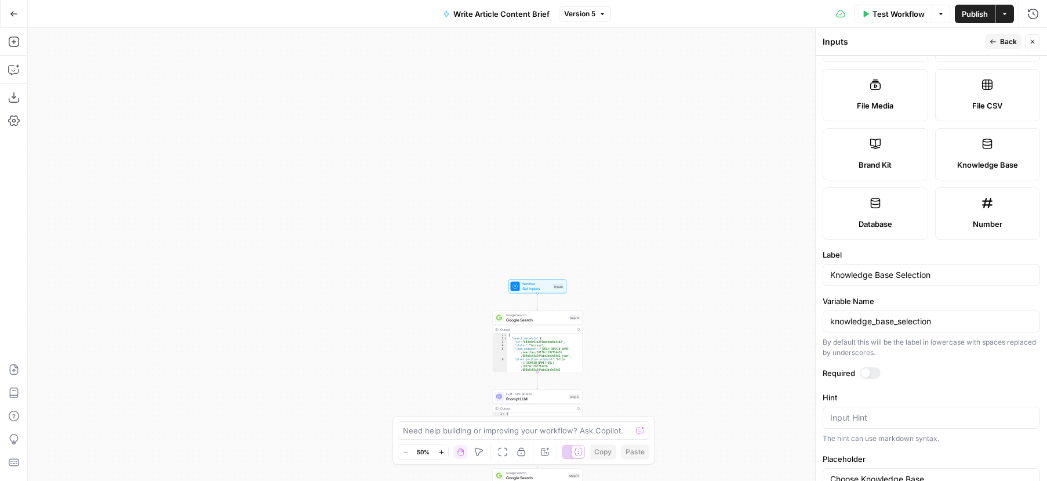
scroll to position [0, 0]
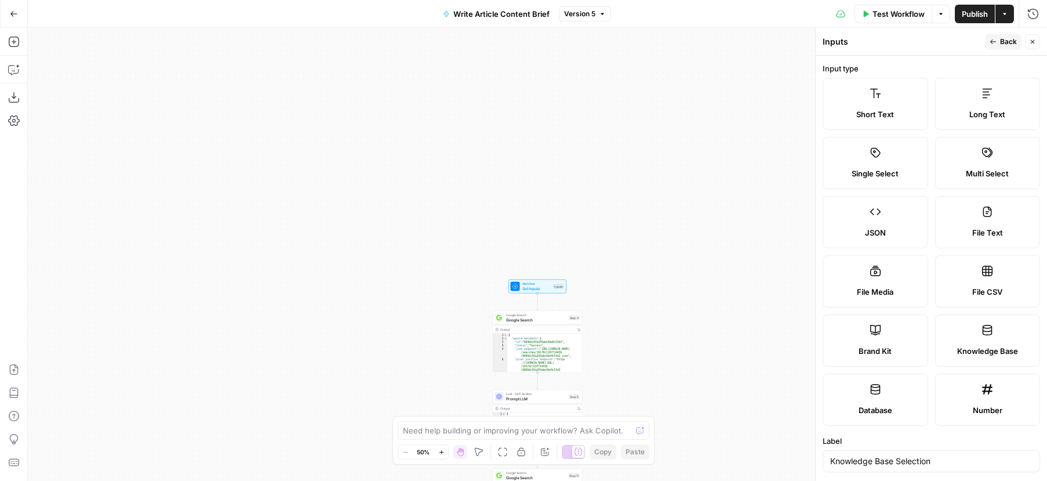
click at [885, 100] on label "Short Text" at bounding box center [876, 104] width 106 height 52
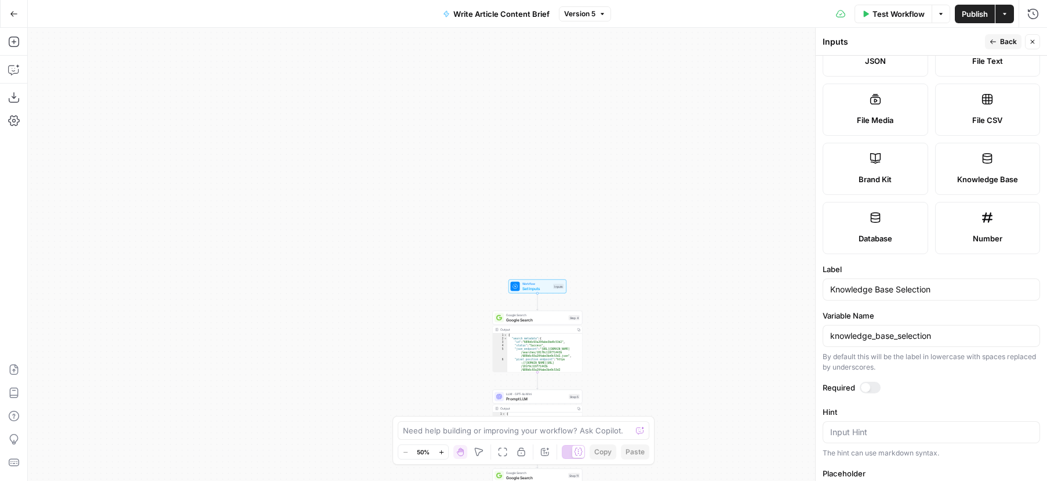
scroll to position [179, 0]
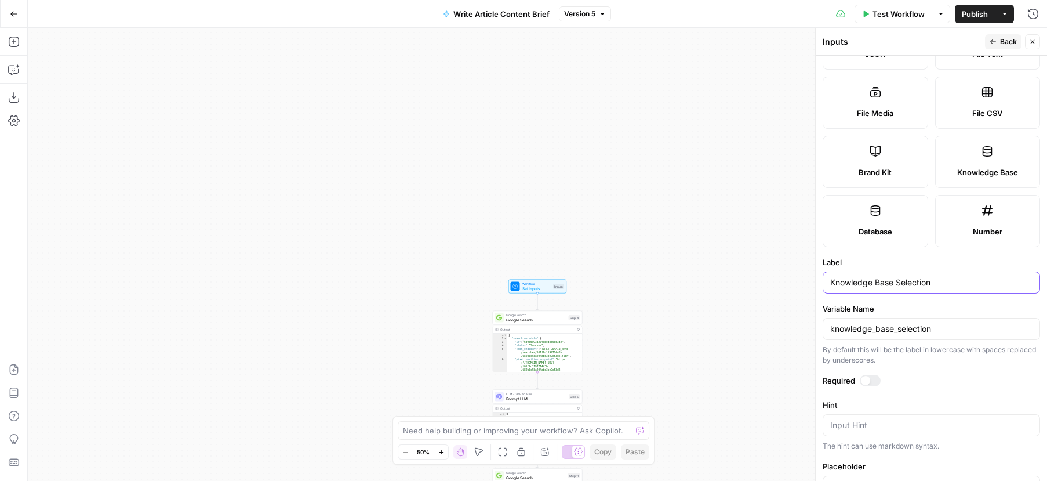
drag, startPoint x: 898, startPoint y: 286, endPoint x: 936, endPoint y: 285, distance: 37.7
click at [936, 285] on input "Knowledge Base Selection" at bounding box center [931, 283] width 202 height 12
type input "Knowledge Base Name"
click at [943, 309] on label "Variable Name" at bounding box center [931, 309] width 217 height 12
click at [943, 323] on input "knowledge_base_selection" at bounding box center [931, 329] width 202 height 12
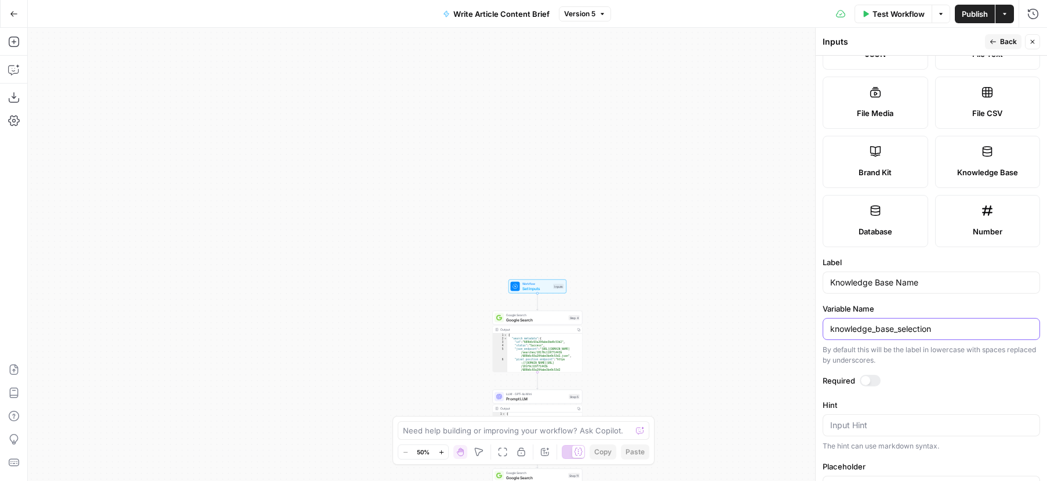
drag, startPoint x: 936, startPoint y: 330, endPoint x: 899, endPoint y: 332, distance: 36.5
click at [899, 332] on input "knowledge_base_selection" at bounding box center [931, 329] width 202 height 12
type input "knowledge_base_name"
click at [926, 373] on form "Input type Short Text Long Text Single Select Multi Select JSON File Text File …" at bounding box center [931, 268] width 231 height 425
click at [971, 14] on span "Publish" at bounding box center [975, 14] width 26 height 12
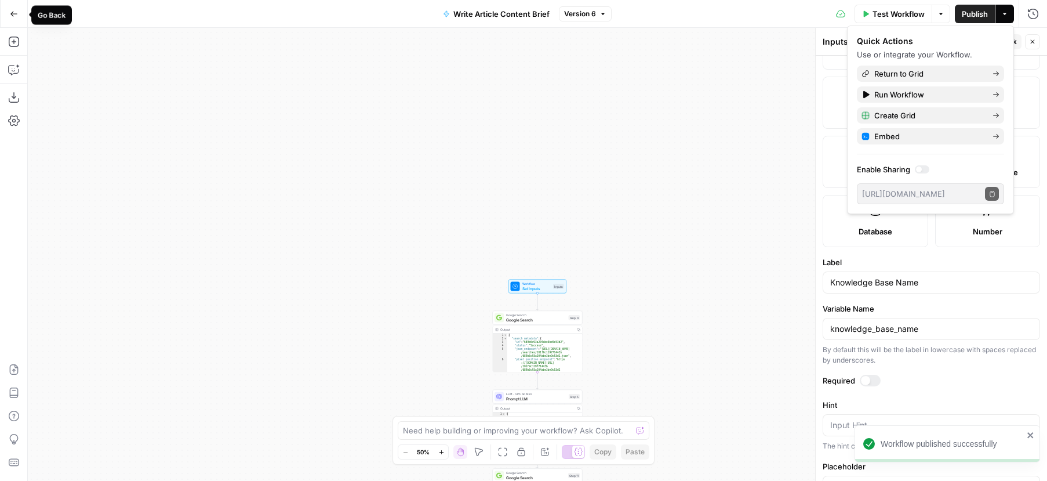
click at [16, 15] on icon "button" at bounding box center [14, 14] width 8 height 8
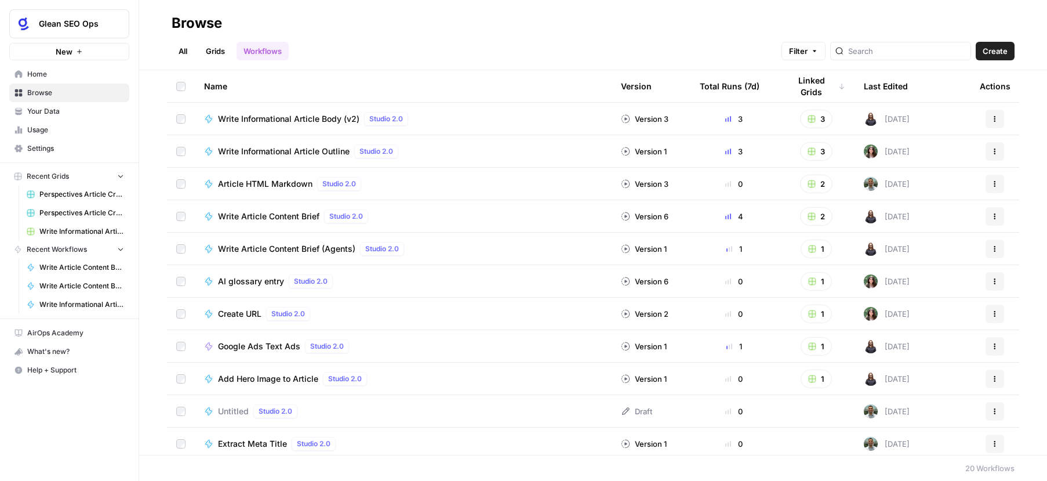
click at [226, 55] on link "Grids" at bounding box center [215, 51] width 33 height 19
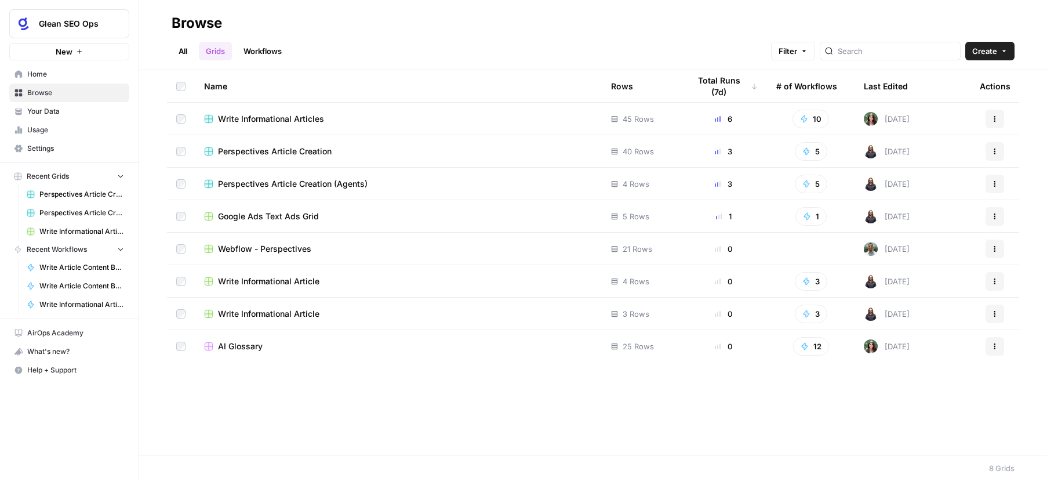
click at [365, 150] on div "Perspectives Article Creation" at bounding box center [398, 152] width 388 height 12
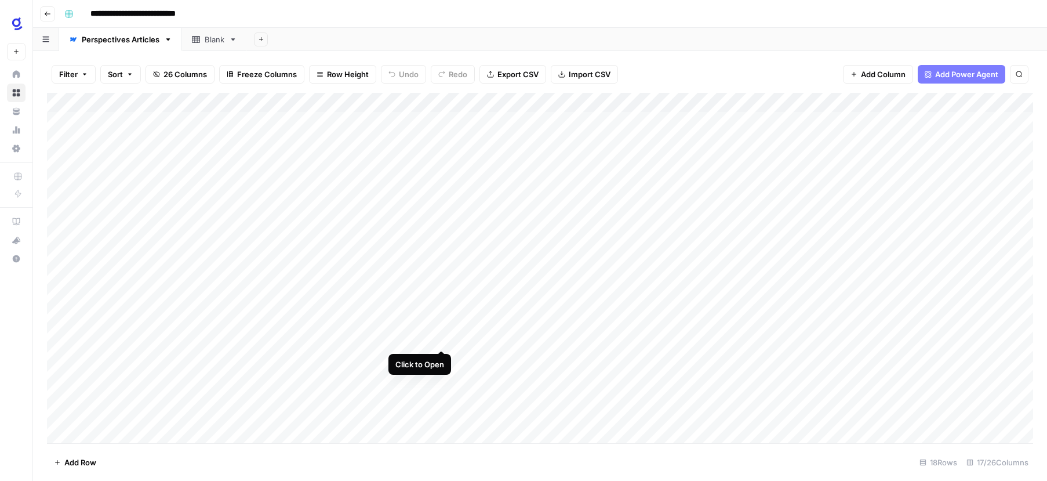
click at [440, 338] on div "Add Column" at bounding box center [540, 268] width 986 height 350
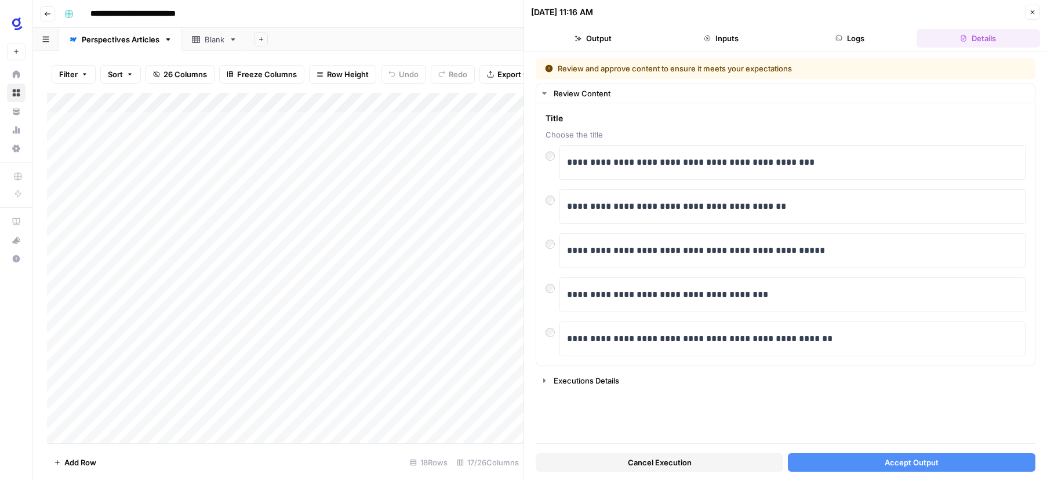
click at [672, 465] on span "Cancel Execution" at bounding box center [660, 462] width 64 height 12
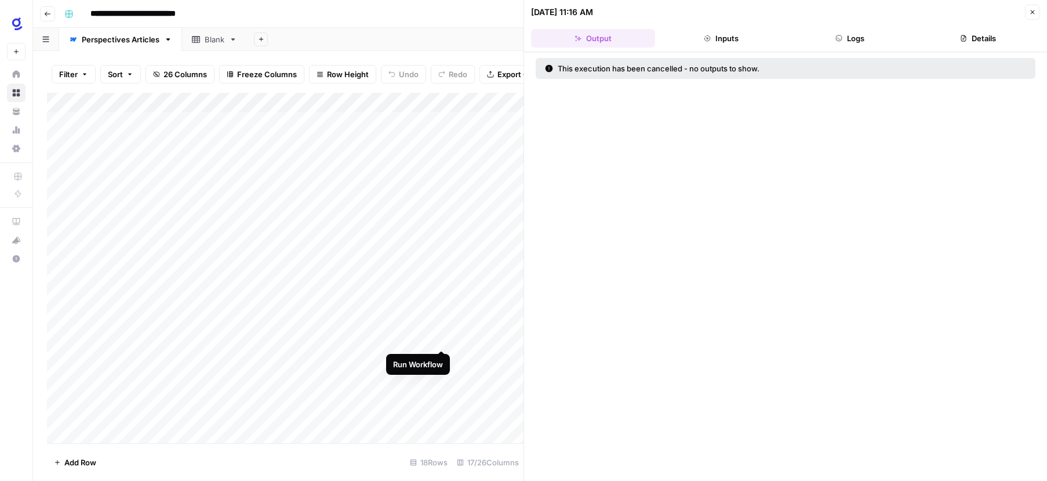
click at [441, 337] on div "Add Column" at bounding box center [285, 268] width 477 height 350
click at [718, 37] on button "Inputs" at bounding box center [722, 38] width 124 height 19
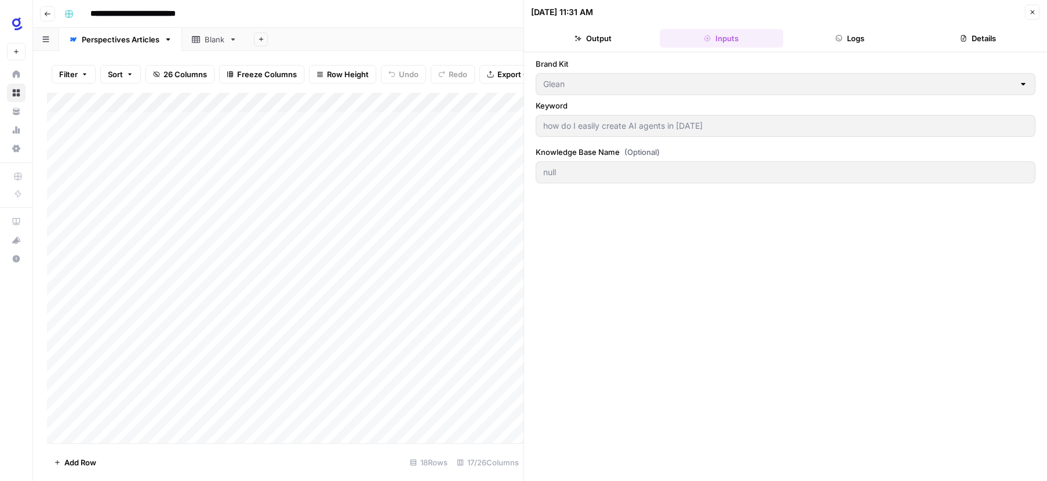
click at [144, 99] on div "Add Column" at bounding box center [285, 268] width 477 height 350
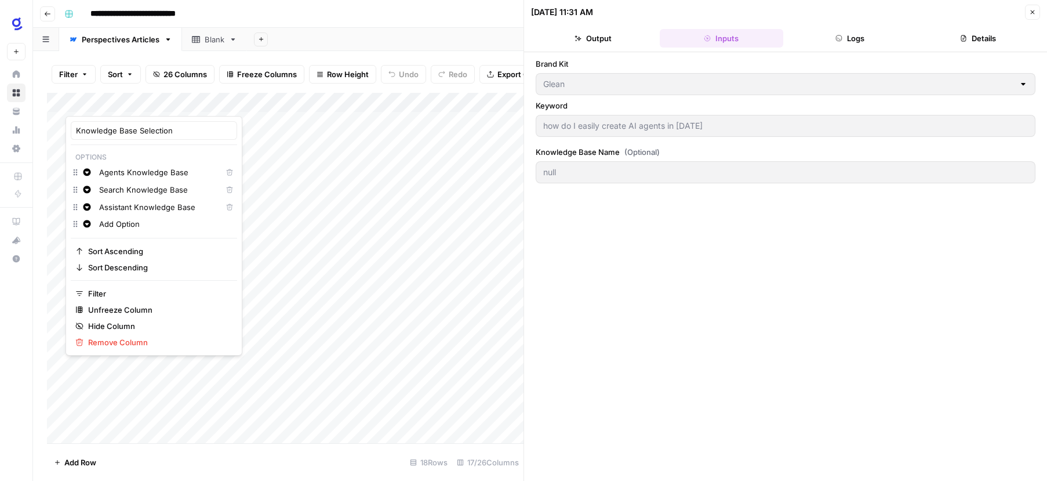
click at [624, 209] on div "Brand Kit Glean Keyword how do I easily create AI agents in 2025 Knowledge Base…" at bounding box center [786, 266] width 500 height 417
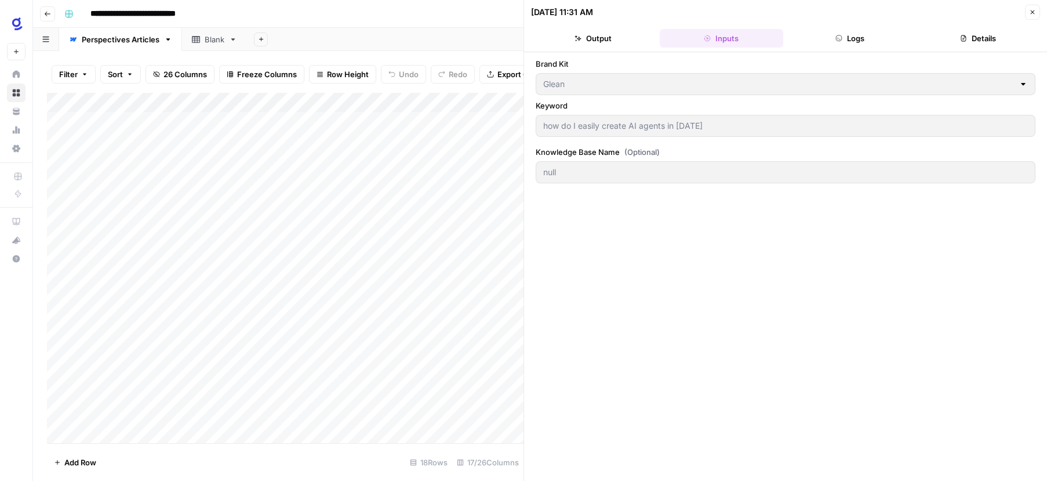
click at [1036, 12] on span "Close" at bounding box center [1036, 12] width 1 height 1
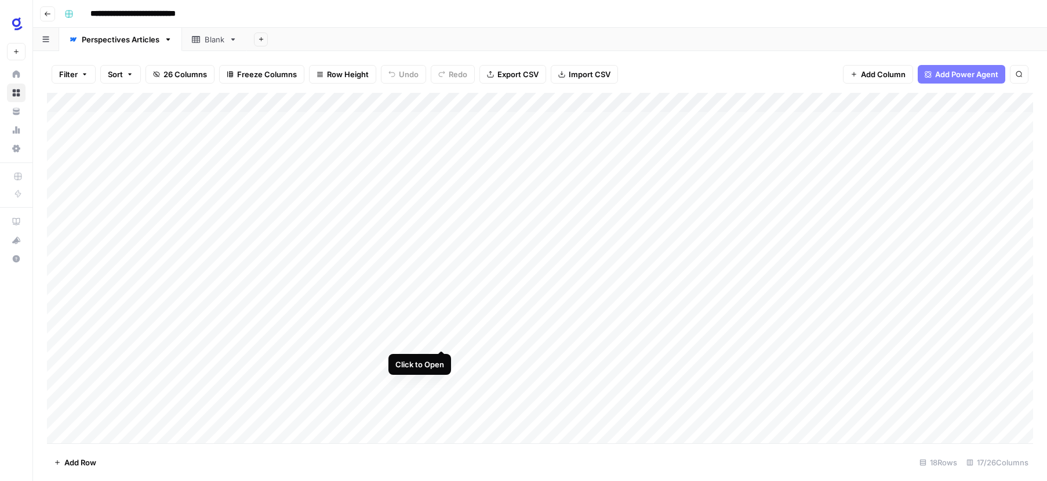
click at [446, 338] on div "Add Column" at bounding box center [540, 268] width 986 height 350
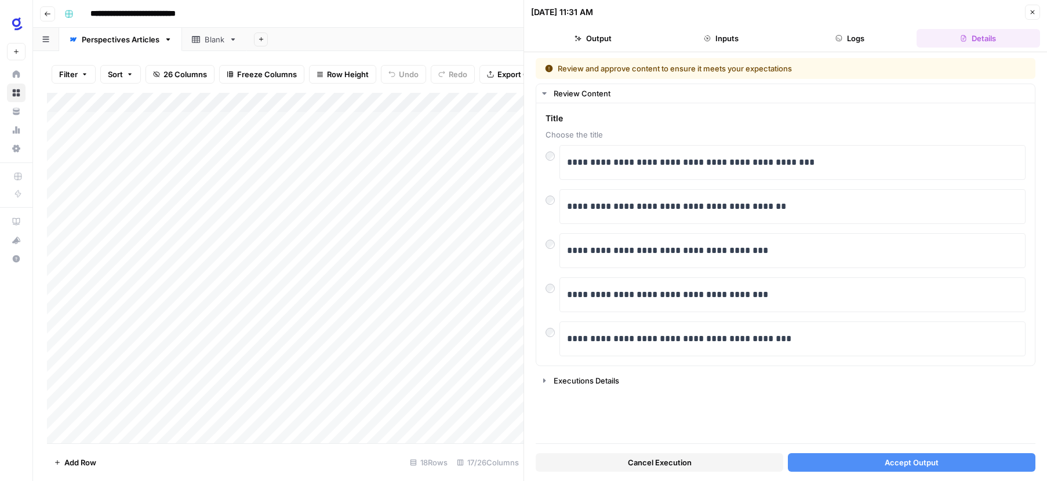
click at [734, 467] on button "Cancel Execution" at bounding box center [660, 462] width 248 height 19
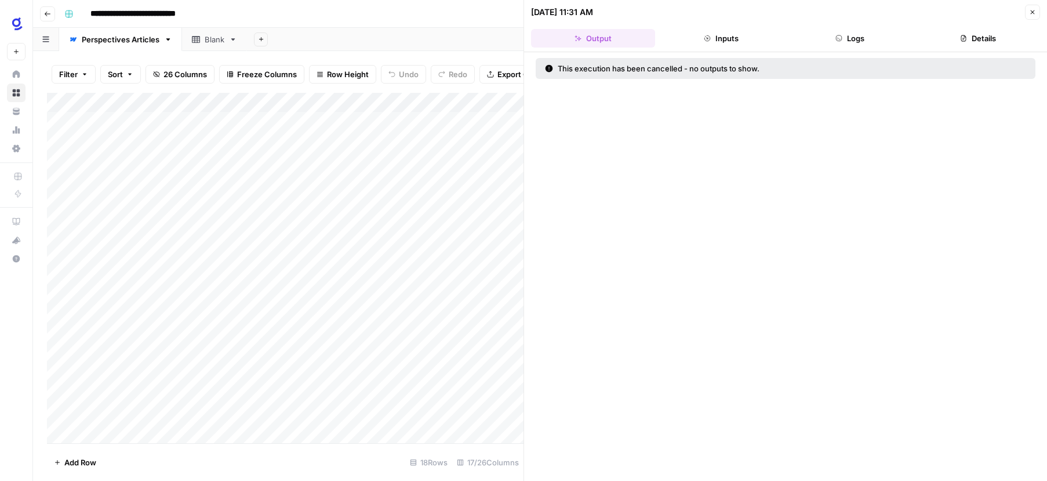
click at [1030, 12] on icon "button" at bounding box center [1032, 12] width 7 height 7
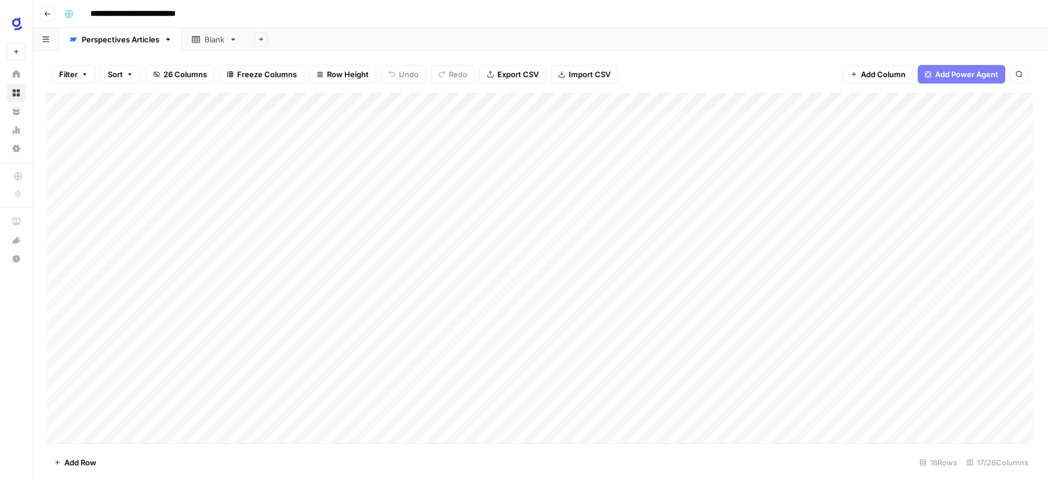
click at [428, 104] on div "Add Column" at bounding box center [540, 268] width 986 height 350
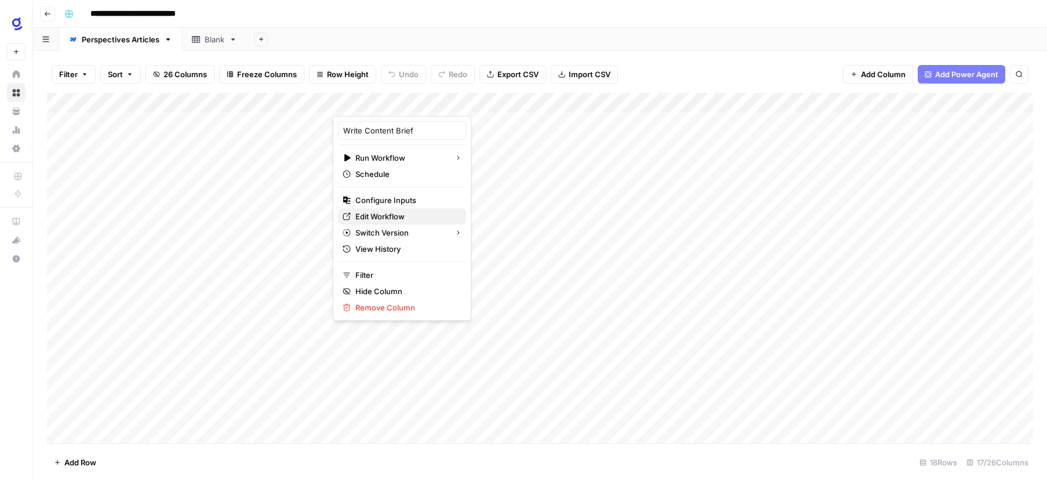
click at [392, 216] on span "Edit Workflow" at bounding box center [405, 216] width 101 height 12
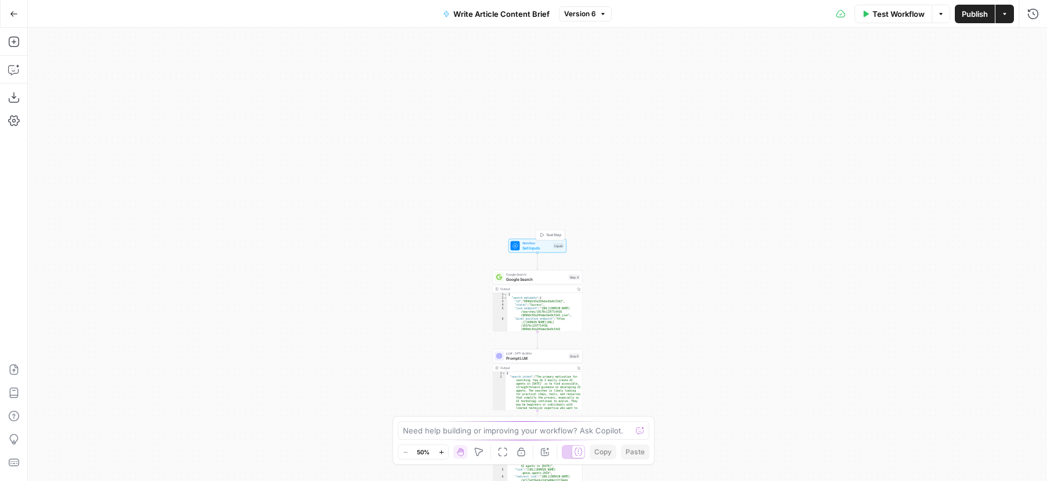
click at [547, 242] on span "Workflow" at bounding box center [536, 243] width 29 height 5
click at [1004, 164] on span "edit field" at bounding box center [995, 164] width 26 height 9
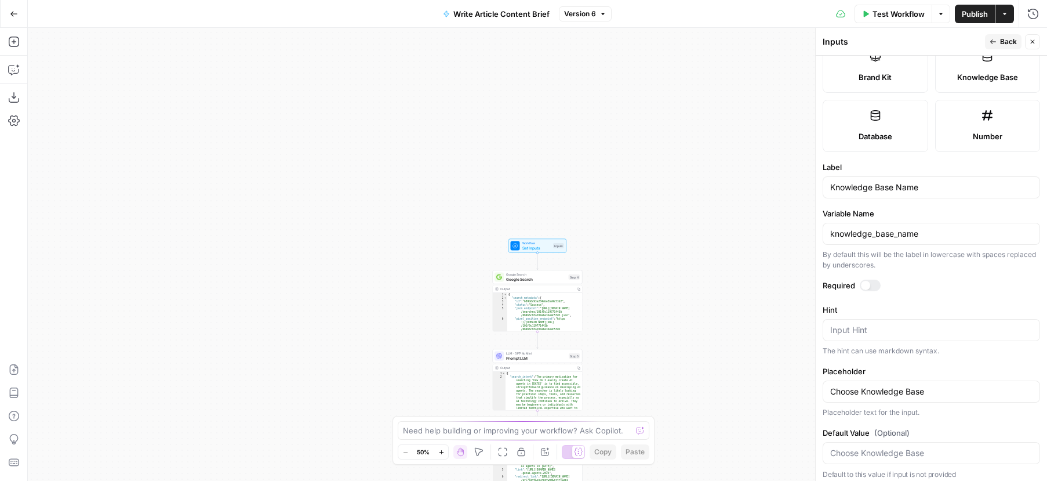
scroll to position [280, 0]
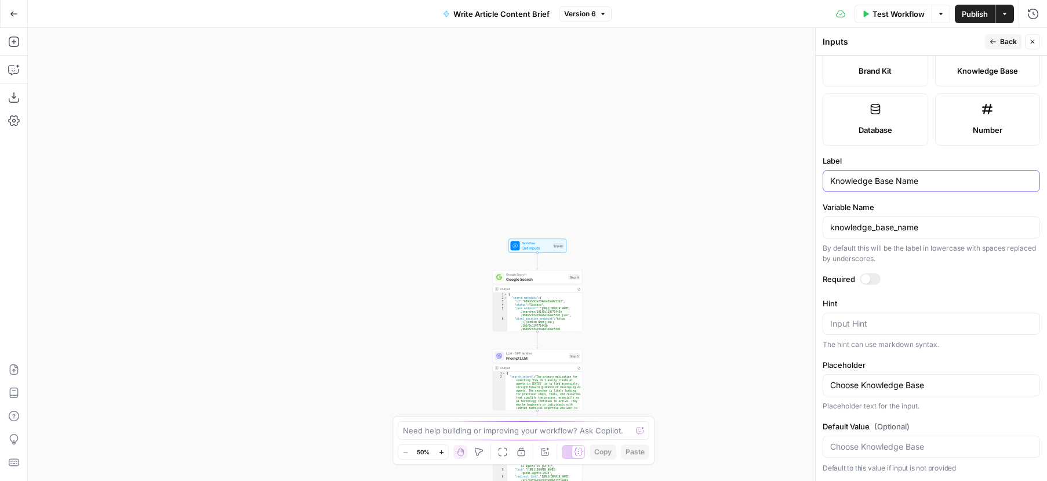
drag, startPoint x: 927, startPoint y: 180, endPoint x: 899, endPoint y: 180, distance: 27.8
click at [899, 180] on input "Knowledge Base Name" at bounding box center [931, 181] width 202 height 12
type input "Knowledge Base Selection"
drag, startPoint x: 900, startPoint y: 228, endPoint x: 974, endPoint y: 229, distance: 73.6
click at [974, 229] on input "knowledge_base_name" at bounding box center [931, 227] width 202 height 12
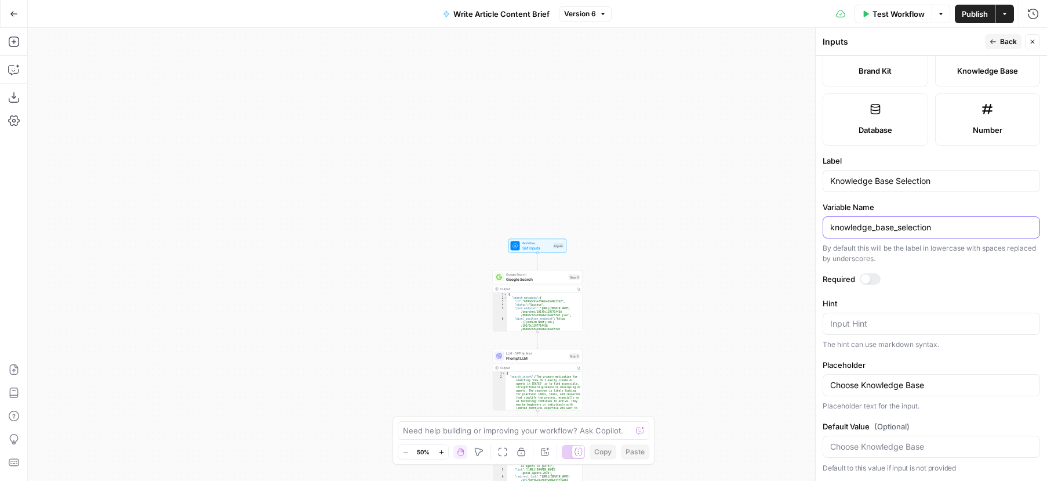
type input "knowledge_base_selection"
click at [972, 275] on label "Required" at bounding box center [931, 279] width 217 height 12
click at [979, 12] on span "Publish" at bounding box center [975, 14] width 26 height 12
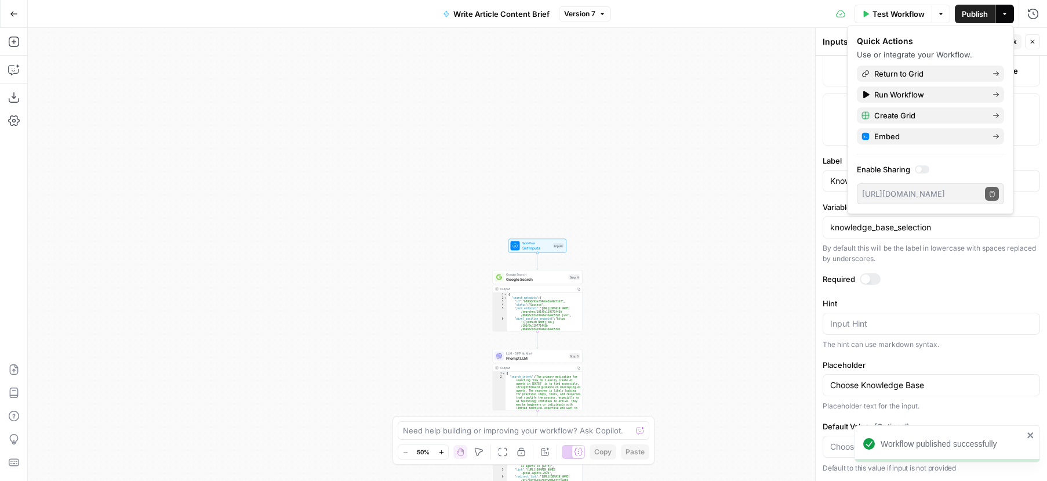
click at [13, 13] on icon "button" at bounding box center [14, 14] width 8 height 8
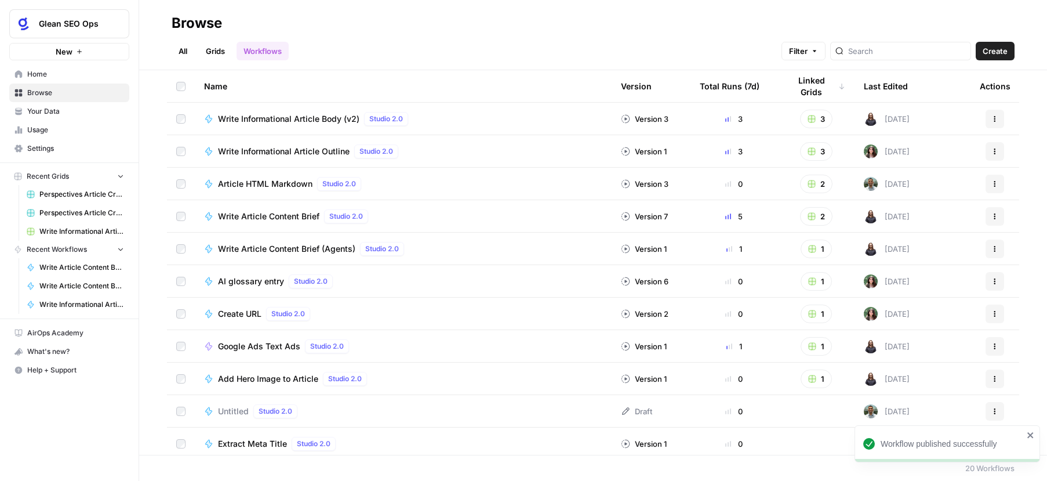
click at [219, 52] on link "Grids" at bounding box center [215, 51] width 33 height 19
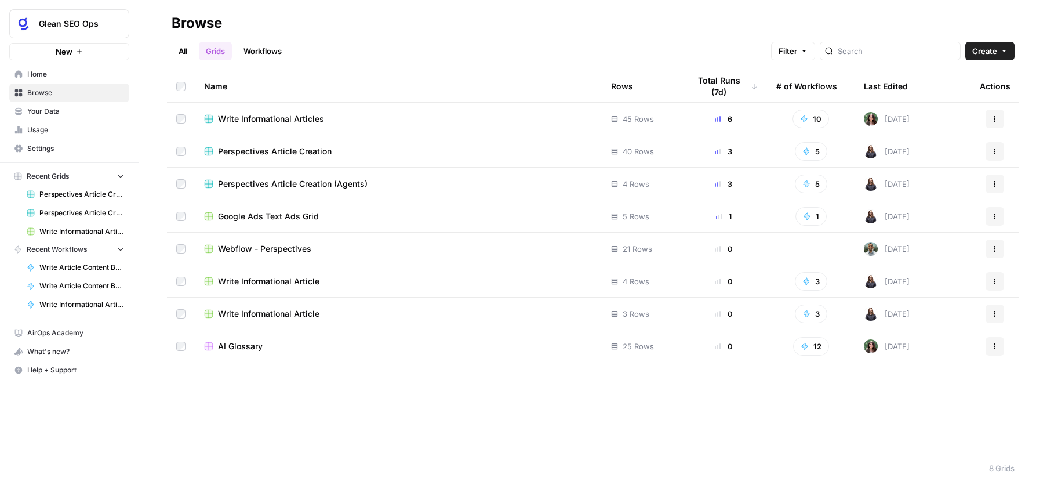
click at [333, 151] on div "Perspectives Article Creation" at bounding box center [398, 152] width 388 height 12
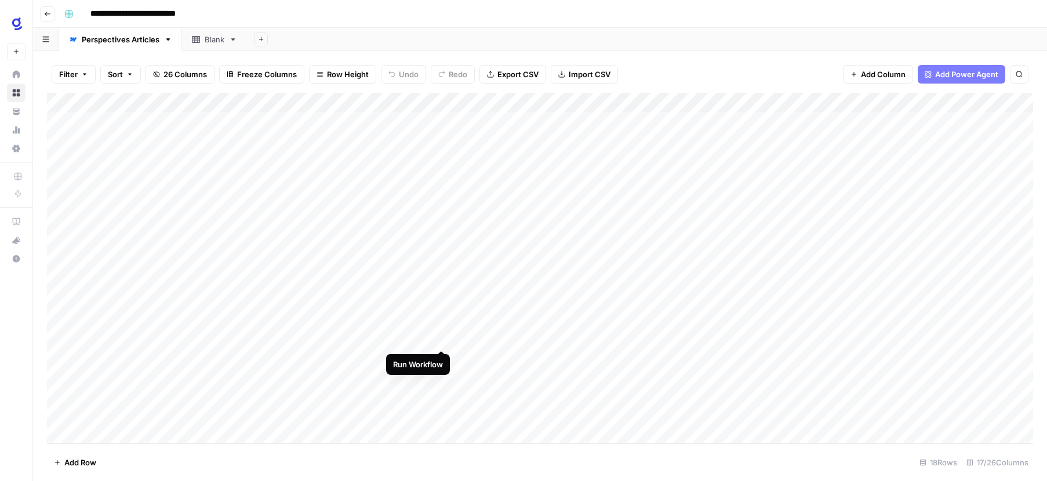
click at [439, 339] on div "Add Column" at bounding box center [540, 268] width 986 height 350
click at [439, 337] on div "Add Column" at bounding box center [540, 268] width 986 height 350
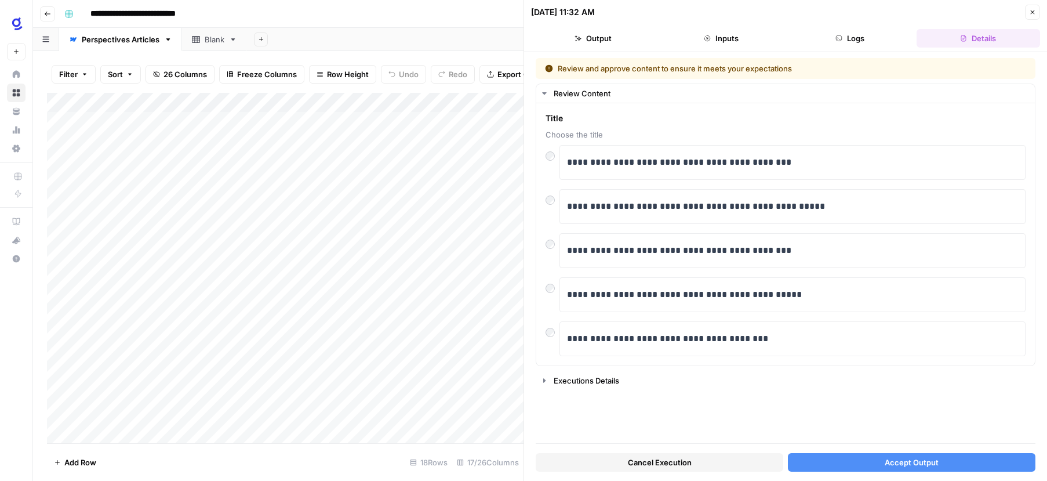
click at [727, 40] on button "Inputs" at bounding box center [722, 38] width 124 height 19
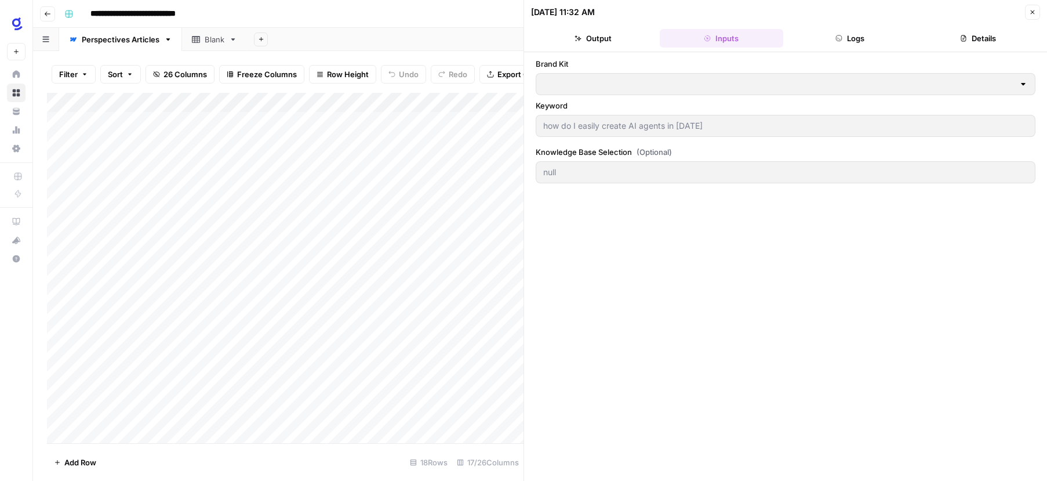
type input "Glean"
click at [128, 98] on div "Add Column" at bounding box center [285, 268] width 477 height 350
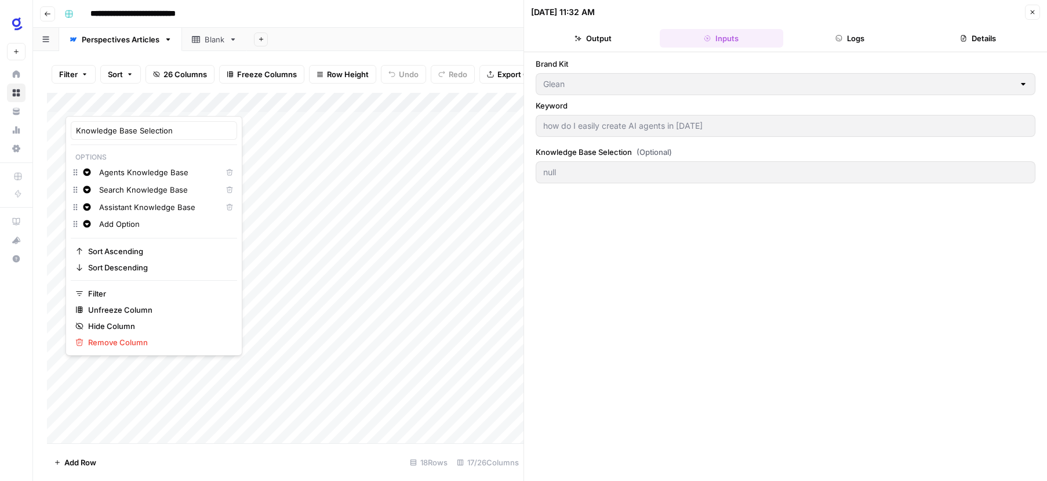
click at [711, 246] on div "Brand Kit Glean Keyword how do I easily create AI agents in 2025 Knowledge Base…" at bounding box center [786, 266] width 500 height 417
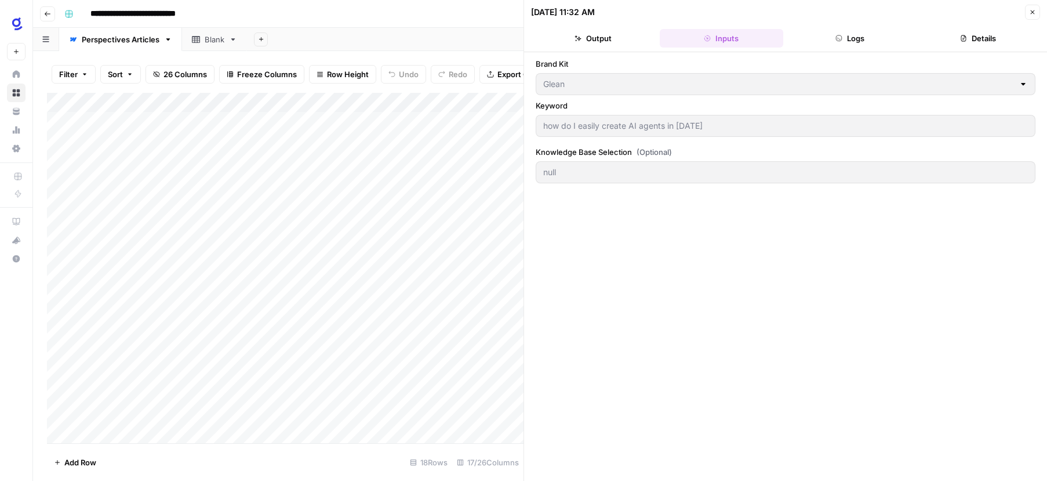
click at [457, 13] on div "**********" at bounding box center [548, 14] width 976 height 19
click at [769, 144] on div "Brand Kit Glean Keyword how do I easily create AI agents in 2025 Knowledge Base…" at bounding box center [786, 266] width 500 height 417
click at [655, 234] on div "Brand Kit Glean Keyword how do I easily create AI agents in 2025 Knowledge Base…" at bounding box center [786, 266] width 500 height 417
click at [861, 38] on button "Logs" at bounding box center [850, 38] width 124 height 19
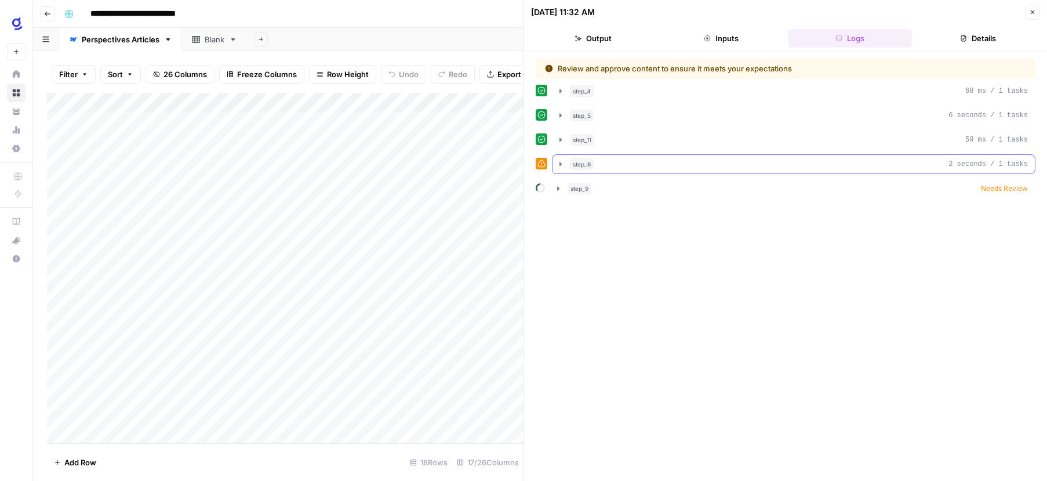
click at [562, 166] on icon "button" at bounding box center [560, 163] width 9 height 9
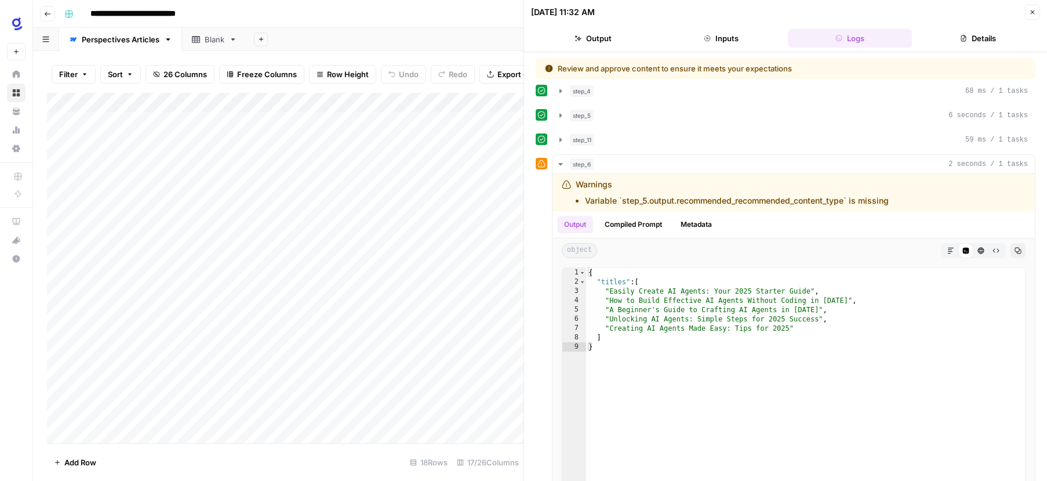
click at [1034, 13] on icon "button" at bounding box center [1032, 12] width 7 height 7
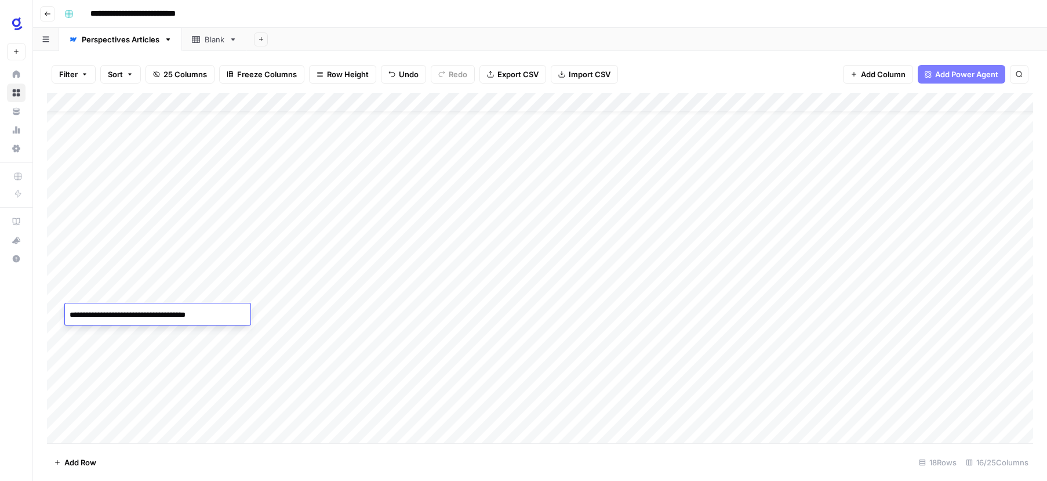
scroll to position [24, 0]
click at [443, 336] on div "Add Column" at bounding box center [540, 268] width 986 height 350
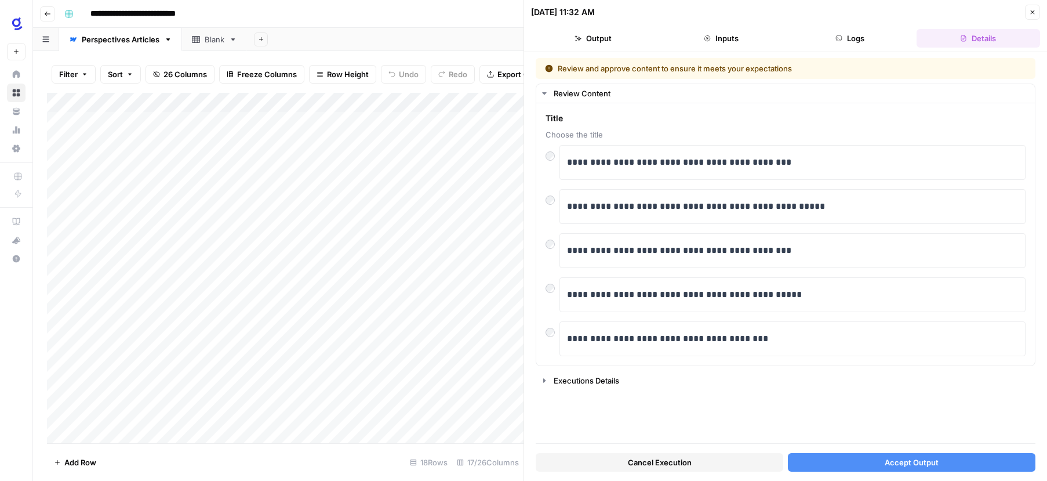
click at [746, 43] on button "Inputs" at bounding box center [722, 38] width 124 height 19
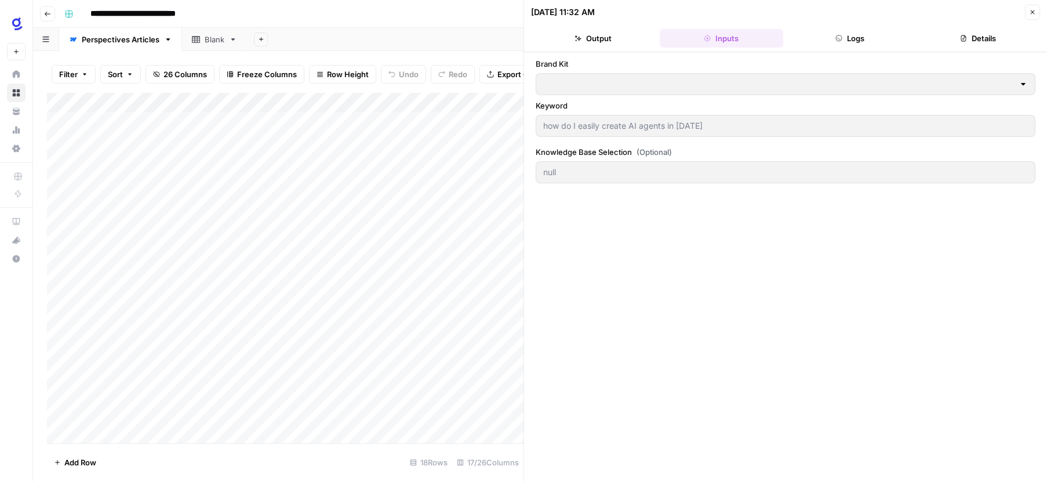
type input "Glean"
click at [685, 162] on div "null" at bounding box center [786, 172] width 500 height 22
click at [630, 148] on label "Knowledge Base Selection (Optional)" at bounding box center [786, 152] width 500 height 12
click at [956, 41] on button "Details" at bounding box center [979, 38] width 124 height 19
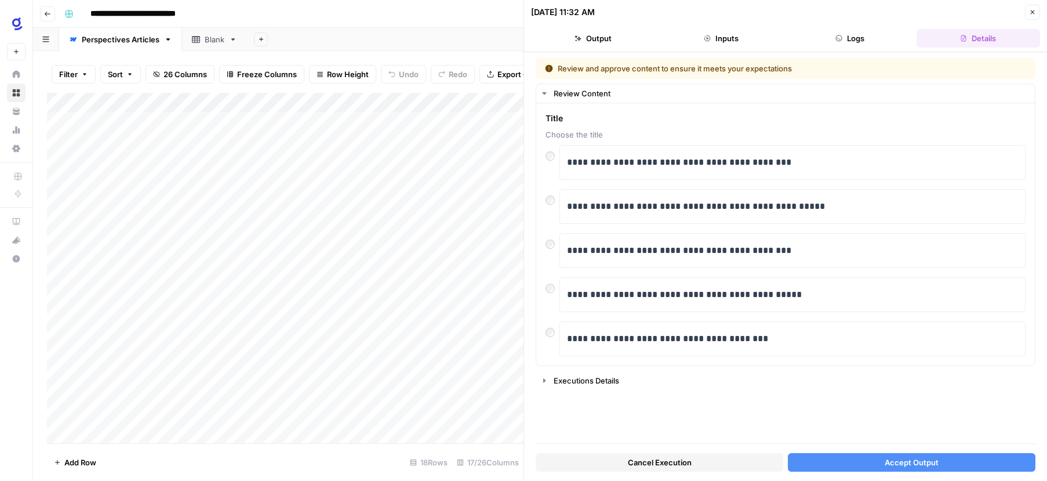
click at [1033, 10] on icon "button" at bounding box center [1032, 12] width 7 height 7
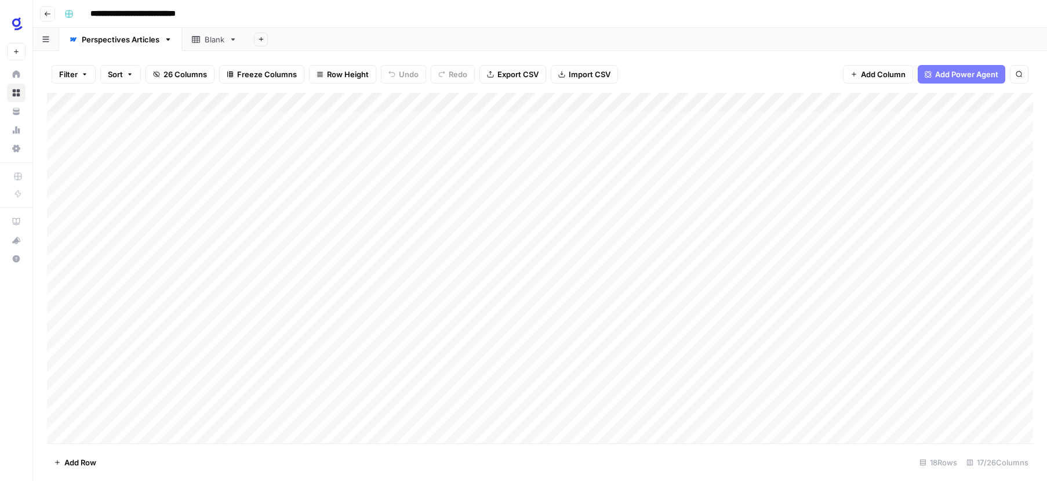
click at [428, 103] on div "Add Column" at bounding box center [540, 268] width 986 height 350
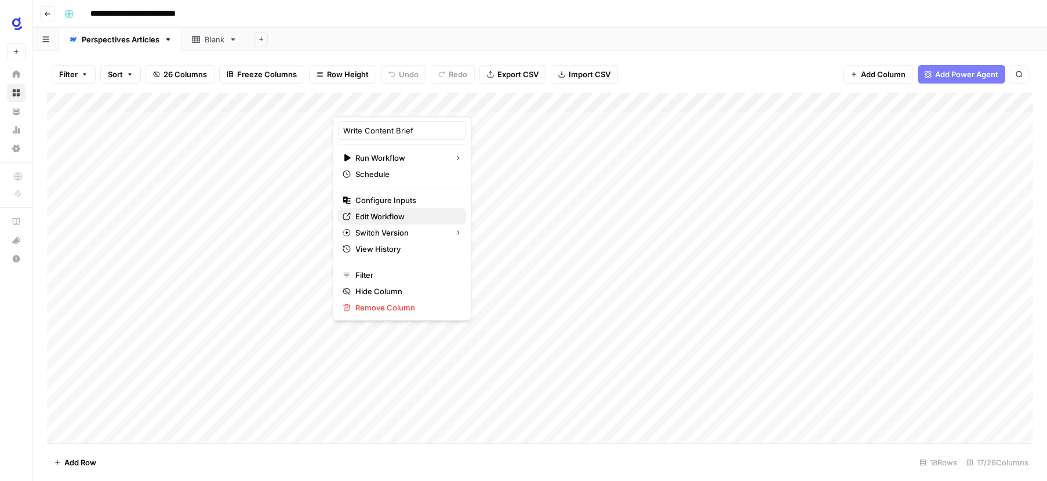
click at [403, 215] on span "Edit Workflow" at bounding box center [405, 216] width 101 height 12
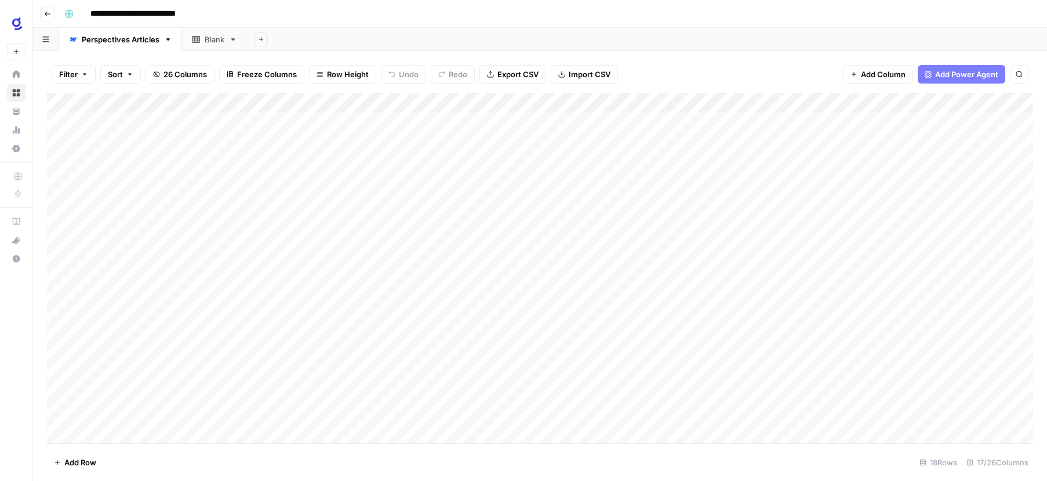
click at [325, 104] on div "Add Column" at bounding box center [540, 268] width 986 height 350
click at [161, 101] on div "Add Column" at bounding box center [540, 268] width 986 height 350
click at [422, 38] on div "Add Sheet" at bounding box center [647, 39] width 800 height 23
click at [161, 101] on div "Add Column" at bounding box center [540, 268] width 986 height 350
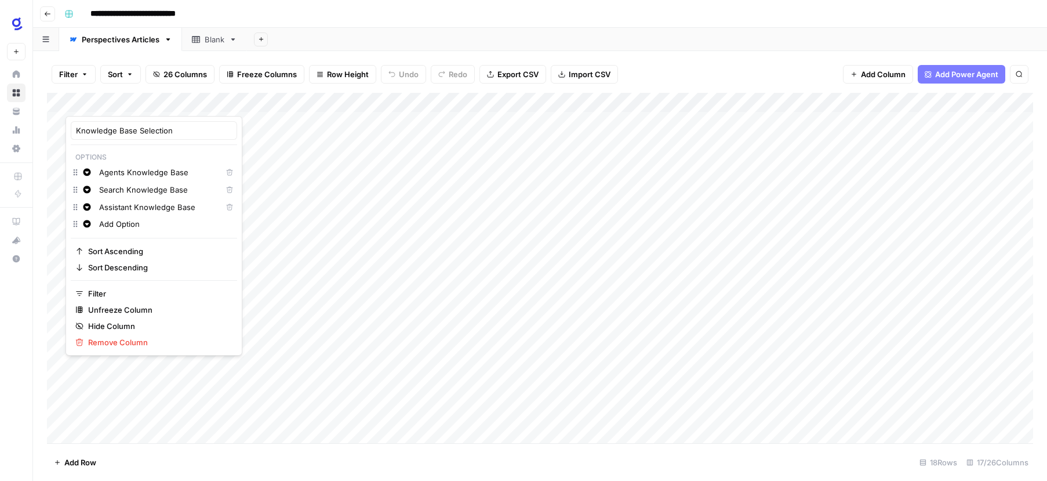
click at [126, 100] on div at bounding box center [118, 104] width 105 height 23
click at [684, 21] on div "**********" at bounding box center [548, 14] width 976 height 19
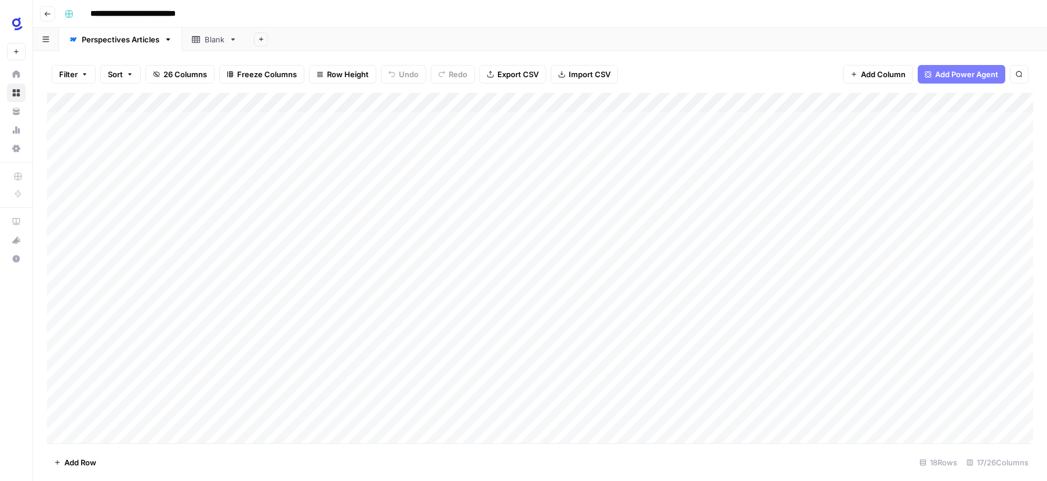
drag, startPoint x: 122, startPoint y: 97, endPoint x: 227, endPoint y: 97, distance: 105.5
click at [227, 97] on div "Add Column" at bounding box center [540, 268] width 986 height 350
click at [439, 336] on div "Add Column" at bounding box center [540, 268] width 986 height 350
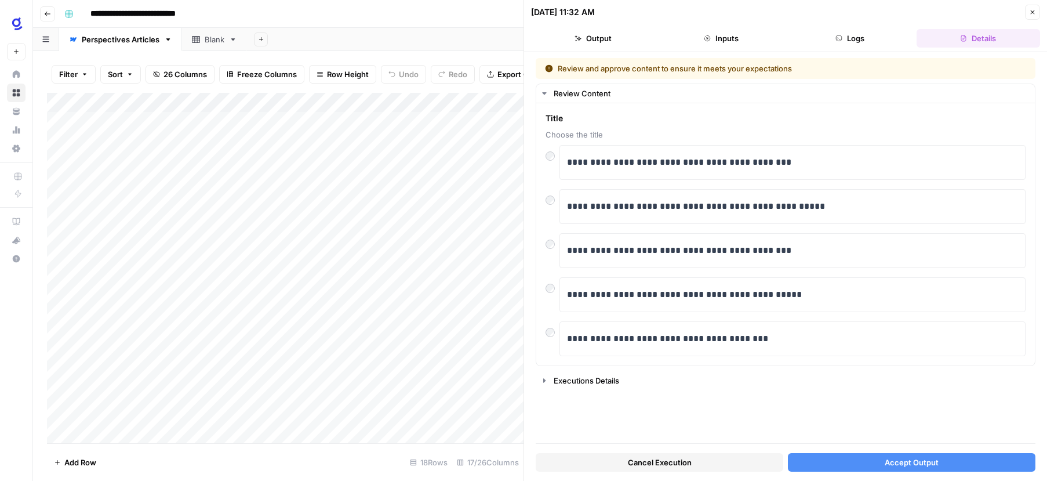
click at [711, 457] on button "Cancel Execution" at bounding box center [660, 462] width 248 height 19
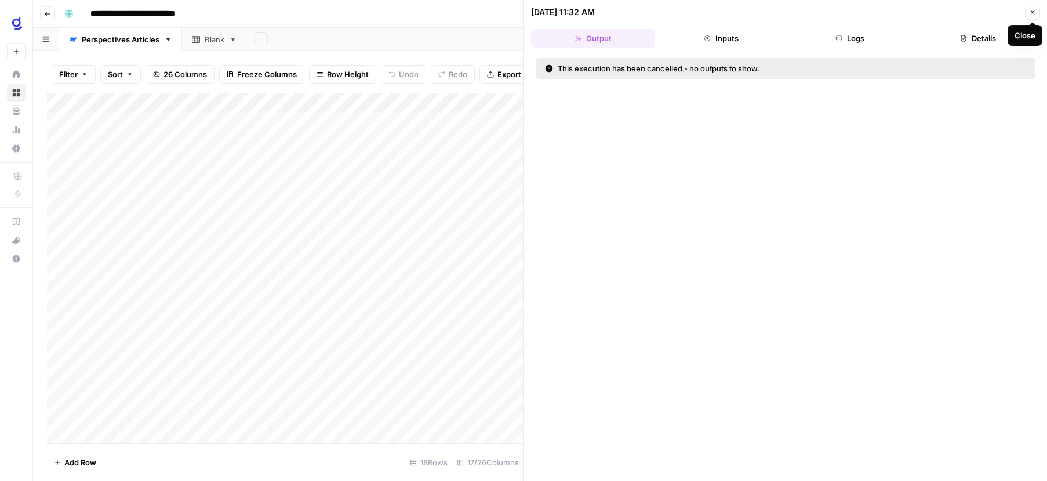
click at [1031, 14] on icon "button" at bounding box center [1032, 12] width 7 height 7
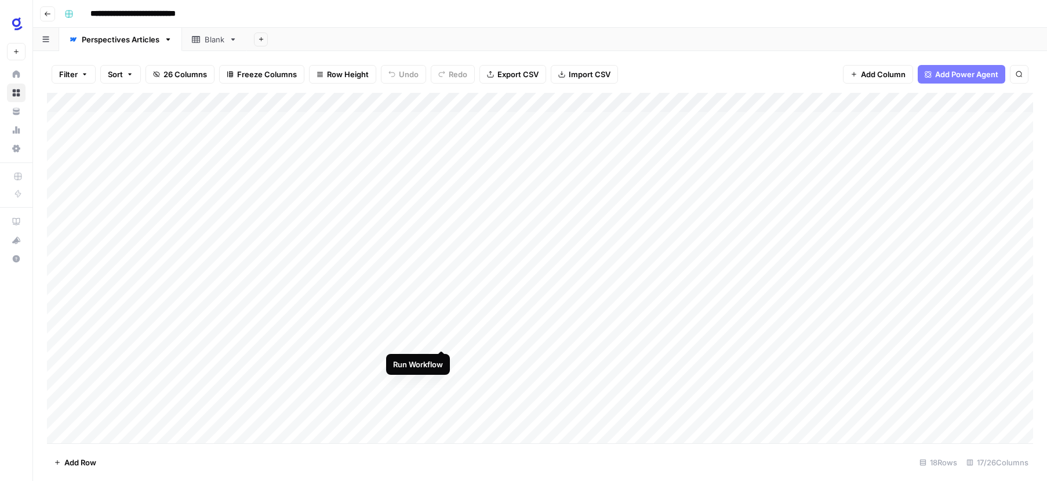
click at [442, 337] on div "Add Column" at bounding box center [540, 268] width 986 height 350
click at [441, 338] on div "Add Column" at bounding box center [540, 268] width 986 height 350
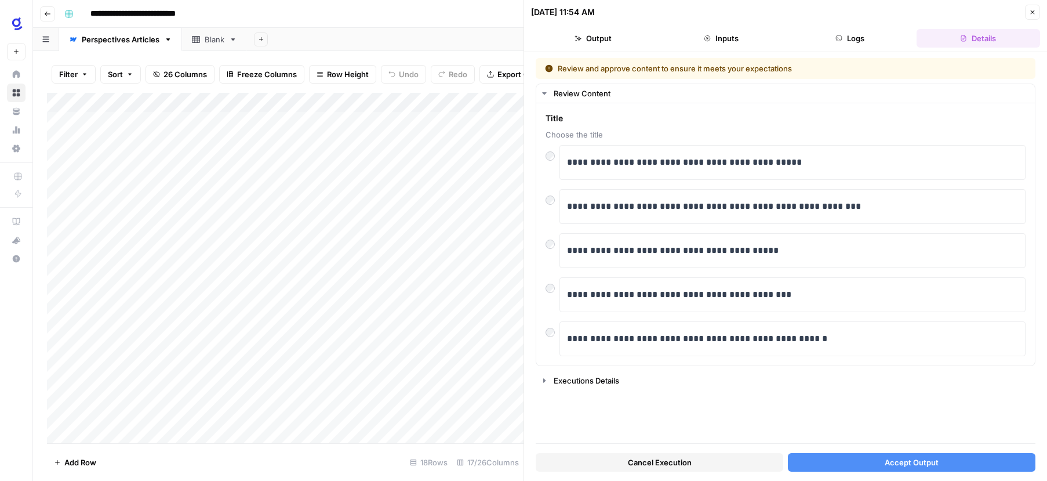
click at [725, 39] on button "Inputs" at bounding box center [722, 38] width 124 height 19
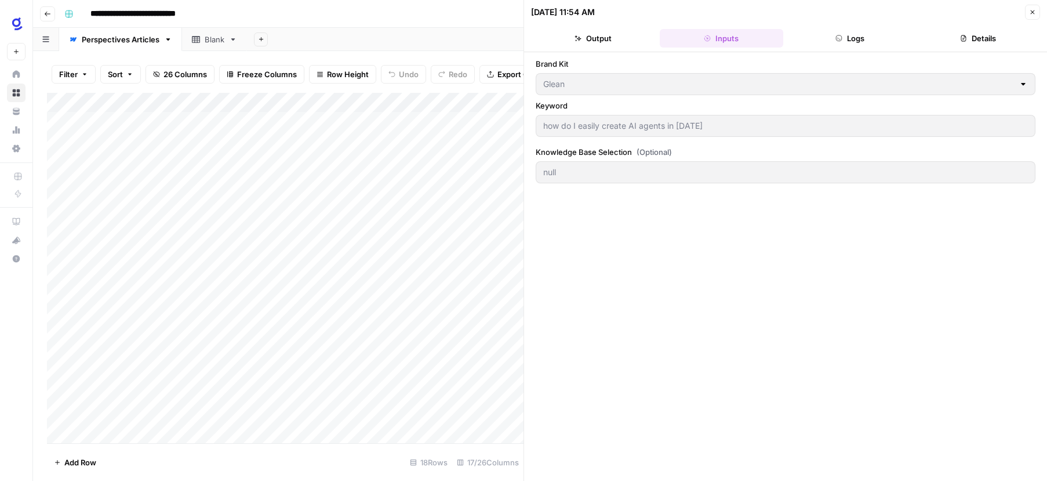
click at [430, 103] on div "Add Column" at bounding box center [285, 268] width 477 height 350
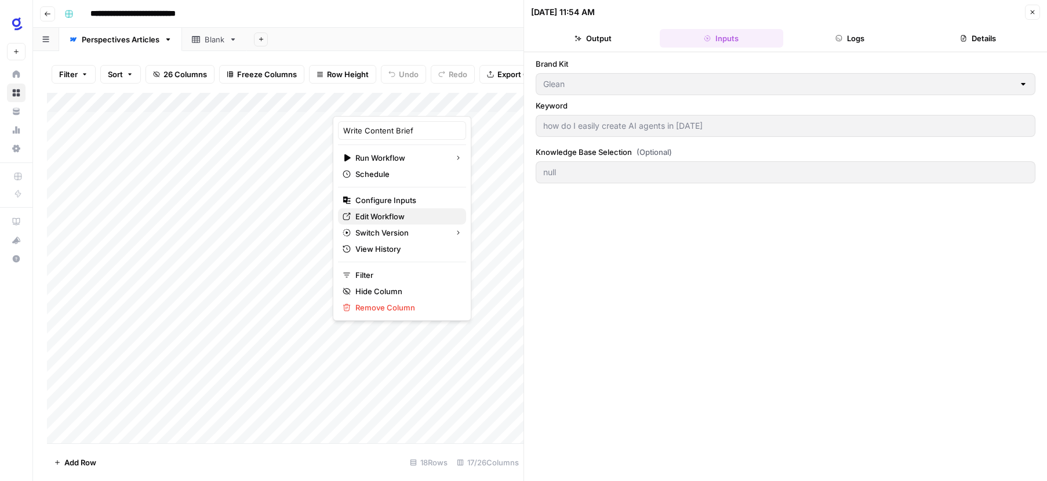
click at [389, 216] on span "Edit Workflow" at bounding box center [405, 216] width 101 height 12
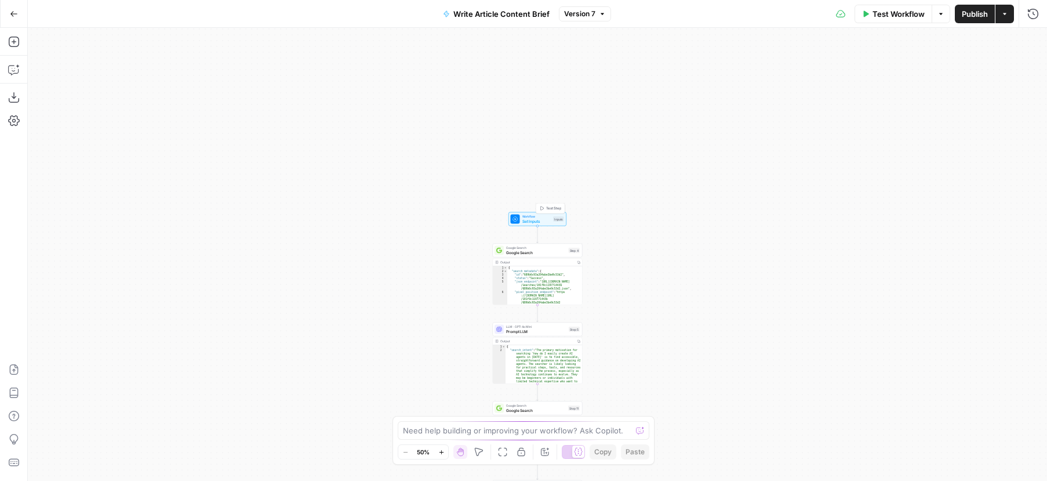
click at [543, 221] on span "Set Inputs" at bounding box center [536, 221] width 29 height 6
click at [914, 178] on div at bounding box center [938, 186] width 200 height 22
click at [913, 183] on Selection "Knowledge Base Selection (Optional)" at bounding box center [937, 186] width 185 height 12
click at [998, 165] on span "edit field" at bounding box center [995, 164] width 26 height 9
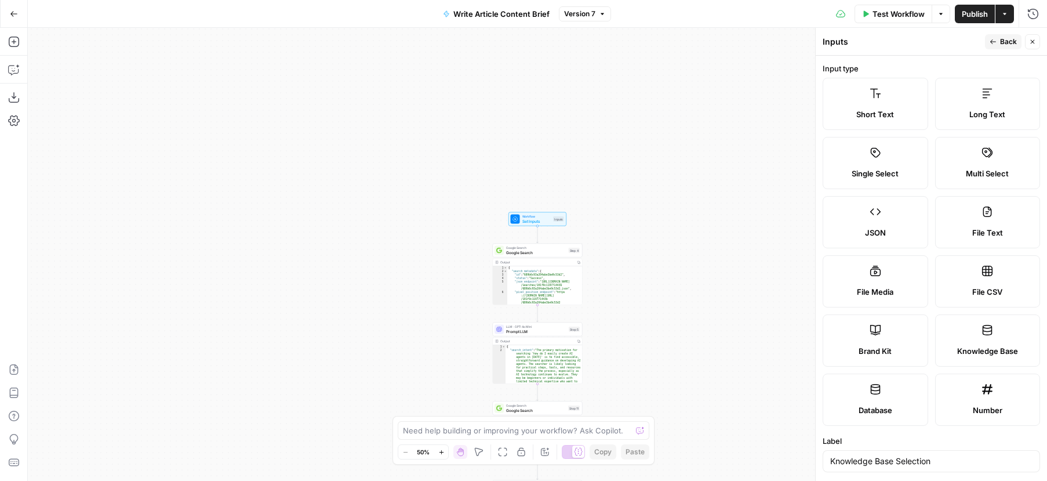
scroll to position [280, 0]
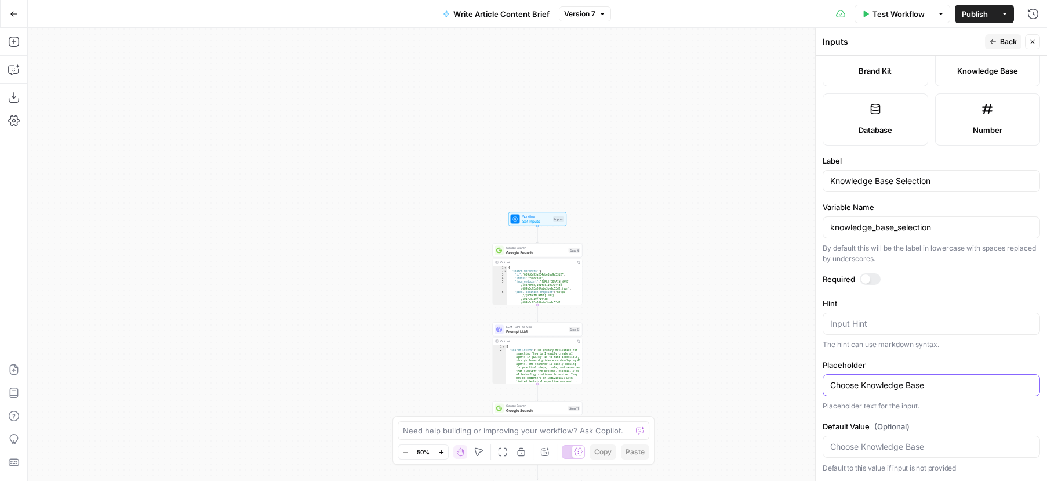
click at [904, 383] on input "Choose Knowledge Base" at bounding box center [931, 385] width 202 height 12
click at [958, 293] on form "Input type Short Text Long Text Single Select Multi Select JSON File Text File …" at bounding box center [931, 268] width 231 height 425
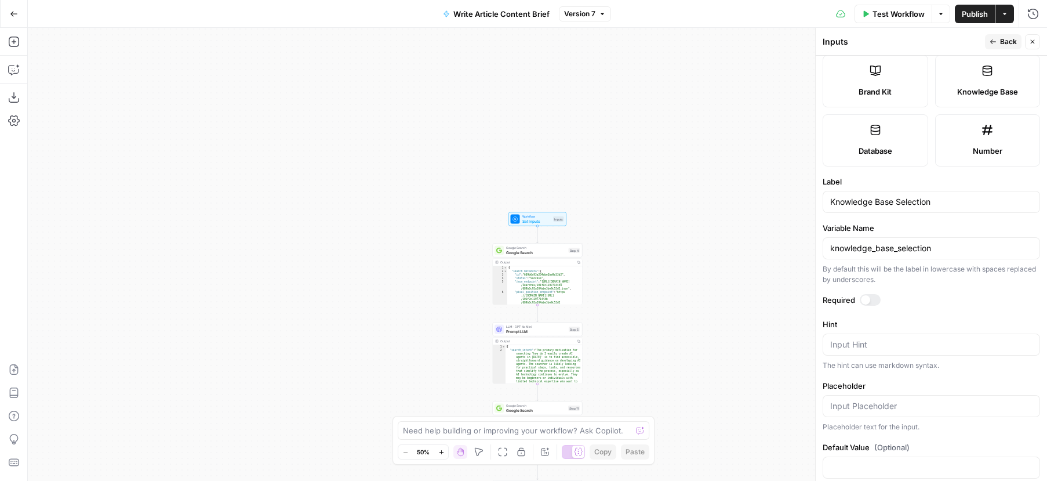
scroll to position [258, 0]
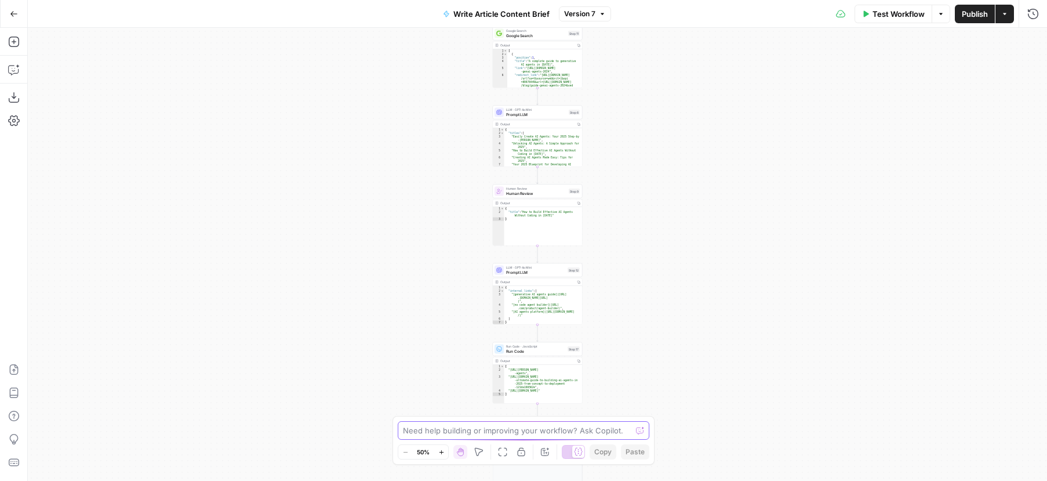
click at [511, 433] on textarea at bounding box center [517, 430] width 228 height 12
paste textarea "Add a new input to the workflow which is Short text for the KB name Add a code …"
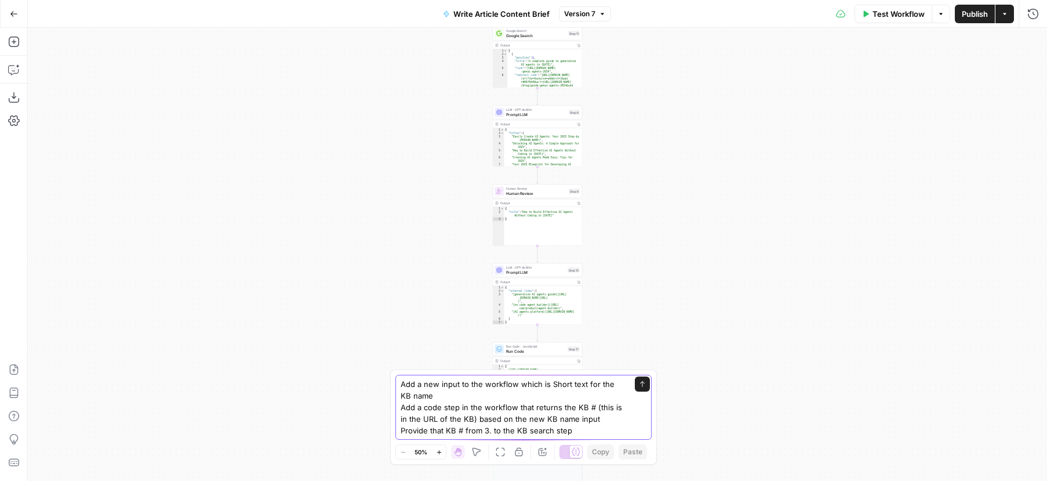
type textarea "Add a new input to the workflow which is Short text for the KB name Add a code …"
click at [642, 387] on button "Send" at bounding box center [642, 383] width 15 height 15
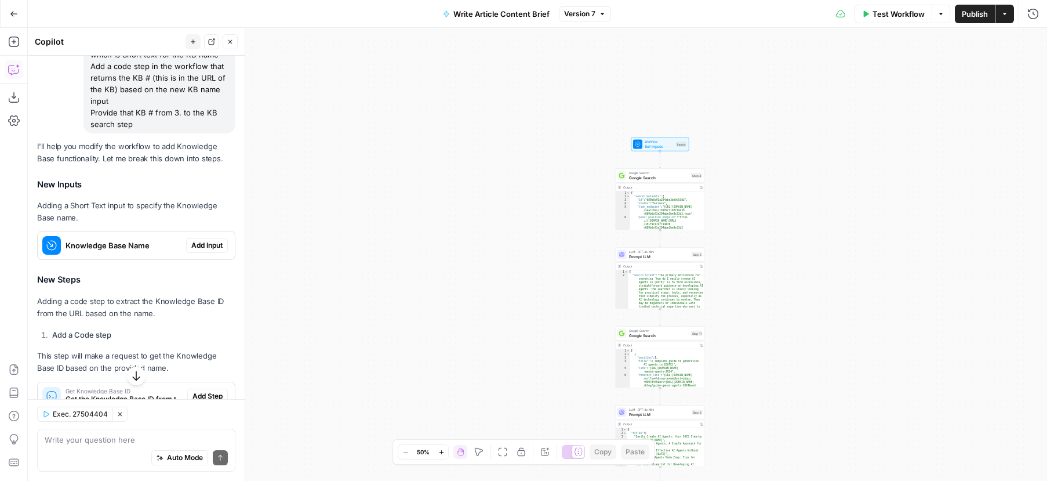
scroll to position [124, 0]
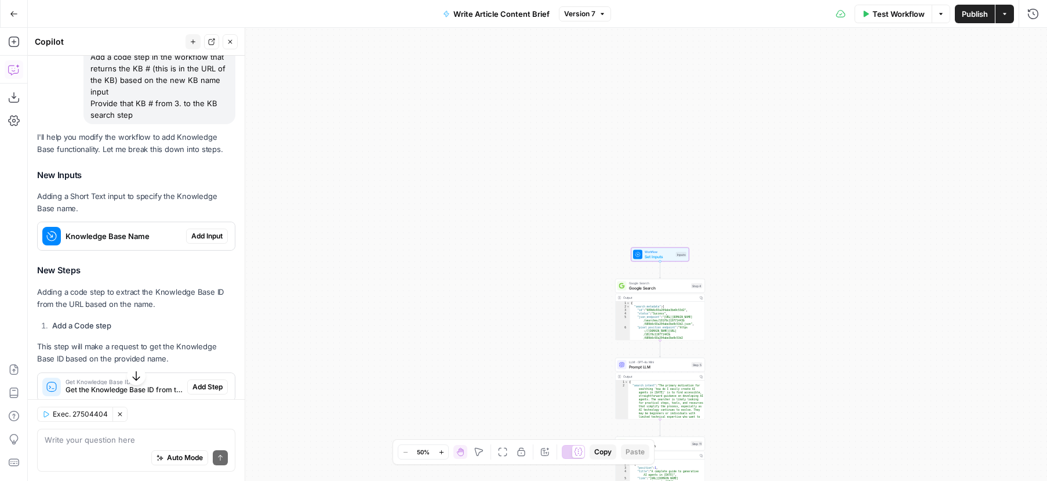
click at [209, 237] on span "Add Input" at bounding box center [206, 236] width 31 height 10
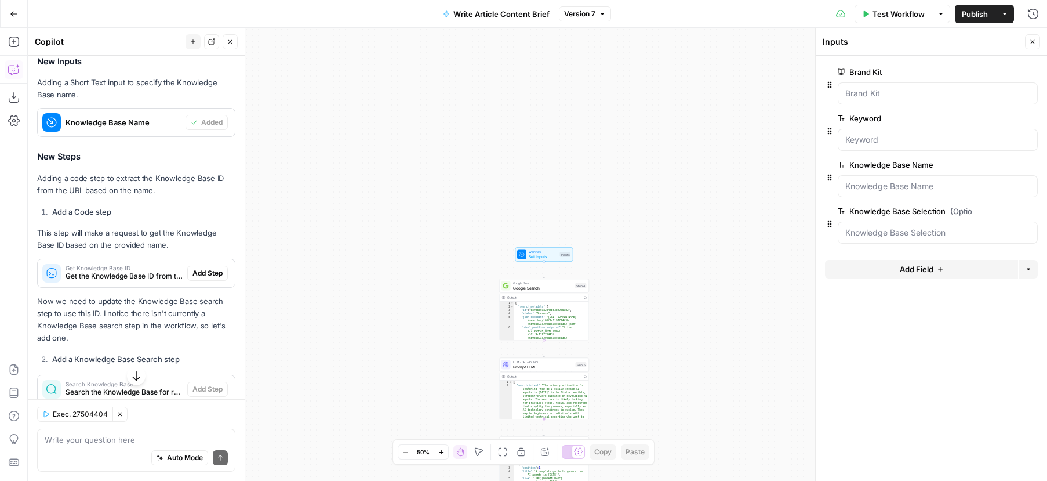
scroll to position [258, 0]
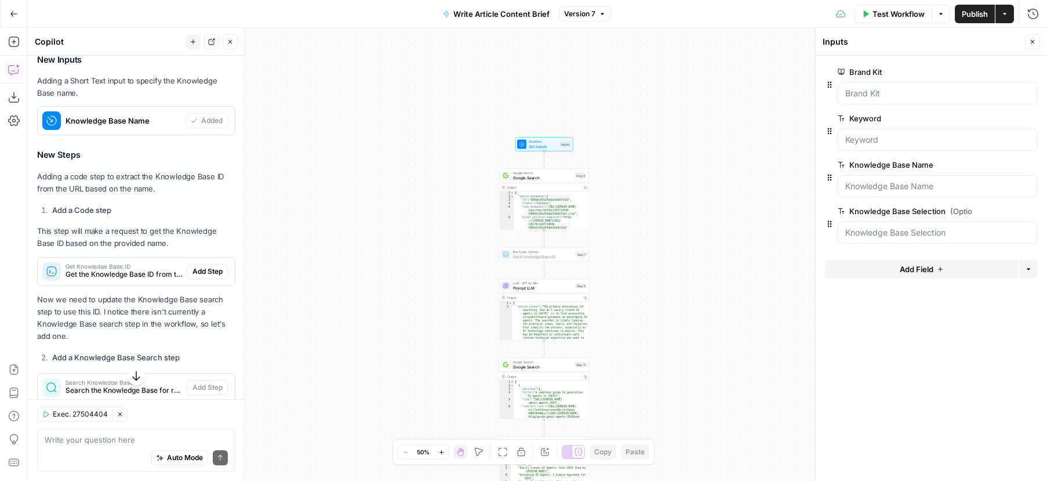
click at [205, 271] on span "Add Step" at bounding box center [207, 271] width 30 height 10
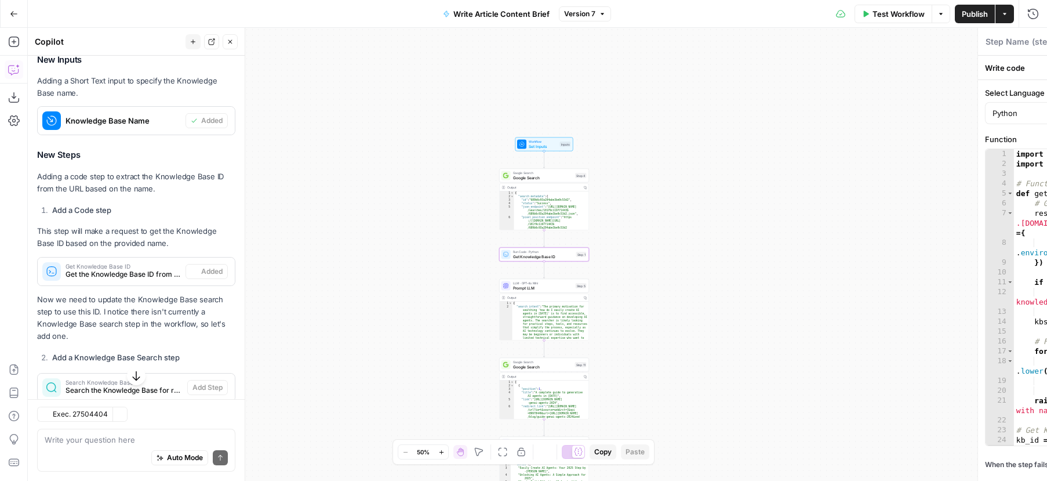
type textarea "Get Knowledge Base ID"
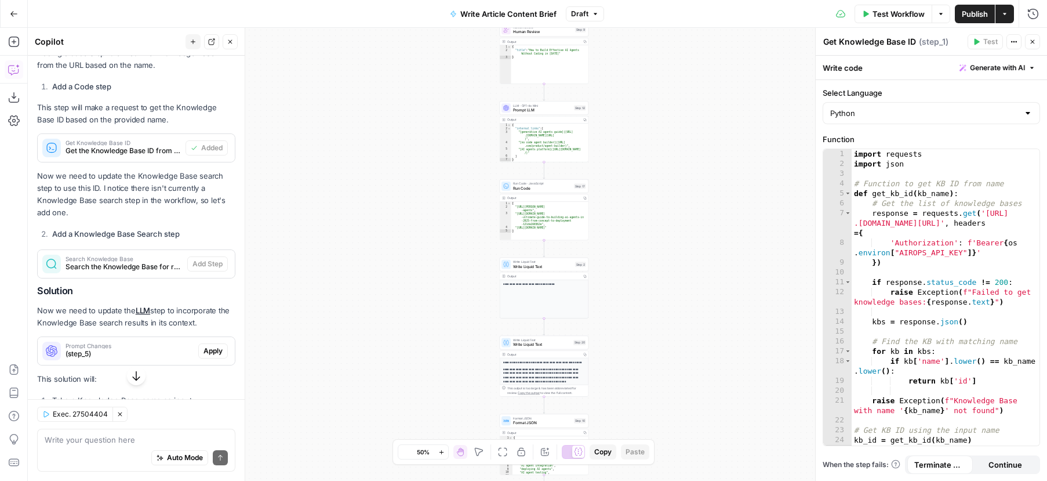
scroll to position [382, 0]
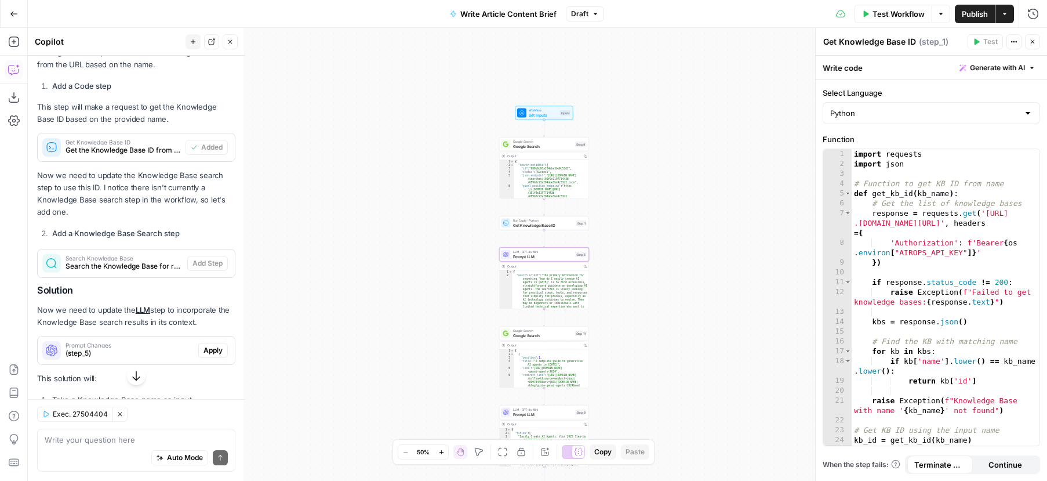
click at [215, 345] on span "Apply" at bounding box center [213, 350] width 19 height 10
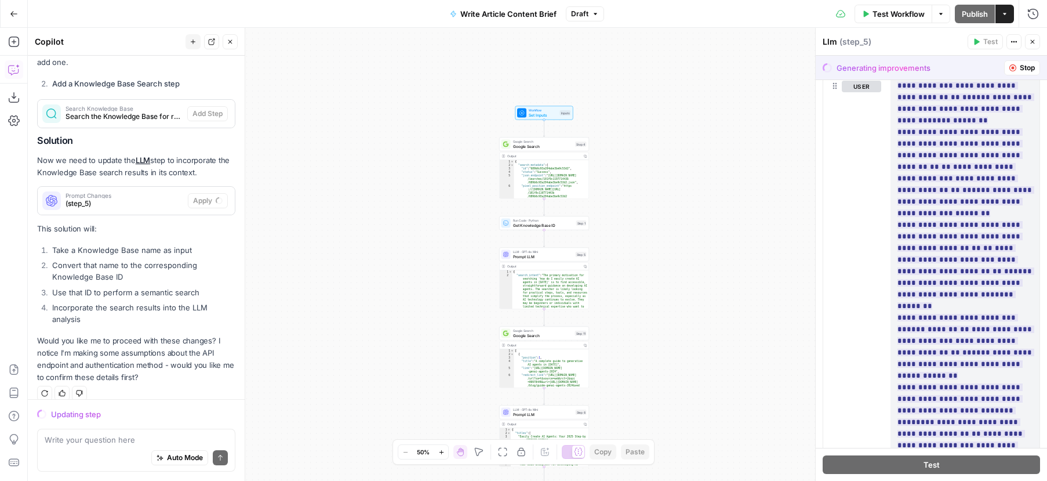
scroll to position [0, 0]
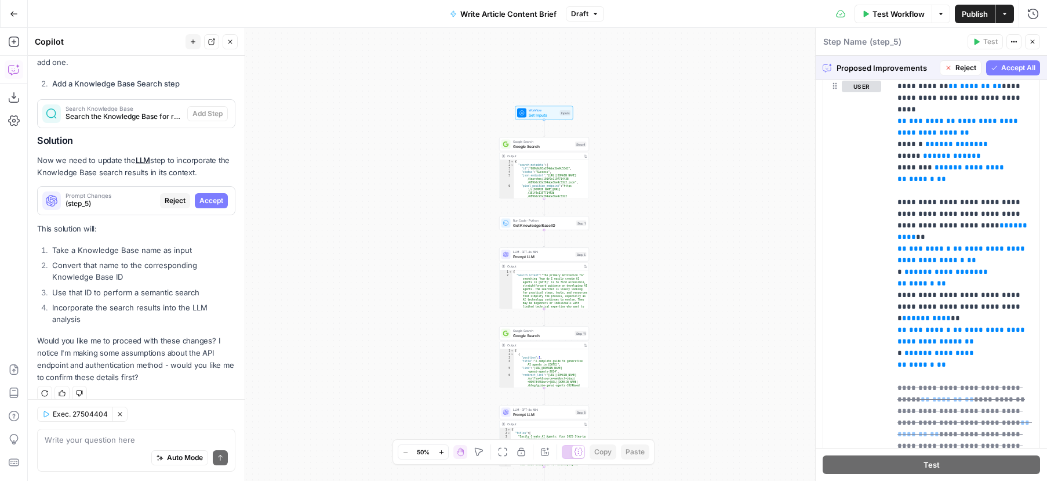
click at [1013, 67] on span "Accept All" at bounding box center [1018, 68] width 34 height 10
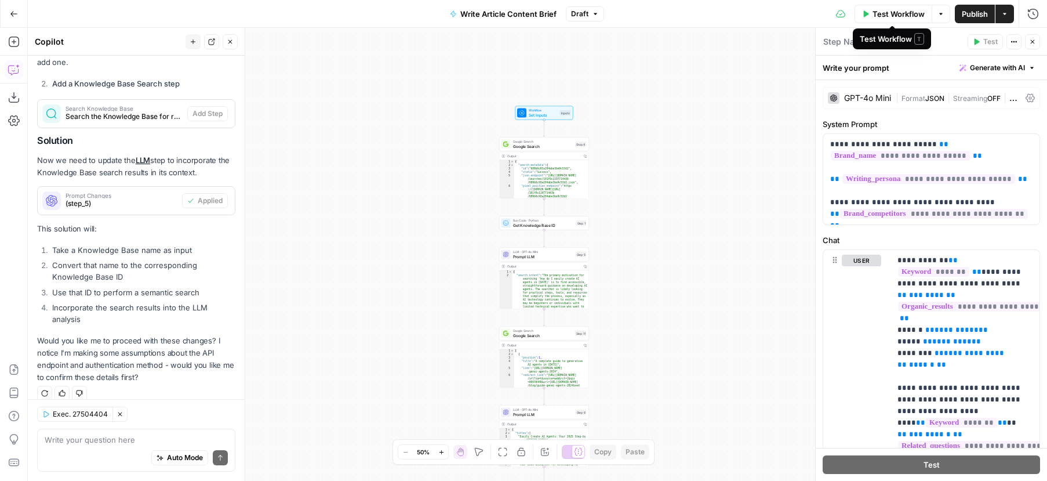
click at [887, 18] on span "Test Workflow" at bounding box center [899, 14] width 52 height 12
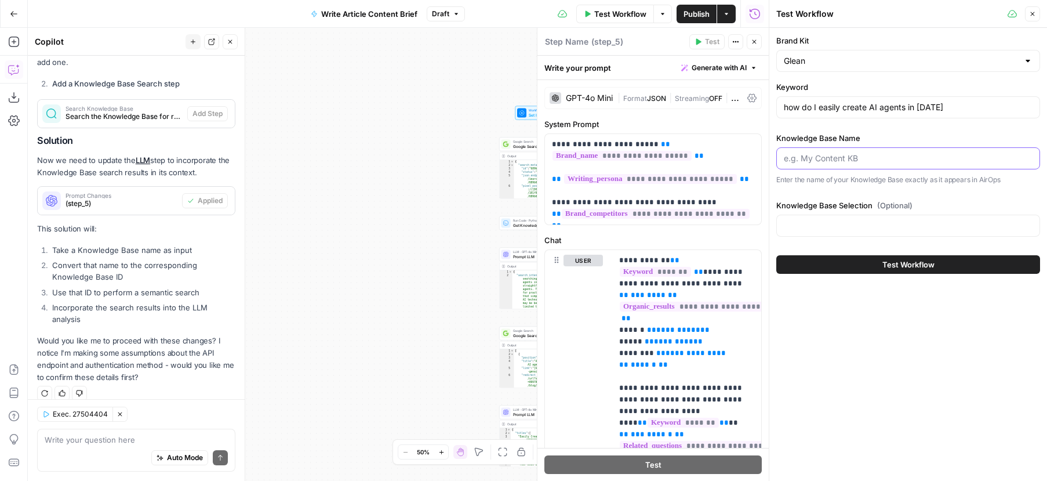
click at [865, 155] on input "Knowledge Base Name" at bounding box center [908, 158] width 249 height 12
click at [865, 227] on input "Knowledge Base Selection (Optional)" at bounding box center [908, 226] width 249 height 12
click at [867, 233] on div at bounding box center [908, 226] width 264 height 22
click at [529, 112] on span "Set Inputs" at bounding box center [543, 115] width 29 height 6
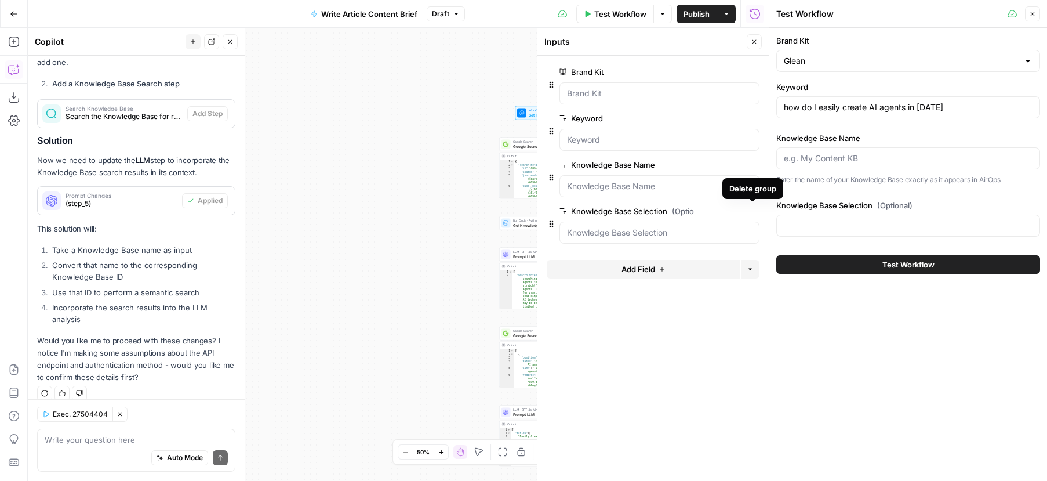
click at [753, 213] on icon "button" at bounding box center [753, 211] width 6 height 6
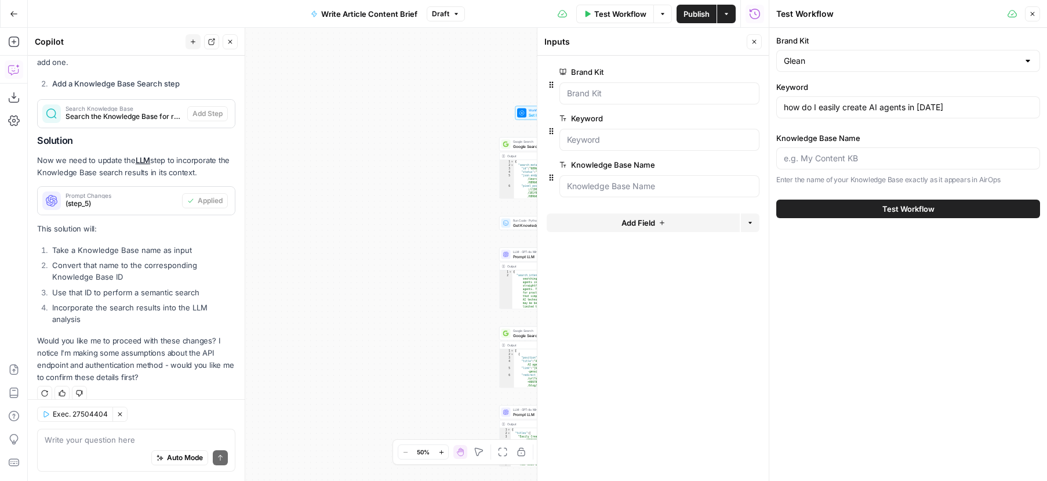
click at [1036, 12] on button "Close" at bounding box center [1032, 13] width 15 height 15
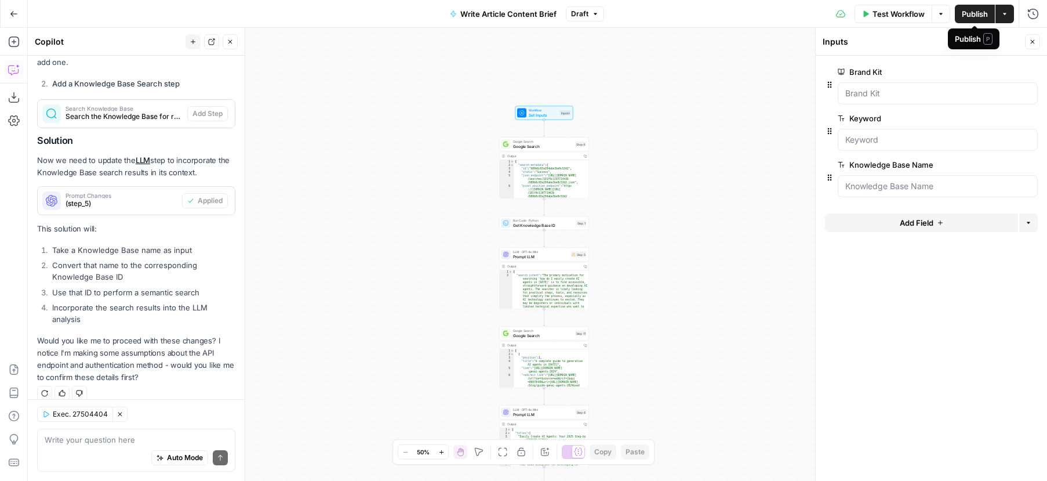
click at [977, 14] on span "Publish" at bounding box center [975, 14] width 26 height 12
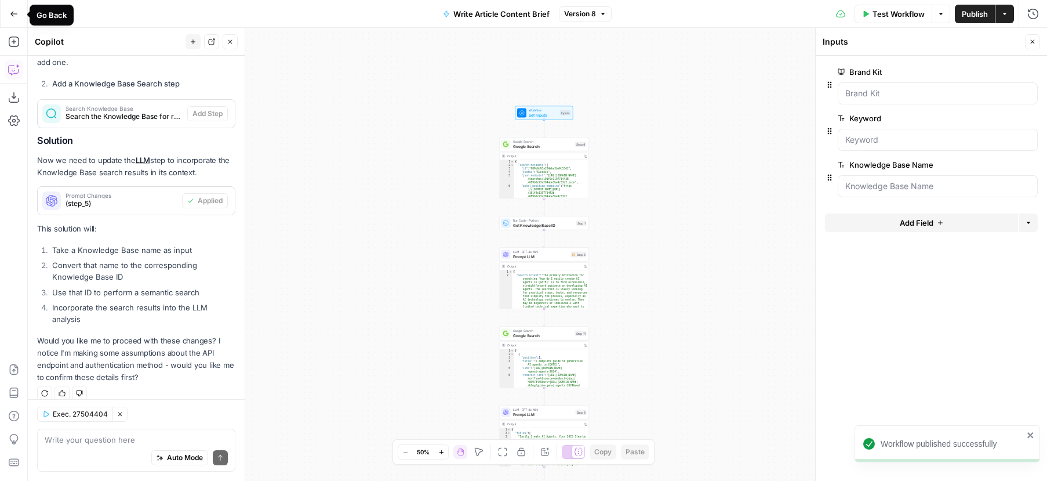
click at [17, 12] on icon "button" at bounding box center [14, 14] width 8 height 8
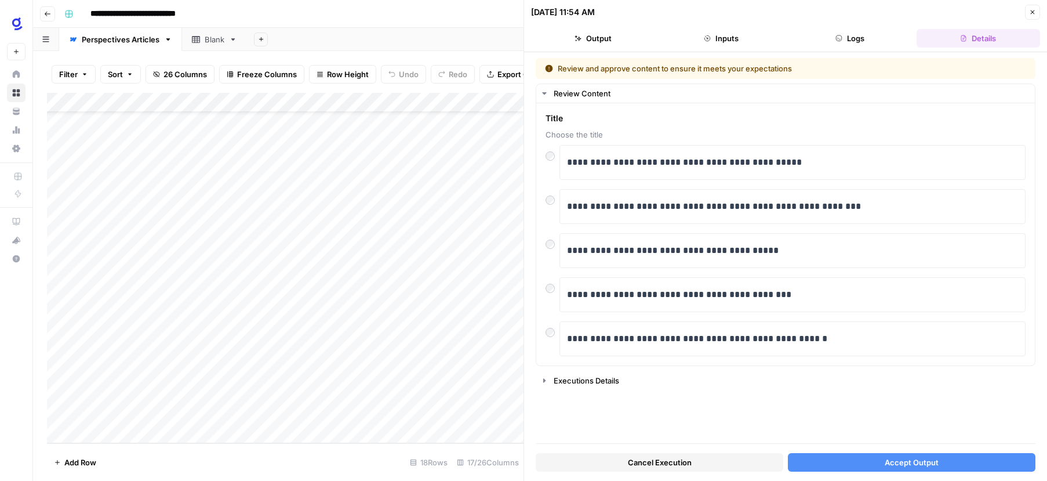
click at [675, 461] on span "Cancel Execution" at bounding box center [660, 462] width 64 height 12
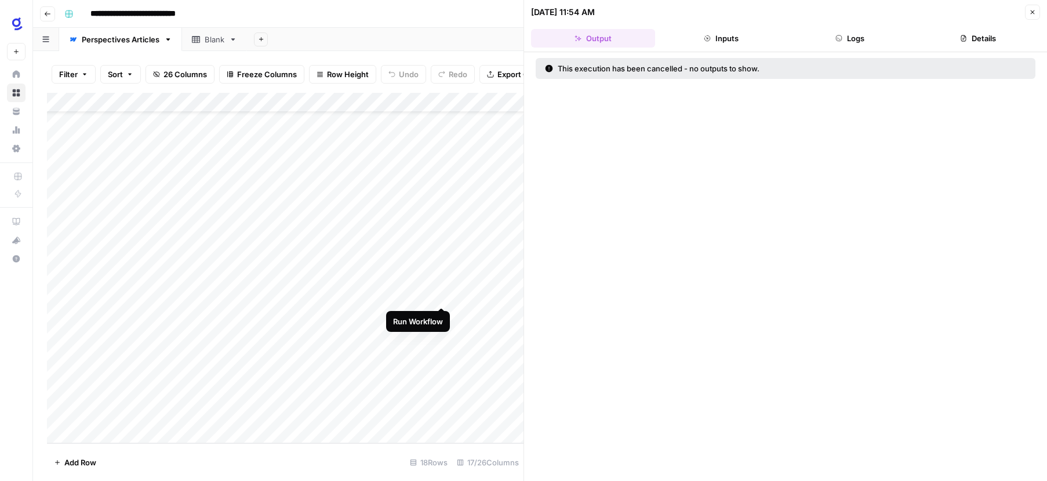
click at [444, 294] on div "Add Column" at bounding box center [285, 268] width 477 height 350
click at [427, 104] on div "Add Column" at bounding box center [285, 268] width 477 height 350
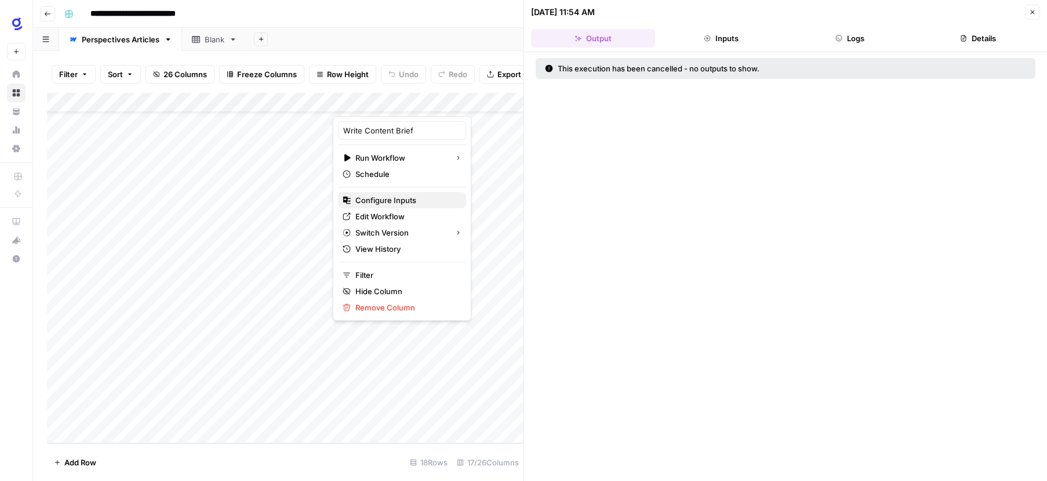
click at [391, 202] on span "Configure Inputs" at bounding box center [405, 200] width 101 height 12
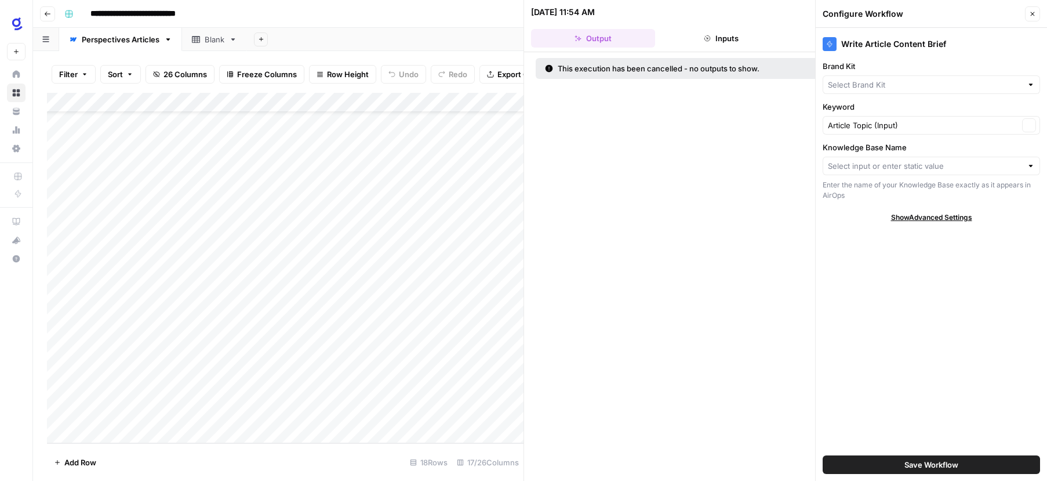
type input "Glean"
click at [1000, 167] on input "Knowledge Base Name" at bounding box center [925, 166] width 194 height 12
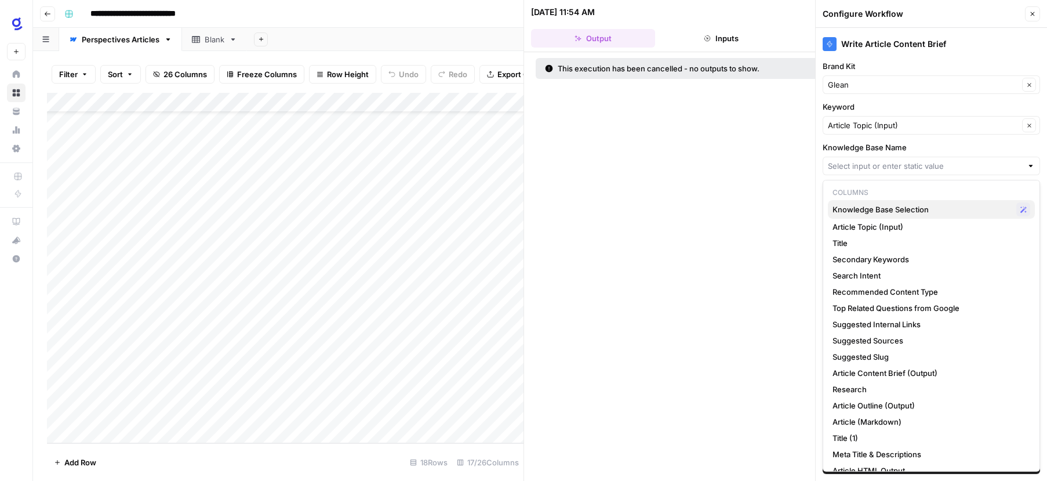
click at [962, 208] on span "Knowledge Base Selection" at bounding box center [922, 210] width 179 height 12
type input "Knowledge Base Selection"
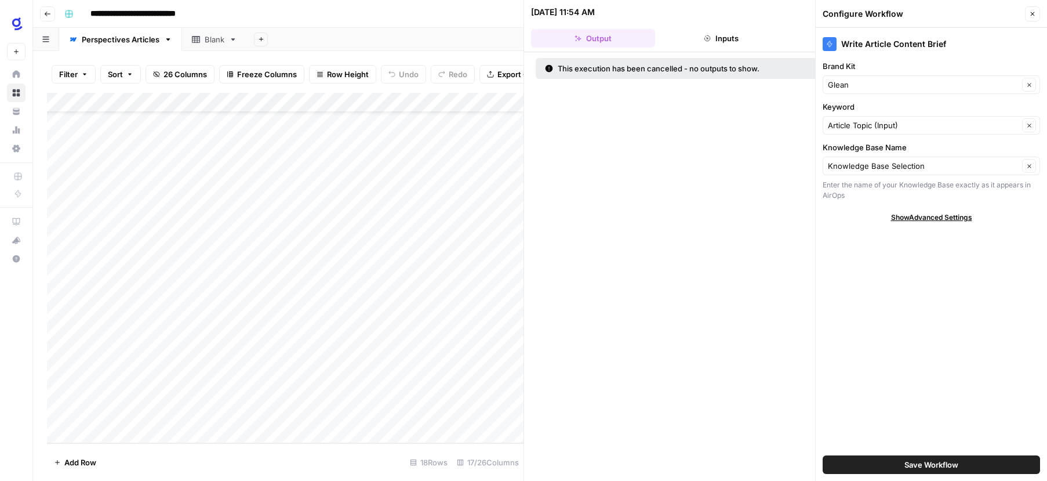
click at [927, 464] on span "Save Workflow" at bounding box center [932, 465] width 54 height 12
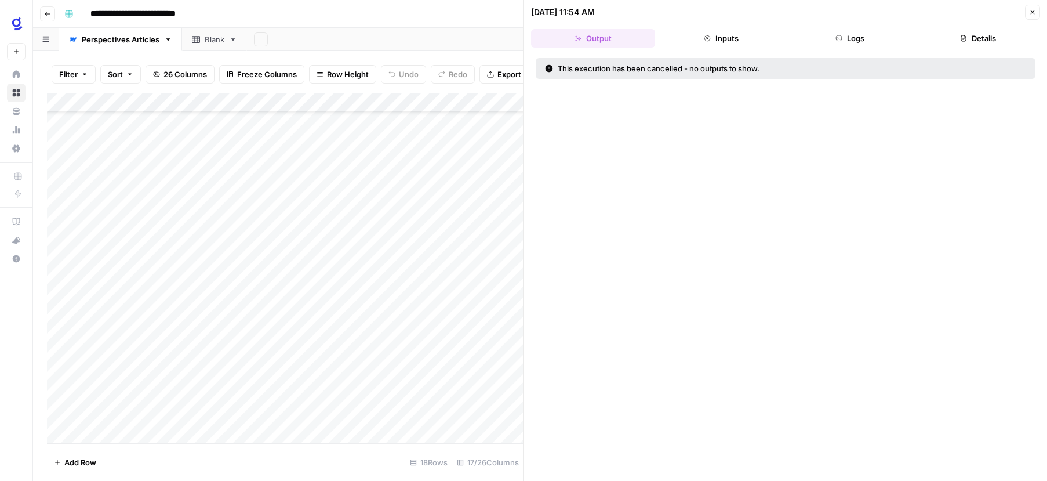
click at [1029, 10] on icon "button" at bounding box center [1032, 12] width 7 height 7
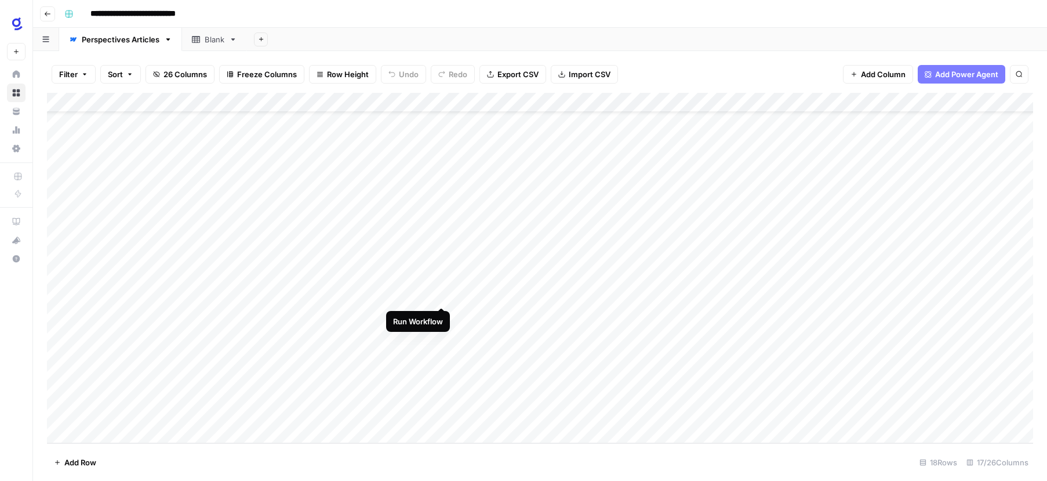
click at [441, 293] on div "Add Column" at bounding box center [540, 268] width 986 height 350
click at [427, 293] on div "Add Column" at bounding box center [540, 268] width 986 height 350
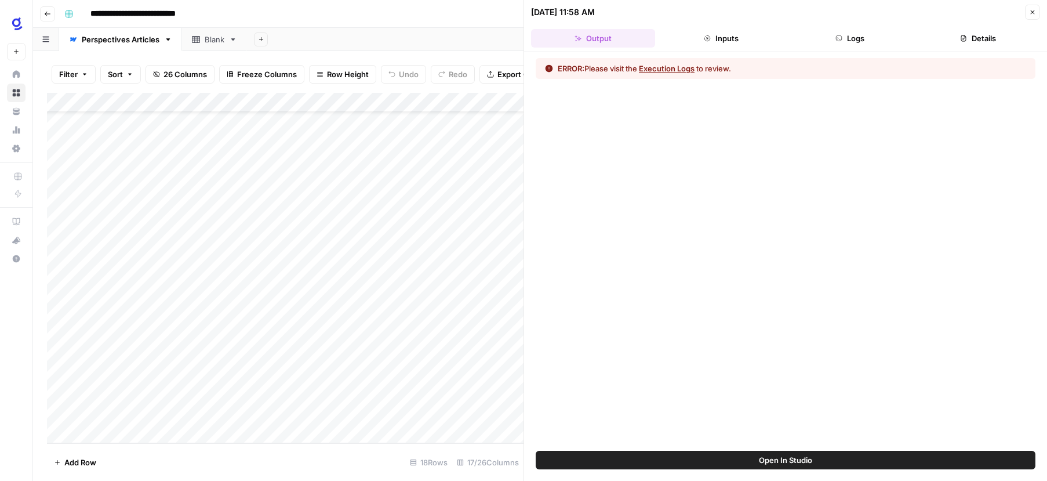
click at [659, 70] on button "Execution Logs" at bounding box center [667, 69] width 56 height 12
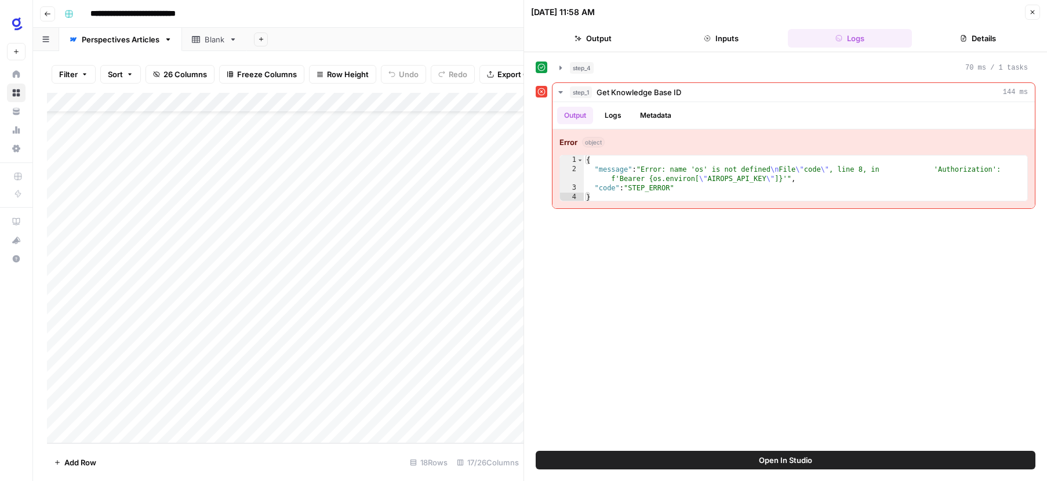
click at [808, 462] on span "Open In Studio" at bounding box center [785, 460] width 53 height 12
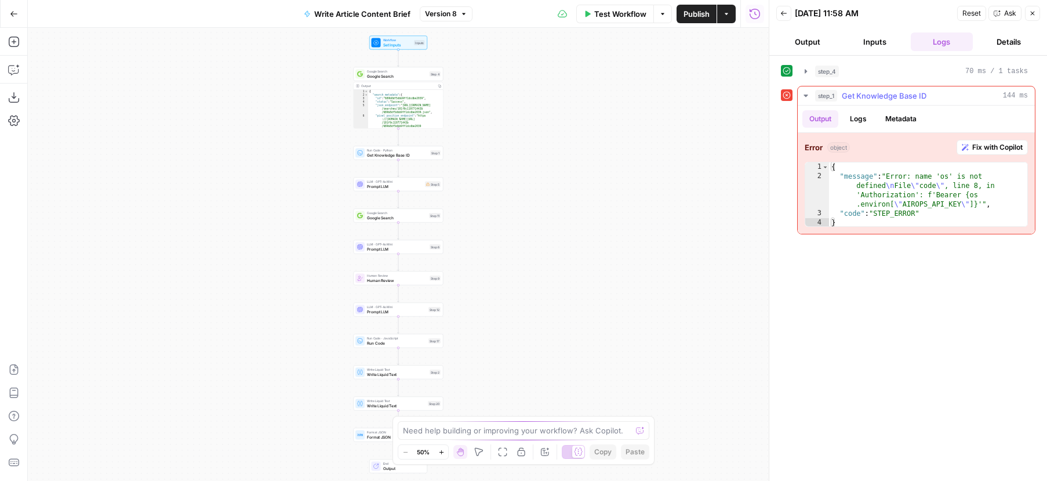
click at [1013, 144] on span "Fix with Copilot" at bounding box center [997, 147] width 50 height 10
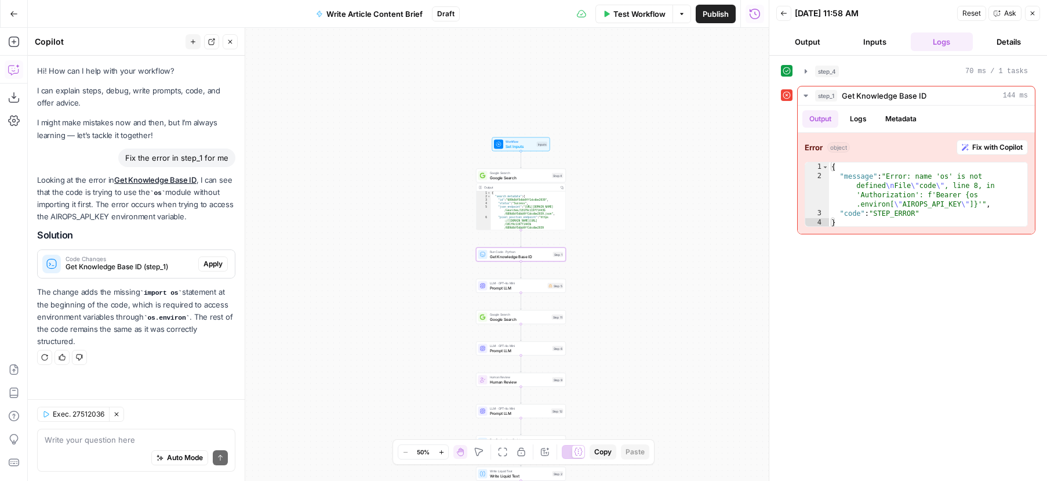
click at [212, 264] on span "Apply" at bounding box center [213, 264] width 19 height 10
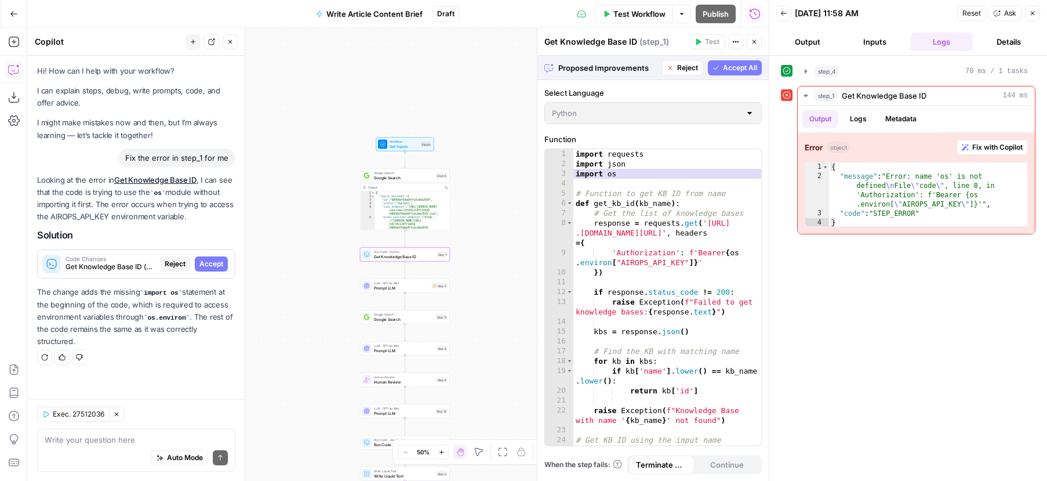
click at [220, 263] on span "Accept" at bounding box center [211, 264] width 24 height 10
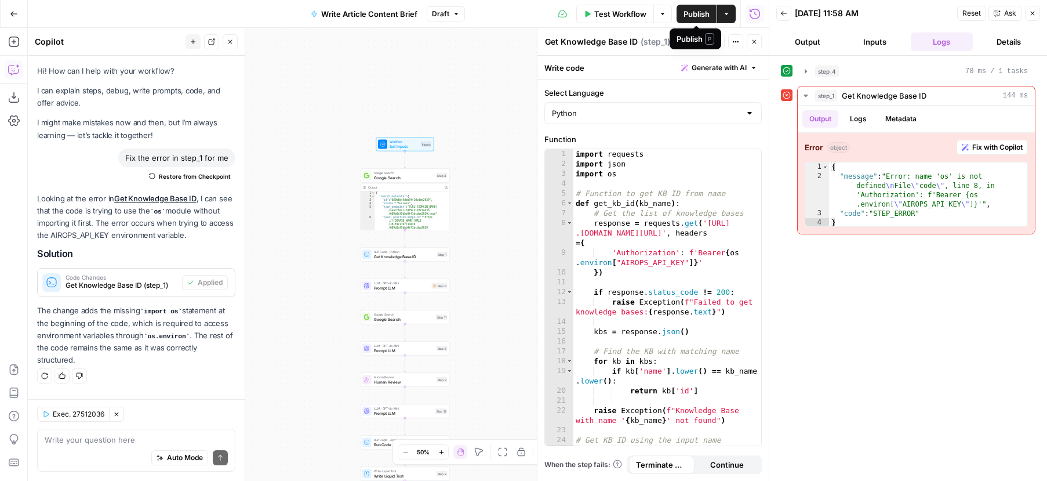
click at [693, 11] on span "Publish" at bounding box center [697, 14] width 26 height 12
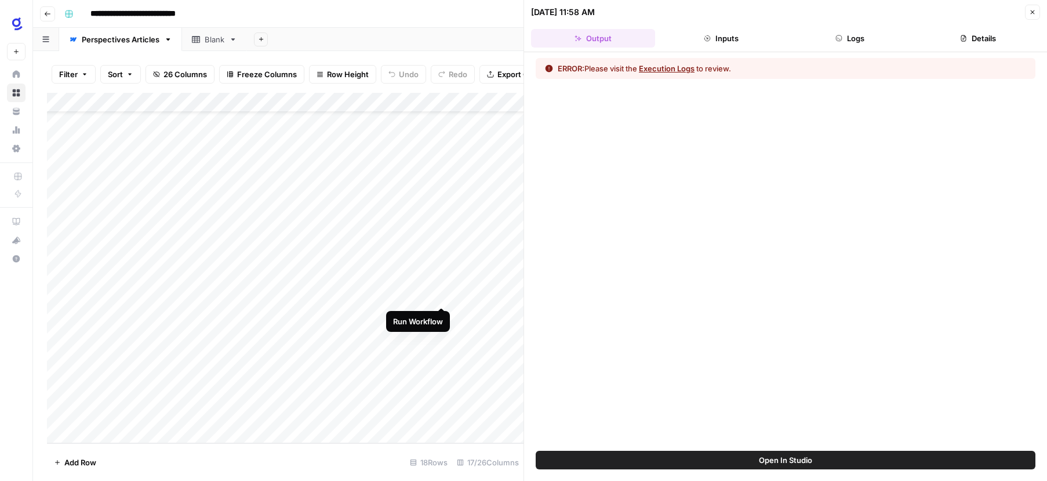
click at [441, 295] on div "Add Column" at bounding box center [285, 268] width 477 height 350
click at [659, 68] on button "Execution Logs" at bounding box center [667, 69] width 56 height 12
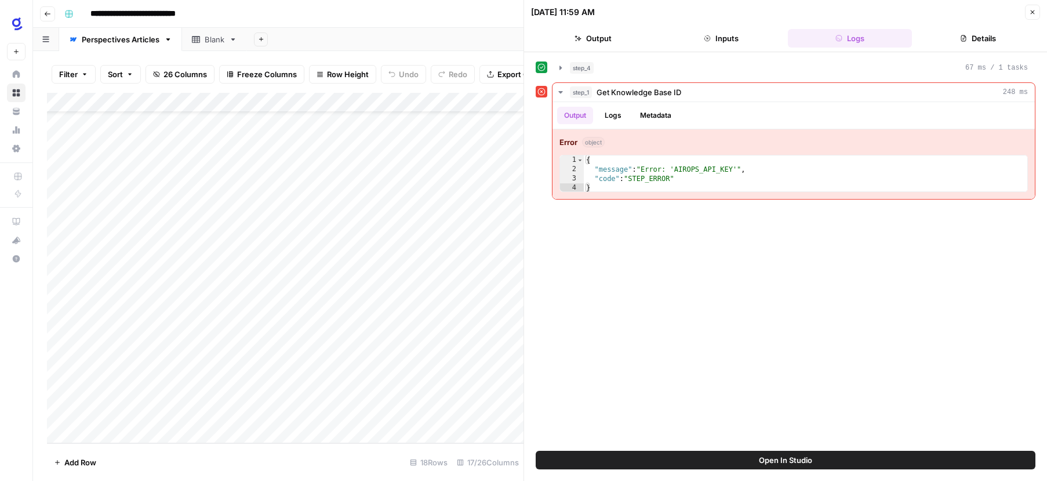
click at [807, 459] on span "Open In Studio" at bounding box center [785, 460] width 53 height 12
click at [761, 460] on span "Open In Studio" at bounding box center [785, 460] width 53 height 12
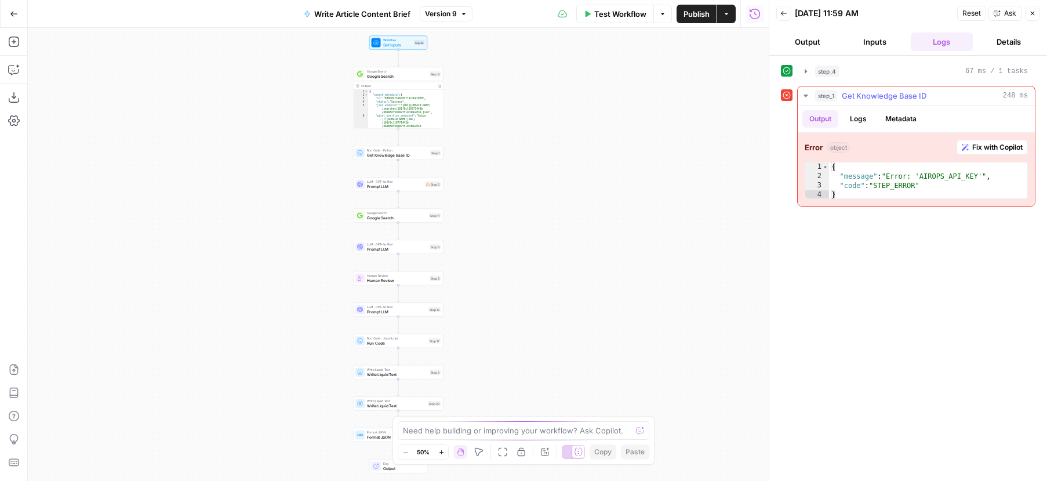
click at [989, 148] on span "Fix with Copilot" at bounding box center [997, 147] width 50 height 10
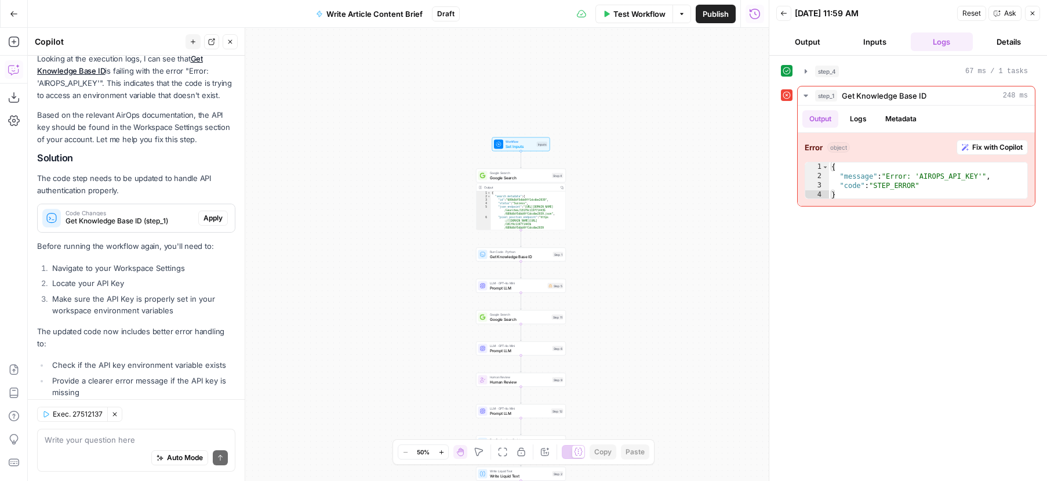
scroll to position [155, 0]
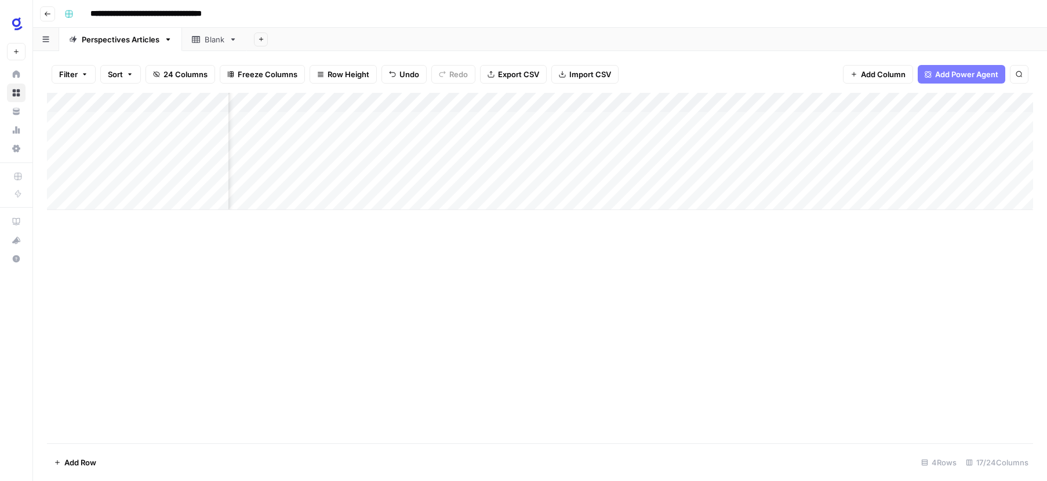
scroll to position [0, 372]
click at [641, 119] on div "Add Column" at bounding box center [540, 151] width 986 height 117
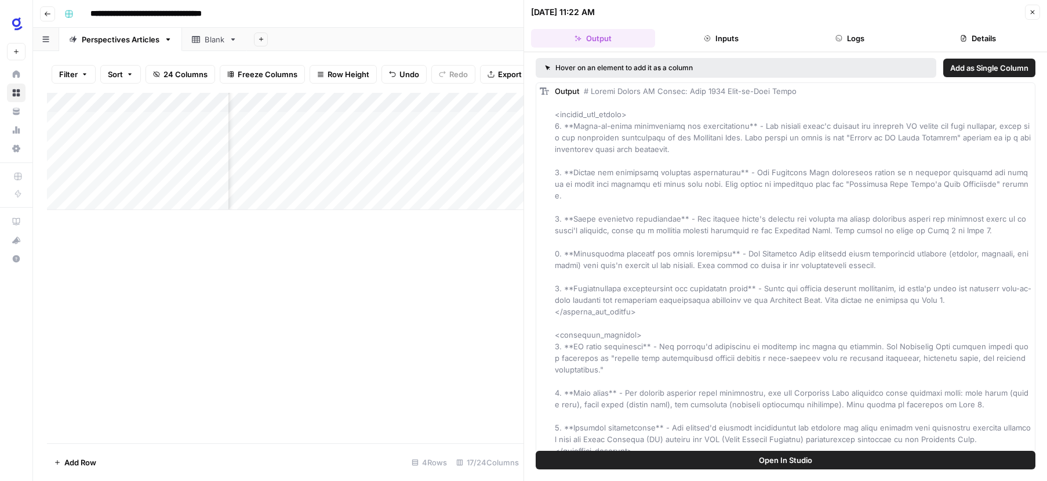
click at [1027, 10] on button "Close" at bounding box center [1032, 12] width 15 height 15
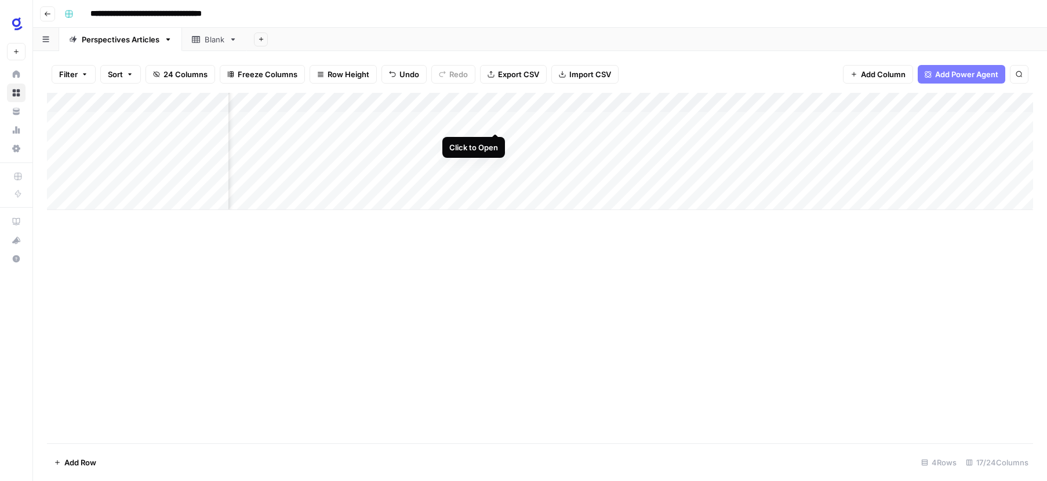
click at [497, 121] on div "Add Column" at bounding box center [540, 151] width 986 height 117
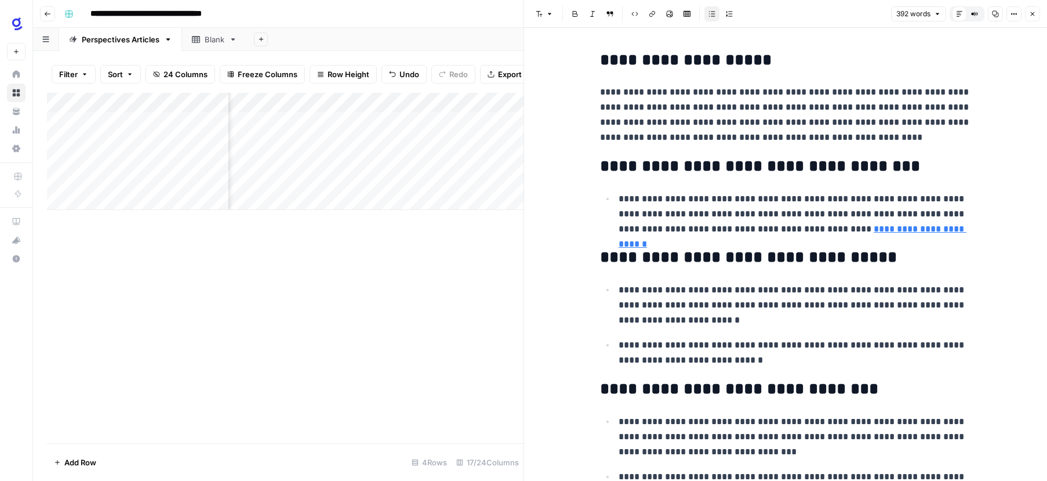
click at [1032, 13] on icon "button" at bounding box center [1032, 13] width 7 height 7
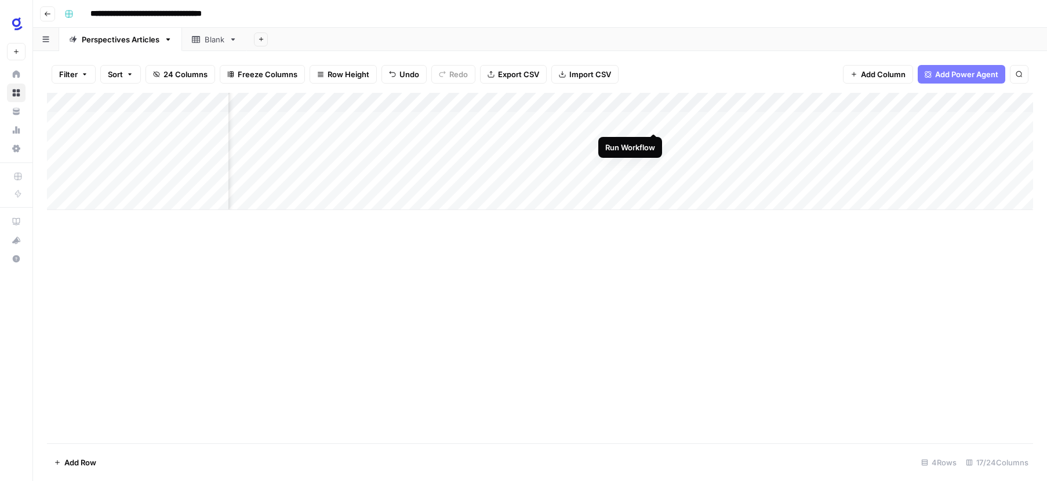
click at [654, 119] on div "Add Column" at bounding box center [540, 151] width 986 height 117
click at [709, 248] on div "Add Column" at bounding box center [540, 268] width 986 height 350
click at [788, 253] on div "Add Column" at bounding box center [540, 268] width 986 height 350
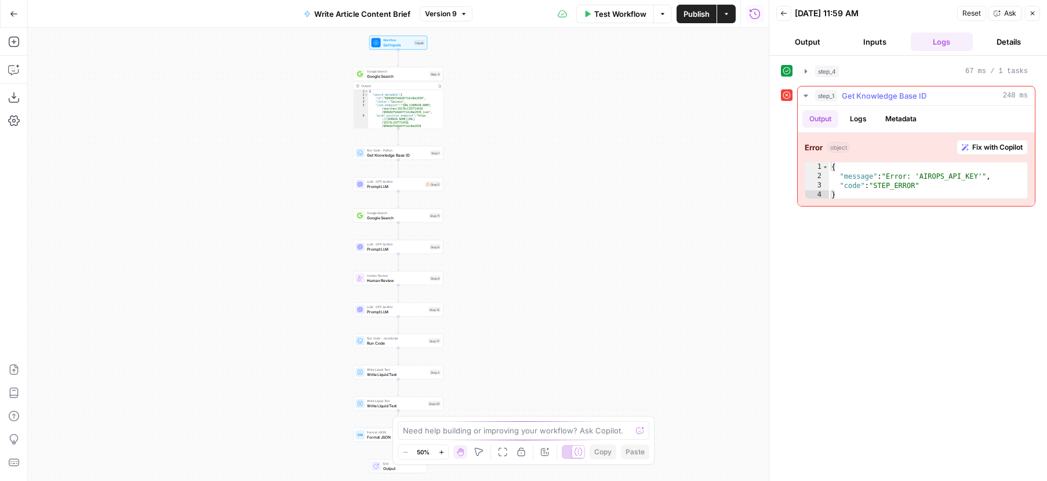
click at [983, 147] on span "Fix with Copilot" at bounding box center [997, 147] width 50 height 10
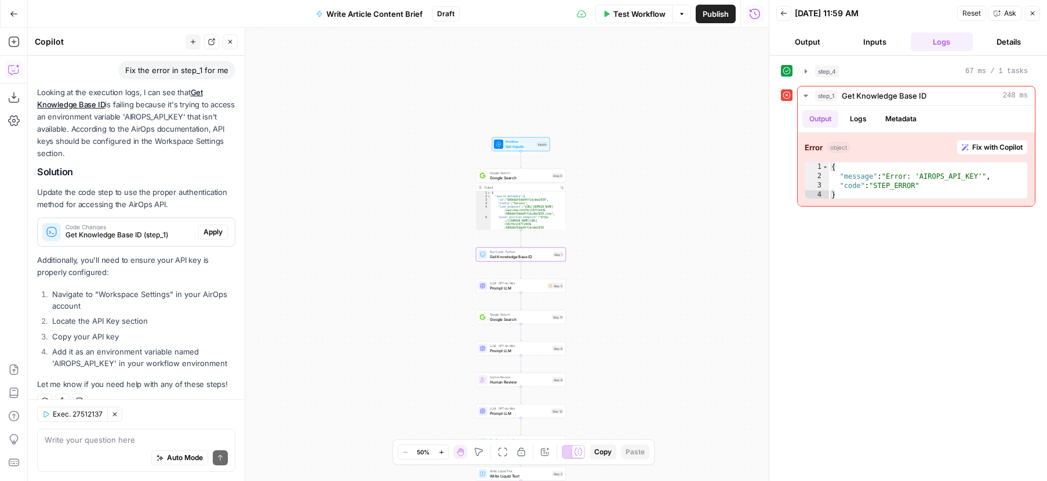
scroll to position [107, 0]
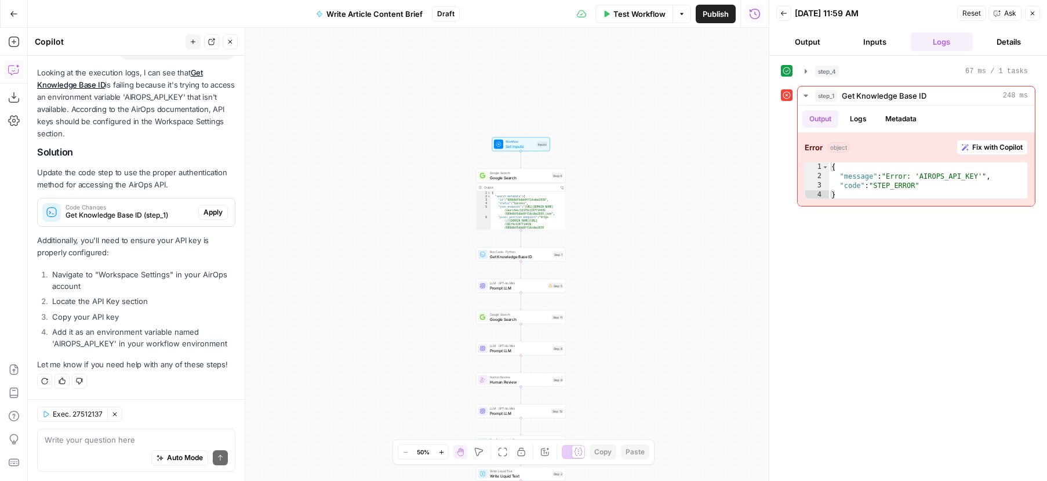
click at [115, 443] on textarea at bounding box center [136, 440] width 183 height 12
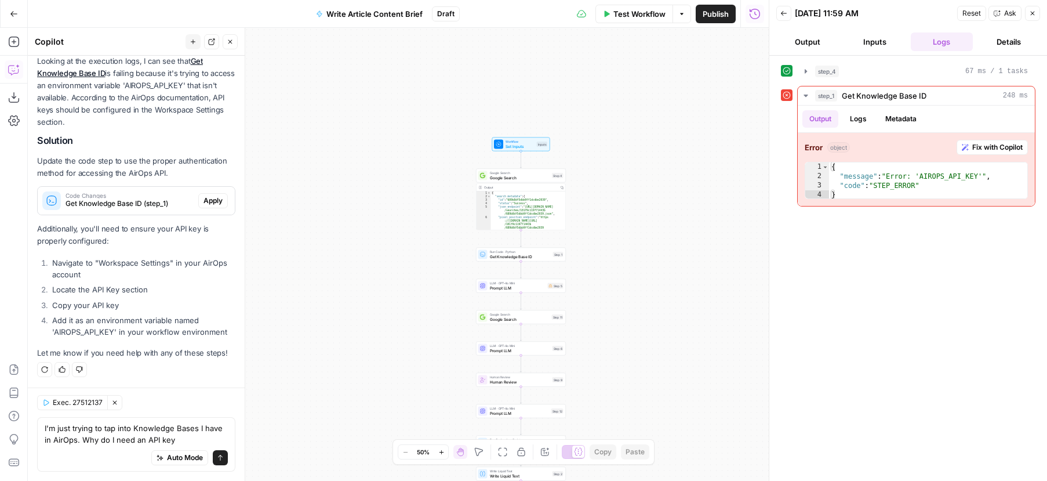
type textarea "I'm just trying to tap into Knowledge Bases I have in AirOps. Why do I need an …"
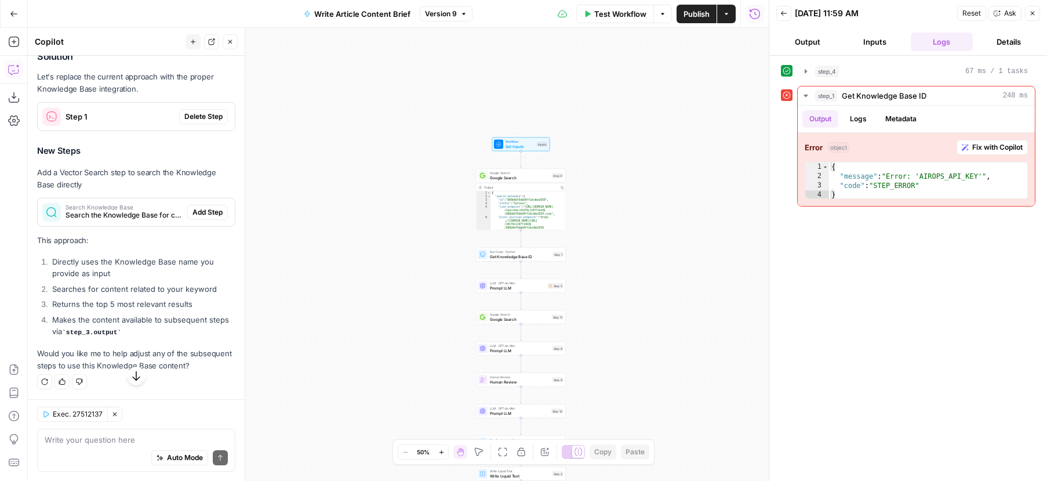
scroll to position [581, 0]
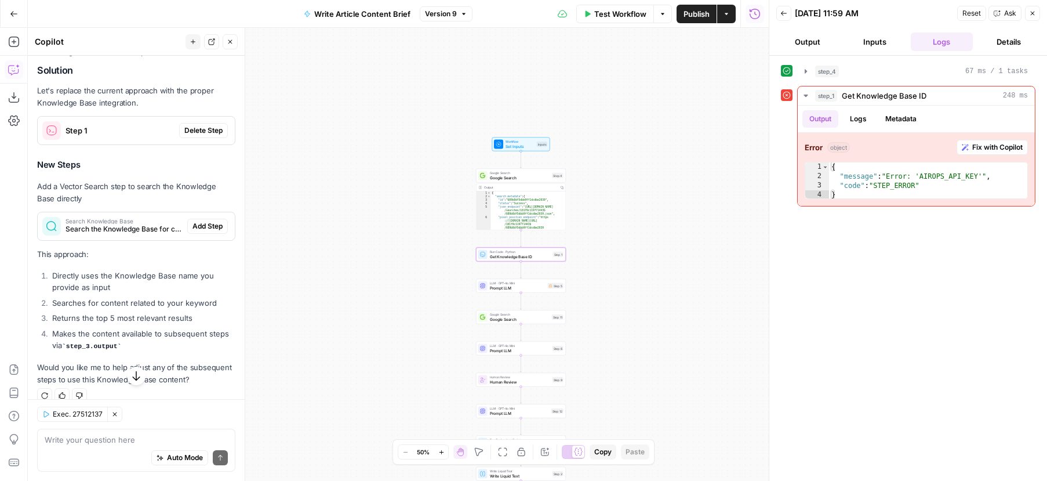
click at [205, 133] on span "Delete Step" at bounding box center [203, 130] width 38 height 10
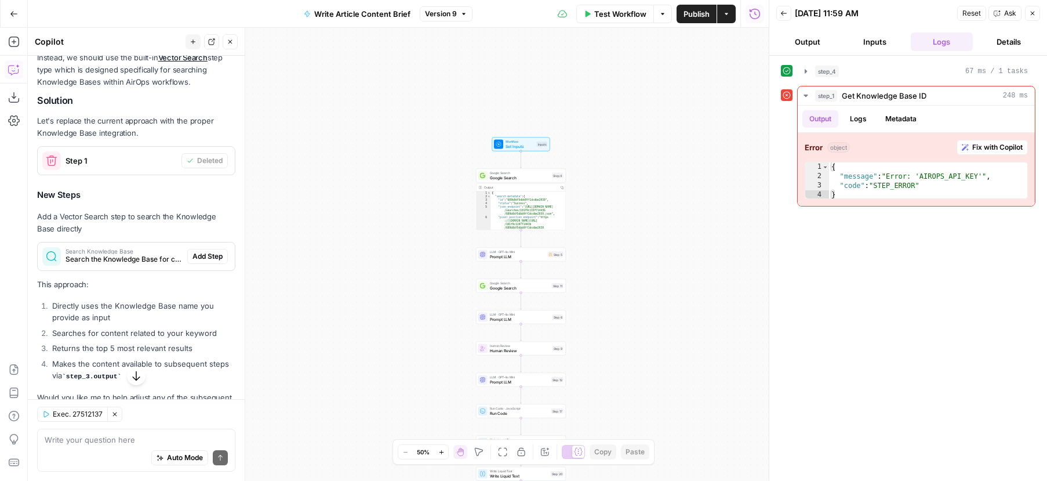
scroll to position [611, 0]
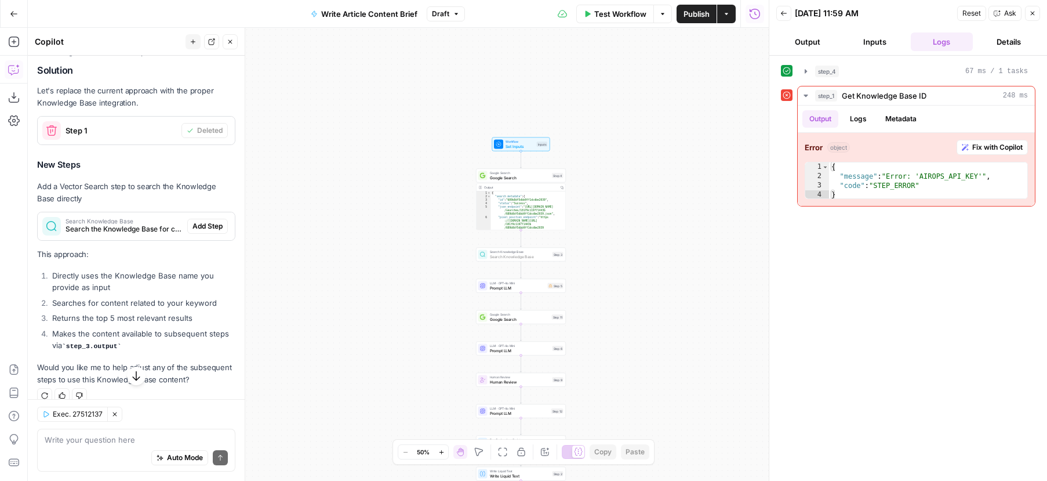
click at [211, 227] on span "Add Step" at bounding box center [207, 226] width 30 height 10
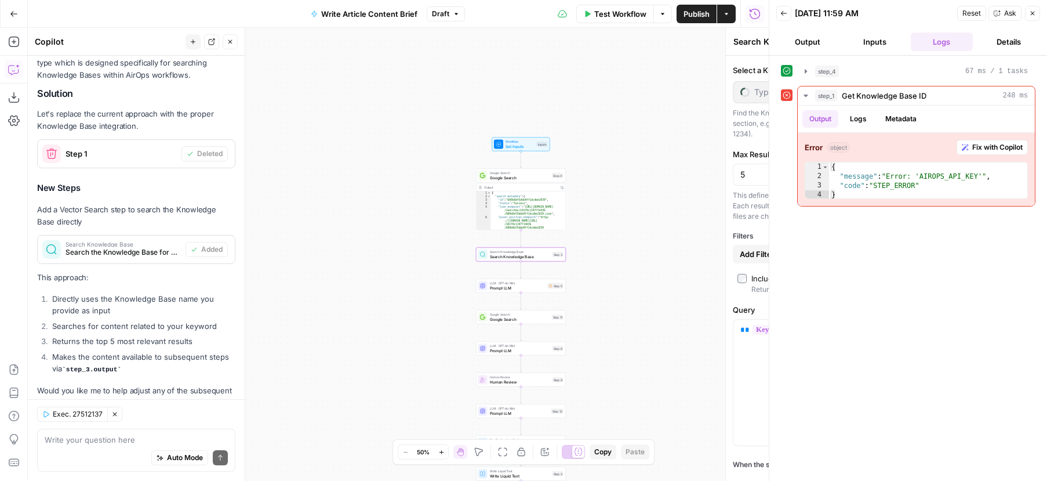
scroll to position [625, 0]
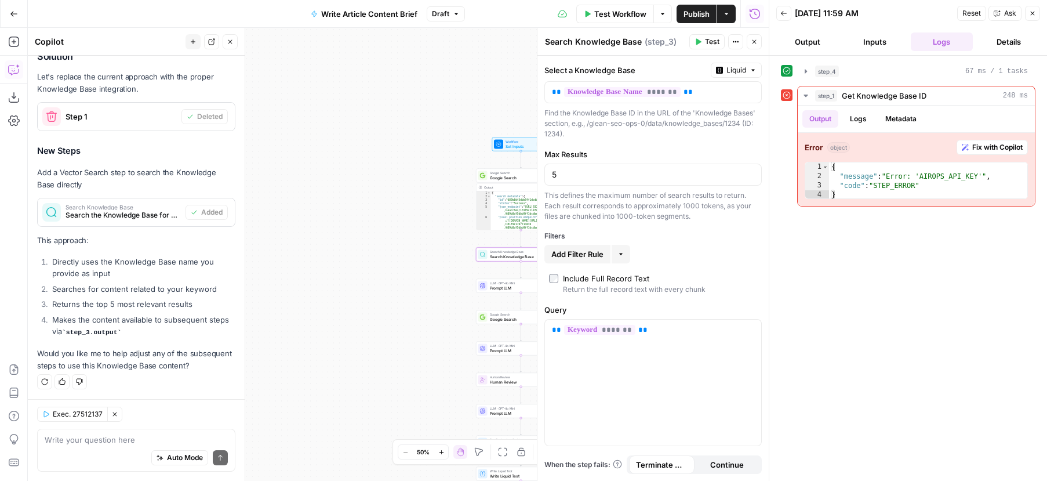
click at [691, 12] on span "Publish" at bounding box center [697, 14] width 26 height 12
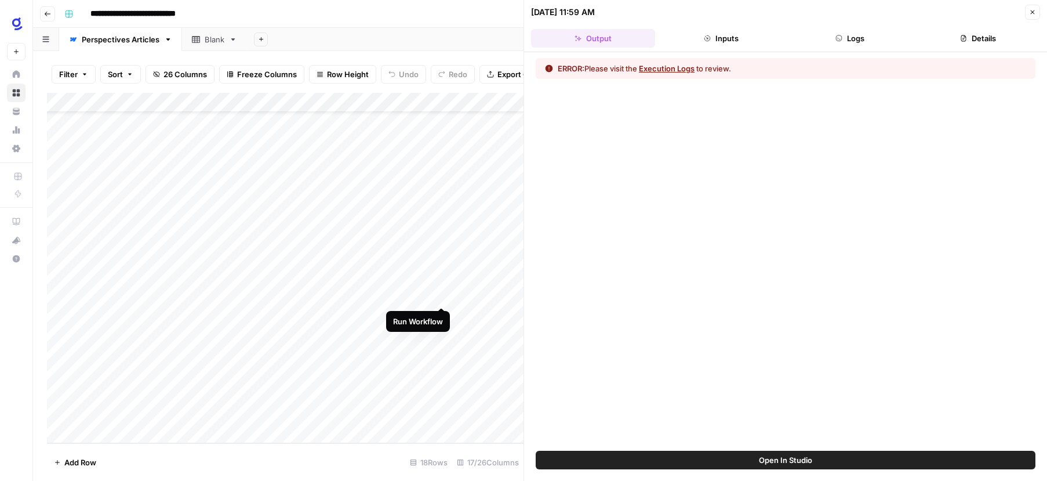
click at [444, 295] on div "Add Column" at bounding box center [285, 268] width 477 height 350
click at [428, 294] on div "Add Column" at bounding box center [285, 268] width 477 height 350
click at [657, 69] on button "Execution Logs" at bounding box center [667, 69] width 56 height 12
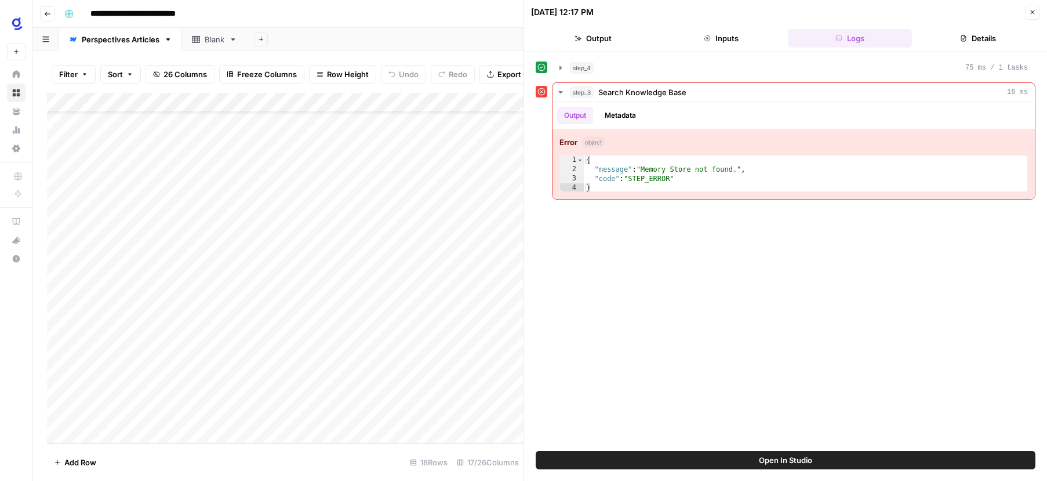
click at [763, 461] on span "Open In Studio" at bounding box center [785, 460] width 53 height 12
click at [326, 100] on div "Add Column" at bounding box center [285, 268] width 477 height 350
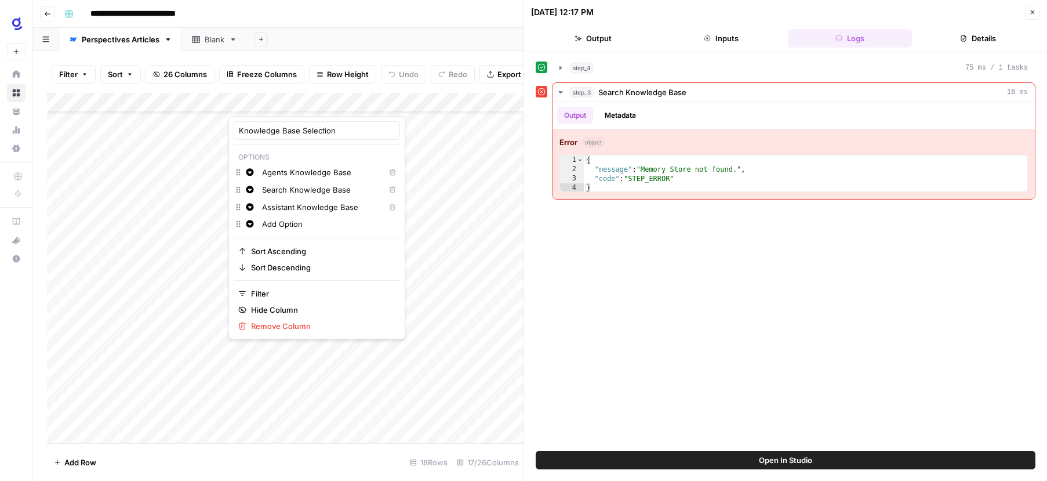
click at [312, 175] on input "Agents Knowledge Base" at bounding box center [321, 172] width 118 height 12
type input "10750"
click at [386, 41] on div "Add Sheet" at bounding box center [647, 39] width 800 height 23
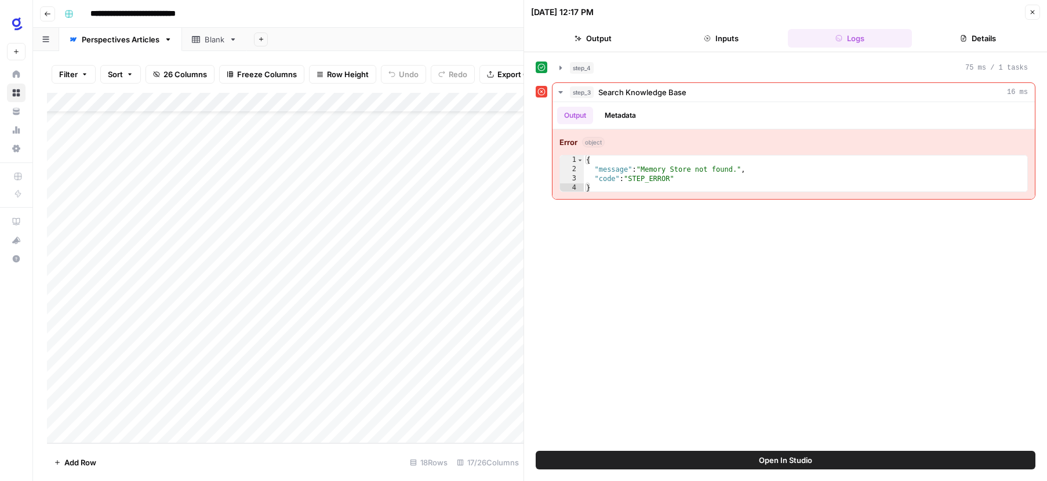
click at [323, 103] on div "Add Column" at bounding box center [285, 268] width 477 height 350
click at [351, 43] on div "Add Sheet" at bounding box center [647, 39] width 800 height 23
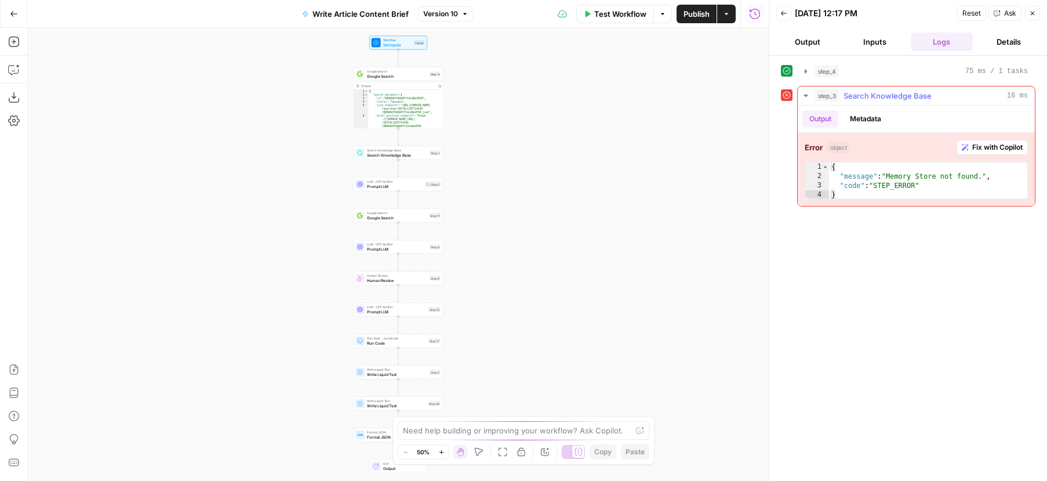
click at [979, 146] on span "Fix with Copilot" at bounding box center [997, 147] width 50 height 10
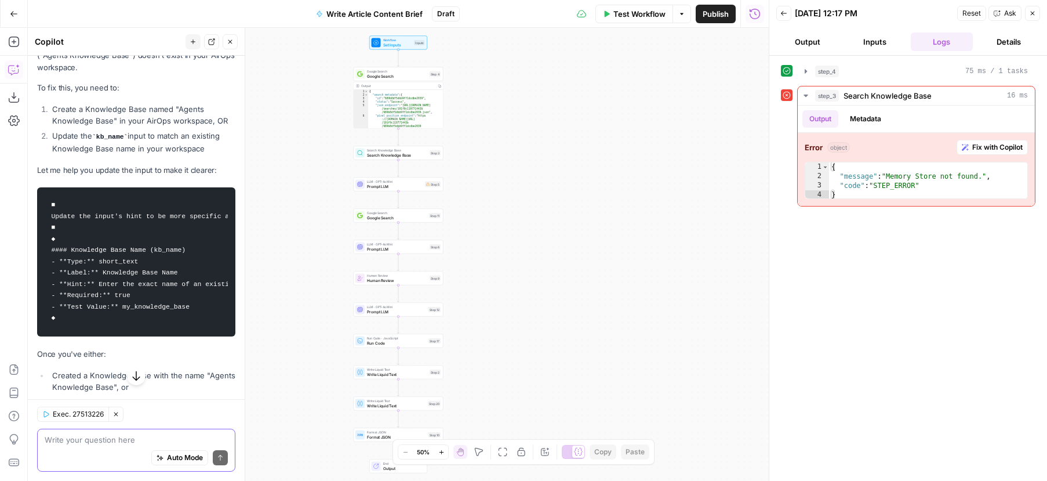
scroll to position [244, 0]
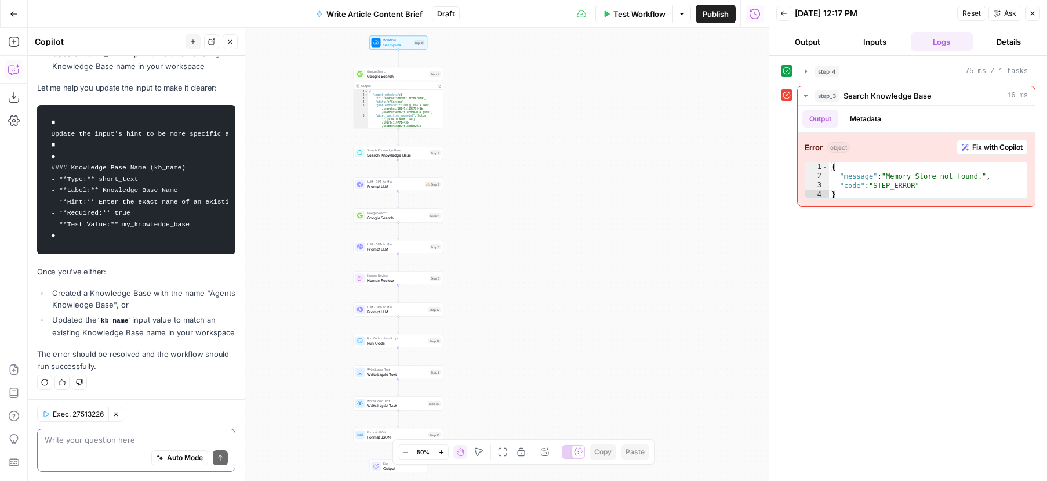
click at [119, 443] on textarea at bounding box center [136, 440] width 183 height 12
click at [175, 443] on textarea at bounding box center [136, 440] width 183 height 12
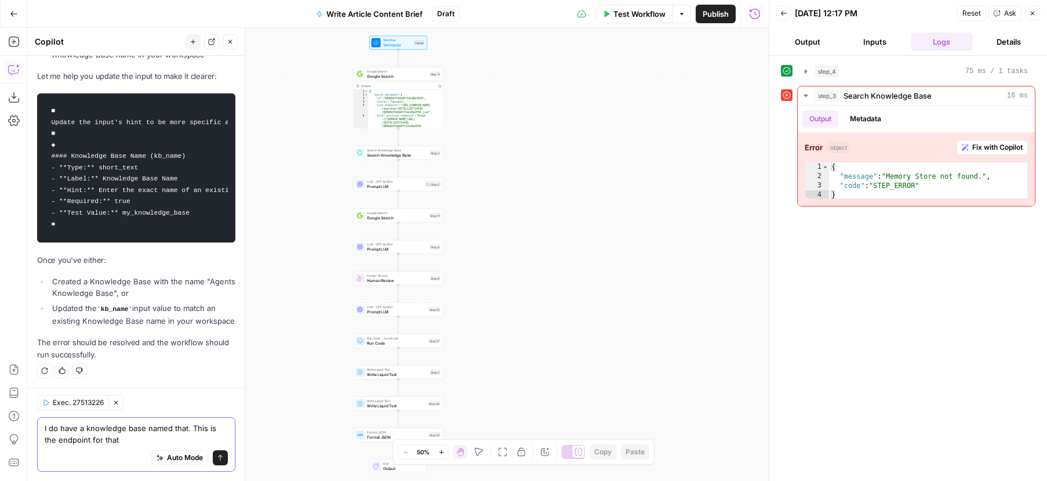
paste textarea "[URL][DOMAIN_NAME]"
type textarea "I do have a knowledge base named that. This is the endpoint for that [URL][DOMA…"
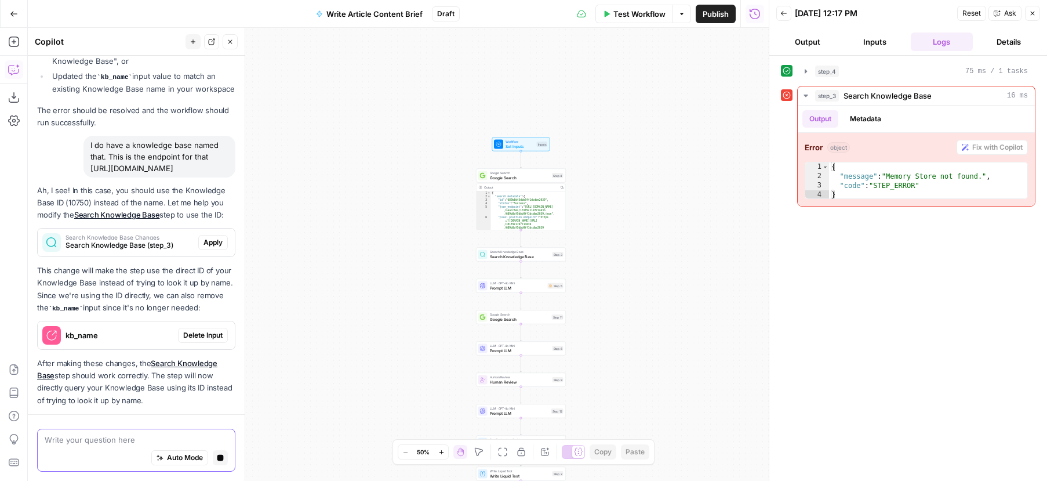
scroll to position [521, 0]
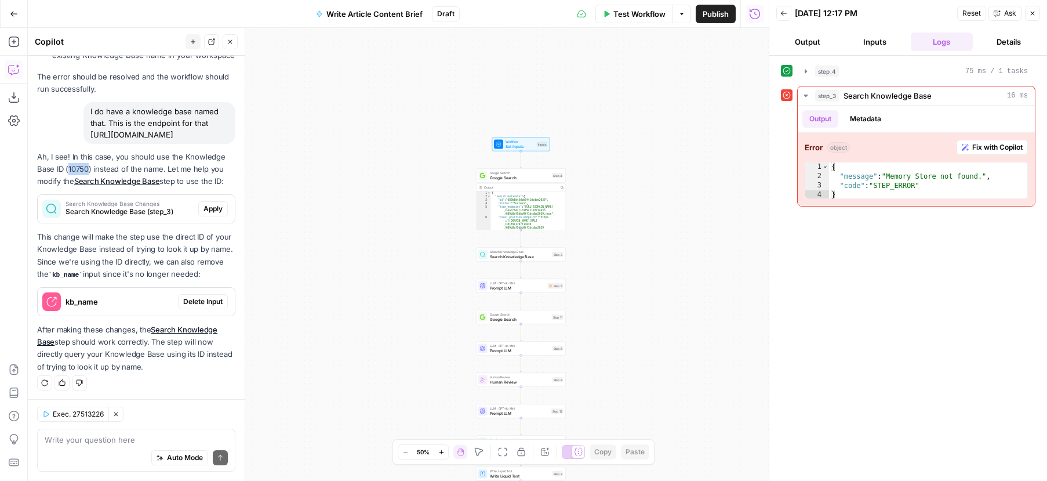
drag, startPoint x: 88, startPoint y: 165, endPoint x: 69, endPoint y: 168, distance: 18.7
click at [69, 168] on p "Ah, I see! In this case, you should use the Knowledge Base ID (10750) instead o…" at bounding box center [136, 169] width 198 height 37
copy p "10750"
click at [125, 438] on textarea at bounding box center [136, 440] width 183 height 12
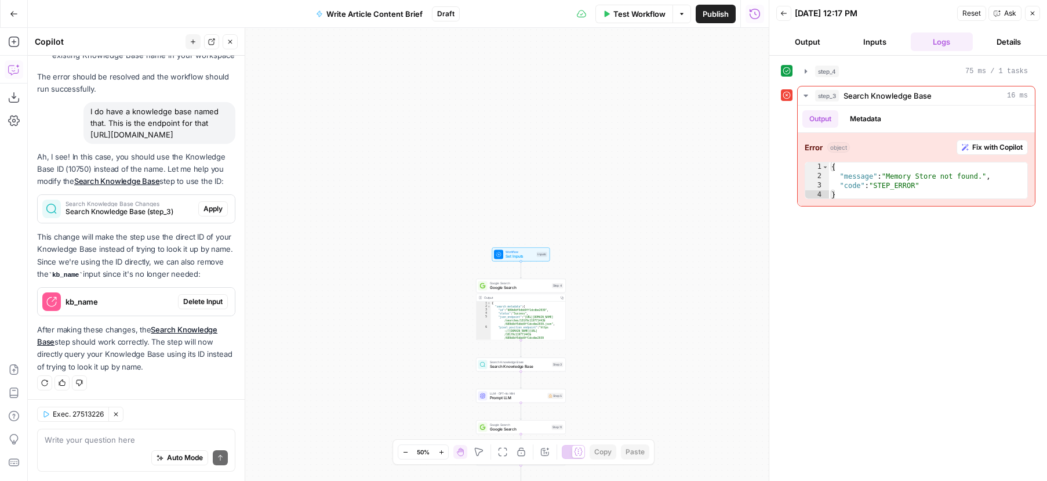
click at [114, 445] on div "Auto Mode Send" at bounding box center [136, 458] width 183 height 26
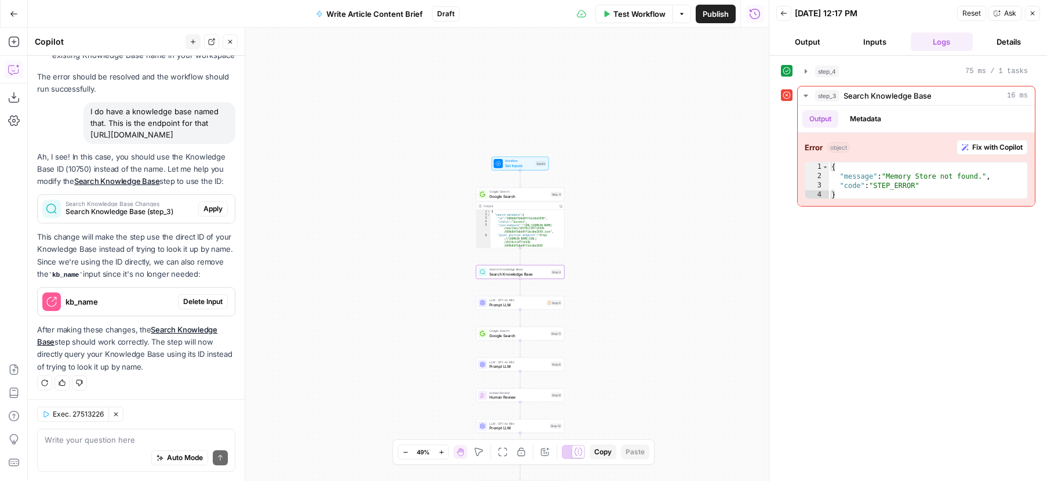
click at [212, 204] on span "Apply" at bounding box center [213, 209] width 19 height 10
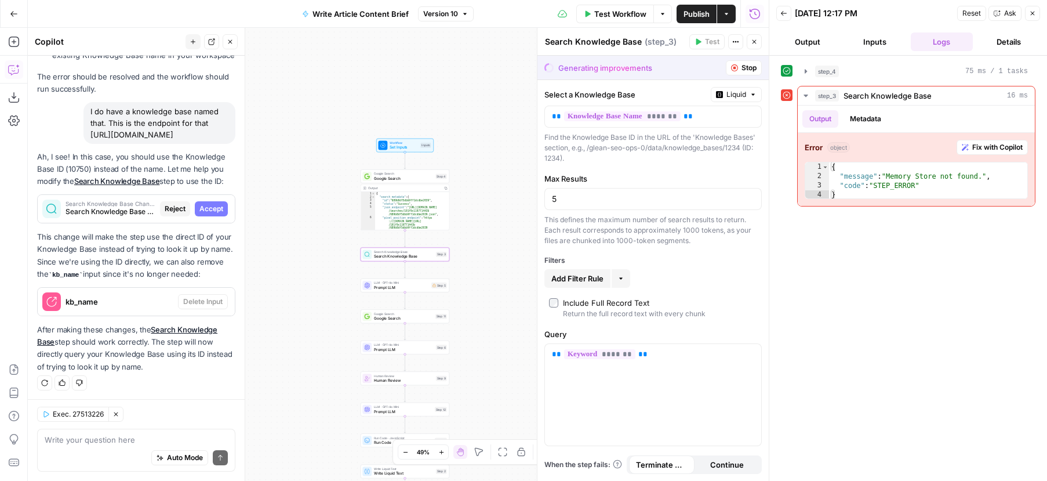
click at [214, 211] on span "Accept" at bounding box center [211, 209] width 24 height 10
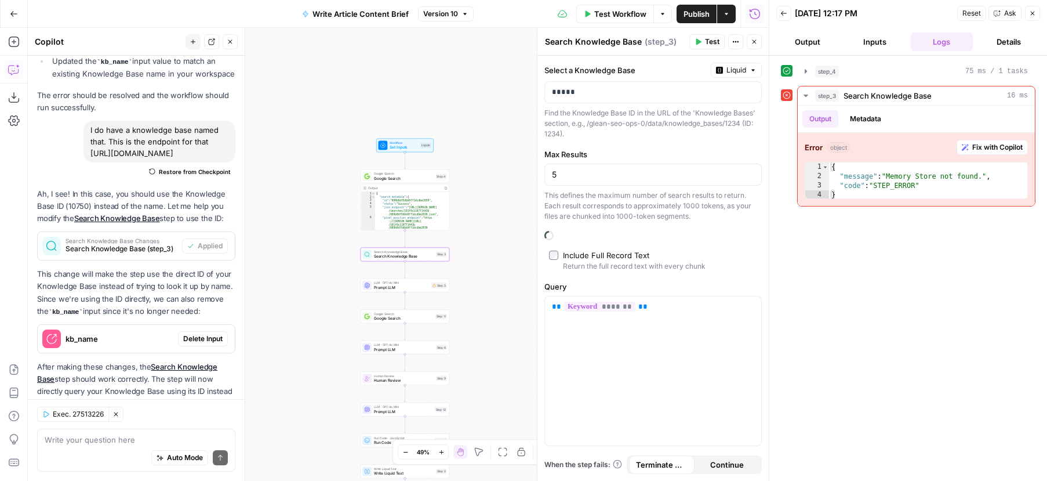
scroll to position [558, 0]
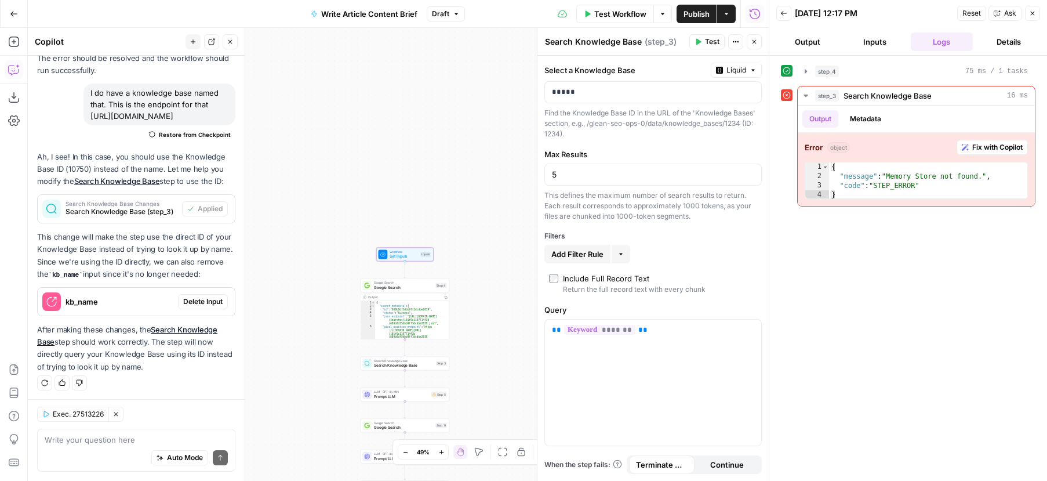
click at [210, 300] on span "Delete Input" at bounding box center [202, 301] width 39 height 10
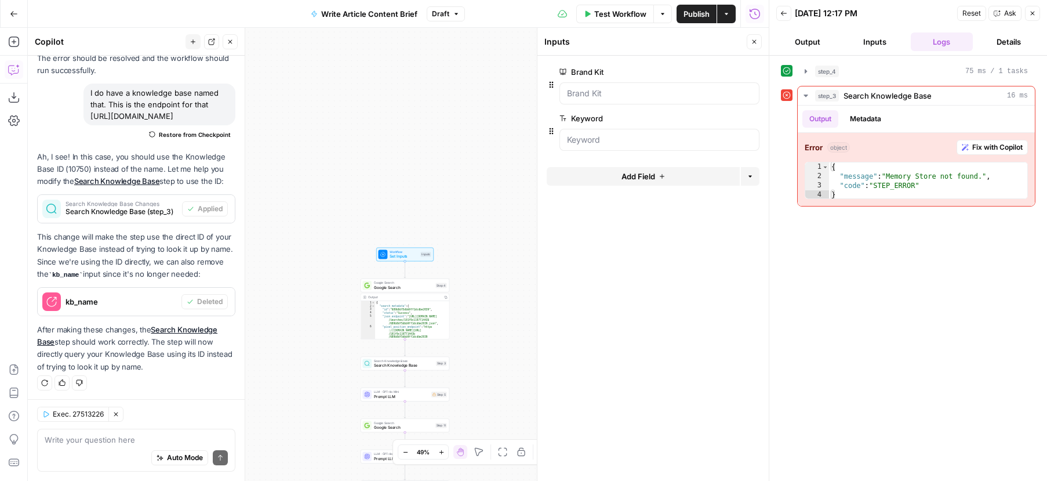
click at [695, 14] on span "Publish" at bounding box center [697, 14] width 26 height 12
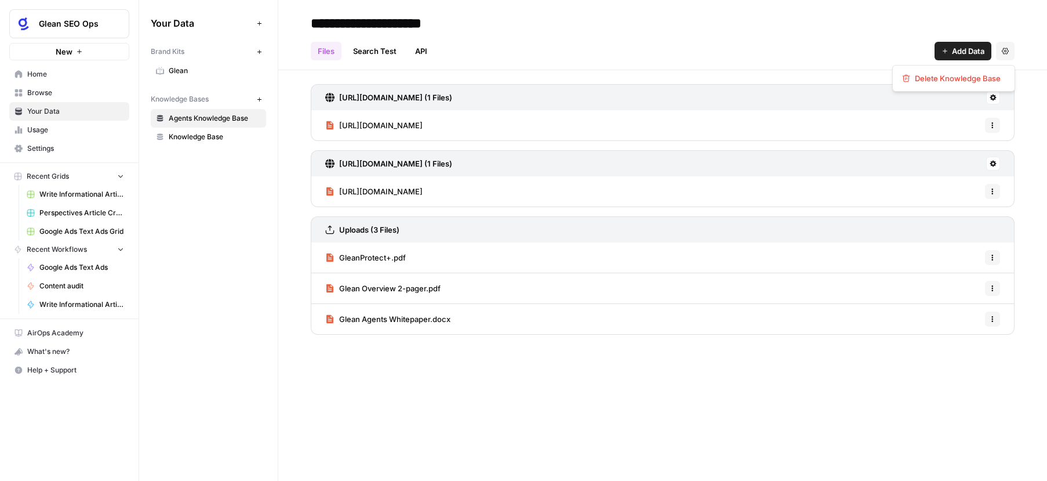
click at [1009, 47] on button "Settings" at bounding box center [1005, 51] width 19 height 19
click at [745, 35] on div "Files Search Test API Add Data Settings" at bounding box center [663, 46] width 704 height 28
click at [234, 118] on span "Agents Knowledge Base" at bounding box center [215, 118] width 92 height 10
click at [376, 53] on link "Search Test" at bounding box center [374, 51] width 57 height 19
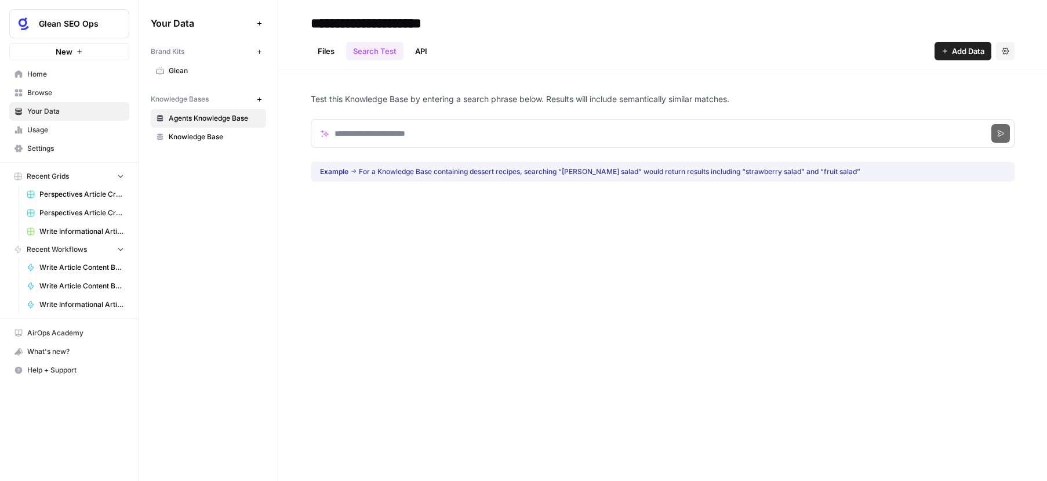
click at [430, 50] on link "API" at bounding box center [421, 51] width 26 height 19
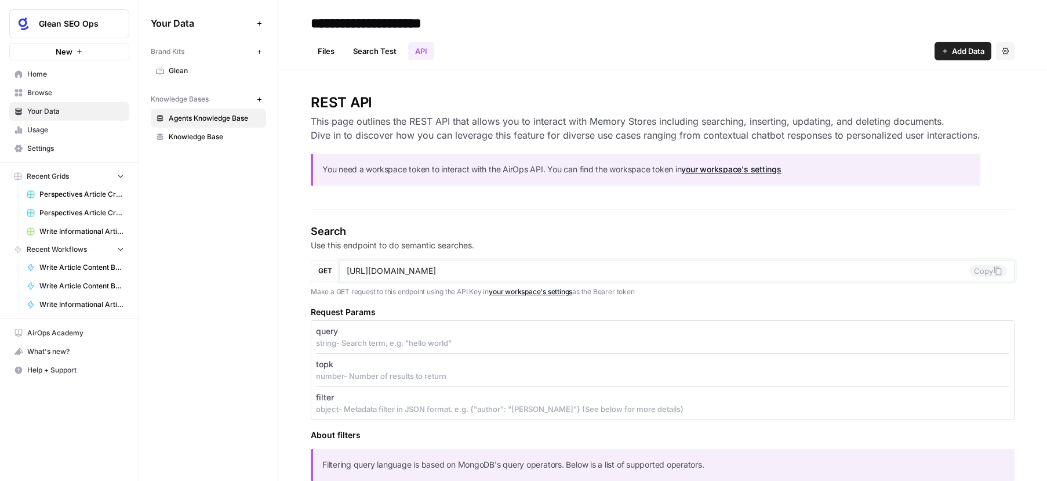
click at [499, 271] on input "[URL][DOMAIN_NAME]" at bounding box center [658, 271] width 623 height 10
click at [996, 270] on icon at bounding box center [997, 270] width 9 height 9
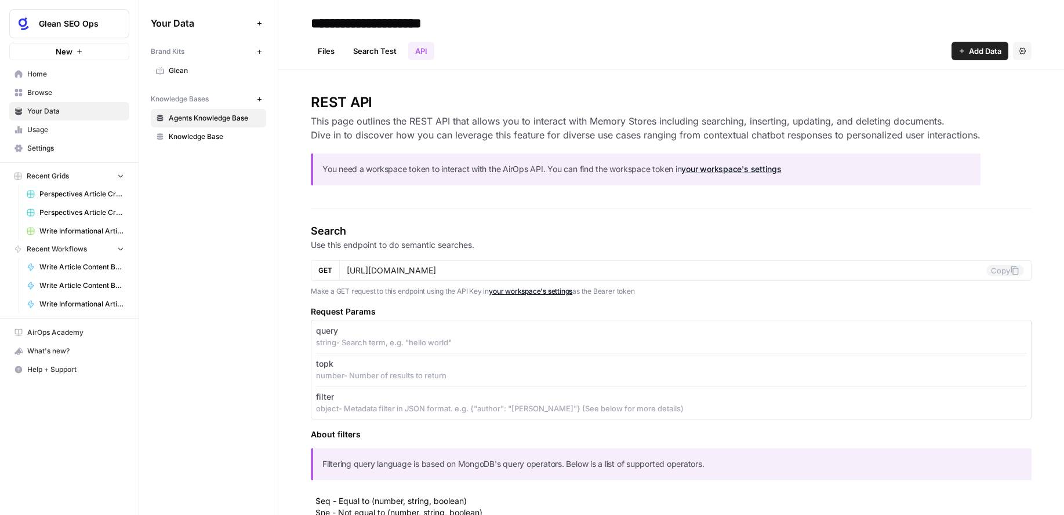
click at [66, 136] on link "Usage" at bounding box center [69, 130] width 120 height 19
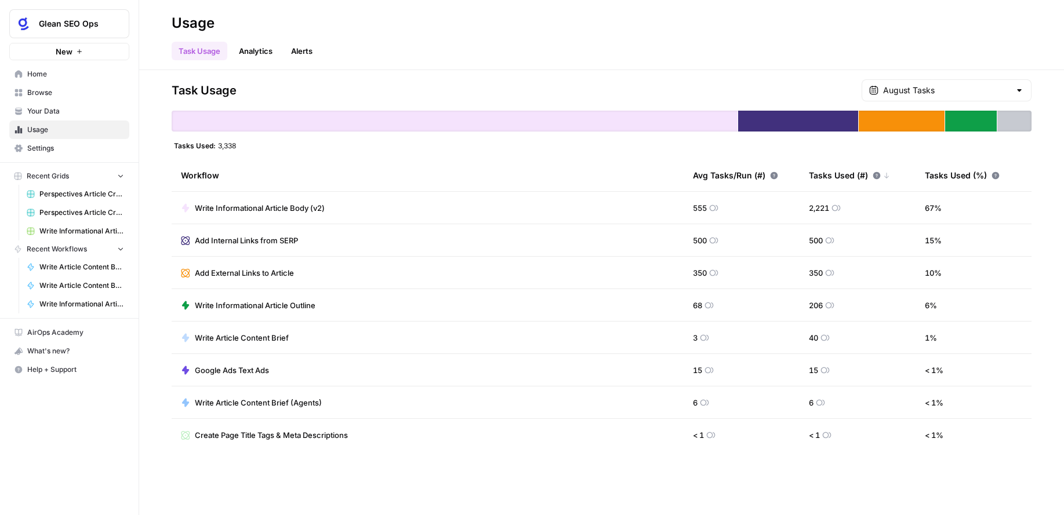
click at [40, 140] on link "Settings" at bounding box center [69, 148] width 120 height 19
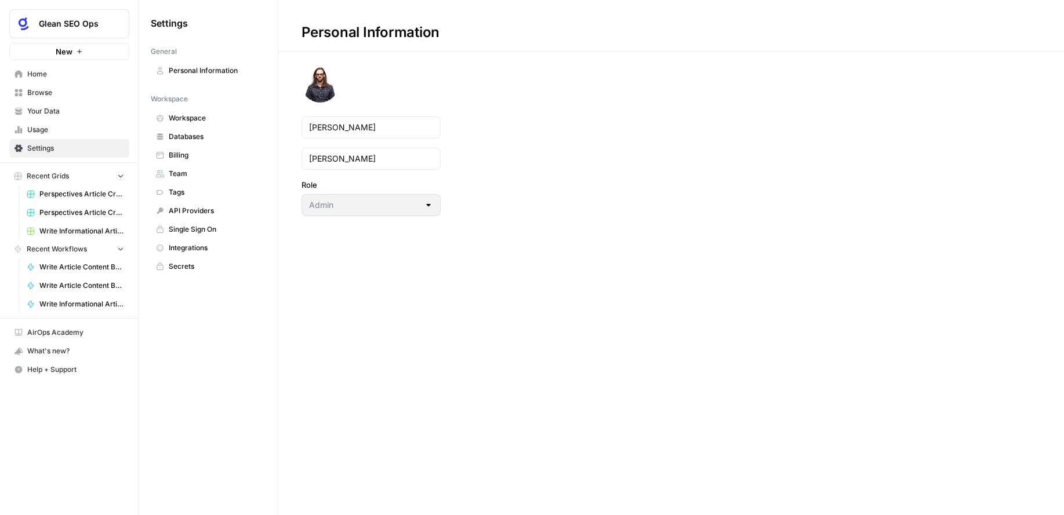
click at [205, 157] on span "Billing" at bounding box center [215, 155] width 92 height 10
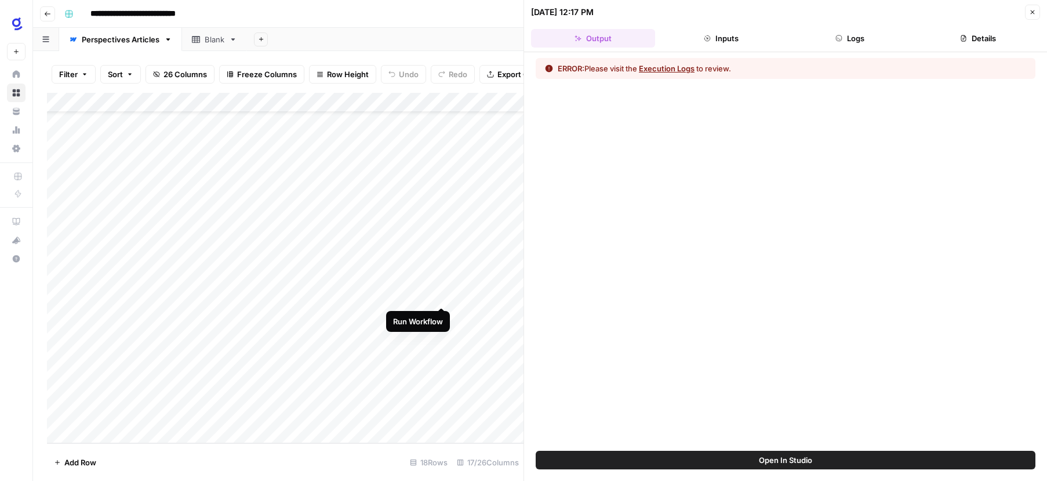
click at [442, 293] on div "Add Column" at bounding box center [285, 268] width 477 height 350
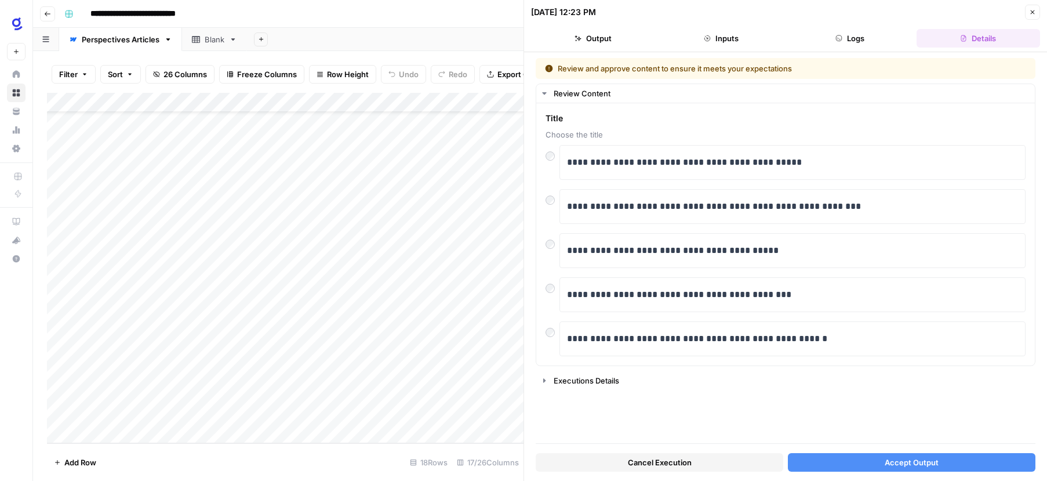
click at [726, 37] on button "Inputs" at bounding box center [722, 38] width 124 height 19
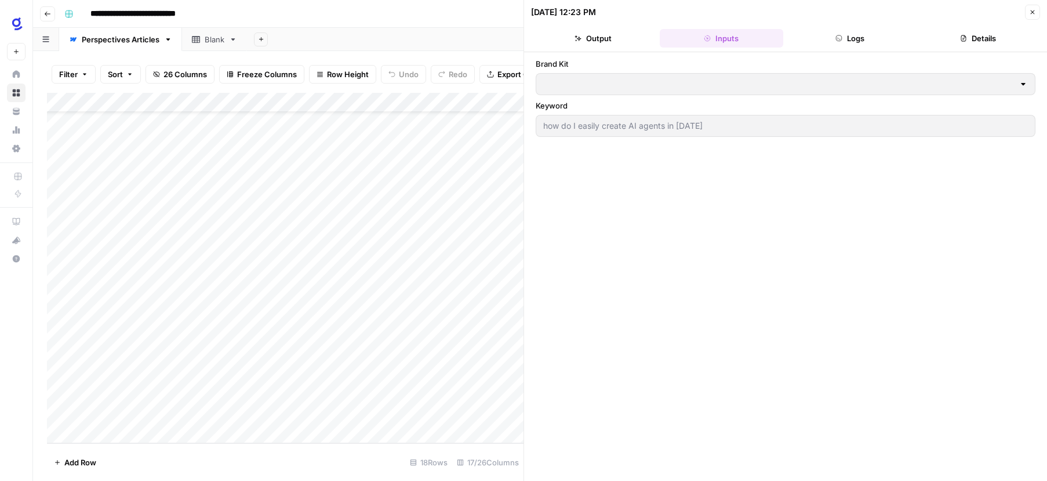
type input "Glean"
click at [1031, 12] on icon "button" at bounding box center [1032, 12] width 7 height 7
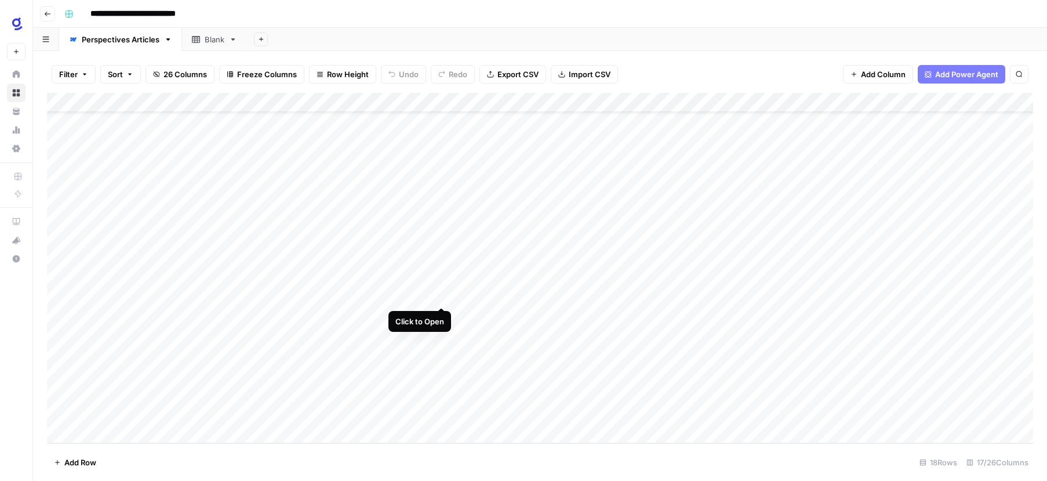
click at [444, 295] on div "Add Column" at bounding box center [540, 268] width 986 height 350
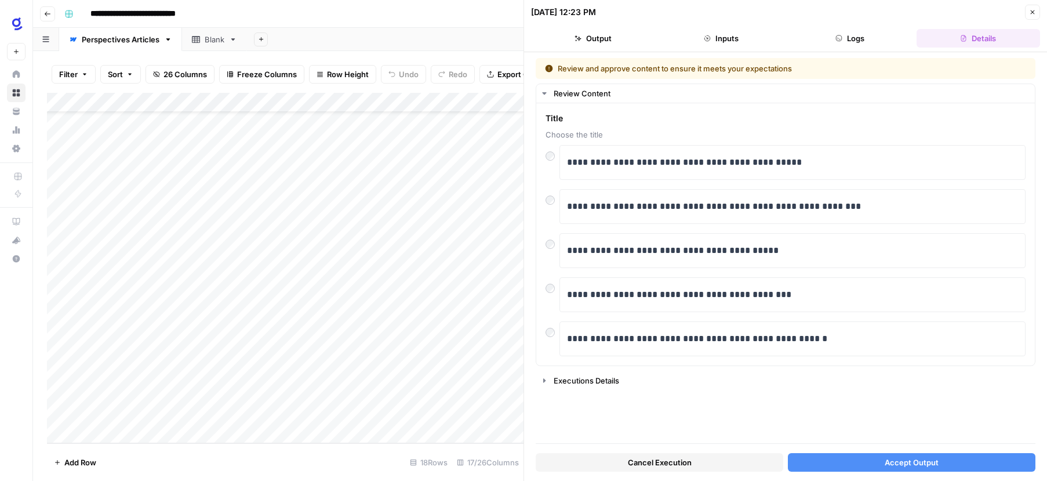
drag, startPoint x: 1029, startPoint y: 10, endPoint x: 1018, endPoint y: 21, distance: 15.6
click at [1029, 10] on icon "button" at bounding box center [1032, 12] width 7 height 7
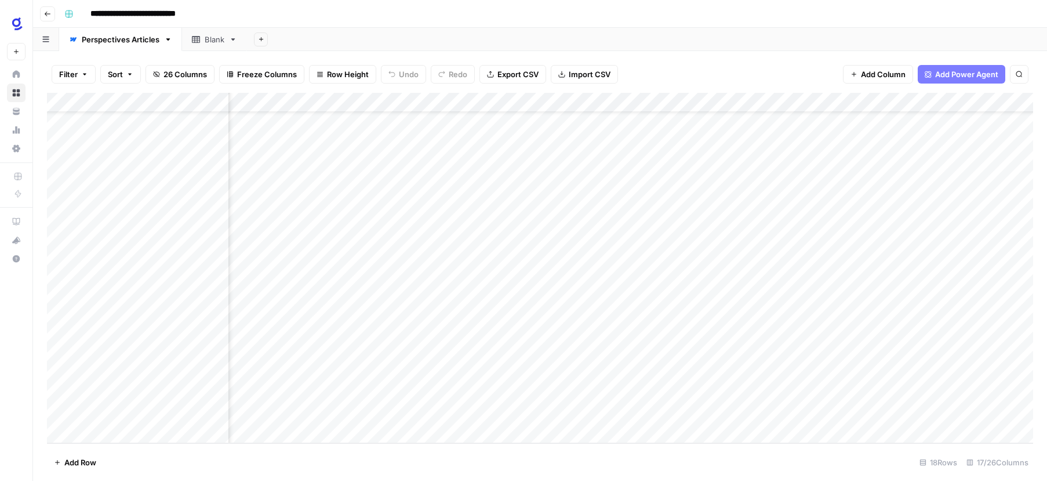
scroll to position [43, 264]
click at [306, 101] on div "Add Column" at bounding box center [540, 151] width 986 height 117
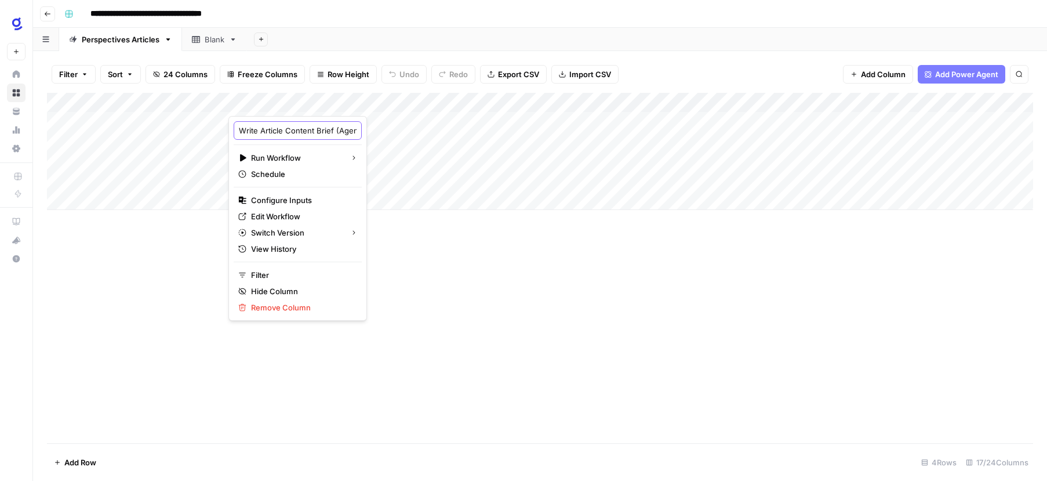
click at [307, 130] on input "Write Article Content Brief (Agents)" at bounding box center [298, 131] width 118 height 12
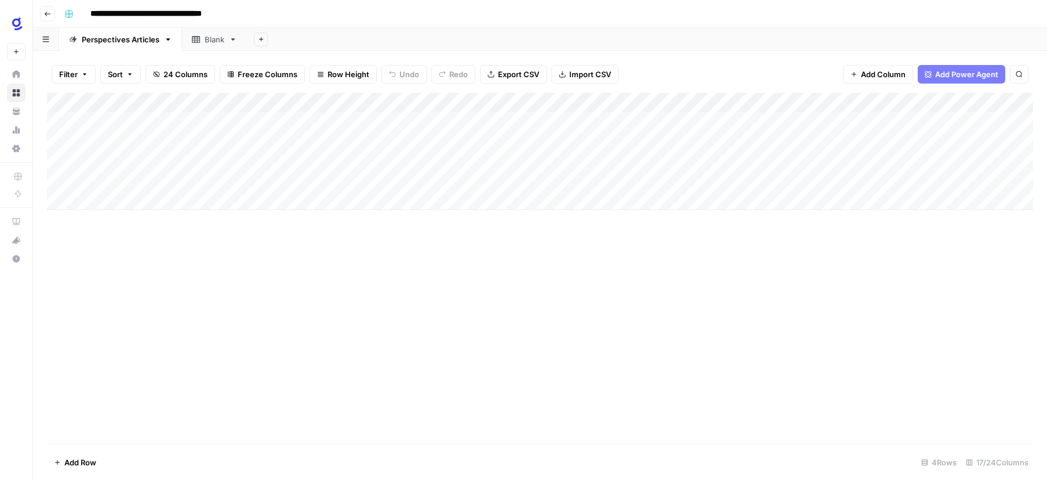
click at [310, 100] on div "Add Column" at bounding box center [540, 151] width 986 height 117
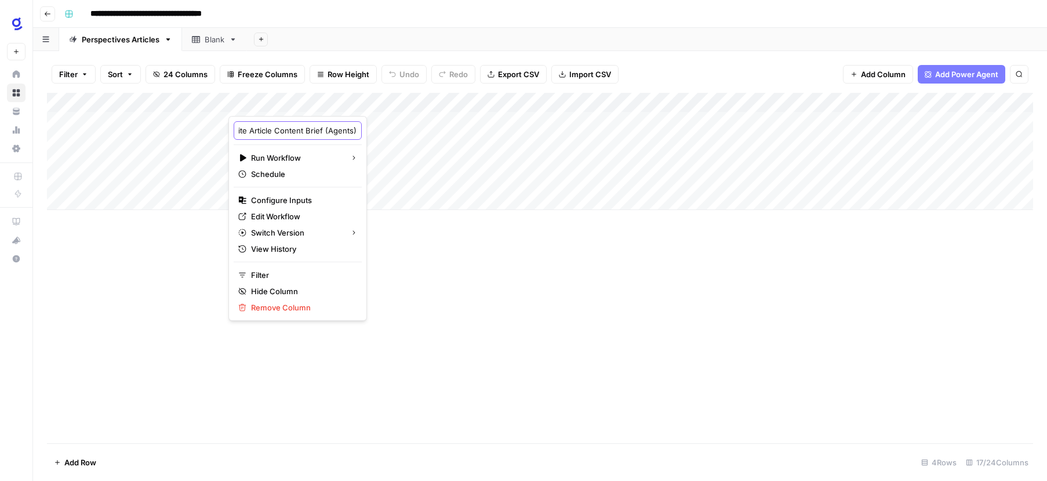
drag, startPoint x: 306, startPoint y: 129, endPoint x: 315, endPoint y: 129, distance: 9.3
click at [315, 129] on input "Write Article Content Brief (Agents)" at bounding box center [298, 131] width 118 height 12
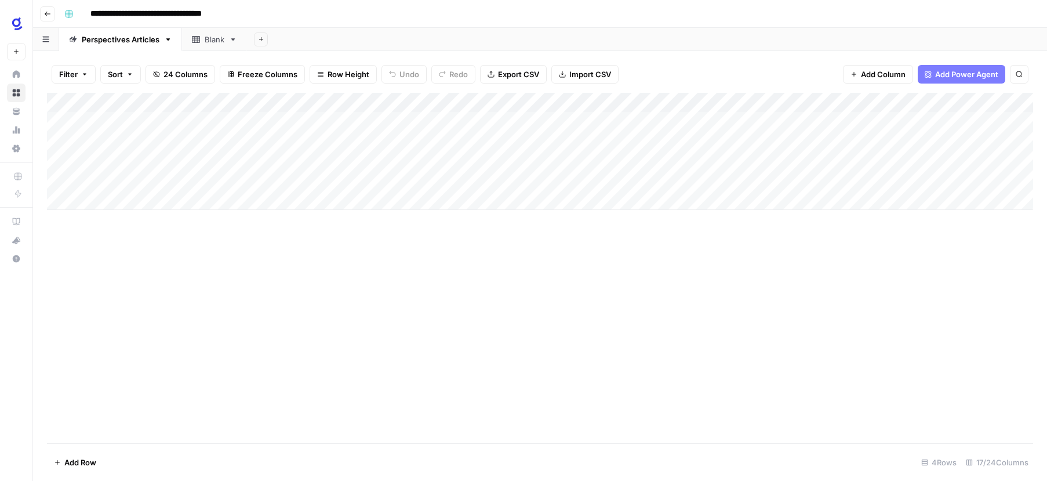
click at [413, 297] on div "Add Column" at bounding box center [540, 268] width 986 height 350
click at [308, 121] on div "Add Column" at bounding box center [540, 151] width 986 height 117
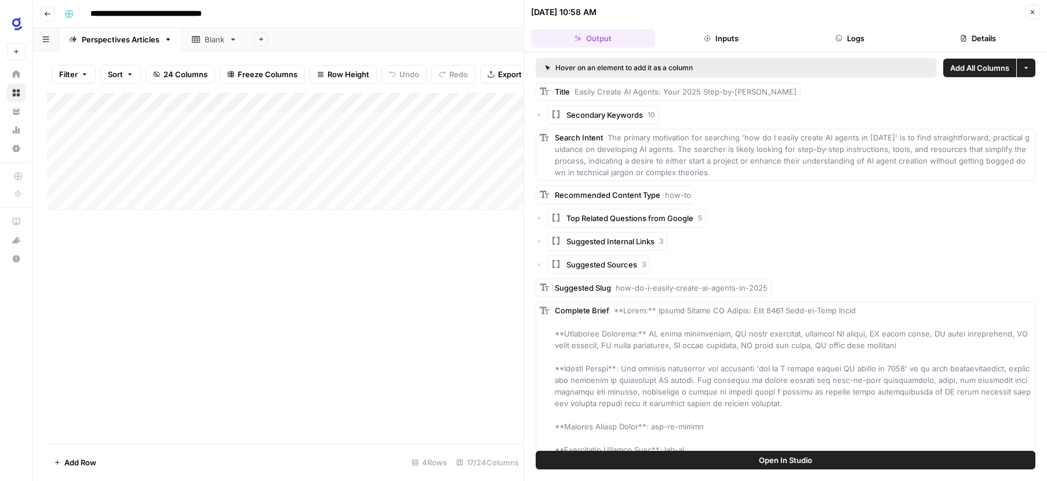
click at [706, 39] on icon "button" at bounding box center [707, 38] width 7 height 7
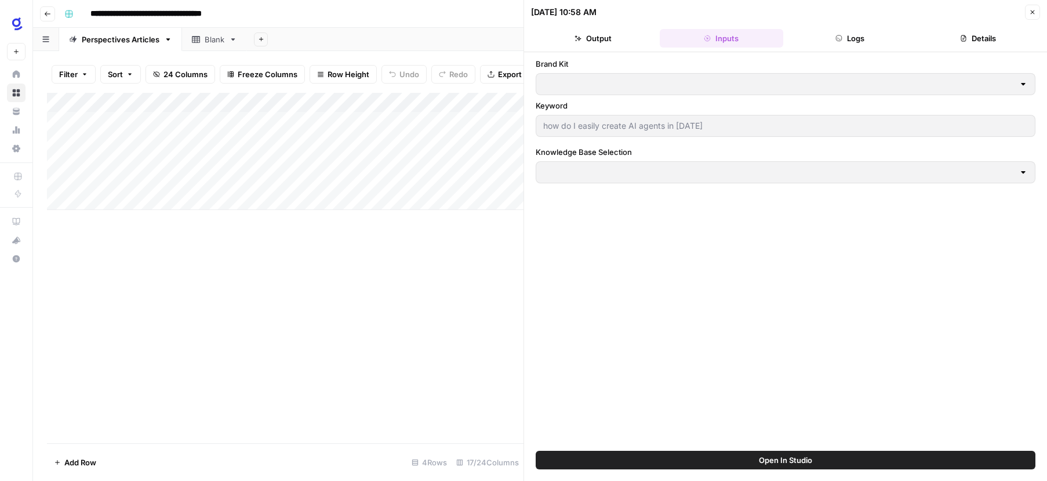
type input "Glean"
type input "Agents Knowledge Base"
click at [1031, 15] on icon "button" at bounding box center [1032, 12] width 7 height 7
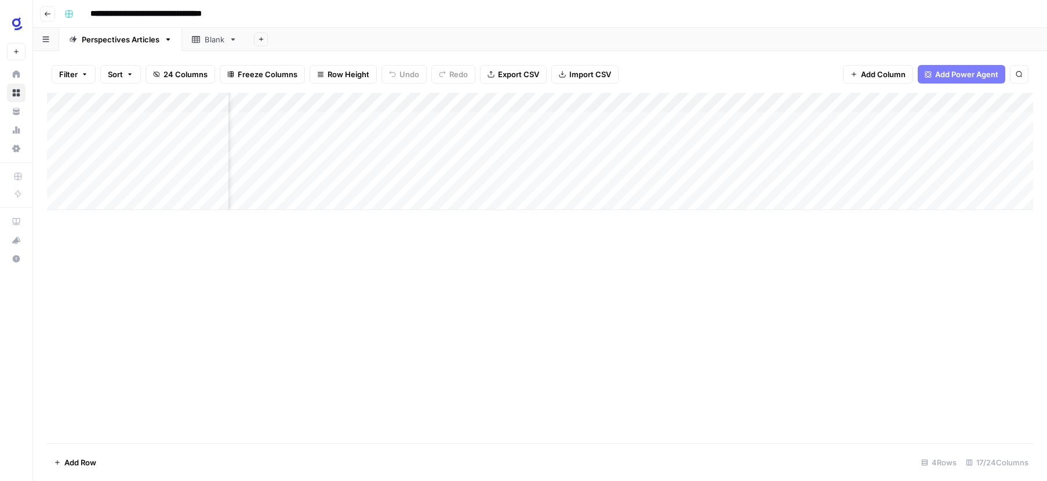
scroll to position [0, 523]
click at [489, 120] on div "Add Column" at bounding box center [540, 151] width 986 height 117
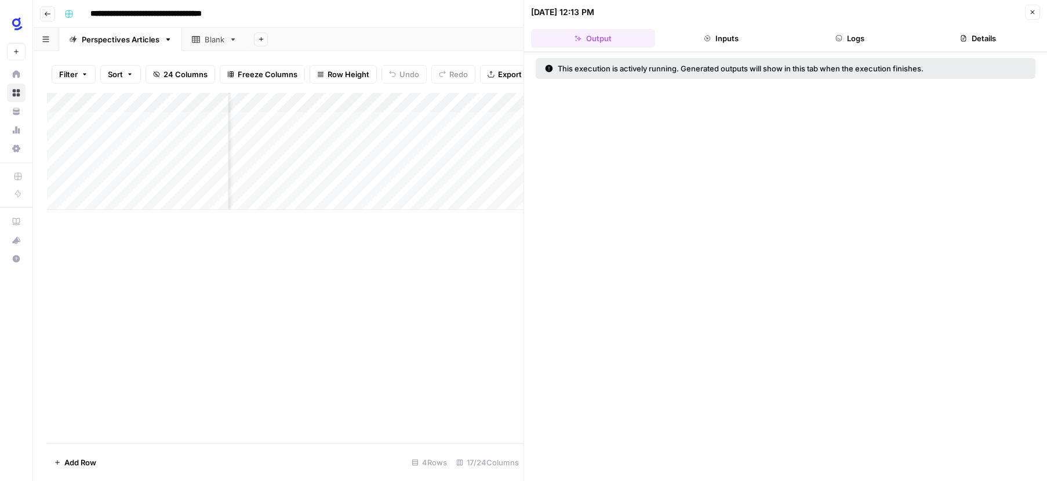
click at [724, 37] on button "Inputs" at bounding box center [722, 38] width 124 height 19
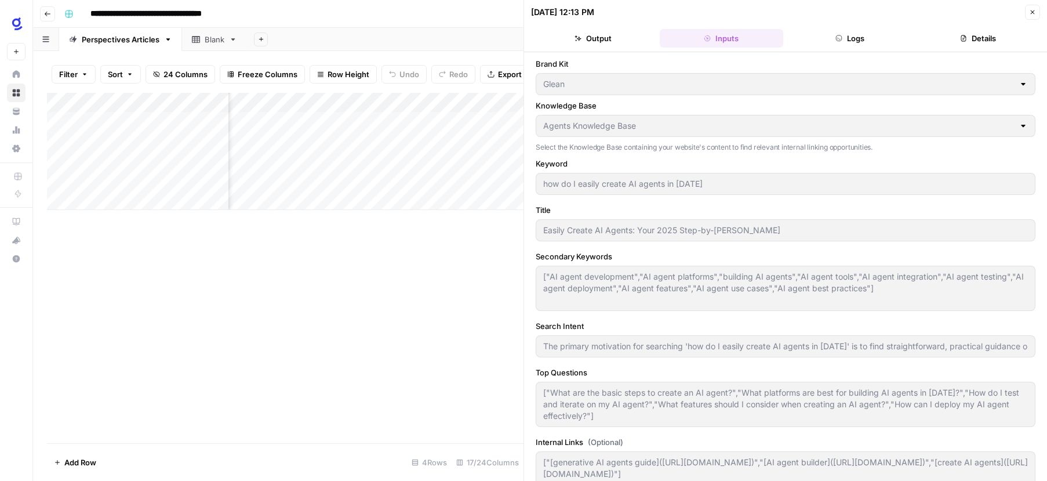
type input "## What is an AI Agent?An AI agent is an autonomous software system designed to…"
click at [1028, 15] on button "Close" at bounding box center [1032, 12] width 15 height 15
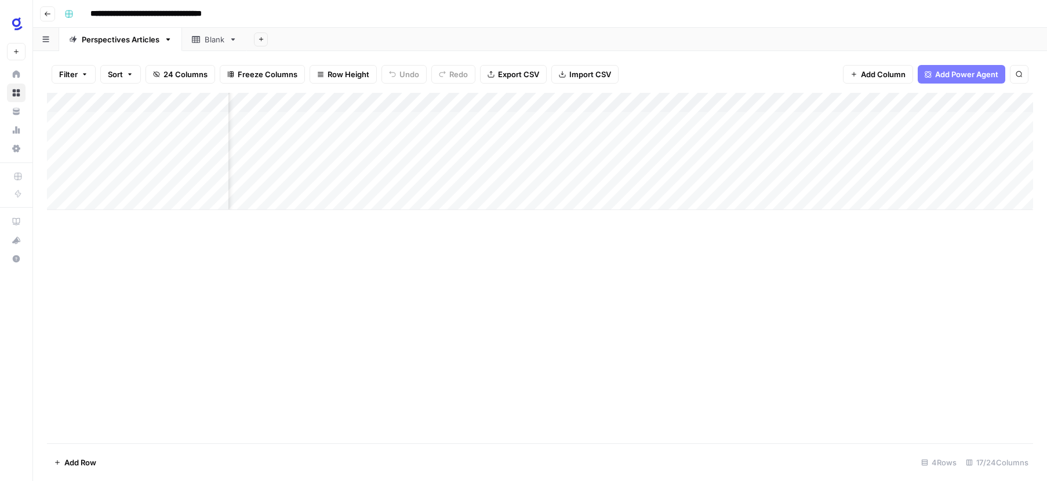
click at [676, 300] on div "Add Column" at bounding box center [540, 268] width 986 height 350
click at [589, 254] on div "Add Column" at bounding box center [540, 268] width 986 height 350
click at [582, 294] on div "Add Column" at bounding box center [540, 268] width 986 height 350
click at [486, 119] on div "Add Column" at bounding box center [540, 151] width 986 height 117
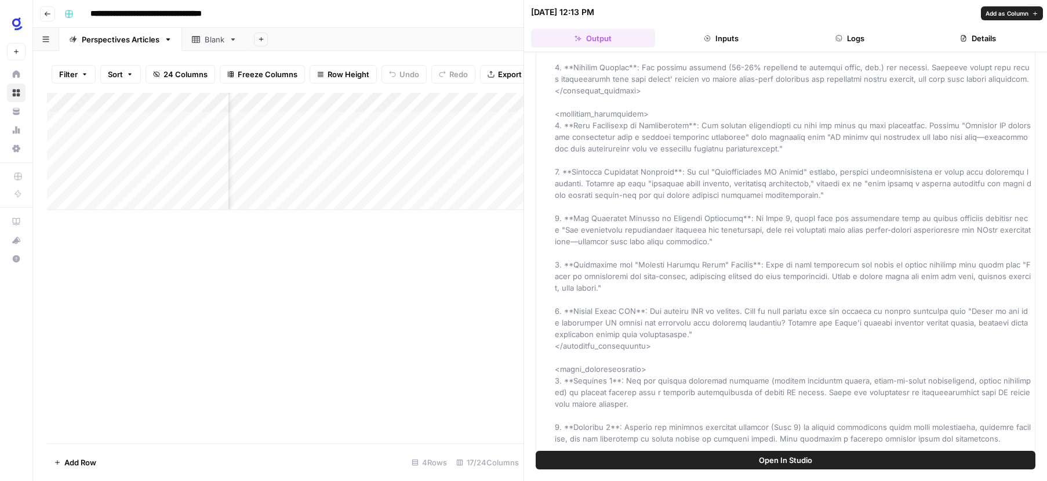
scroll to position [571, 0]
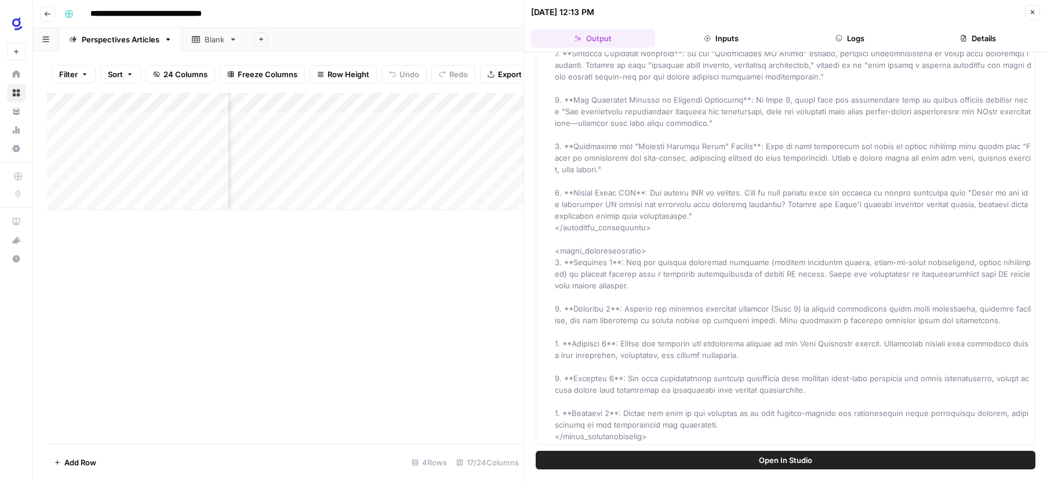
click at [715, 41] on button "Inputs" at bounding box center [722, 38] width 124 height 19
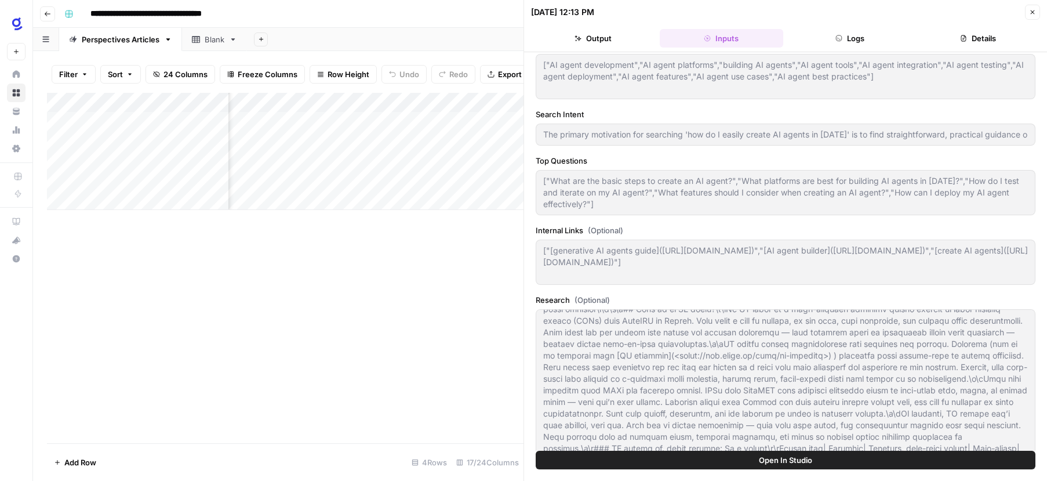
scroll to position [0, 0]
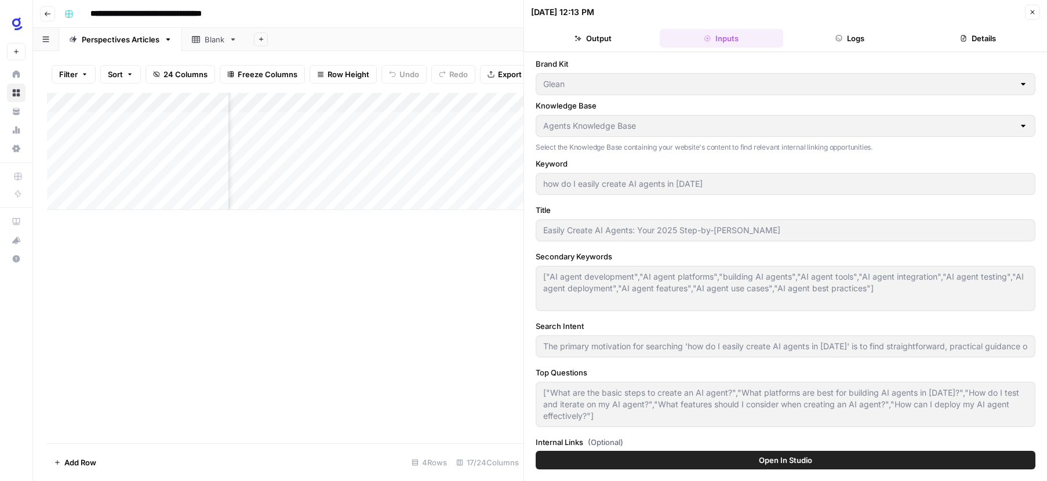
click at [1036, 10] on icon "button" at bounding box center [1032, 12] width 7 height 7
type input "## What is an AI Agent?An AI agent is an autonomous software system designed to…"
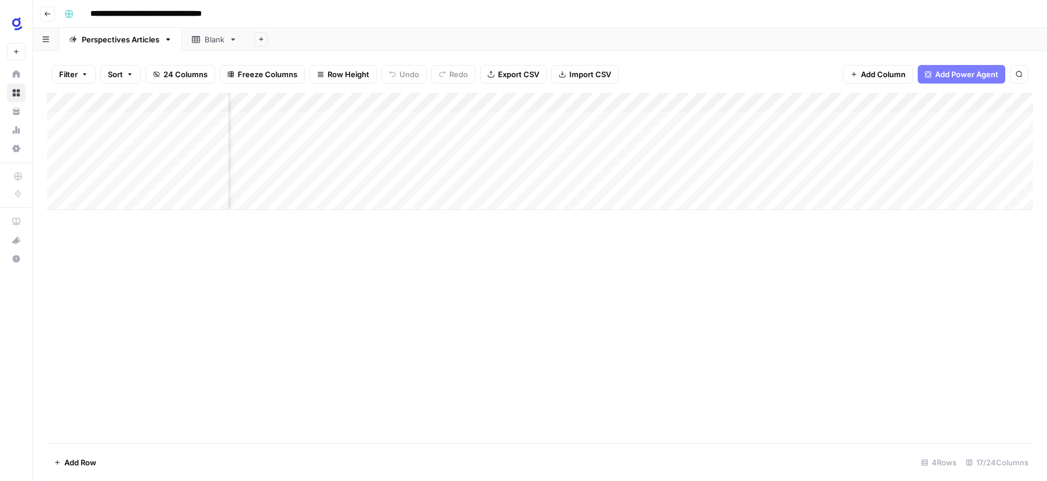
click at [610, 99] on div "Add Column" at bounding box center [540, 151] width 986 height 117
click at [598, 317] on div "Add Column" at bounding box center [540, 268] width 986 height 350
click at [541, 120] on div "Add Column" at bounding box center [540, 151] width 986 height 117
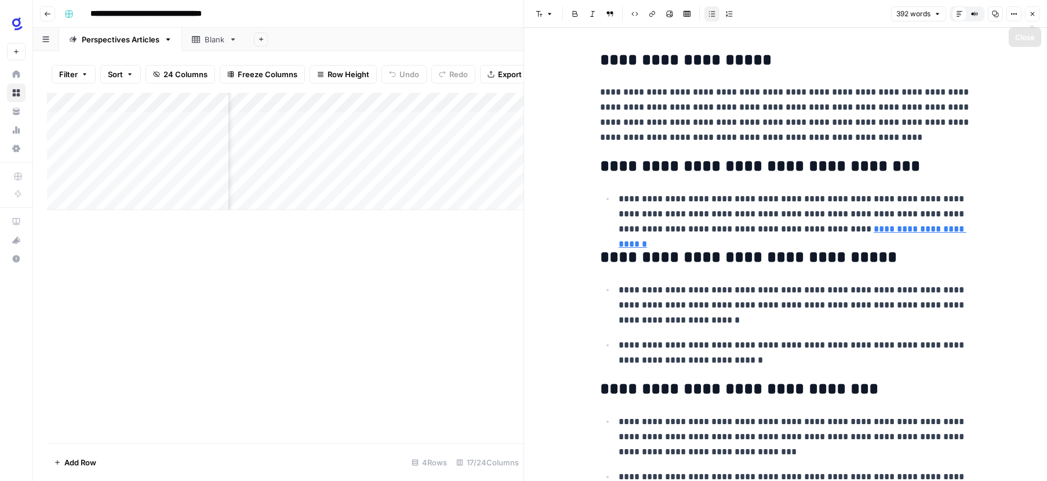
click at [1031, 14] on icon "button" at bounding box center [1032, 13] width 7 height 7
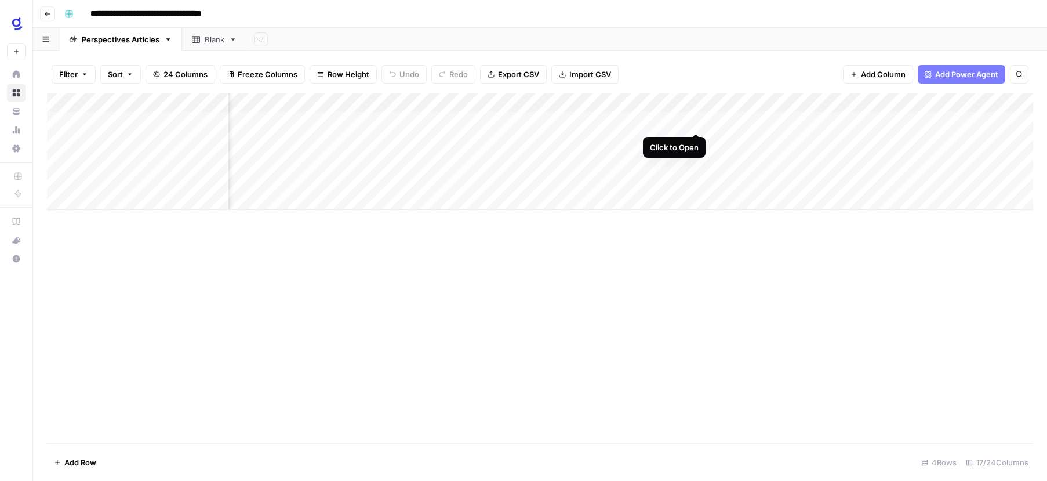
click at [694, 120] on div "Add Column" at bounding box center [540, 151] width 986 height 117
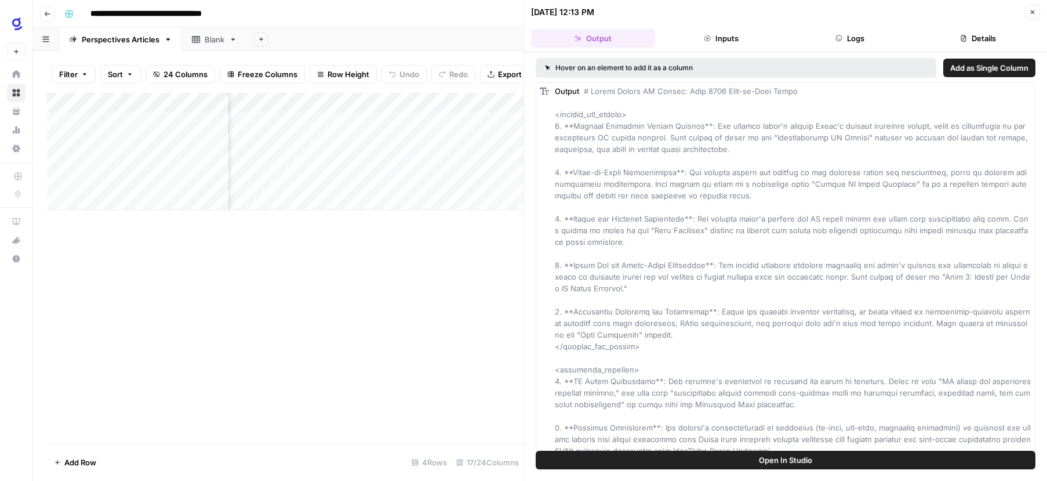
click at [742, 39] on button "Inputs" at bounding box center [722, 38] width 124 height 19
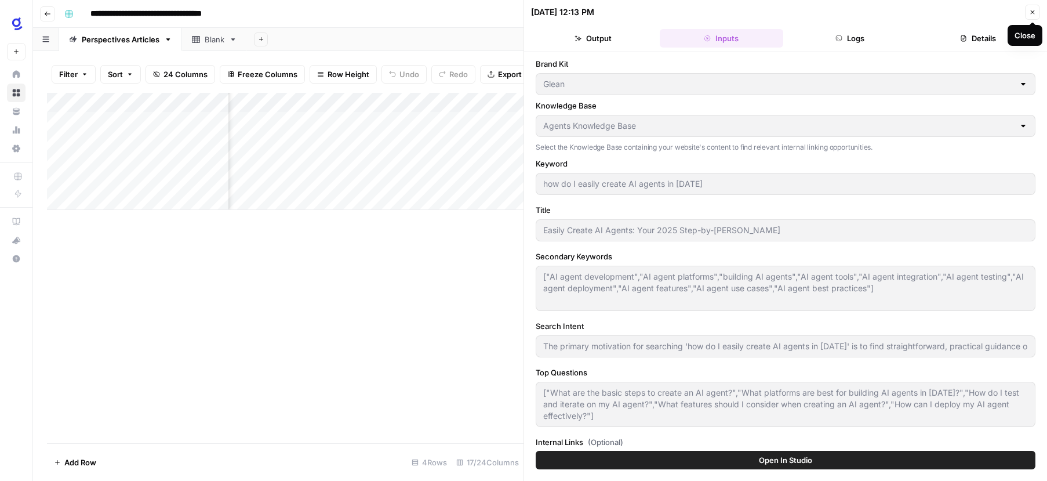
click at [1032, 10] on icon "button" at bounding box center [1032, 12] width 7 height 7
type input "## What is an AI Agent?An AI agent is an autonomous software system designed to…"
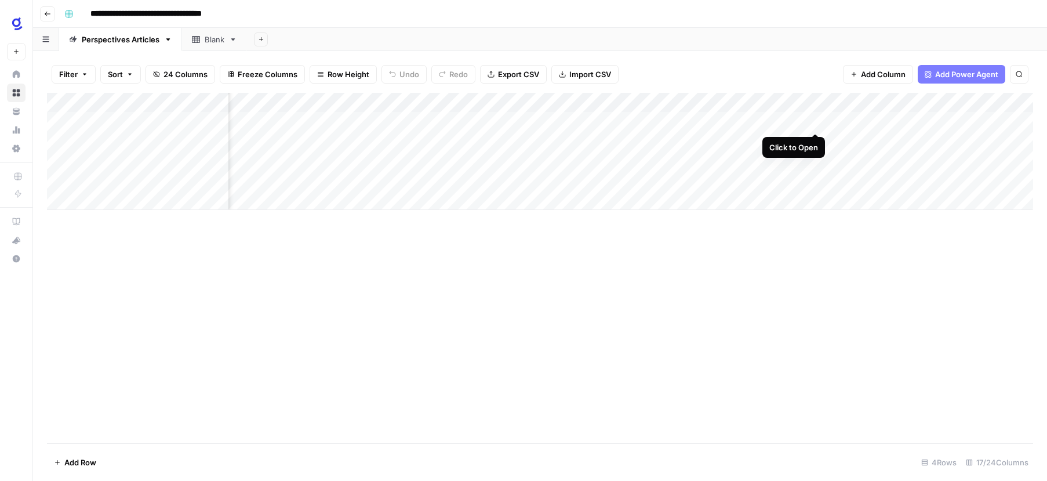
click at [814, 122] on div "Add Column" at bounding box center [540, 151] width 986 height 117
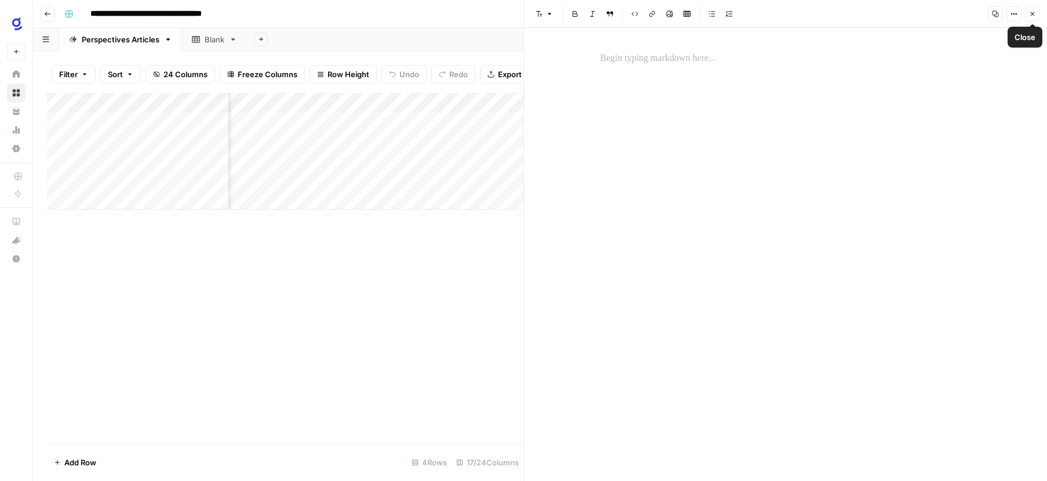
click at [1031, 14] on icon "button" at bounding box center [1032, 13] width 7 height 7
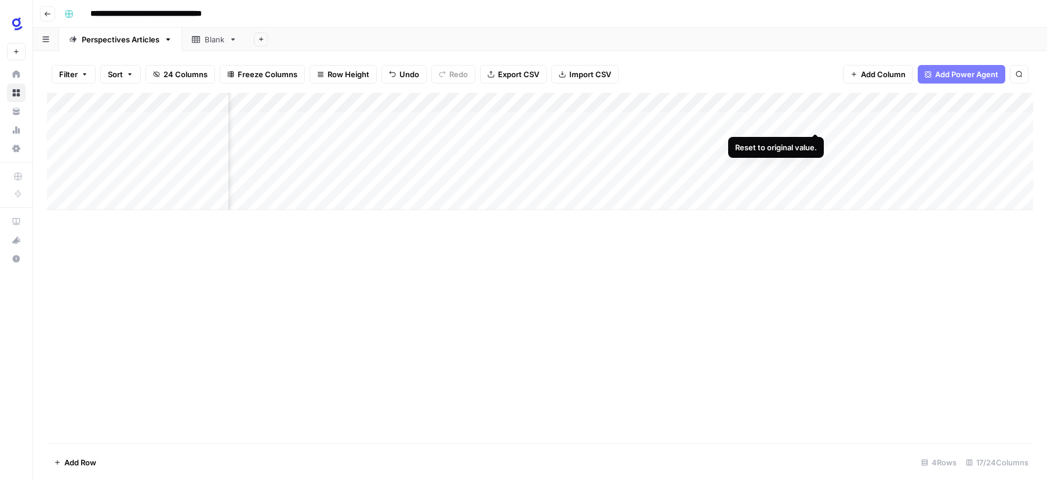
click at [816, 121] on div "Add Column" at bounding box center [540, 151] width 986 height 117
click at [787, 119] on div "Add Column" at bounding box center [540, 151] width 986 height 117
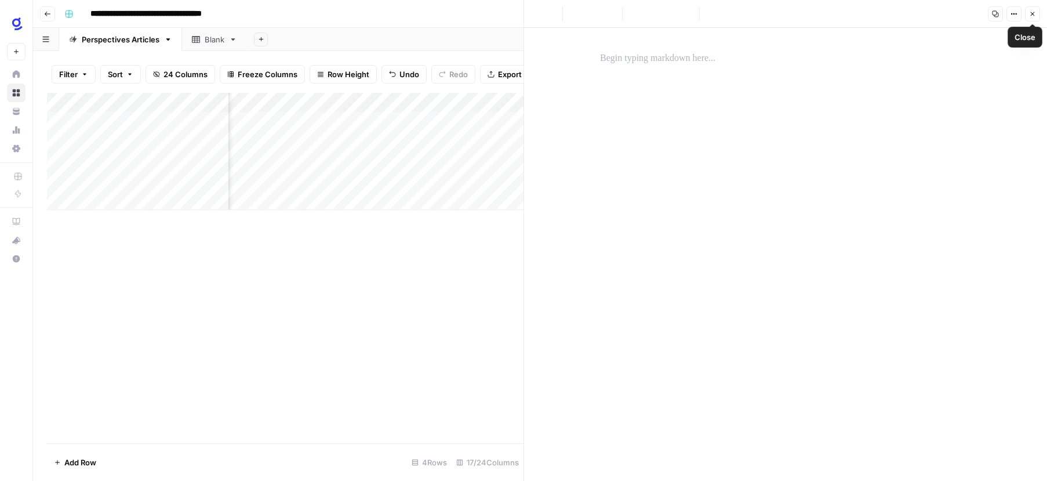
click at [1035, 14] on icon "button" at bounding box center [1032, 13] width 7 height 7
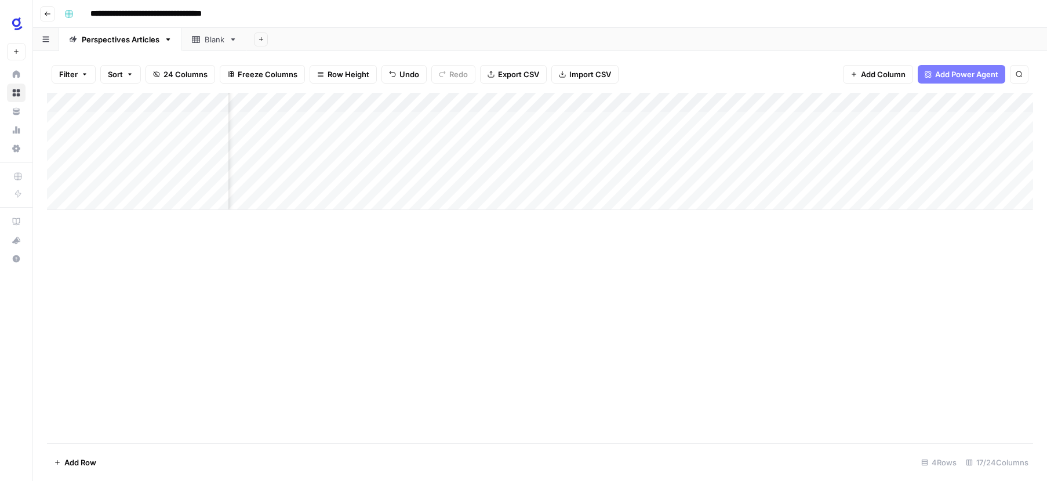
click at [698, 103] on div "Add Column" at bounding box center [540, 151] width 986 height 117
click at [819, 245] on div "Add Column" at bounding box center [540, 268] width 986 height 350
click at [743, 119] on div "Add Column" at bounding box center [540, 151] width 986 height 117
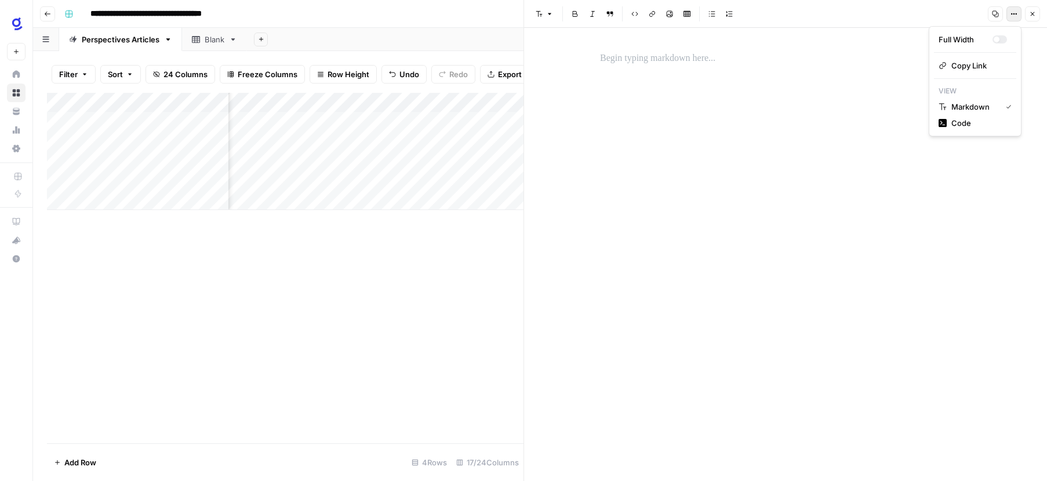
click at [1018, 13] on button "Options" at bounding box center [1014, 13] width 15 height 15
click at [858, 135] on div at bounding box center [785, 254] width 385 height 453
click at [1034, 12] on icon "button" at bounding box center [1032, 13] width 7 height 7
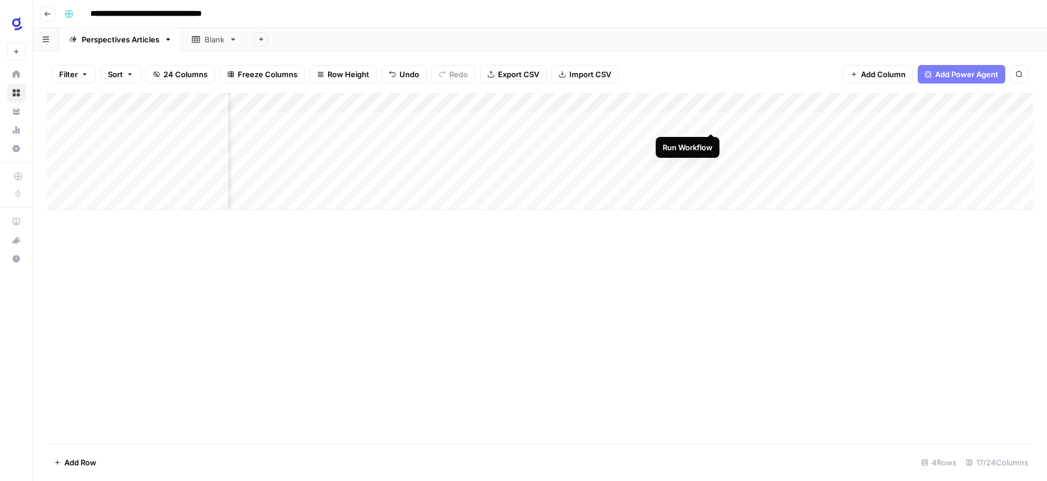
click at [715, 120] on div "Add Column" at bounding box center [540, 151] width 986 height 117
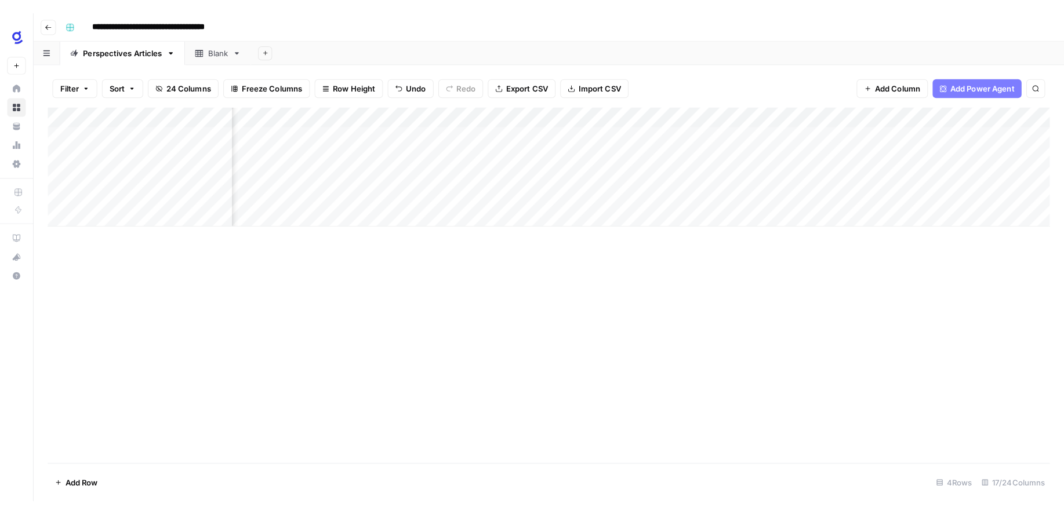
scroll to position [0, 536]
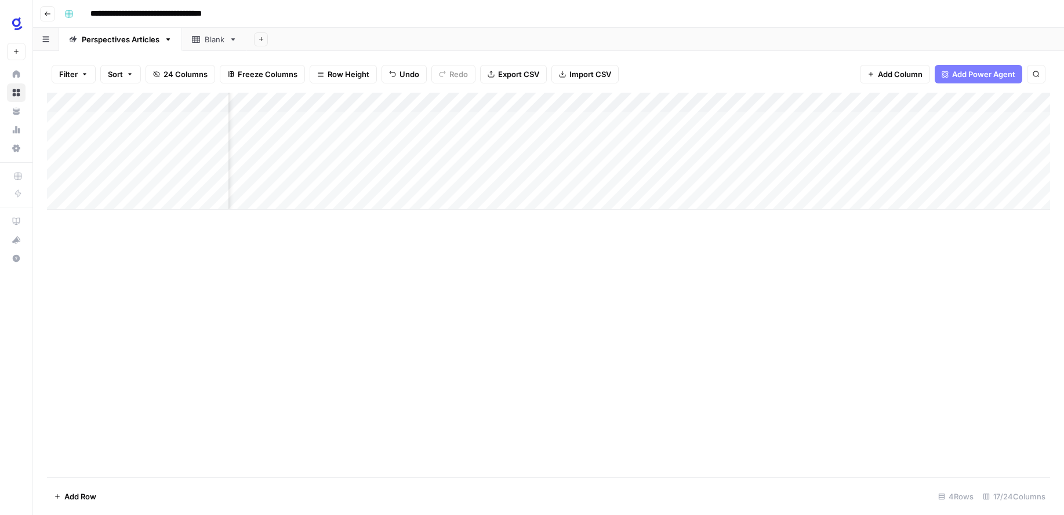
click at [702, 264] on div "Add Column" at bounding box center [548, 285] width 1003 height 385
click at [622, 258] on div "Add Column" at bounding box center [548, 285] width 1003 height 385
click at [474, 122] on div "Add Column" at bounding box center [548, 151] width 1003 height 117
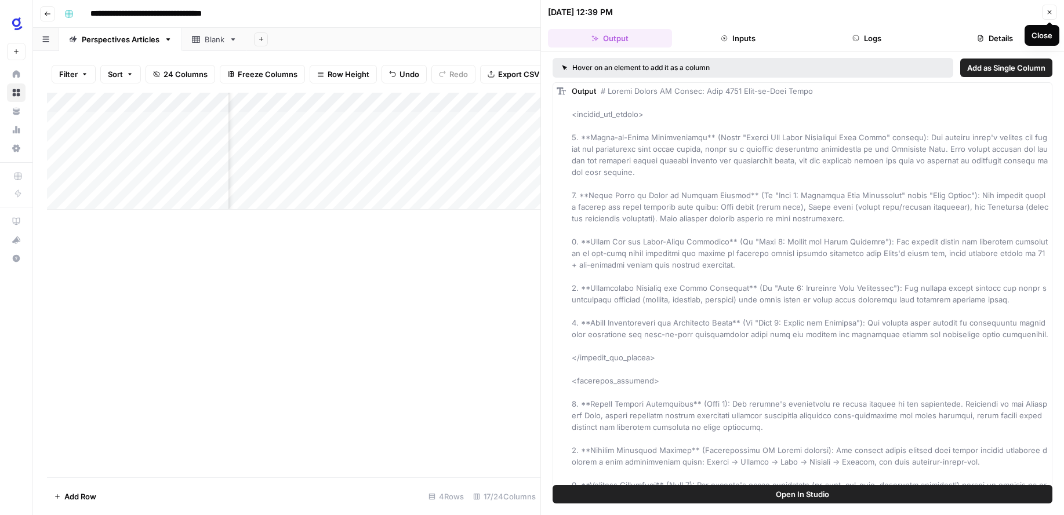
drag, startPoint x: 1047, startPoint y: 14, endPoint x: 1030, endPoint y: 27, distance: 21.1
click at [1046, 14] on icon "button" at bounding box center [1049, 12] width 7 height 7
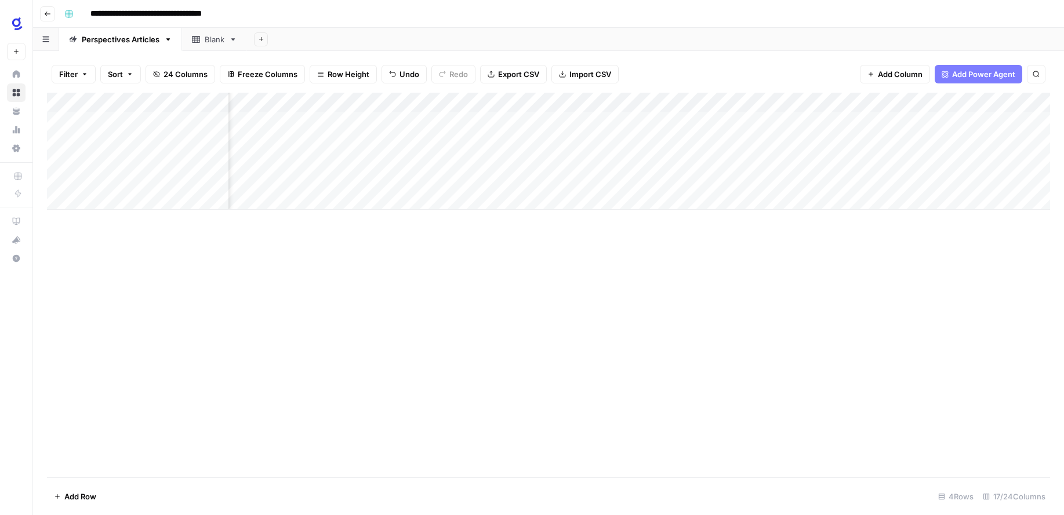
click at [593, 122] on div "Add Column" at bounding box center [548, 151] width 1003 height 117
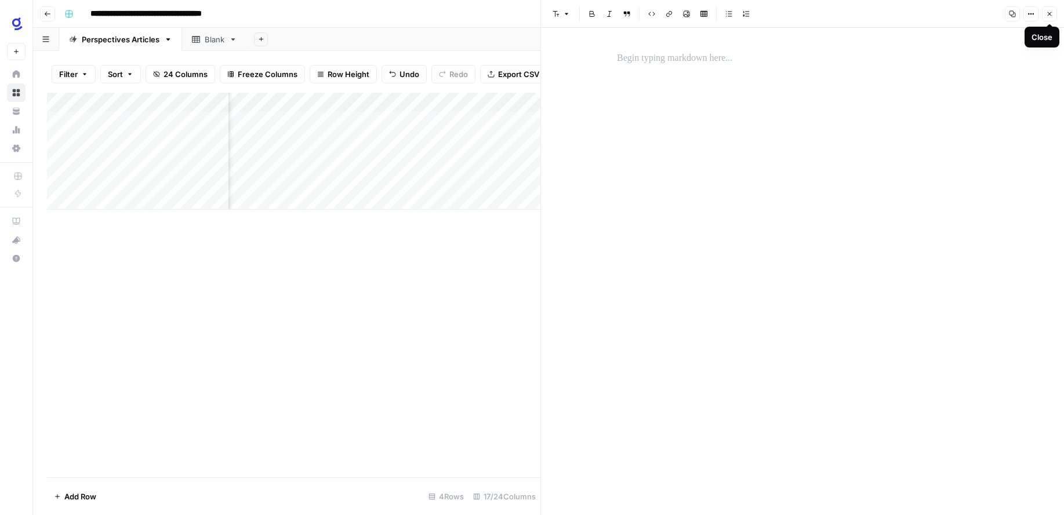
click at [1047, 13] on icon "button" at bounding box center [1049, 13] width 7 height 7
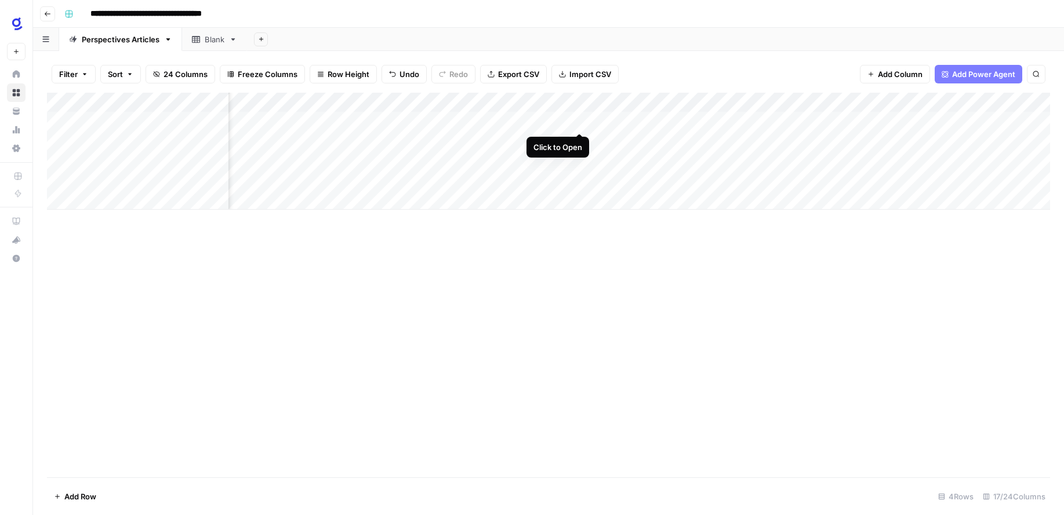
click at [581, 120] on div "Add Column" at bounding box center [548, 151] width 1003 height 117
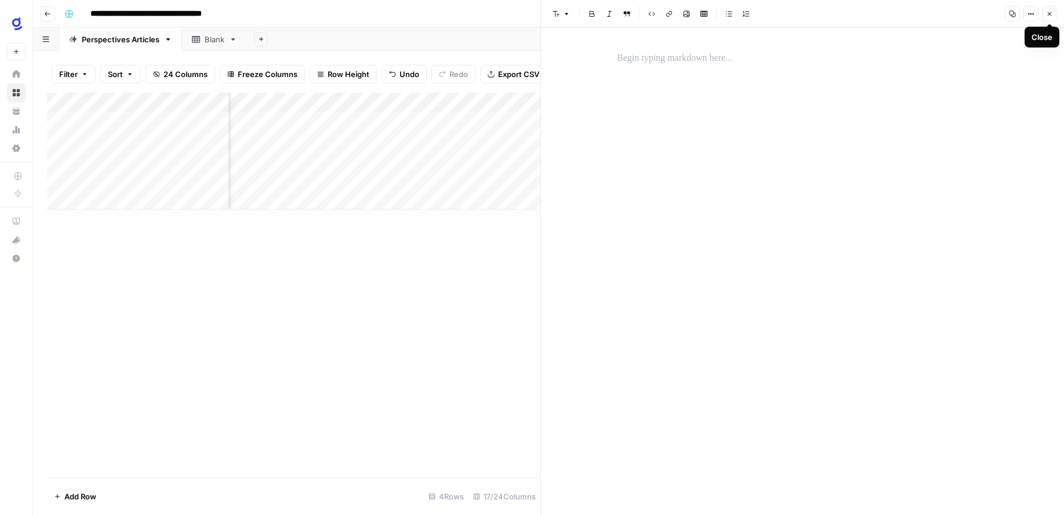
click at [1047, 17] on icon "button" at bounding box center [1049, 13] width 7 height 7
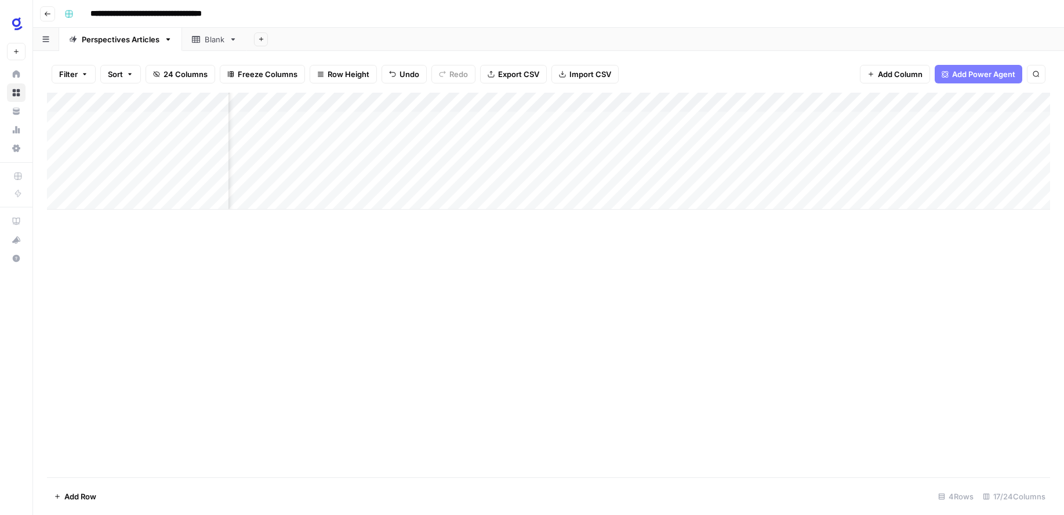
click at [594, 104] on div "Add Column" at bounding box center [548, 151] width 1003 height 117
drag, startPoint x: 562, startPoint y: 278, endPoint x: 496, endPoint y: 209, distance: 96.4
click at [550, 269] on div "Add Column" at bounding box center [548, 285] width 1003 height 385
click at [480, 104] on div "Add Column" at bounding box center [548, 151] width 1003 height 117
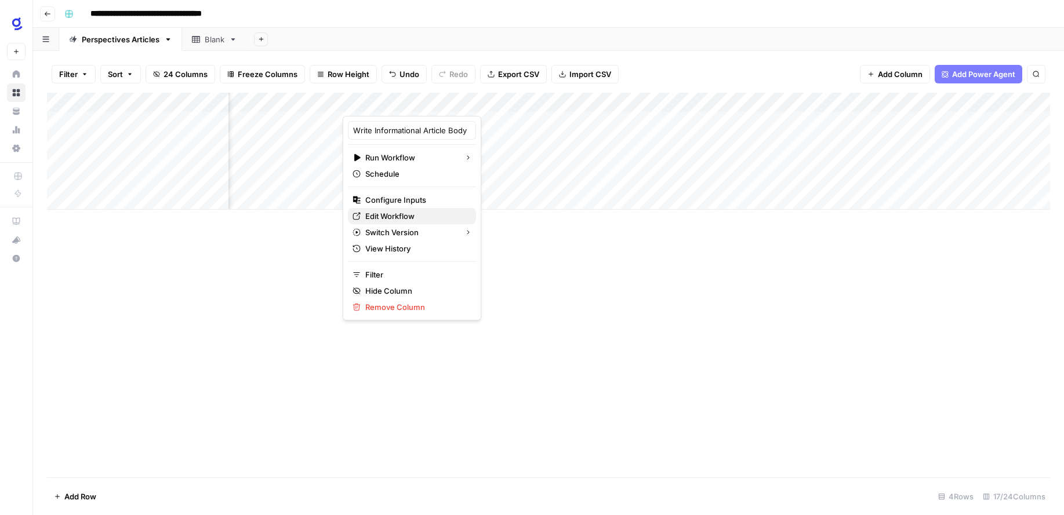
click at [405, 217] on span "Edit Workflow" at bounding box center [415, 216] width 101 height 12
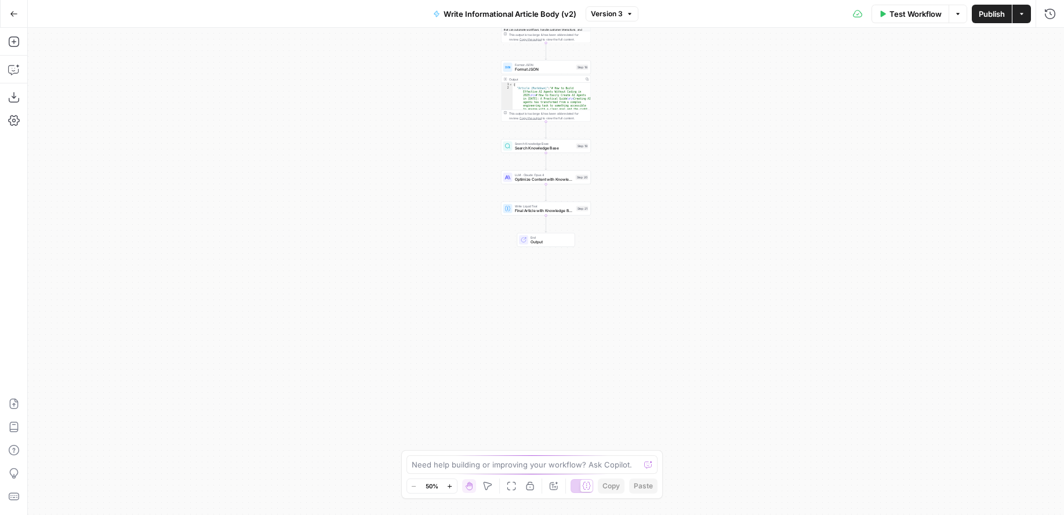
click at [560, 242] on span "Output" at bounding box center [550, 242] width 39 height 6
click at [928, 137] on span "Markdown" at bounding box center [958, 133] width 177 height 12
click at [995, 14] on span "Publish" at bounding box center [992, 14] width 26 height 12
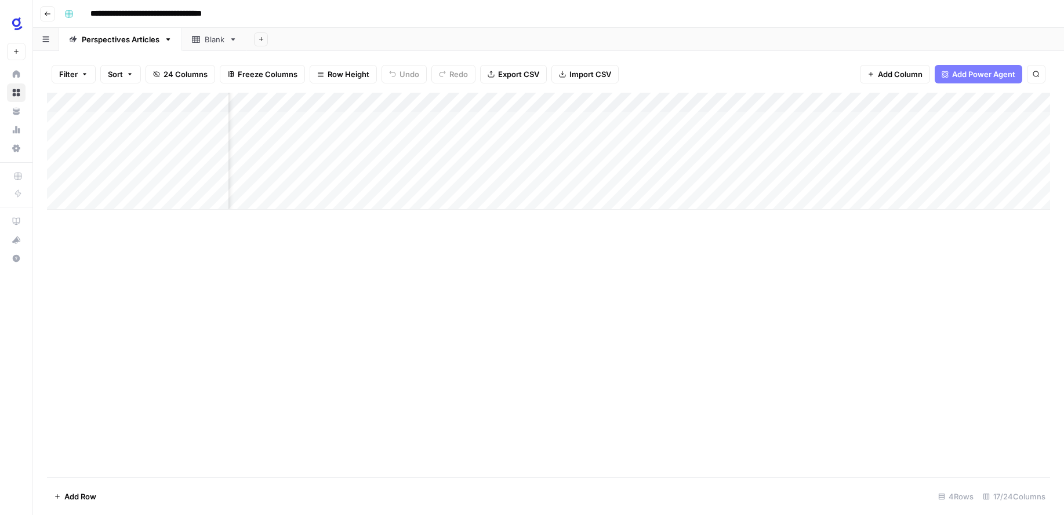
scroll to position [0, 600]
click at [428, 119] on div "Add Column" at bounding box center [548, 151] width 1003 height 117
